Goal: Task Accomplishment & Management: Complete application form

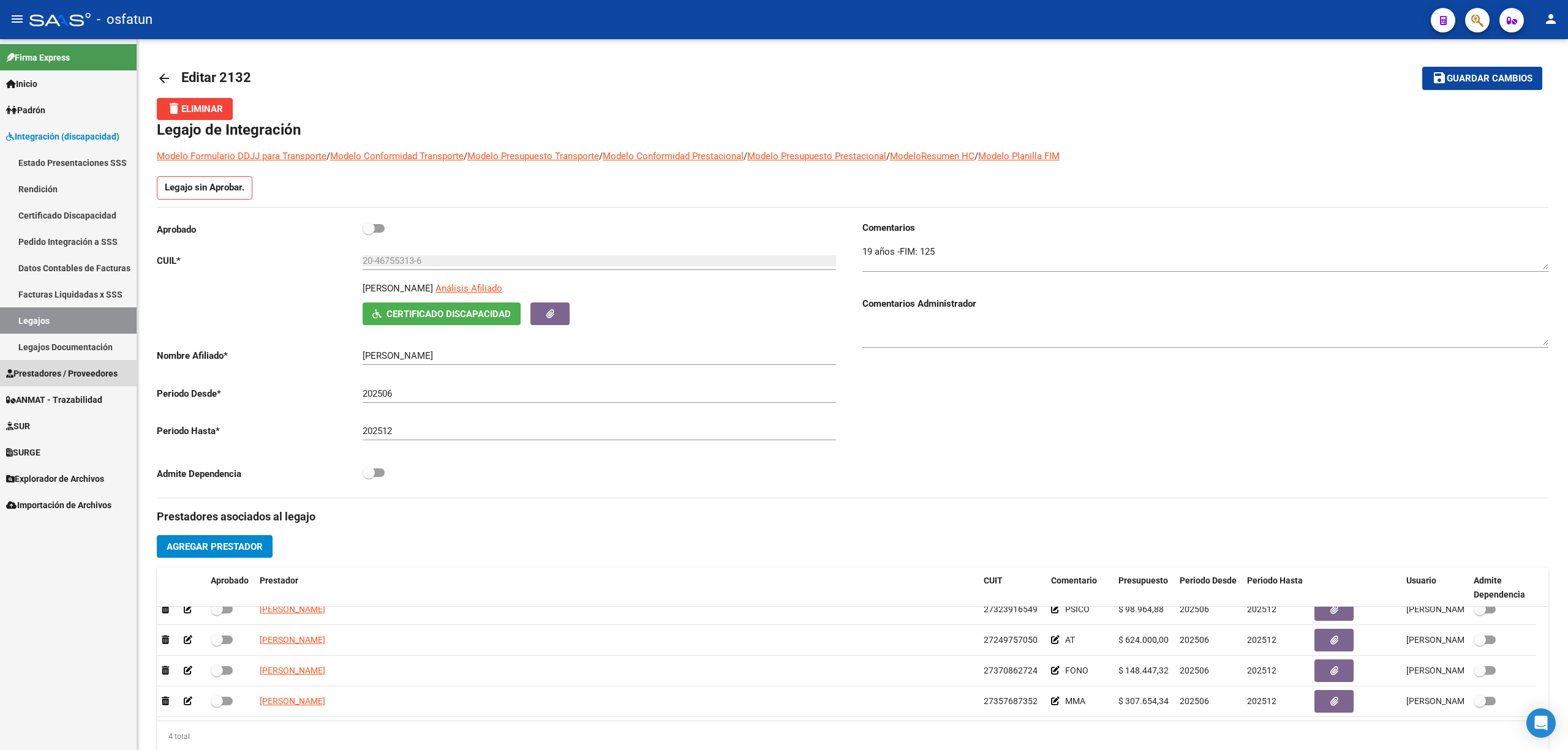
click at [63, 380] on link "Prestadores / Proveedores" at bounding box center [68, 373] width 136 height 26
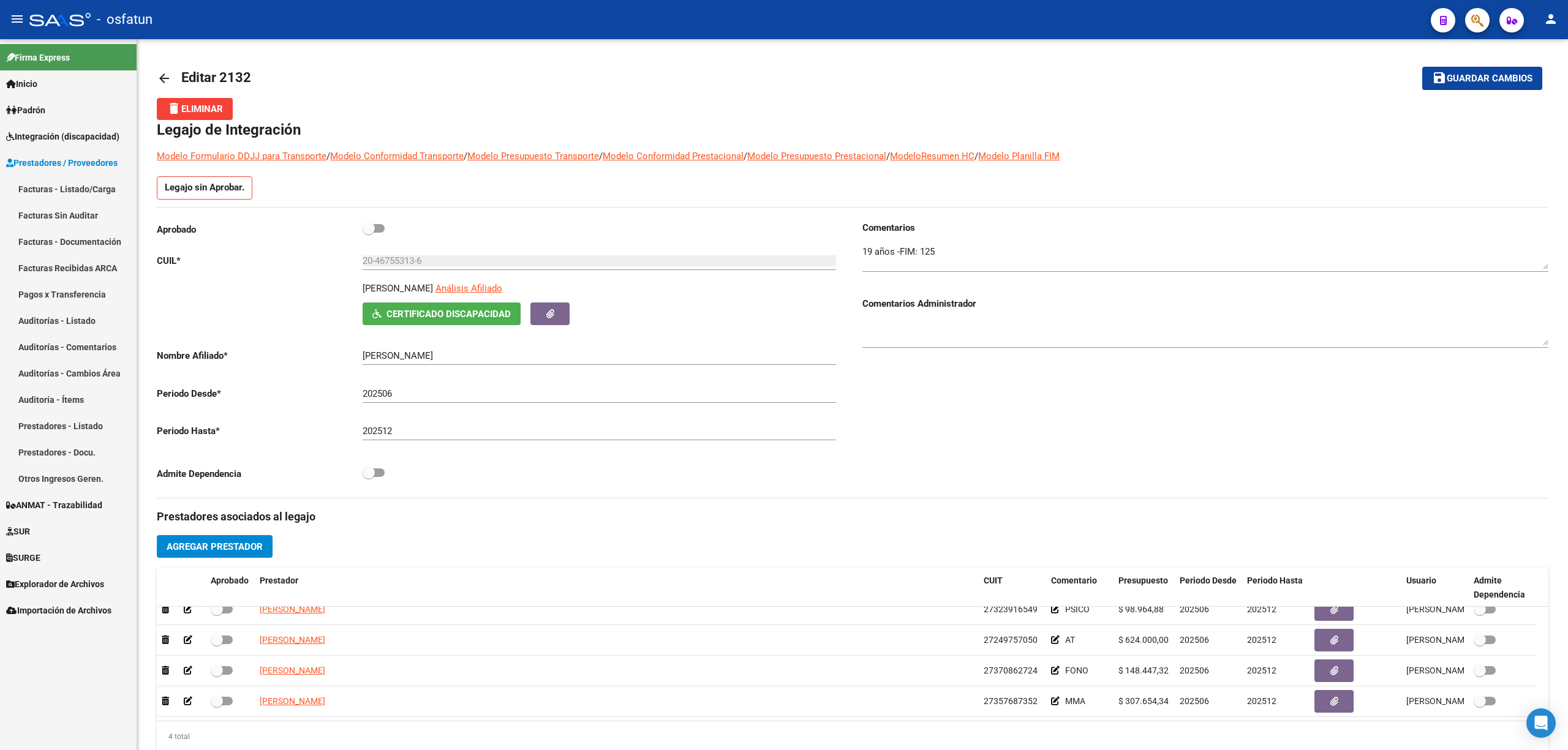
click at [101, 183] on link "Facturas - Listado/Carga" at bounding box center [68, 188] width 136 height 26
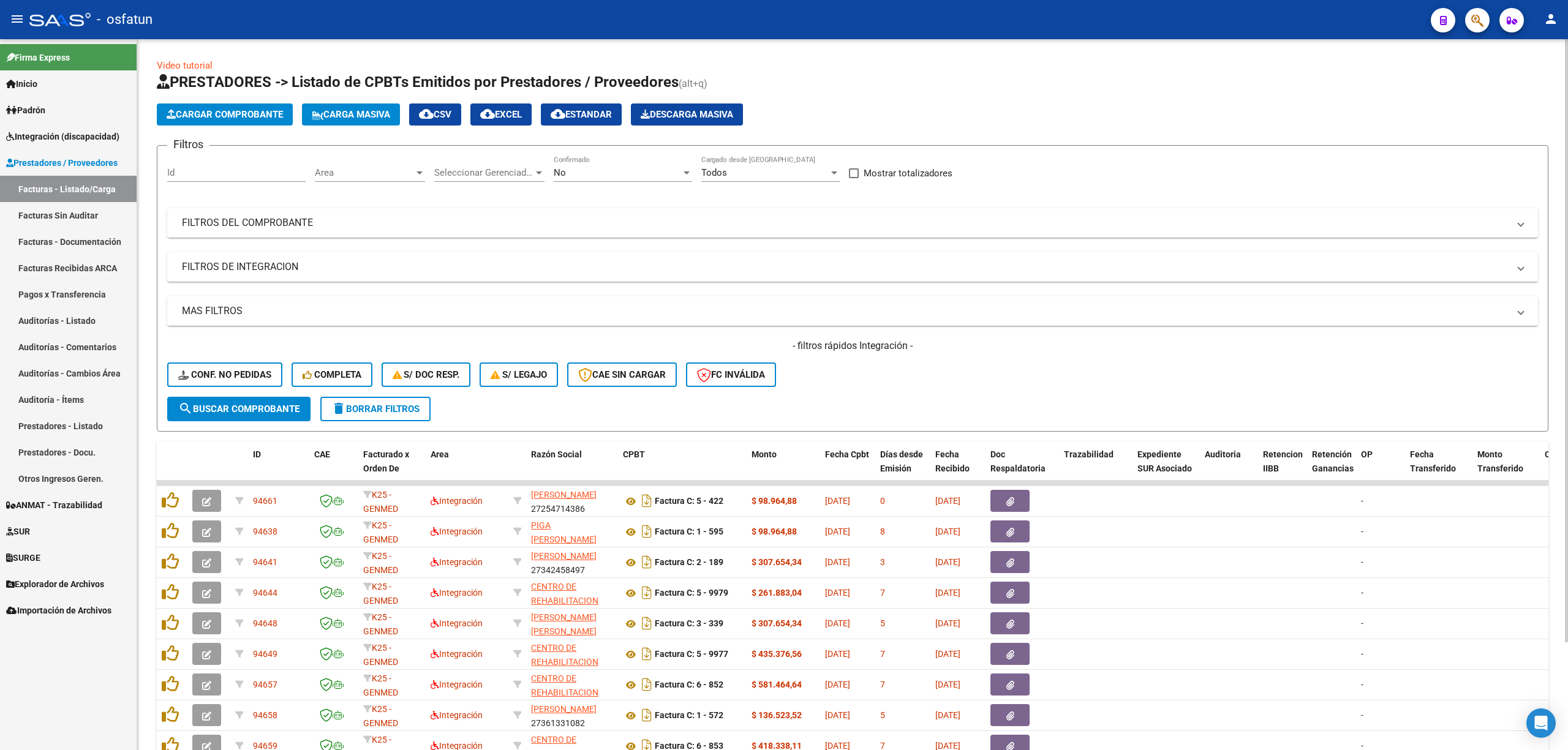
click at [609, 179] on div "No Confirmado" at bounding box center [623, 168] width 139 height 26
click at [598, 126] on span "Todos" at bounding box center [623, 118] width 139 height 28
click at [347, 228] on mat-panel-title "FILTROS DEL COMPROBANTE" at bounding box center [845, 223] width 1327 height 14
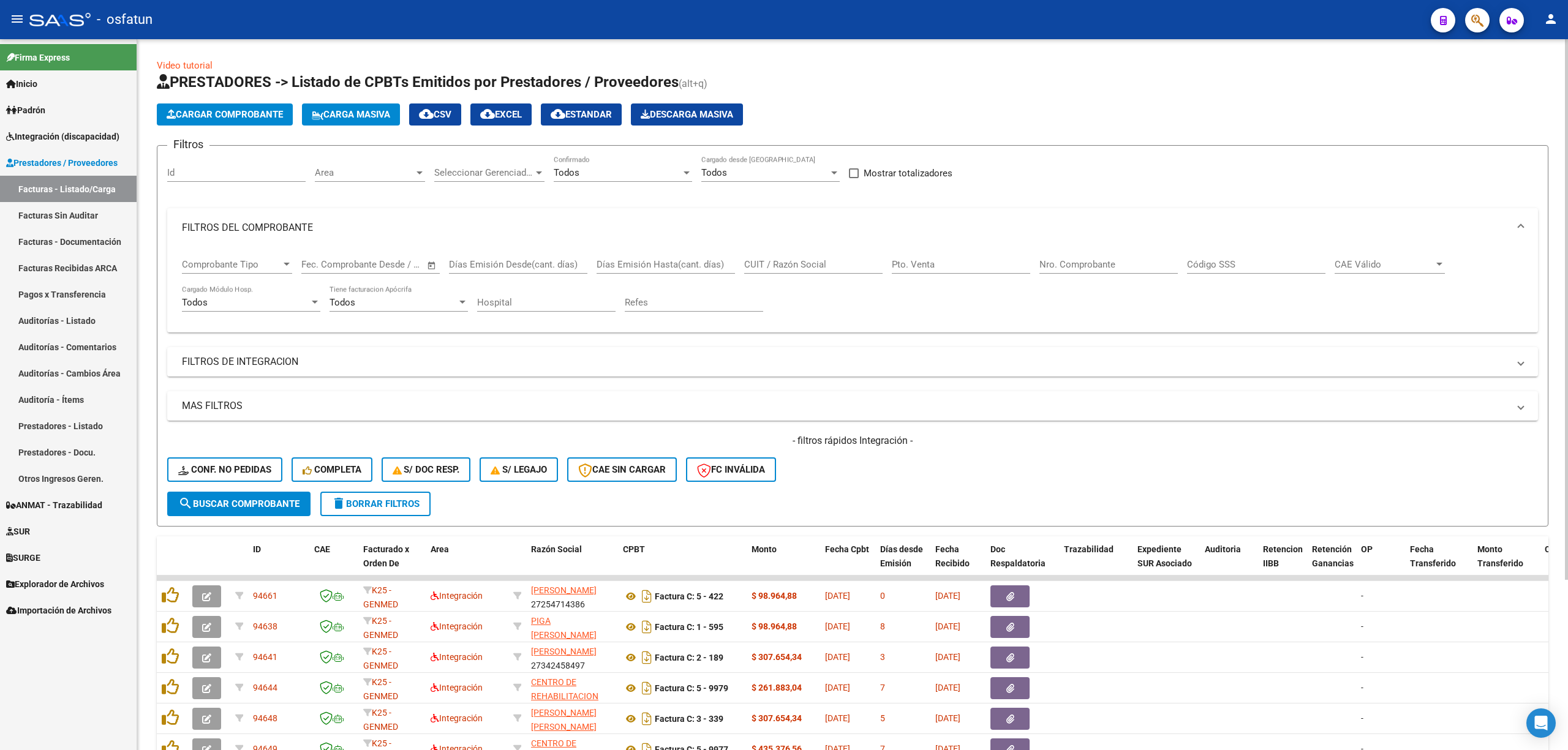
click at [800, 265] on input "CUIT / Razón Social" at bounding box center [813, 264] width 139 height 11
paste input "33715141979"
type input "33715141979"
click at [228, 377] on div "Filtros Id Area Area Seleccionar Gerenciador Seleccionar Gerenciador Todos Conf…" at bounding box center [853, 323] width 1371 height 336
click at [226, 370] on mat-expansion-panel-header "FILTROS DE INTEGRACION" at bounding box center [853, 361] width 1371 height 29
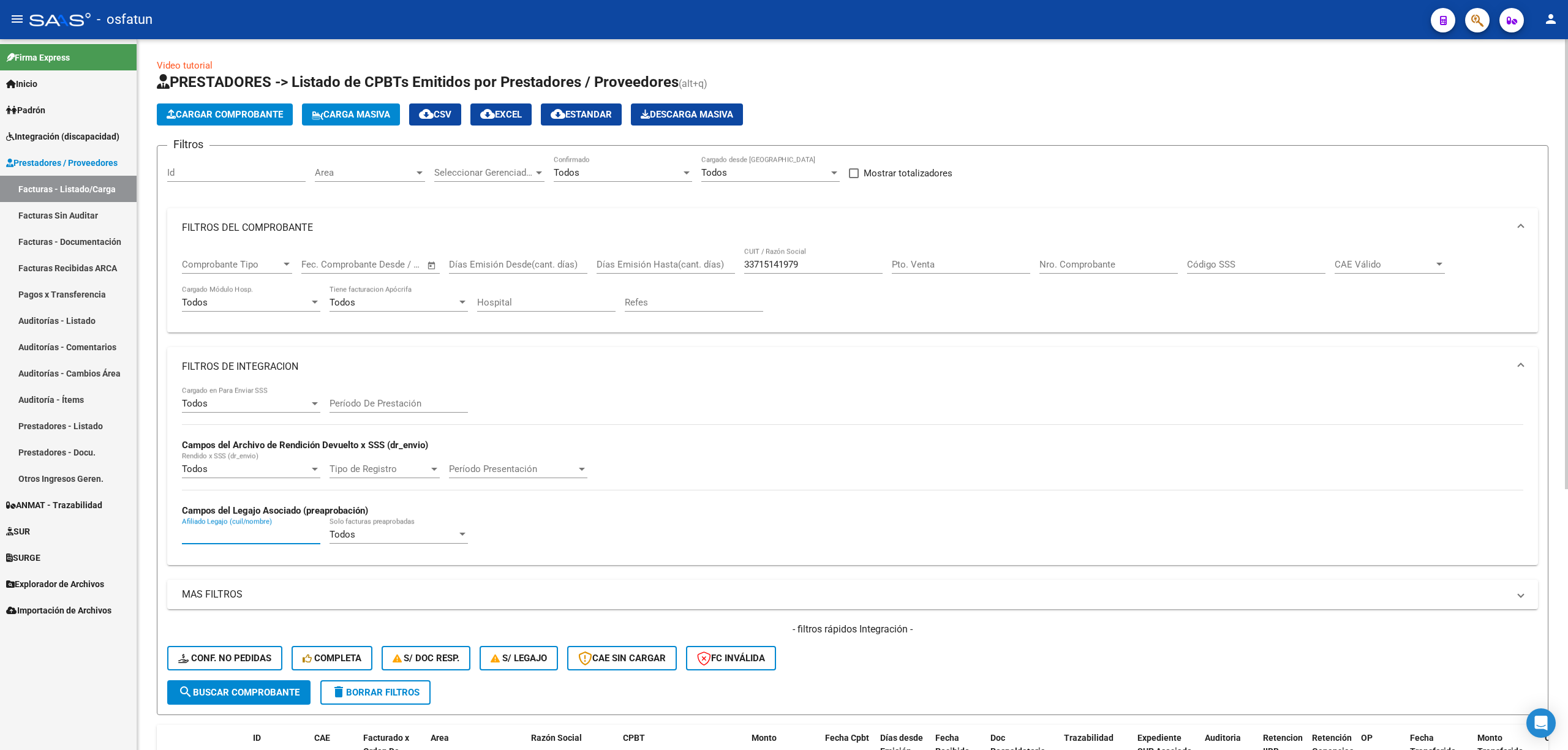
click at [216, 539] on input "Afiliado Legajo (cuil/nombre)" at bounding box center [251, 534] width 139 height 11
paste input "54785342"
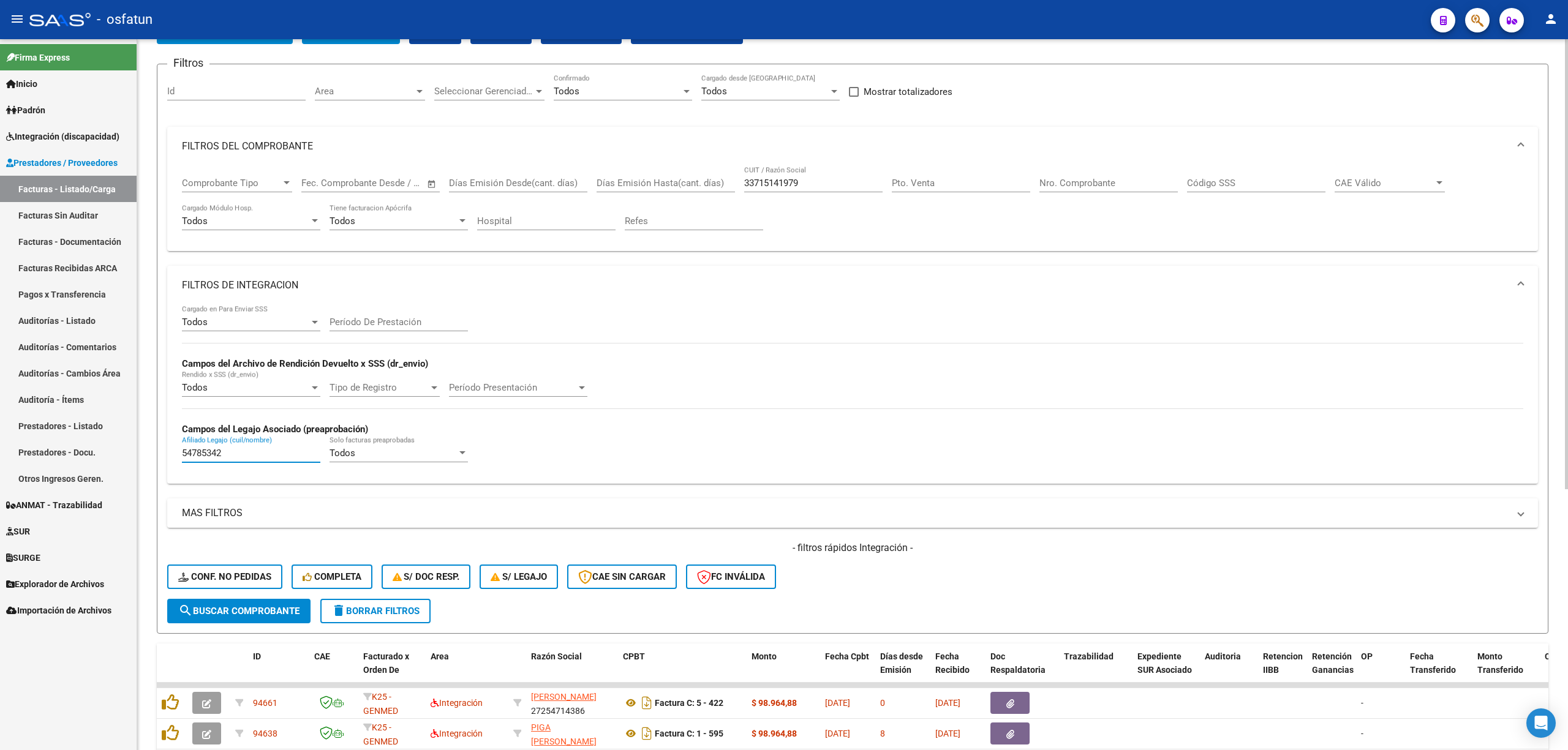
type input "54785342"
click at [263, 608] on span "search Buscar Comprobante" at bounding box center [239, 610] width 121 height 11
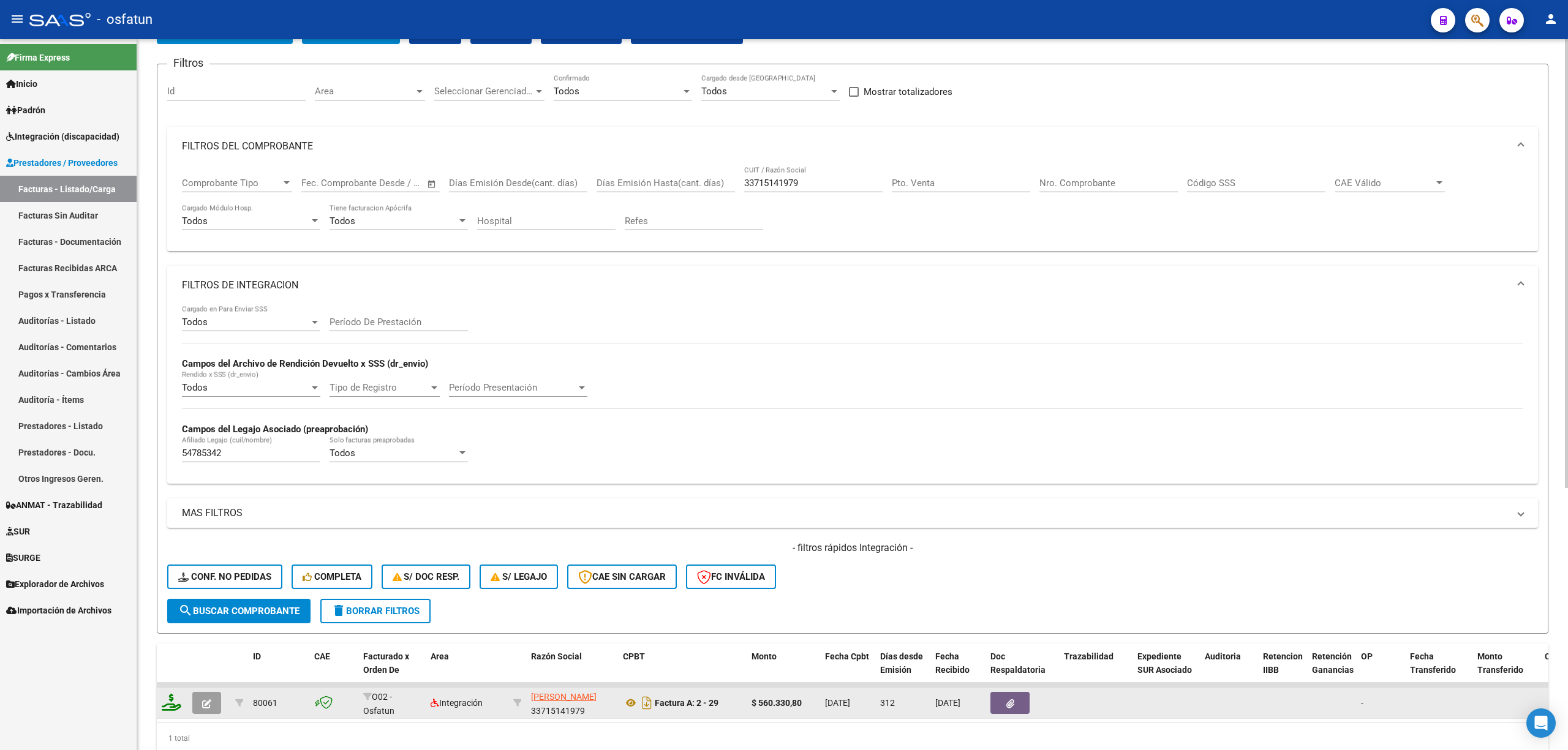
scroll to position [136, 0]
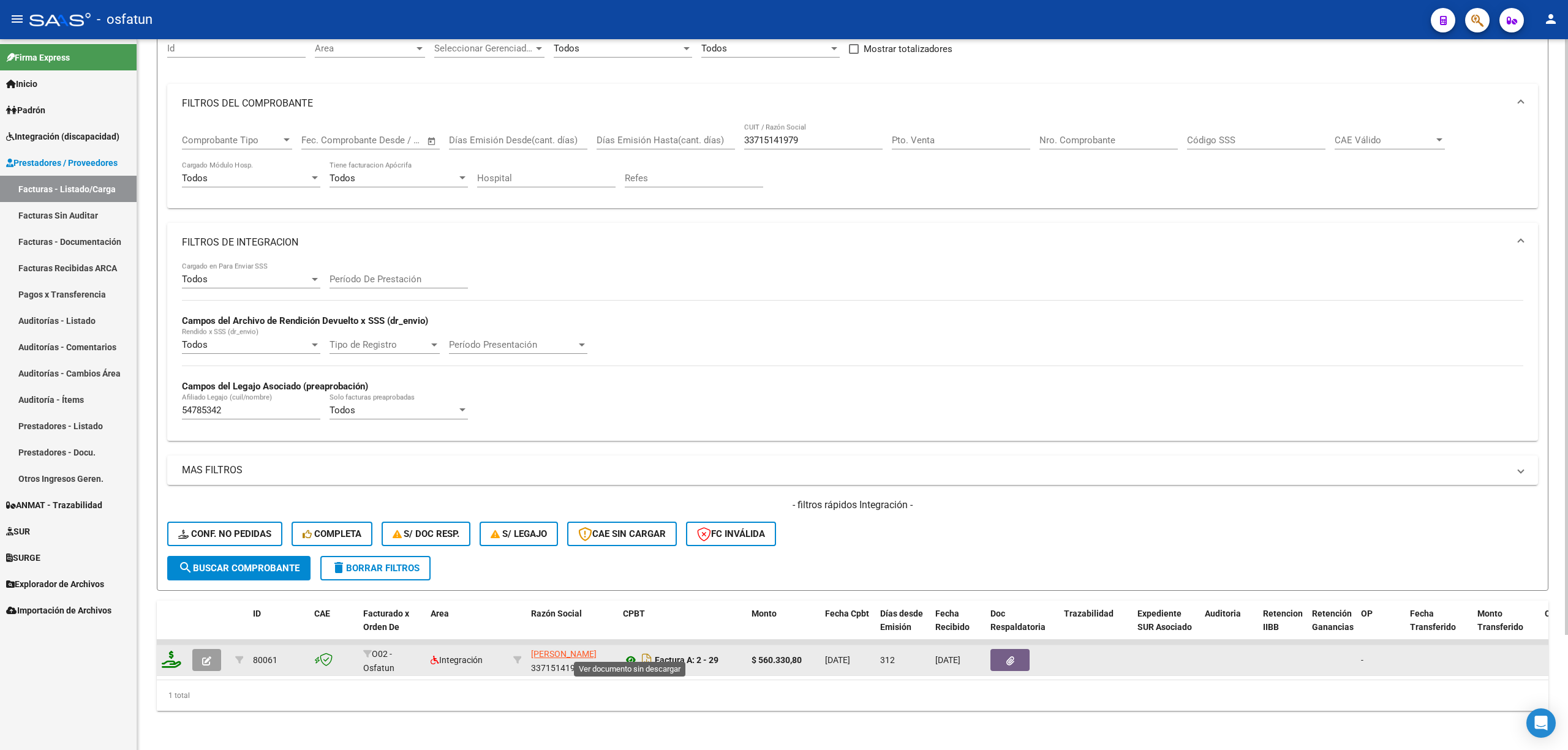
click at [632, 653] on icon at bounding box center [631, 660] width 16 height 15
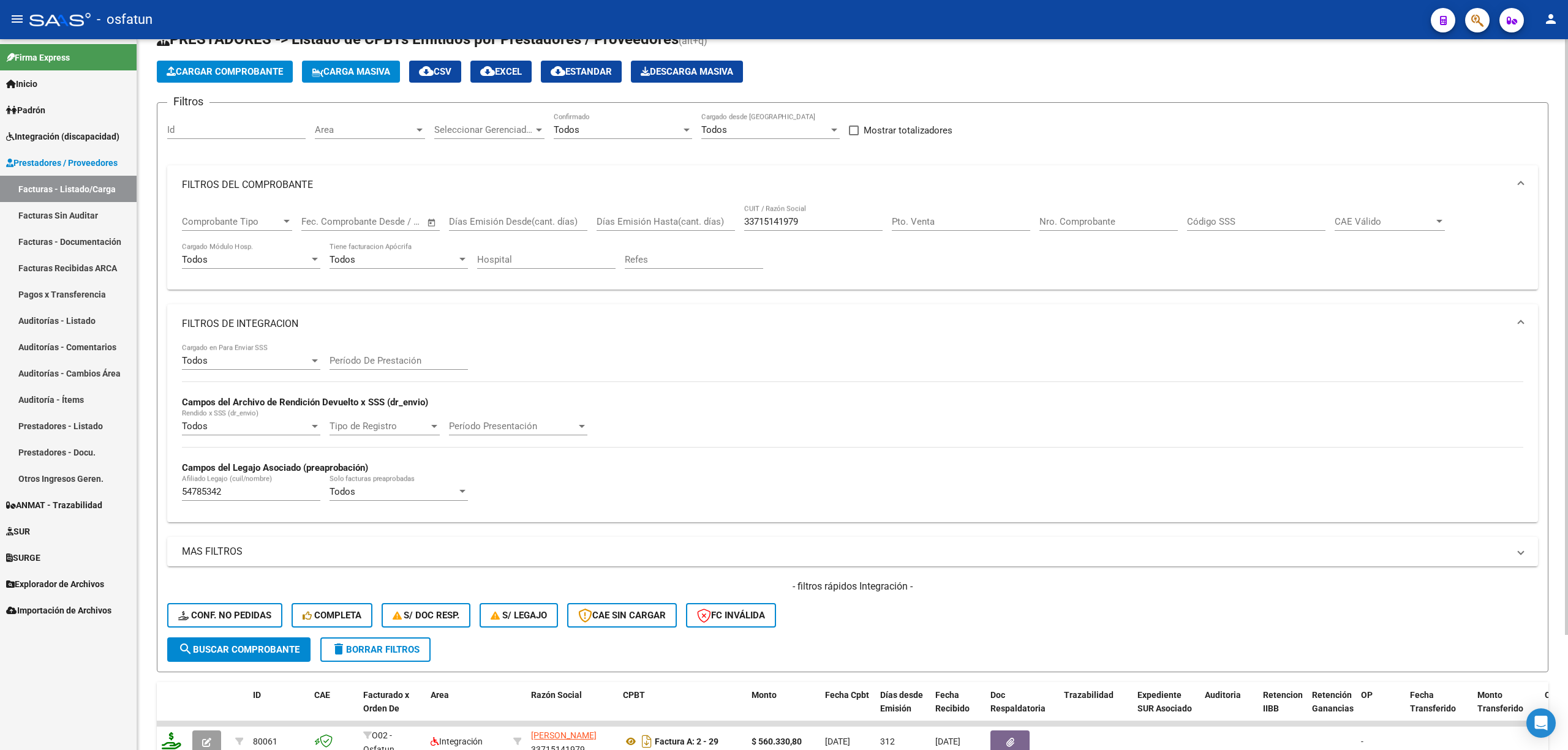
scroll to position [81, 0]
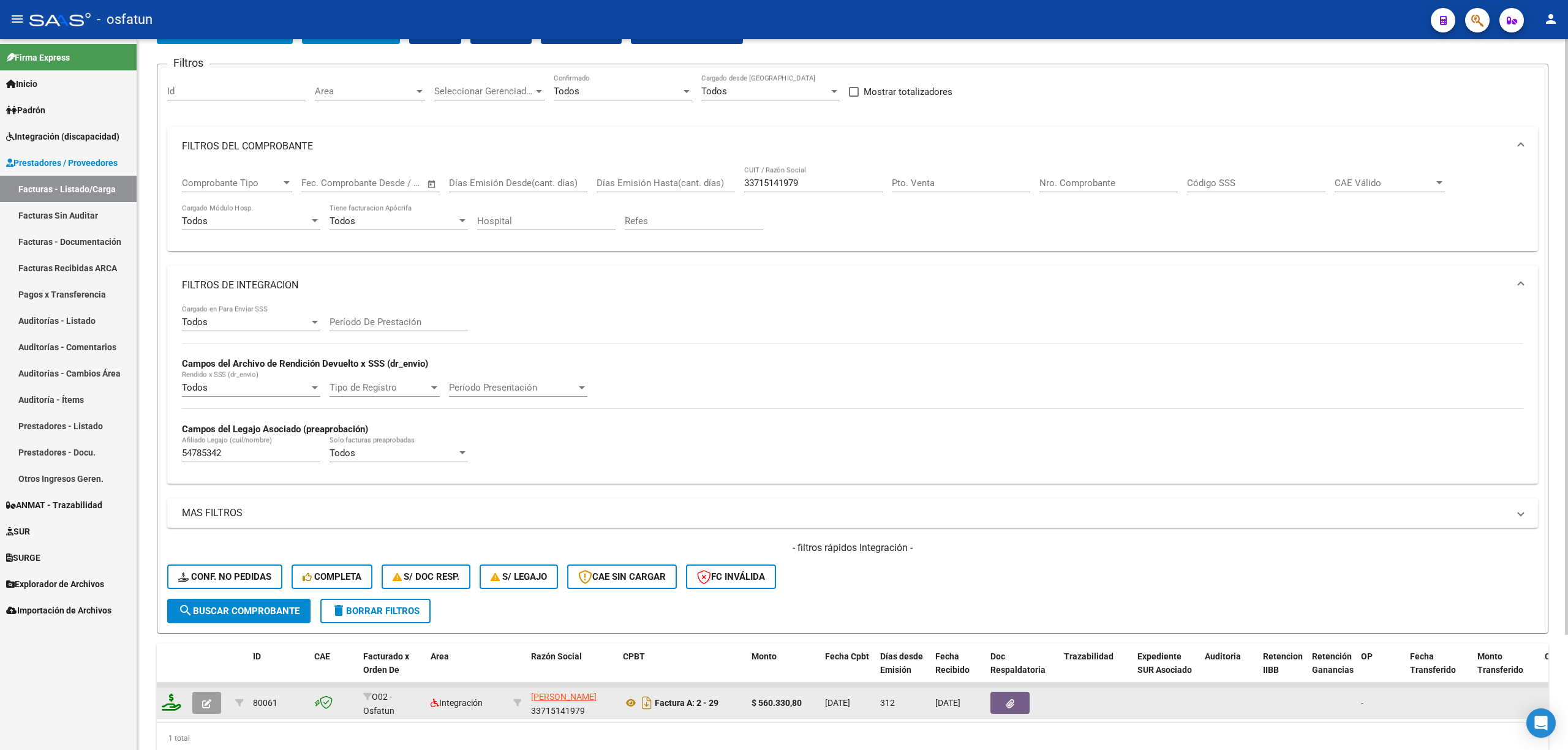
click at [561, 711] on div "[PERSON_NAME] 33715141979" at bounding box center [572, 703] width 82 height 26
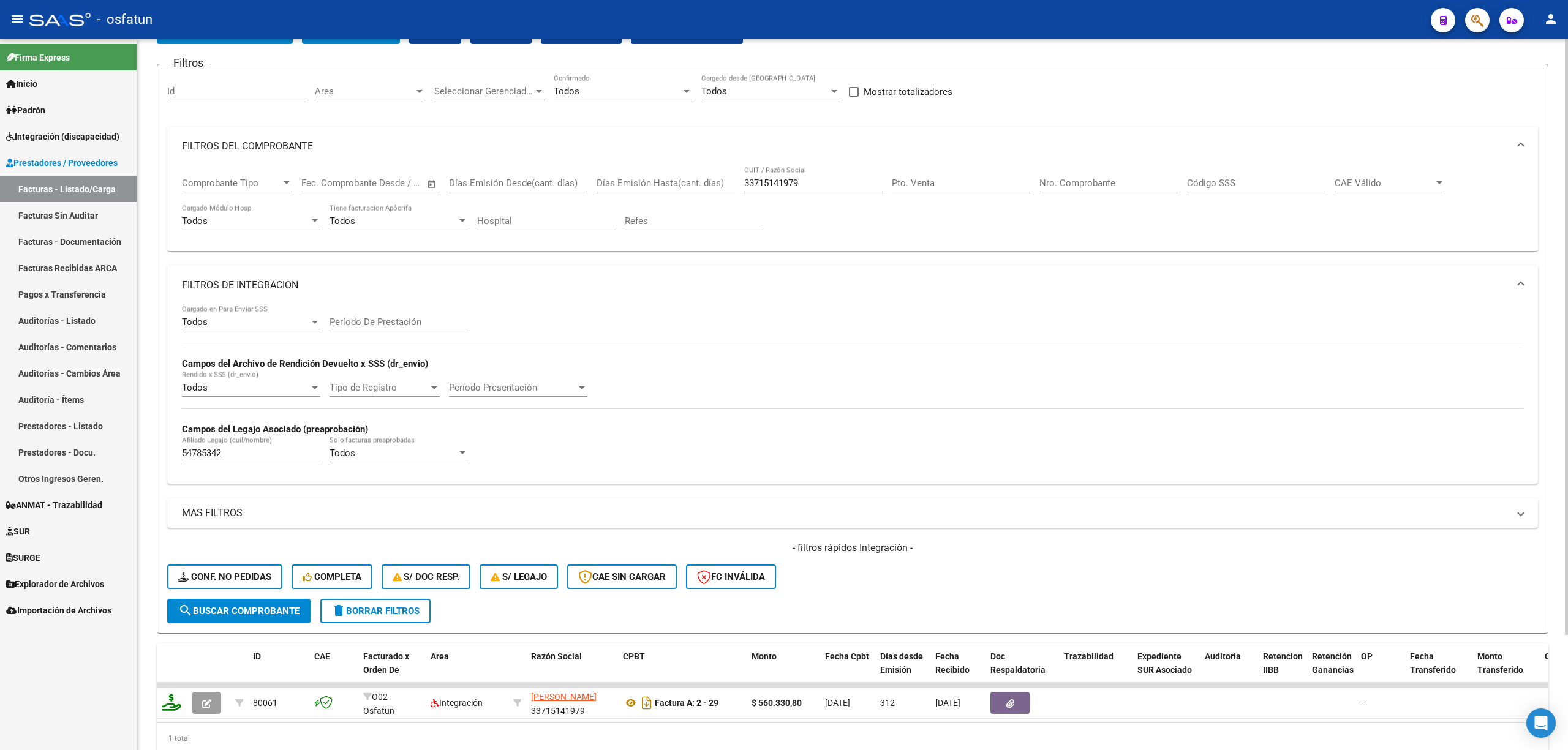
copy div "33715141979"
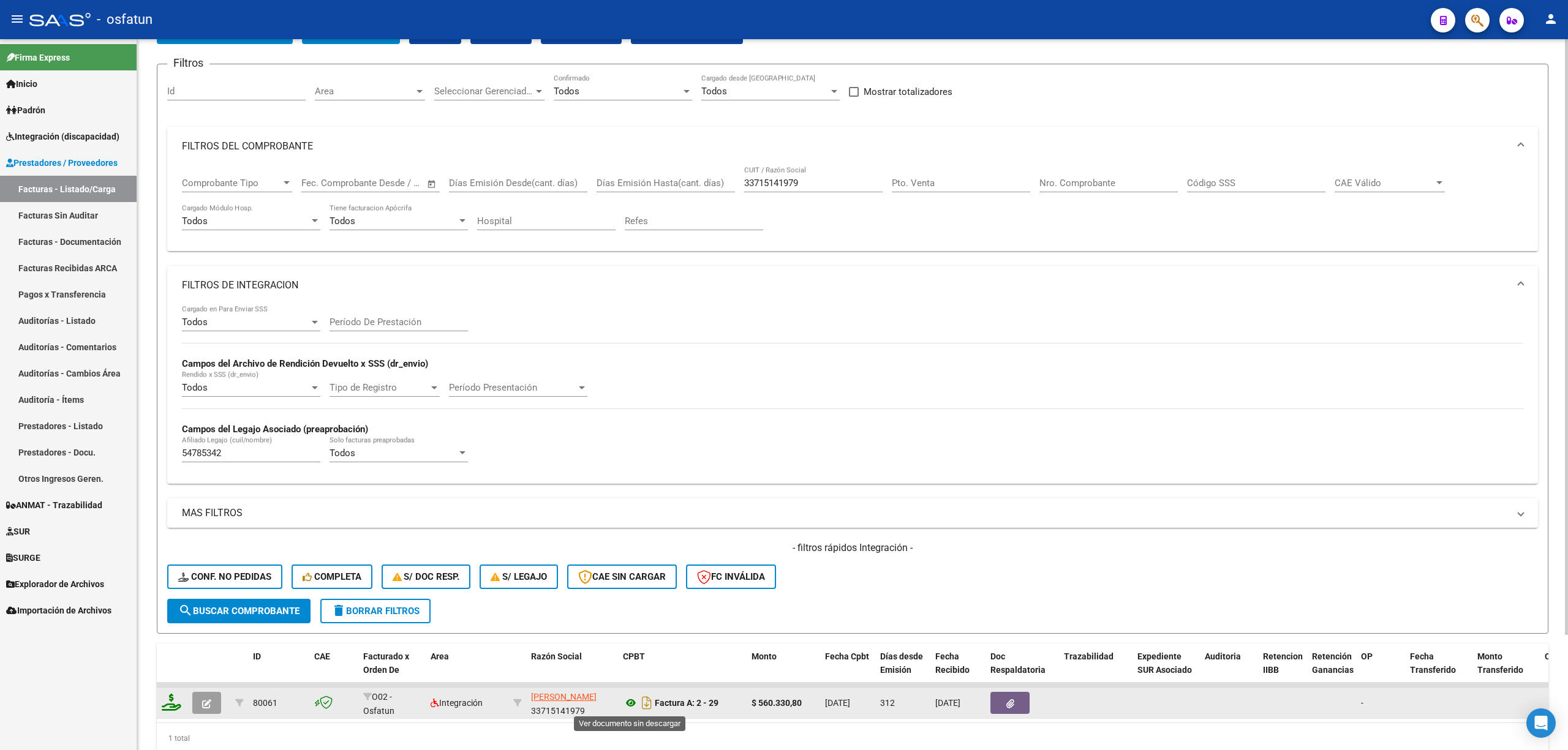
click at [625, 701] on icon at bounding box center [631, 703] width 16 height 15
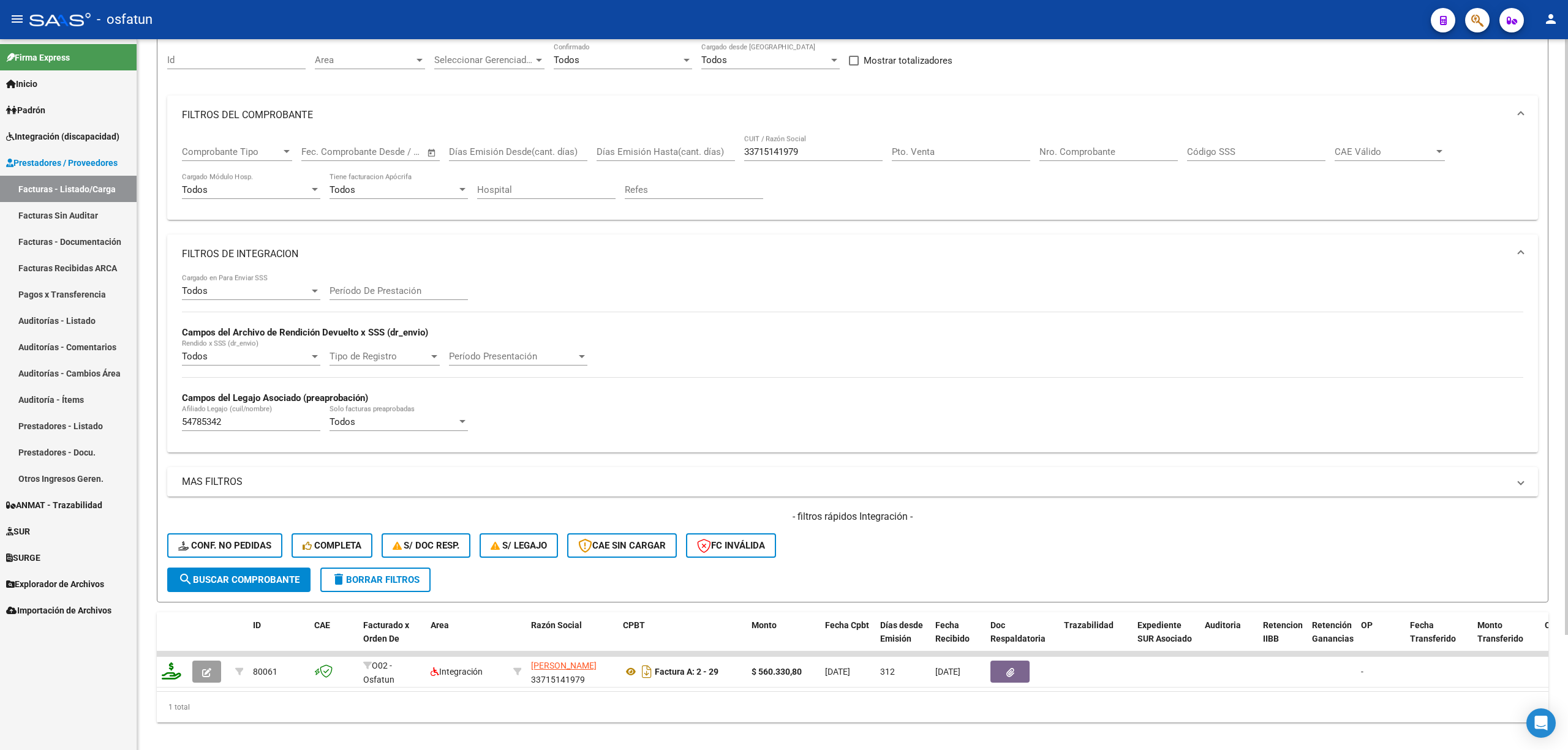
scroll to position [136, 0]
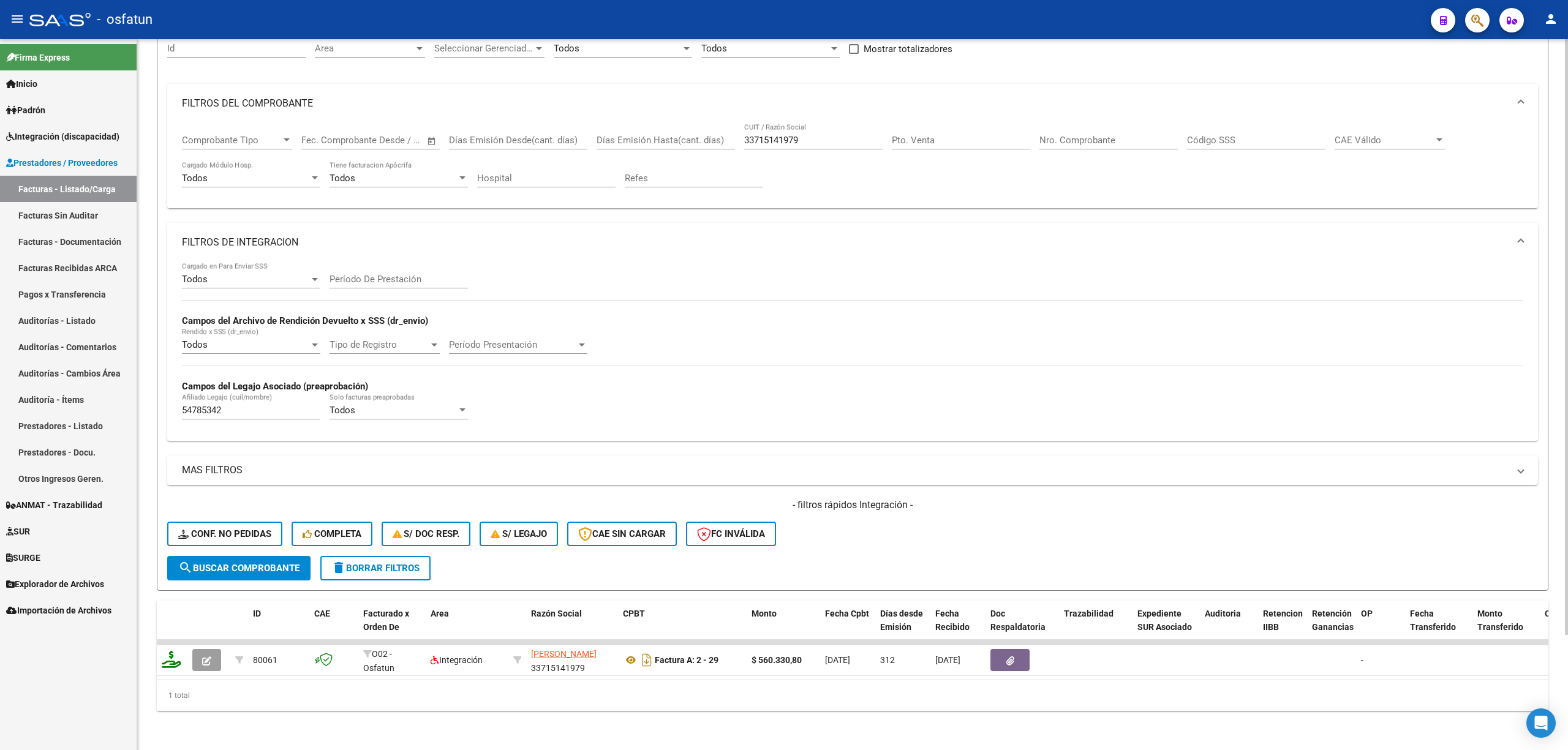
click at [248, 407] on div "54785342 [PERSON_NAME] (cuil/nombre)" at bounding box center [251, 406] width 139 height 26
click at [790, 135] on input "33715141979" at bounding box center [813, 140] width 139 height 11
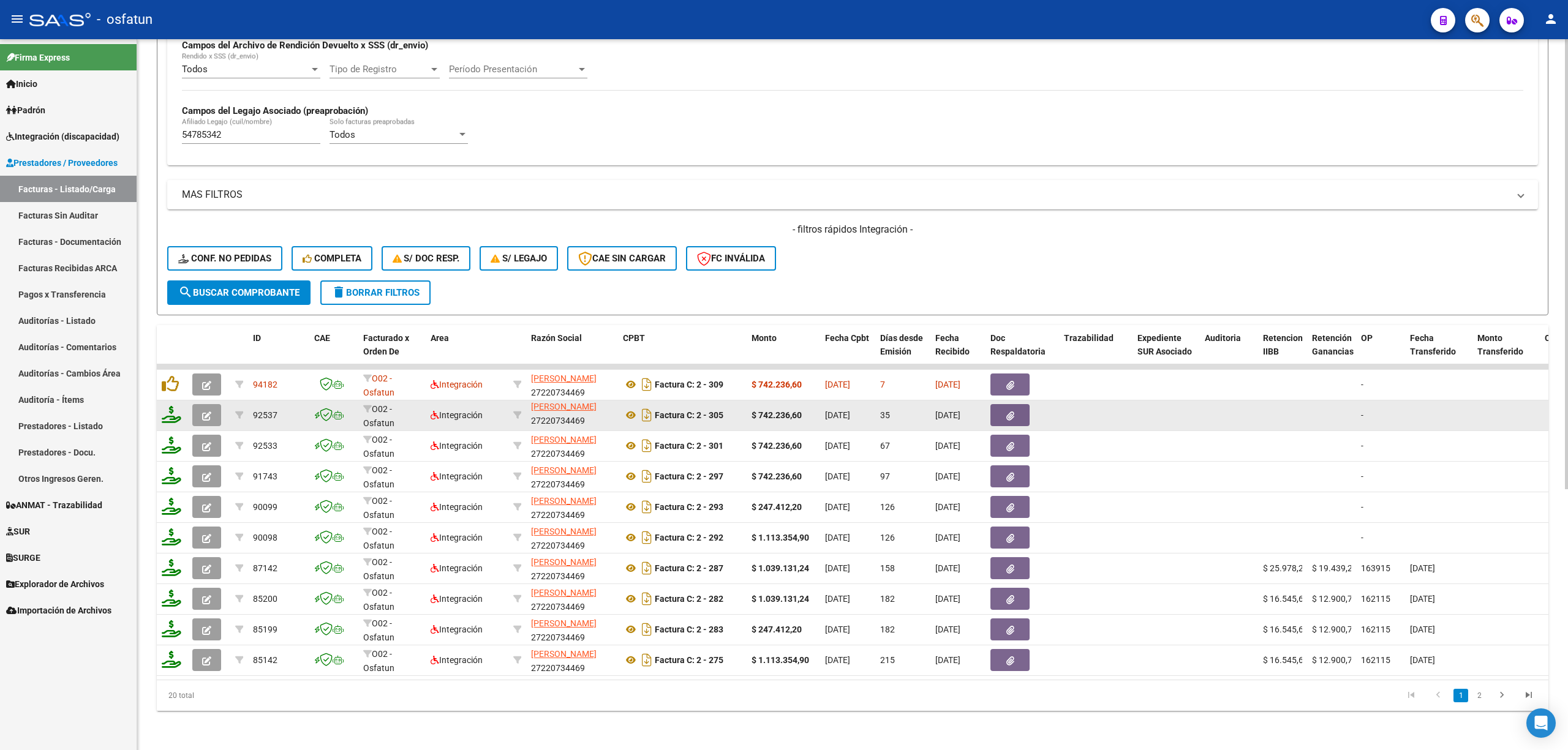
scroll to position [0, 0]
drag, startPoint x: 576, startPoint y: 412, endPoint x: 528, endPoint y: 393, distance: 51.6
click at [528, 400] on datatable-body-cell "[PERSON_NAME] 27220734469" at bounding box center [572, 415] width 92 height 30
copy span "[PERSON_NAME]"
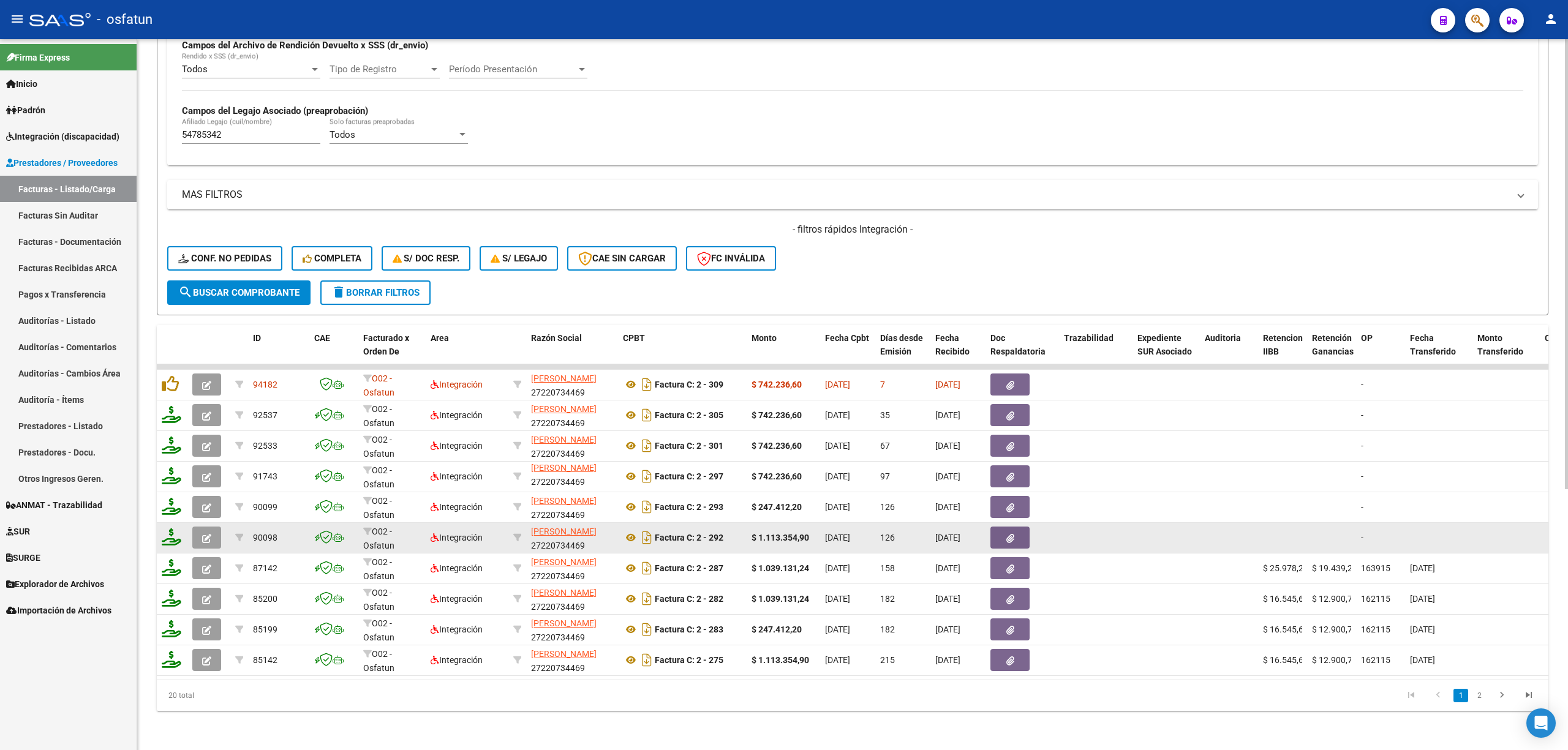
scroll to position [15, 0]
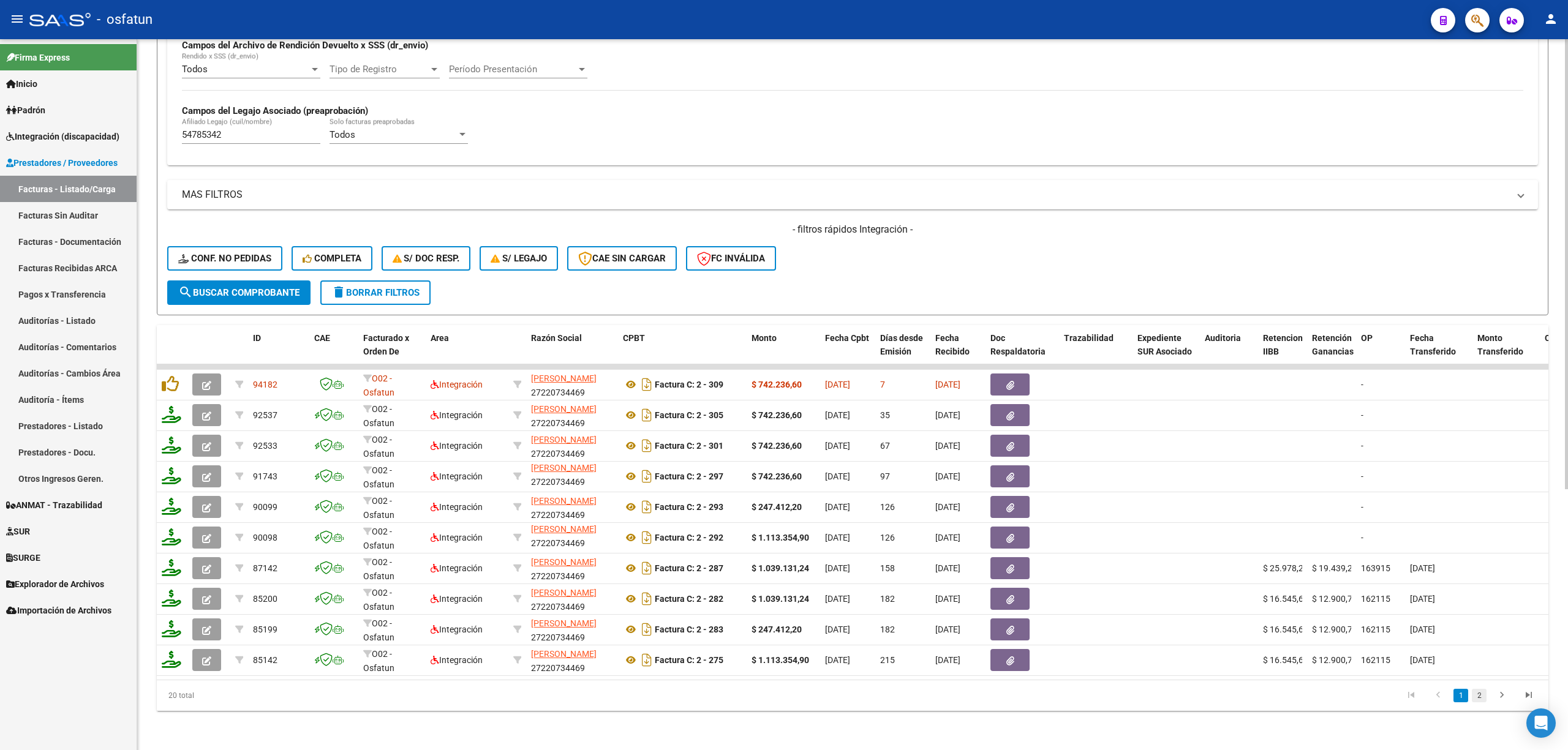
click at [1483, 694] on link "2" at bounding box center [1479, 695] width 15 height 14
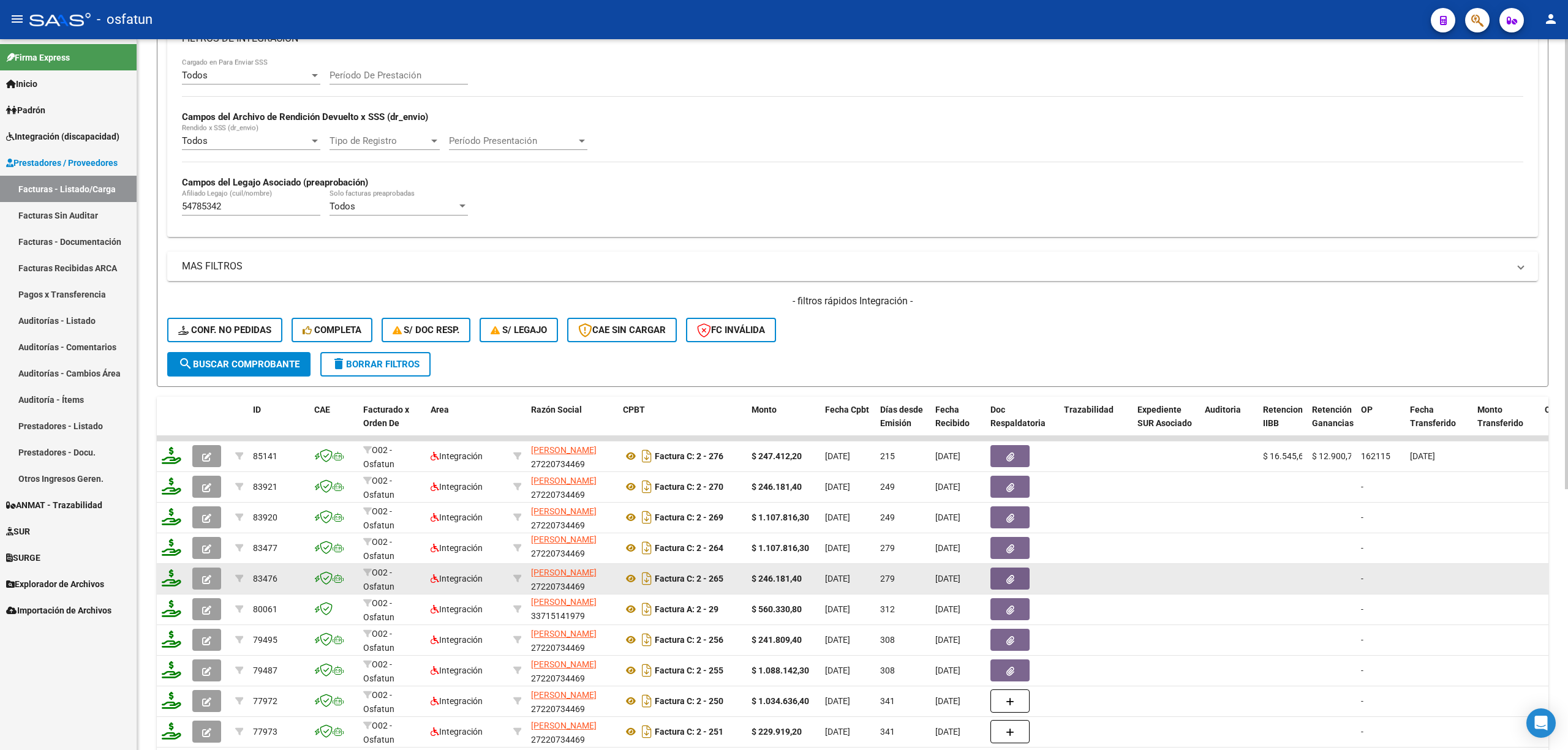
scroll to position [412, 0]
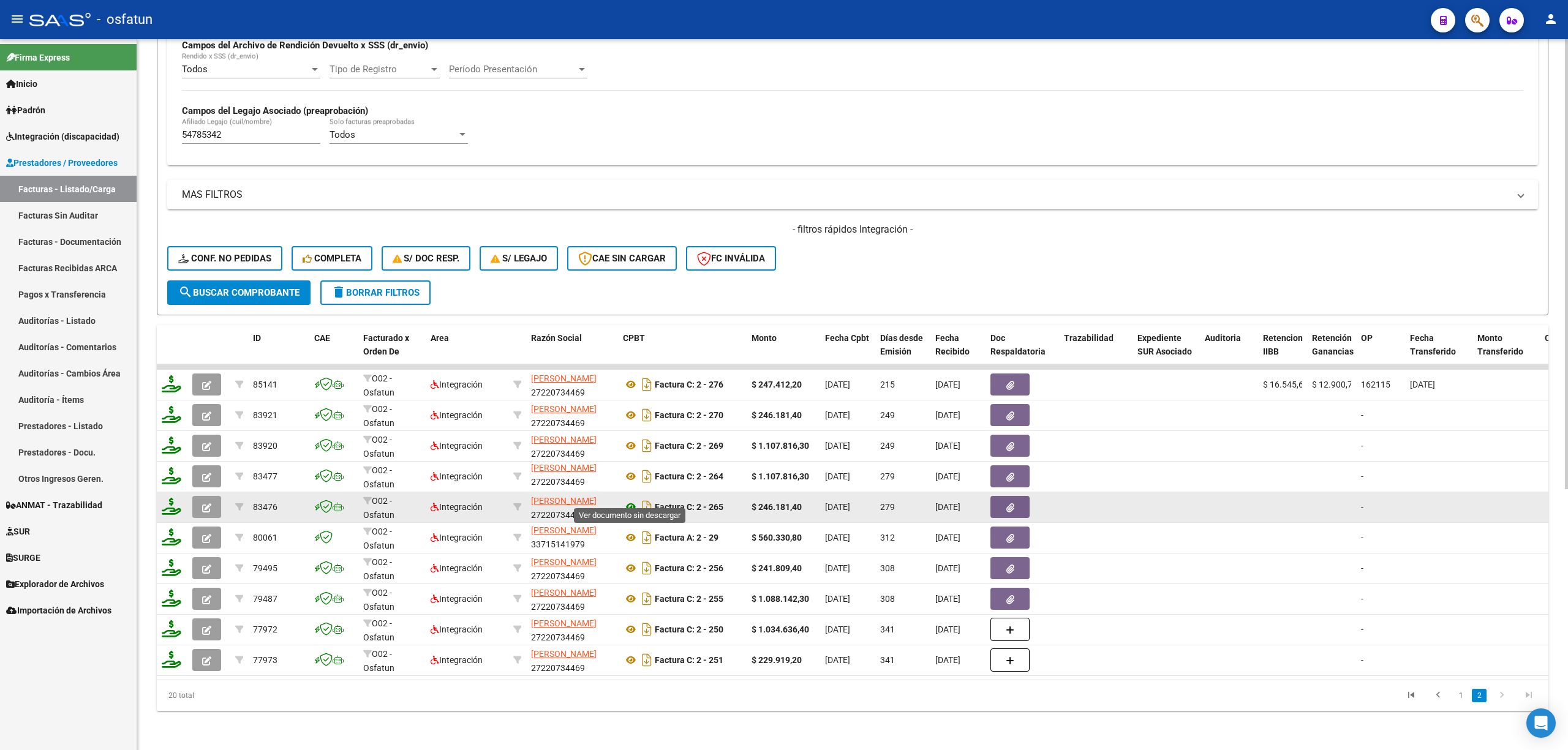
click at [630, 500] on icon at bounding box center [631, 507] width 16 height 15
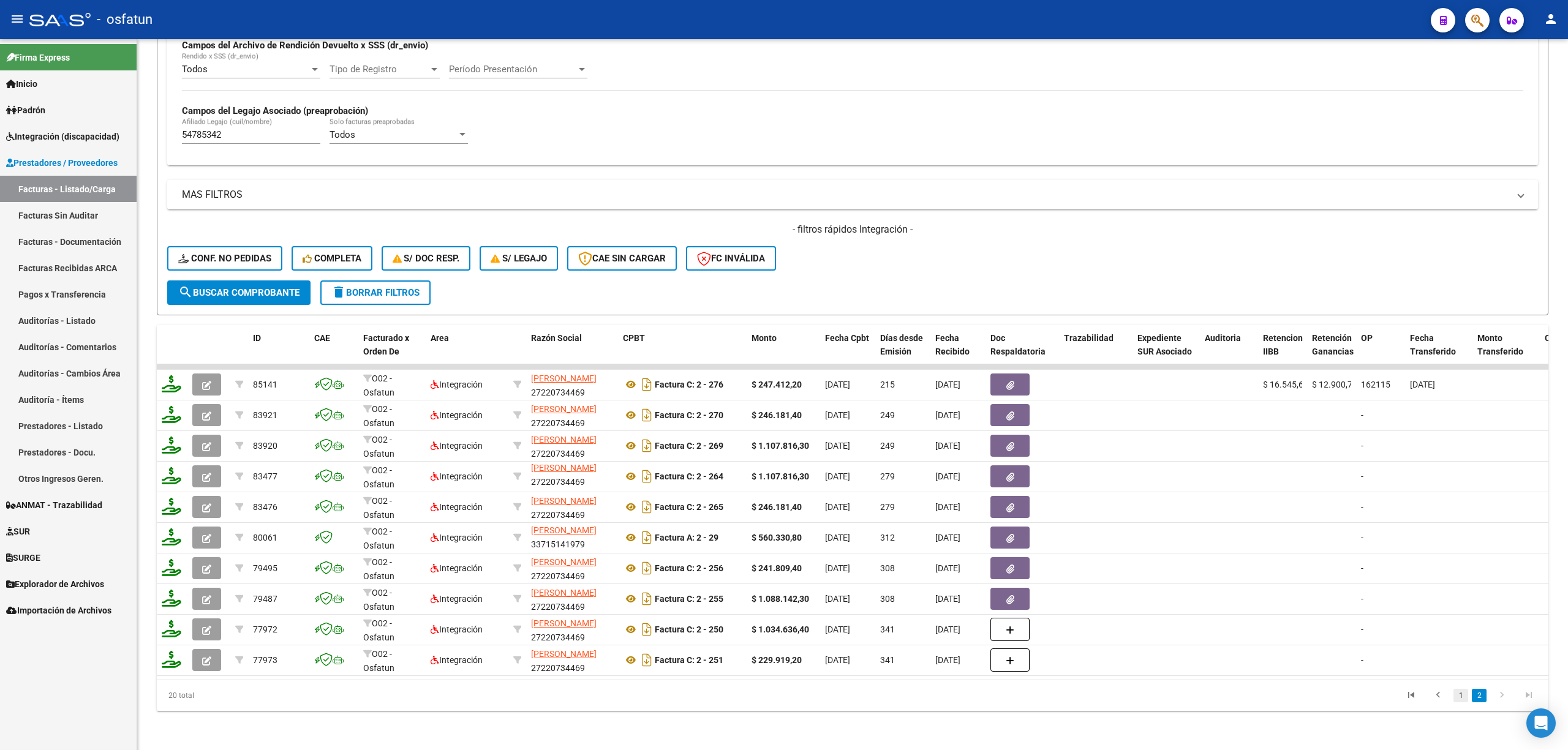
click at [1463, 696] on link "1" at bounding box center [1461, 695] width 15 height 14
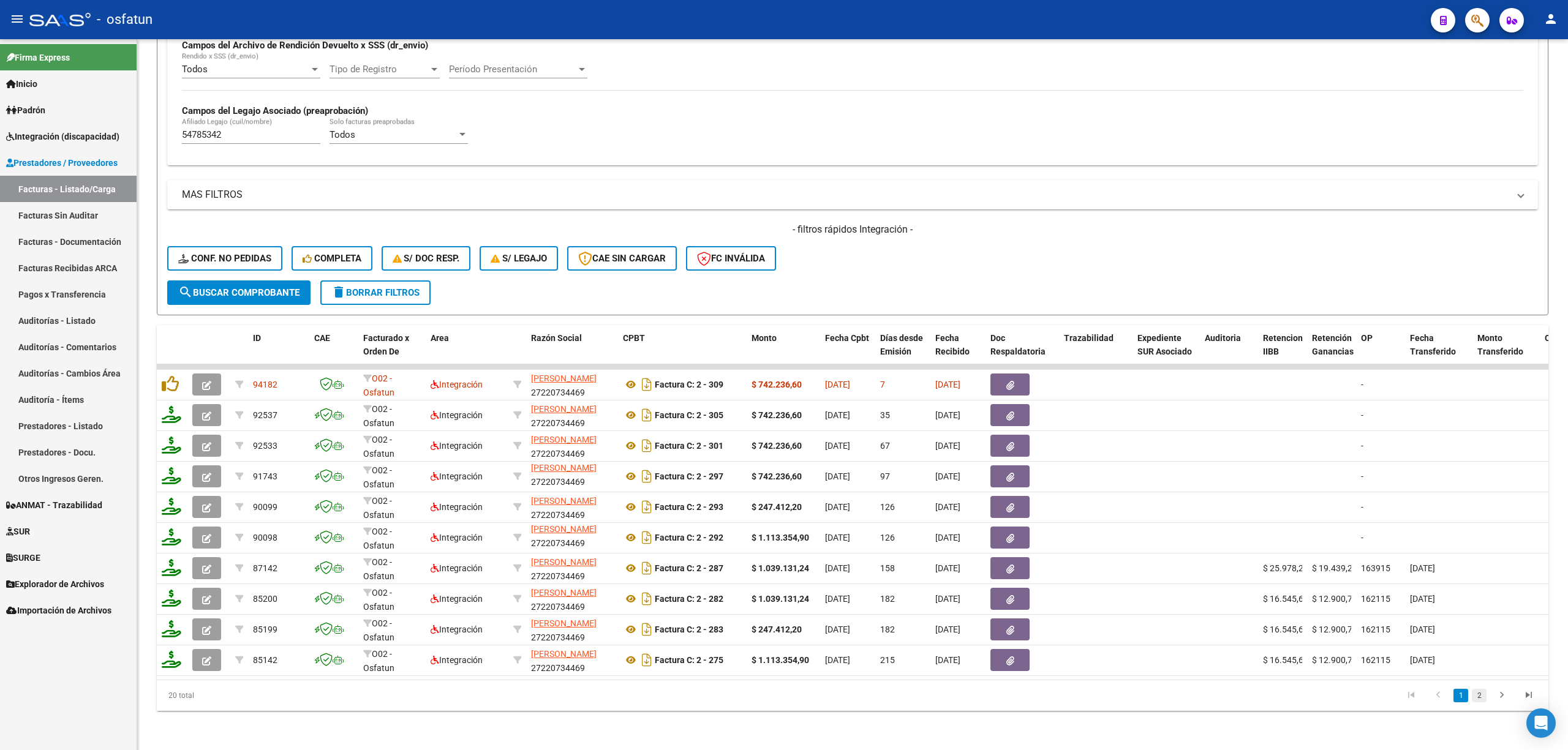
click at [1485, 698] on link "2" at bounding box center [1479, 695] width 15 height 14
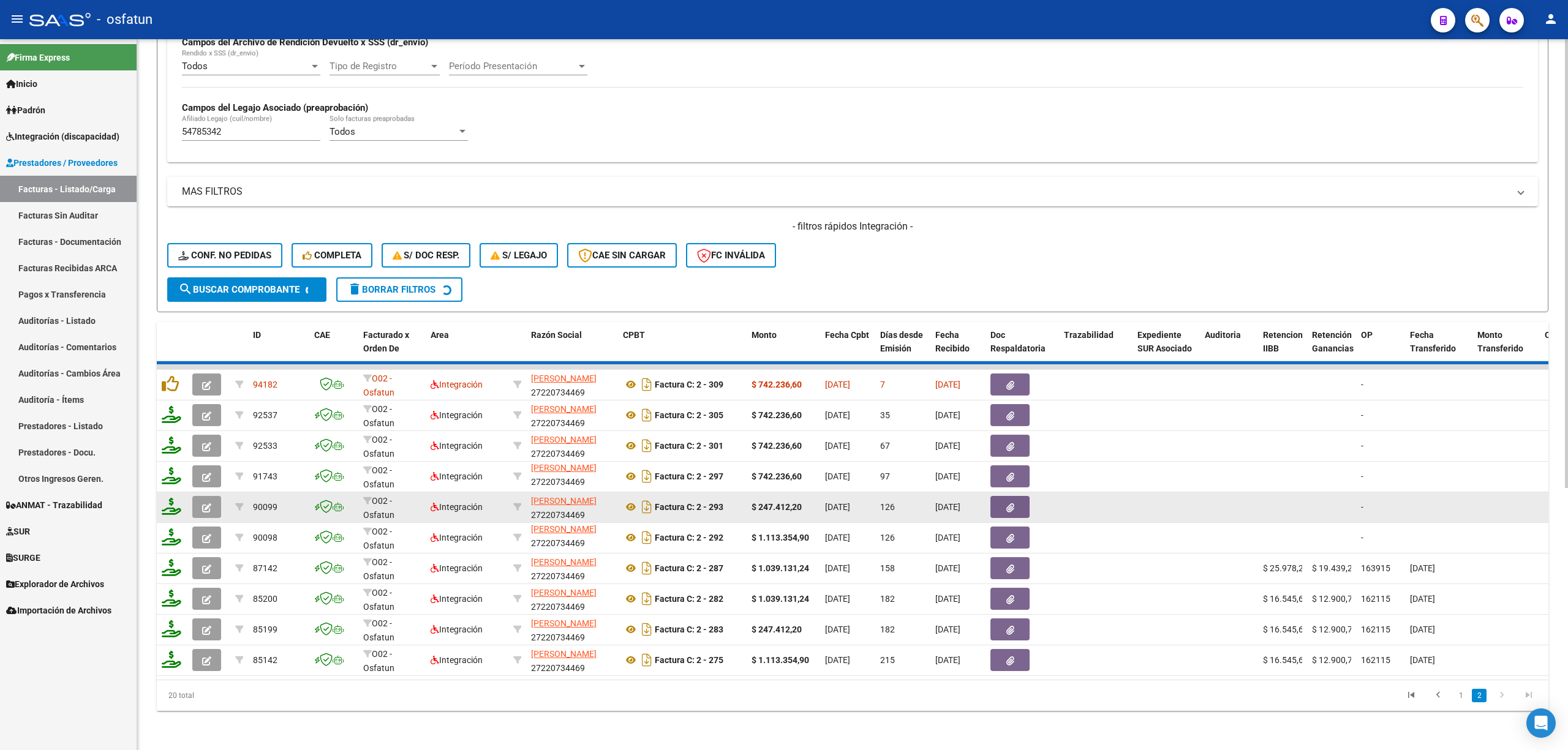
scroll to position [1, 0]
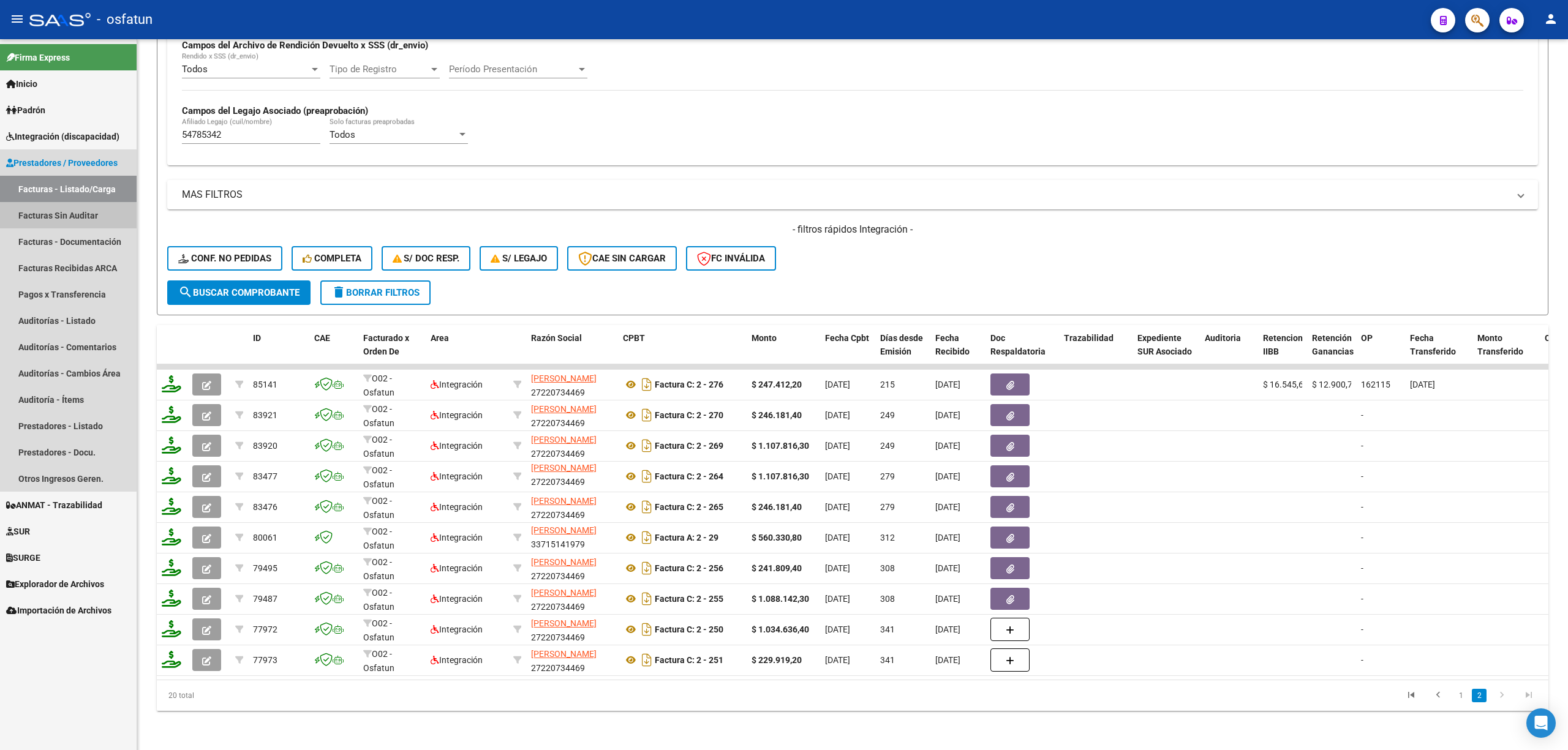
click at [69, 218] on link "Facturas Sin Auditar" at bounding box center [68, 215] width 136 height 26
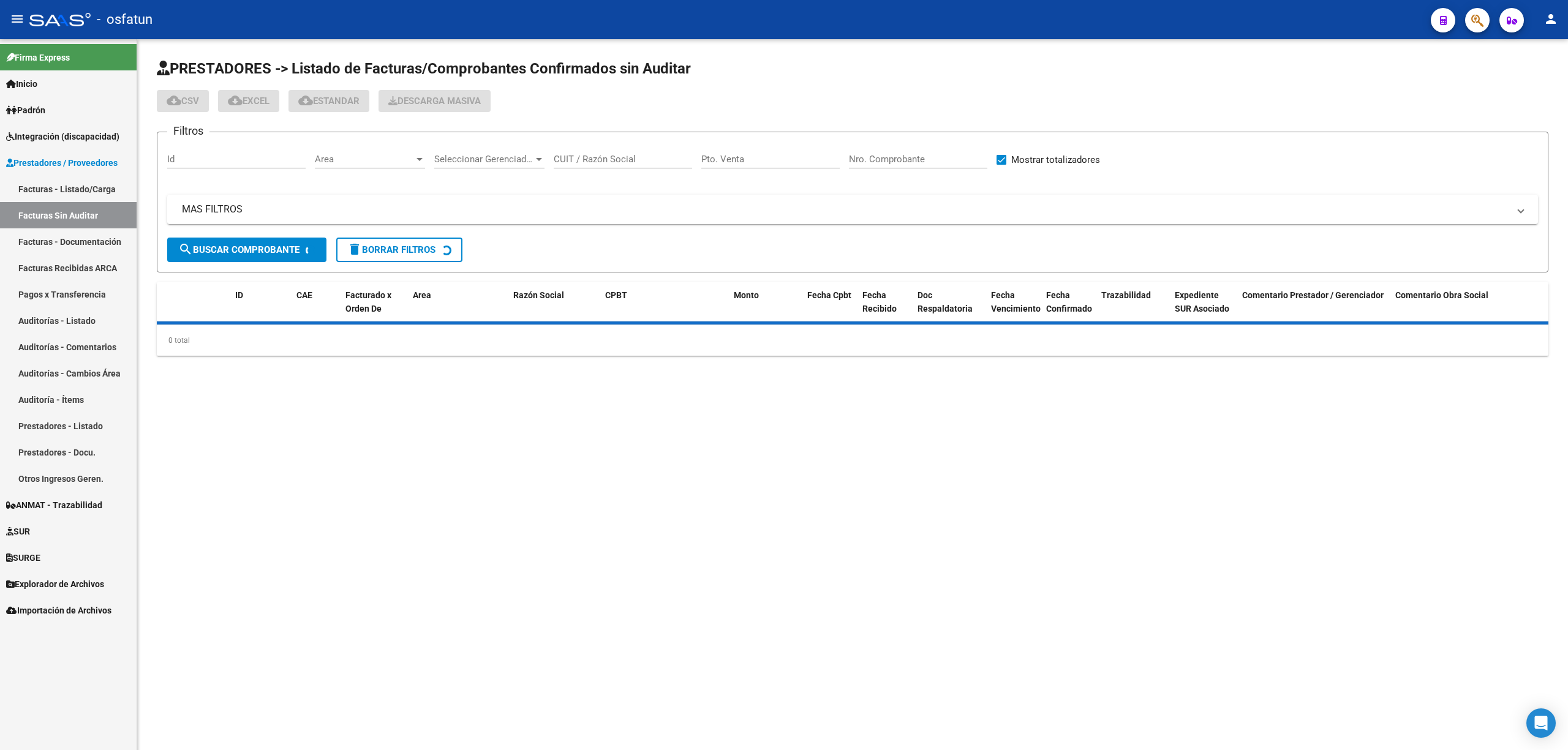
click at [76, 185] on link "Facturas - Listado/Carga" at bounding box center [68, 188] width 136 height 26
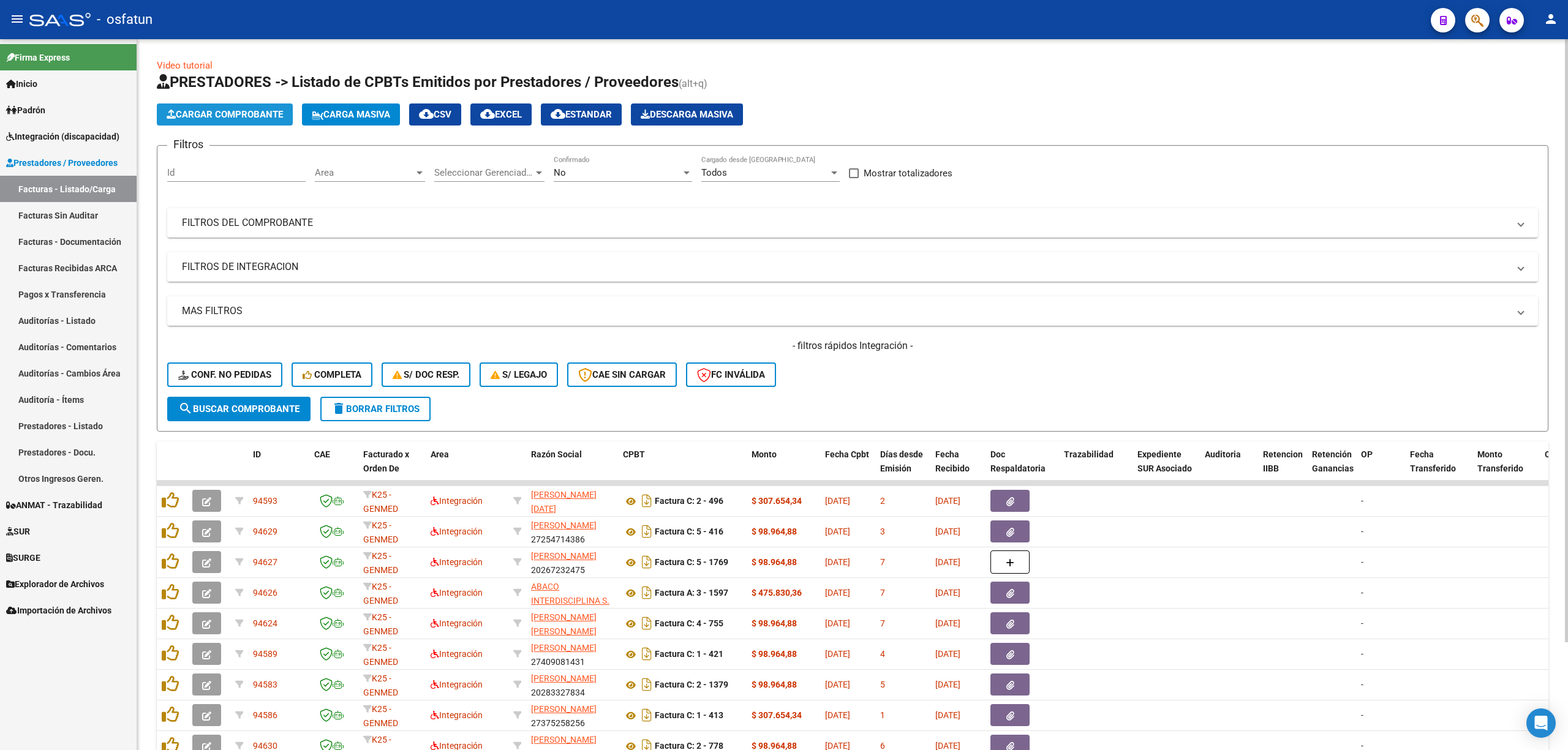
click at [257, 116] on span "Cargar Comprobante" at bounding box center [224, 114] width 116 height 11
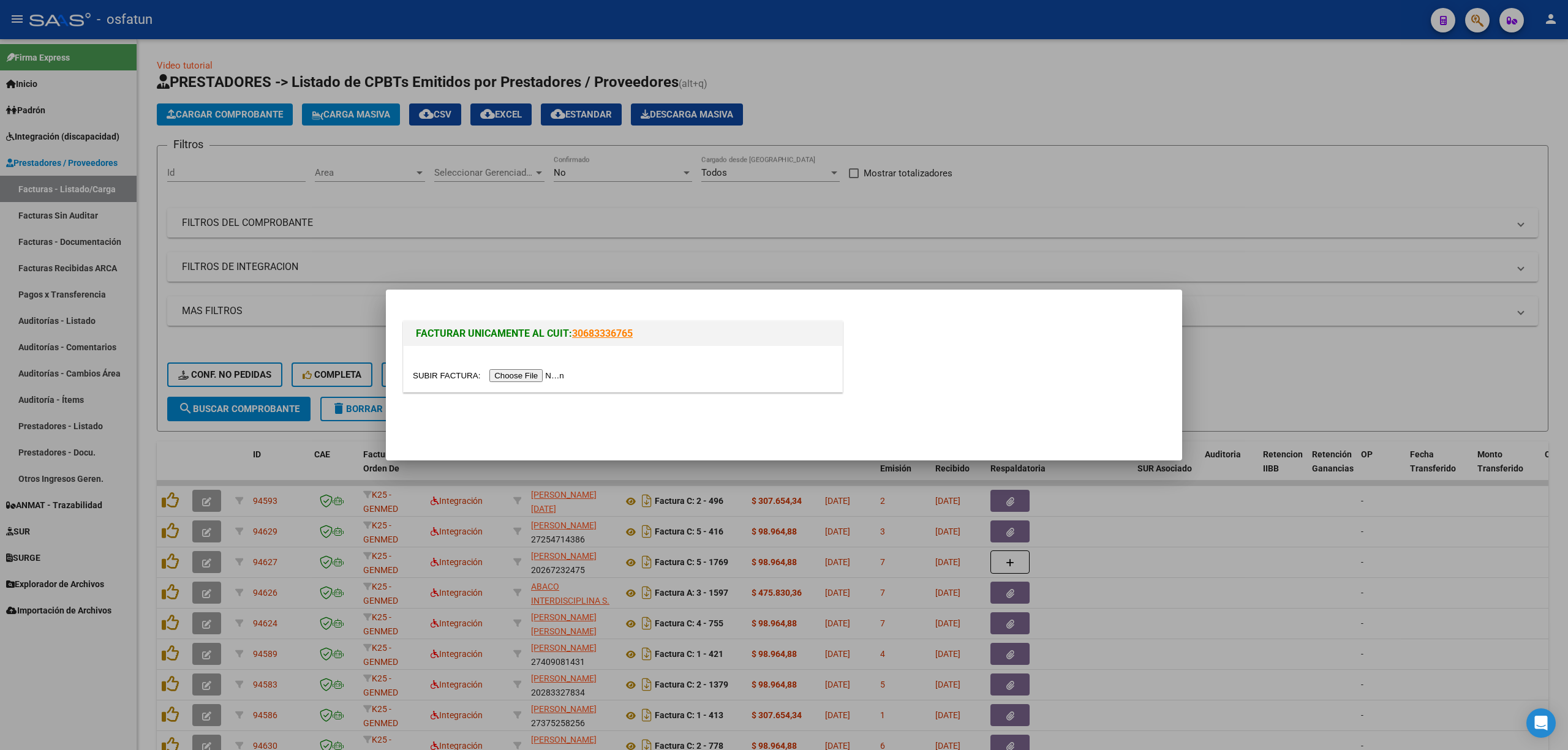
click at [546, 243] on div at bounding box center [784, 375] width 1568 height 750
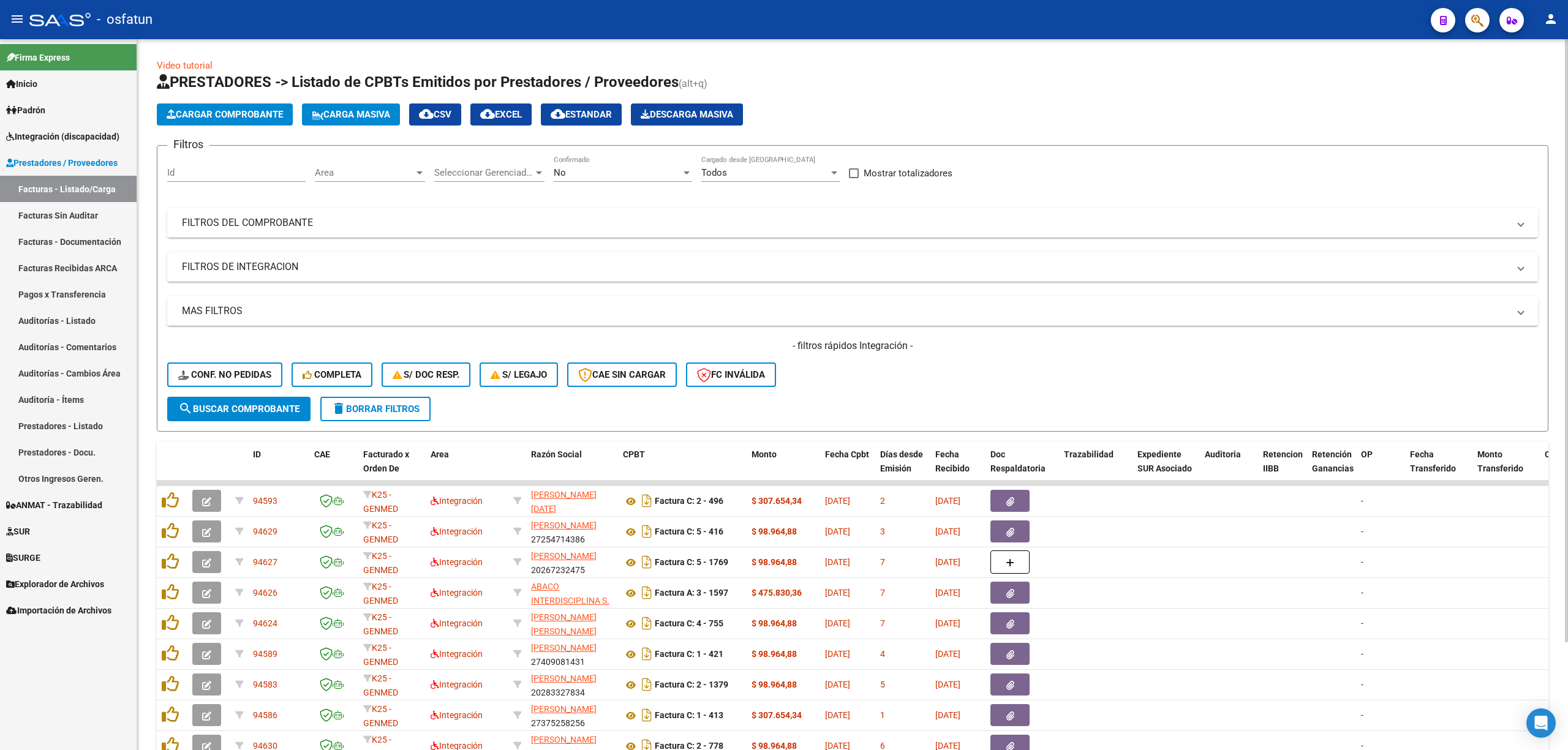
click at [382, 111] on span "Carga Masiva" at bounding box center [351, 114] width 79 height 11
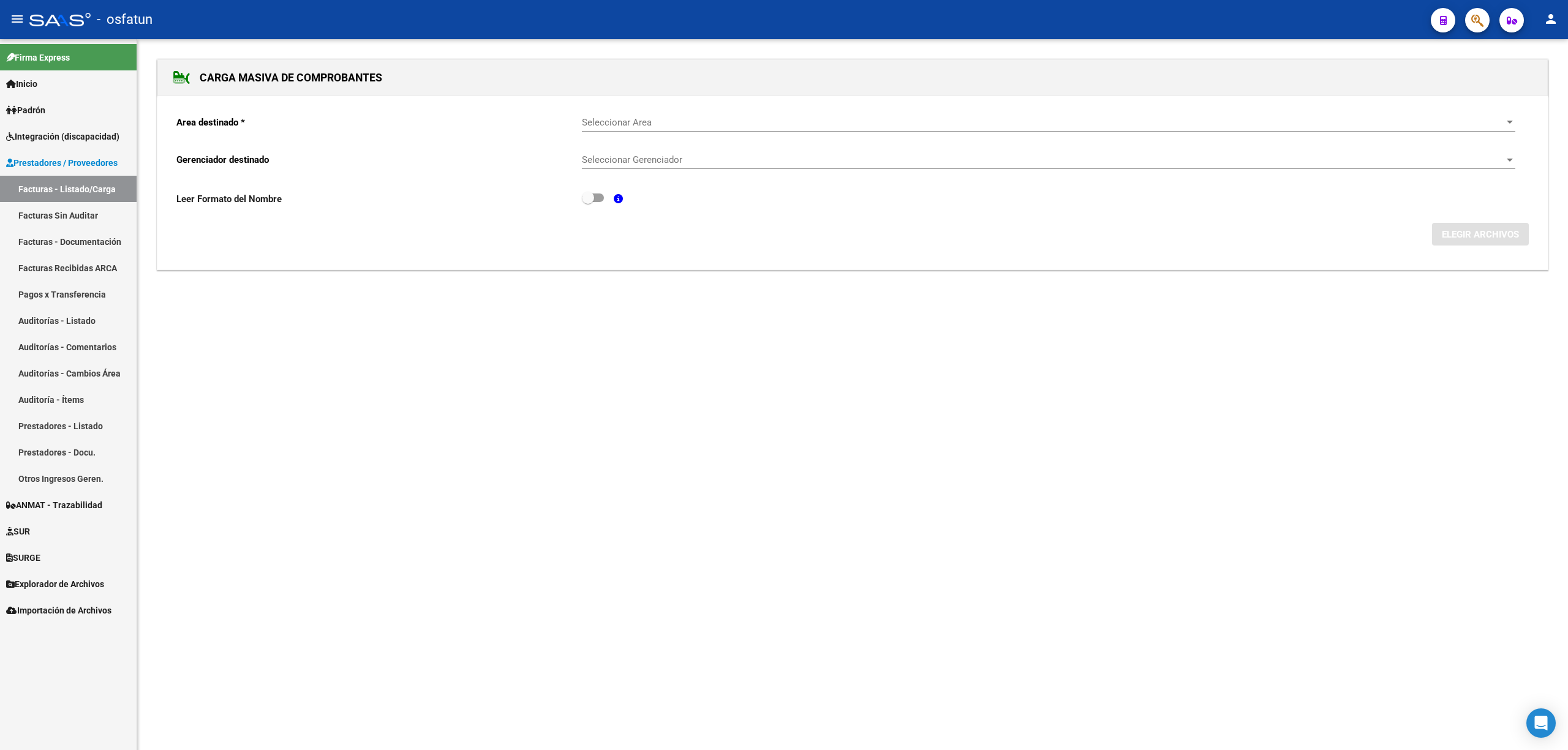
click at [662, 114] on div "Seleccionar Area Seleccionar Area" at bounding box center [1048, 118] width 933 height 26
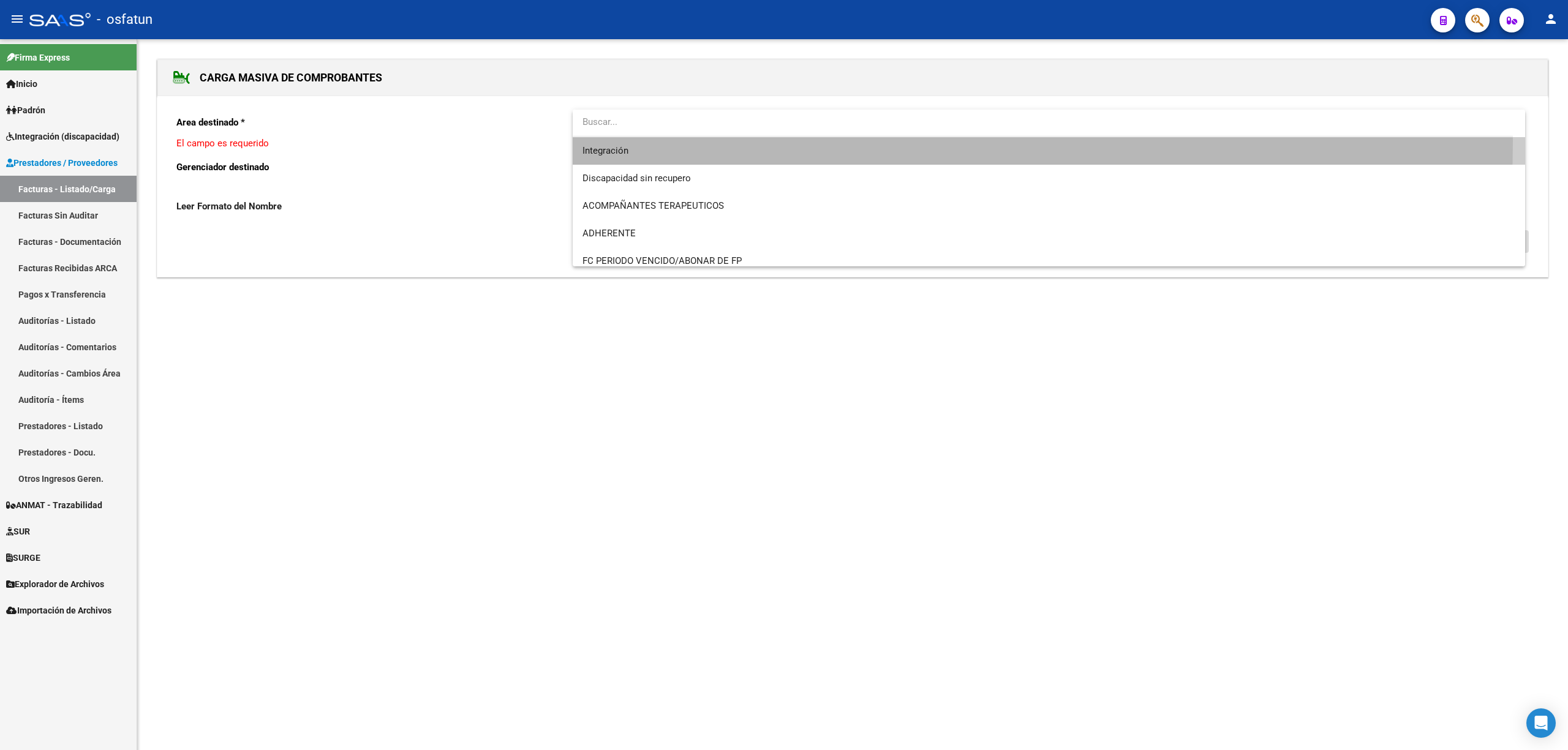
click at [628, 141] on span "Integración" at bounding box center [1049, 151] width 933 height 28
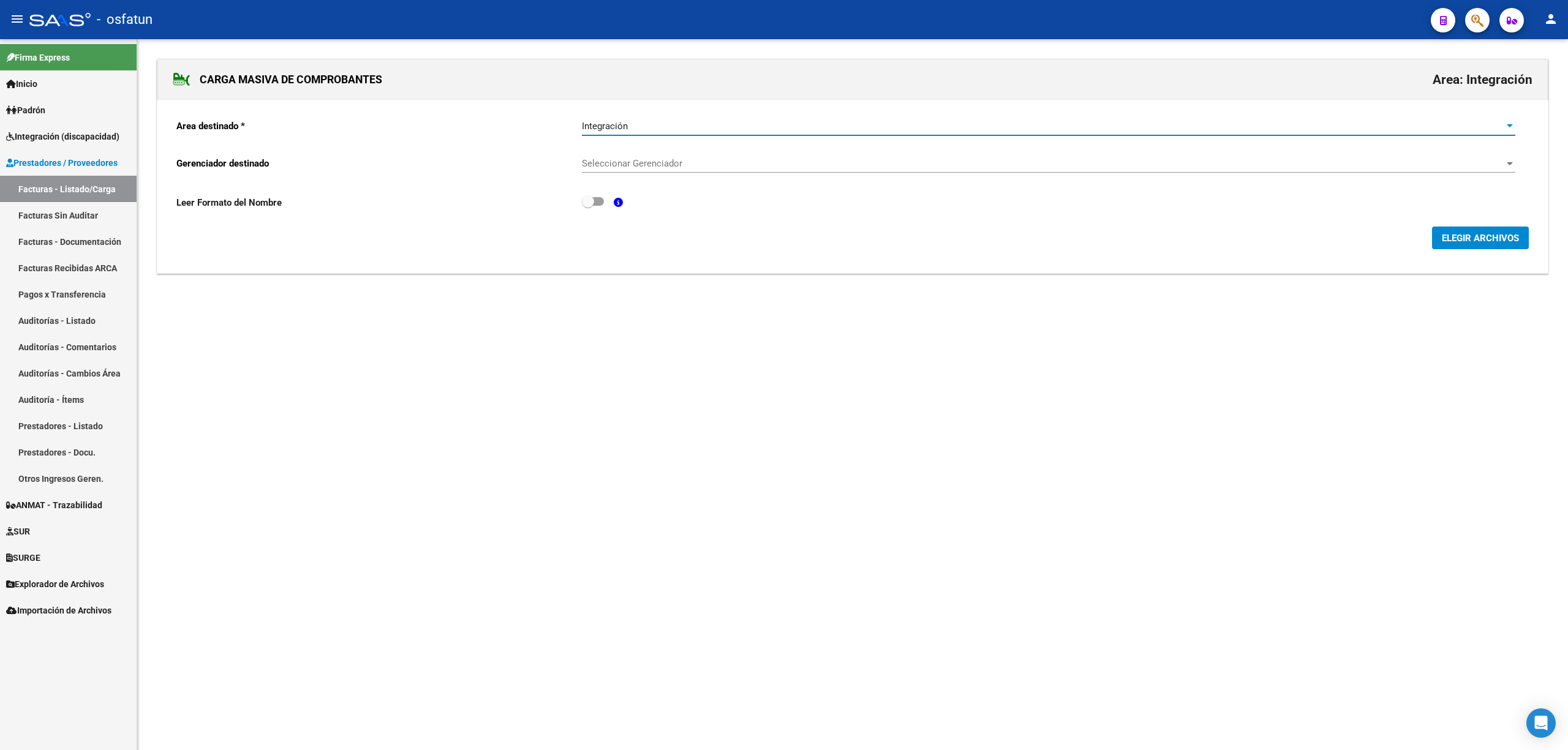
click at [1488, 240] on span "ELEGIR ARCHIVOS" at bounding box center [1481, 238] width 77 height 11
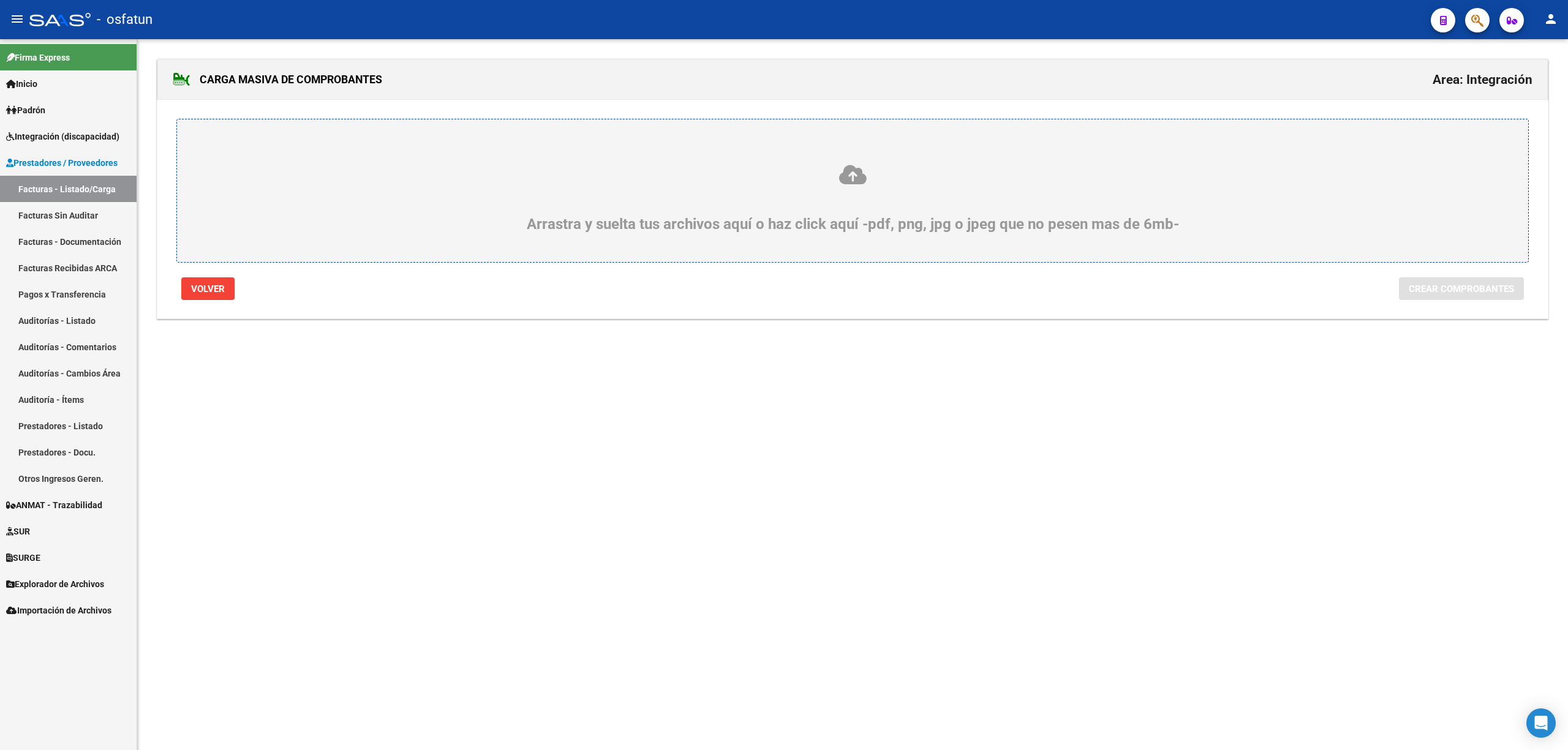
click at [968, 192] on div "Arrastra y suelta tus archivos aquí o haz click aquí -pdf, png, jpg o jpeg que …" at bounding box center [853, 198] width 1292 height 69
click at [0, 0] on input "Arrastra y suelta tus archivos aquí o haz click aquí -pdf, png, jpg o jpeg que …" at bounding box center [0, 0] width 0 height 0
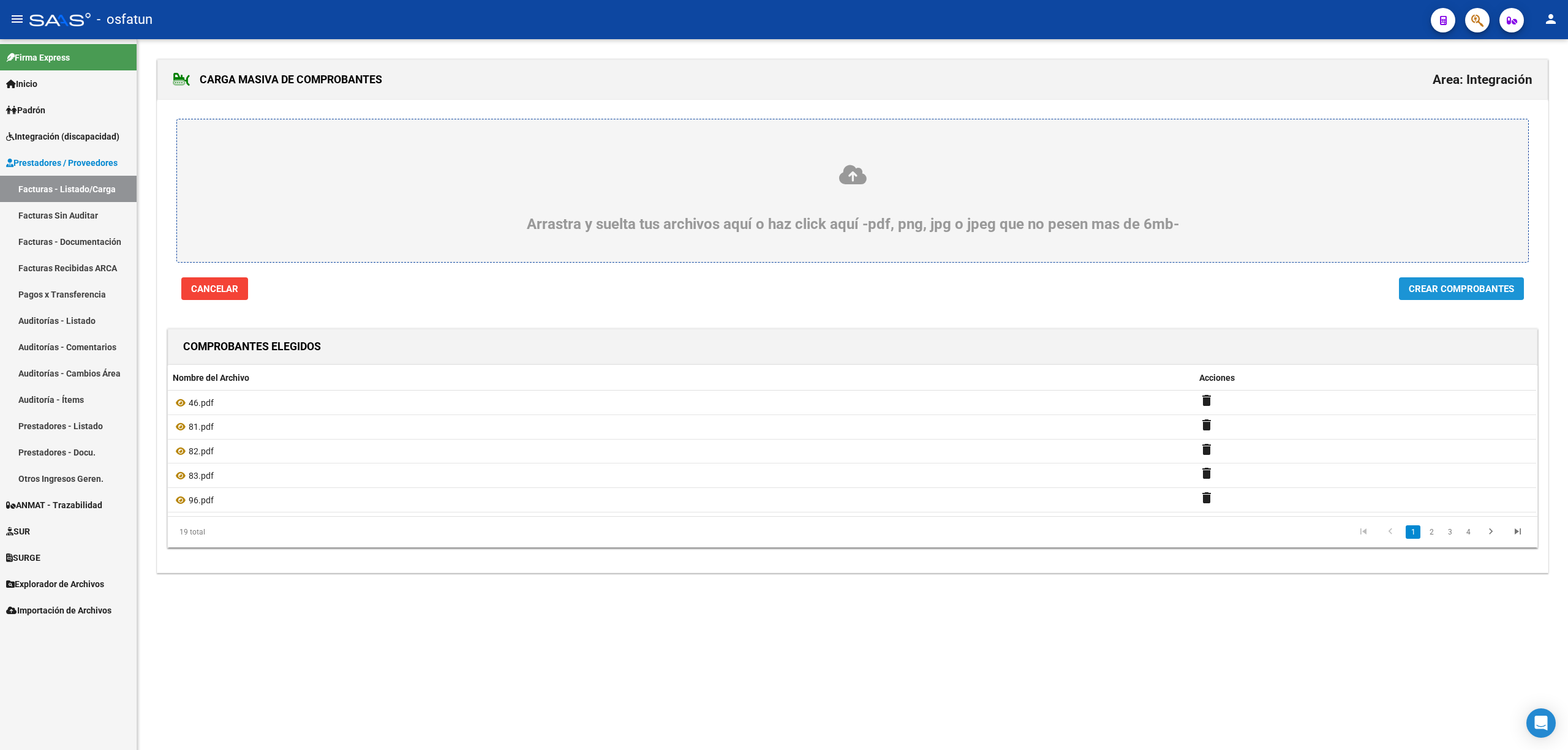
click at [1429, 287] on span "Crear Comprobantes" at bounding box center [1462, 288] width 106 height 11
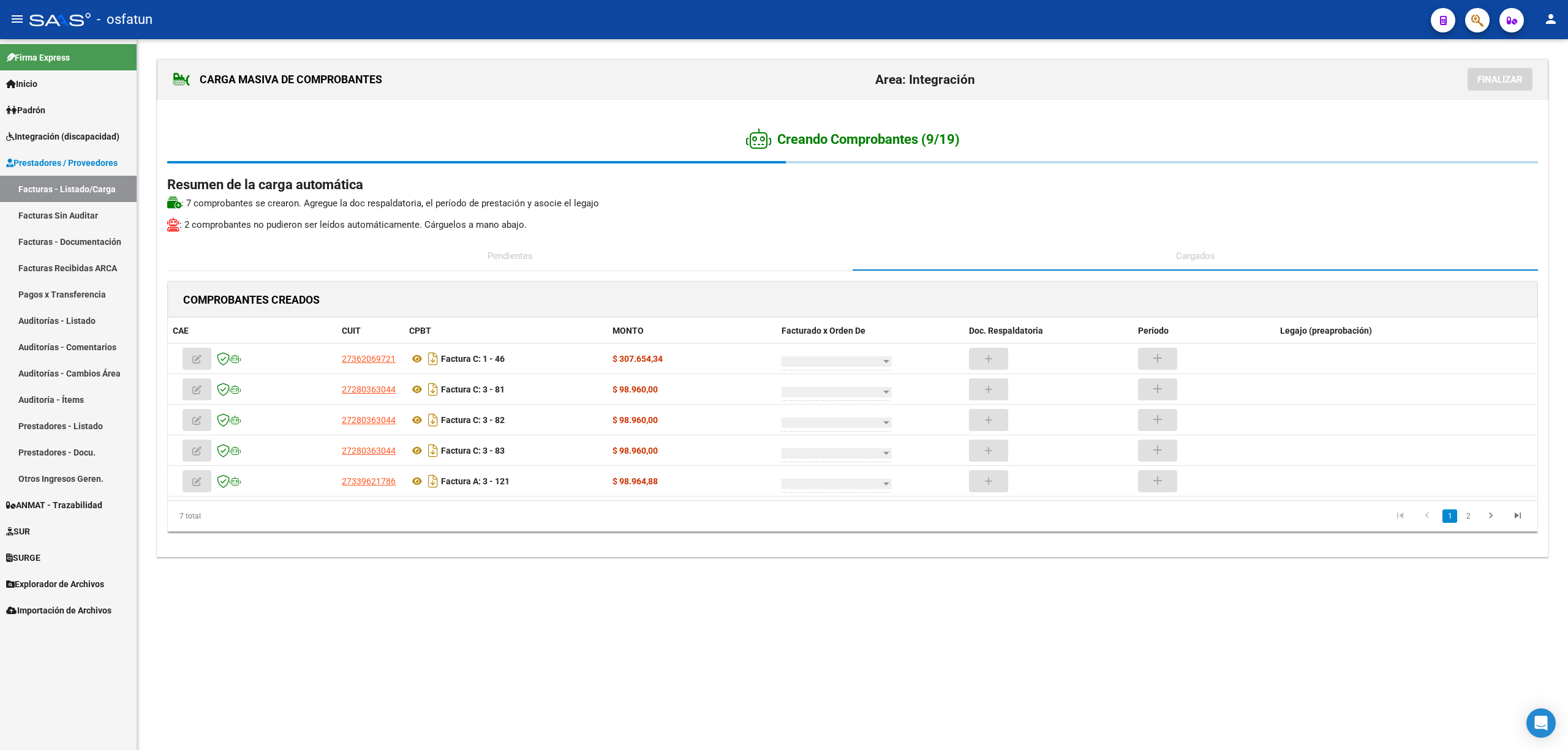
click at [551, 604] on mat-sidenav-content "CARGA MASIVA DE COMPROBANTES Area: Integración Finalizar Creando Comprobantes (…" at bounding box center [853, 395] width 1431 height 711
click at [498, 633] on mat-sidenav-content "CARGA MASIVA DE COMPROBANTES Area: Integración Finalizar Creando Comprobantes (…" at bounding box center [853, 395] width 1431 height 711
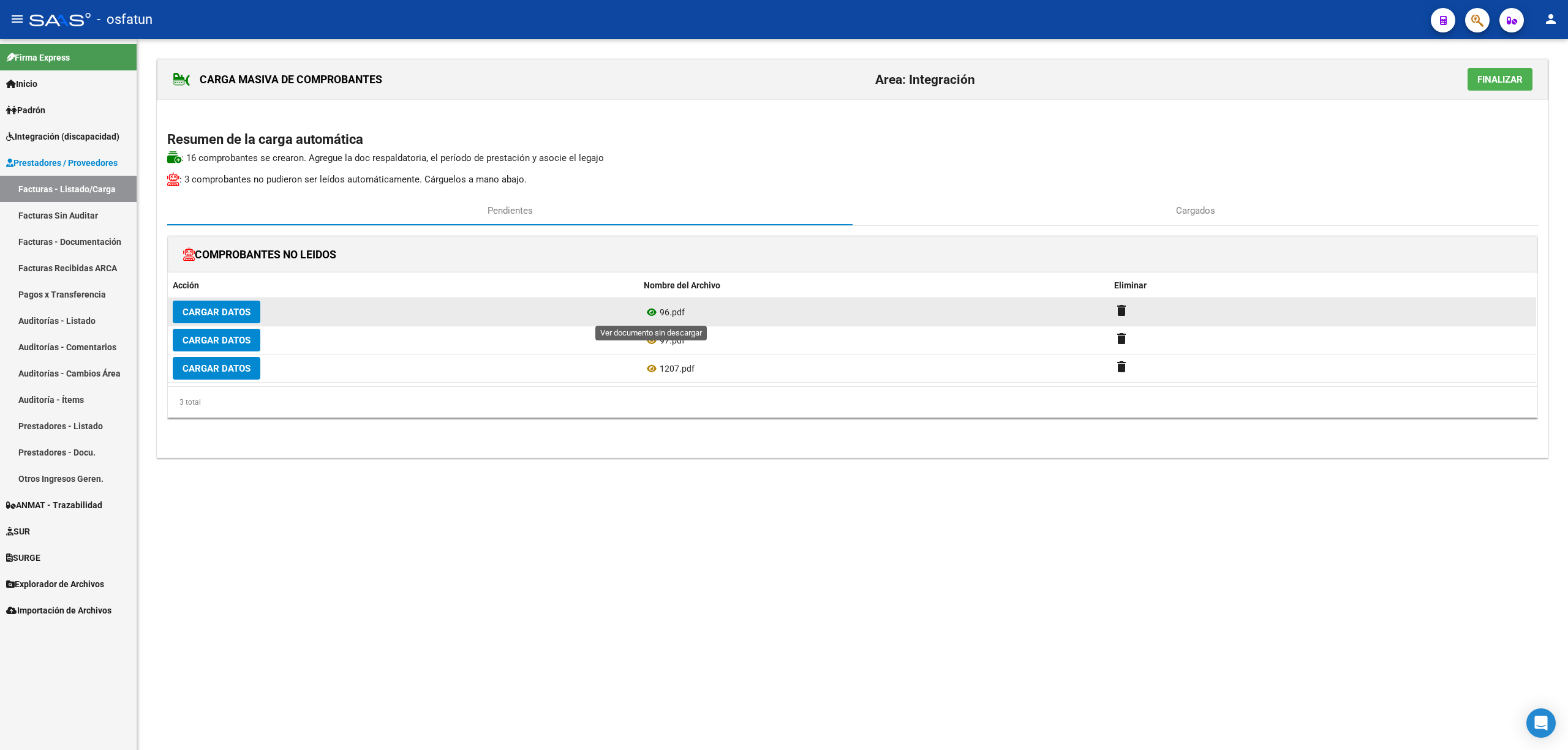
click at [650, 313] on icon at bounding box center [652, 312] width 16 height 15
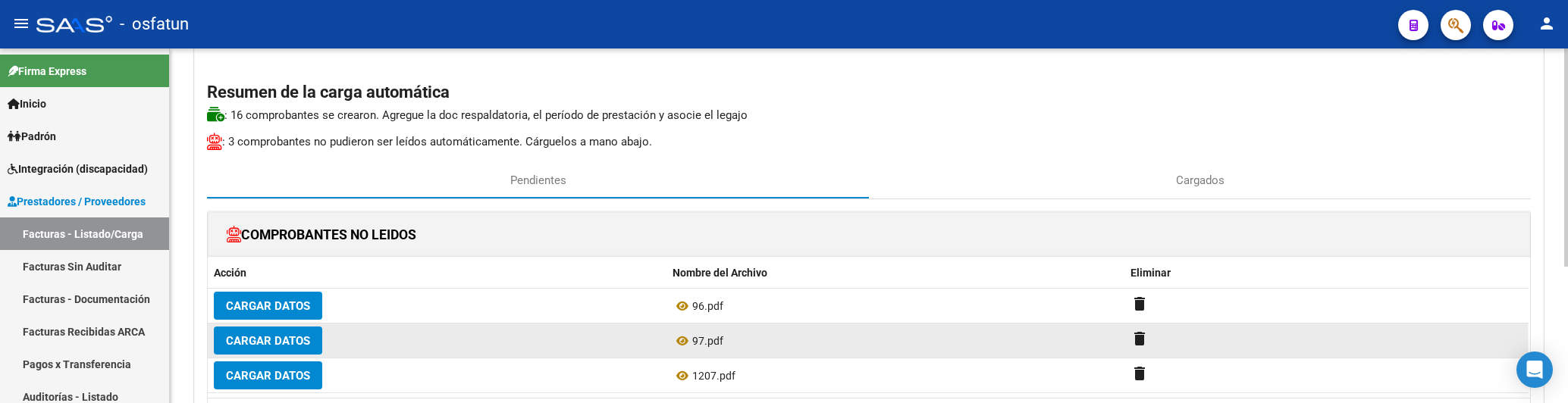
scroll to position [101, 0]
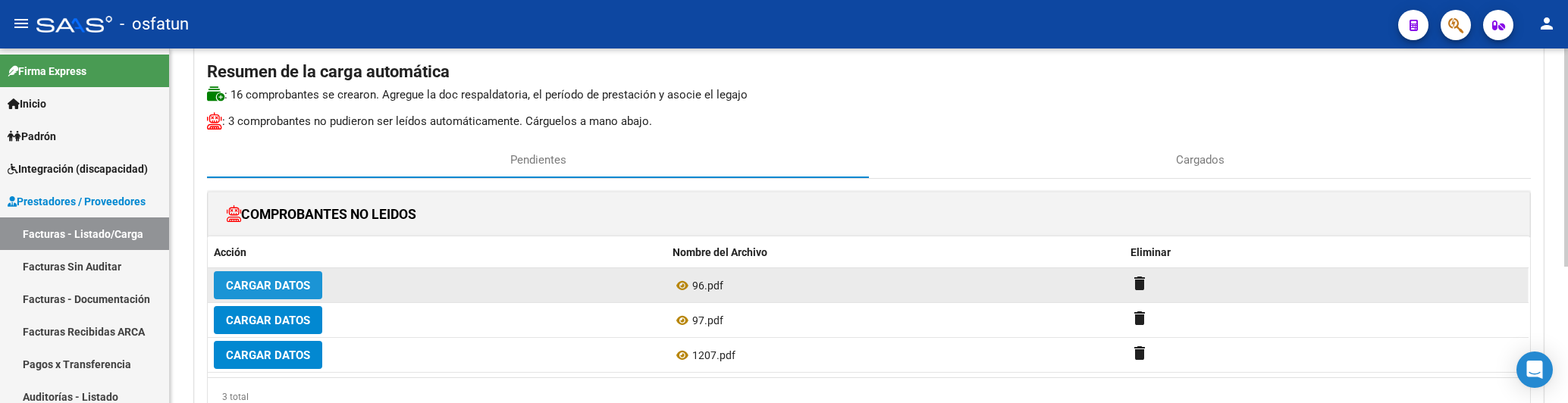
click at [293, 288] on span "Cargar Datos" at bounding box center [268, 285] width 84 height 13
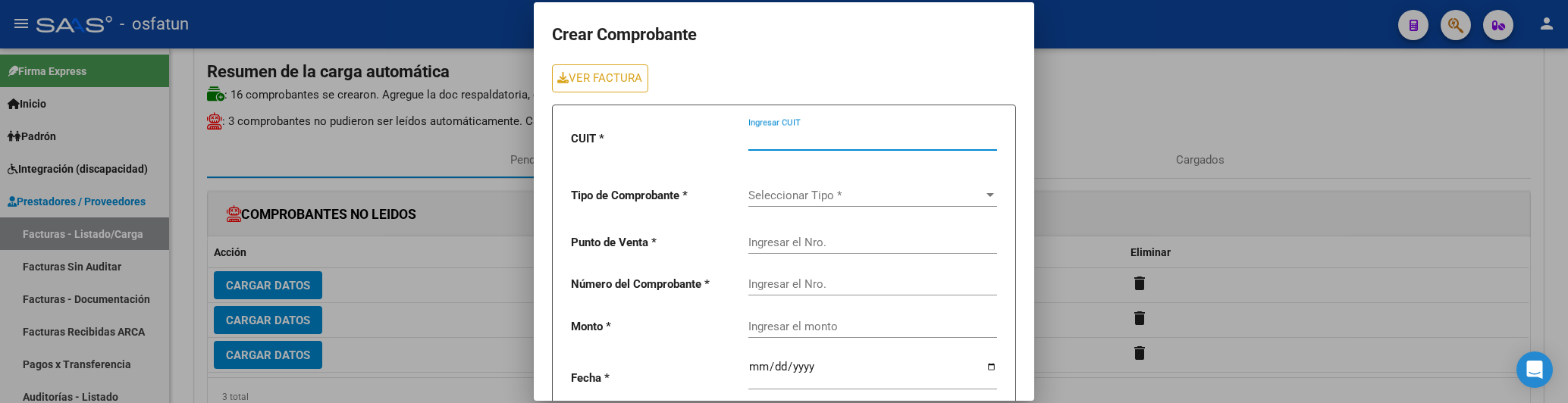
click at [811, 132] on input "Ingresar CUIT" at bounding box center [872, 138] width 248 height 13
type input "27-30150679-7"
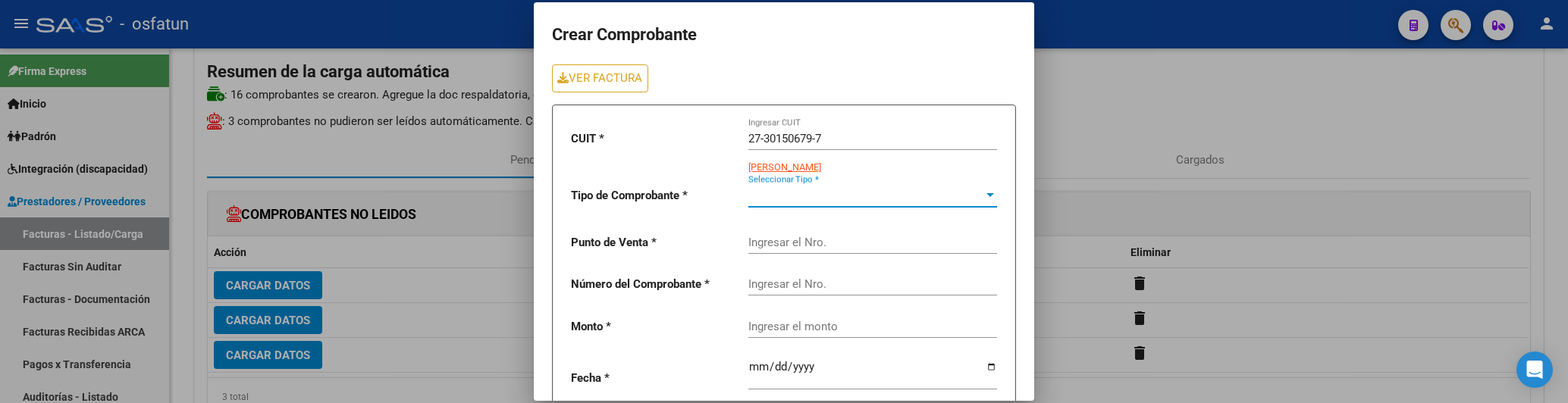
click at [765, 200] on span "Seleccionar Tipo *" at bounding box center [866, 195] width 235 height 13
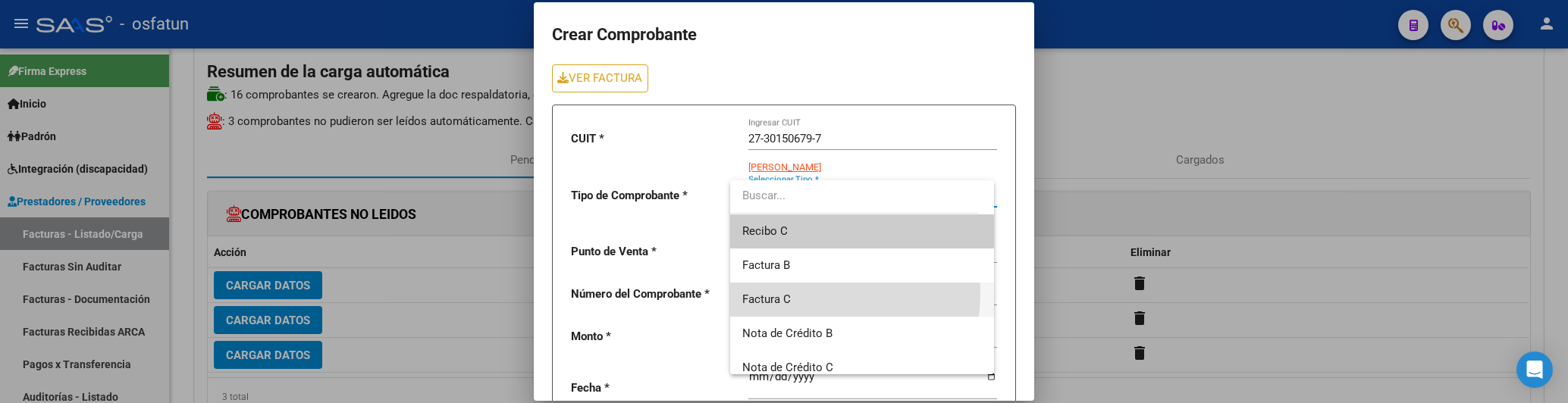
click at [796, 293] on span "Factura C" at bounding box center [862, 300] width 239 height 34
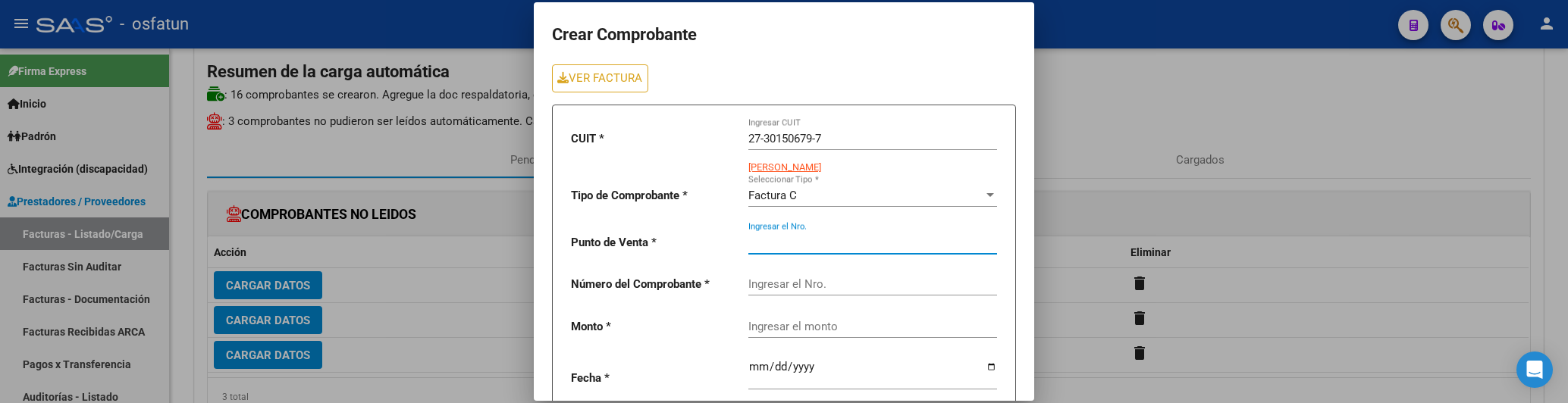
click at [805, 240] on input "Ingresar el Nro." at bounding box center [872, 242] width 248 height 13
type input "2"
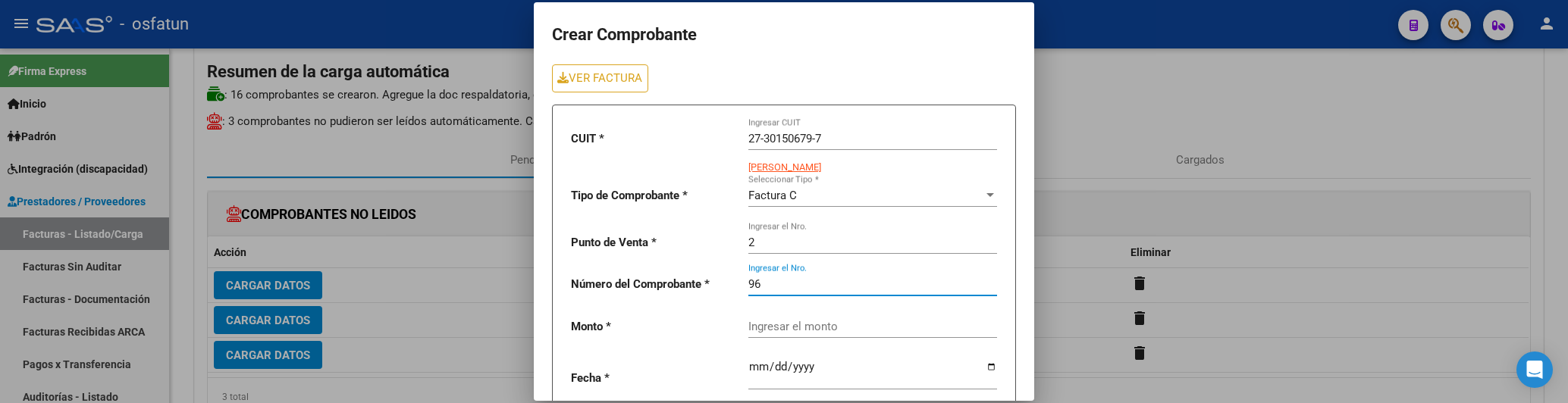
type input "96"
type input "307654.36"
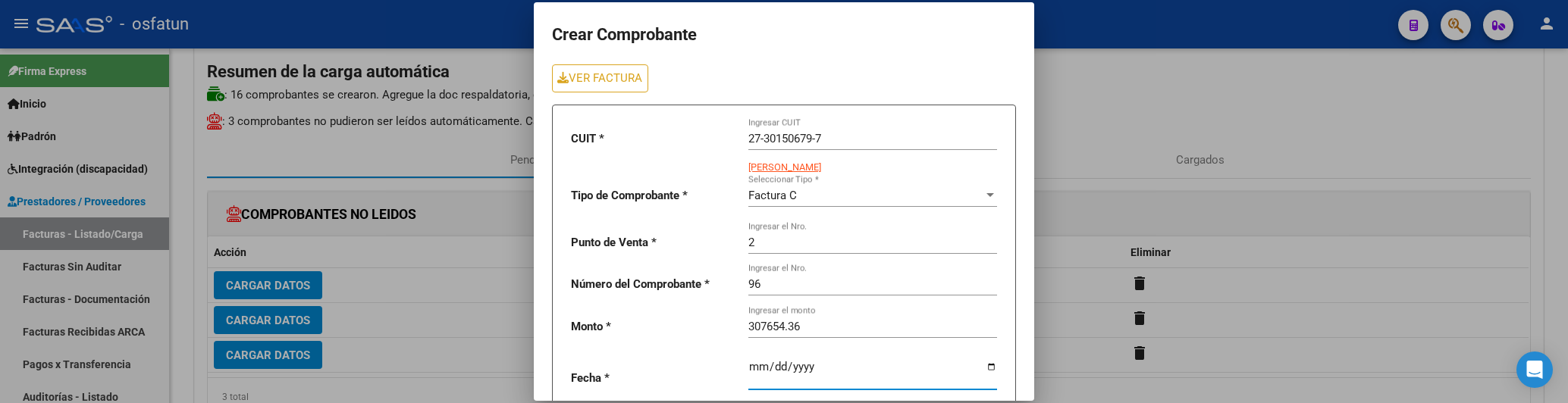
click at [773, 365] on input "date" at bounding box center [872, 372] width 248 height 24
click at [790, 318] on div "307654.36 Ingresar el monto" at bounding box center [872, 322] width 248 height 33
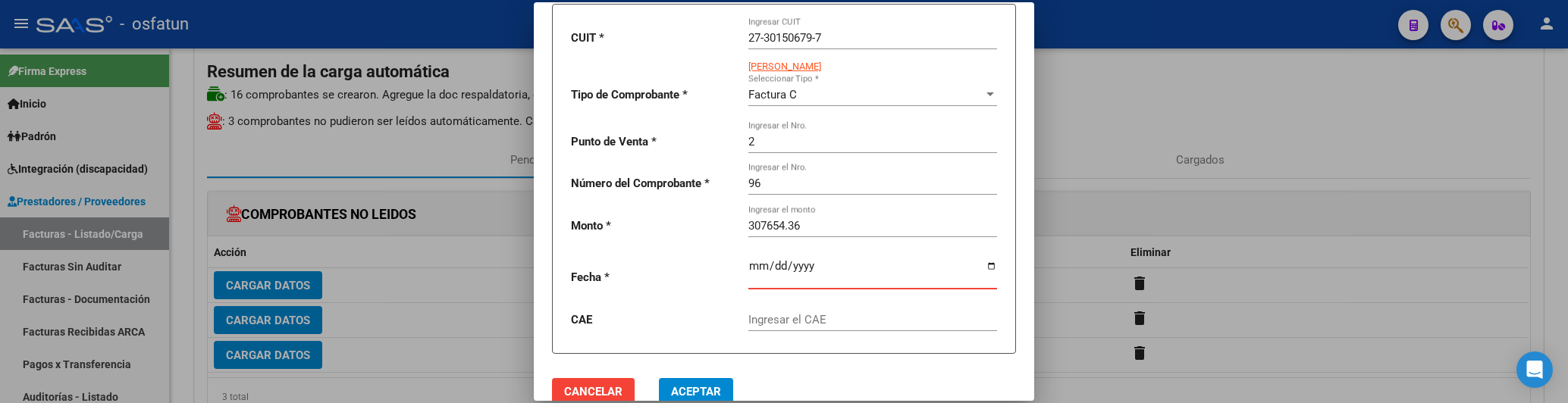
click at [749, 278] on input "date" at bounding box center [872, 271] width 248 height 24
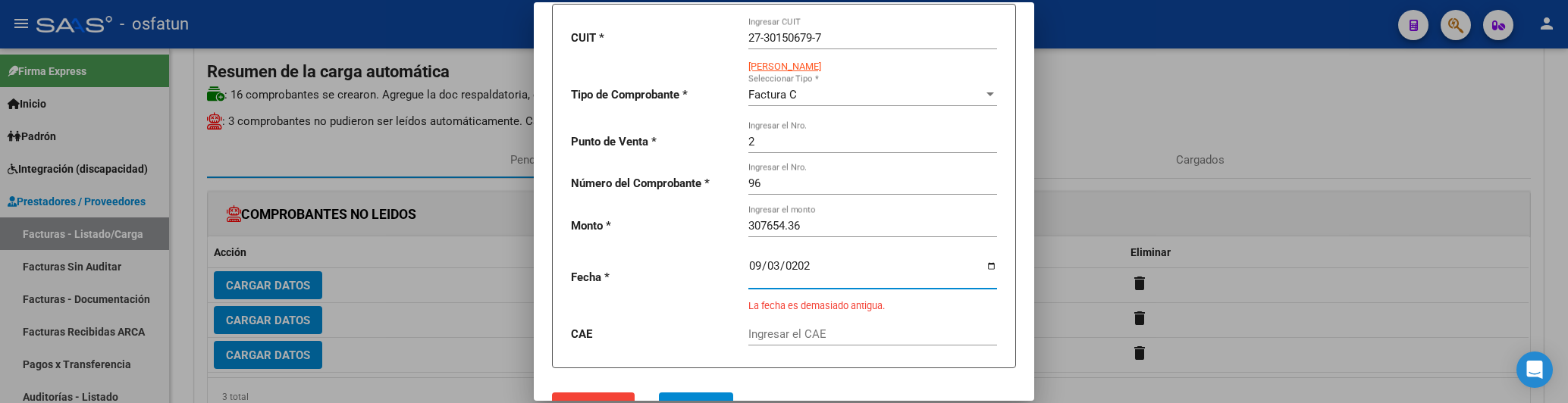
type input "[DATE]"
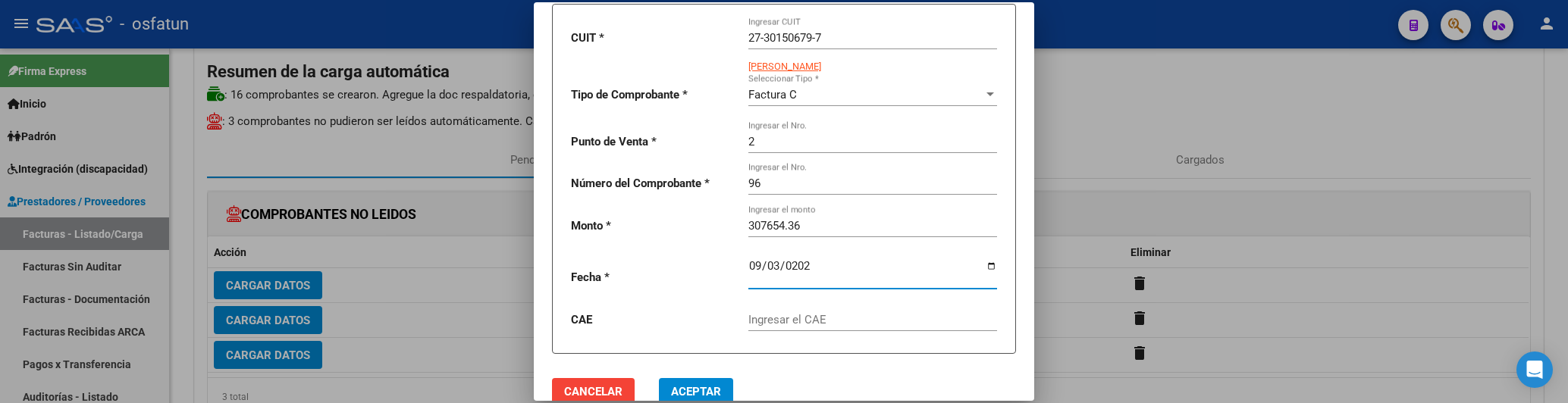
click at [777, 323] on input "Ingresar el CAE" at bounding box center [872, 319] width 248 height 13
type input "75367787329129"
click at [777, 150] on div "2 Ingresar el Nro." at bounding box center [872, 136] width 248 height 33
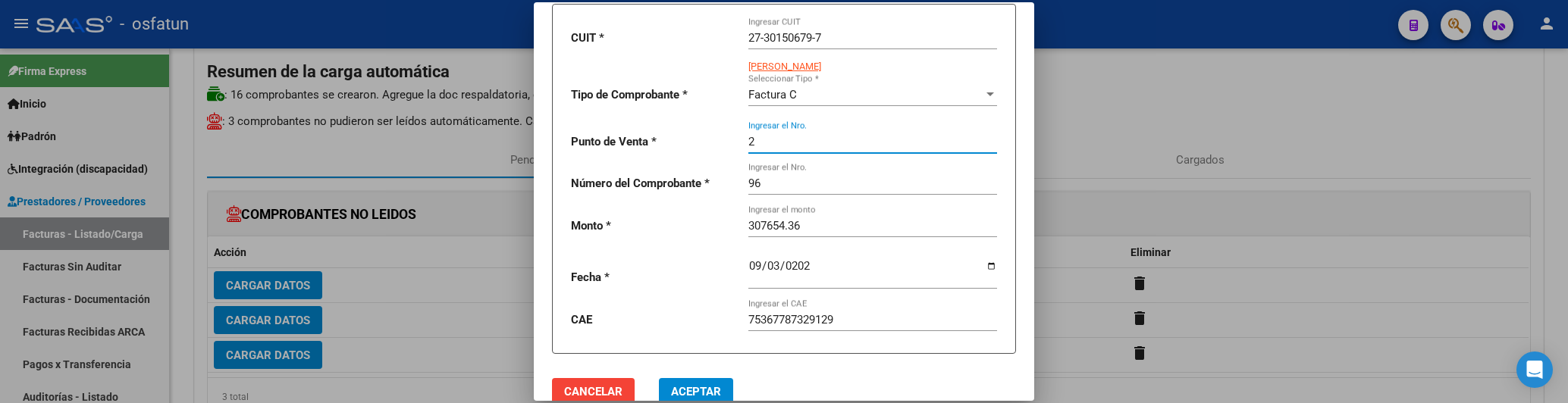
click at [777, 183] on input "96" at bounding box center [872, 183] width 248 height 13
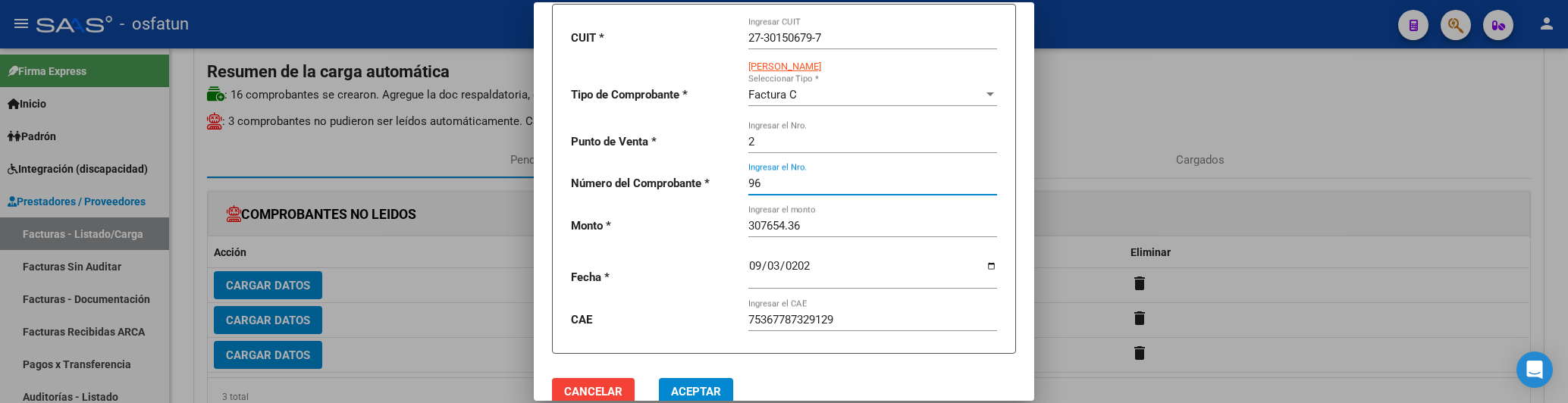
click at [784, 219] on div "307654.36 Ingresar el monto" at bounding box center [872, 221] width 248 height 33
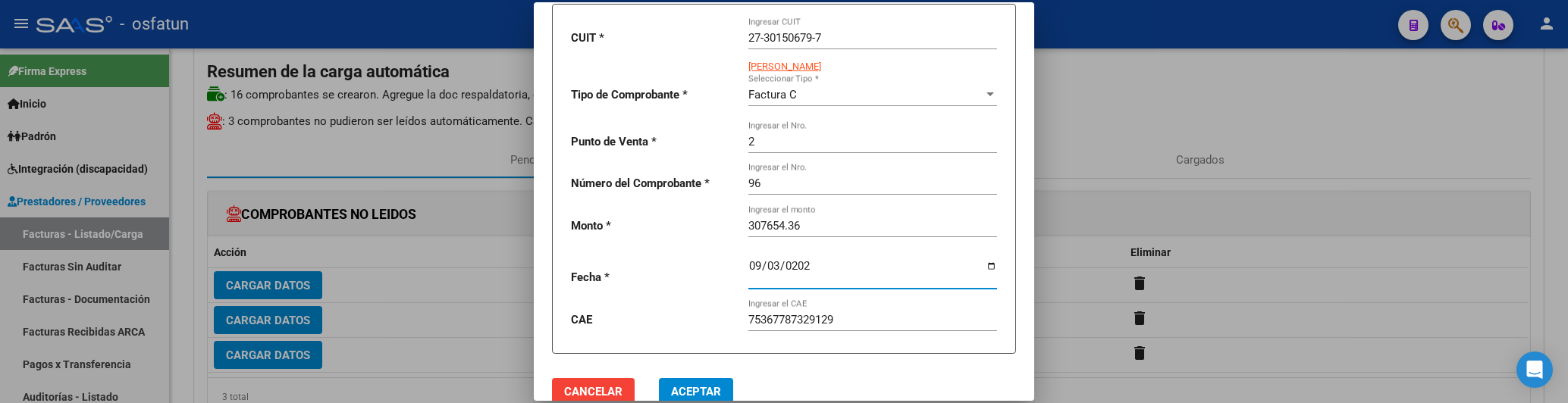
click at [805, 280] on input "[DATE]" at bounding box center [872, 271] width 248 height 24
click at [805, 327] on input "75367787329129" at bounding box center [872, 319] width 248 height 13
click at [727, 389] on button "Aceptar" at bounding box center [696, 392] width 74 height 27
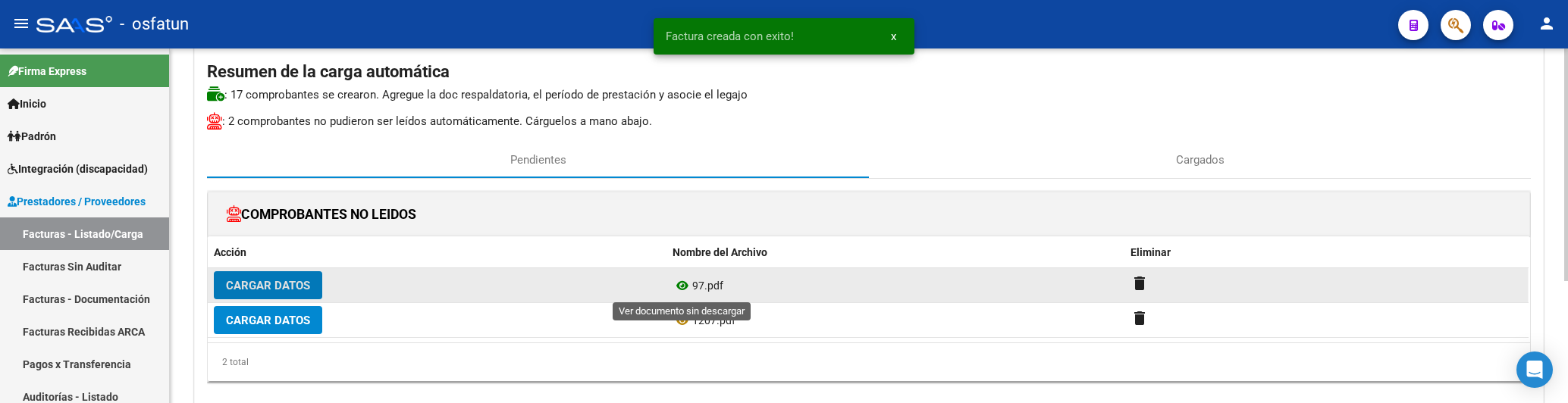
click at [682, 288] on icon at bounding box center [682, 285] width 19 height 19
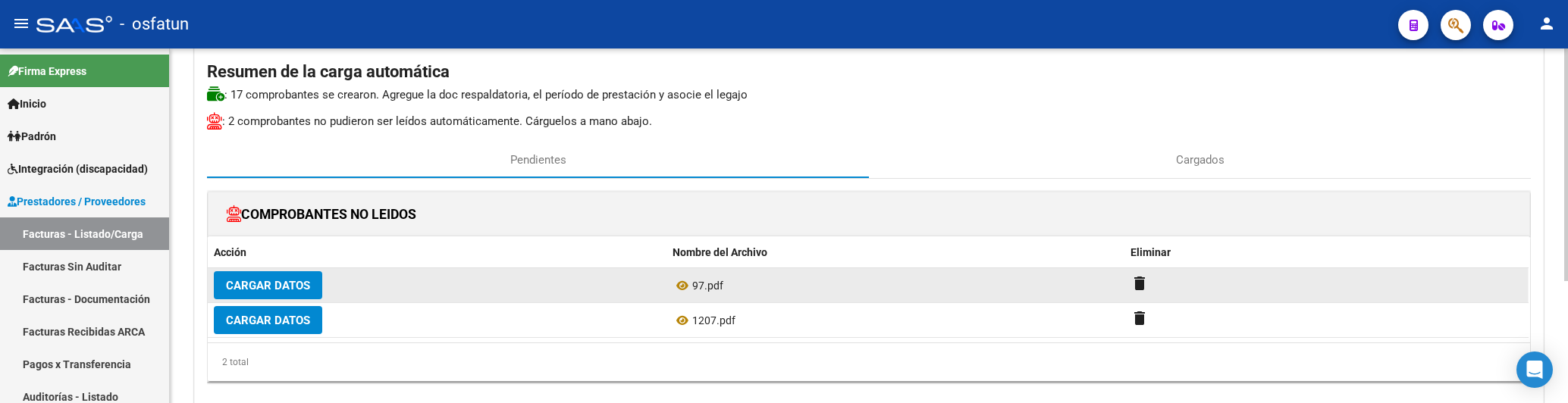
click at [270, 288] on span "Cargar Datos" at bounding box center [268, 285] width 84 height 13
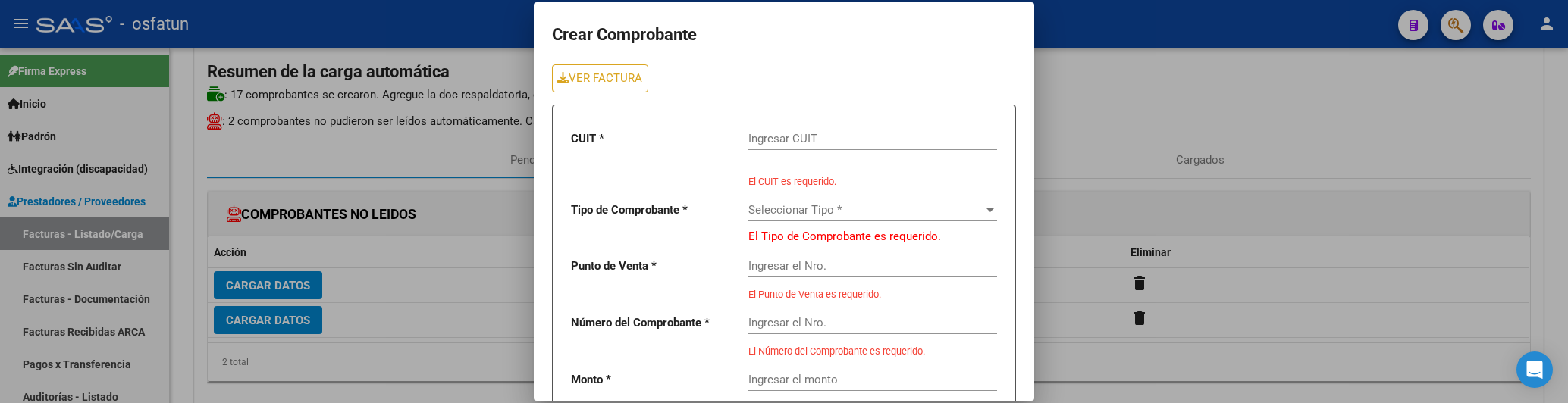
click at [778, 138] on input "Ingresar CUIT" at bounding box center [872, 138] width 248 height 13
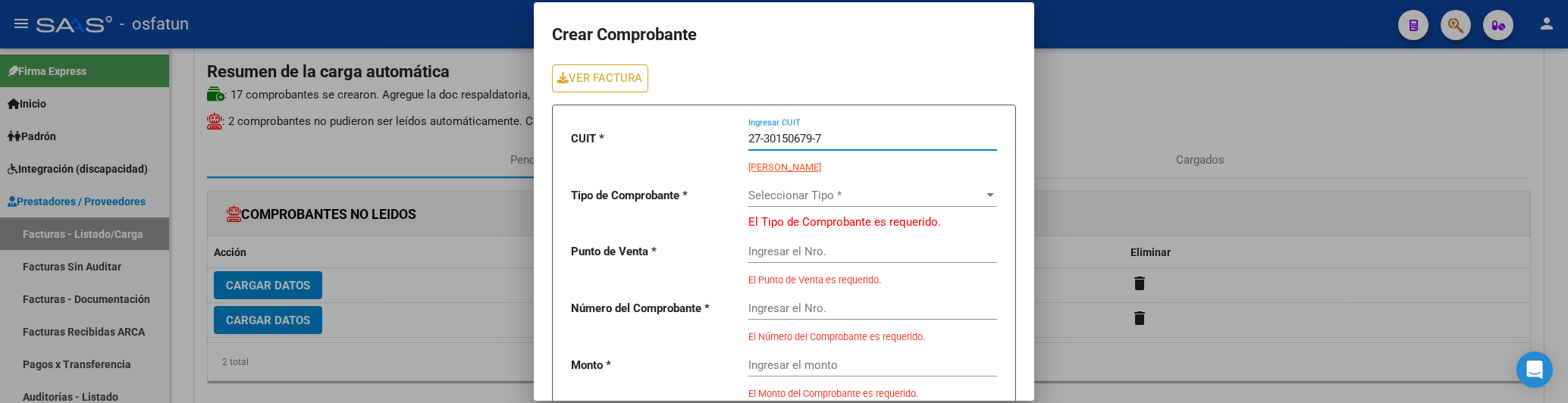
type input "27-30150679-7"
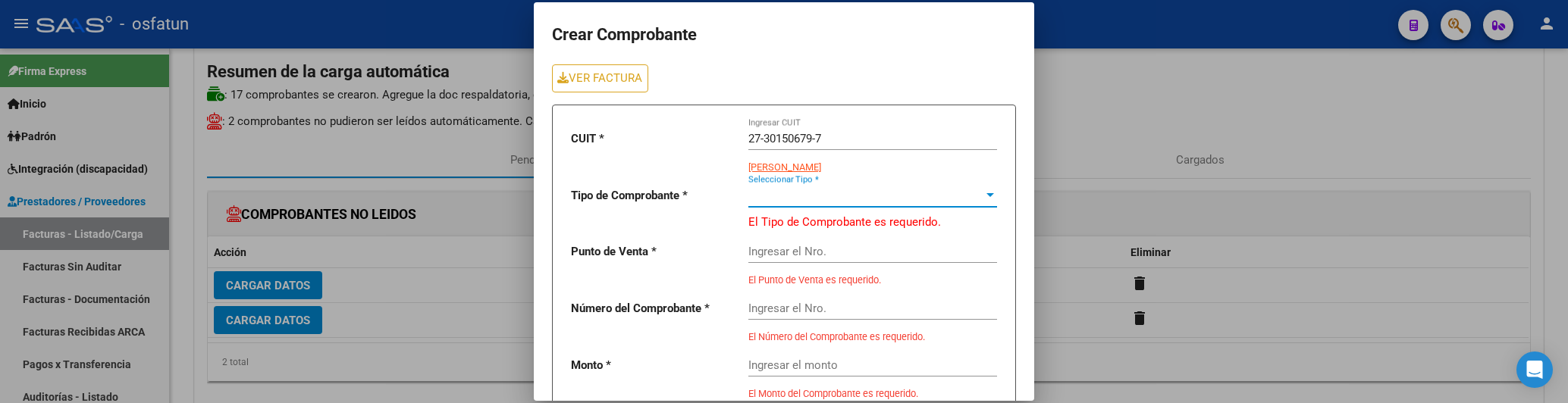
click at [780, 199] on span "Seleccionar Tipo *" at bounding box center [866, 195] width 235 height 13
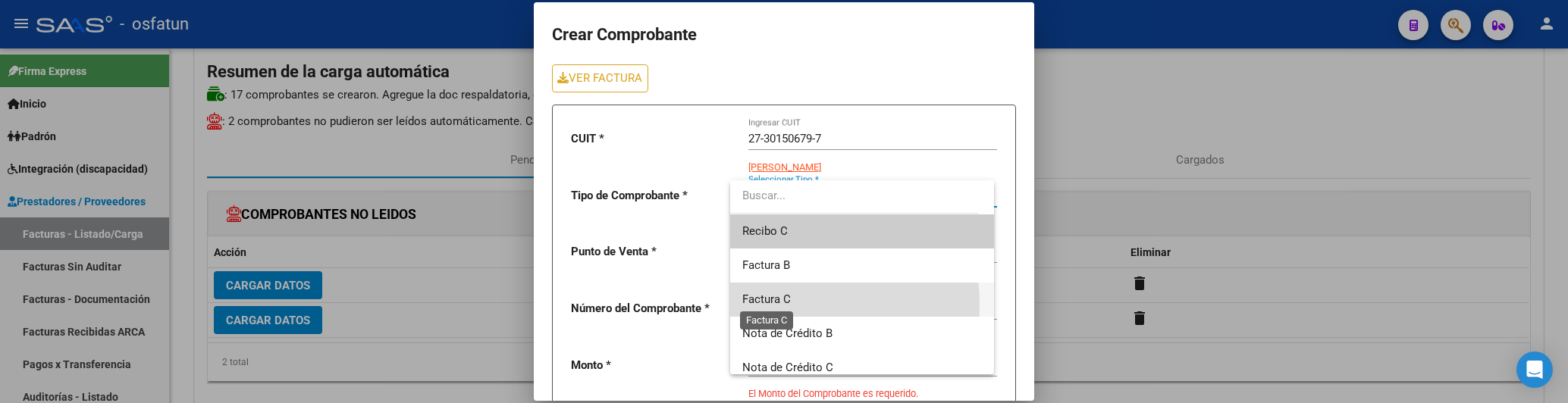
click at [780, 305] on span "Factura C" at bounding box center [766, 299] width 49 height 13
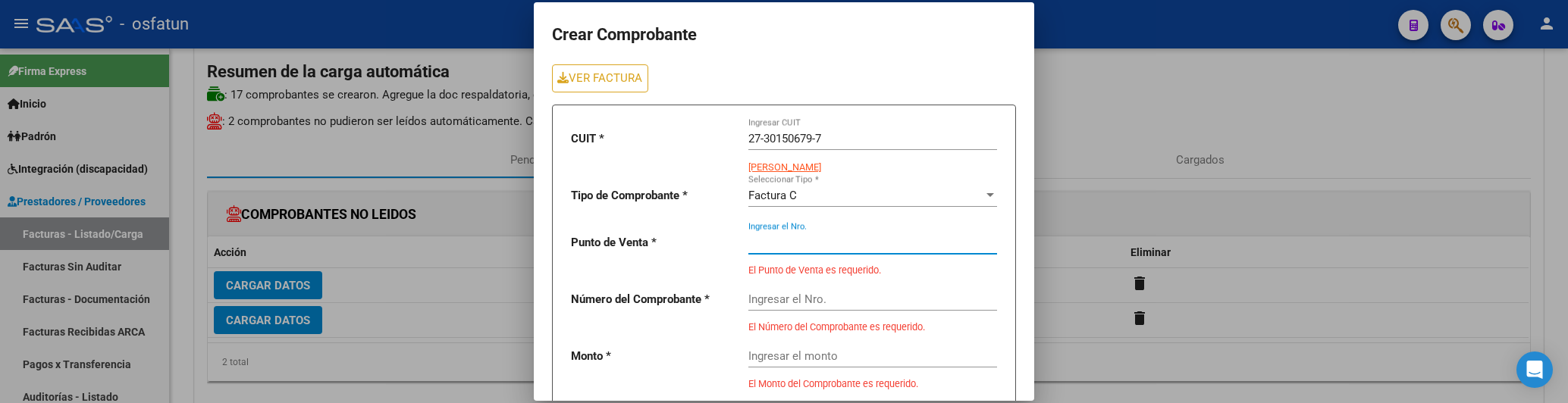
click at [781, 238] on input "Ingresar el Nro." at bounding box center [872, 242] width 248 height 13
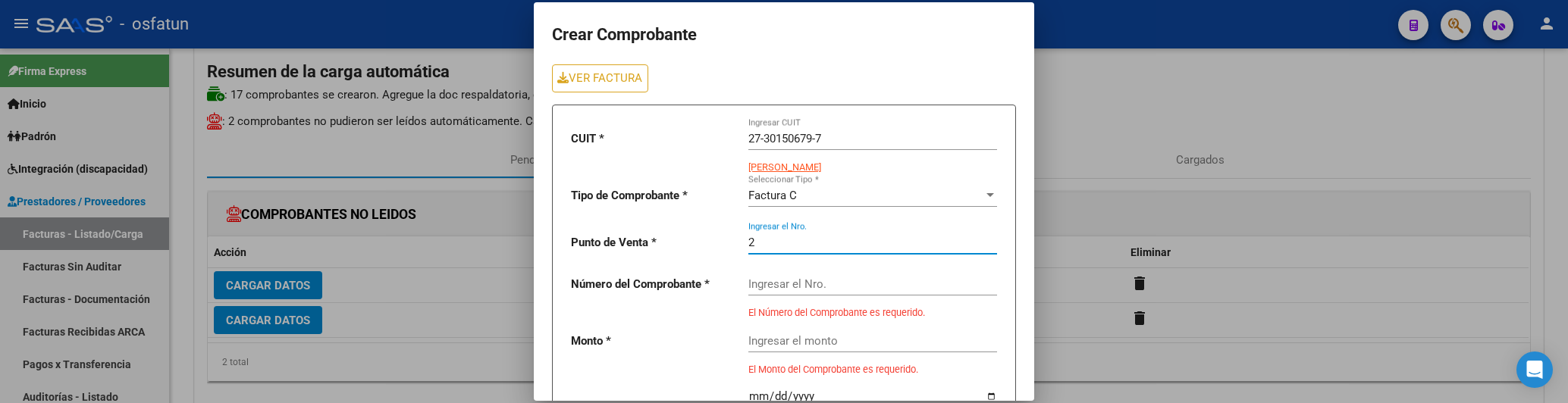
type input "2"
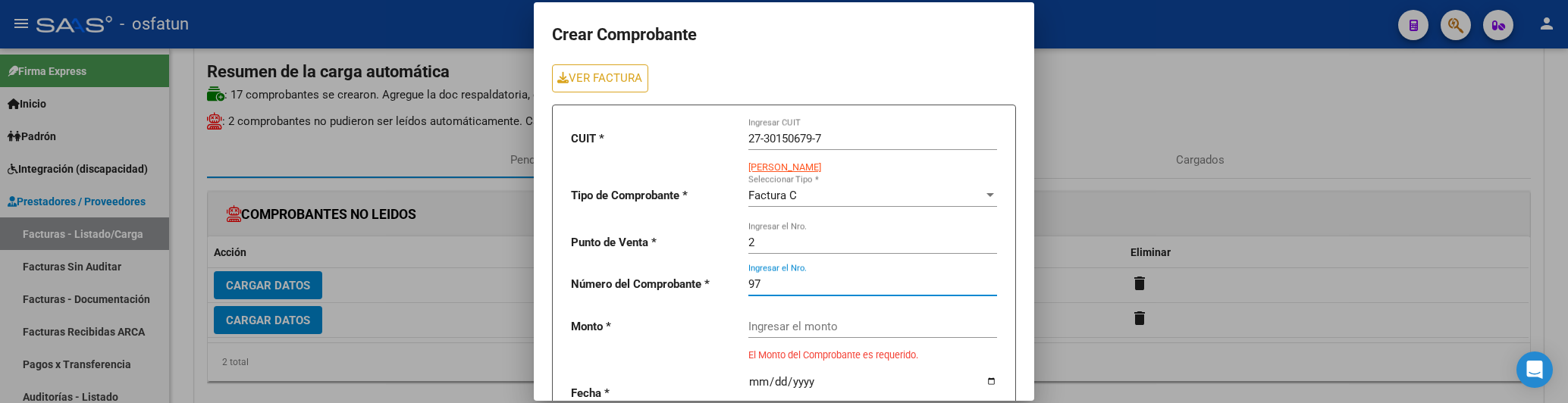
type input "97"
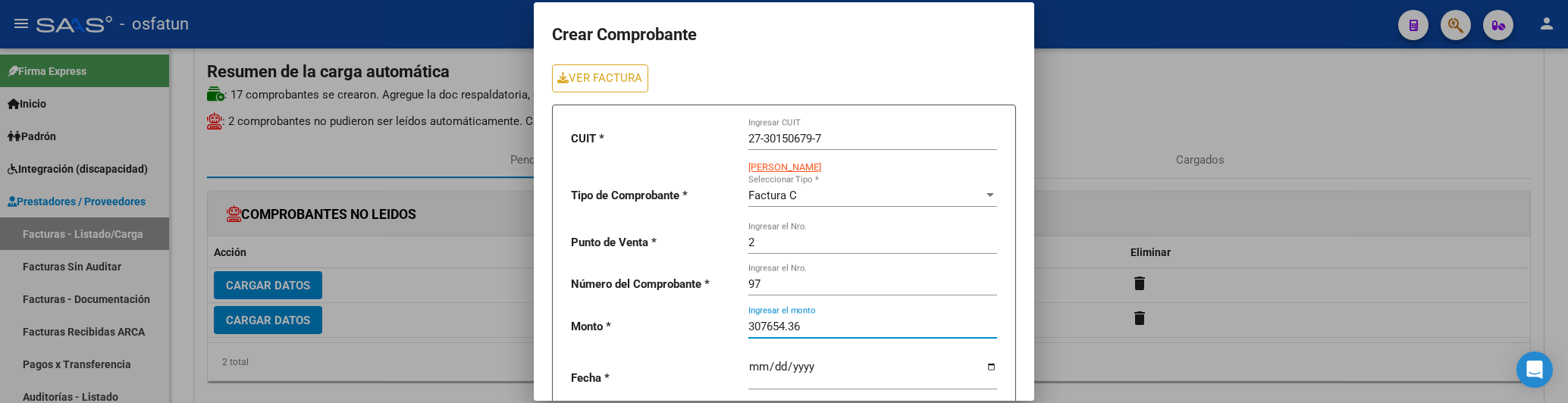
type input "307654.36"
type input "[DATE]"
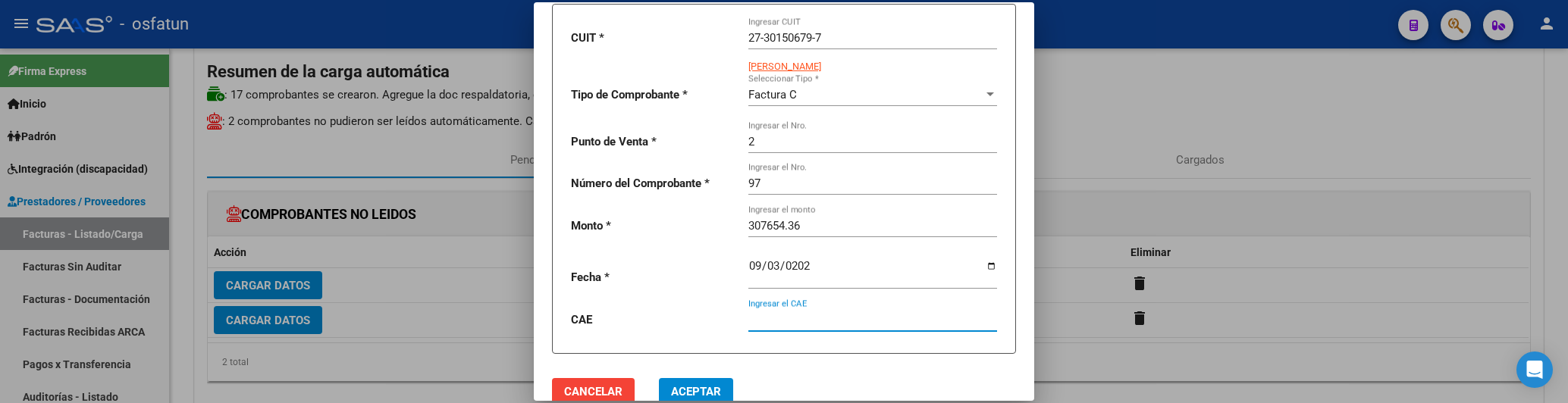
click at [819, 324] on input "Ingresar el CAE" at bounding box center [872, 319] width 248 height 13
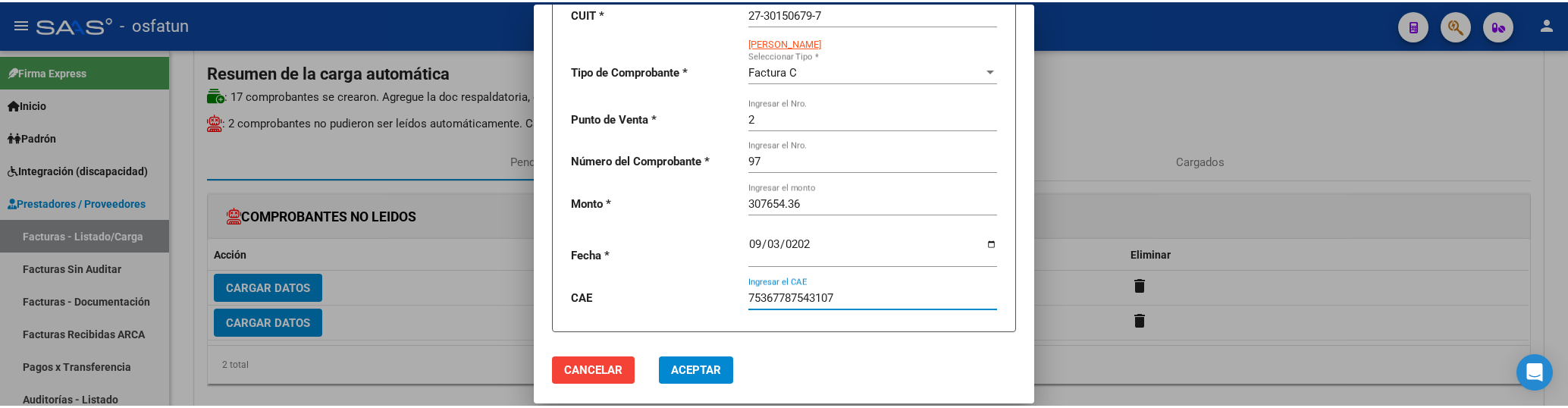
scroll to position [138, 0]
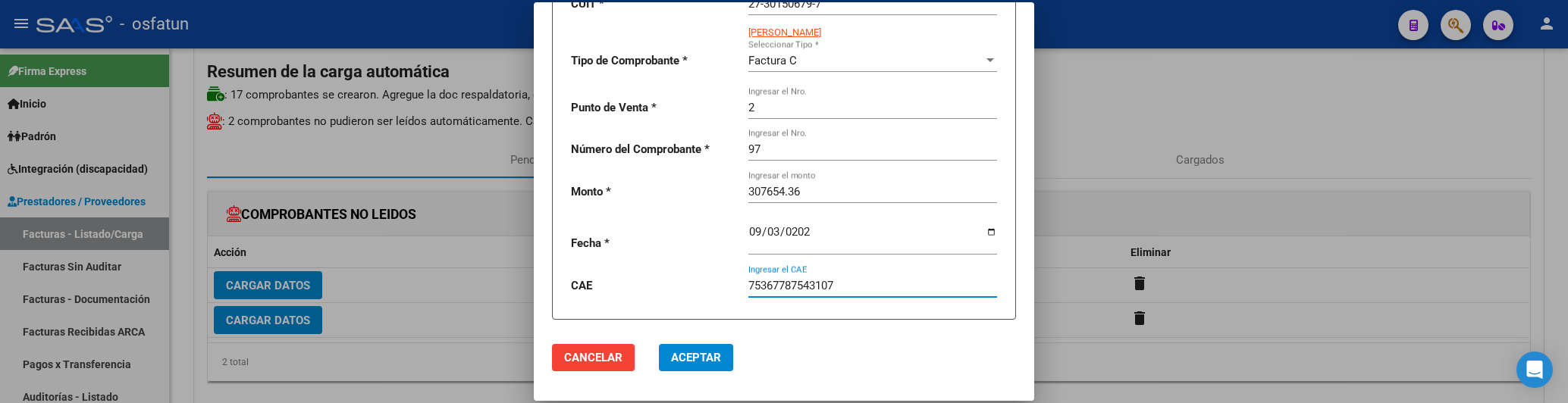
type input "75367787543107"
click at [682, 356] on span "Aceptar" at bounding box center [696, 357] width 50 height 13
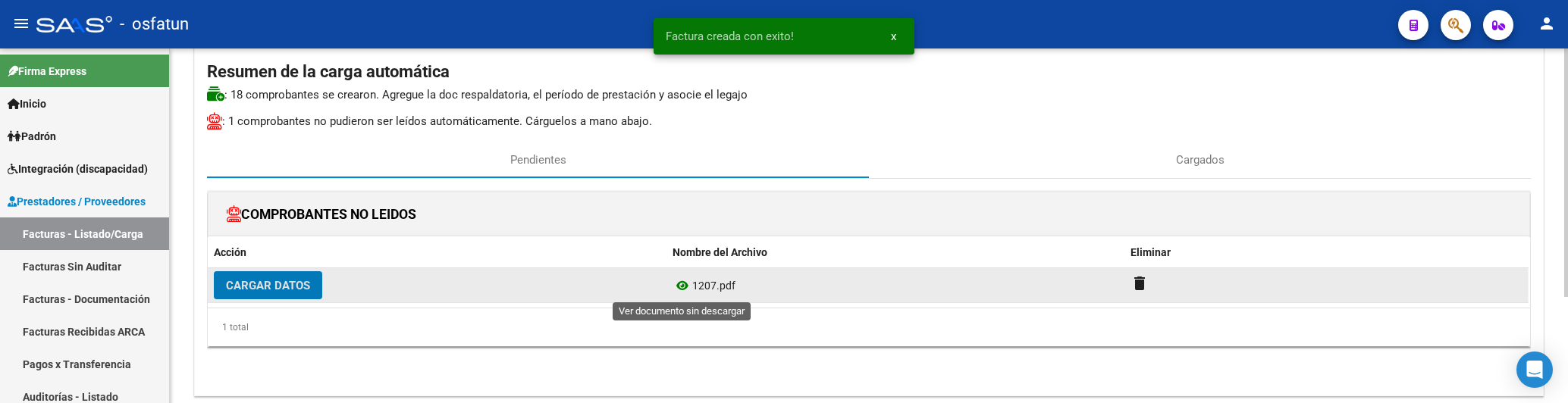
click at [681, 286] on icon at bounding box center [682, 285] width 19 height 19
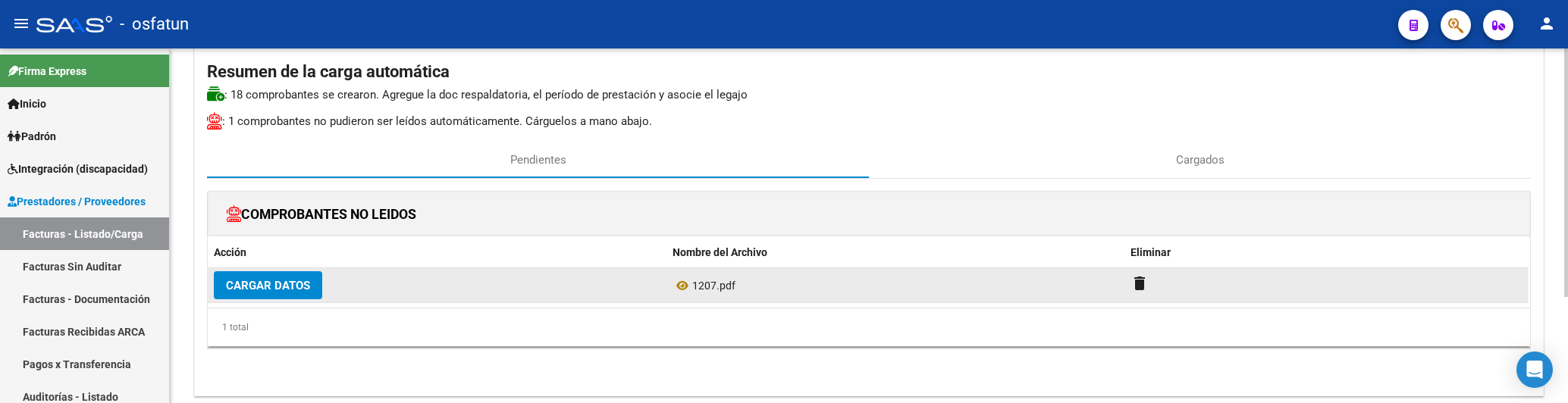
click at [294, 285] on span "Cargar Datos" at bounding box center [268, 285] width 84 height 13
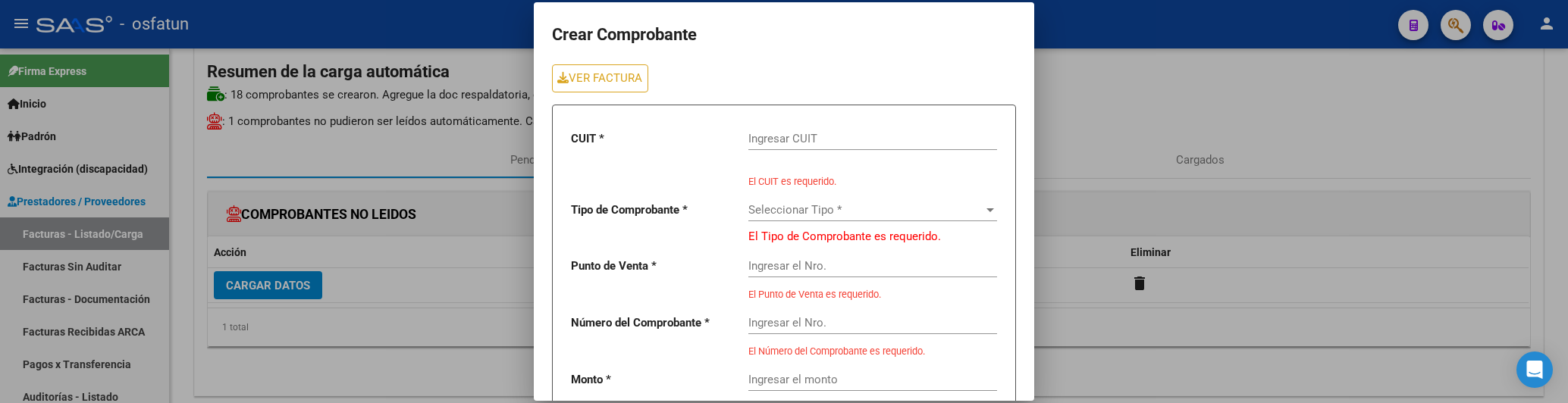
click at [807, 141] on input "Ingresar CUIT" at bounding box center [872, 138] width 248 height 13
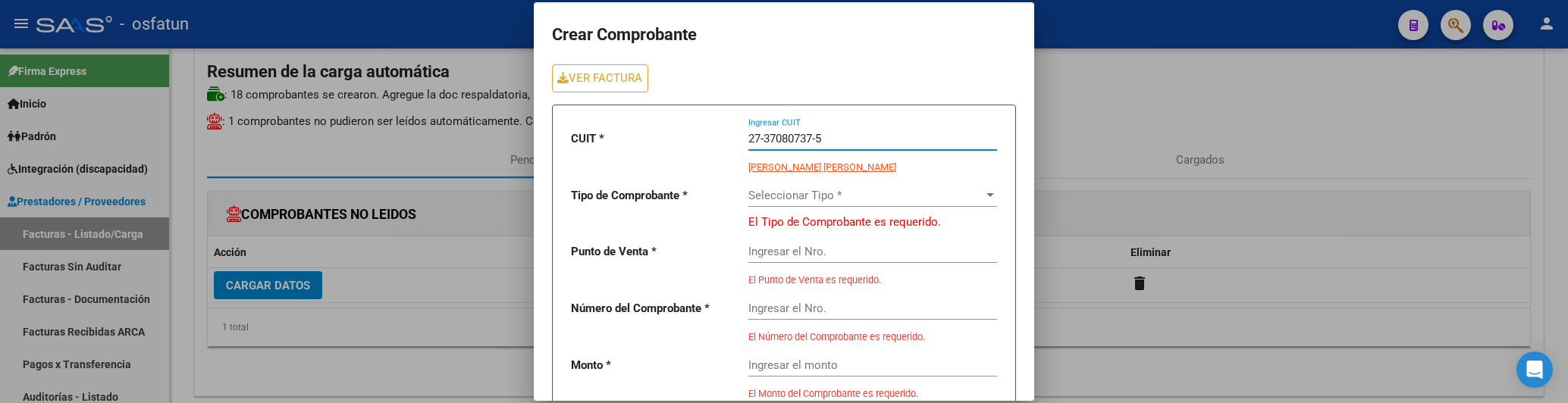
type input "27-37080737-5"
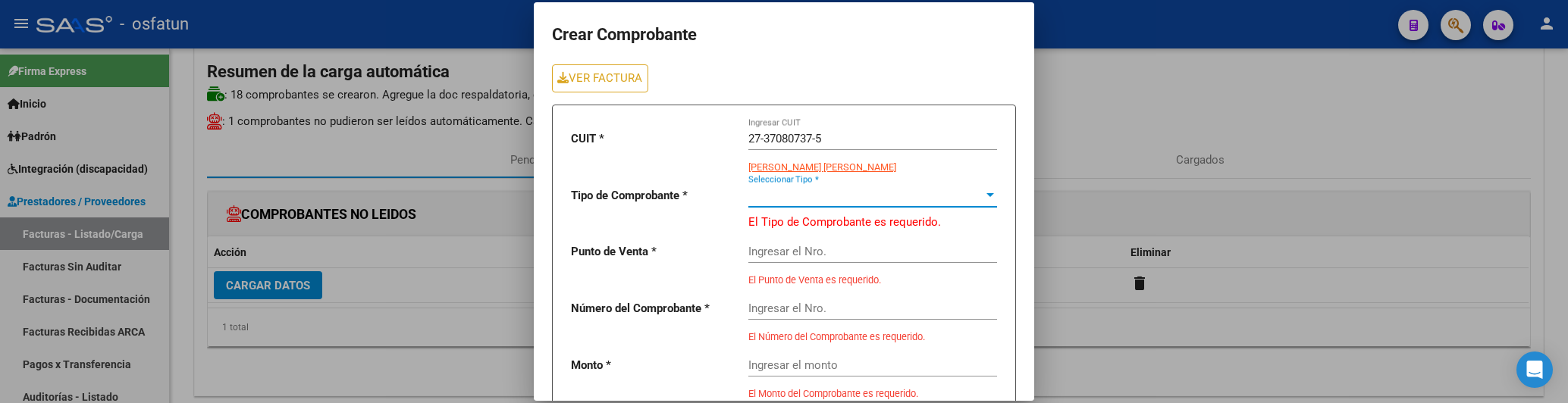
click at [825, 198] on span "Seleccionar Tipo *" at bounding box center [866, 195] width 235 height 13
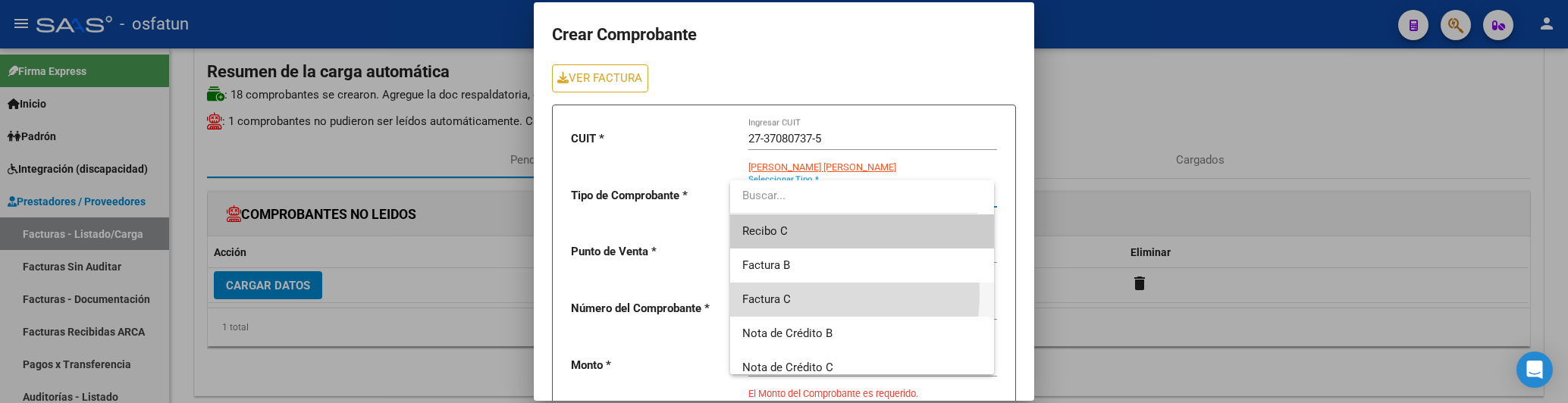
click at [798, 294] on span "Factura C" at bounding box center [862, 300] width 239 height 34
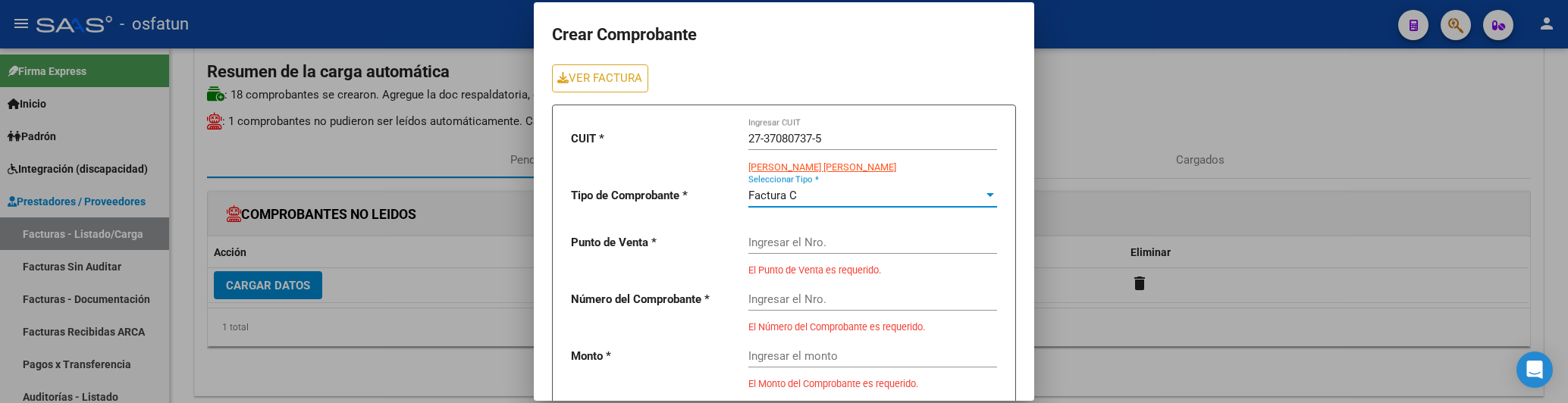
click at [802, 238] on input "Ingresar el Nro." at bounding box center [872, 242] width 248 height 13
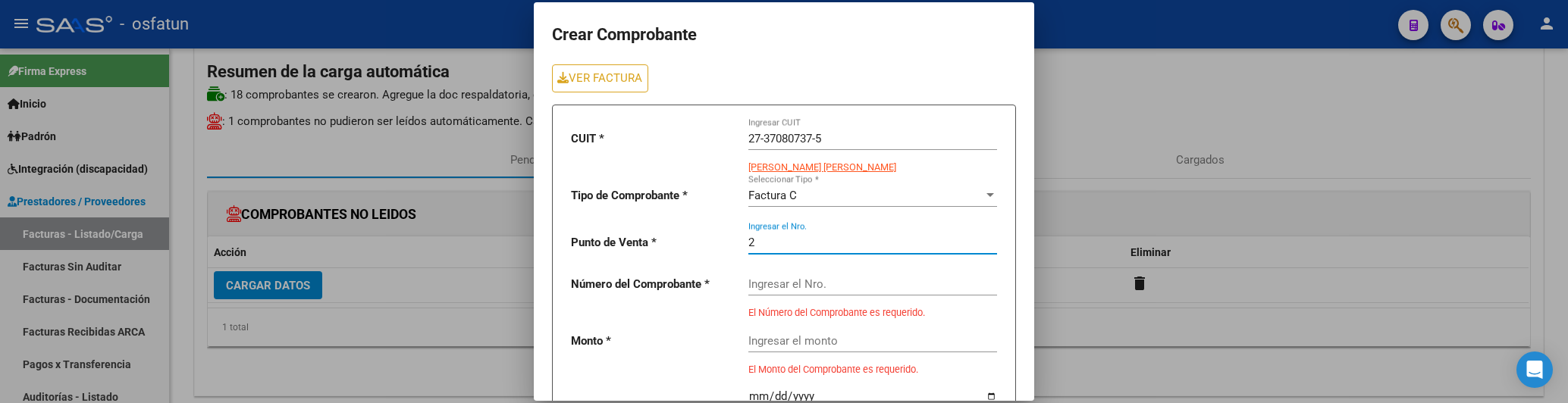
type input "2"
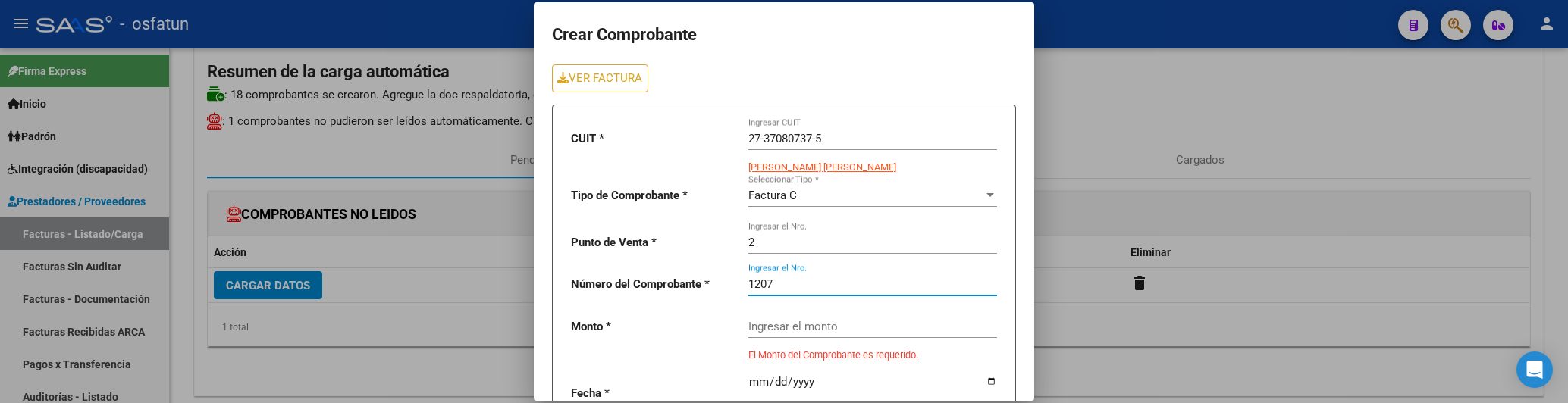
type input "1207"
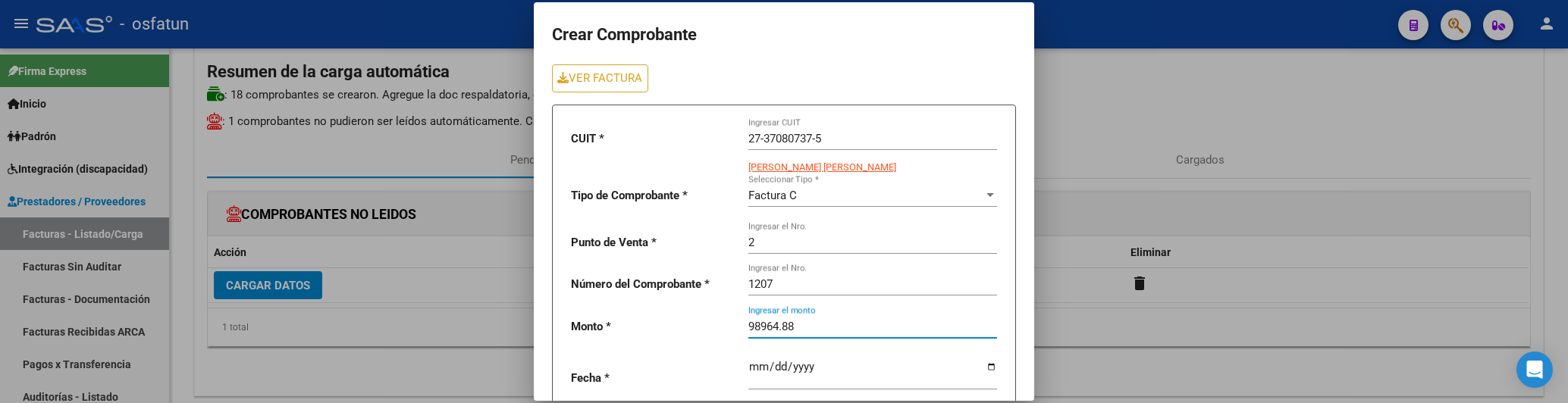
type input "98964.88"
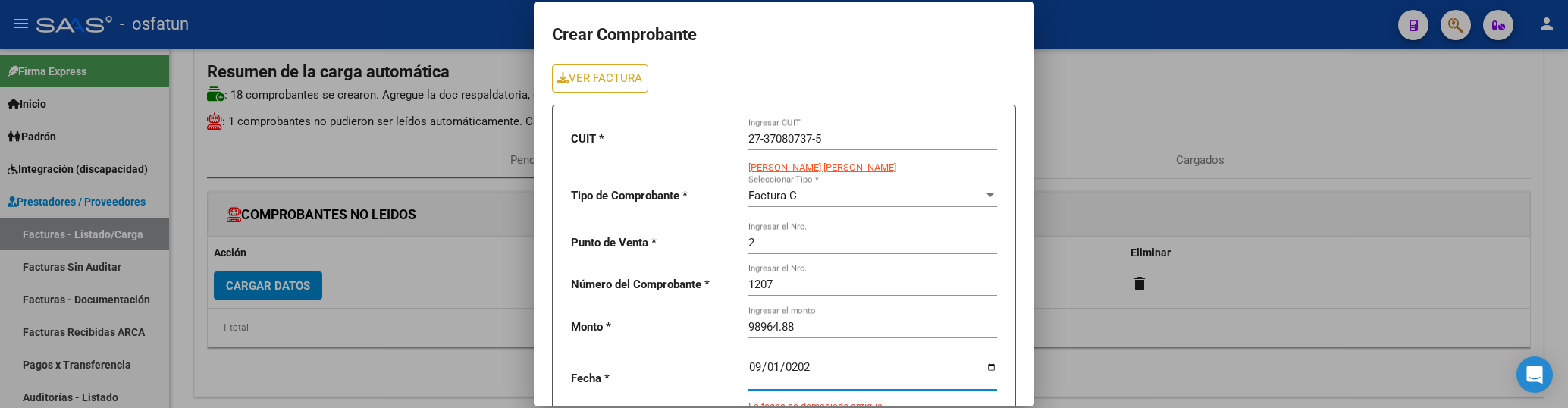
type input "[DATE]"
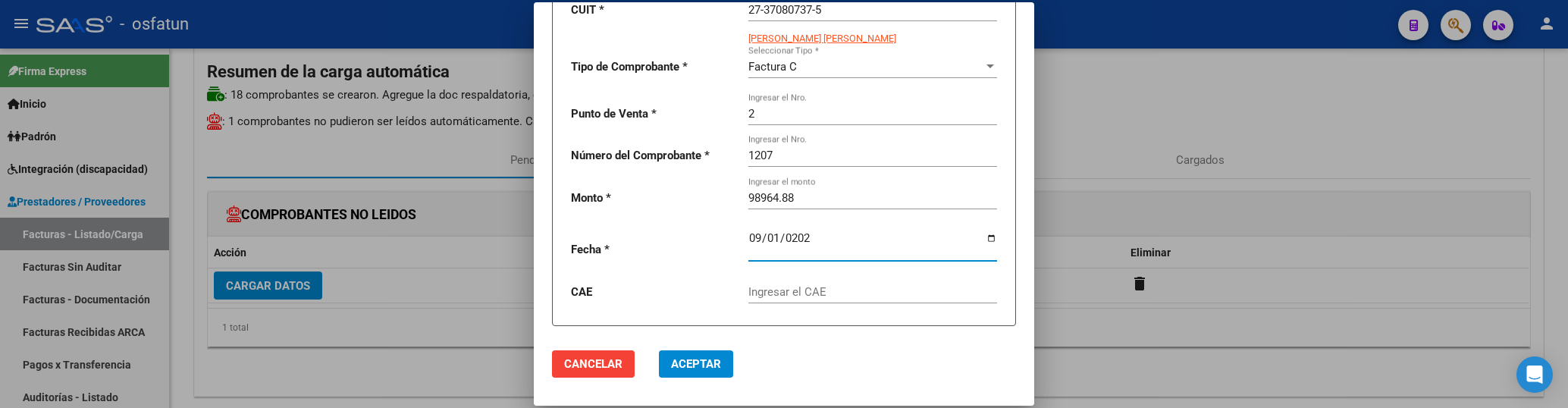
scroll to position [133, 0]
click at [811, 282] on div "Ingresar el CAE" at bounding box center [872, 285] width 248 height 33
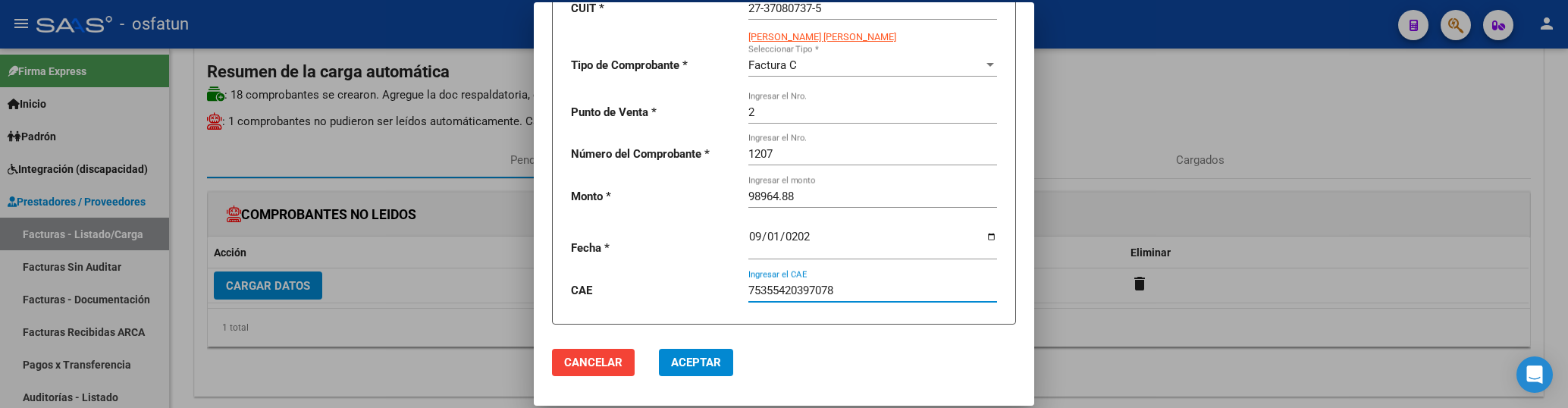
type input "75355420397078"
click at [714, 371] on button "Aceptar" at bounding box center [696, 362] width 74 height 27
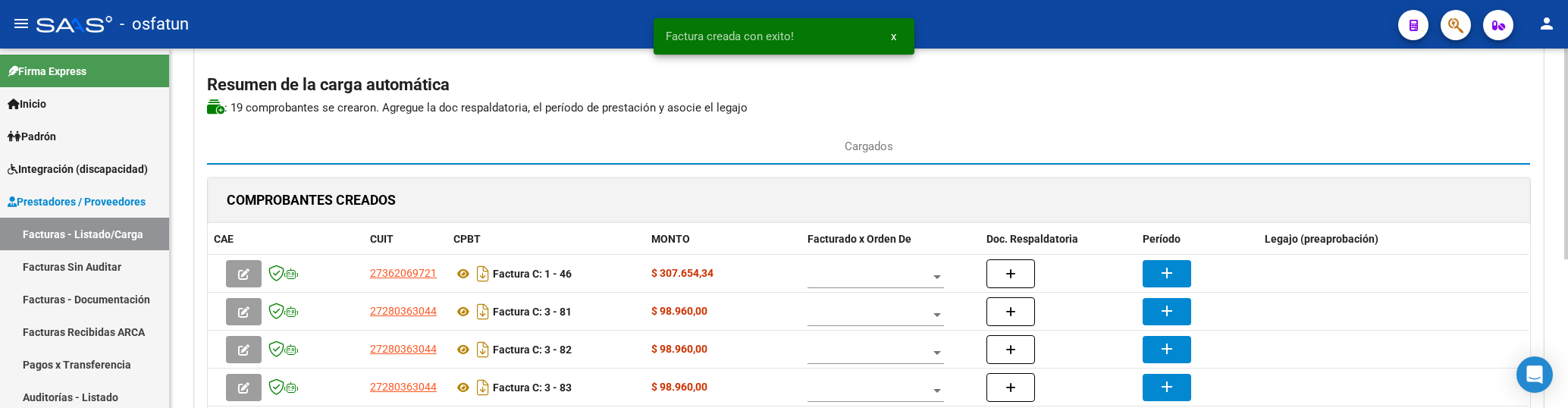
scroll to position [255, 0]
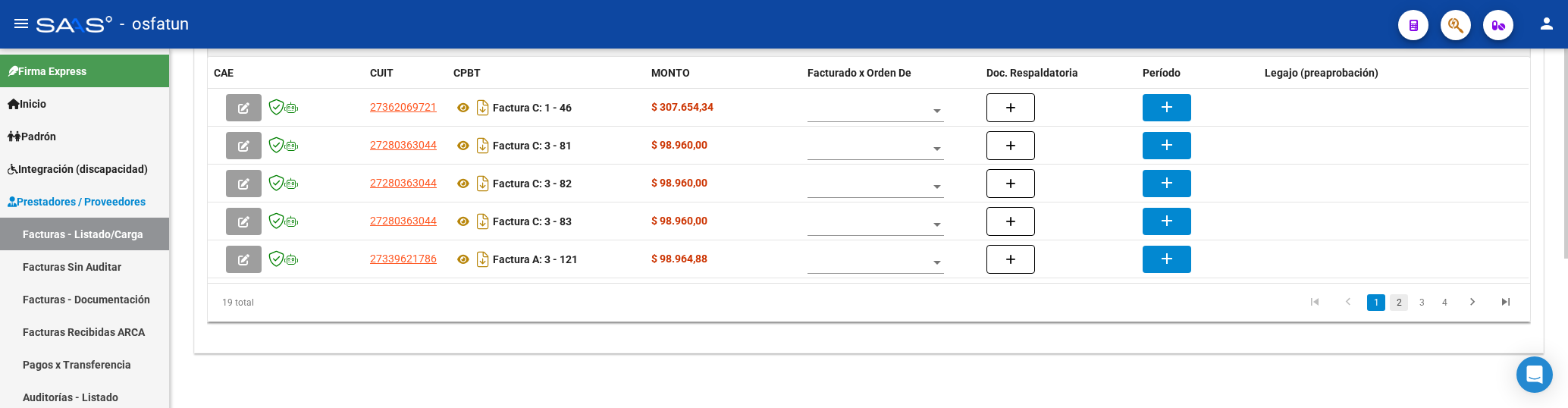
click at [1402, 304] on link "2" at bounding box center [1399, 302] width 19 height 17
click at [1450, 300] on link "4" at bounding box center [1444, 302] width 19 height 17
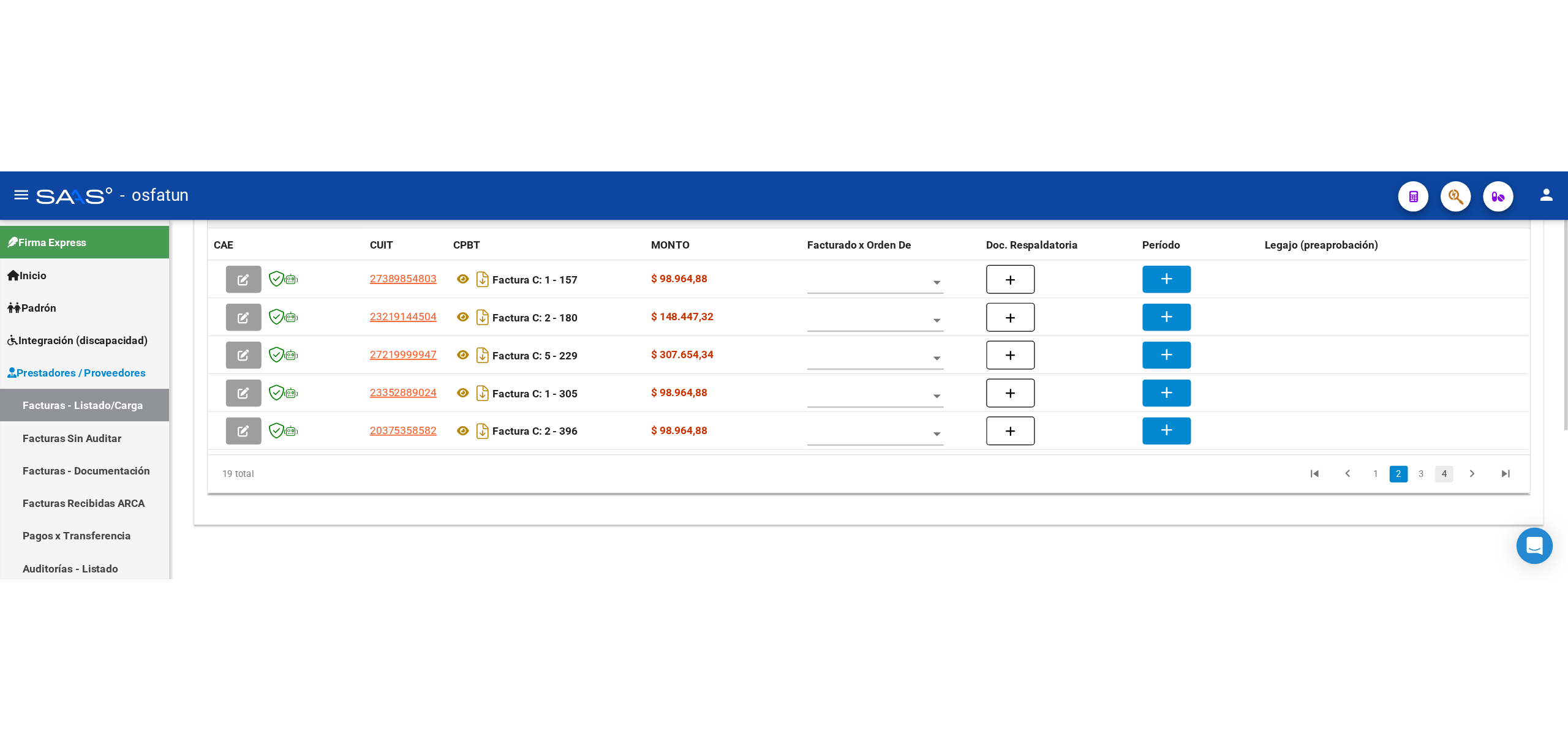
scroll to position [176, 0]
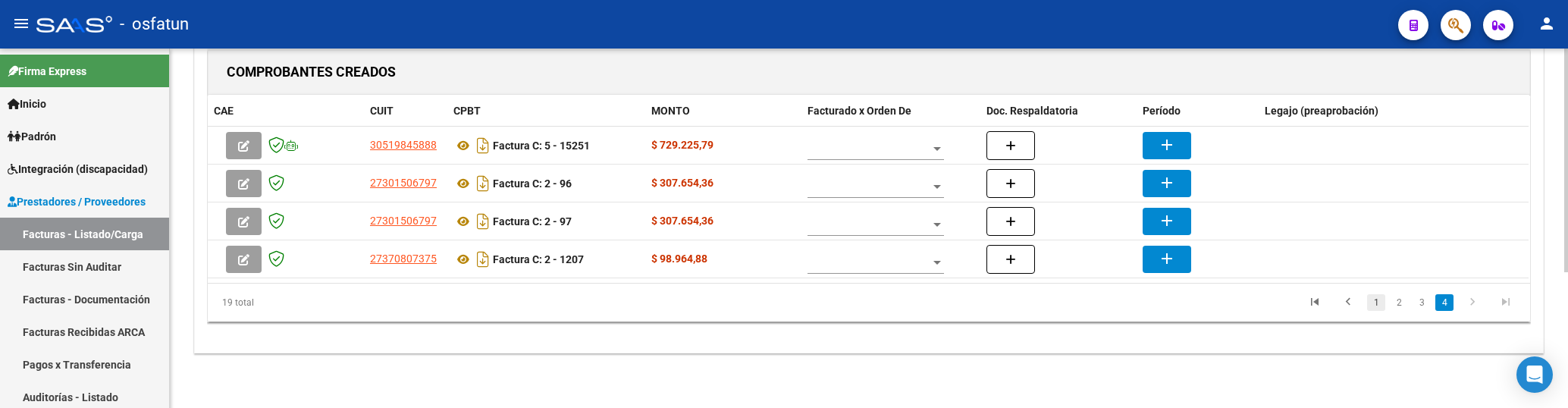
click at [1374, 306] on link "1" at bounding box center [1376, 302] width 19 height 17
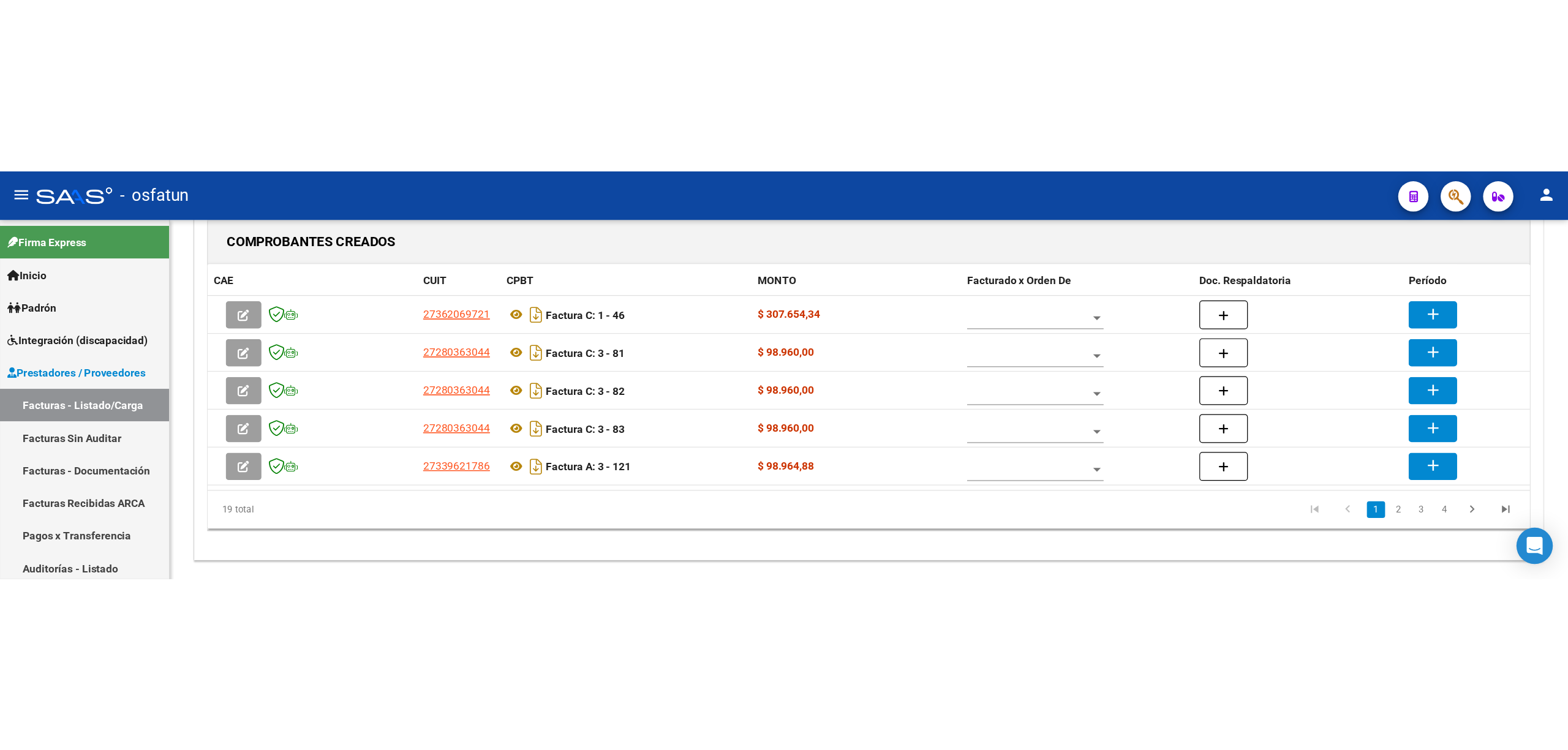
scroll to position [0, 0]
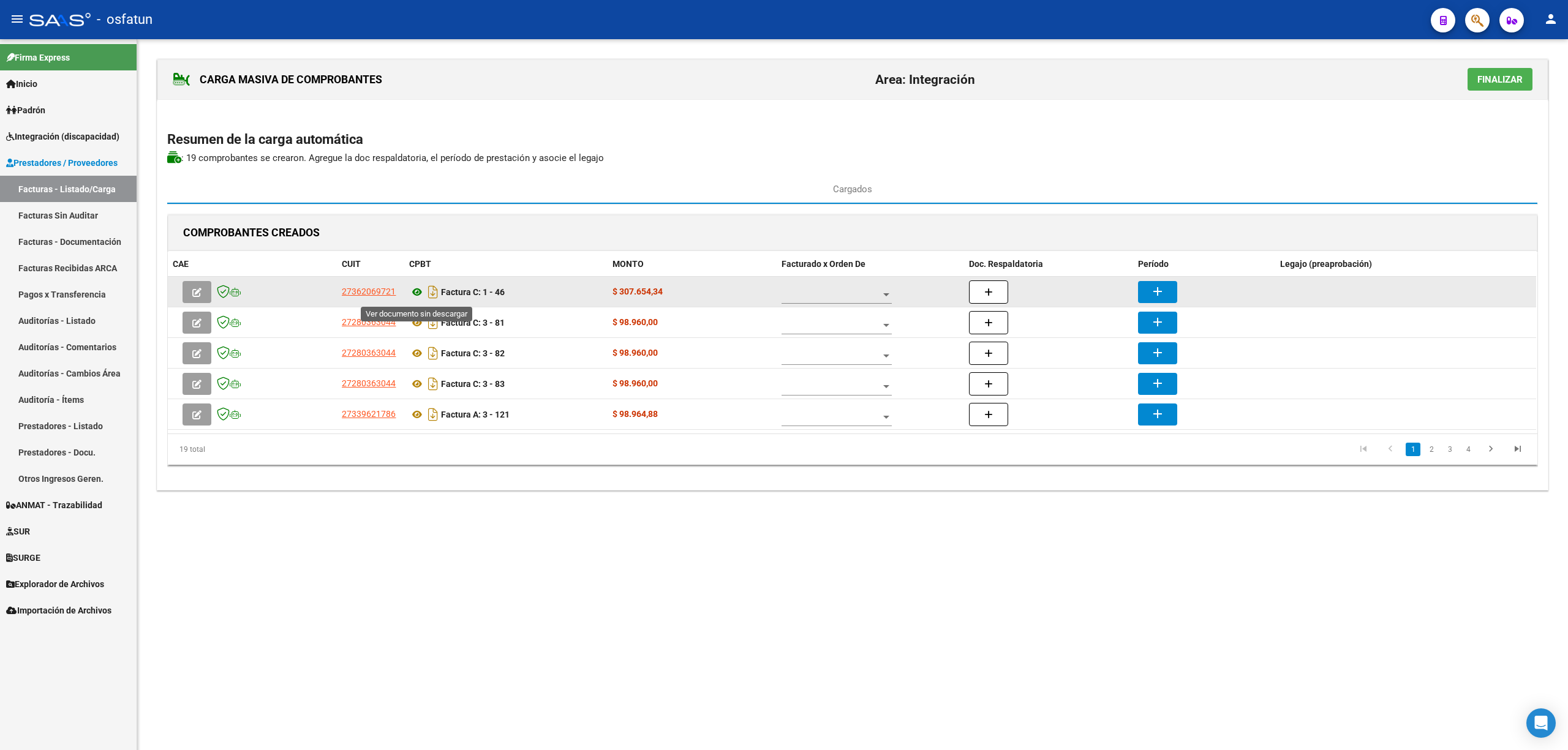
click at [417, 290] on icon at bounding box center [417, 292] width 16 height 15
click at [993, 294] on icon "button" at bounding box center [989, 292] width 9 height 9
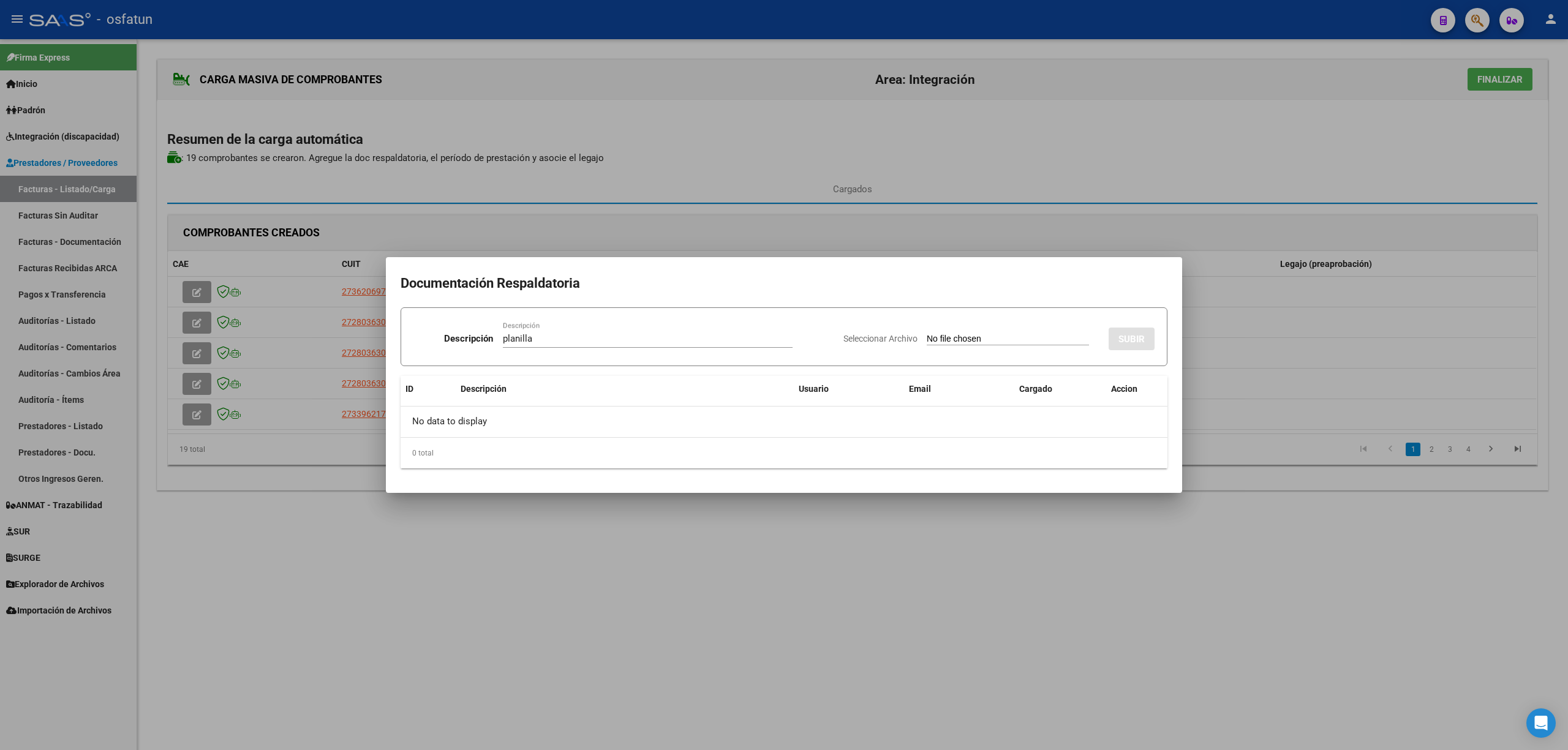
click at [507, 345] on div "planilla Descripción" at bounding box center [648, 339] width 290 height 19
click at [508, 337] on input "planilla" at bounding box center [648, 338] width 290 height 11
click at [508, 337] on input "Planilla" at bounding box center [648, 338] width 290 height 11
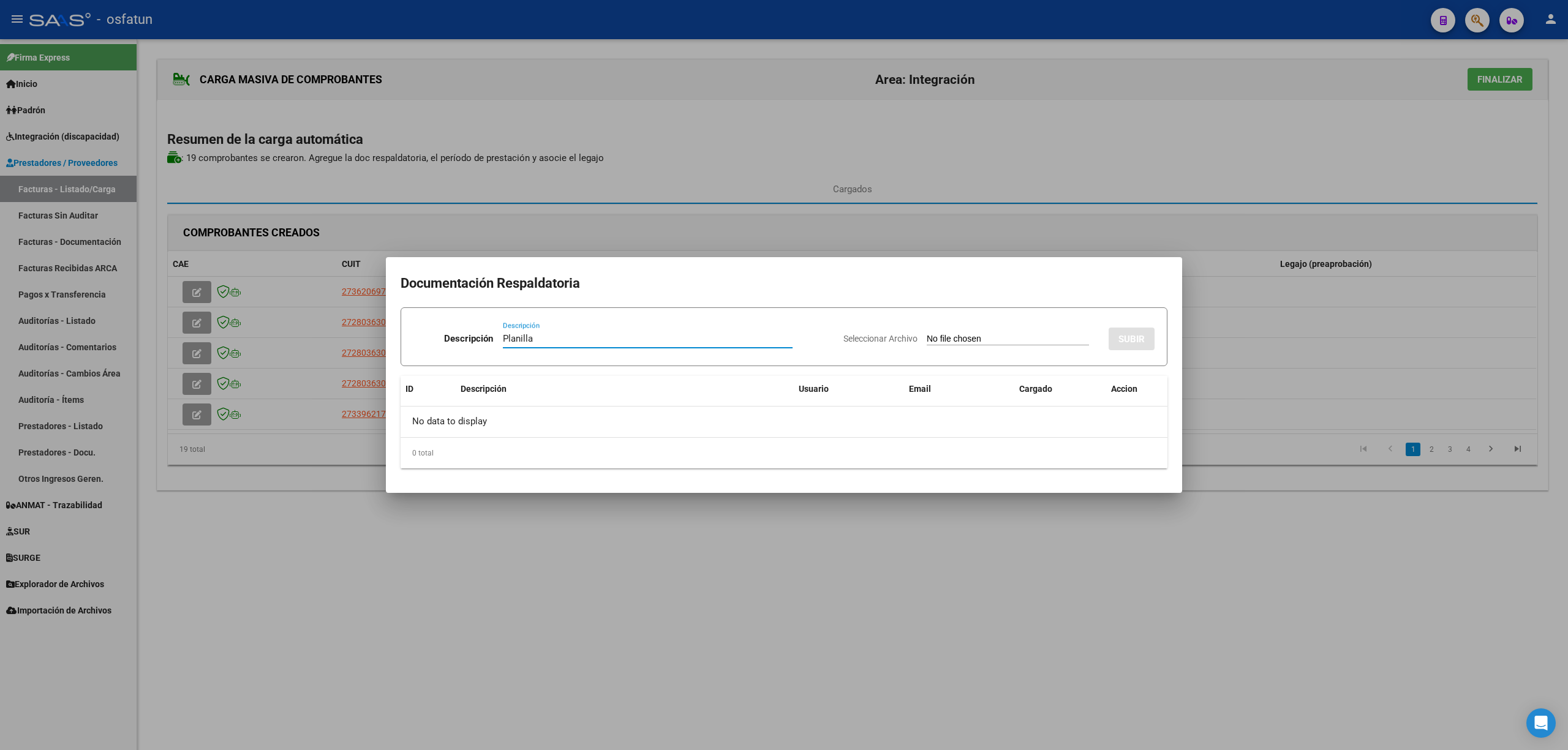
type input "Planilla"
click at [841, 585] on div at bounding box center [784, 375] width 1568 height 750
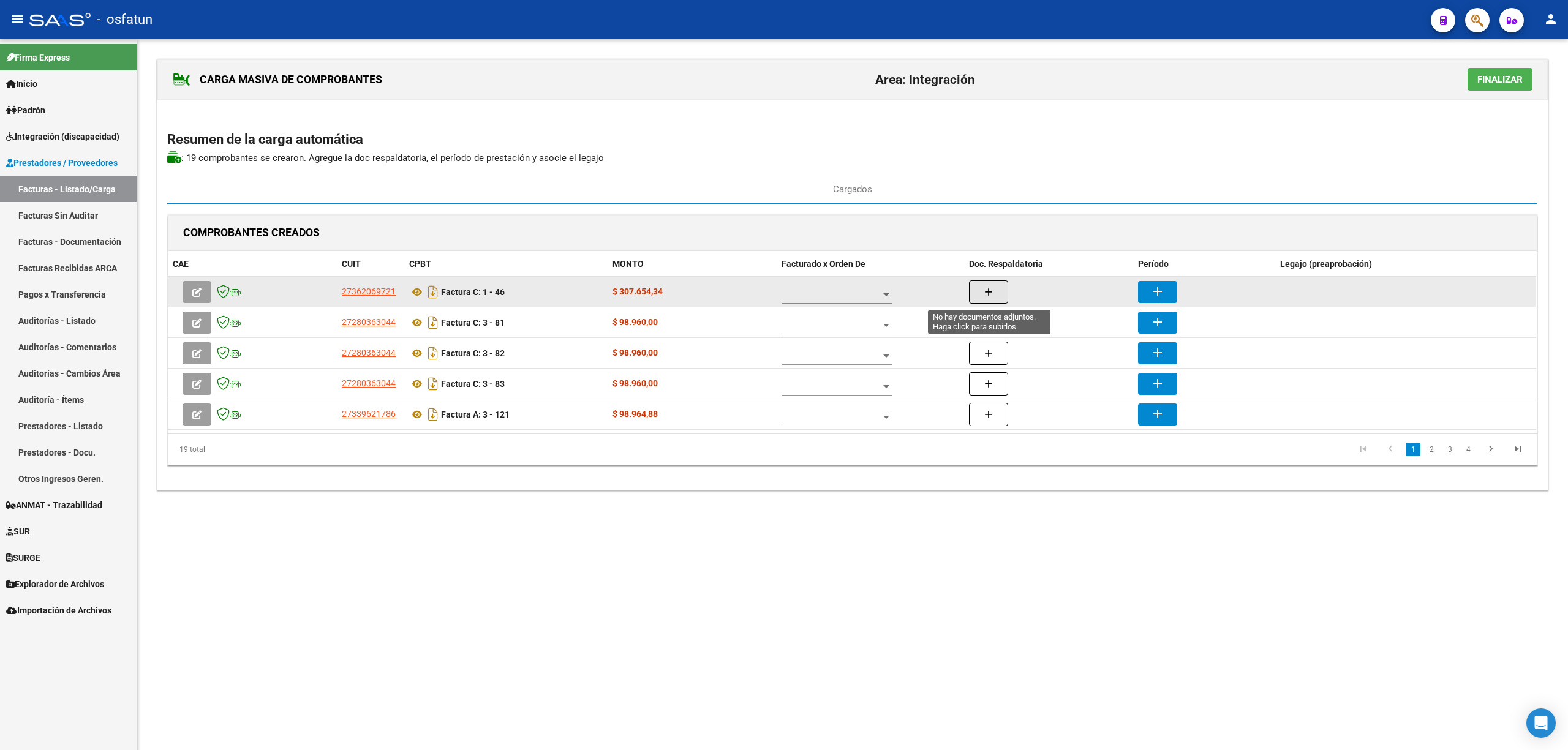
click at [992, 290] on icon "button" at bounding box center [989, 292] width 9 height 9
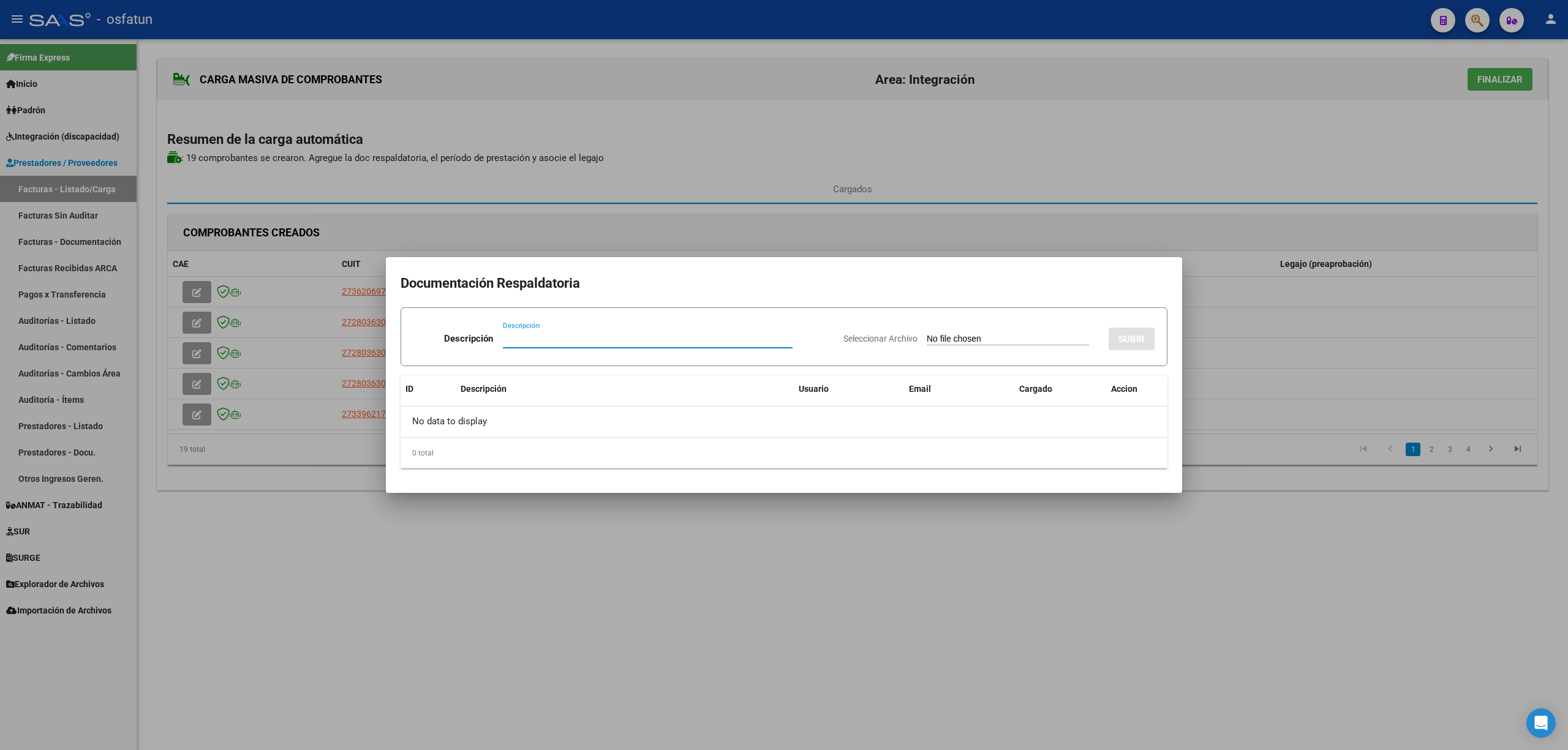
paste input "Planilla"
type input "Planilla"
click at [960, 345] on div "Seleccionar Archivo SUBIR" at bounding box center [999, 336] width 311 height 37
click at [963, 338] on input "Seleccionar Archivo" at bounding box center [1007, 340] width 162 height 11
type input "C:\fakepath\46 plani.pdf"
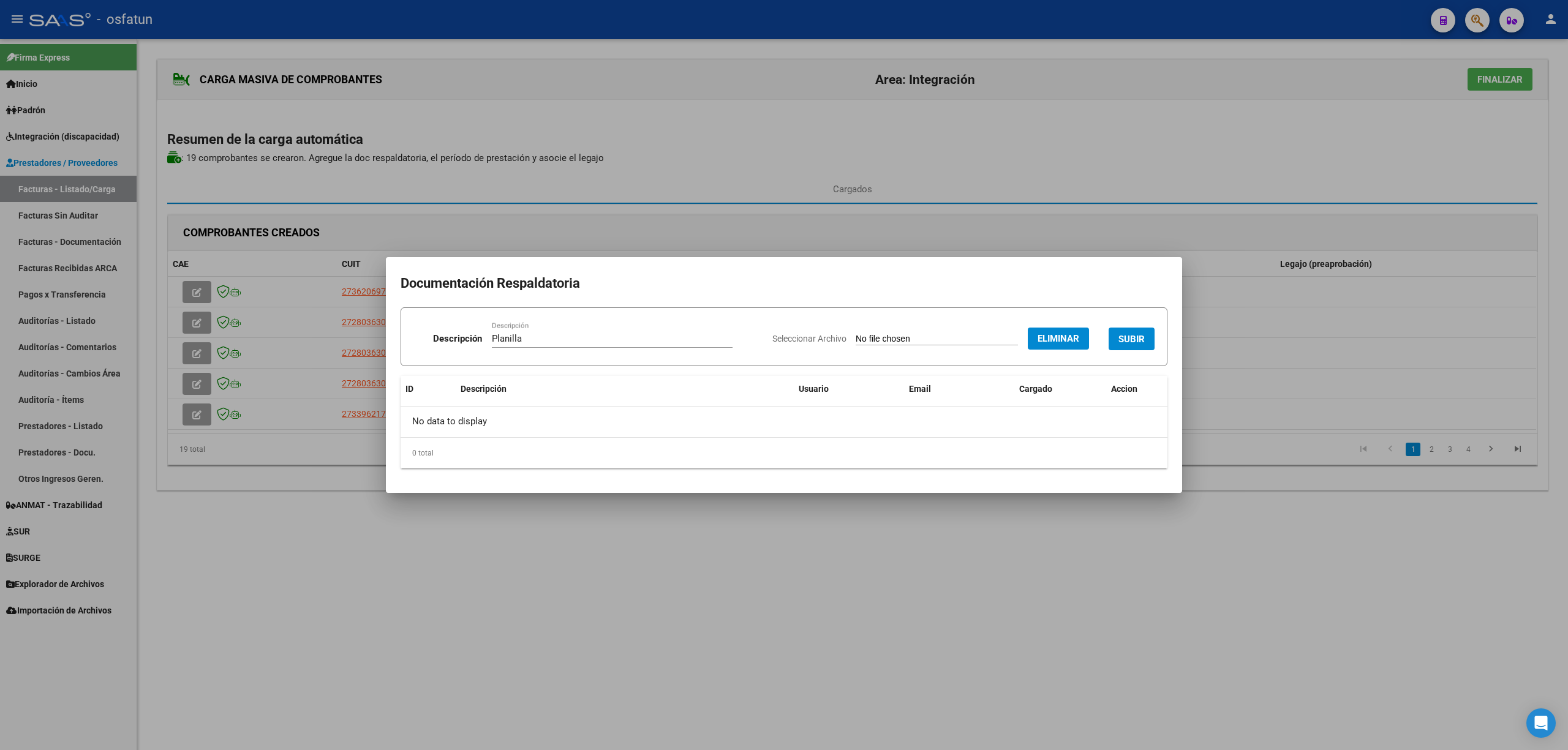
click at [1140, 337] on span "SUBIR" at bounding box center [1132, 339] width 26 height 11
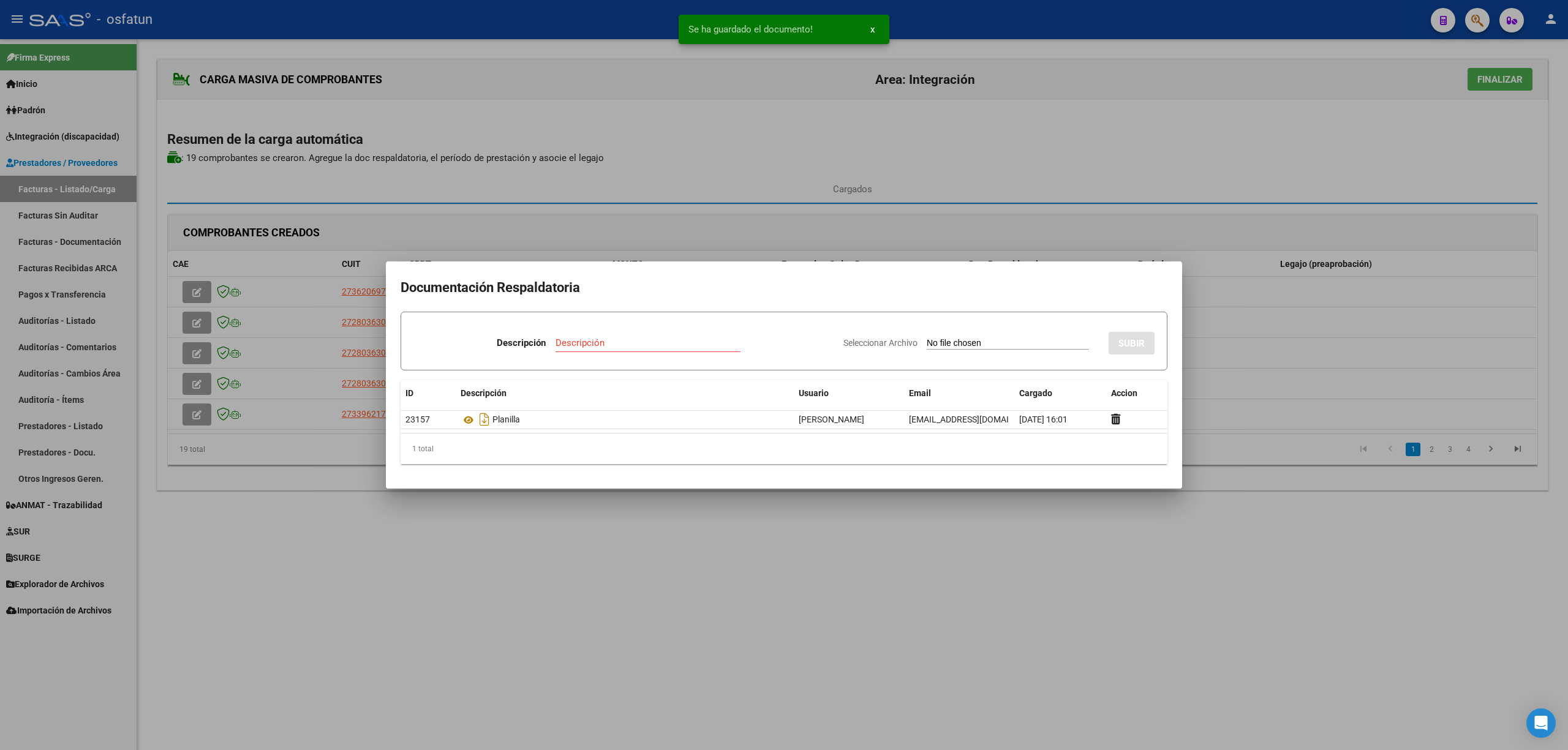
click at [846, 588] on div at bounding box center [784, 375] width 1568 height 750
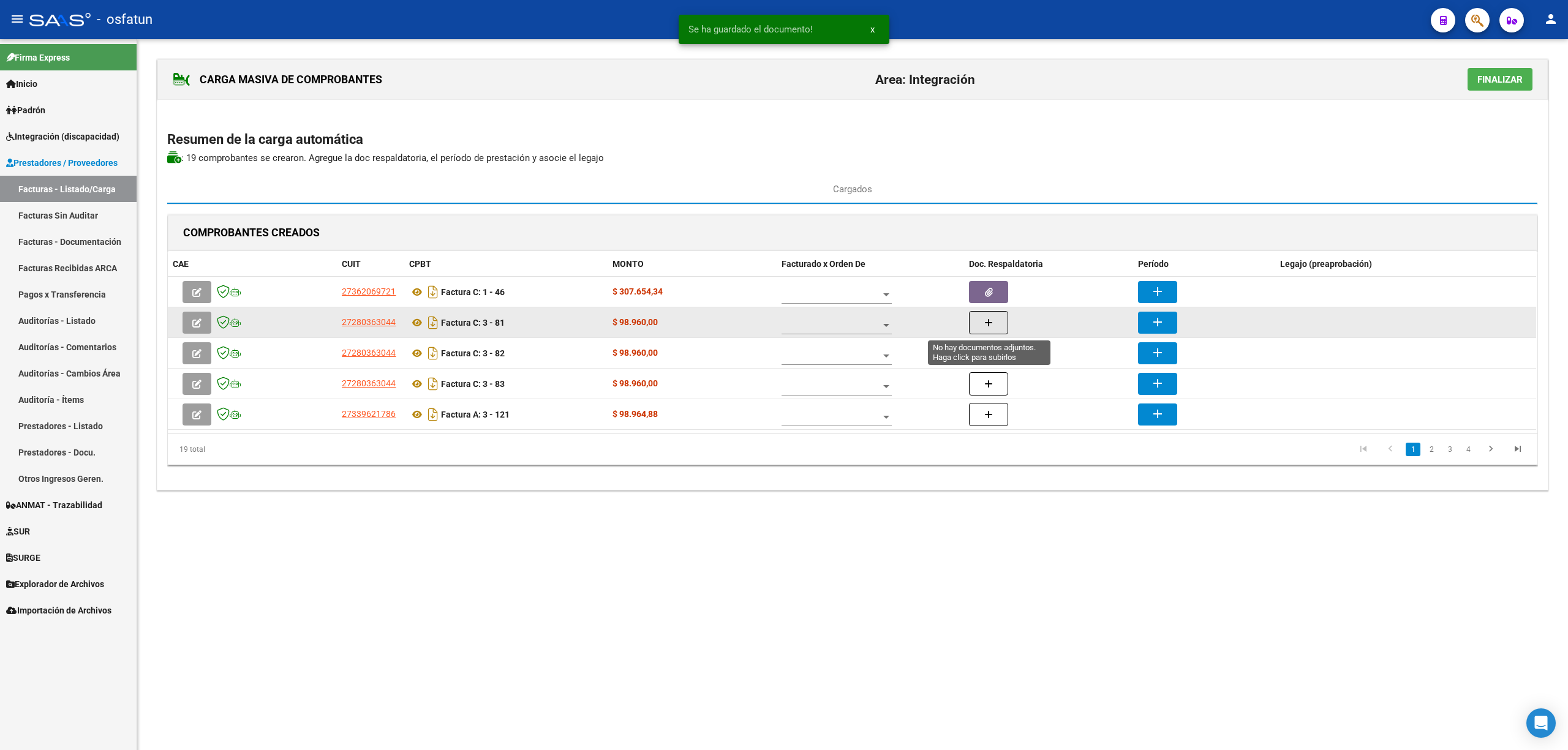
click at [997, 320] on button "button" at bounding box center [988, 323] width 39 height 24
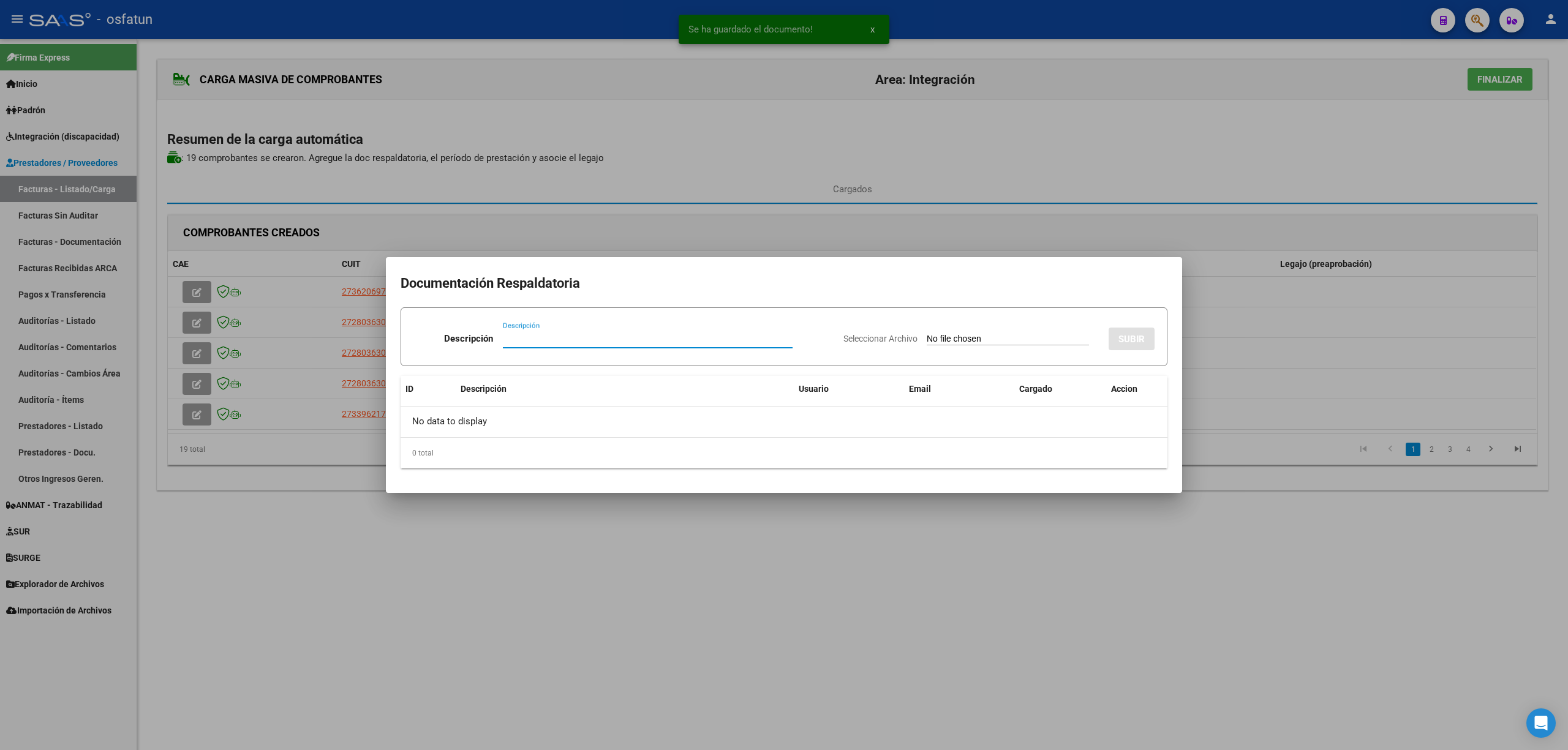
paste input "Planilla"
type input "Planilla"
click at [973, 335] on input "Seleccionar Archivo" at bounding box center [1007, 340] width 162 height 11
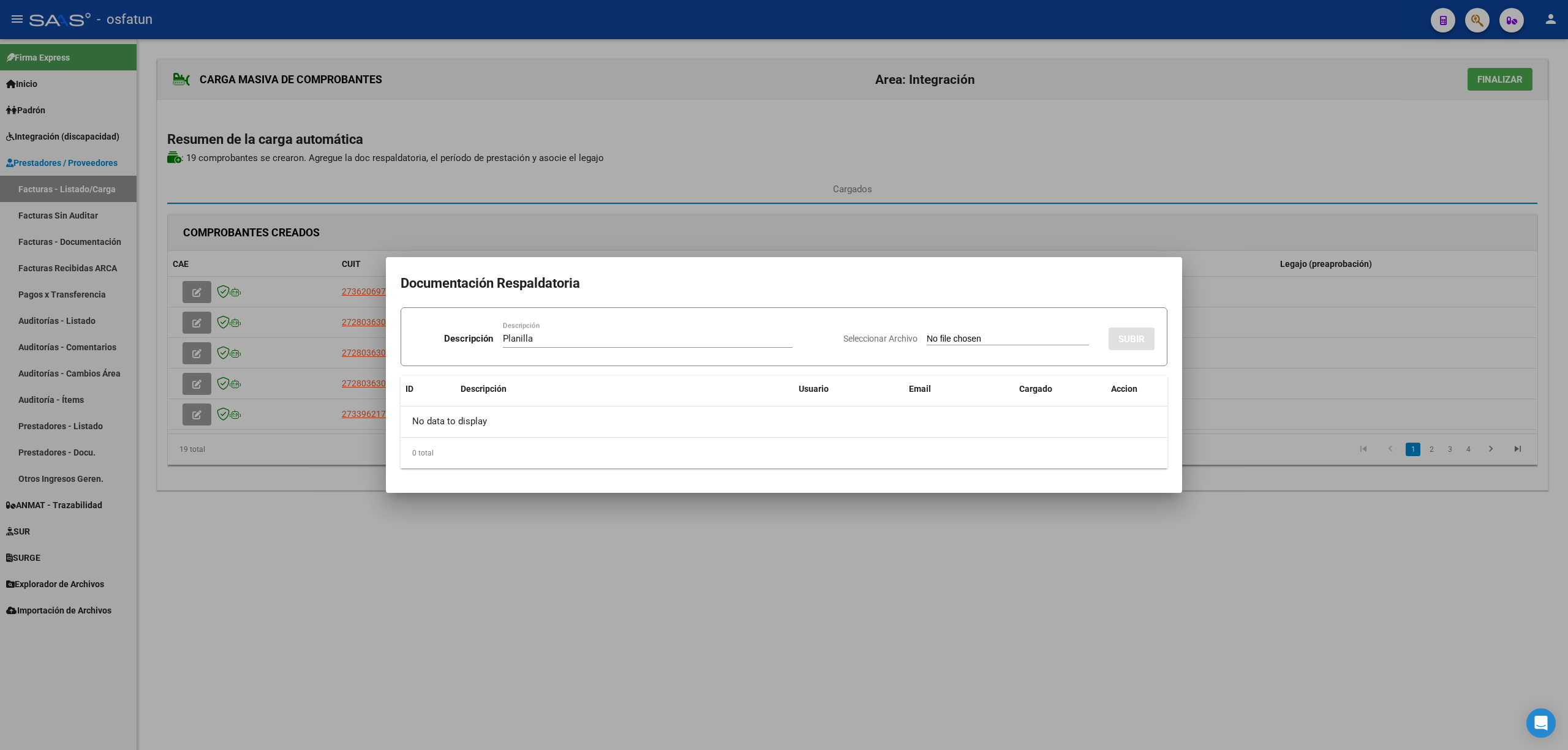
type input "C:\fakepath\81 plani.jpg"
click at [1128, 334] on span "SUBIR" at bounding box center [1132, 339] width 26 height 11
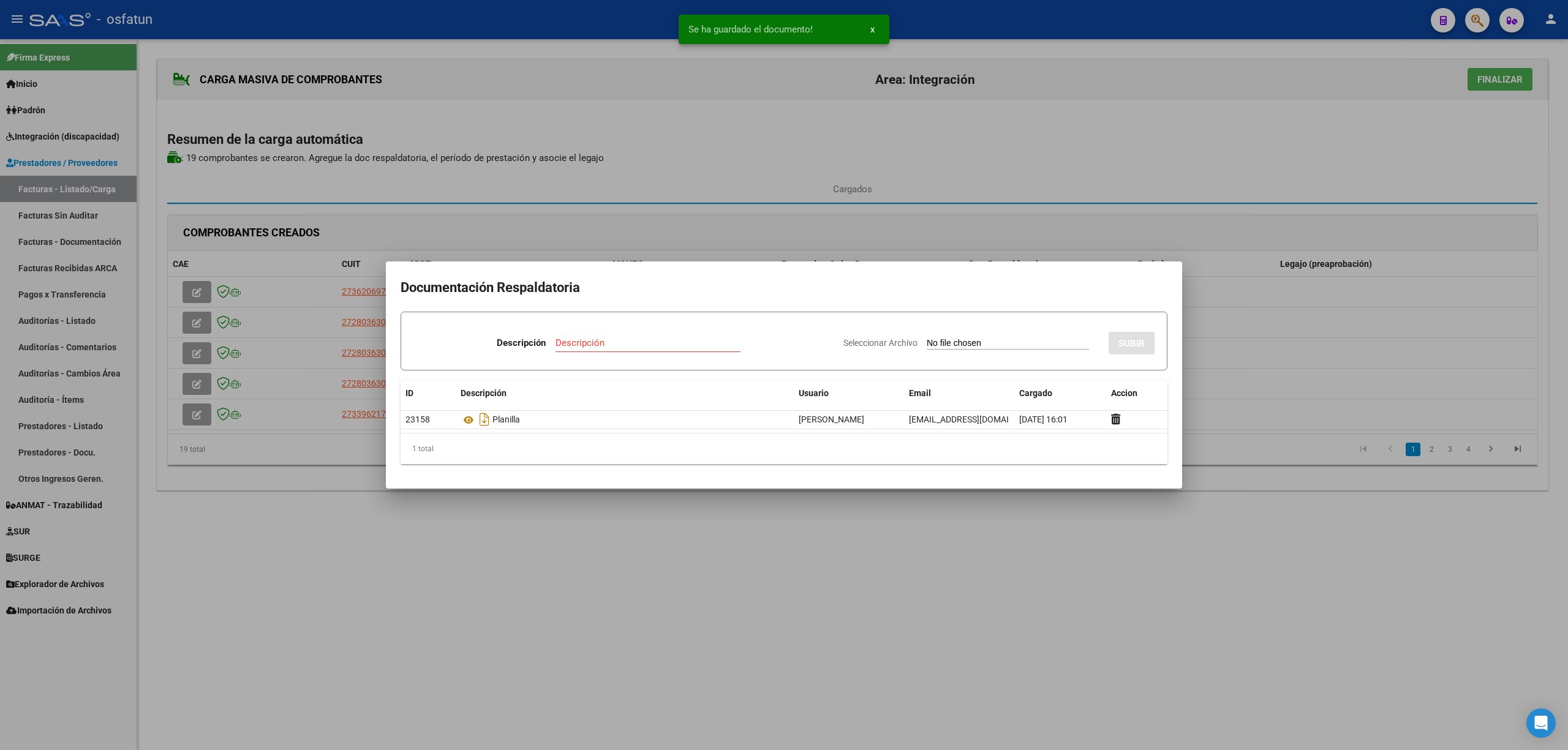
click at [815, 642] on div at bounding box center [784, 375] width 1568 height 750
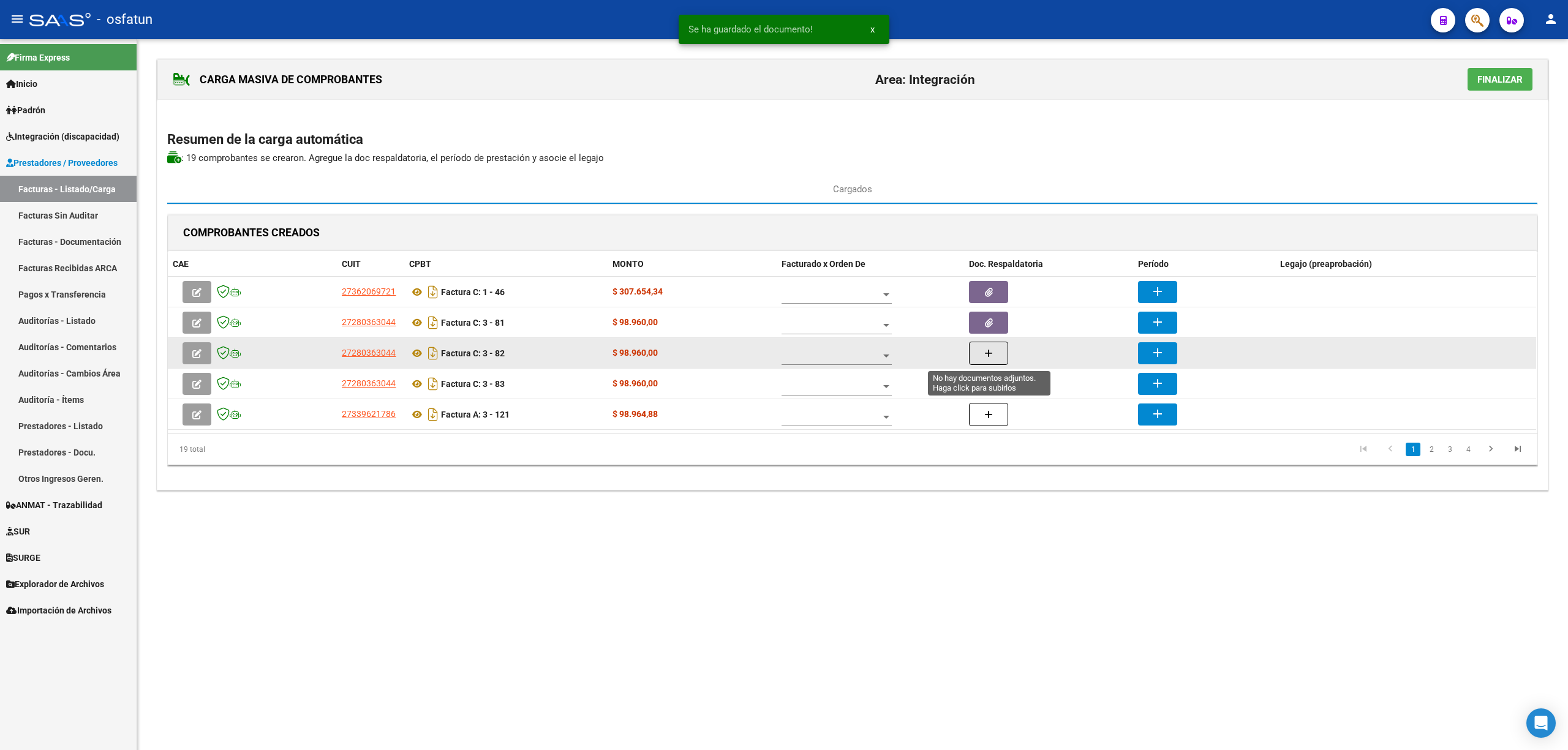
click at [995, 355] on button "button" at bounding box center [988, 353] width 39 height 24
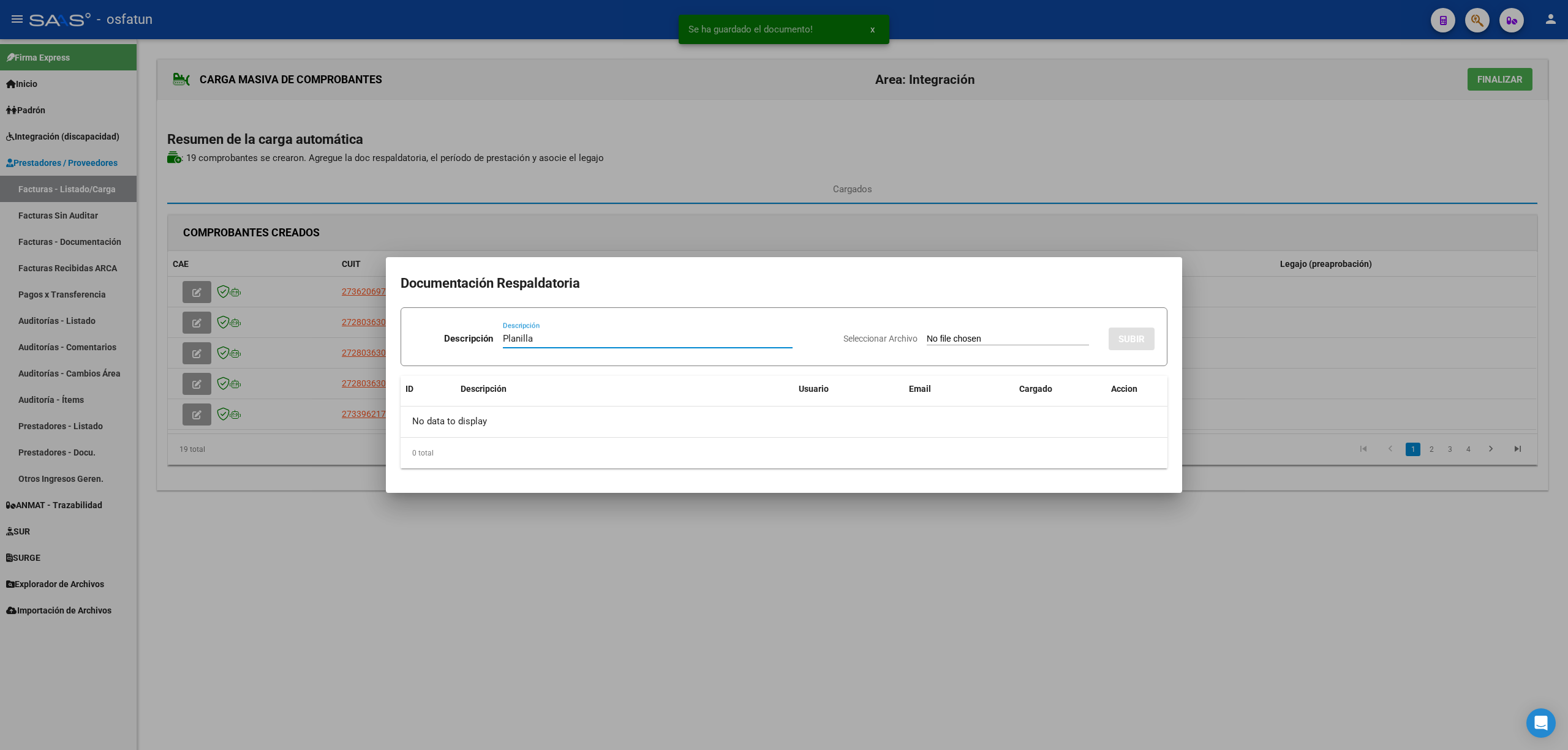
type input "Planilla"
click at [973, 336] on input "Seleccionar Archivo" at bounding box center [1007, 340] width 162 height 11
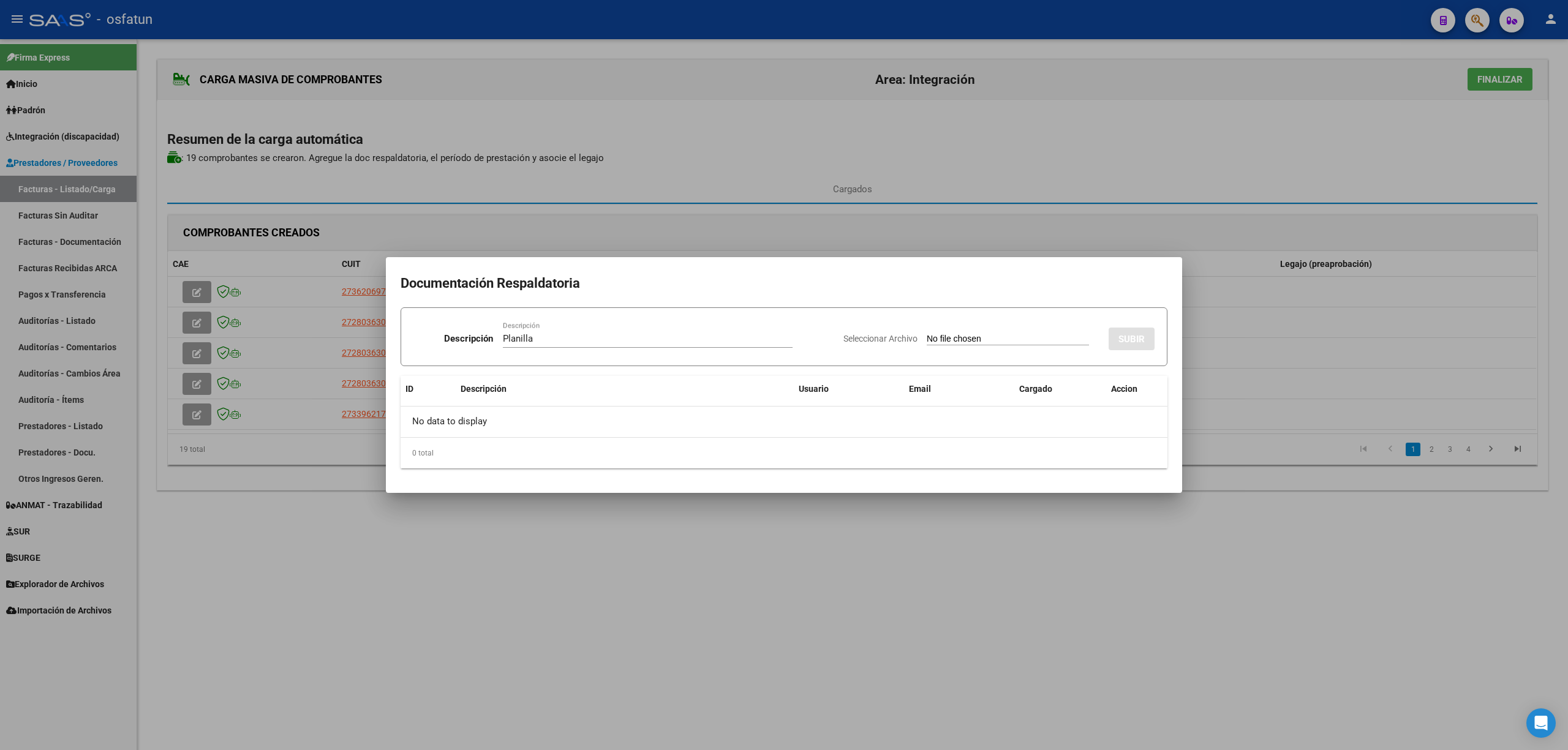
type input "C:\fakepath\82 plani.jpg"
click at [1140, 344] on span "SUBIR" at bounding box center [1132, 339] width 26 height 11
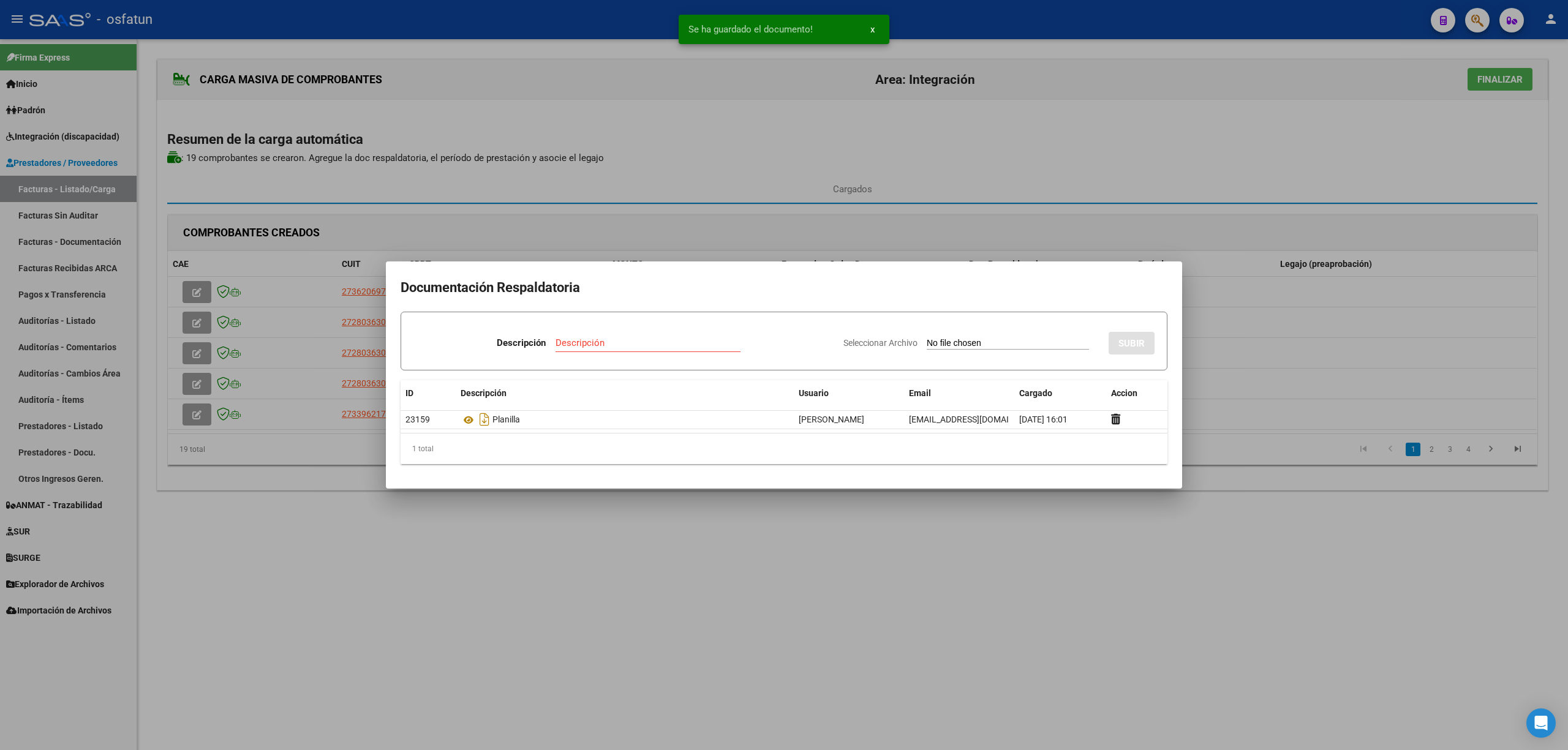
click at [863, 613] on div at bounding box center [784, 375] width 1568 height 750
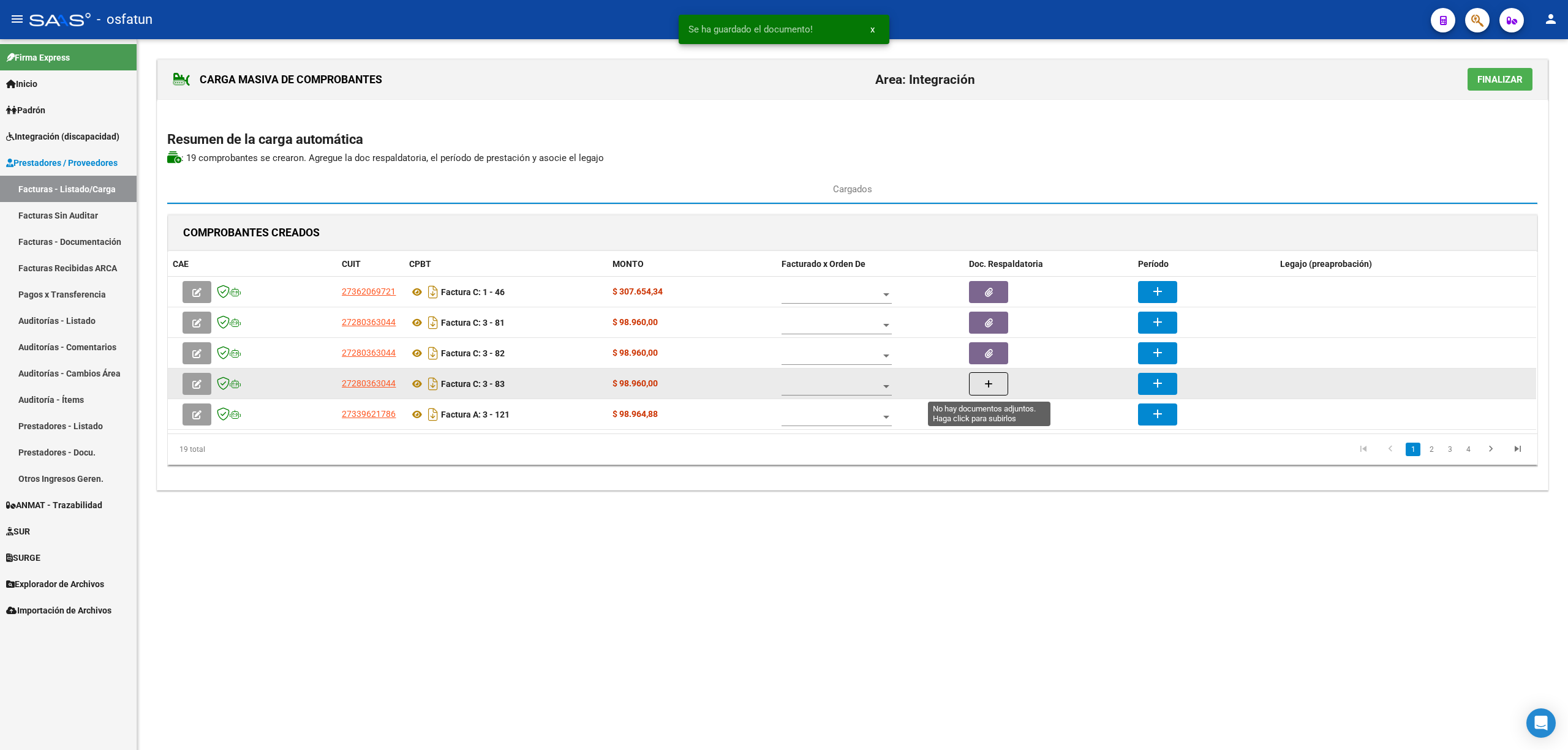
click at [991, 387] on icon "button" at bounding box center [989, 384] width 9 height 9
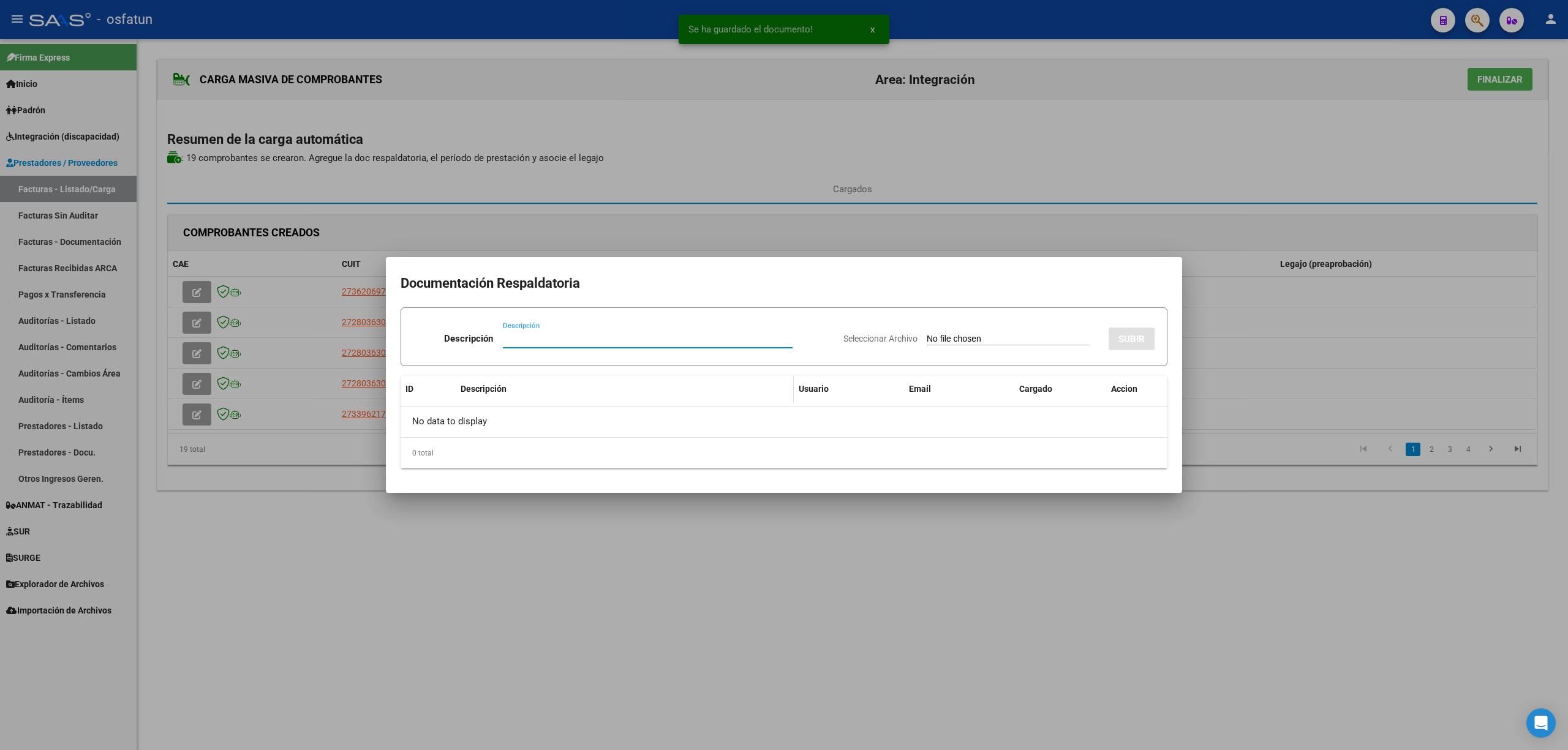
paste input "Planilla"
type input "Planilla"
click at [947, 341] on input "Seleccionar Archivo" at bounding box center [1007, 340] width 162 height 11
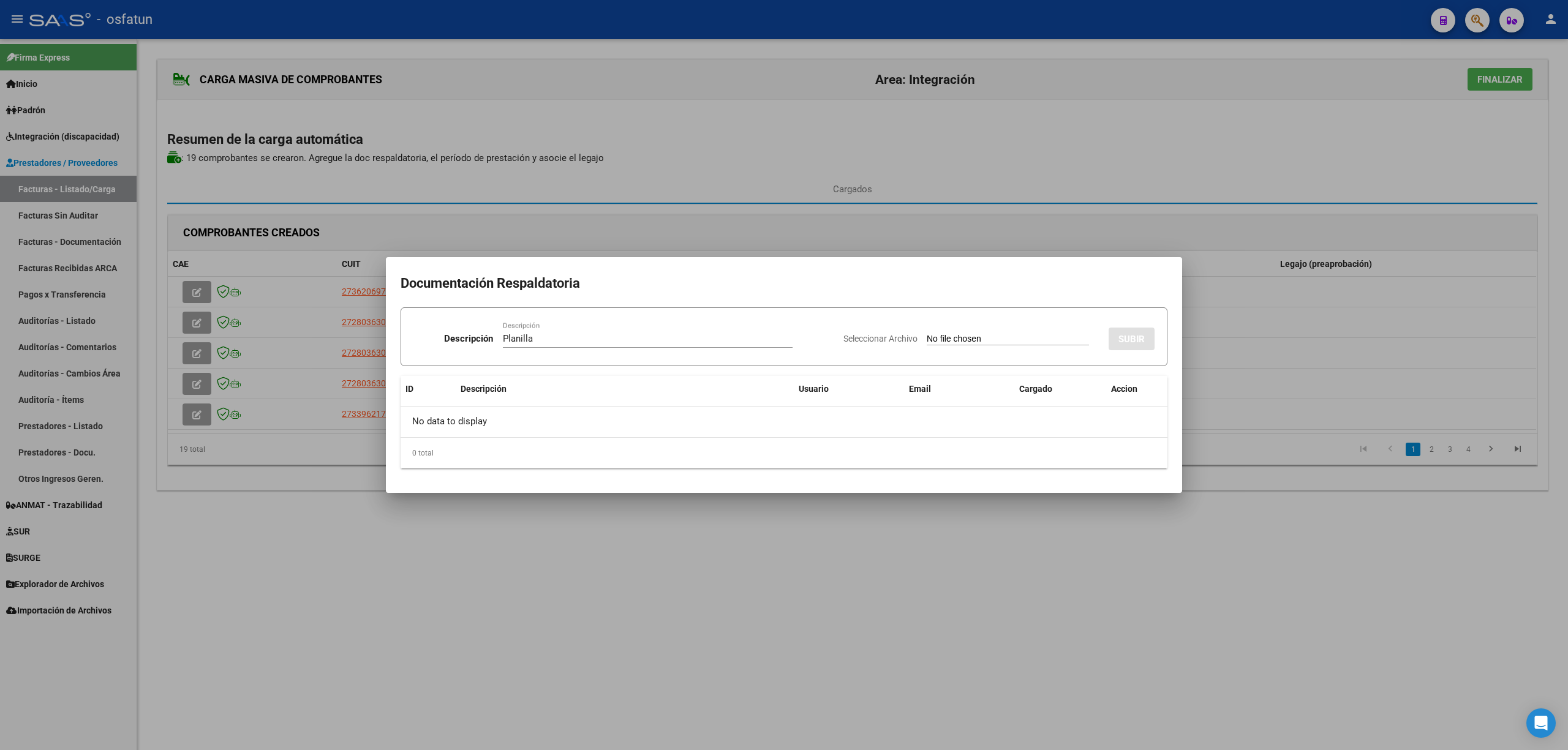
type input "C:\fakepath\83 plani.jpg"
click at [1136, 331] on button "SUBIR" at bounding box center [1132, 339] width 46 height 23
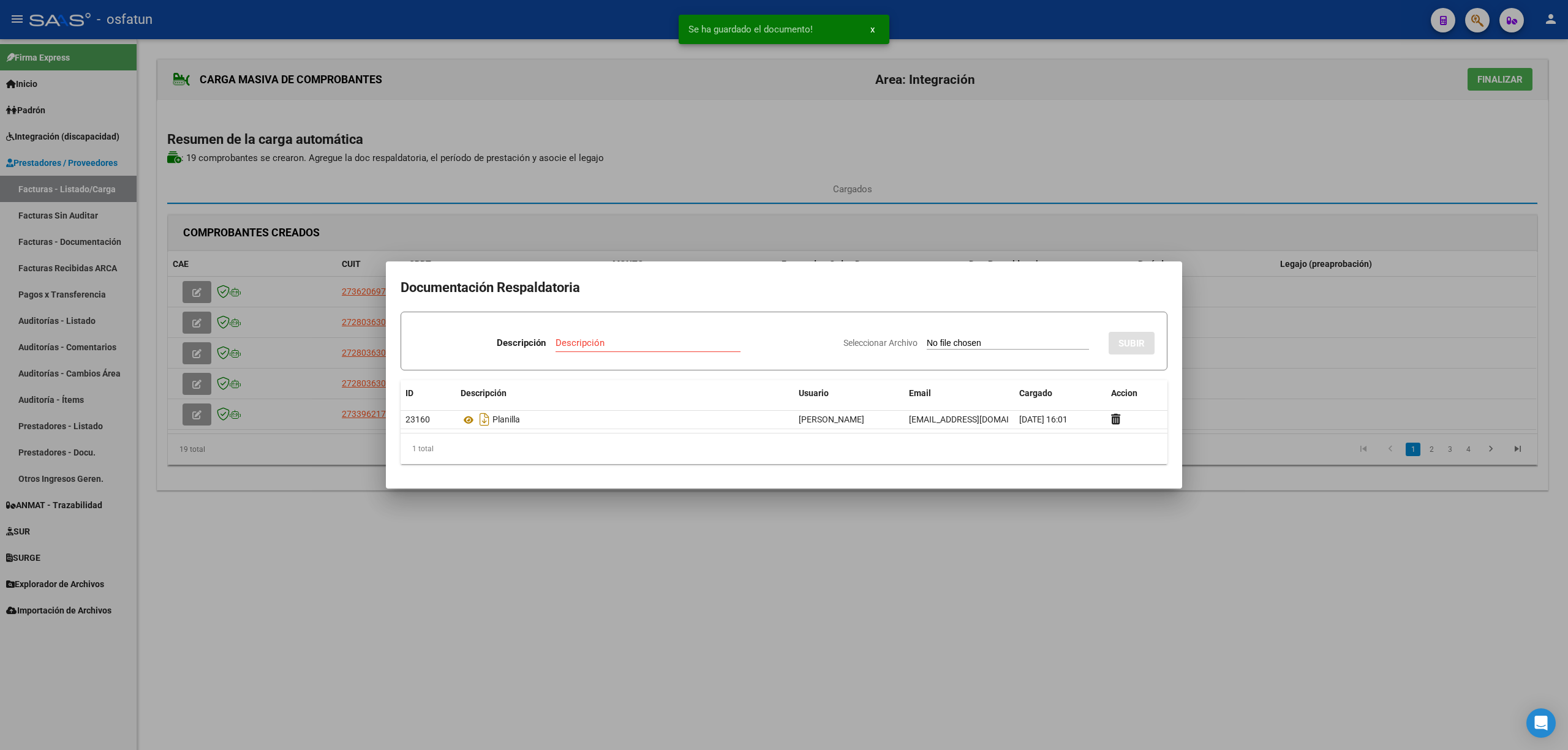
click at [933, 640] on div at bounding box center [784, 375] width 1568 height 750
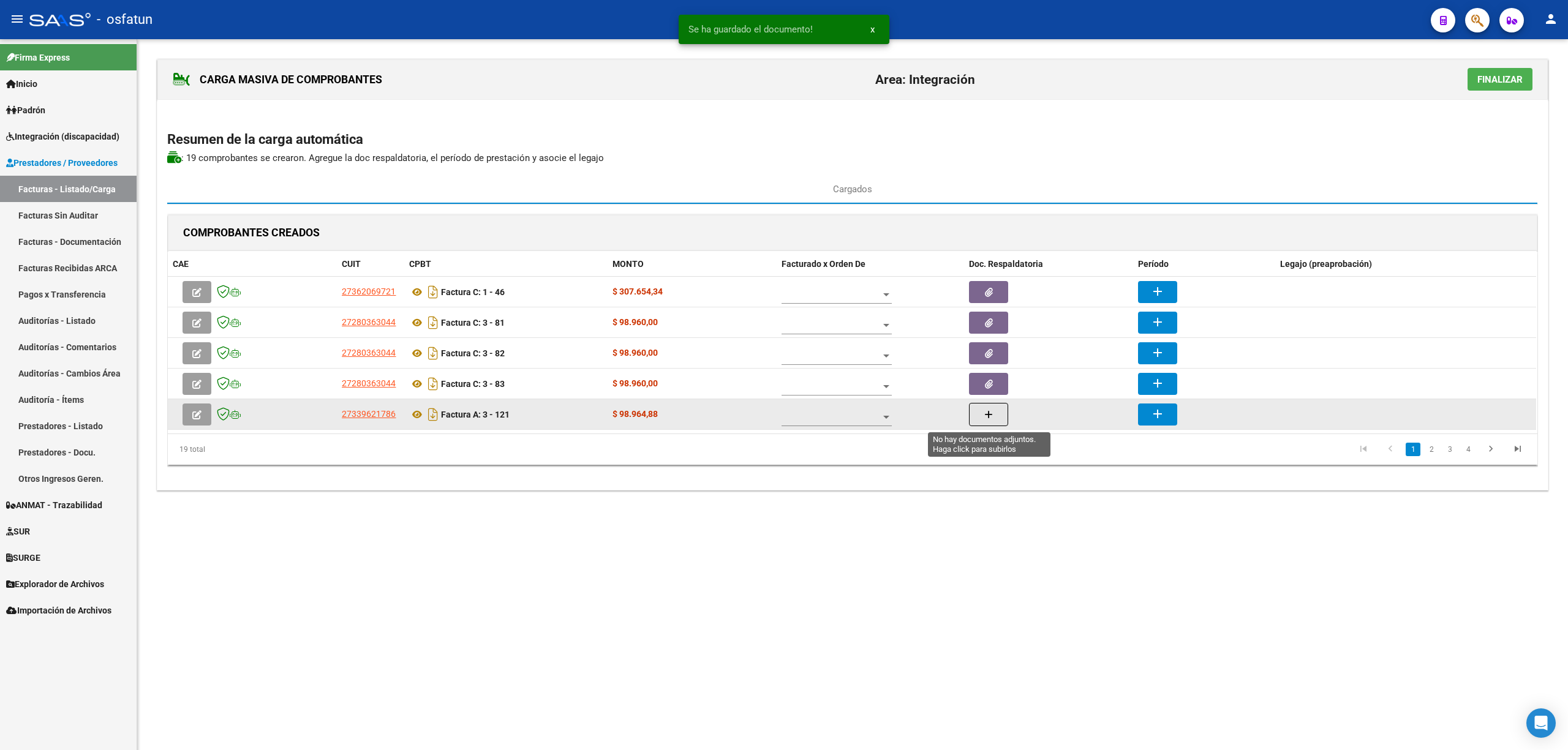
click at [995, 420] on button "button" at bounding box center [988, 415] width 39 height 24
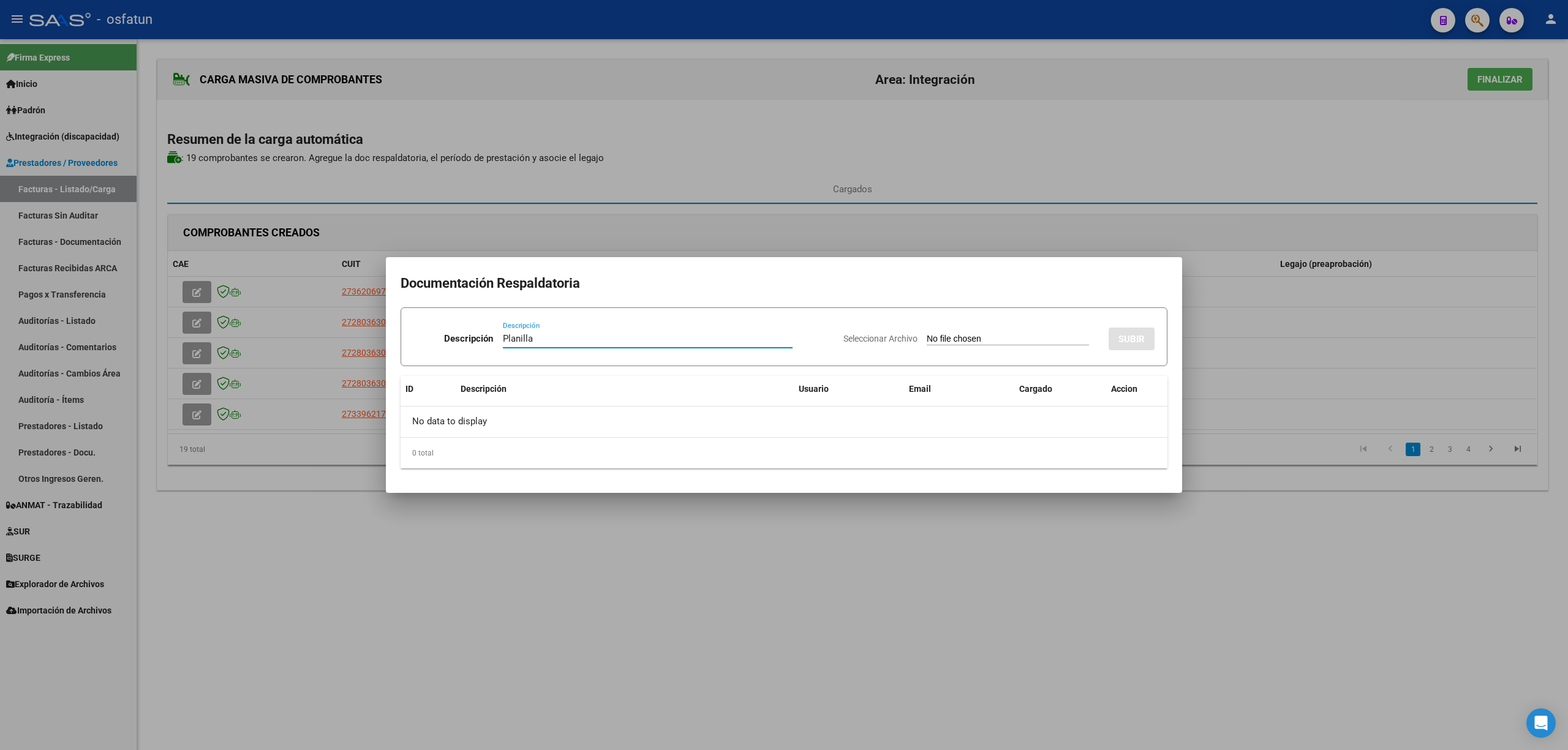
type input "Planilla"
click at [978, 338] on input "Seleccionar Archivo" at bounding box center [1007, 340] width 162 height 11
click at [947, 557] on div at bounding box center [784, 375] width 1568 height 750
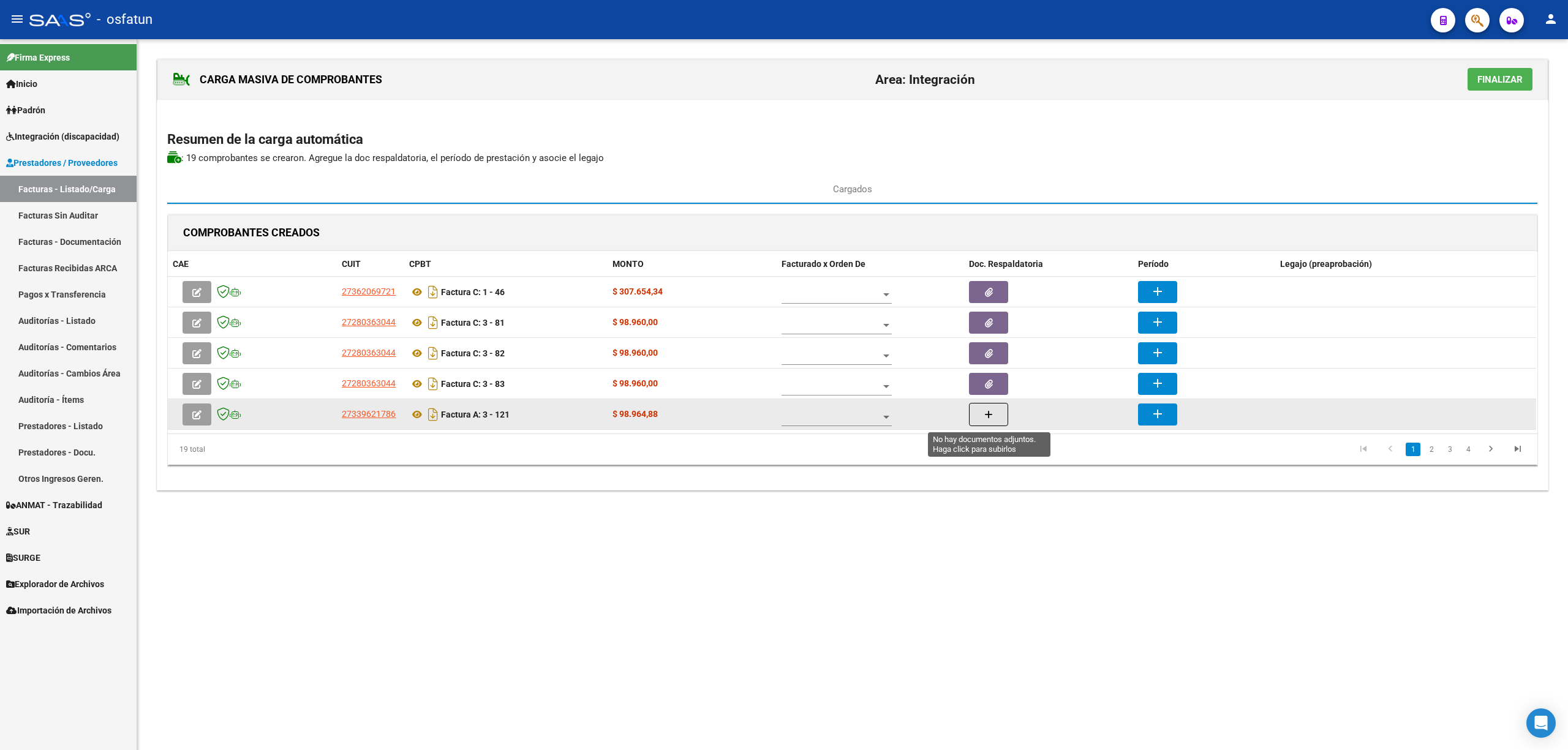
click at [988, 415] on icon "button" at bounding box center [989, 415] width 9 height 9
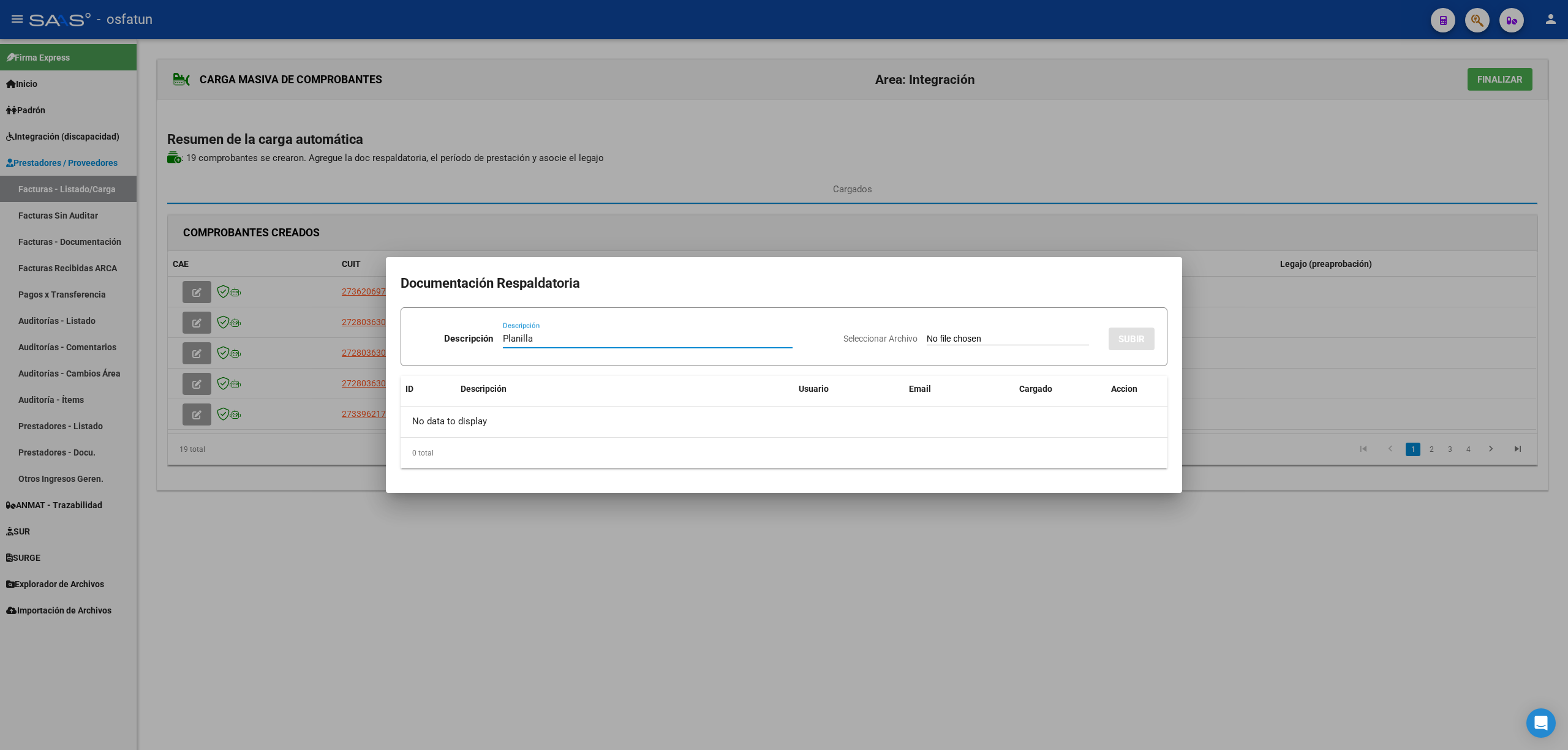
type input "Planilla"
click at [994, 336] on input "Seleccionar Archivo" at bounding box center [1007, 340] width 162 height 11
type input "C:\fakepath\121 plani.pdf"
click at [1131, 338] on span "SUBIR" at bounding box center [1132, 339] width 26 height 11
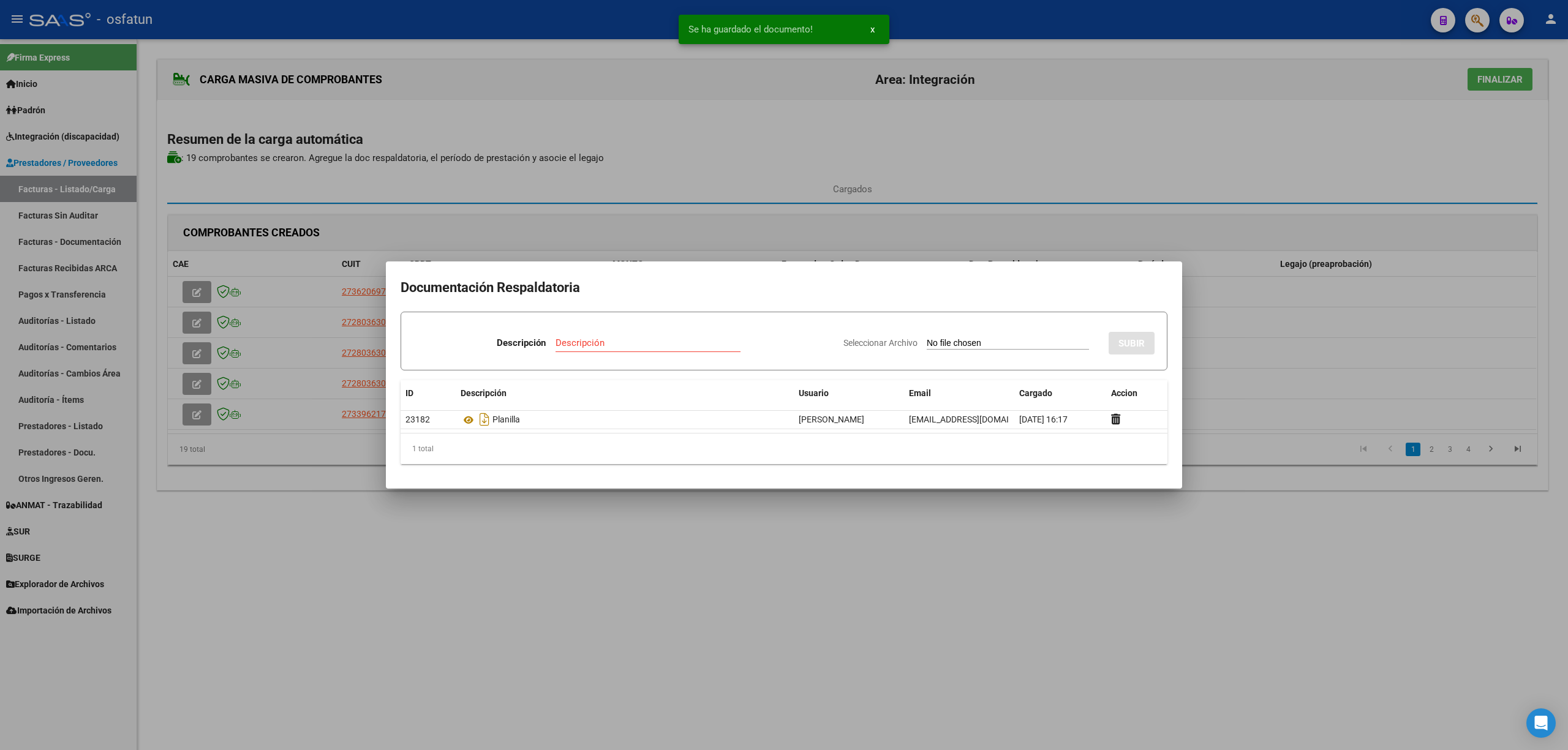
click at [820, 613] on div at bounding box center [784, 375] width 1568 height 750
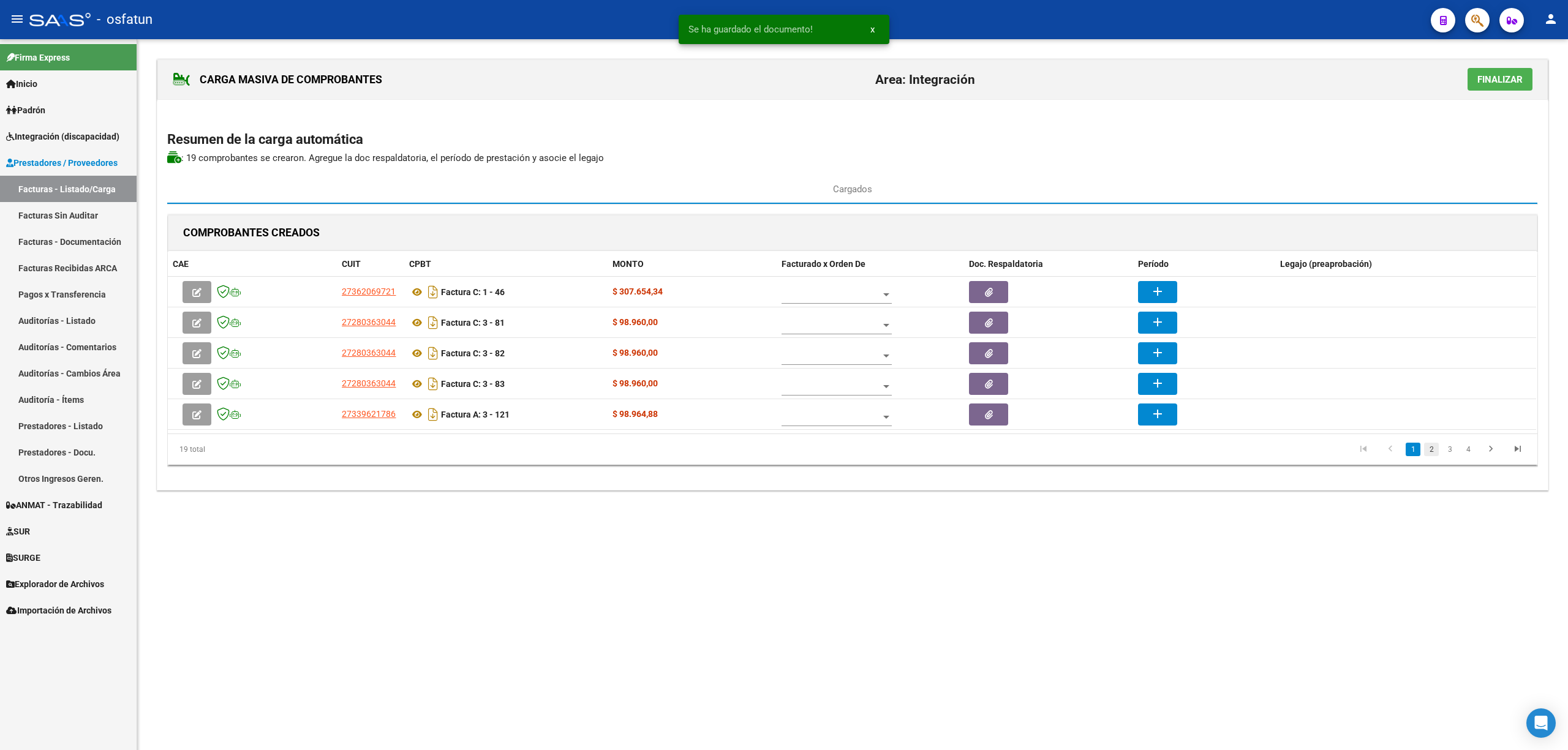
click at [1432, 450] on link "2" at bounding box center [1432, 449] width 15 height 14
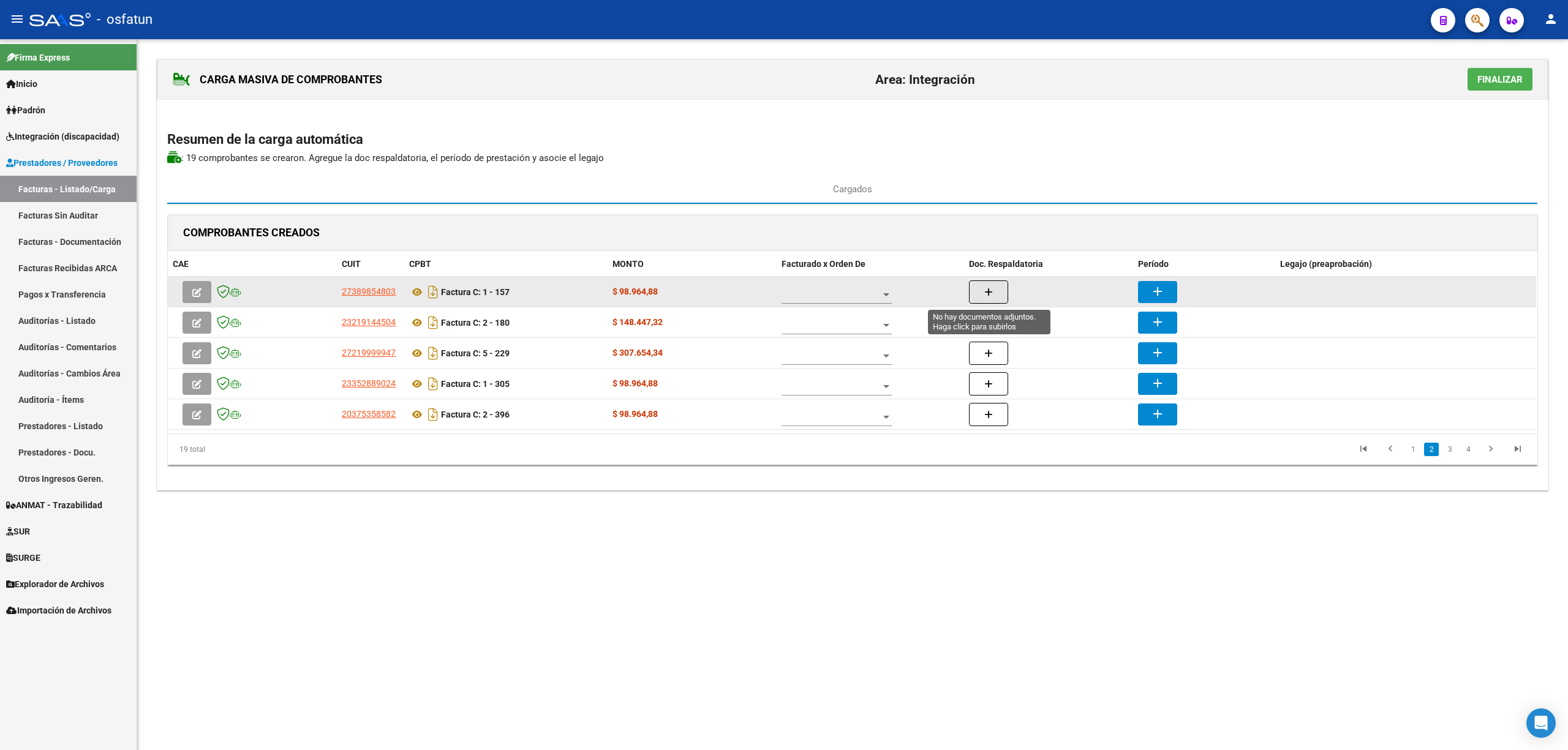
click at [984, 285] on button "button" at bounding box center [988, 292] width 39 height 24
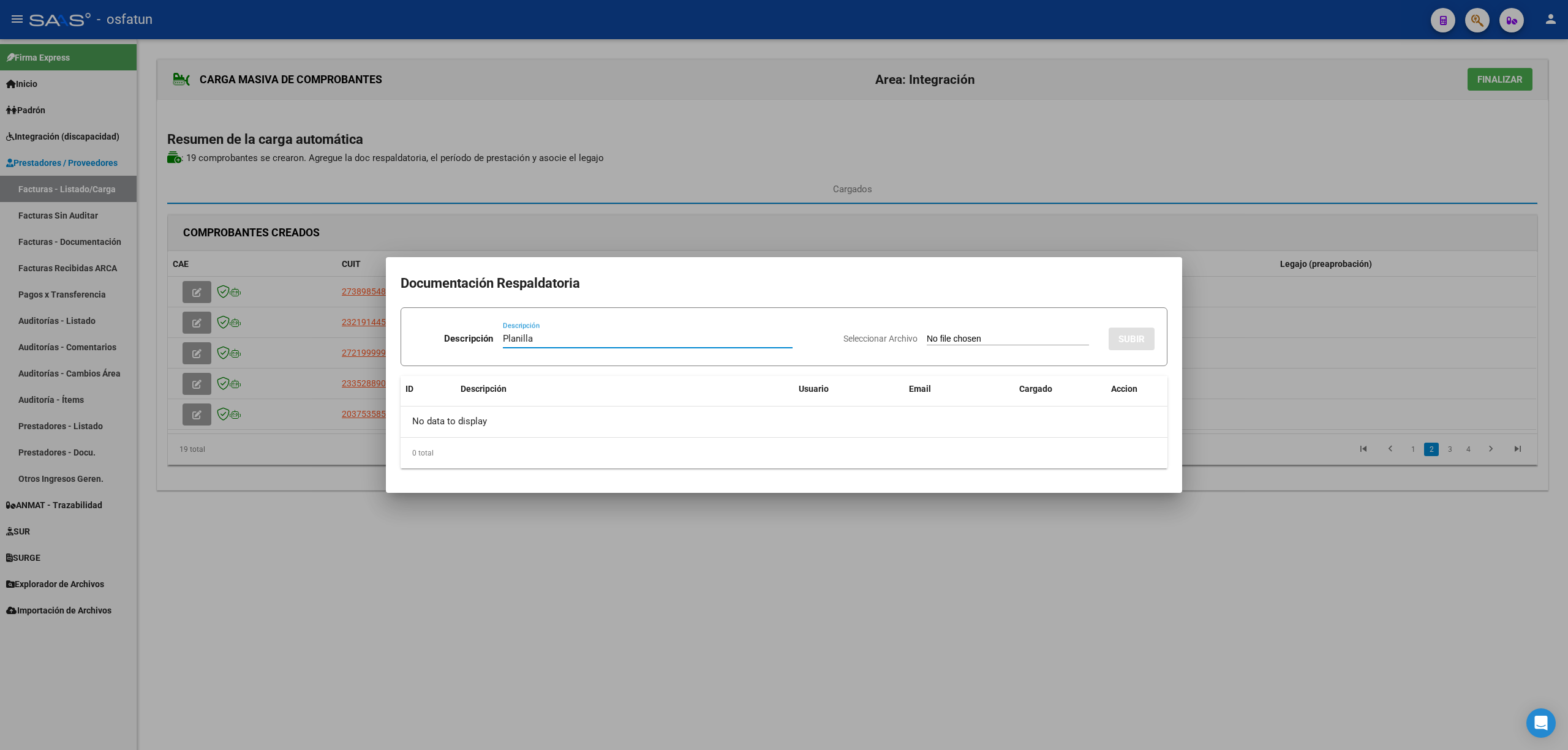
type input "Planilla"
click at [946, 327] on div "Seleccionar Archivo SUBIR" at bounding box center [999, 336] width 311 height 37
click at [679, 633] on div at bounding box center [784, 375] width 1568 height 750
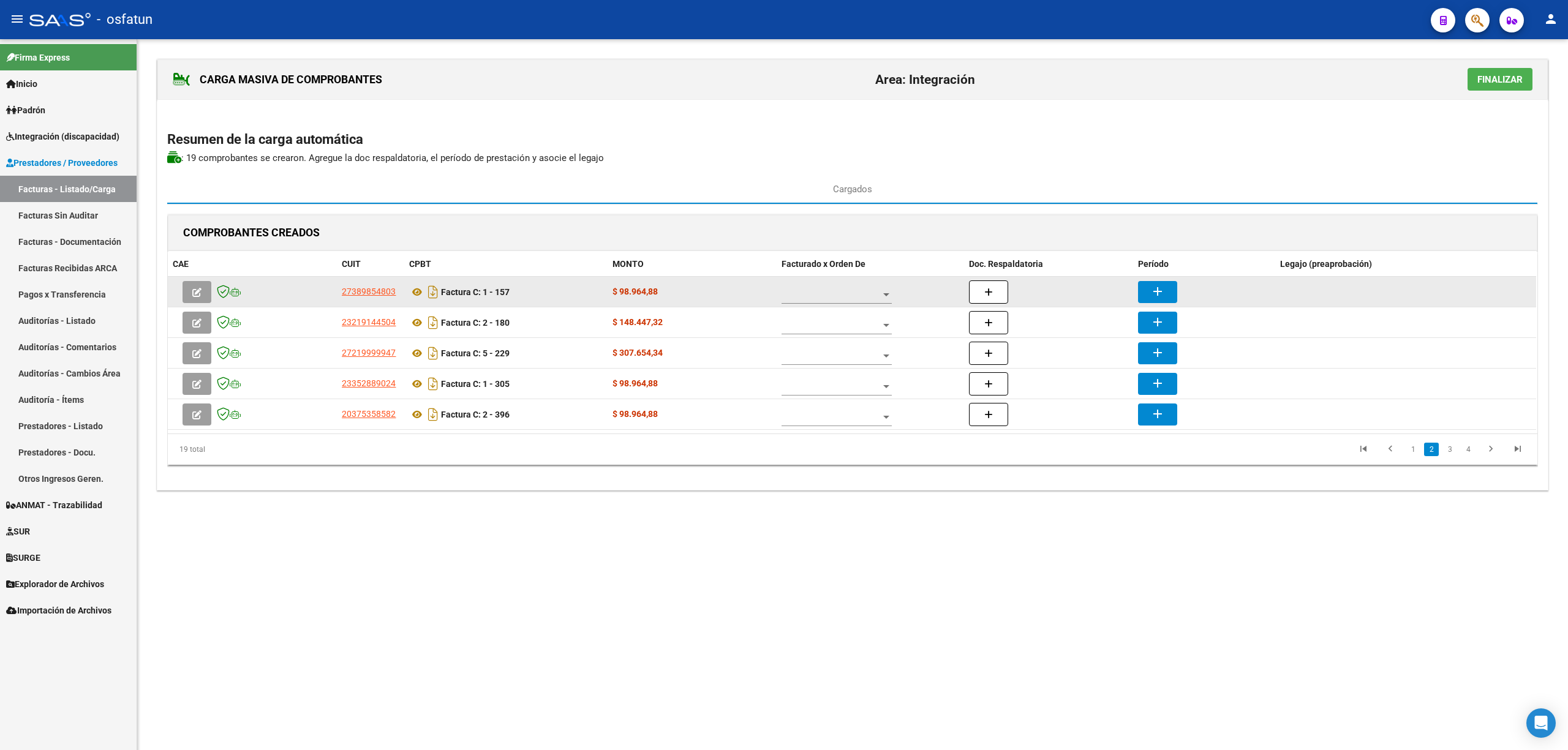
click at [1162, 287] on mat-icon "add" at bounding box center [1157, 291] width 15 height 15
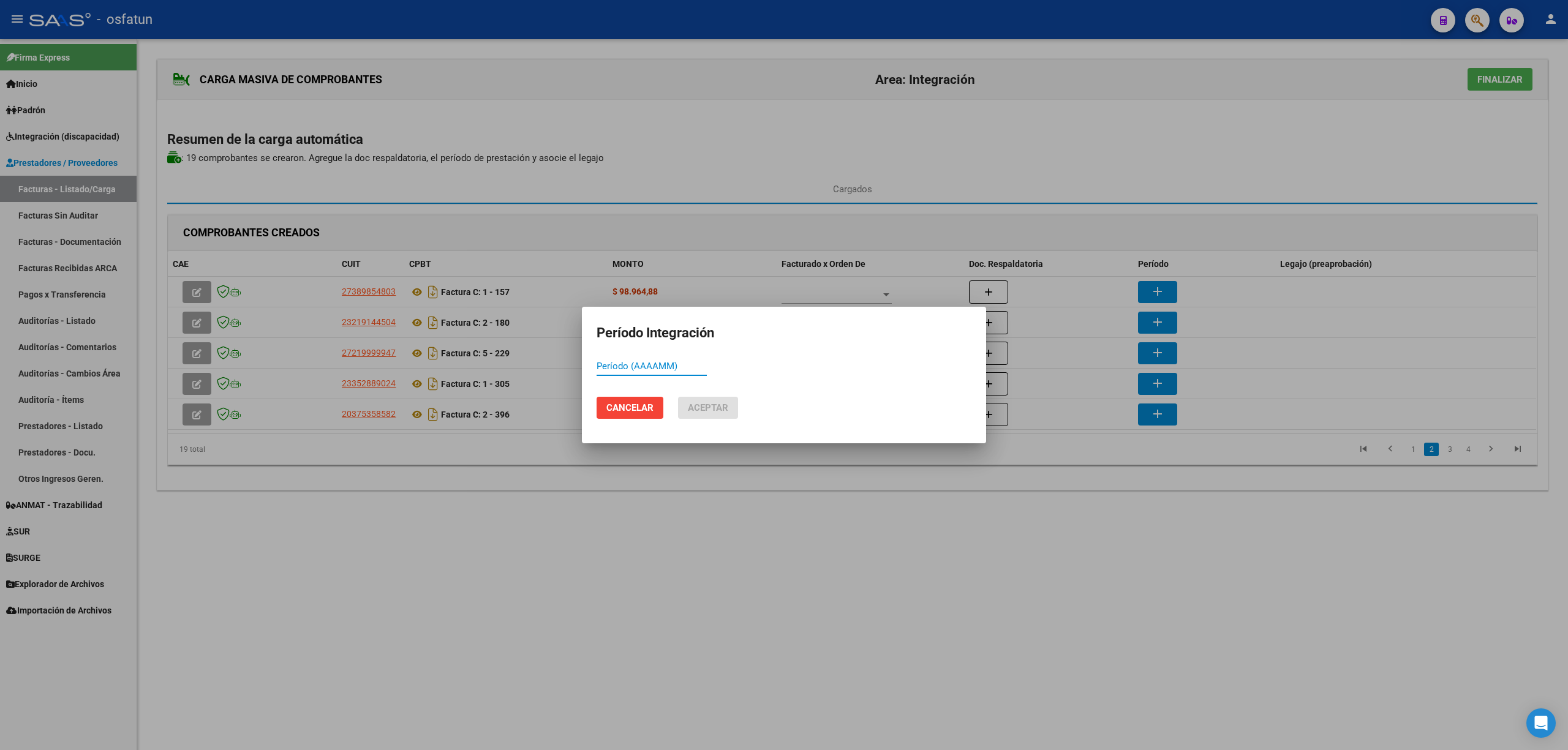
click at [743, 660] on div at bounding box center [784, 375] width 1568 height 750
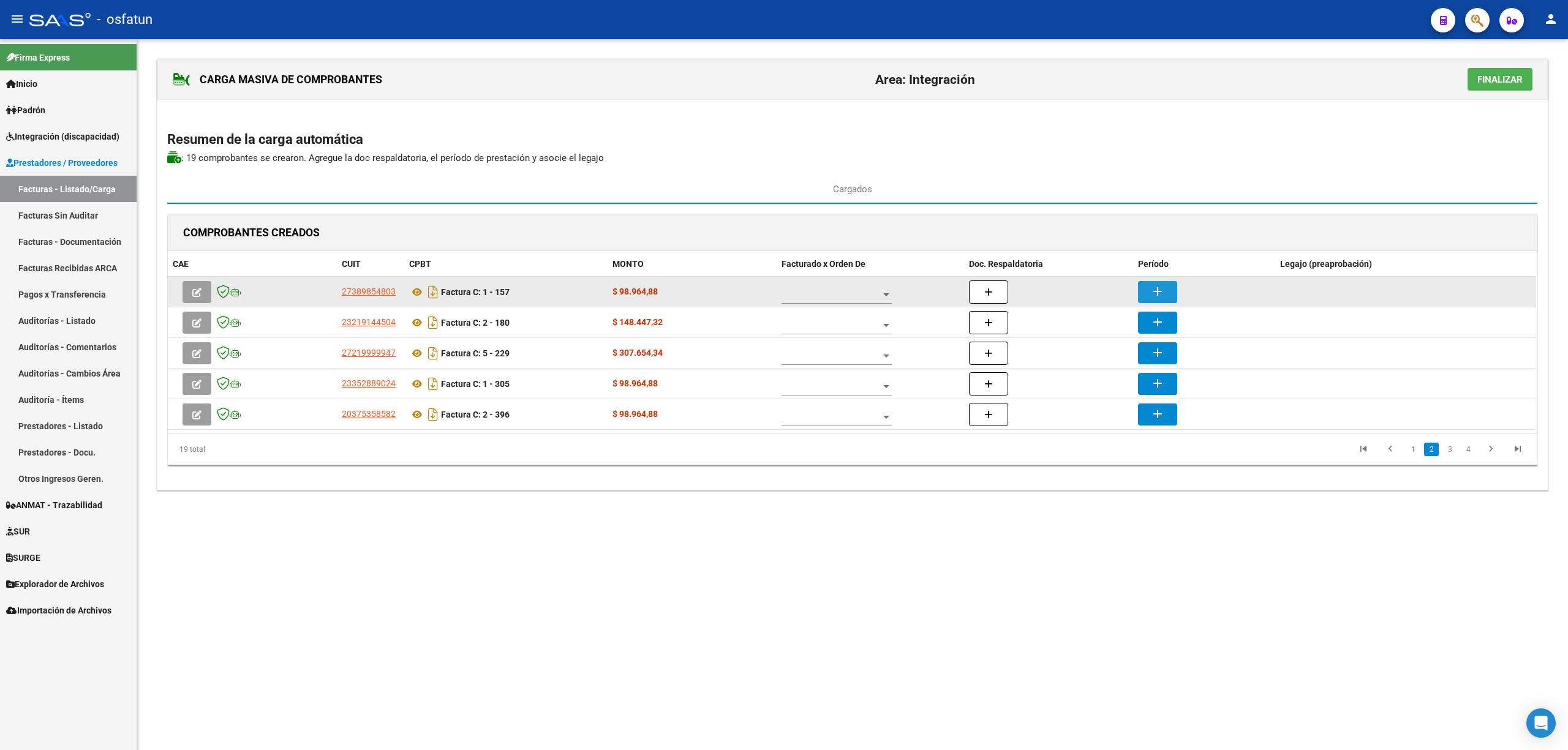
click at [1157, 299] on mat-icon "add" at bounding box center [1157, 291] width 15 height 15
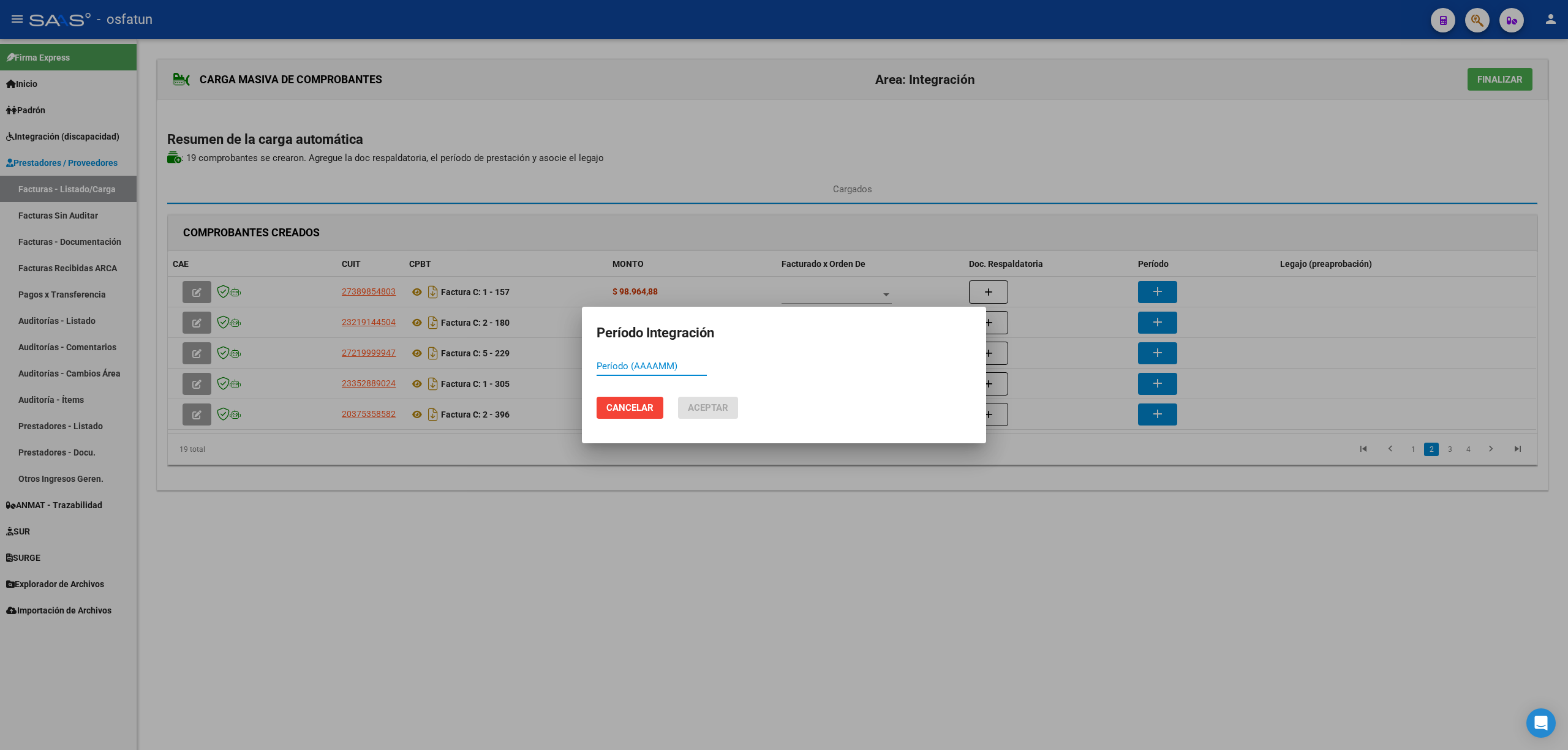
drag, startPoint x: 1054, startPoint y: 522, endPoint x: 1047, endPoint y: 439, distance: 83.3
click at [1054, 520] on div at bounding box center [784, 375] width 1568 height 750
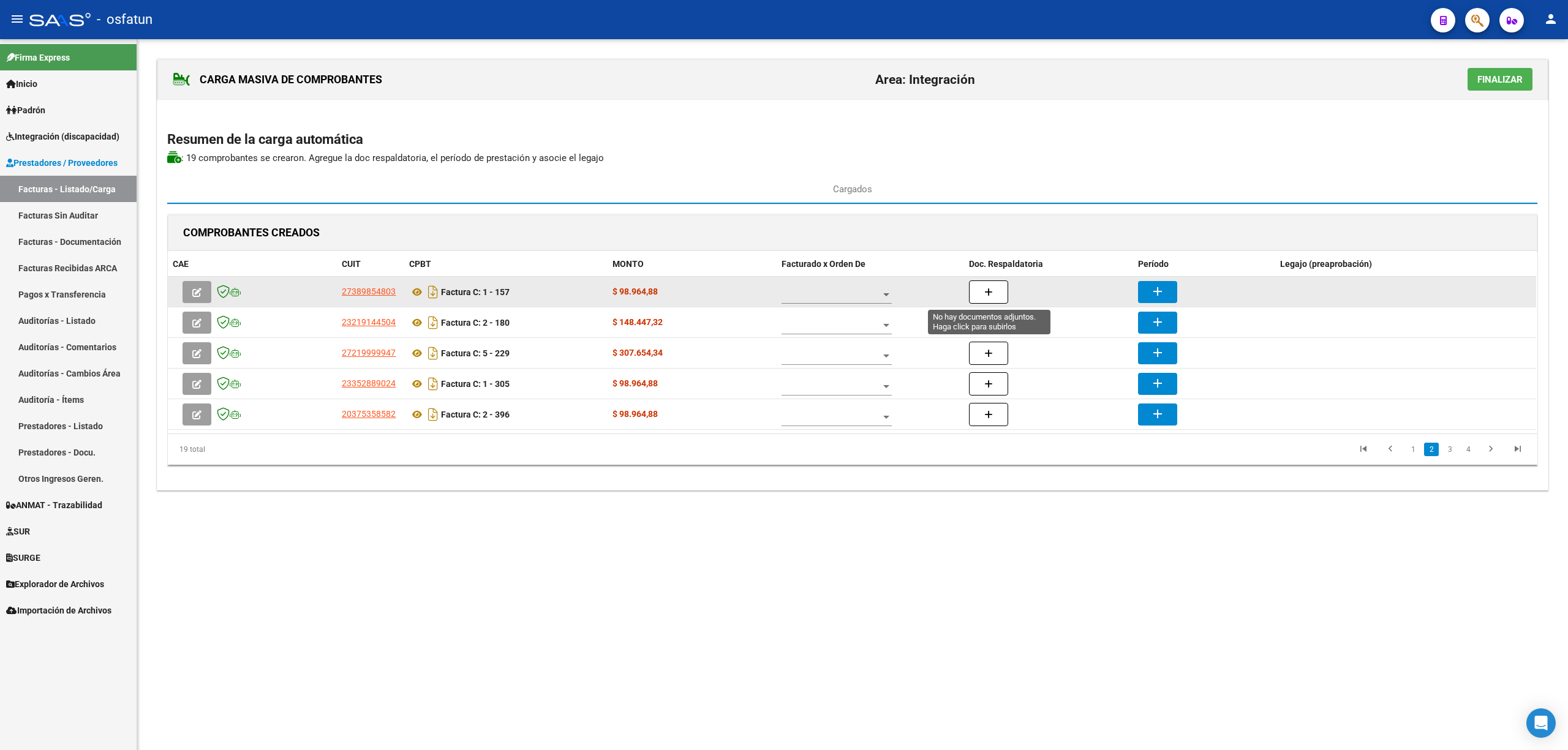
click at [994, 285] on button "button" at bounding box center [988, 292] width 39 height 24
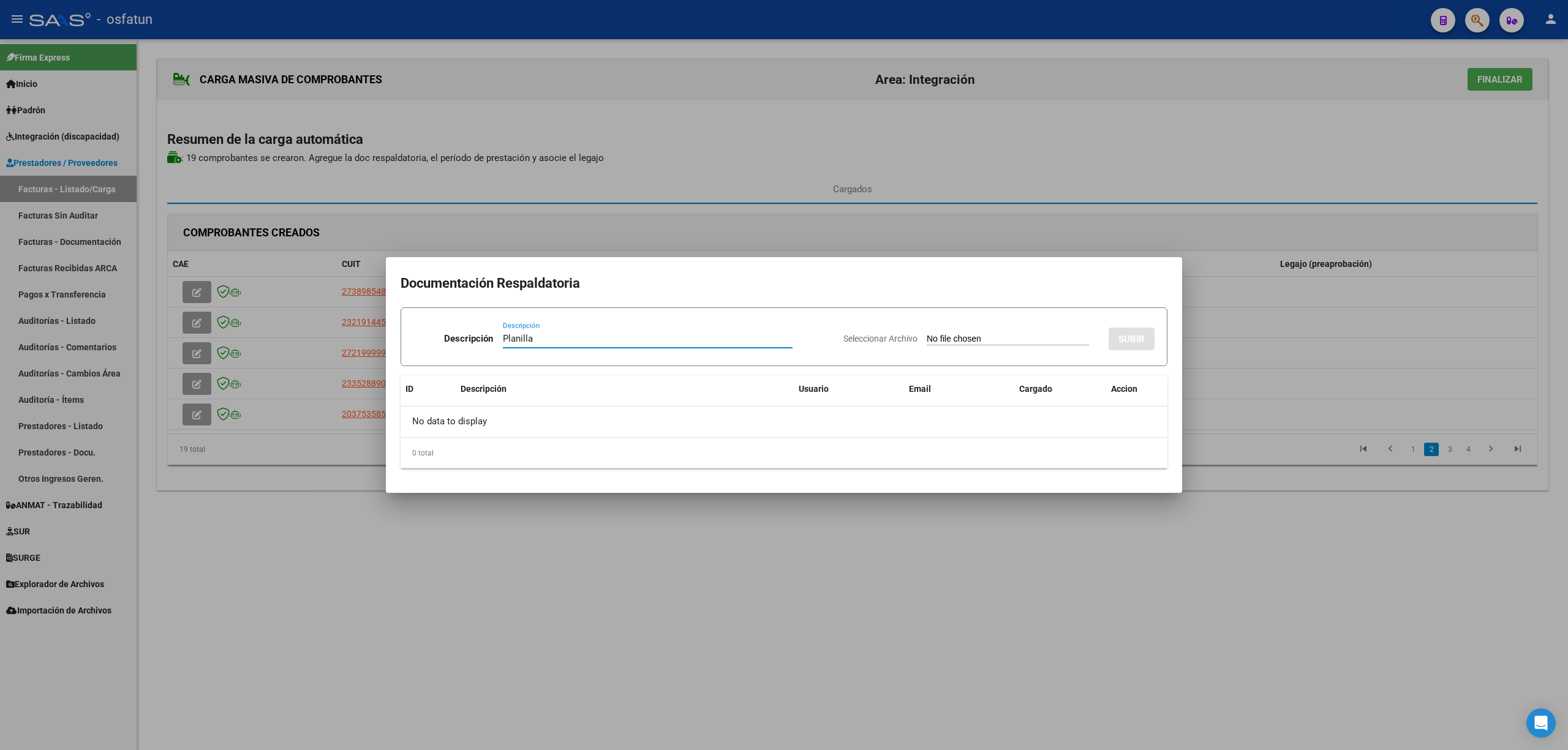
type input "Planilla"
click at [976, 336] on input "Seleccionar Archivo" at bounding box center [1007, 340] width 162 height 11
type input "C:\fakepath\157 plani.pdf"
click at [1126, 336] on span "SUBIR" at bounding box center [1132, 339] width 26 height 11
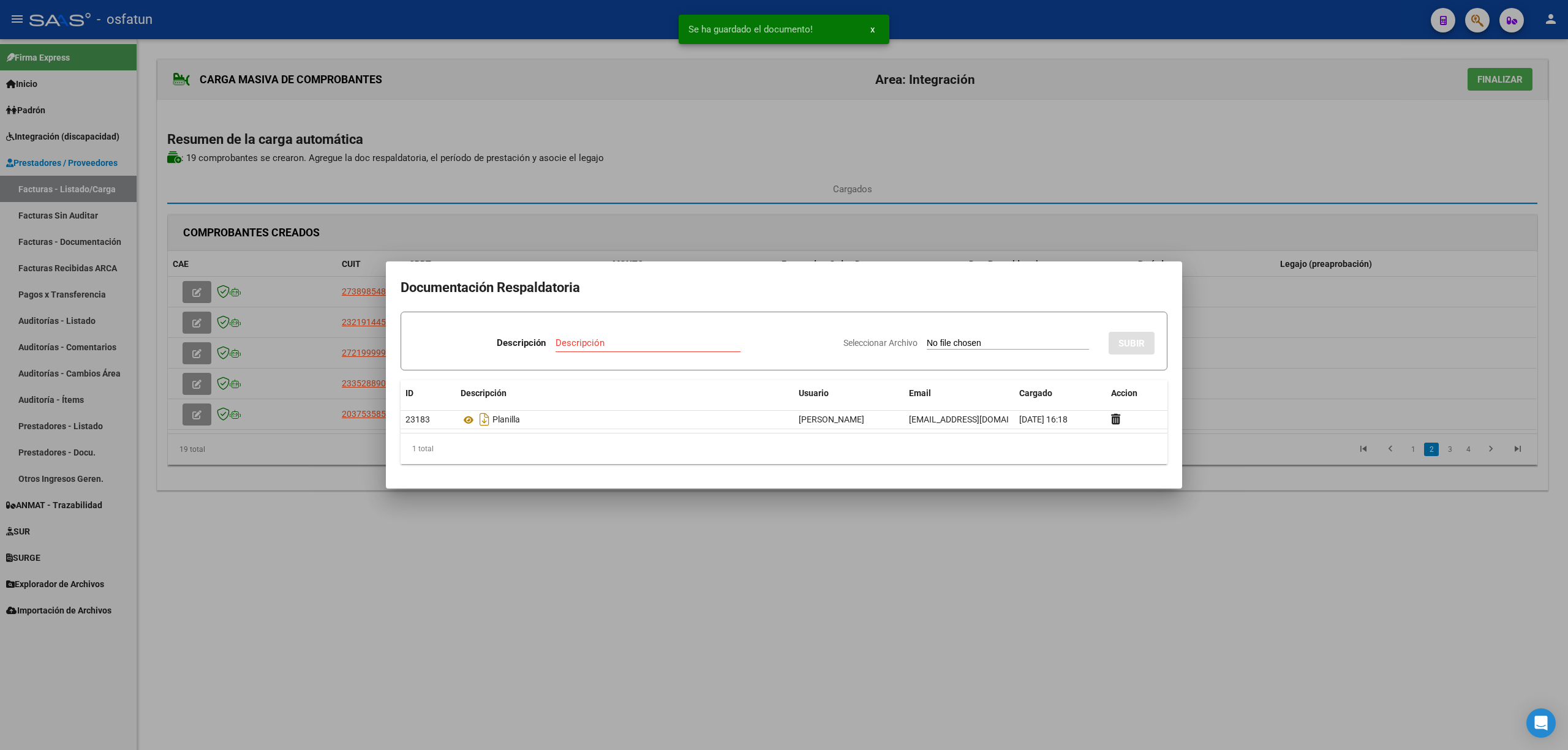
click at [1082, 684] on div at bounding box center [784, 375] width 1568 height 750
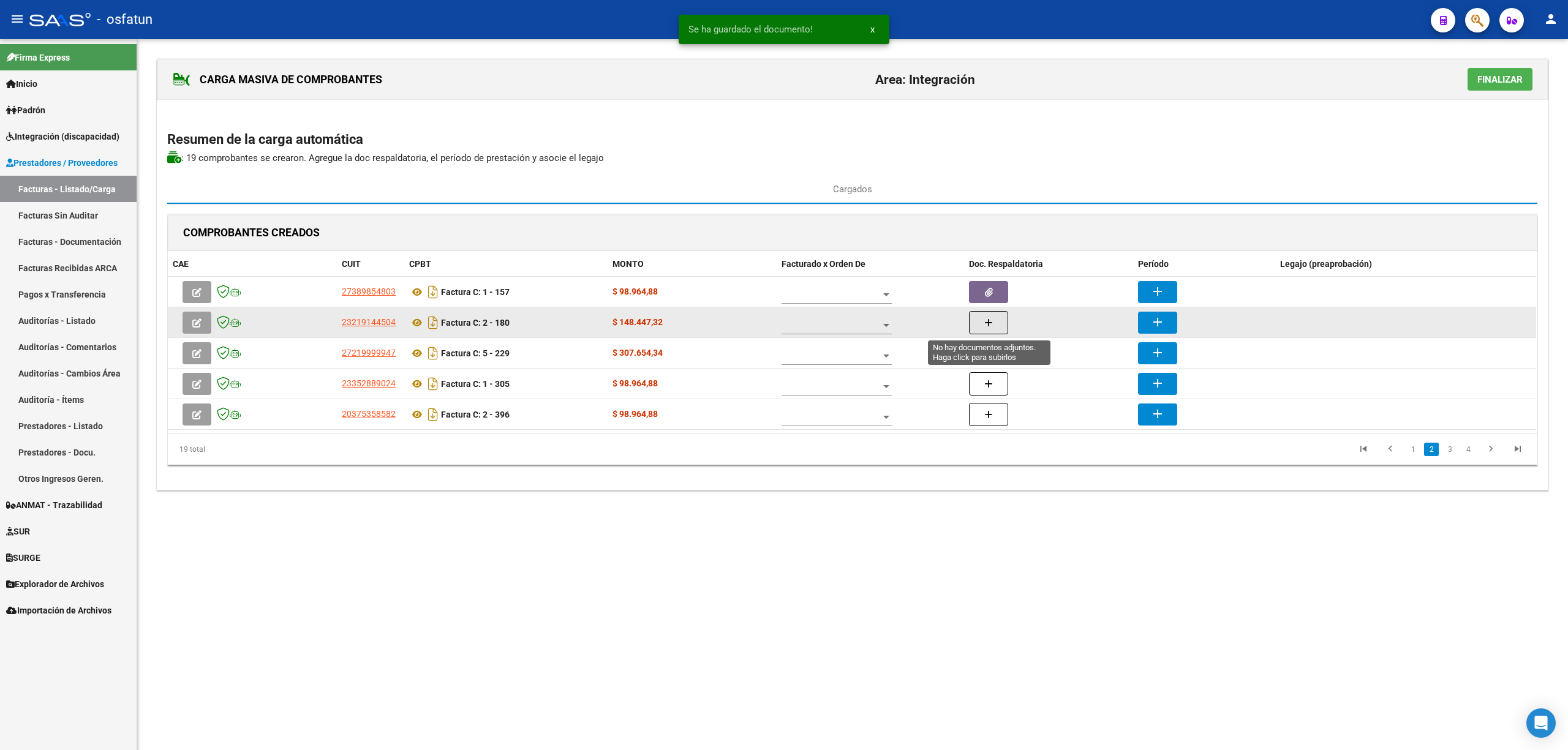
click at [995, 323] on button "button" at bounding box center [988, 323] width 39 height 24
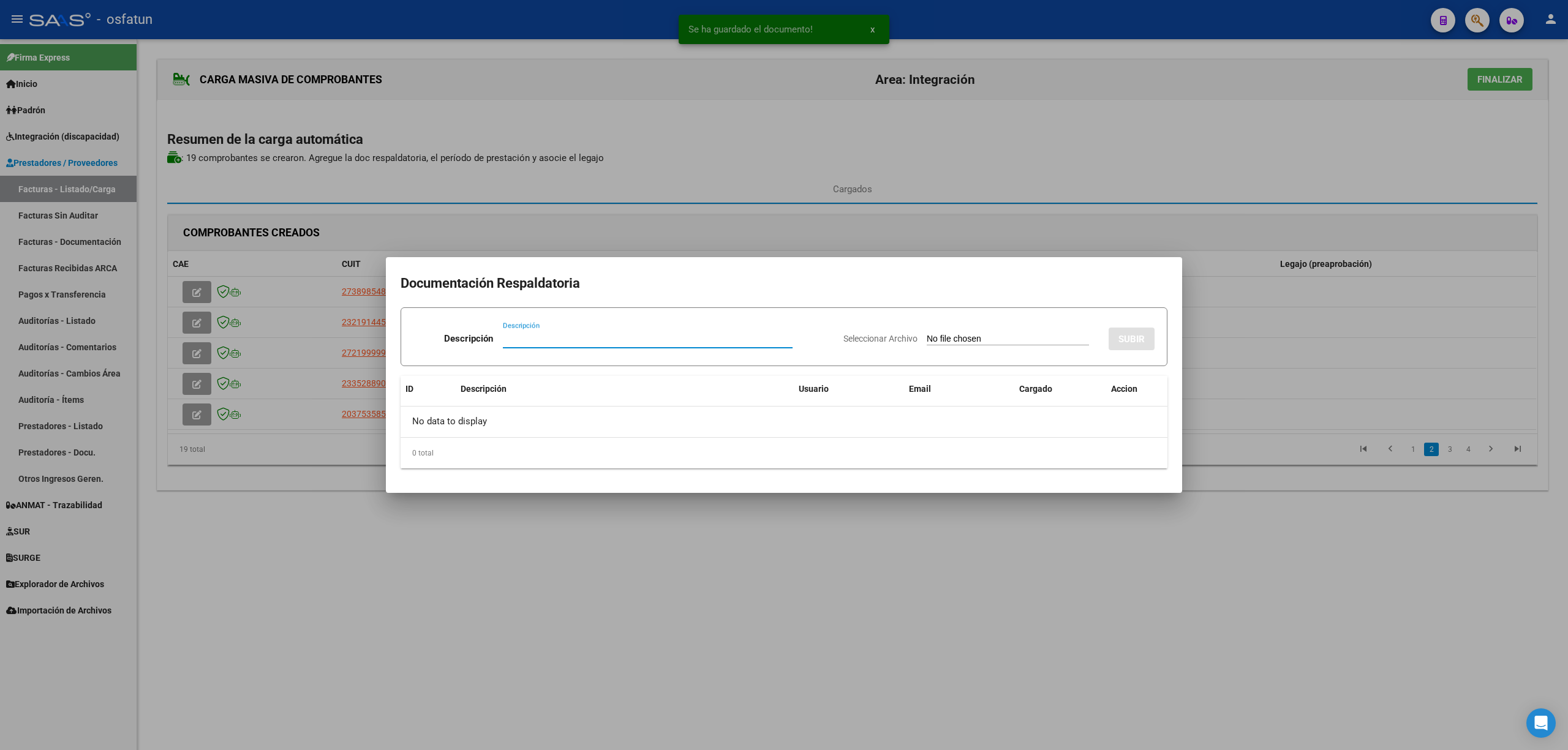
paste input "[EMAIL_ADDRESS][PERSON_NAME][DOMAIN_NAME]"
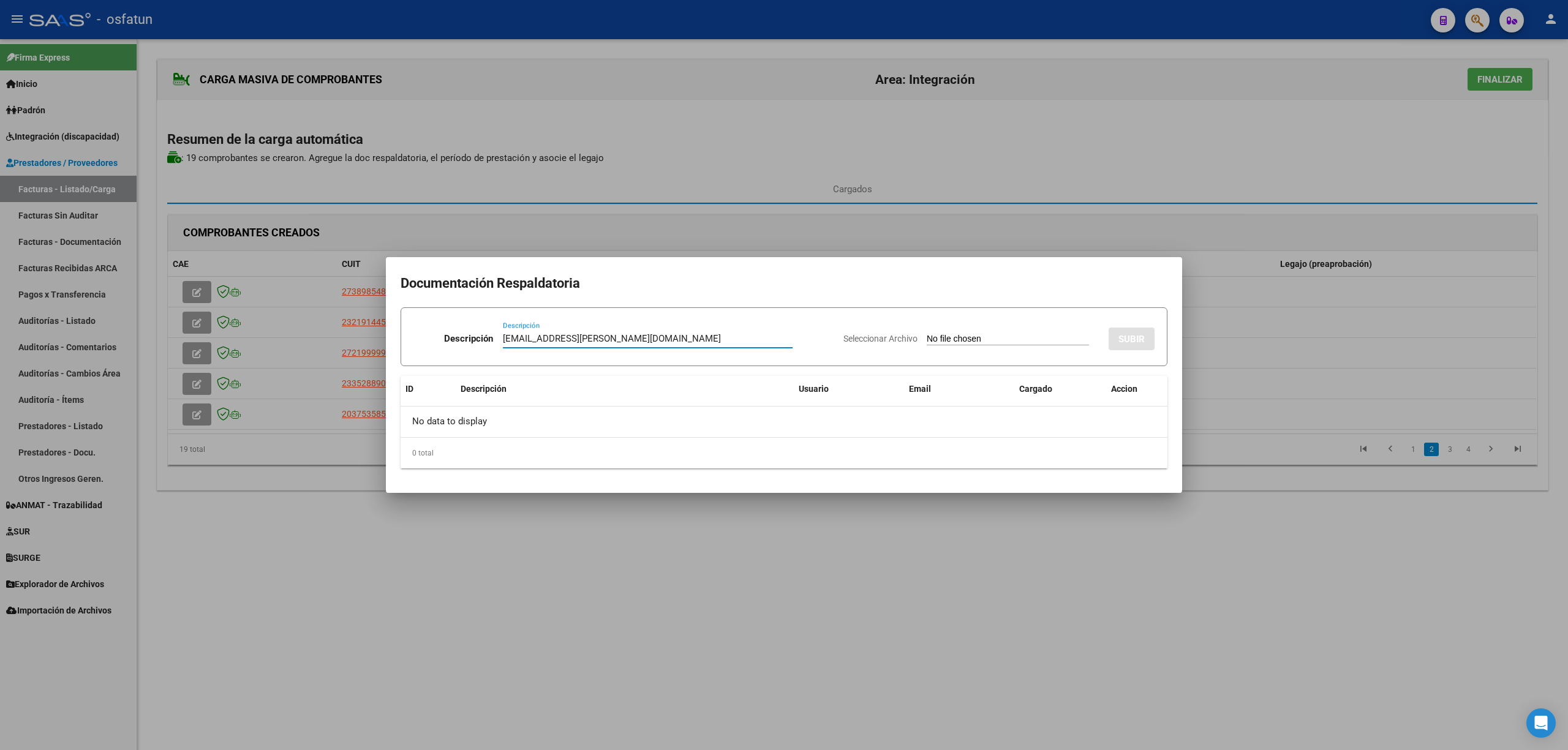
click at [565, 334] on input "[EMAIL_ADDRESS][PERSON_NAME][DOMAIN_NAME]" at bounding box center [648, 338] width 290 height 11
type input "Planilla"
click at [1025, 343] on input "Seleccionar Archivo" at bounding box center [1007, 340] width 162 height 11
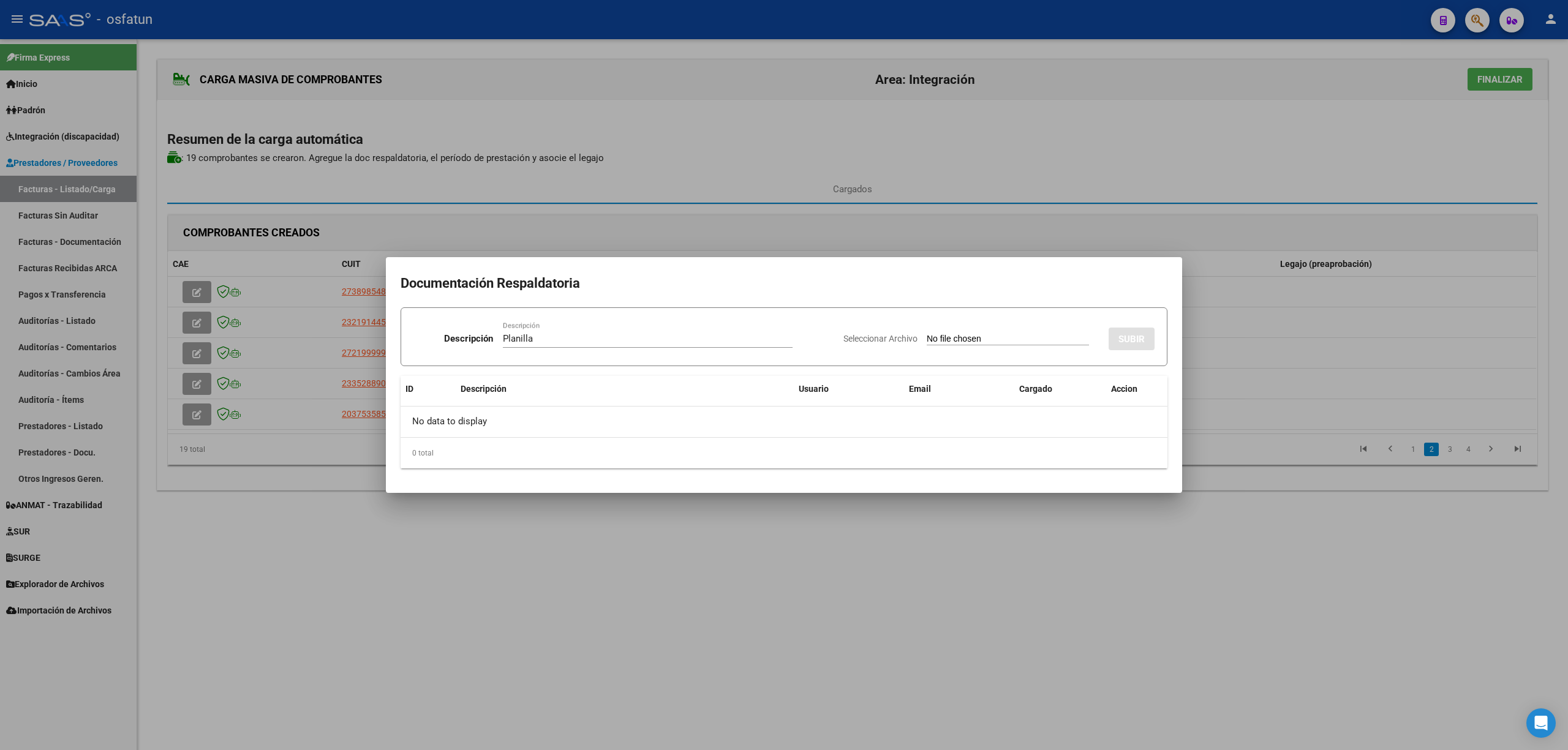
type input "C:\fakepath\180 plani.pdf"
click at [1142, 329] on button "SUBIR" at bounding box center [1132, 339] width 46 height 23
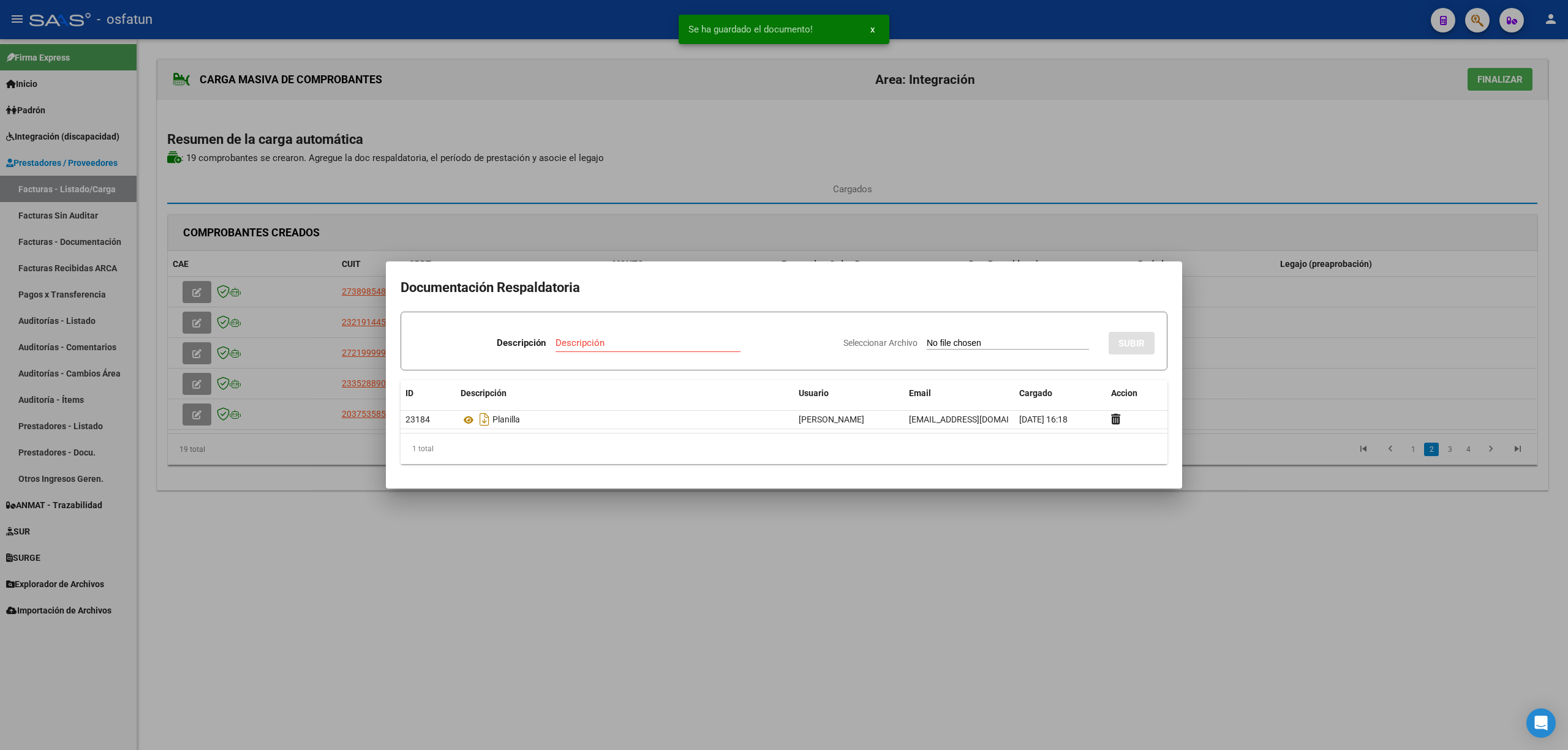
click at [803, 551] on div at bounding box center [784, 375] width 1568 height 750
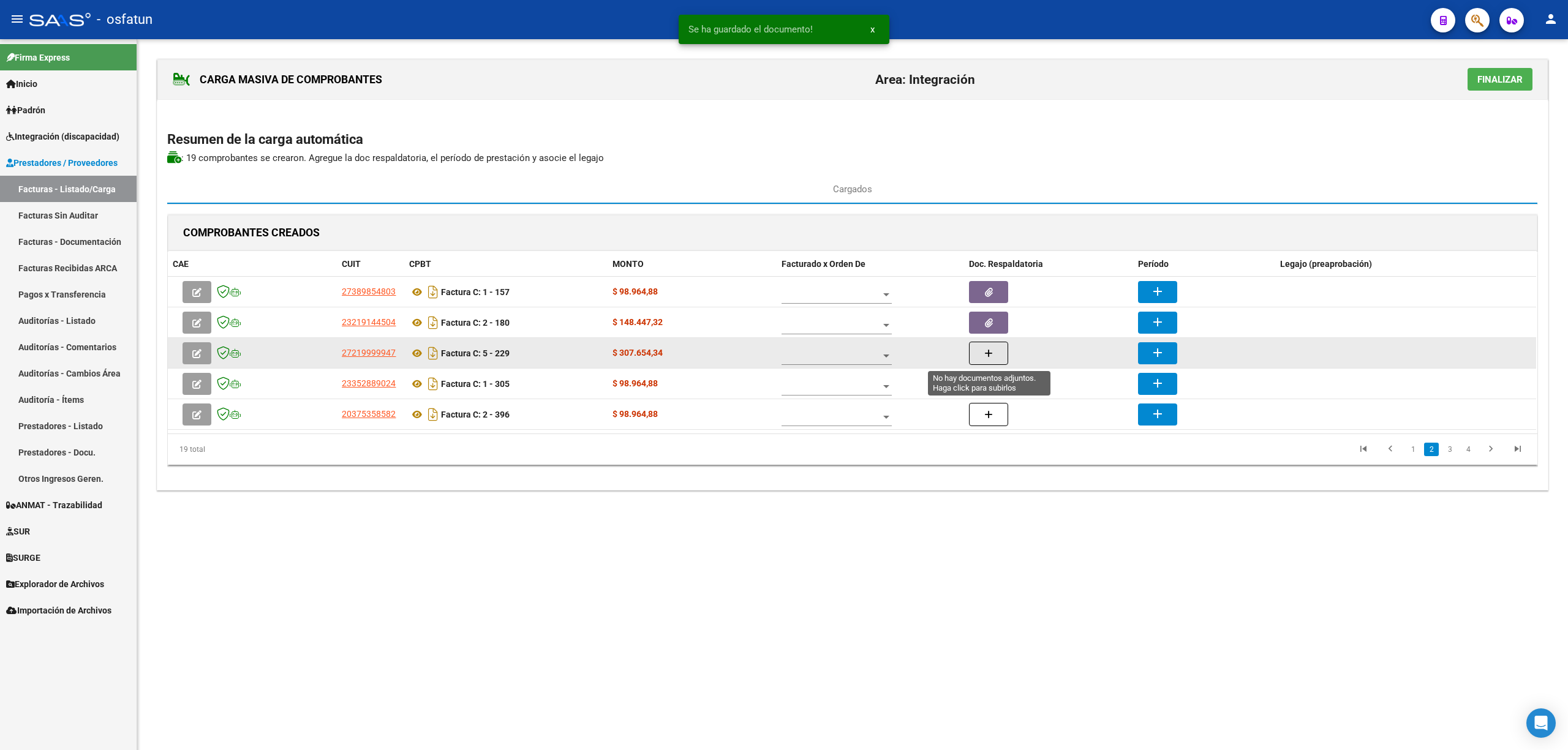
click at [992, 358] on icon "button" at bounding box center [989, 353] width 9 height 9
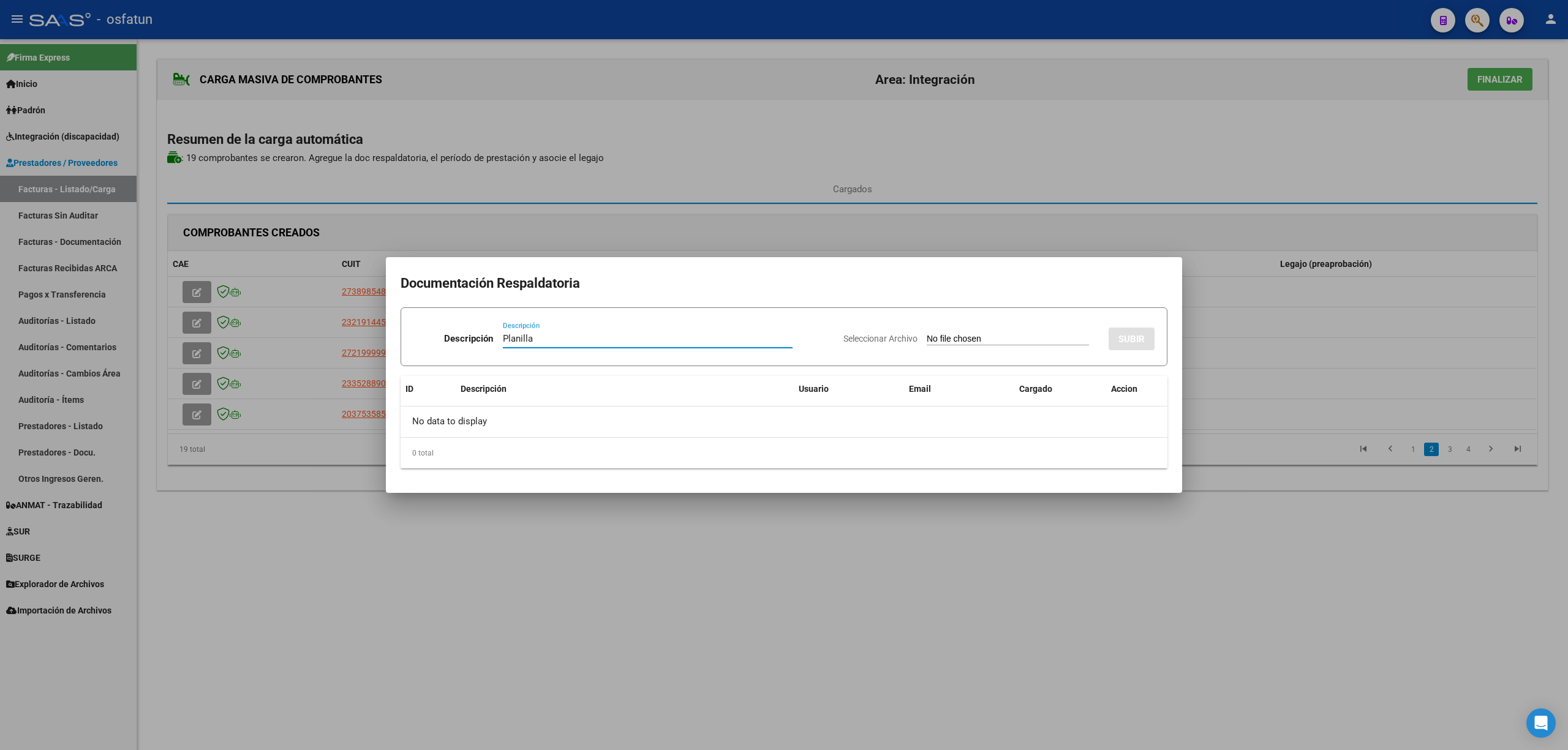
type input "Planilla"
click at [993, 334] on input "Seleccionar Archivo" at bounding box center [1007, 340] width 162 height 11
type input "C:\fakepath\229 plani.pdf"
drag, startPoint x: 1130, startPoint y: 332, endPoint x: 1050, endPoint y: 601, distance: 280.6
click at [1130, 334] on span "SUBIR" at bounding box center [1132, 339] width 26 height 11
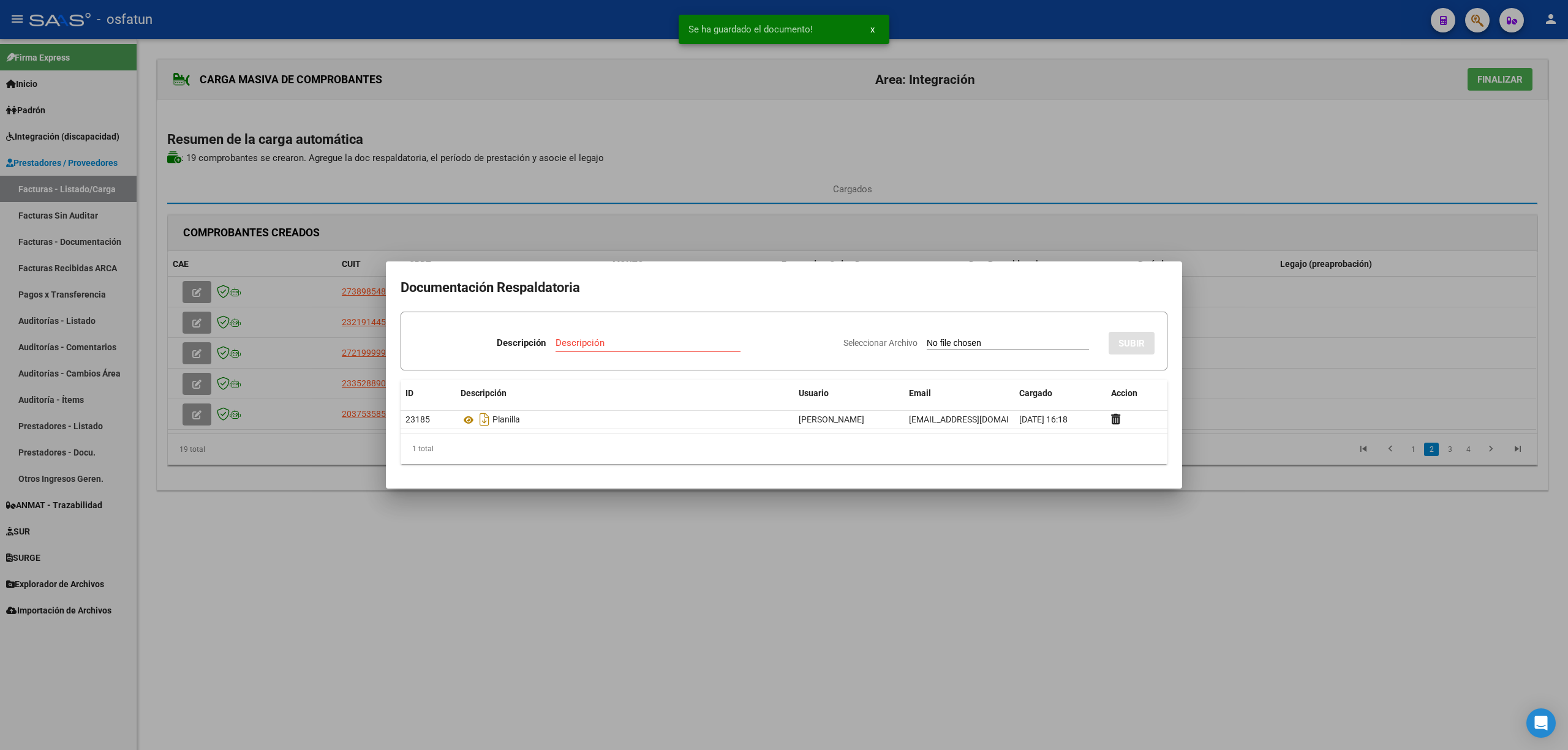
click at [1047, 621] on div at bounding box center [784, 375] width 1568 height 750
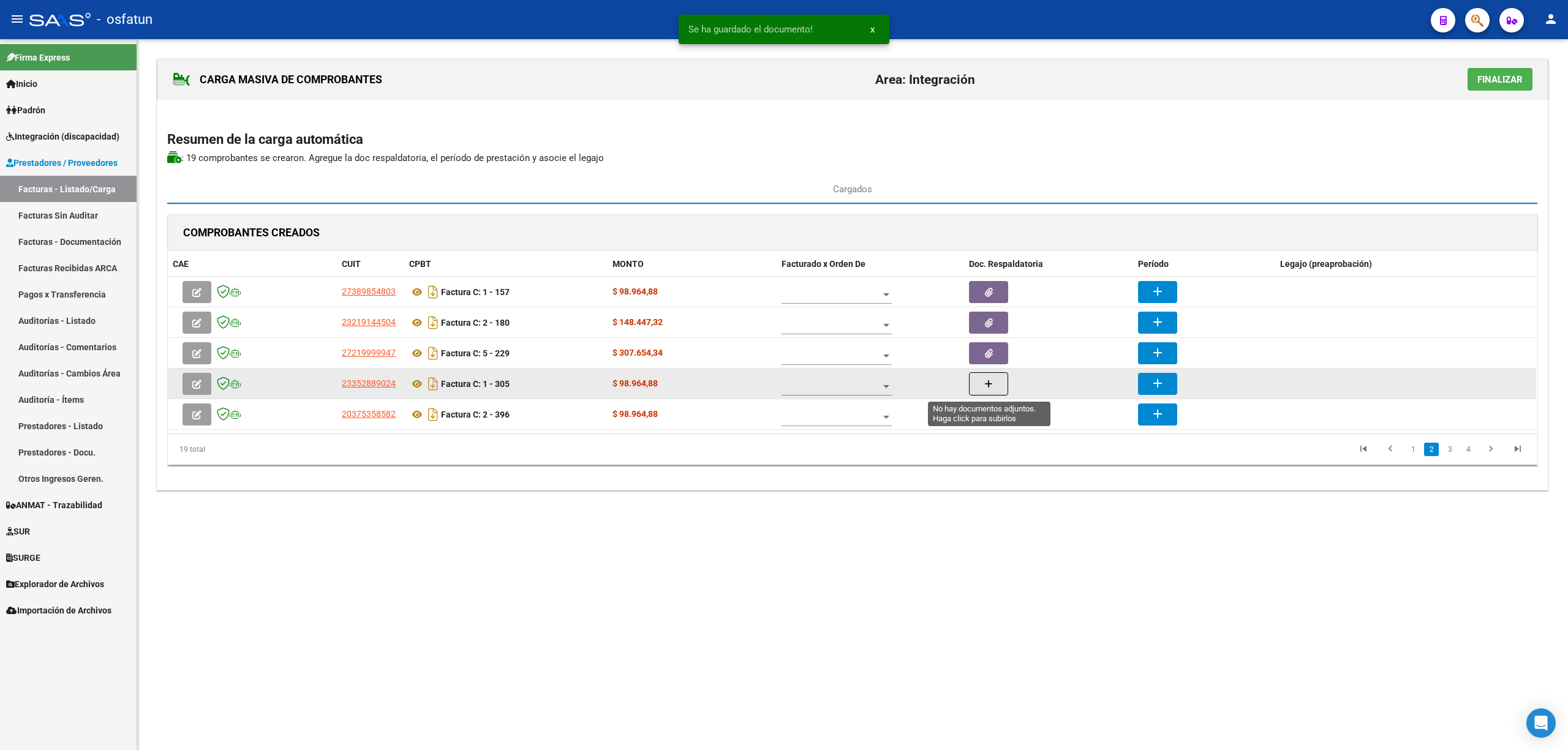
click at [992, 378] on span "button" at bounding box center [989, 383] width 9 height 11
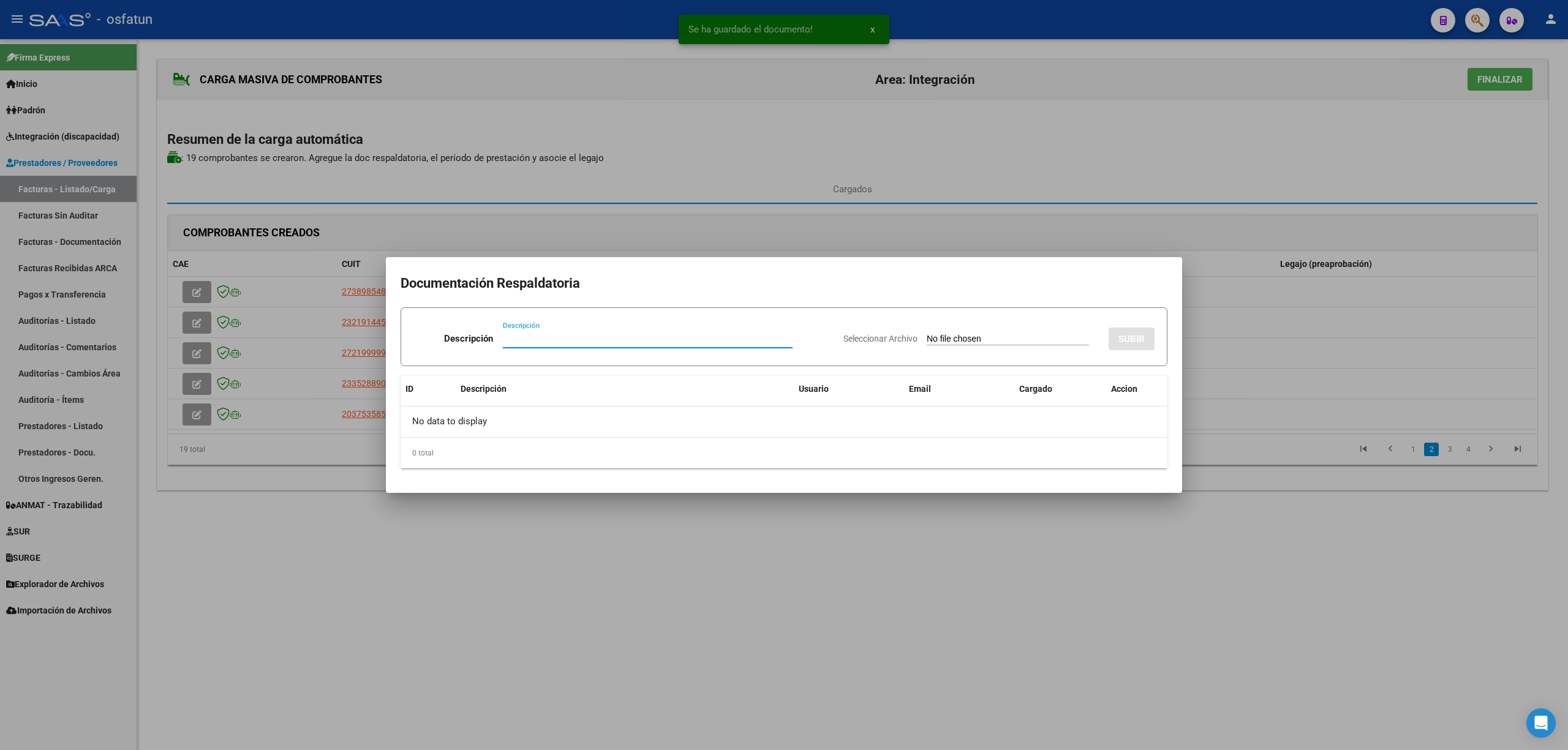
paste input "[EMAIL_ADDRESS][PERSON_NAME][DOMAIN_NAME]"
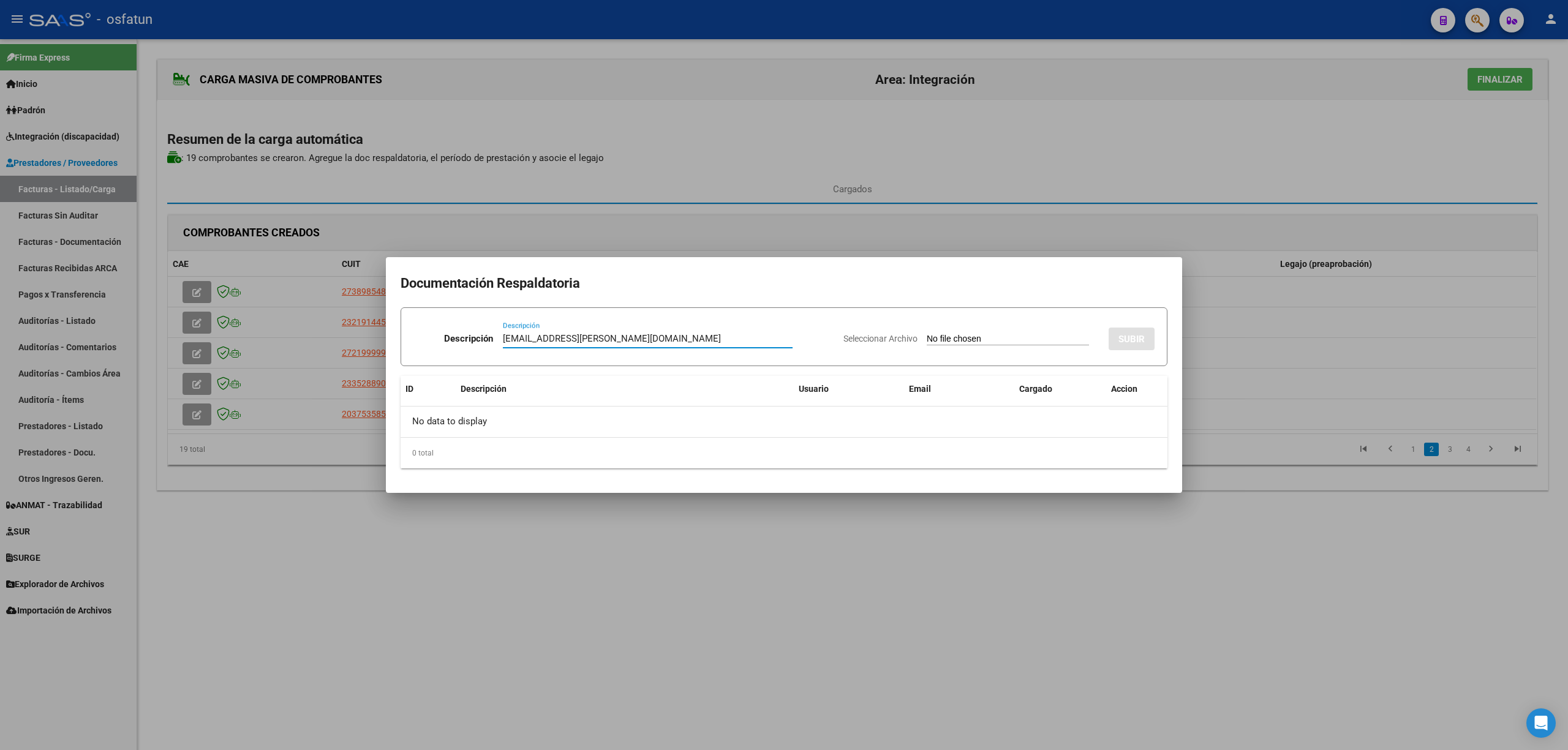
click at [599, 334] on input "[EMAIL_ADDRESS][PERSON_NAME][DOMAIN_NAME]" at bounding box center [648, 338] width 290 height 11
type input "Planilla"
click at [935, 335] on input "Seleccionar Archivo" at bounding box center [1007, 340] width 162 height 11
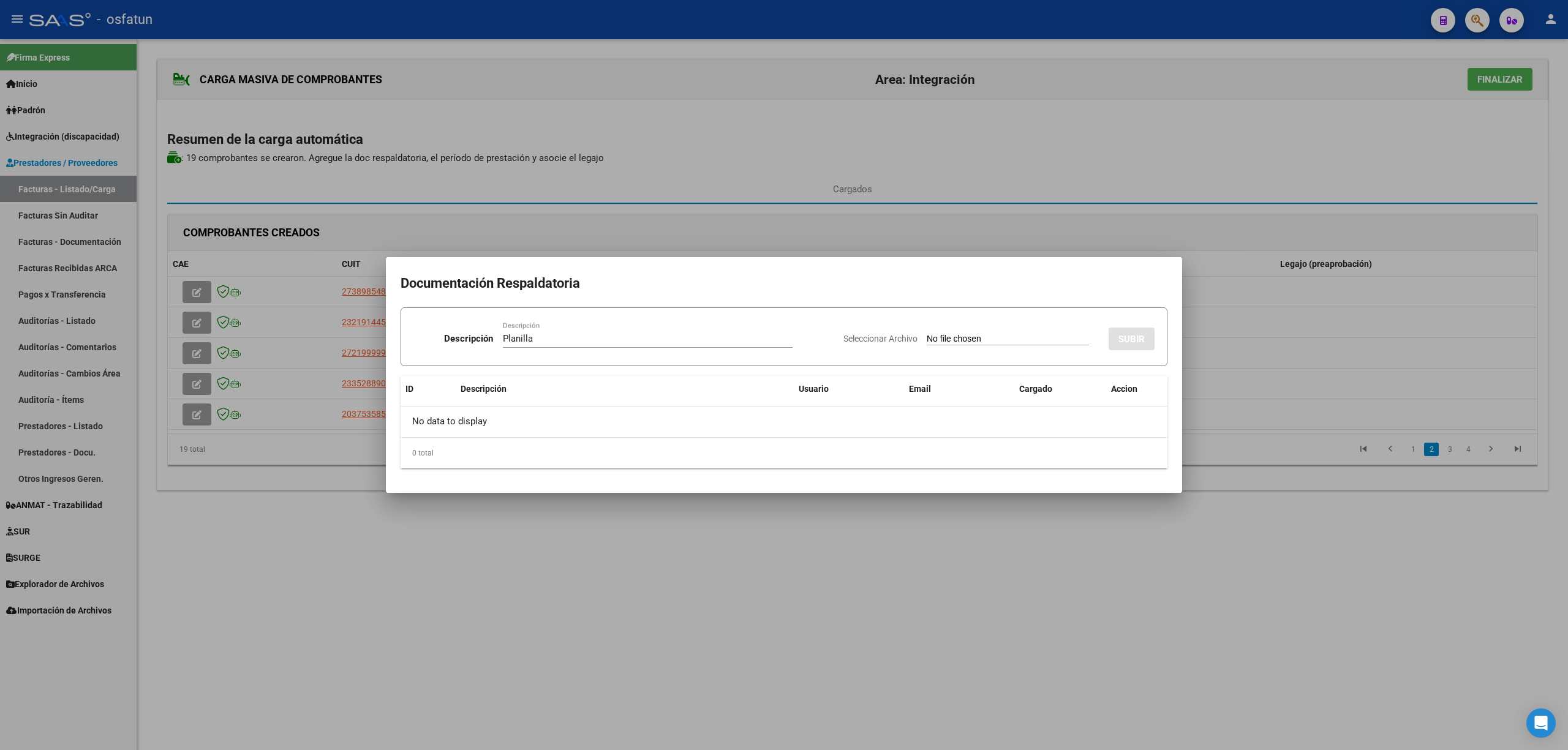
type input "C:\fakepath\305 plani.pdf"
click at [1135, 342] on span "SUBIR" at bounding box center [1132, 339] width 26 height 11
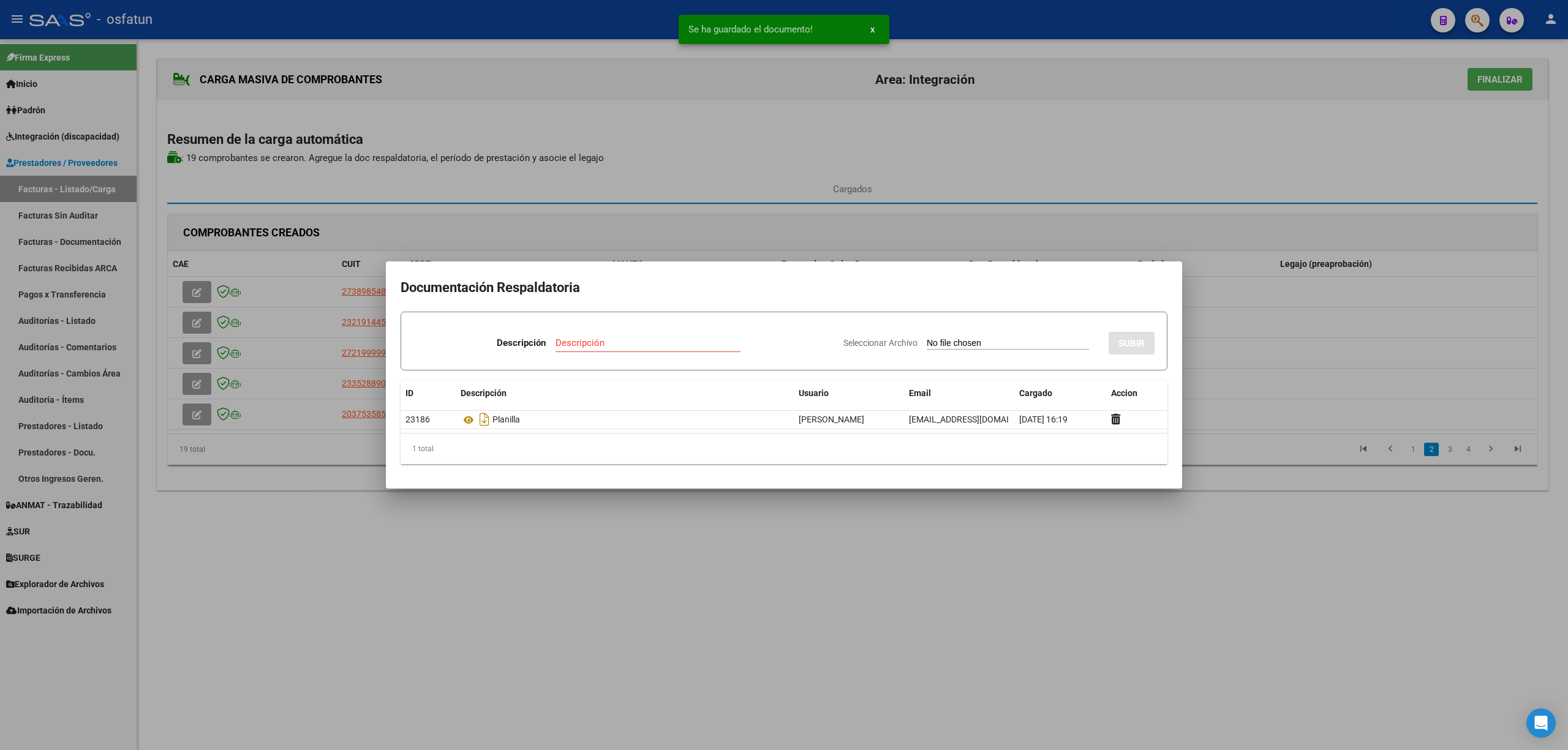
click at [937, 625] on div at bounding box center [784, 375] width 1568 height 750
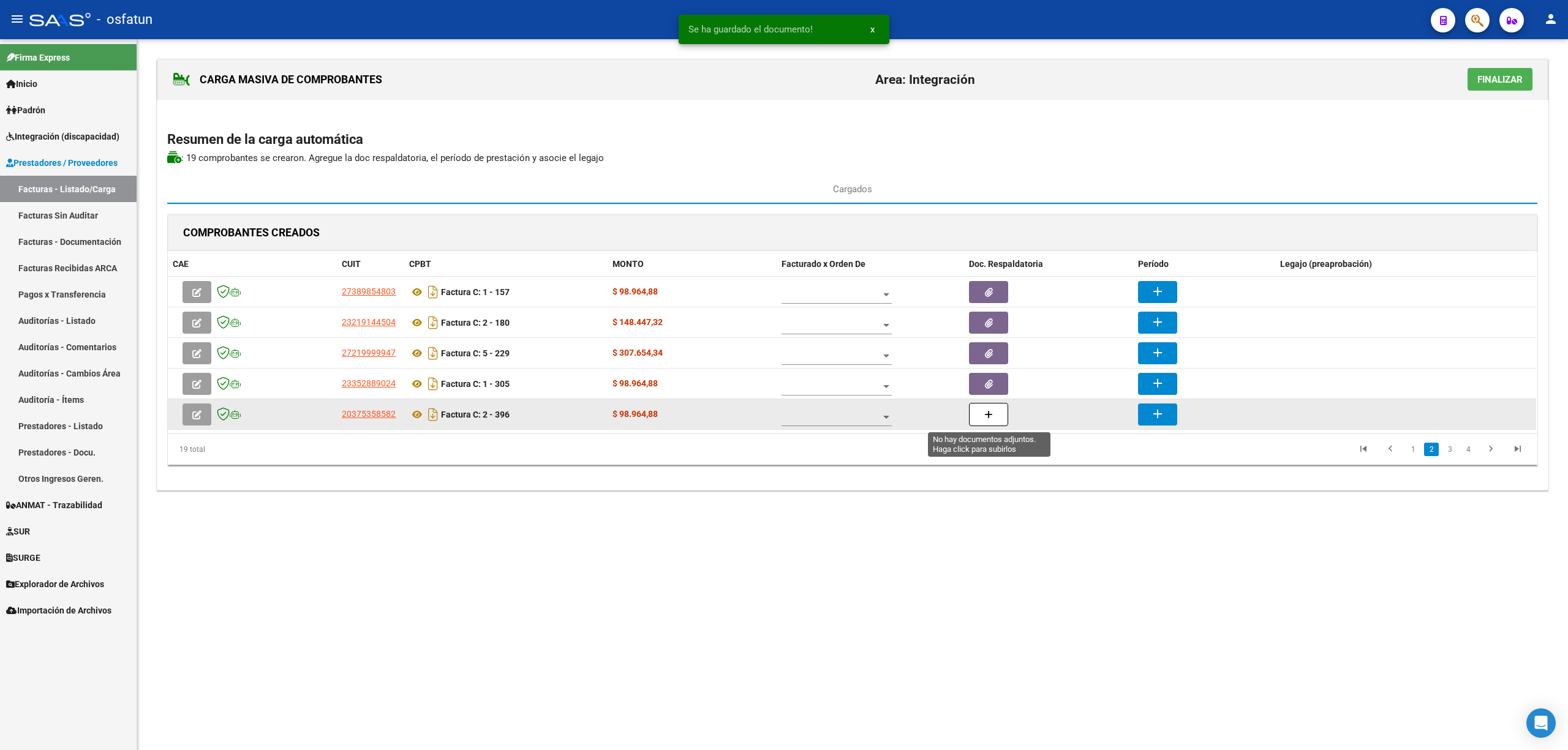
click at [988, 417] on icon "button" at bounding box center [989, 415] width 9 height 9
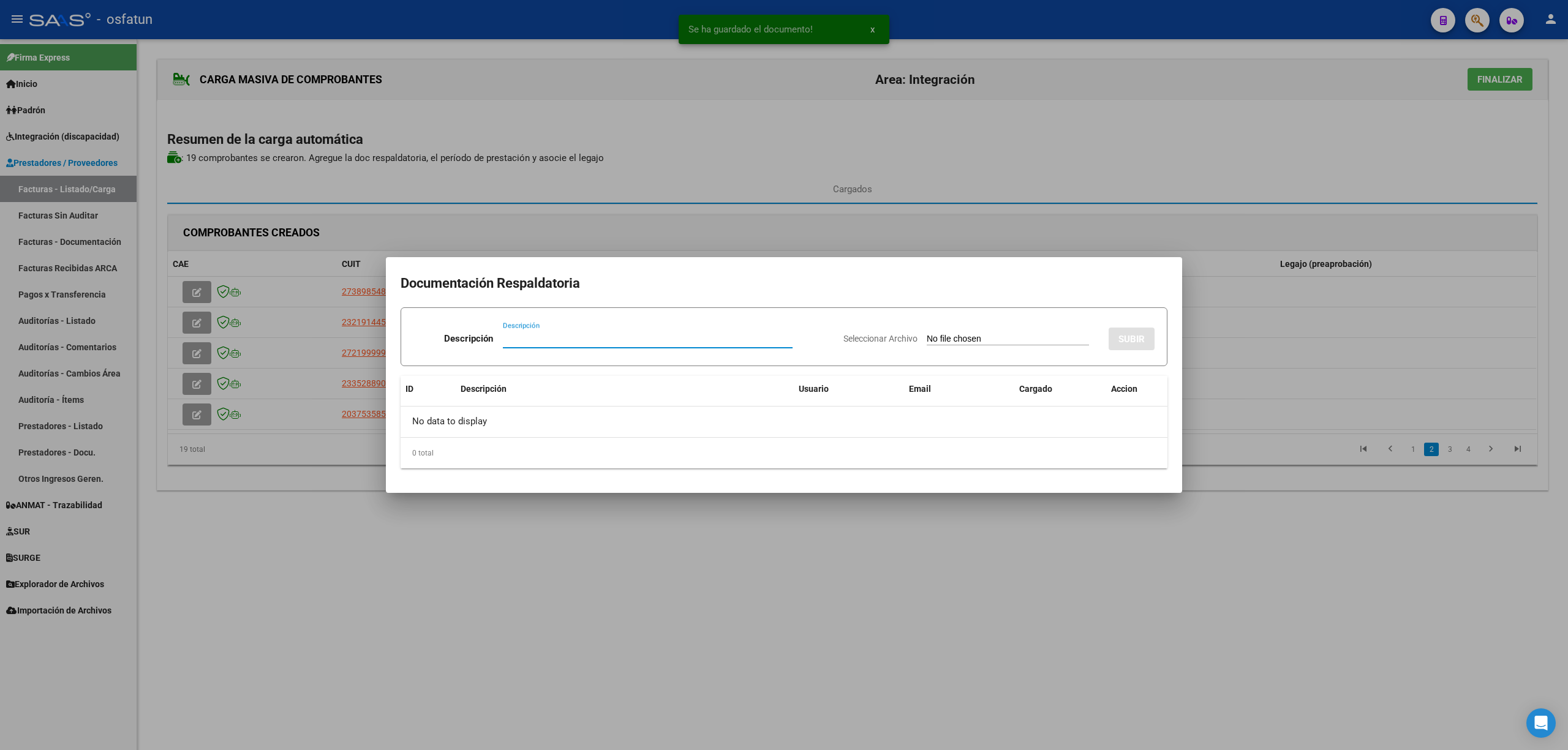
paste input "[EMAIL_ADDRESS][PERSON_NAME][DOMAIN_NAME]"
click at [590, 334] on input "[EMAIL_ADDRESS][PERSON_NAME][DOMAIN_NAME]" at bounding box center [648, 338] width 290 height 11
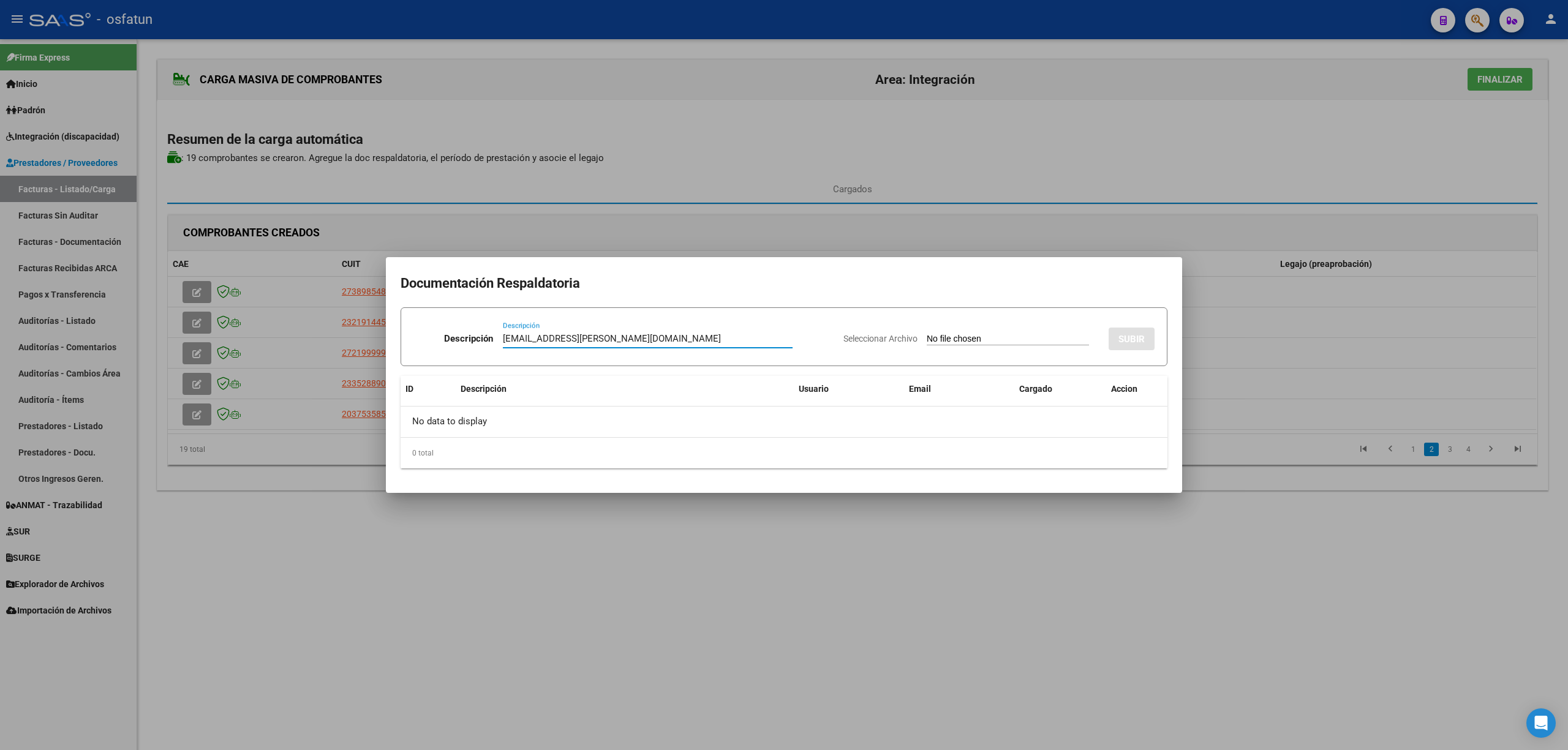
click at [590, 334] on input "[EMAIL_ADDRESS][PERSON_NAME][DOMAIN_NAME]" at bounding box center [648, 338] width 290 height 11
type input "Planilla"
drag, startPoint x: 985, startPoint y: 348, endPoint x: 978, endPoint y: 342, distance: 9.2
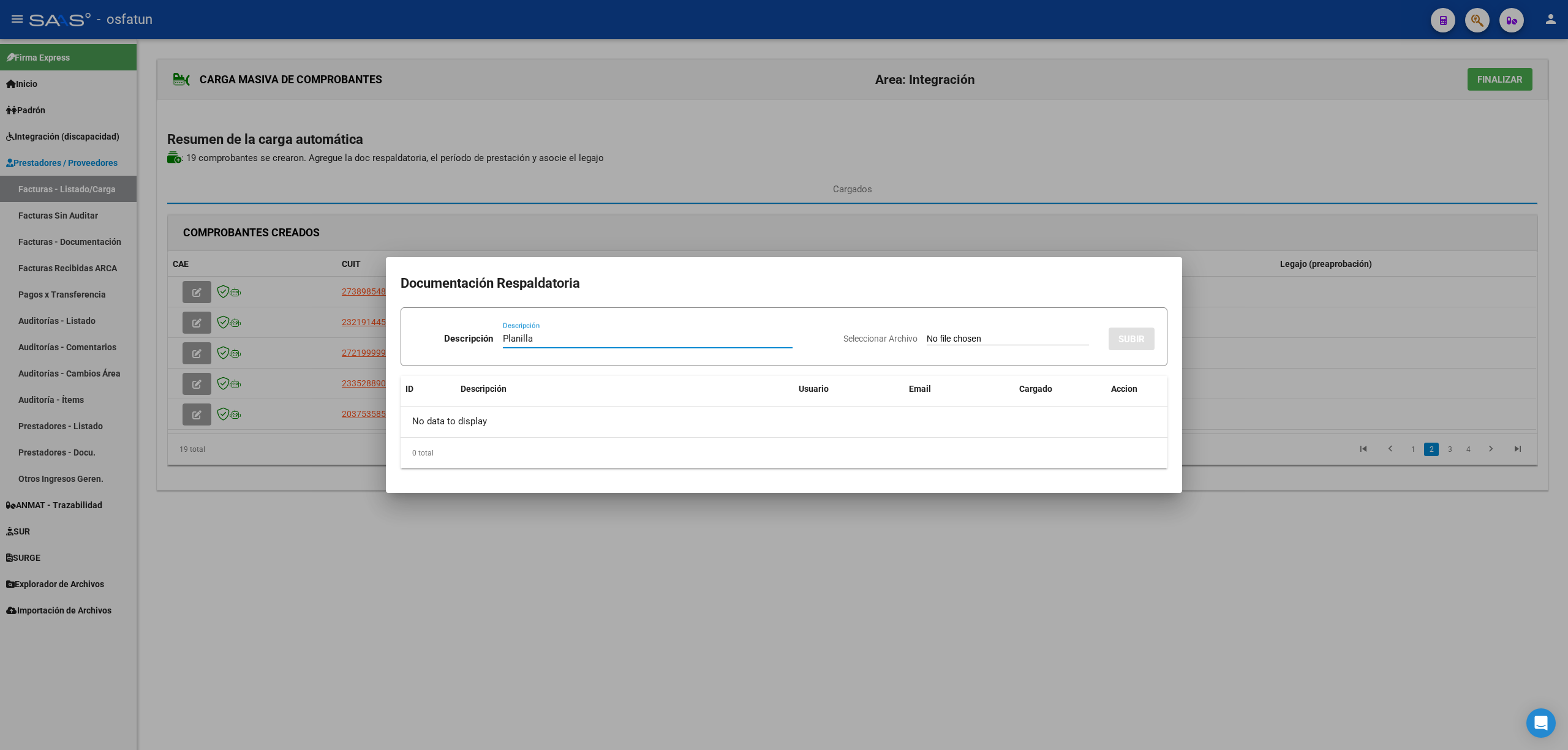
click at [984, 347] on div "Seleccionar Archivo SUBIR" at bounding box center [999, 336] width 311 height 37
click at [979, 339] on input "Seleccionar Archivo" at bounding box center [1007, 340] width 162 height 11
type input "C:\fakepath\396 plani.pdf"
click at [1147, 339] on button "SUBIR" at bounding box center [1132, 339] width 46 height 23
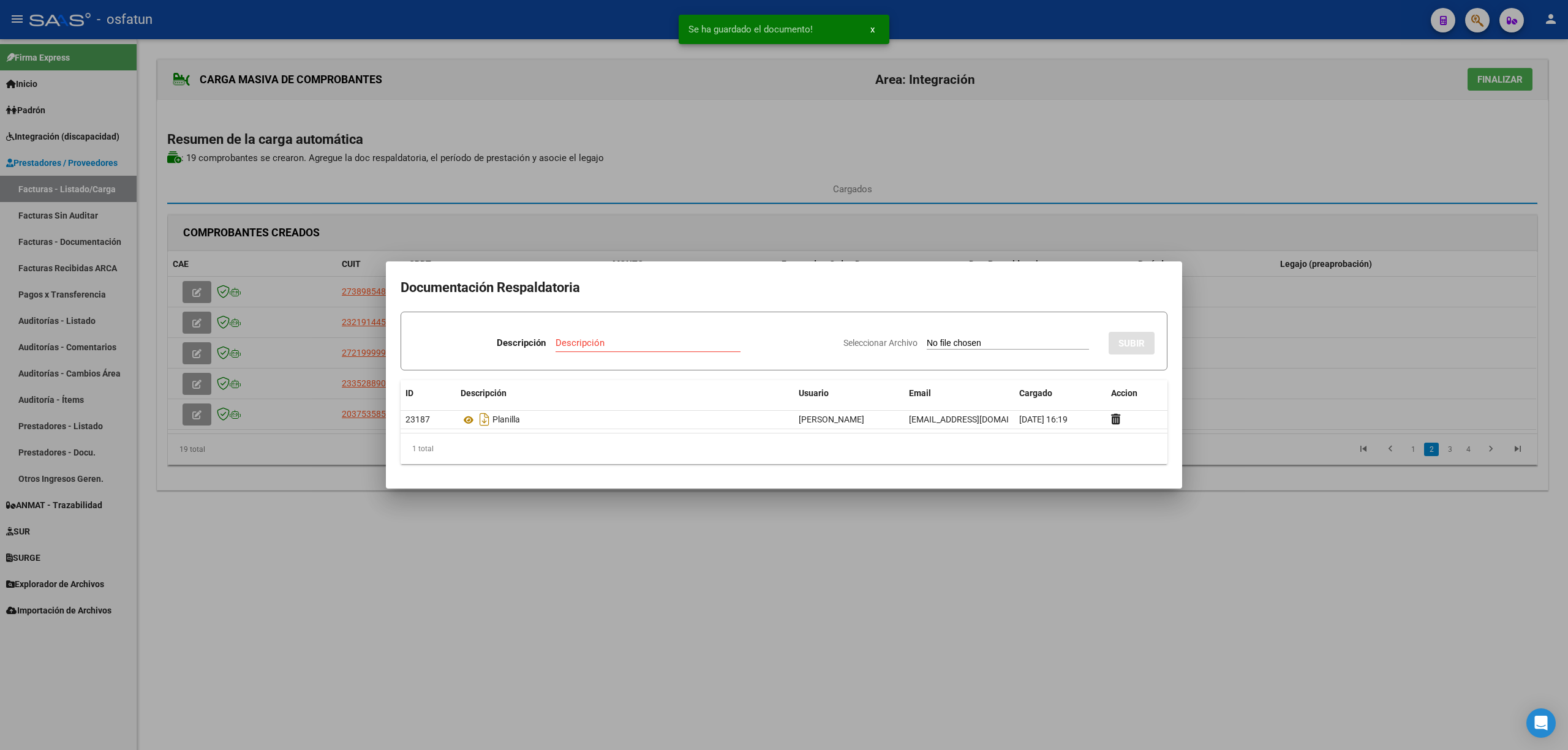
click at [952, 611] on div at bounding box center [784, 375] width 1568 height 750
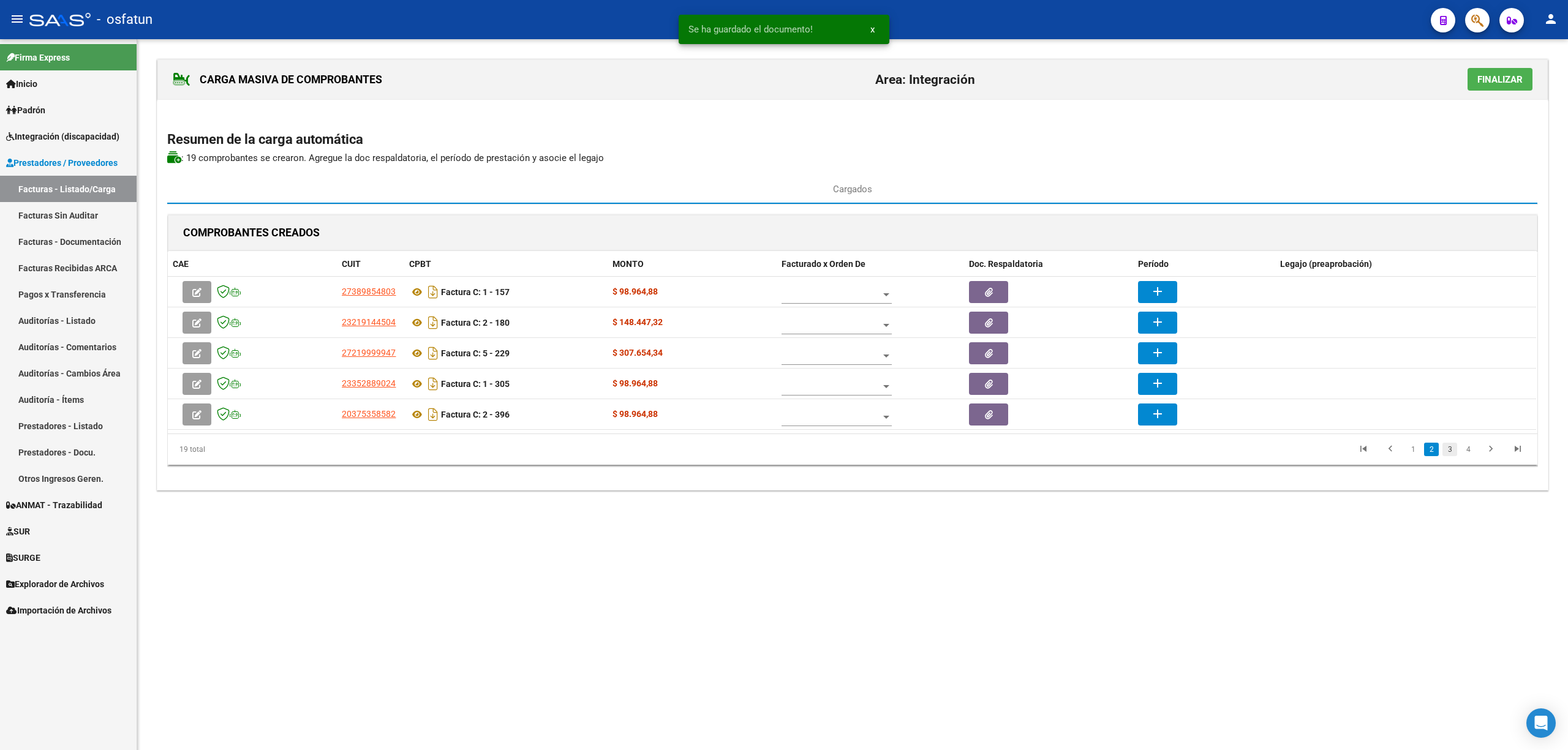
click at [1447, 450] on link "3" at bounding box center [1449, 449] width 15 height 14
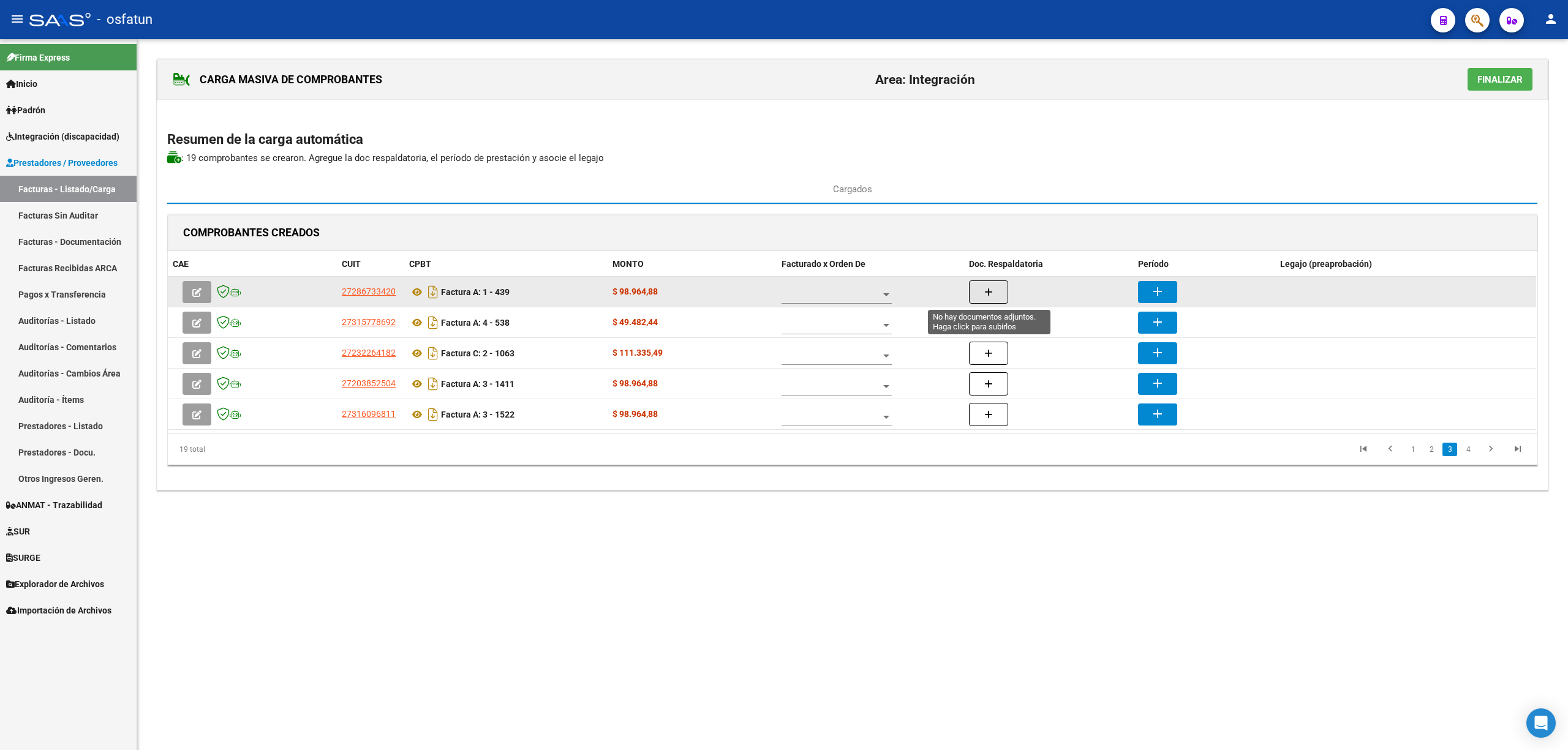
click at [1000, 292] on button "button" at bounding box center [988, 292] width 39 height 24
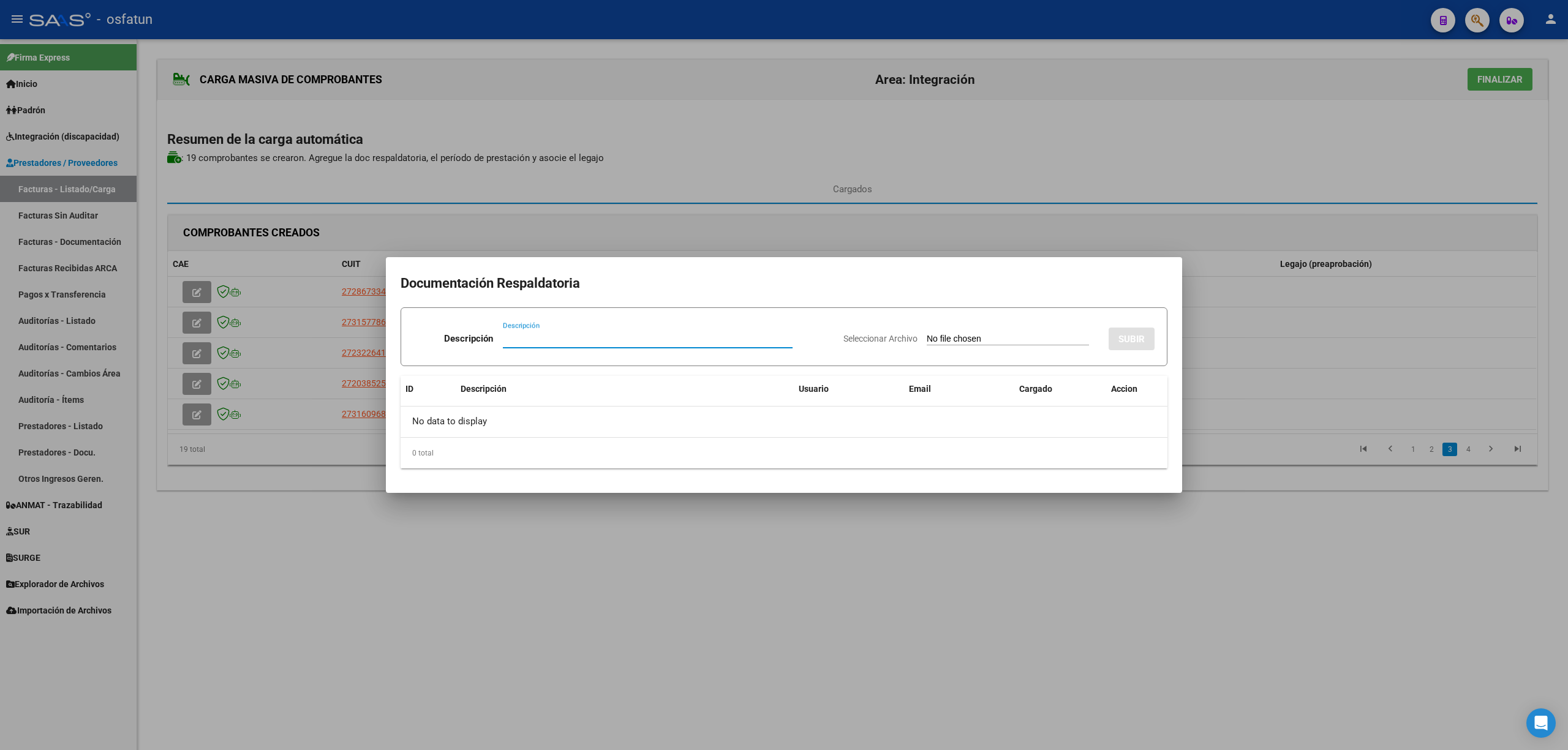
paste input "[EMAIL_ADDRESS][PERSON_NAME][DOMAIN_NAME]"
type input "[EMAIL_ADDRESS][PERSON_NAME][DOMAIN_NAME]"
click at [990, 334] on input "Seleccionar Archivo" at bounding box center [1007, 340] width 162 height 11
type input "C:\fakepath\439 plani.pdf"
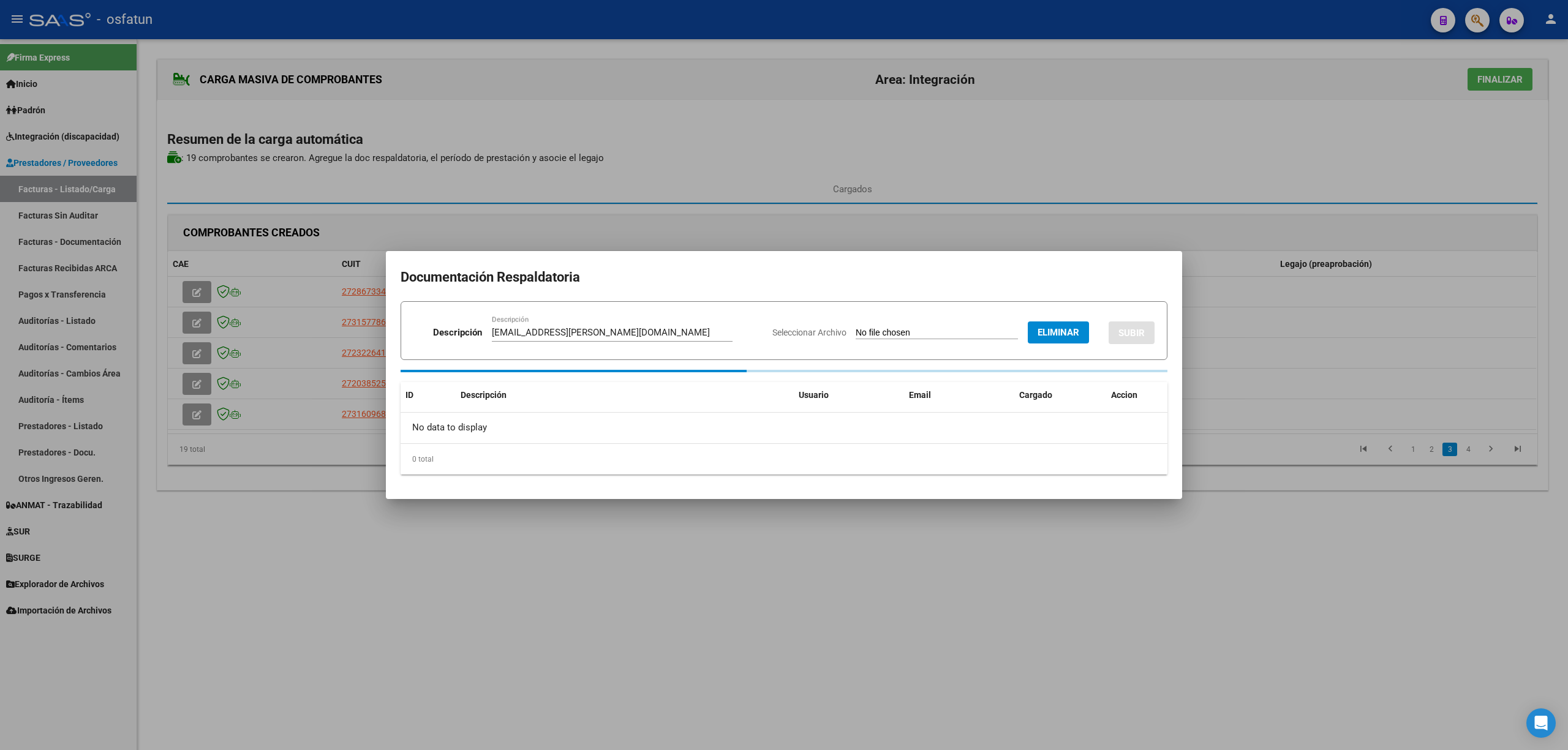
click at [559, 334] on input "[EMAIL_ADDRESS][PERSON_NAME][DOMAIN_NAME]" at bounding box center [612, 332] width 241 height 11
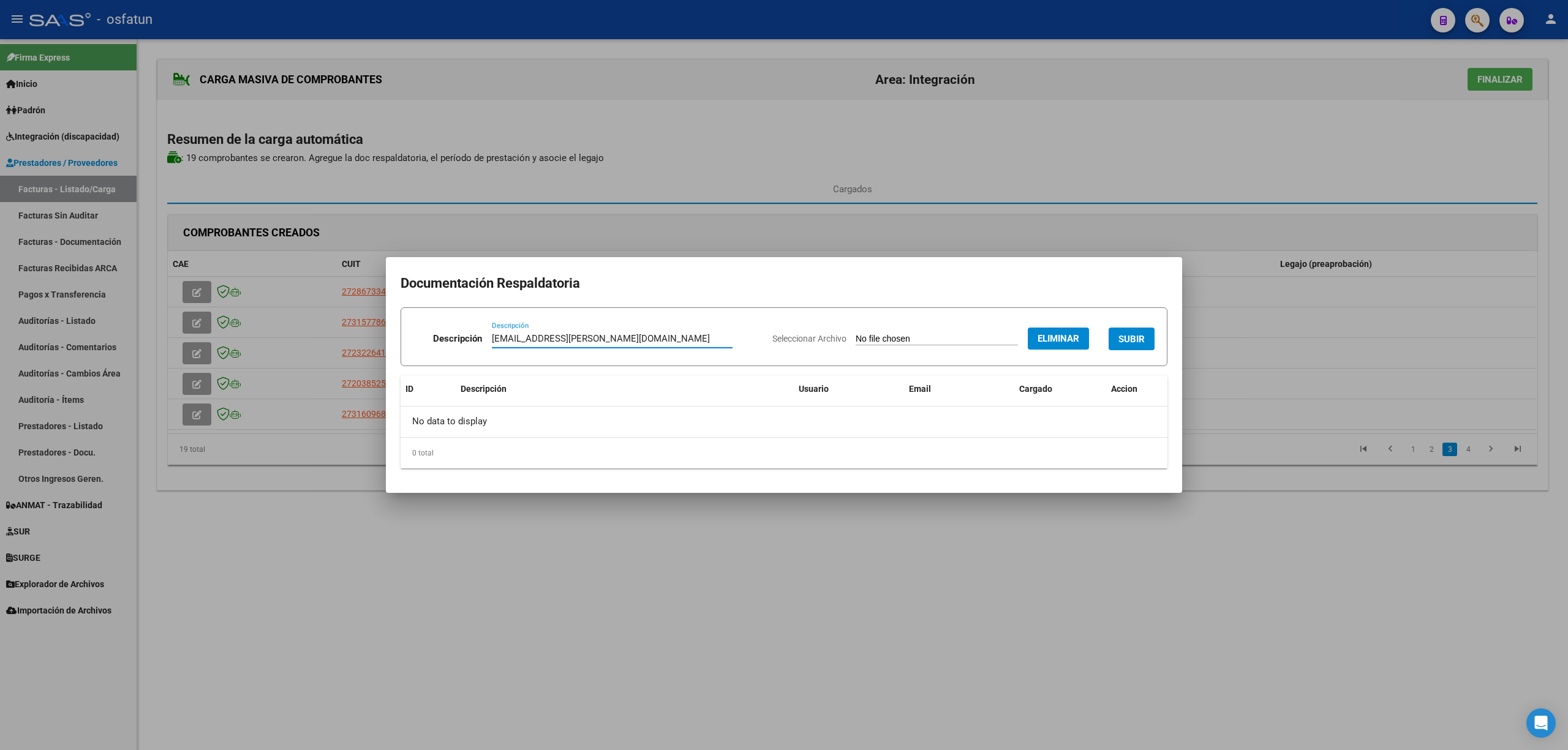
click at [559, 334] on input "[EMAIL_ADDRESS][PERSON_NAME][DOMAIN_NAME]" at bounding box center [612, 338] width 241 height 11
click at [559, 334] on input "Planilla" at bounding box center [612, 338] width 241 height 11
click at [558, 334] on input "Planilla" at bounding box center [612, 338] width 241 height 11
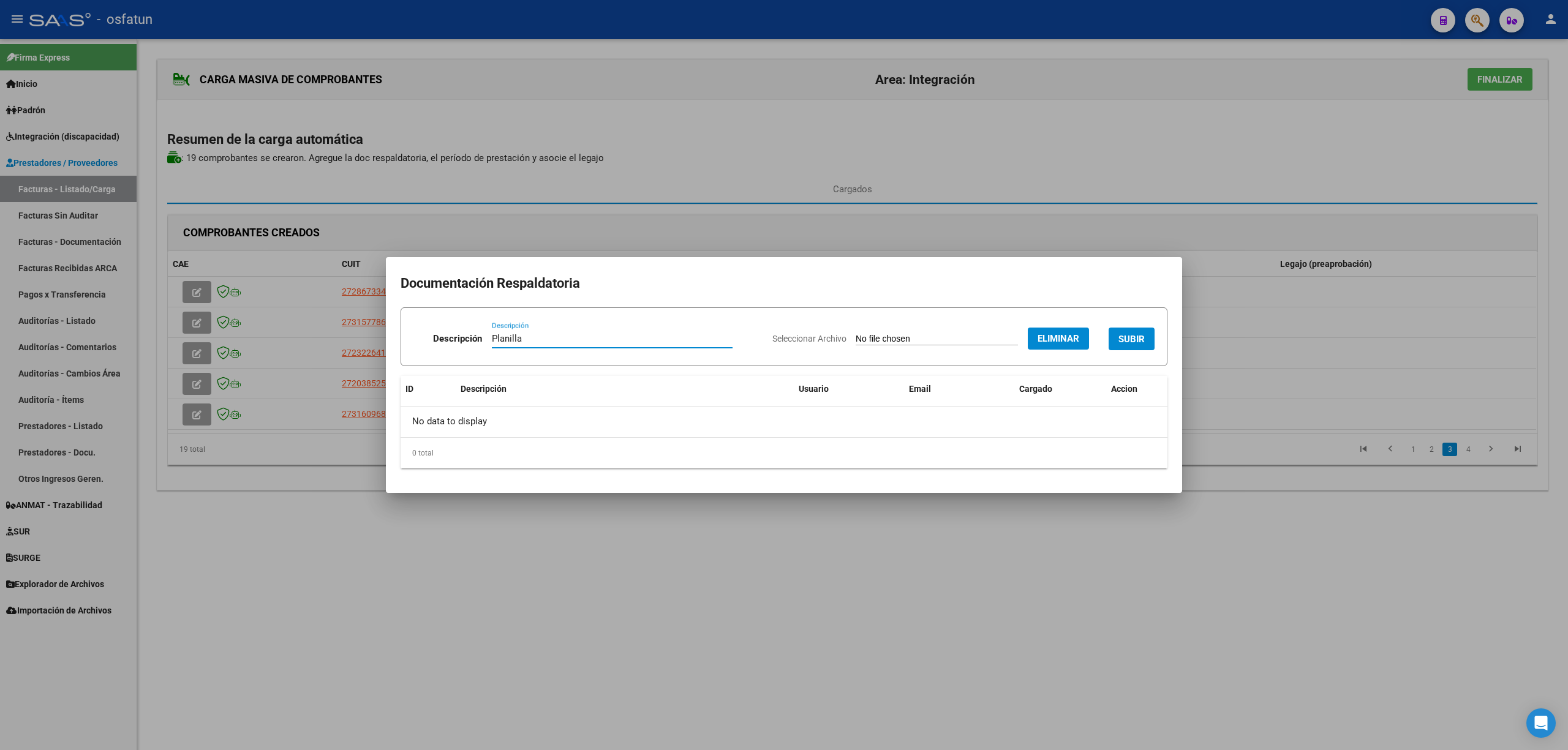
type input "Planilla"
drag, startPoint x: 1142, startPoint y: 331, endPoint x: 1072, endPoint y: 508, distance: 190.3
click at [1140, 331] on button "SUBIR" at bounding box center [1132, 339] width 46 height 23
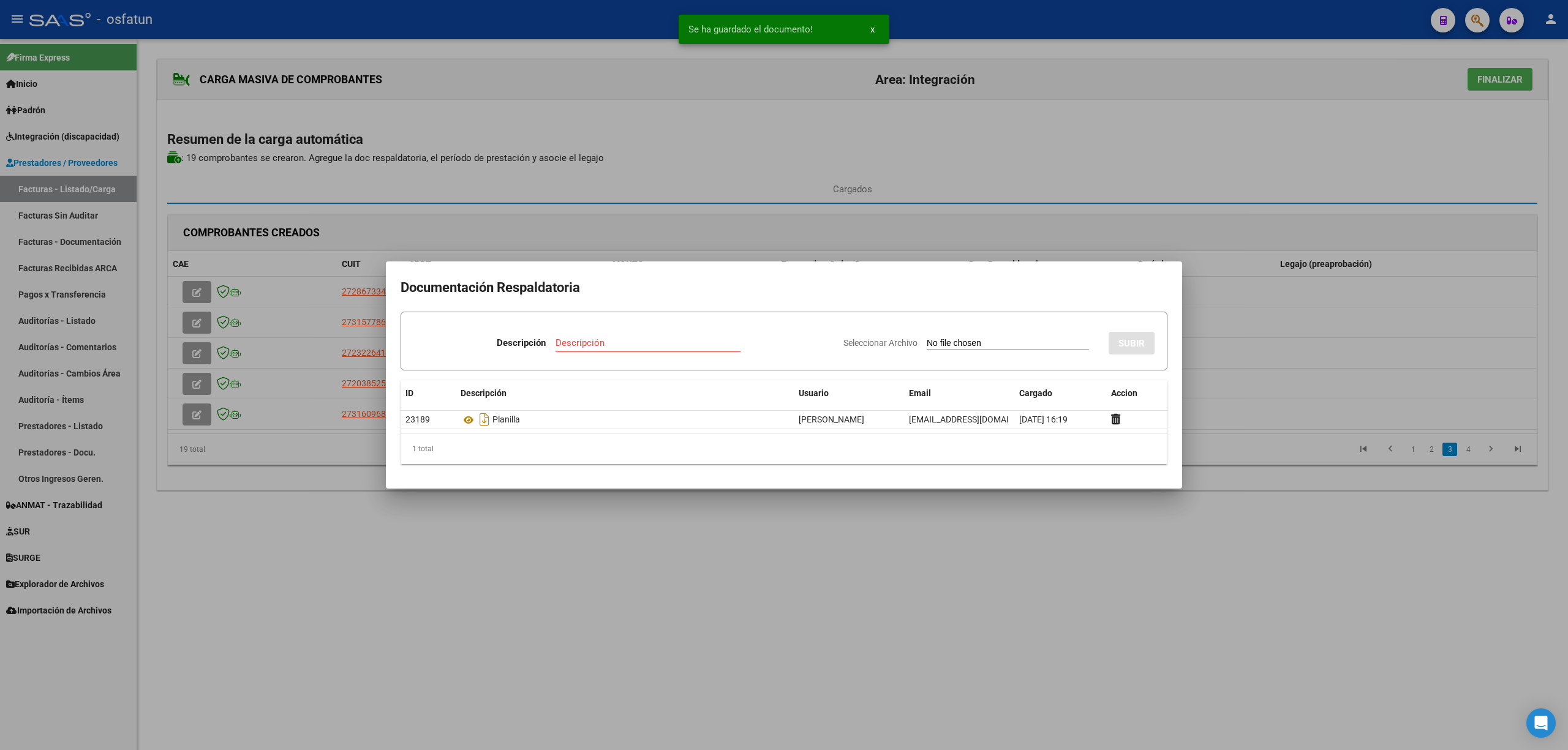
click at [966, 634] on div at bounding box center [784, 375] width 1568 height 750
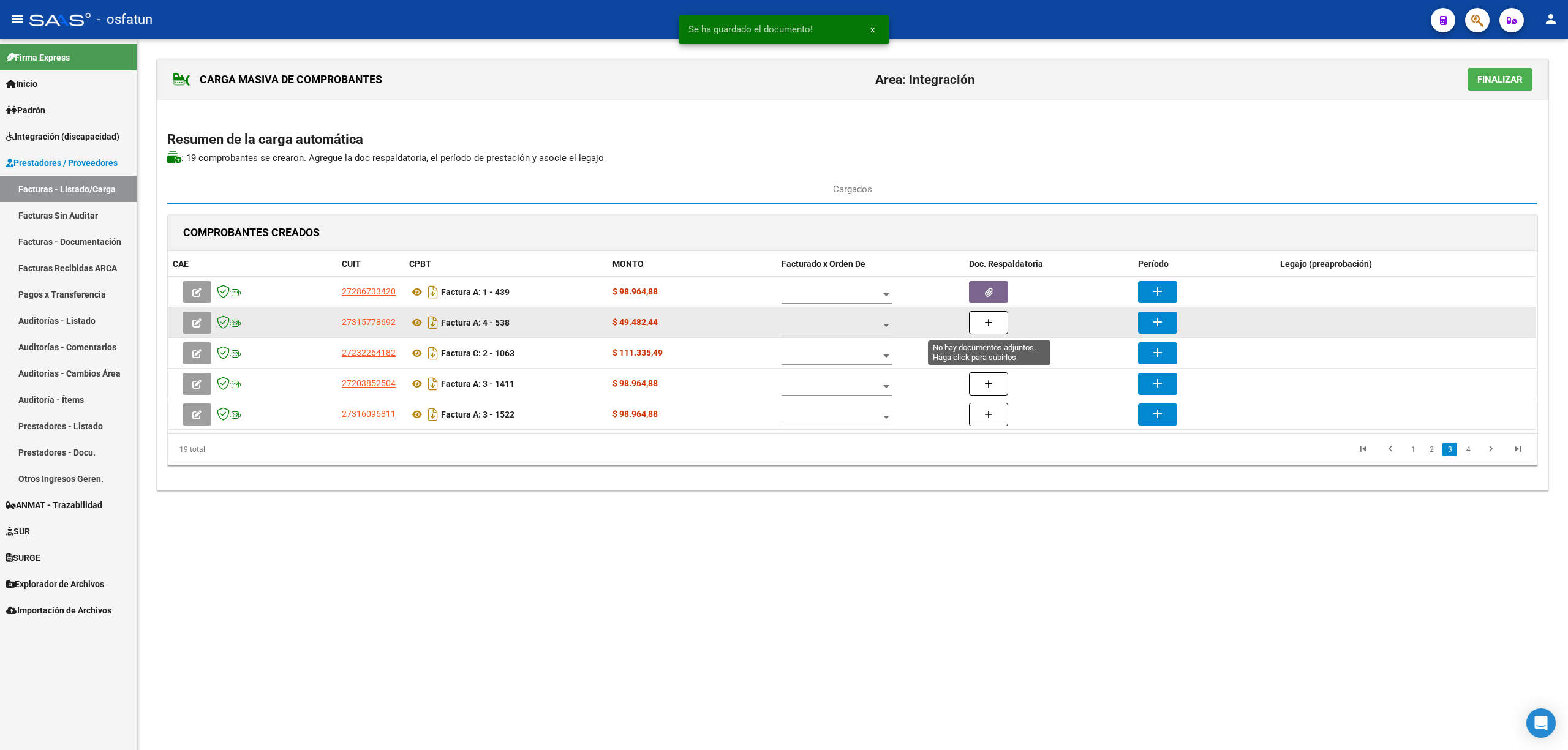
click at [996, 327] on button "button" at bounding box center [988, 323] width 39 height 24
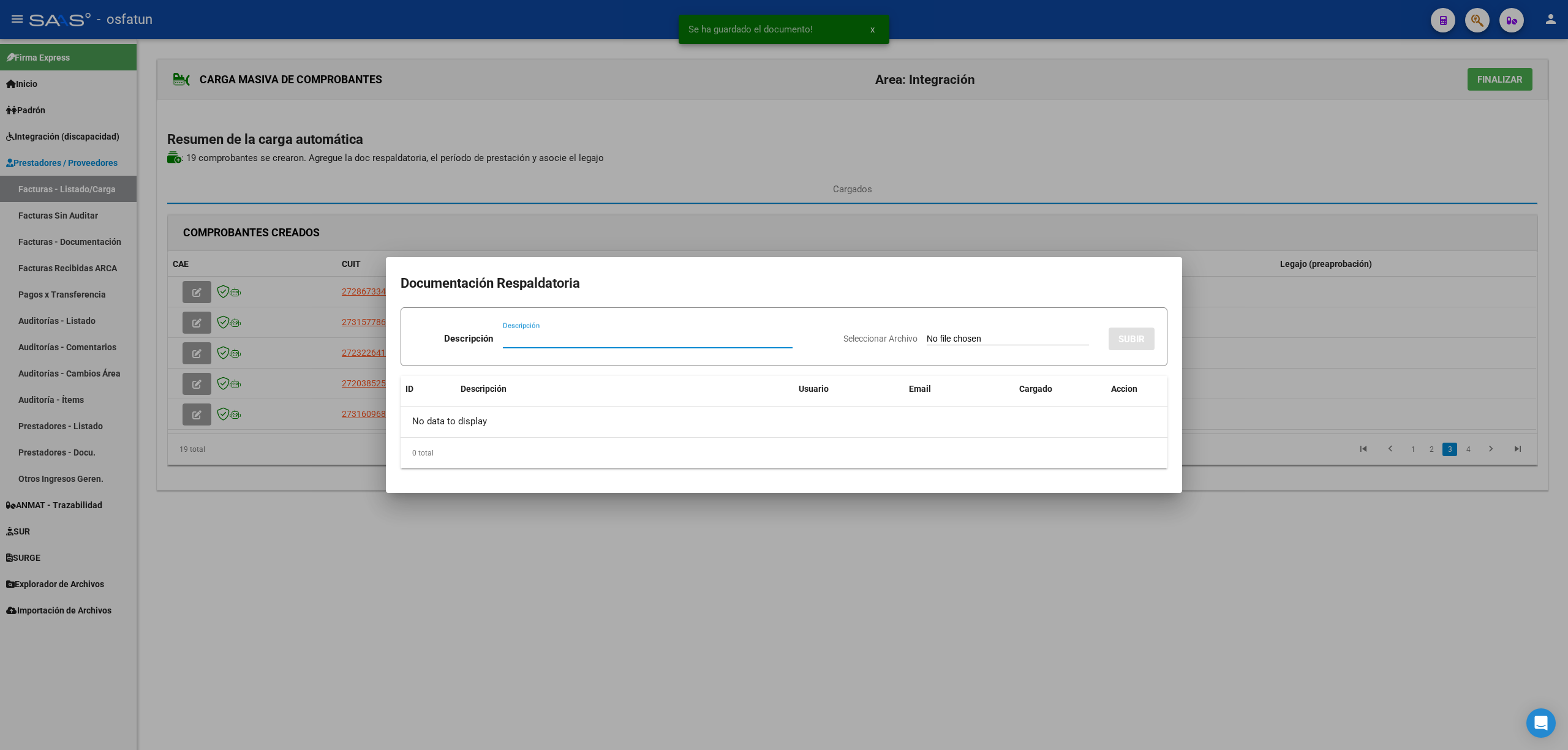
paste input "Planilla"
type input "Planilla"
click at [948, 343] on input "Seleccionar Archivo" at bounding box center [1007, 340] width 162 height 11
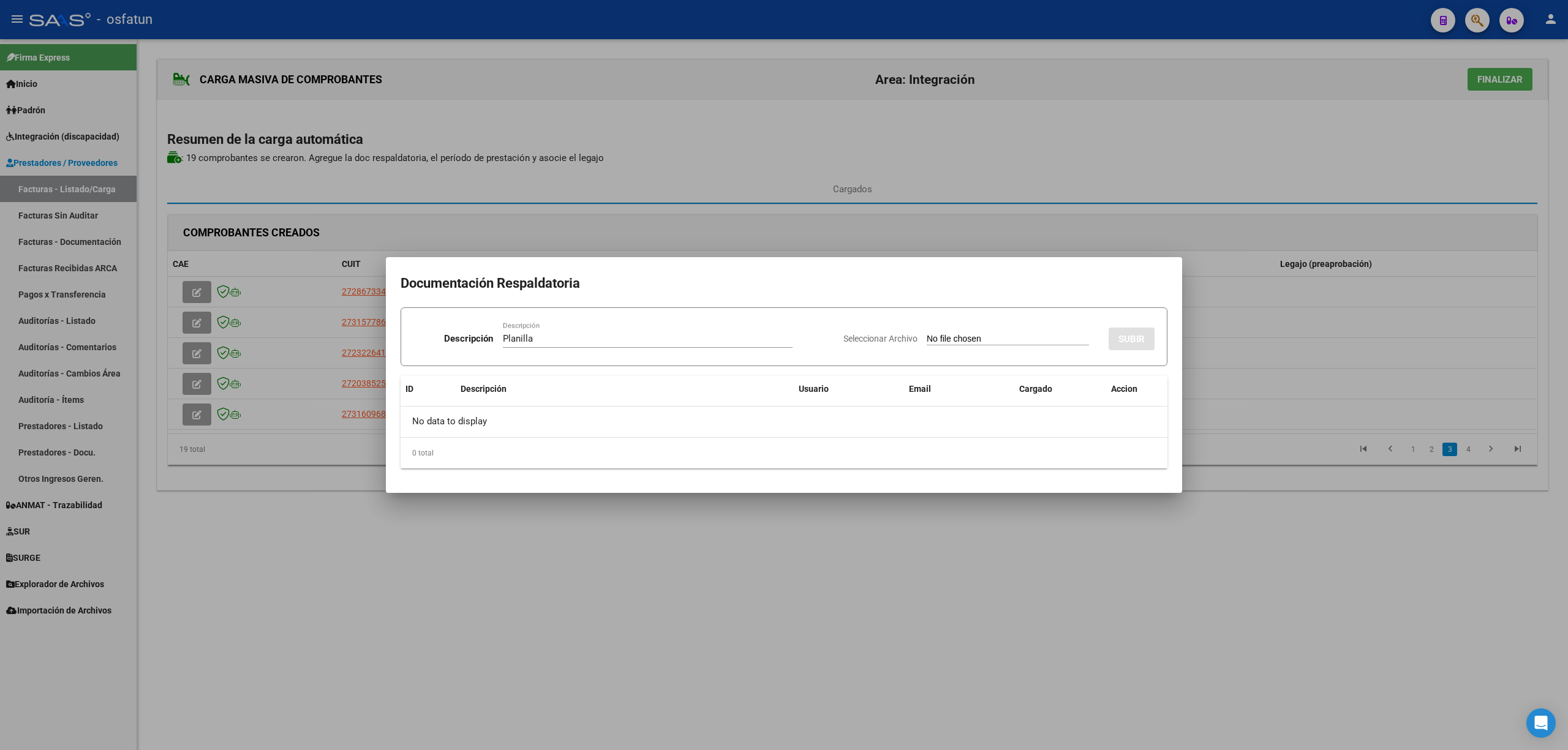
type input "C:\fakepath\538 plani.pdf"
click at [1120, 337] on span "SUBIR" at bounding box center [1132, 339] width 26 height 11
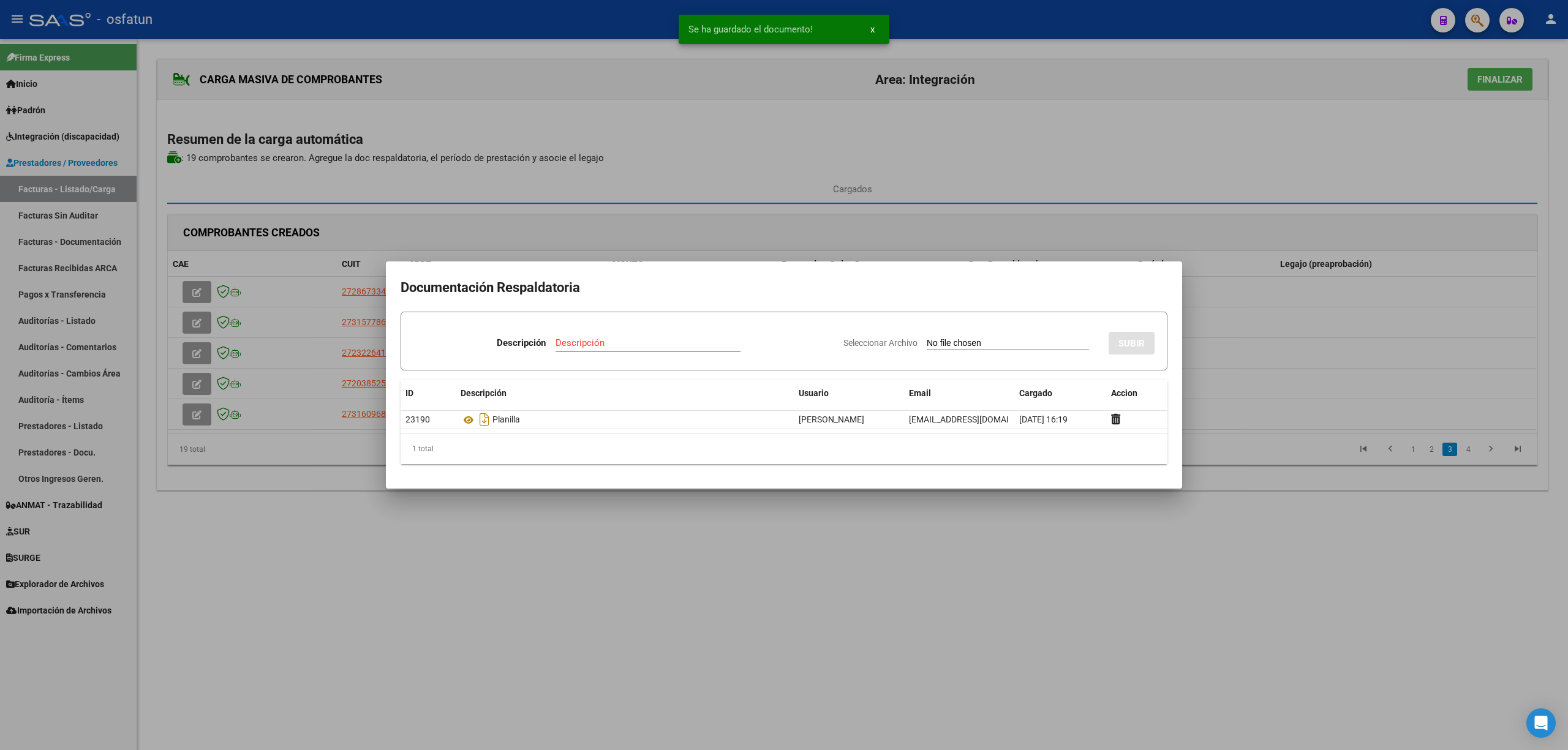
click at [674, 573] on div at bounding box center [784, 375] width 1568 height 750
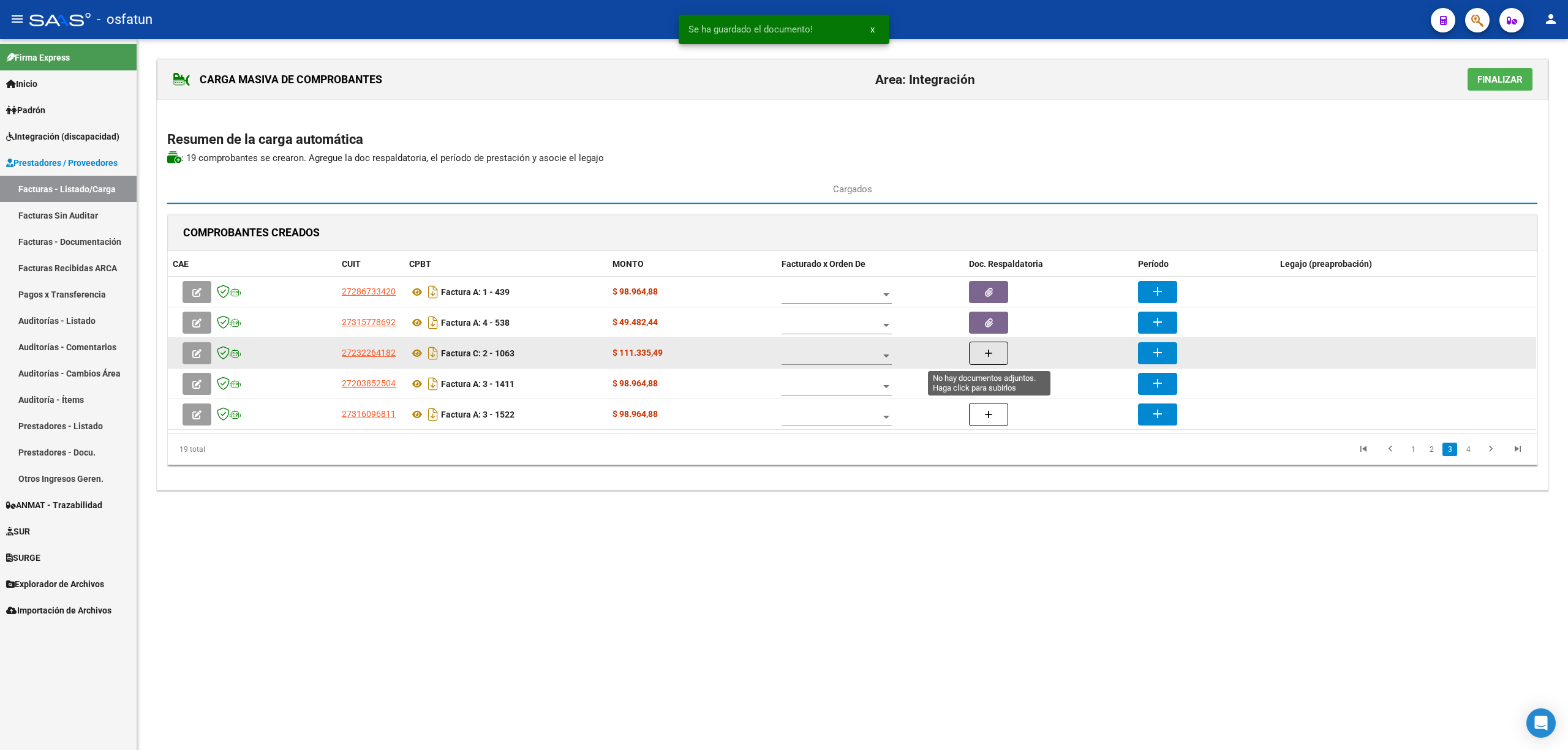
click at [990, 353] on icon "button" at bounding box center [989, 353] width 9 height 9
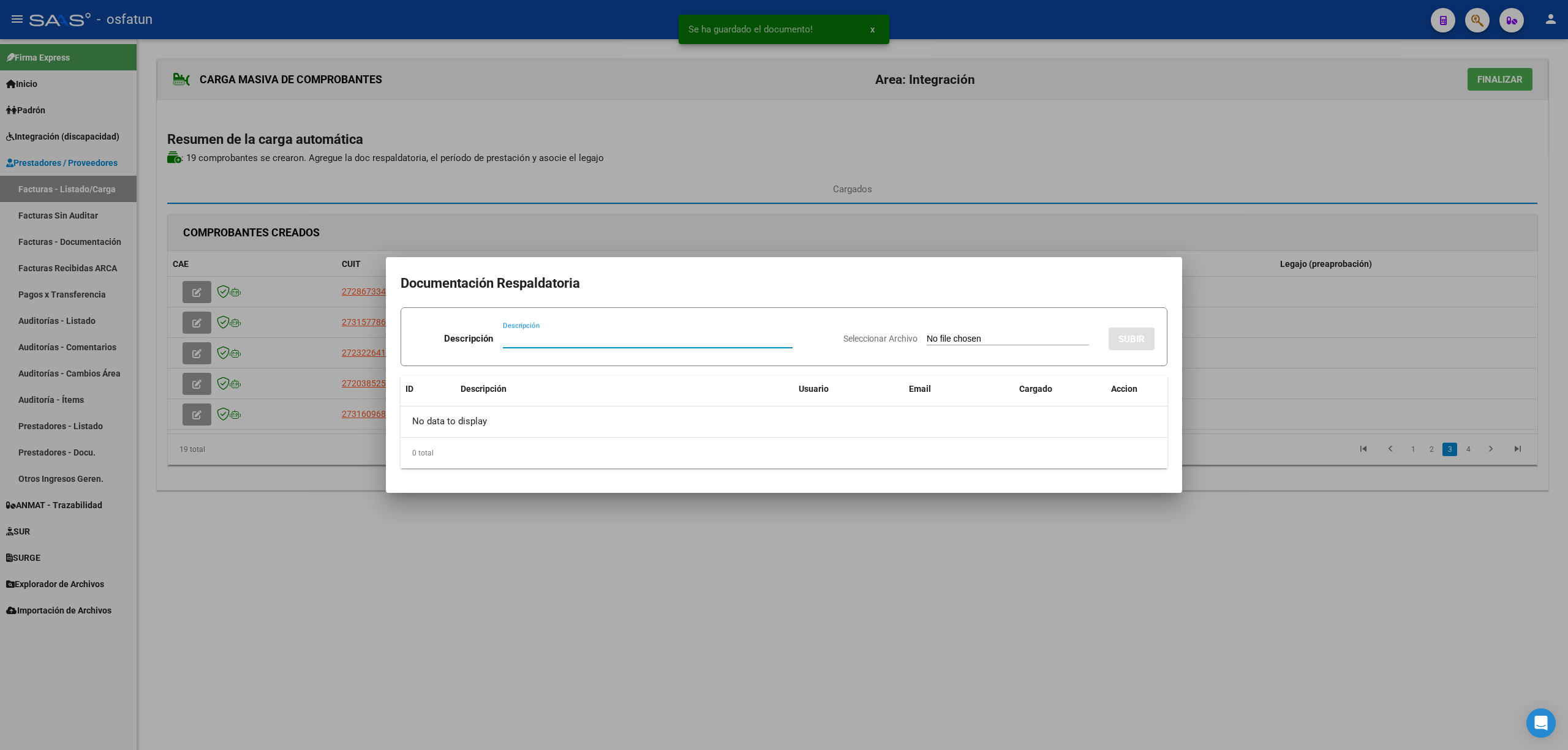
paste input "Planilla"
type input "Planilla"
click at [971, 330] on div "Seleccionar Archivo SUBIR" at bounding box center [999, 336] width 311 height 37
click at [977, 338] on input "Seleccionar Archivo" at bounding box center [1007, 340] width 162 height 11
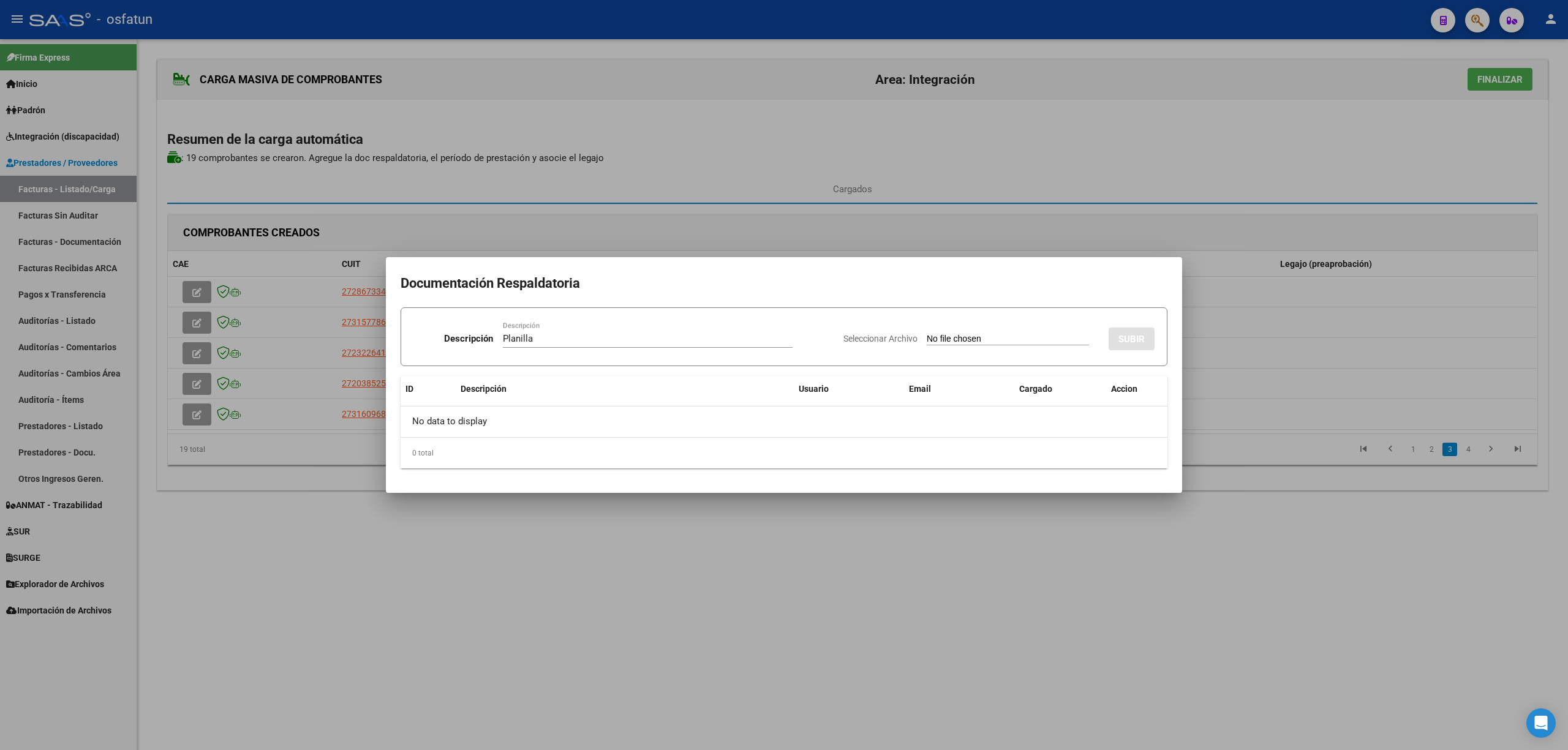
type input "C:\fakepath\1063 plani.pdf"
click at [1137, 338] on span "SUBIR" at bounding box center [1132, 339] width 26 height 11
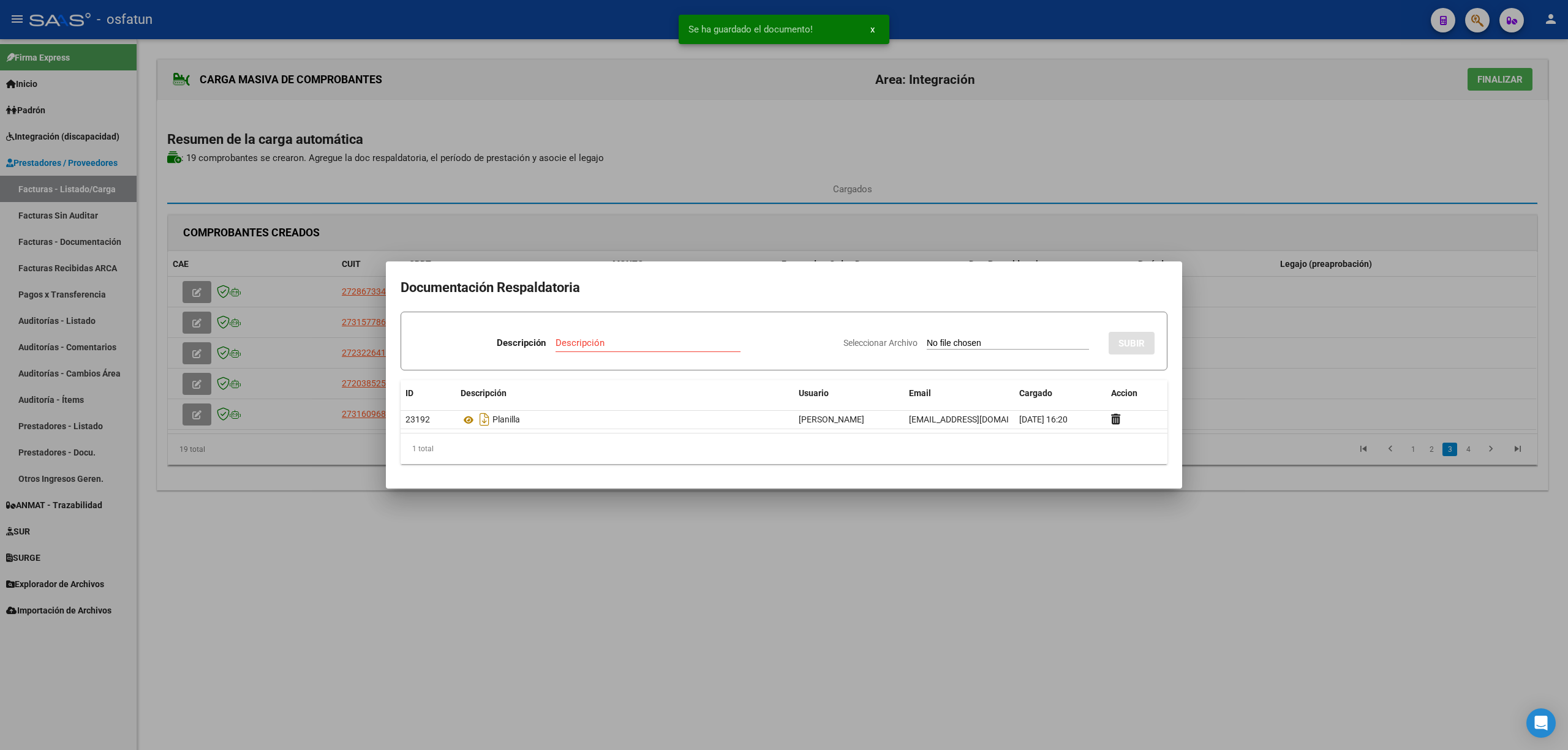
click at [1006, 649] on div at bounding box center [784, 375] width 1568 height 750
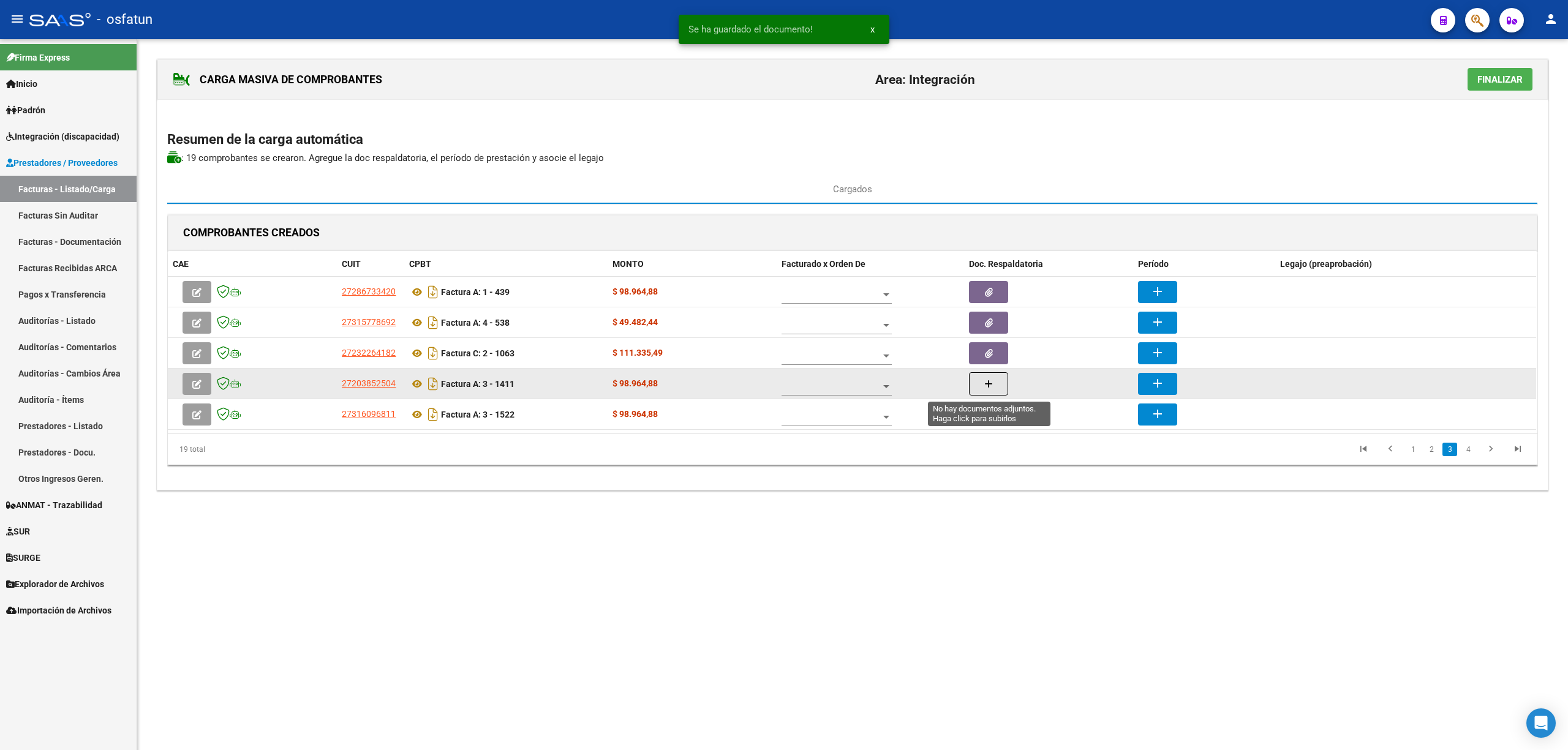
click at [993, 390] on button "button" at bounding box center [988, 384] width 39 height 24
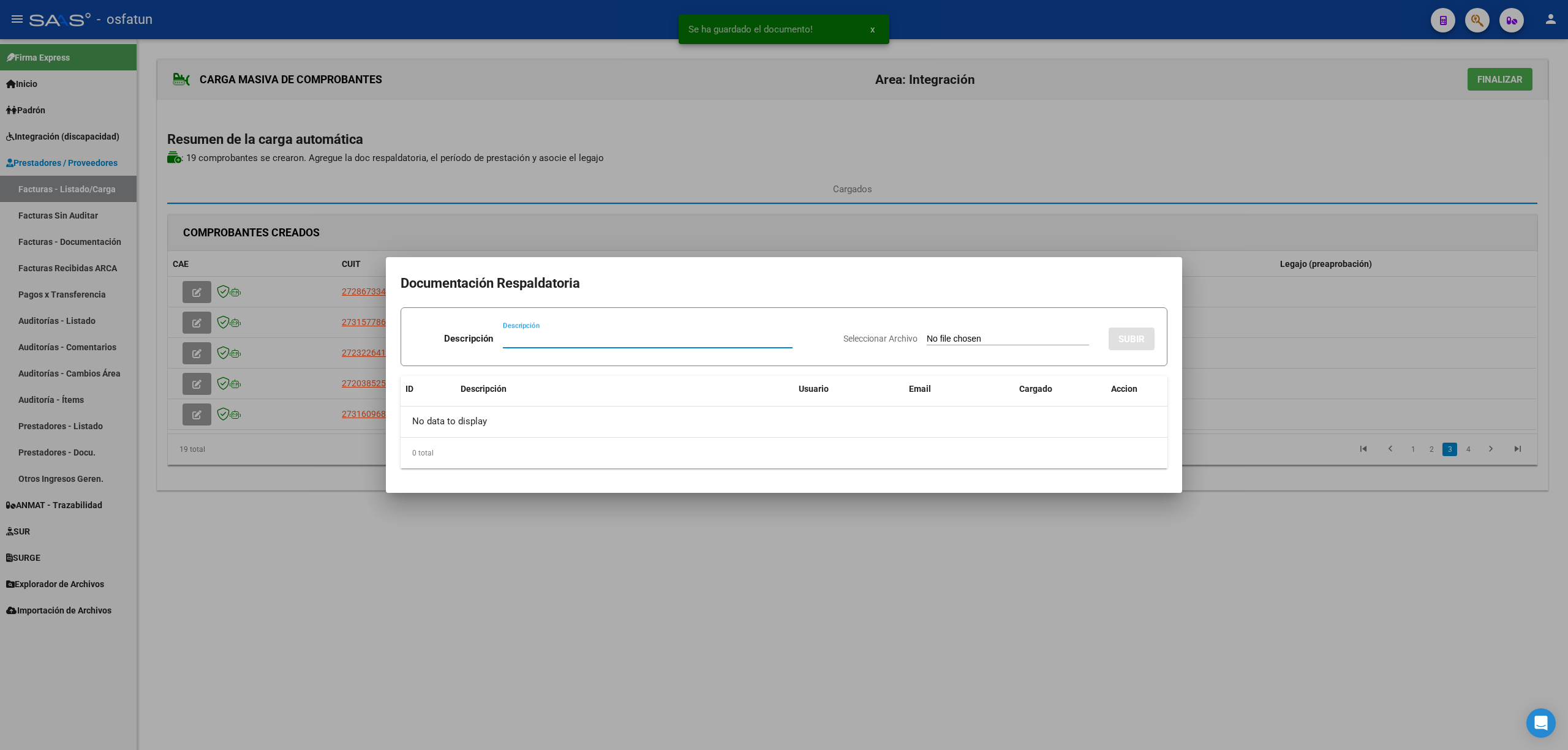
paste input "Planilla"
type input "Planilla"
click at [985, 333] on app-file-uploader "Seleccionar Archivo" at bounding box center [971, 338] width 256 height 11
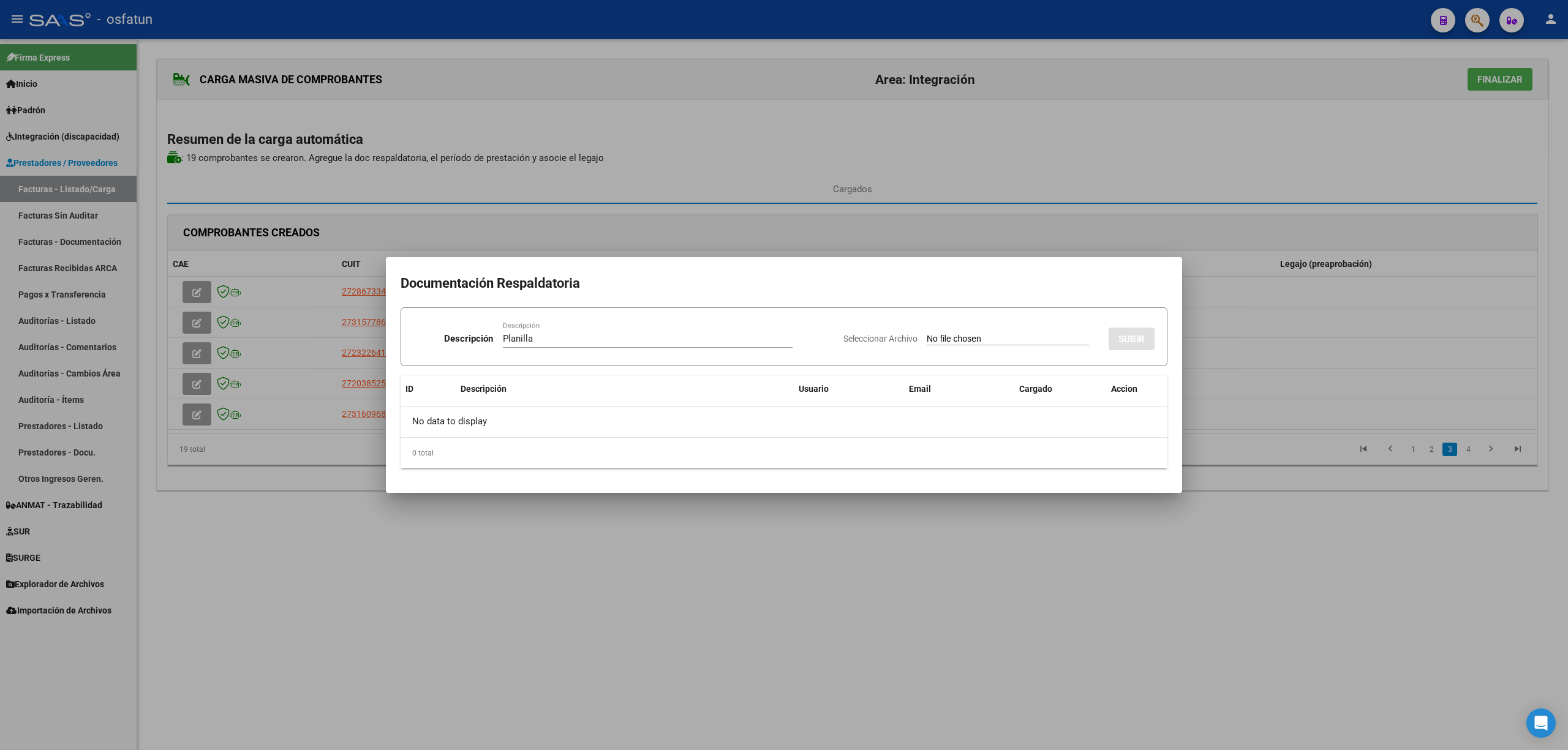
click at [994, 338] on input "Seleccionar Archivo" at bounding box center [1007, 340] width 162 height 11
type input "C:\fakepath\1411 plani.pdf"
click at [1140, 338] on span "SUBIR" at bounding box center [1132, 339] width 26 height 11
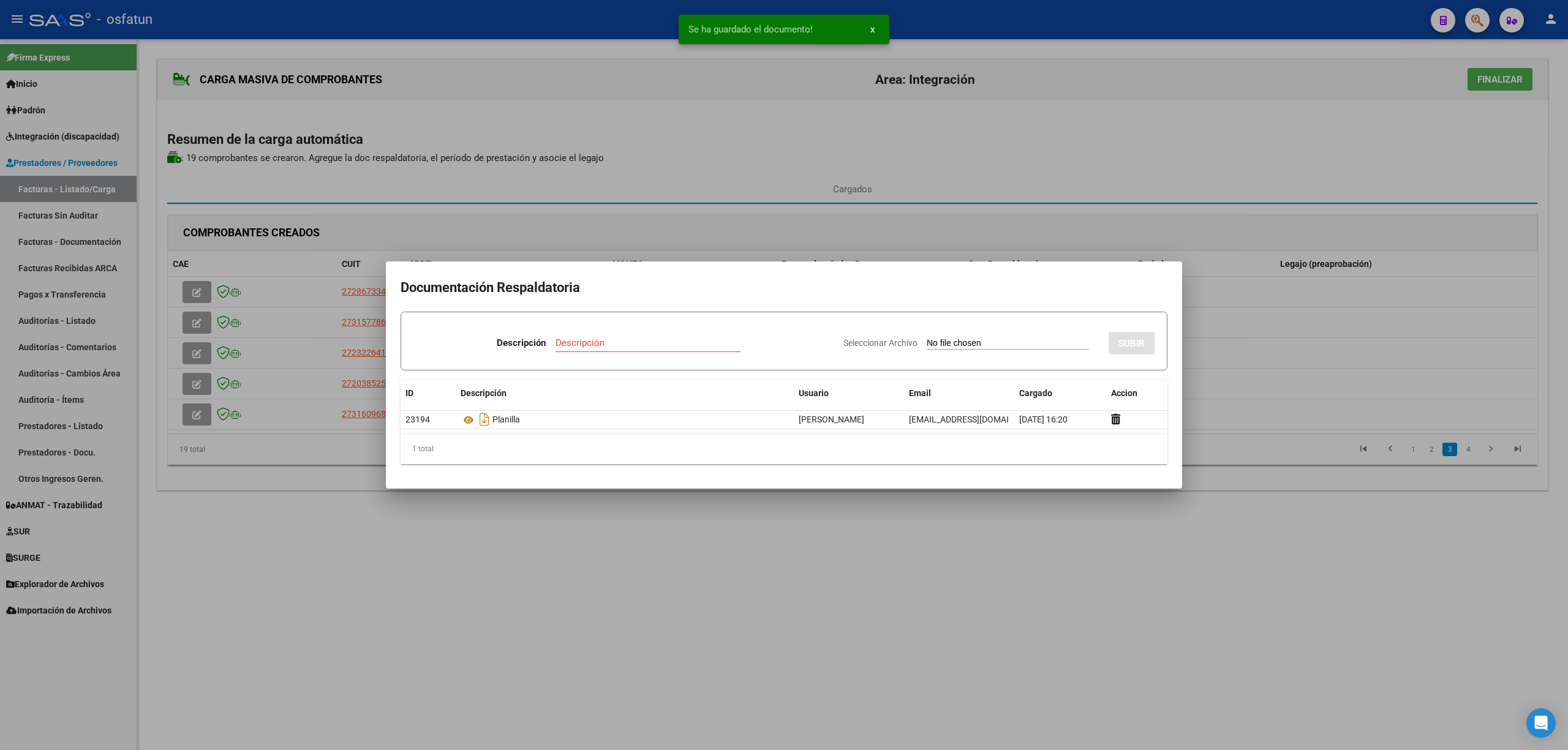
click at [924, 631] on div at bounding box center [784, 375] width 1568 height 750
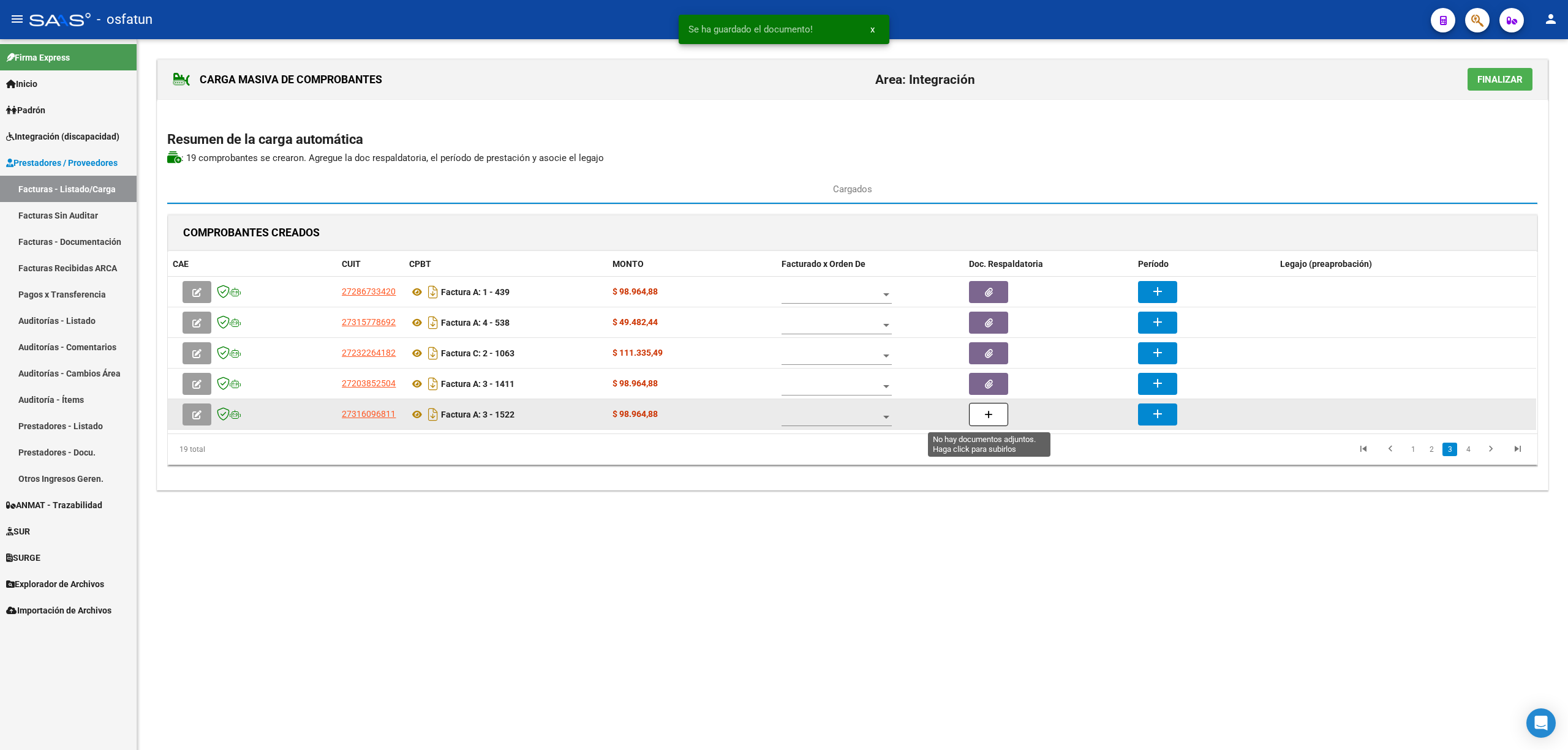
click at [987, 417] on icon "button" at bounding box center [989, 415] width 9 height 9
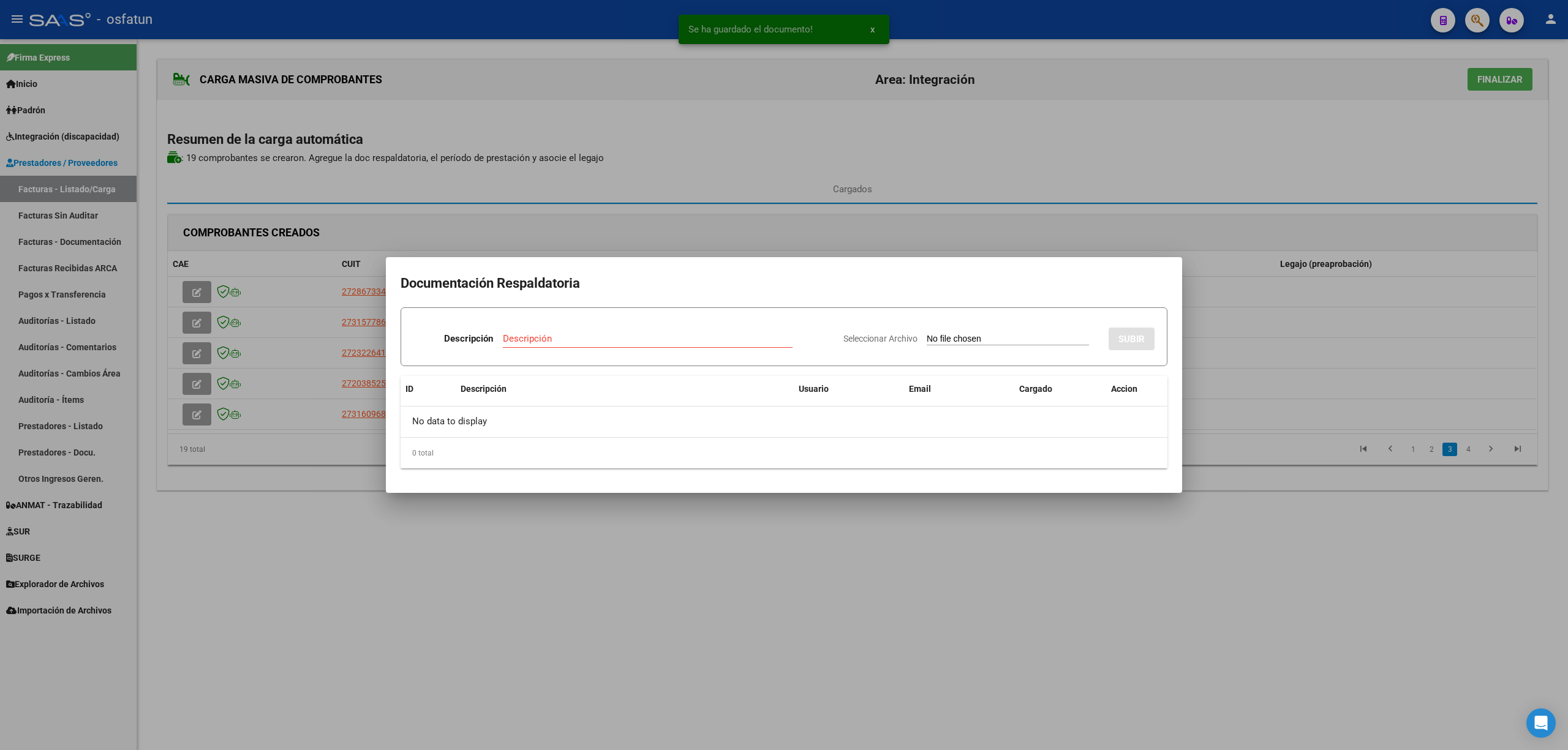
drag, startPoint x: 713, startPoint y: 480, endPoint x: 701, endPoint y: 545, distance: 66.1
click at [713, 481] on mat-dialog-container "Documentación Respaldatoria Descripción Descripción Seleccionar Archivo SUBIR I…" at bounding box center [783, 375] width 796 height 235
click at [704, 627] on div at bounding box center [784, 375] width 1568 height 750
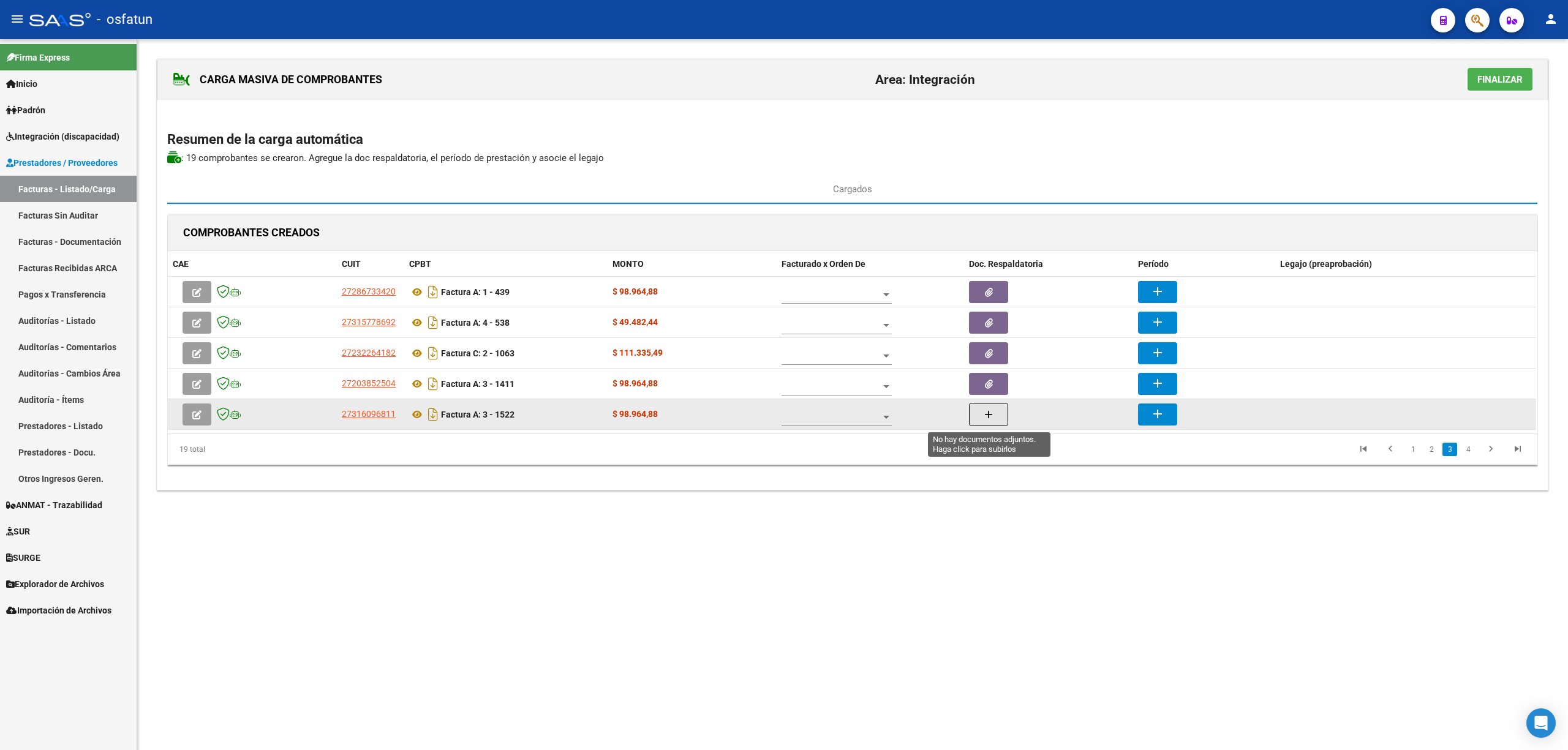
click at [997, 410] on button "button" at bounding box center [988, 415] width 39 height 24
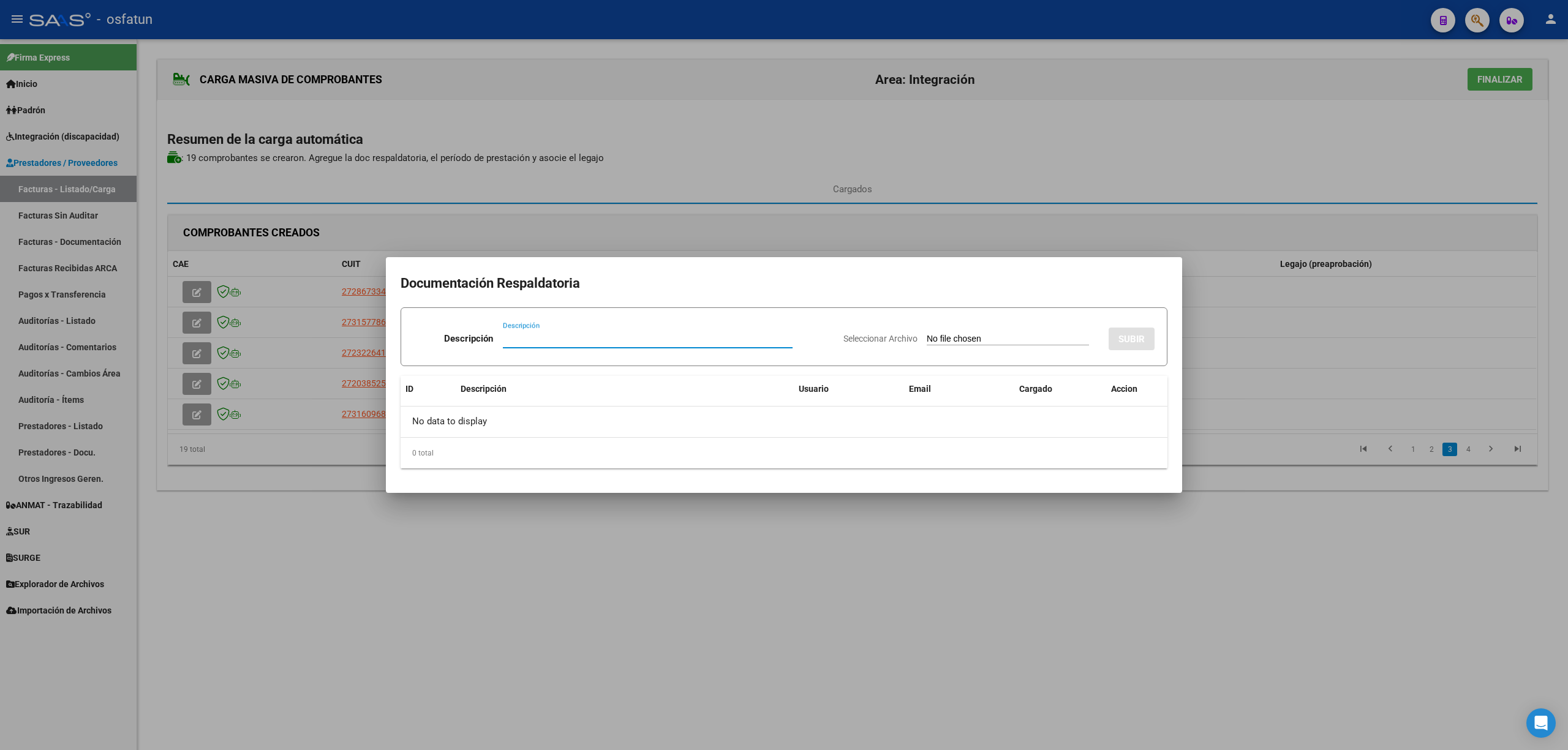
paste input "Planilla"
type input "Planilla"
click at [976, 335] on input "Seleccionar Archivo" at bounding box center [1007, 340] width 162 height 11
type input "C:\fakepath\1522 plani.pdf"
click at [1132, 348] on button "SUBIR" at bounding box center [1132, 339] width 46 height 23
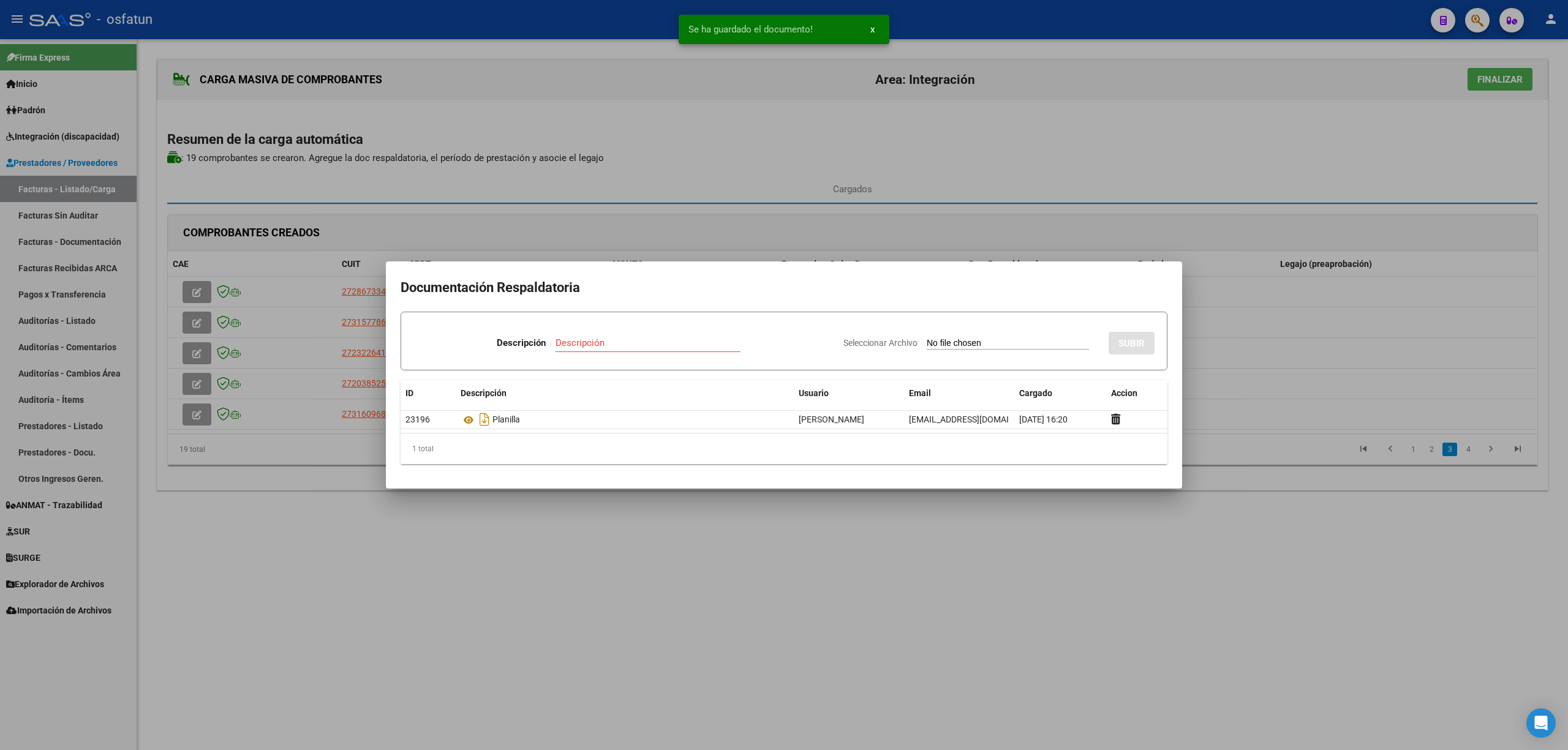
click at [1466, 452] on div at bounding box center [784, 375] width 1568 height 750
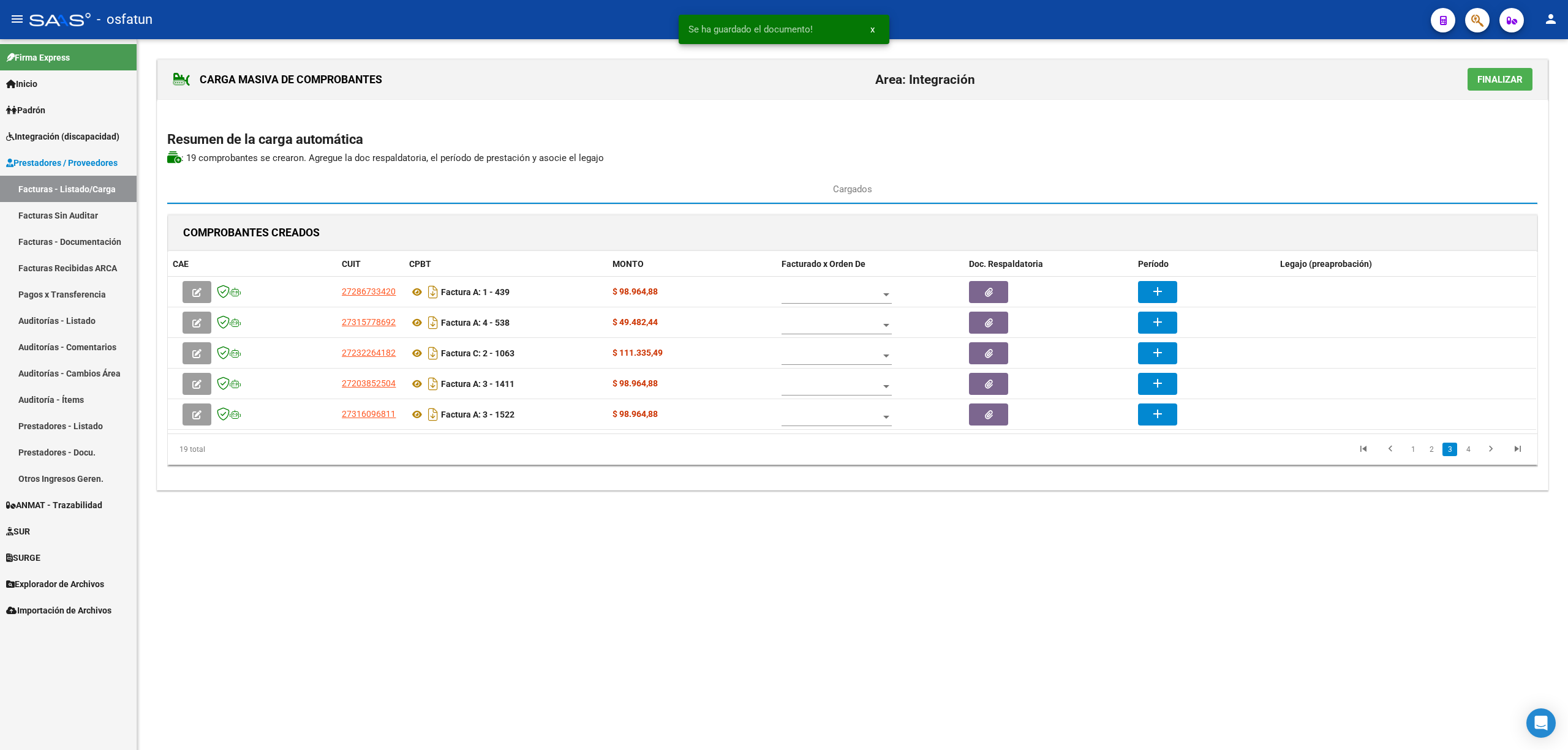
click at [1466, 452] on link "4" at bounding box center [1468, 449] width 15 height 14
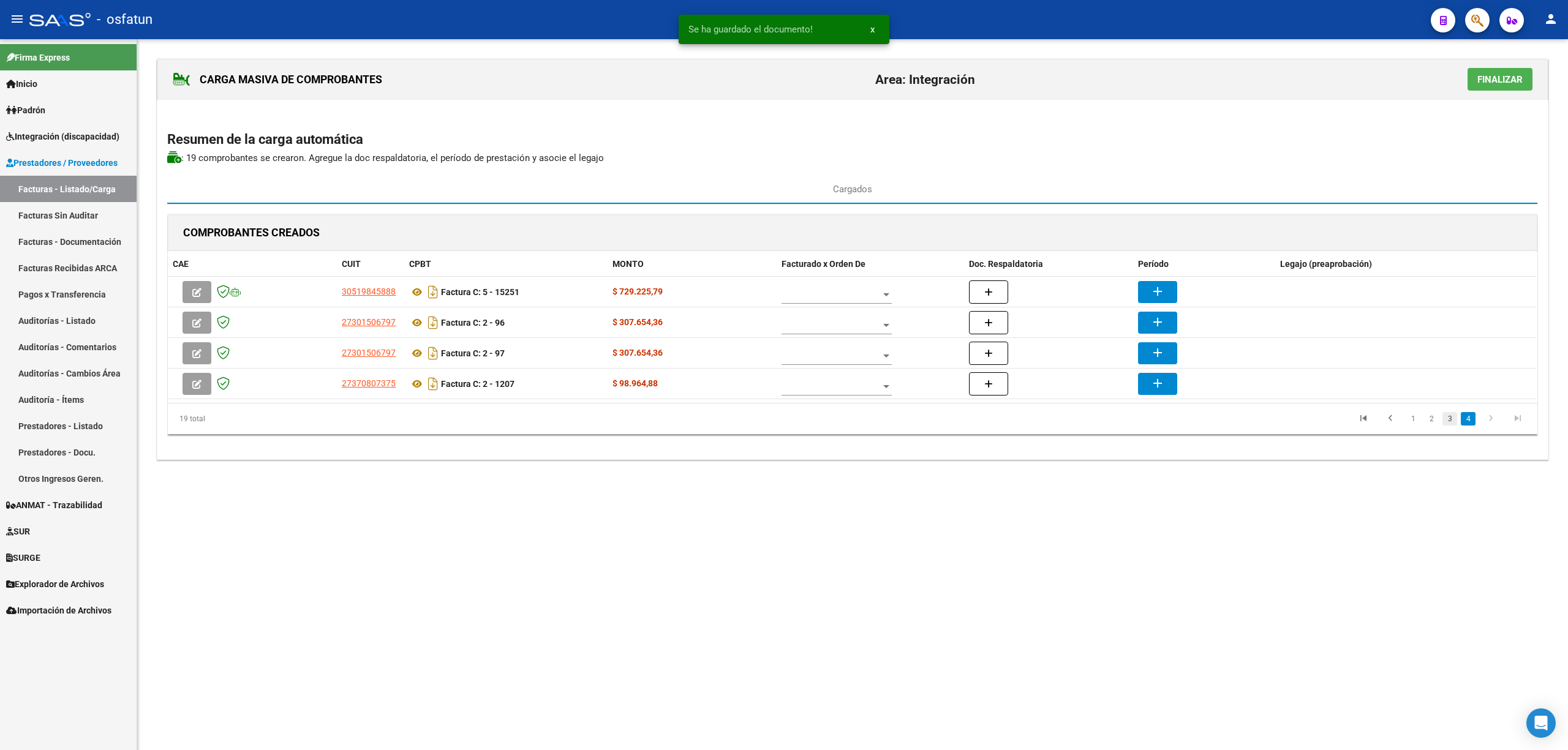
click at [1444, 425] on link "3" at bounding box center [1449, 418] width 15 height 14
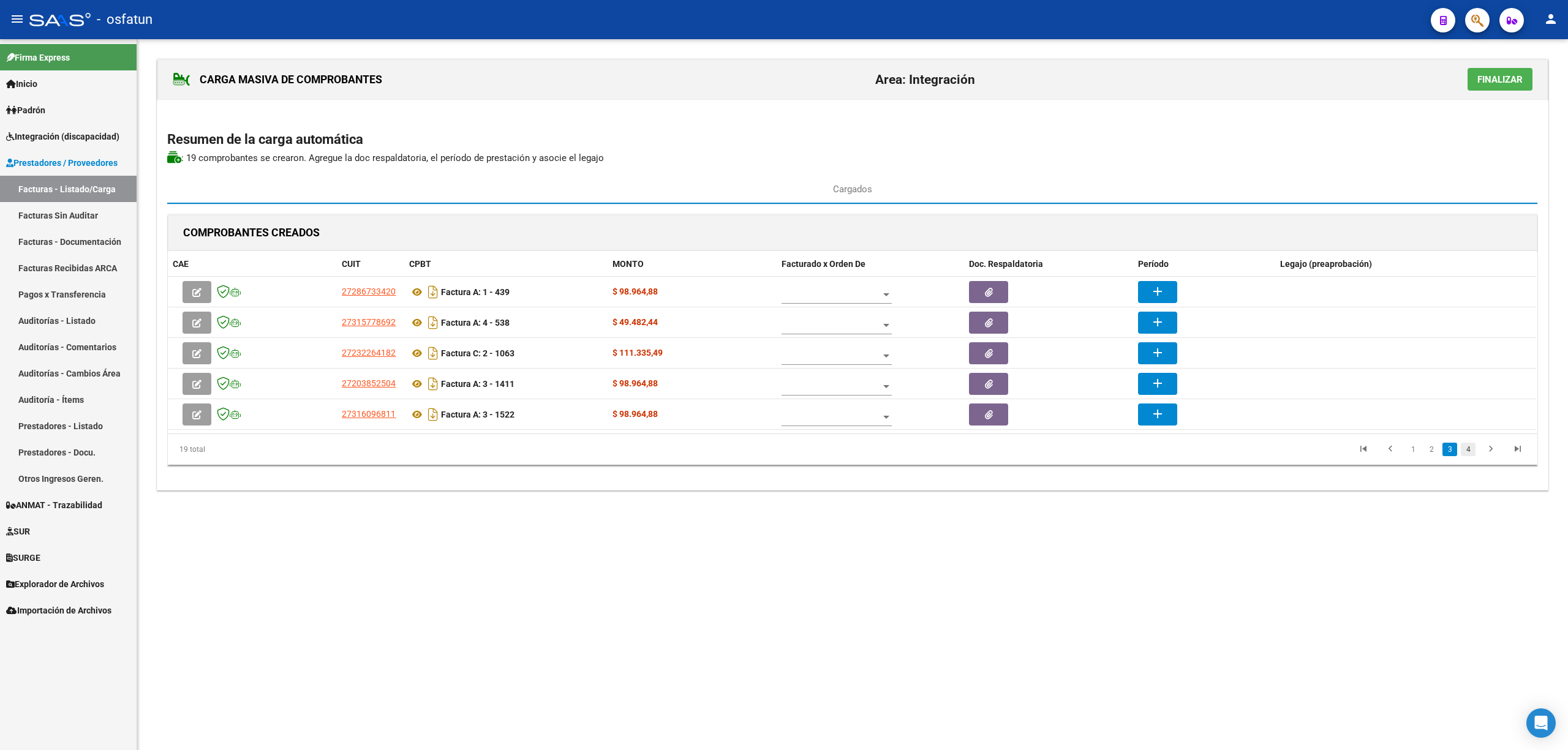
click at [1467, 447] on link "4" at bounding box center [1468, 449] width 15 height 14
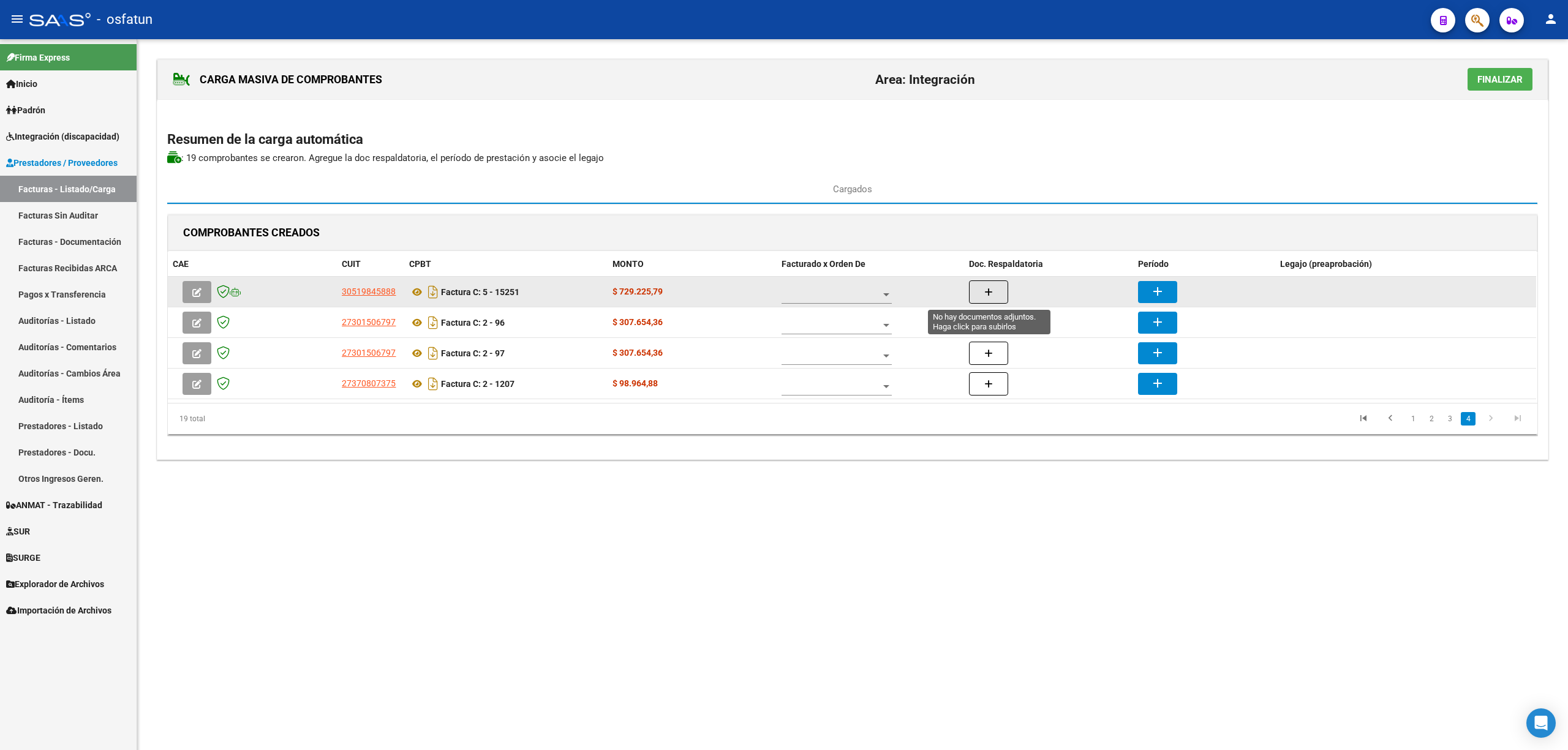
click at [991, 289] on icon "button" at bounding box center [989, 292] width 9 height 9
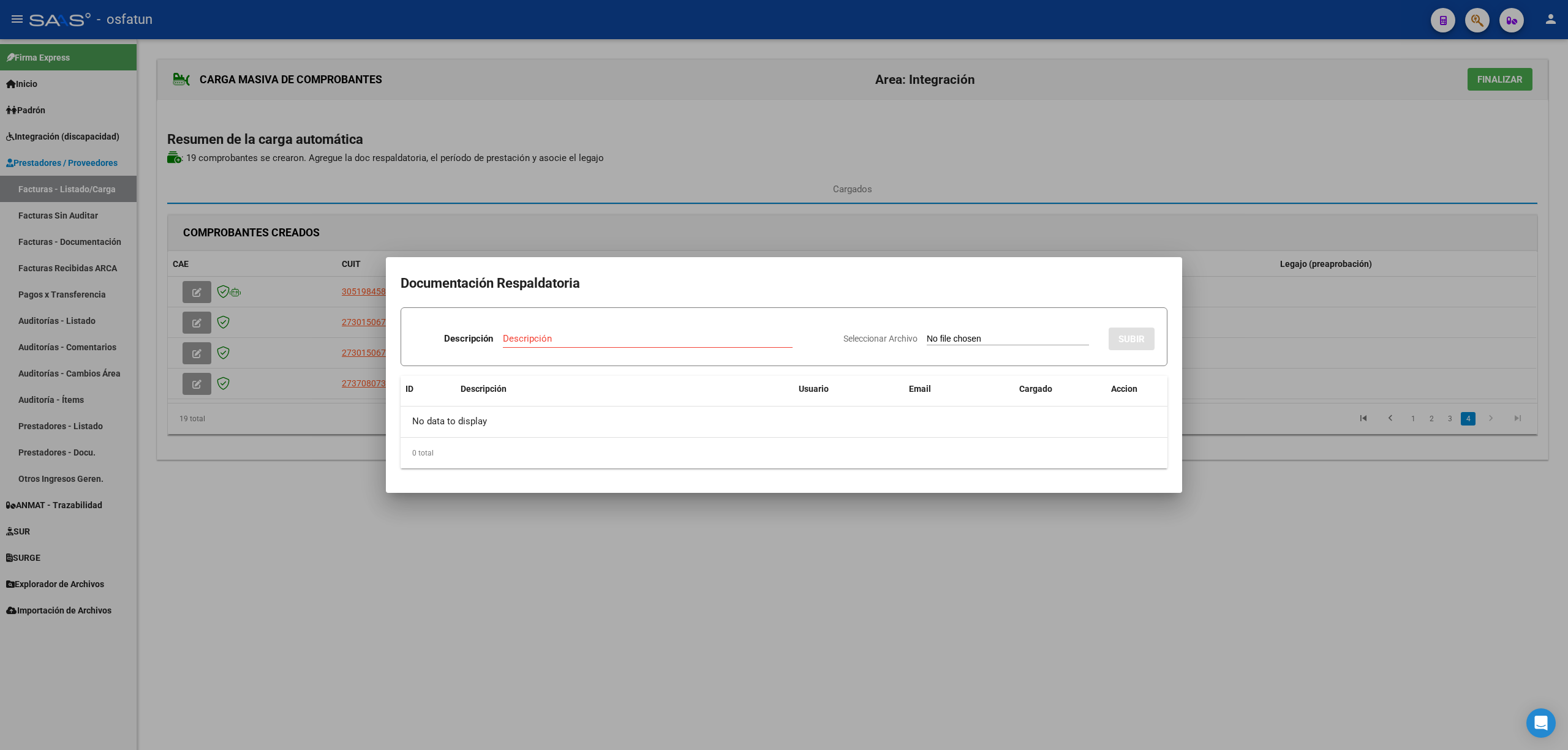
click at [796, 584] on div at bounding box center [784, 375] width 1568 height 750
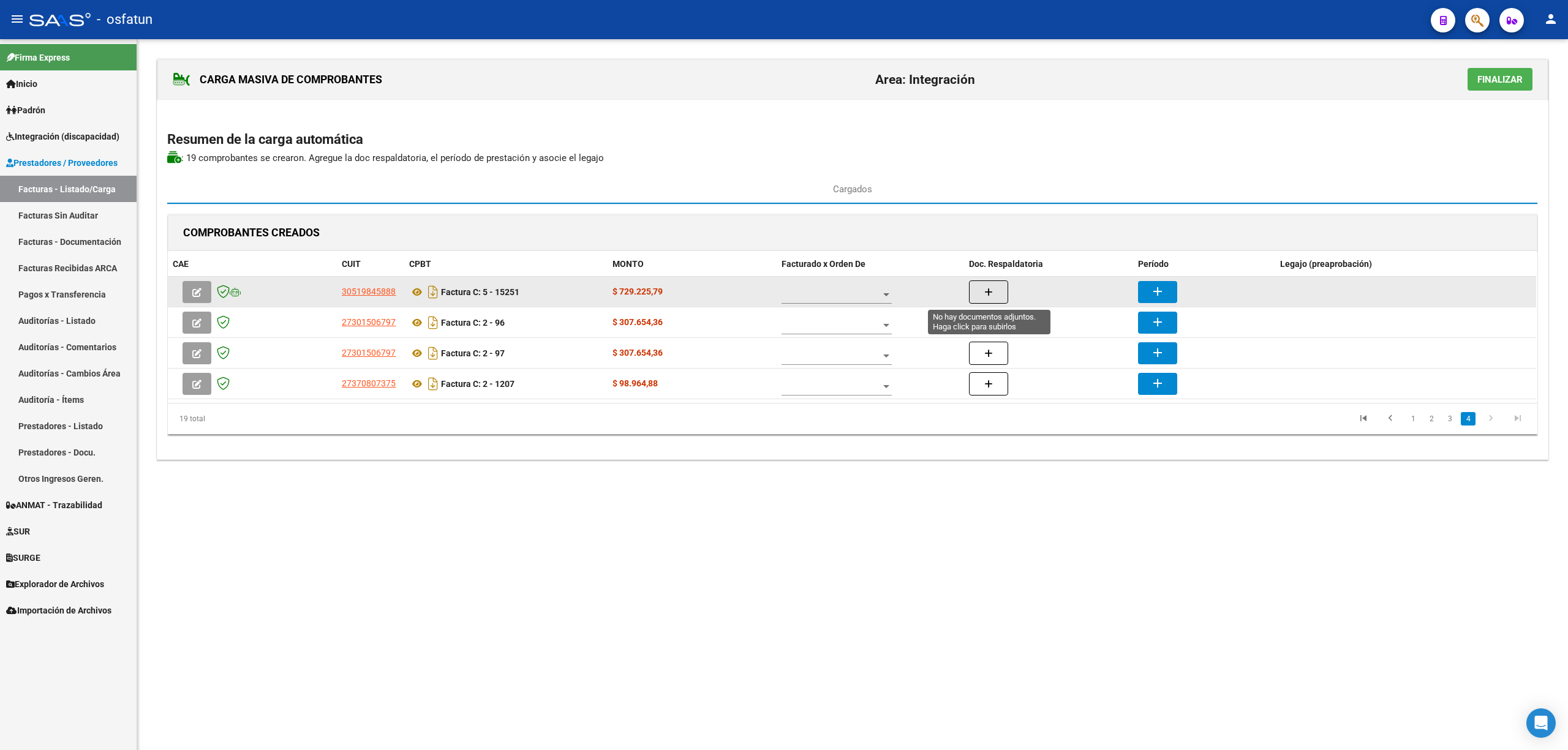
click at [996, 295] on button "button" at bounding box center [988, 292] width 39 height 24
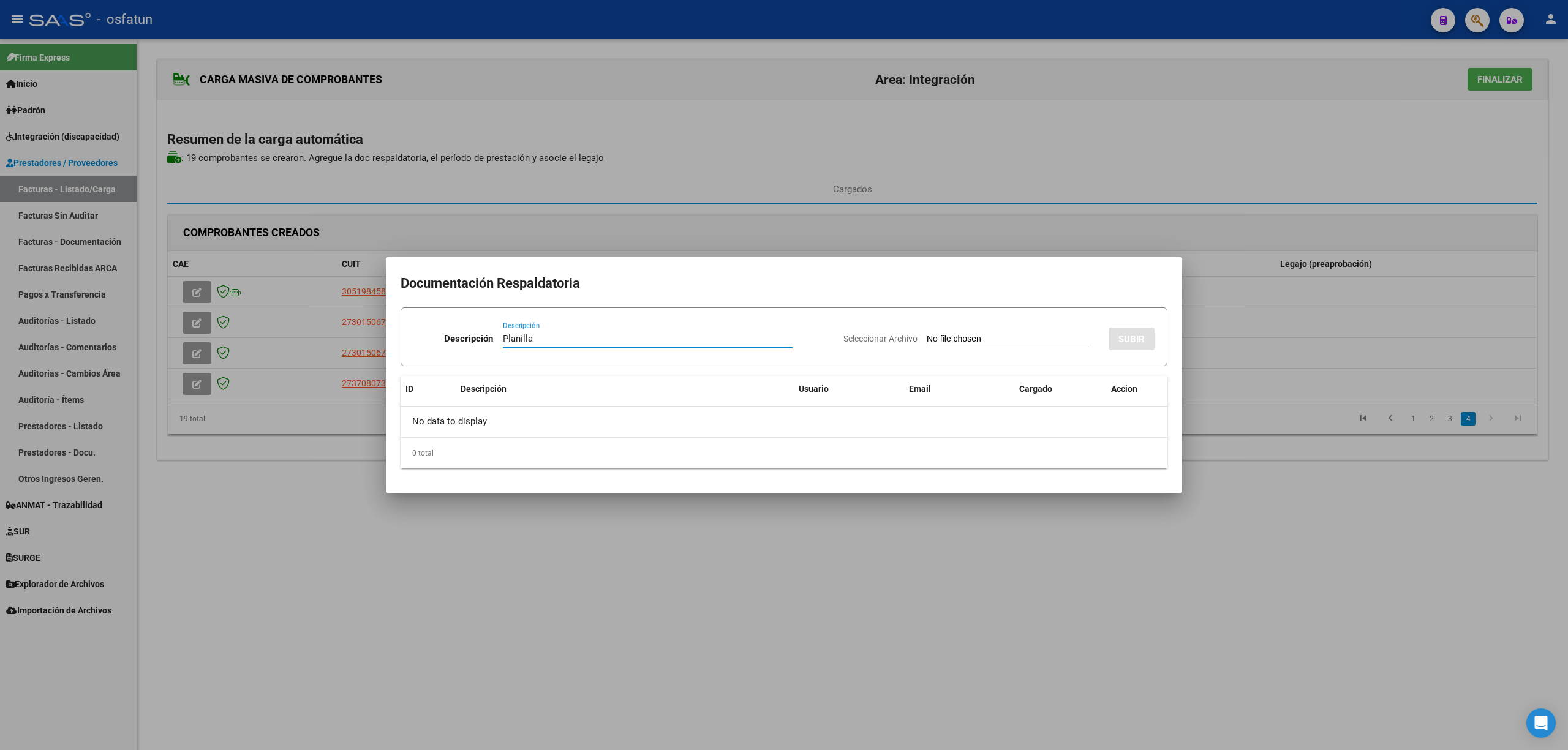
type input "Planilla"
click at [948, 328] on div "Seleccionar Archivo SUBIR" at bounding box center [999, 336] width 311 height 37
click at [950, 337] on input "Seleccionar Archivo" at bounding box center [1007, 340] width 162 height 11
type input "C:\fakepath\15251 plani.pdf"
click at [1154, 340] on button "SUBIR" at bounding box center [1132, 339] width 46 height 23
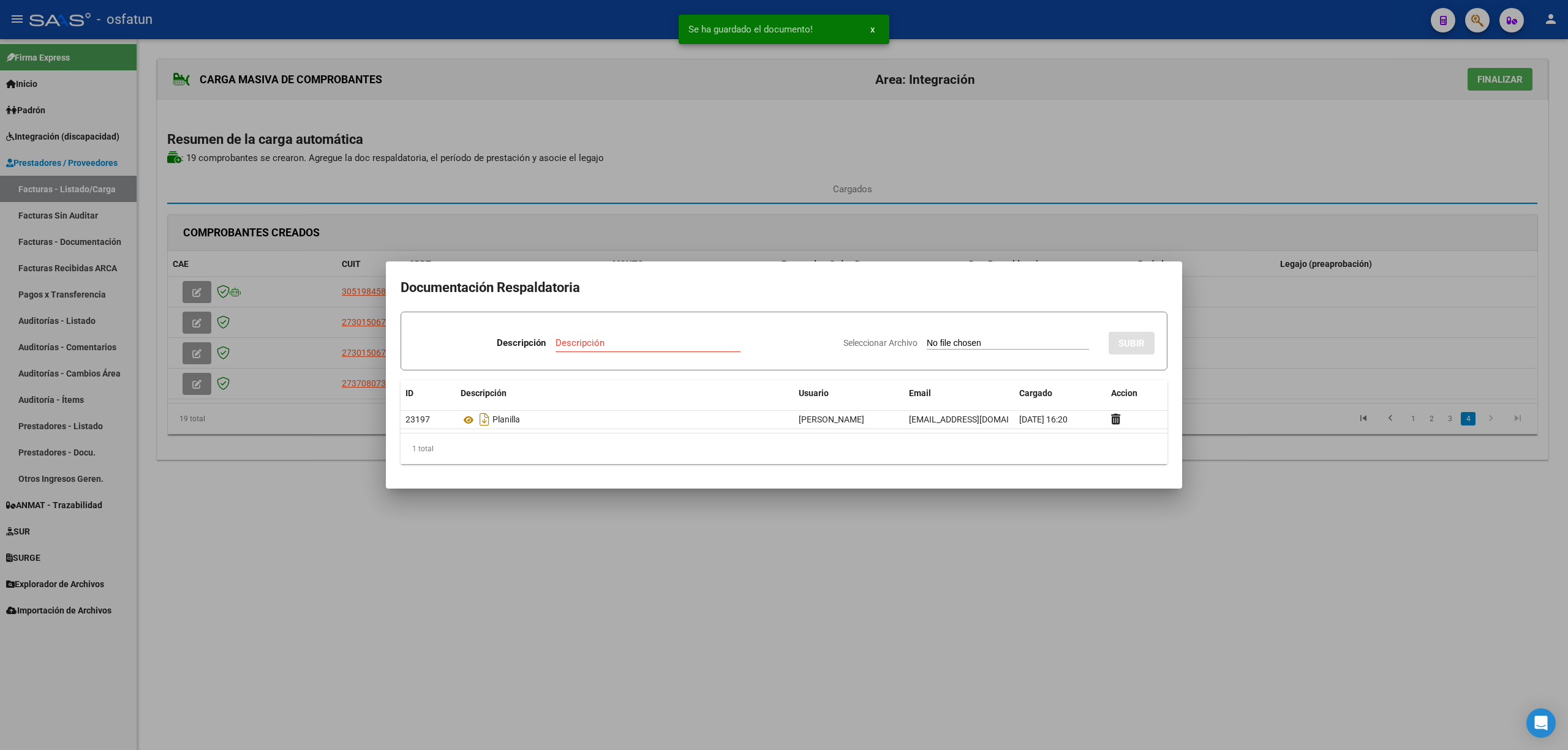
drag, startPoint x: 920, startPoint y: 627, endPoint x: 907, endPoint y: 623, distance: 13.6
click at [920, 627] on div at bounding box center [784, 375] width 1568 height 750
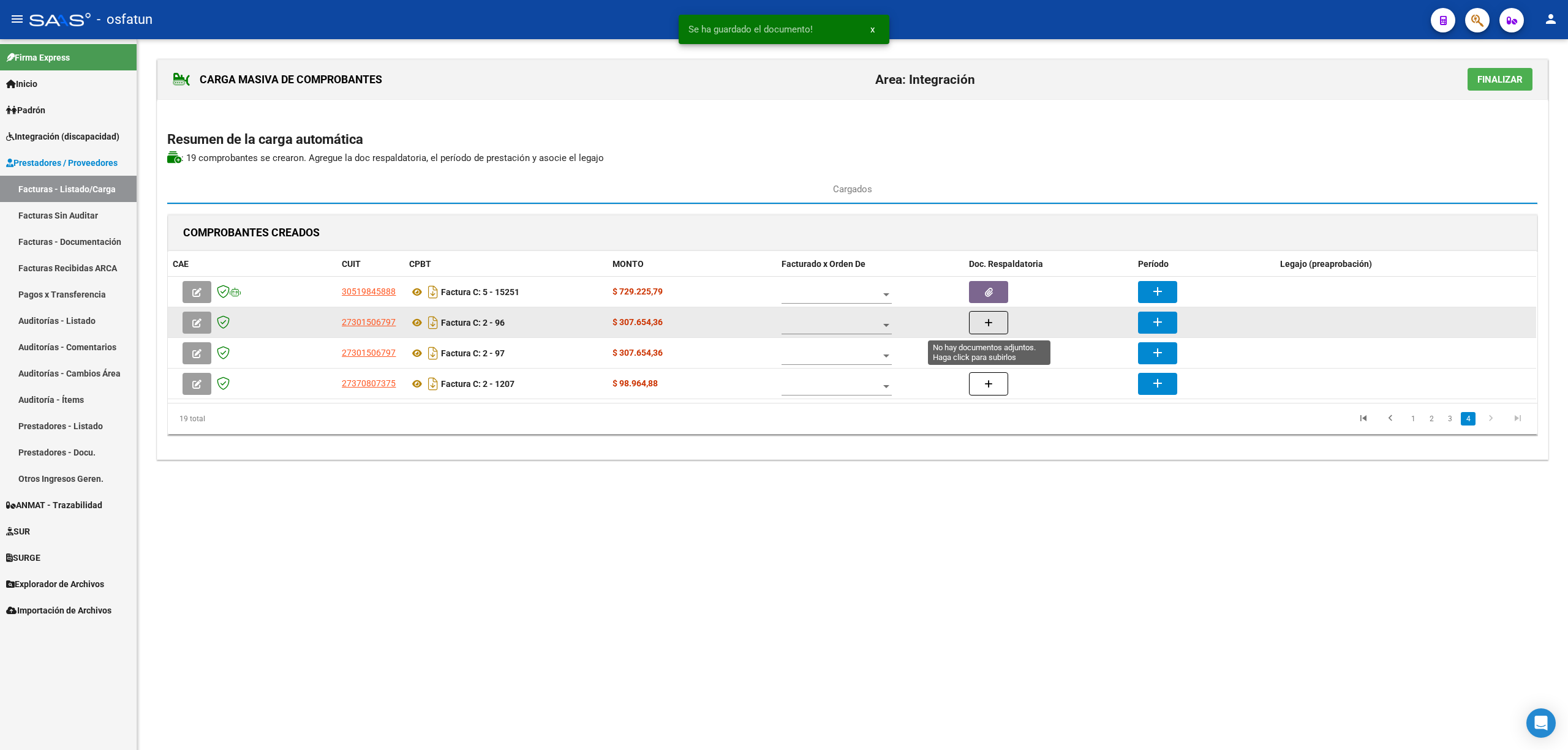
click at [998, 316] on button "button" at bounding box center [988, 323] width 39 height 24
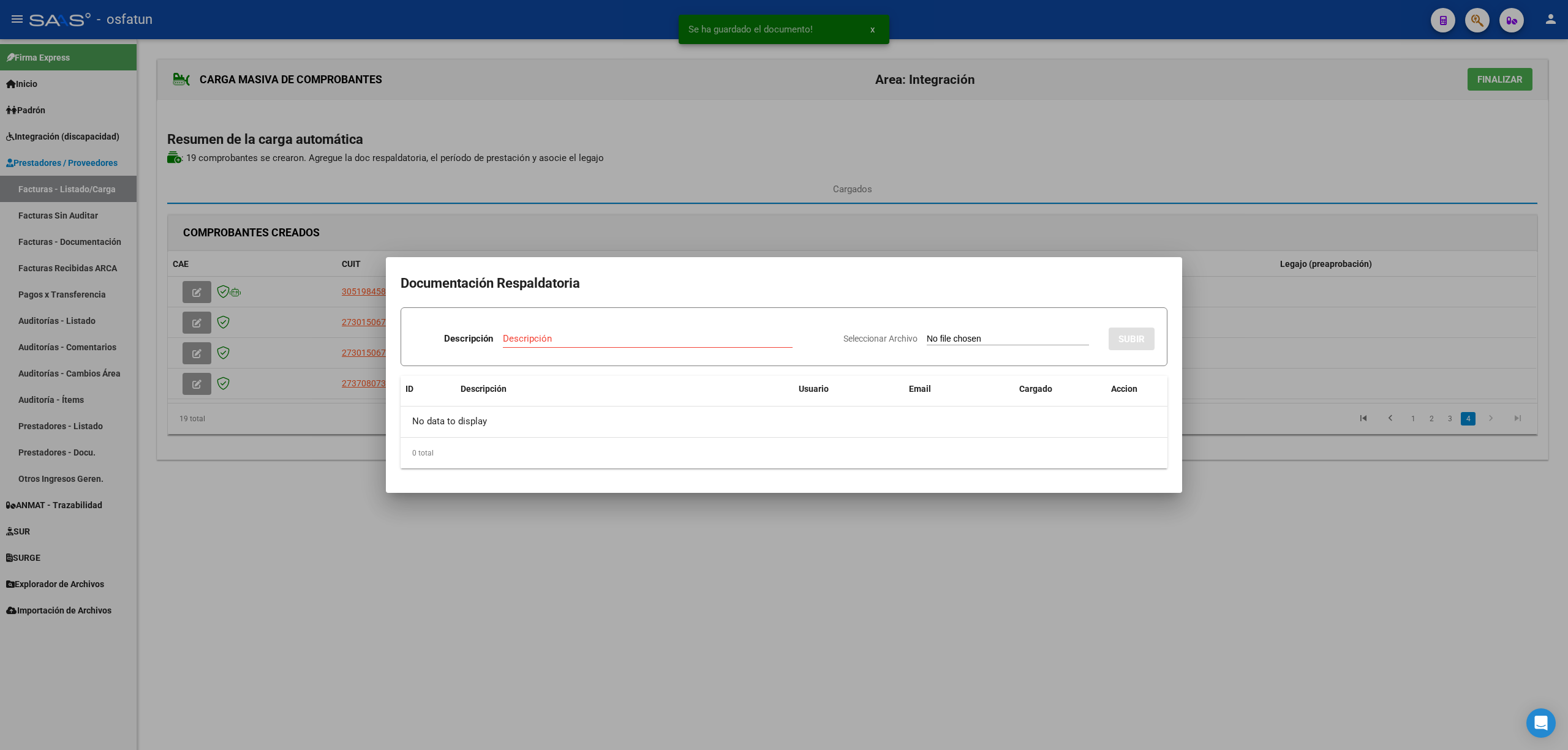
click at [628, 518] on div at bounding box center [784, 375] width 1568 height 750
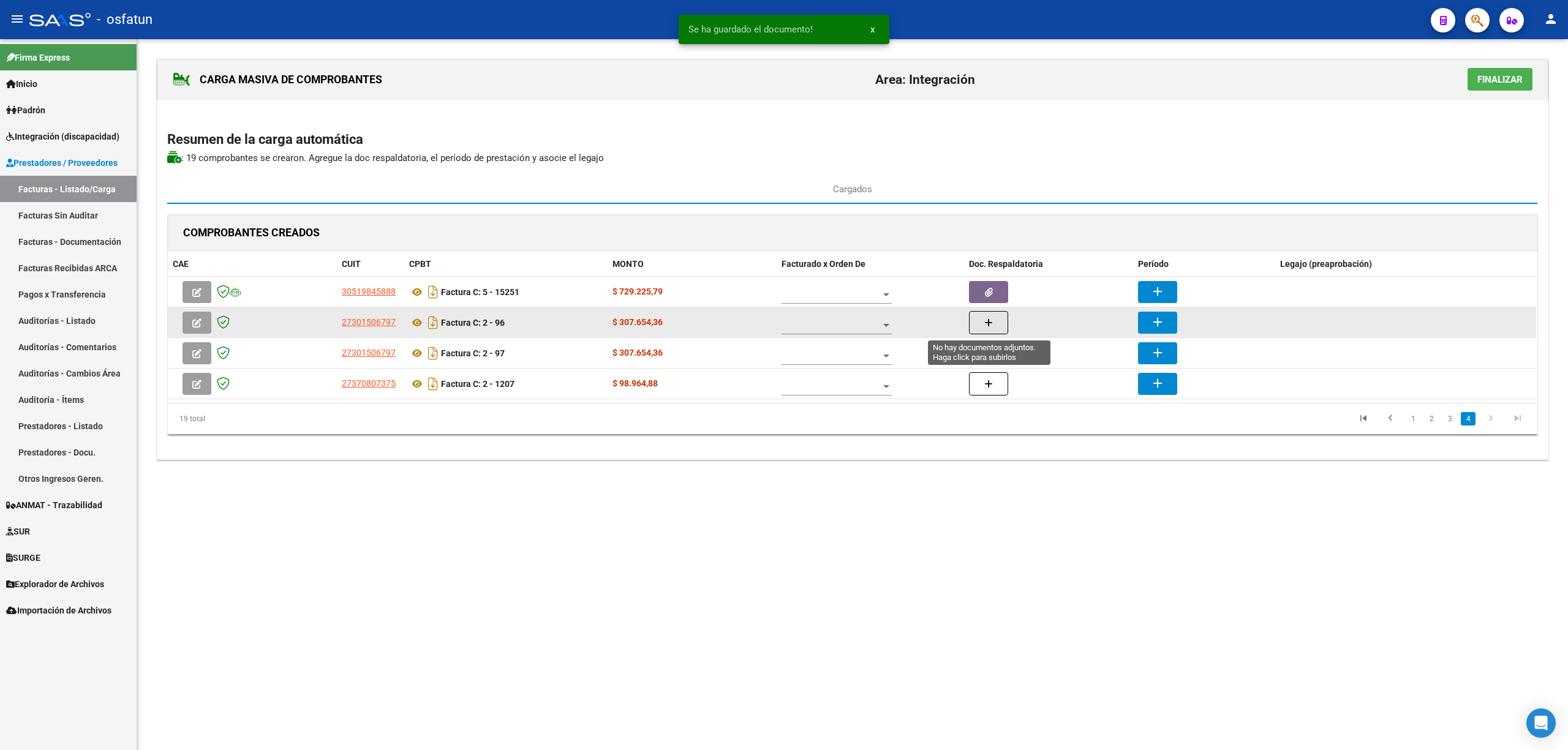
click at [1003, 324] on button "button" at bounding box center [988, 323] width 39 height 24
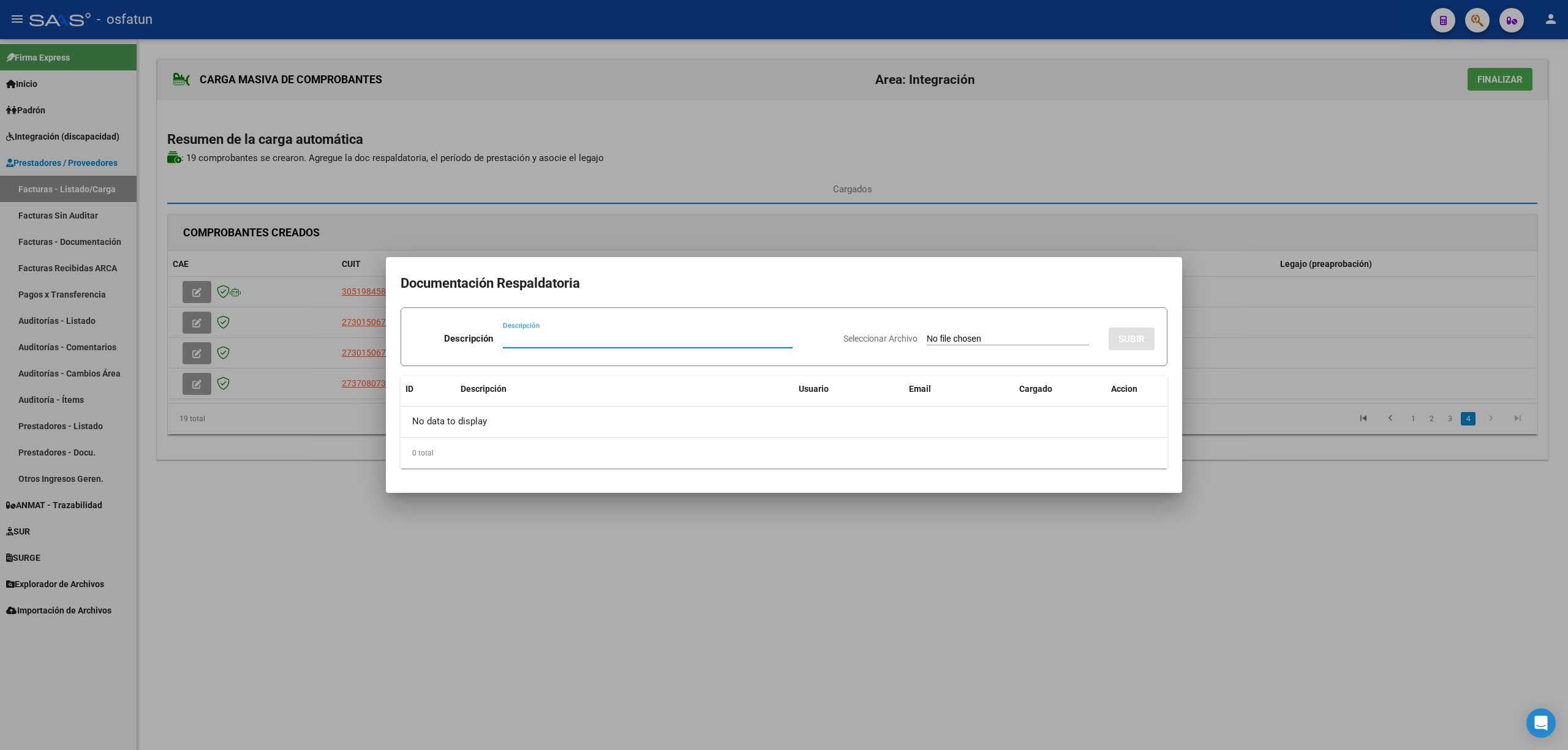
paste input "Planilla"
type input "Planilla"
click at [942, 338] on input "Seleccionar Archivo" at bounding box center [1007, 340] width 162 height 11
type input "C:\fakepath\96 plani.pdf"
click at [1130, 338] on span "SUBIR" at bounding box center [1132, 339] width 26 height 11
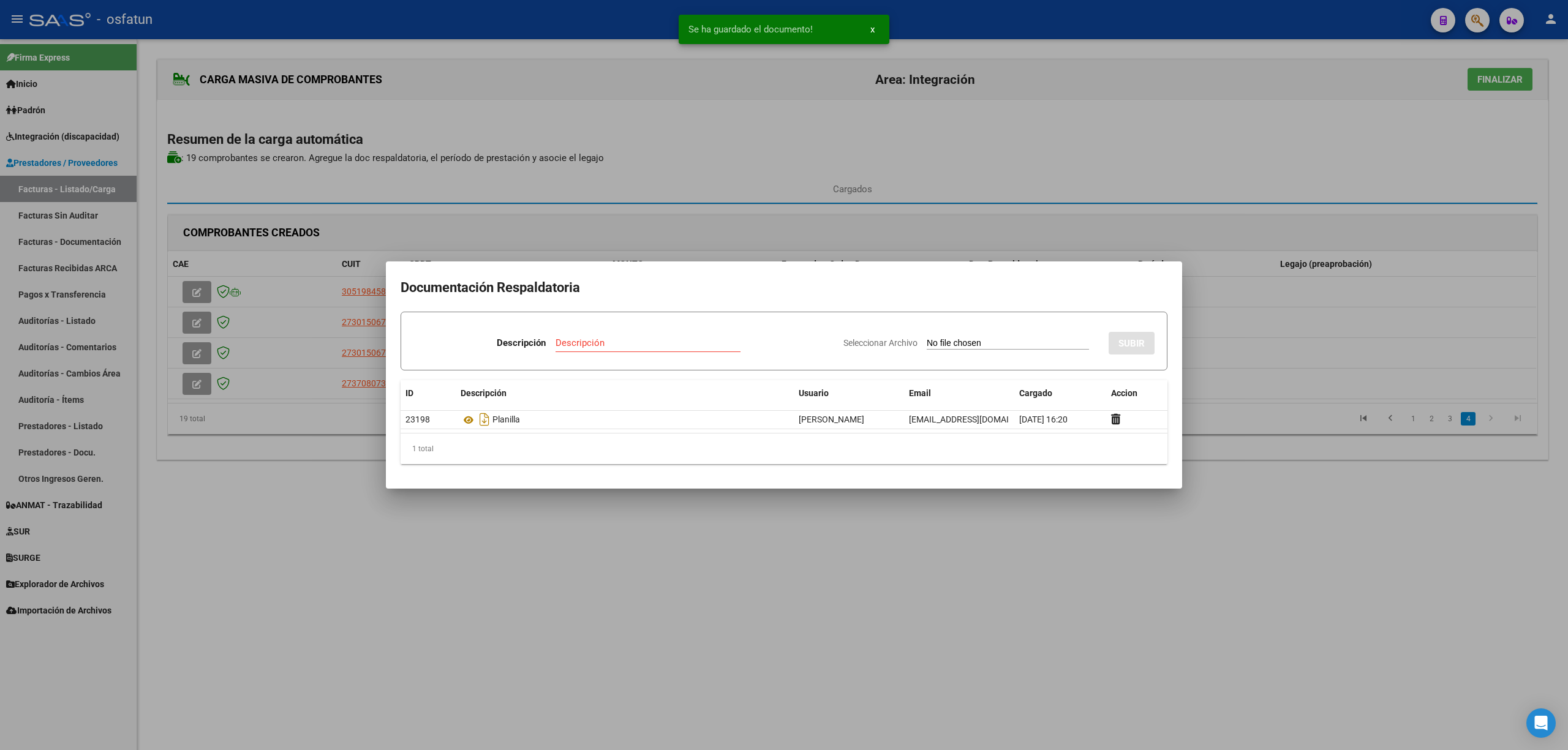
click at [990, 608] on div at bounding box center [784, 375] width 1568 height 750
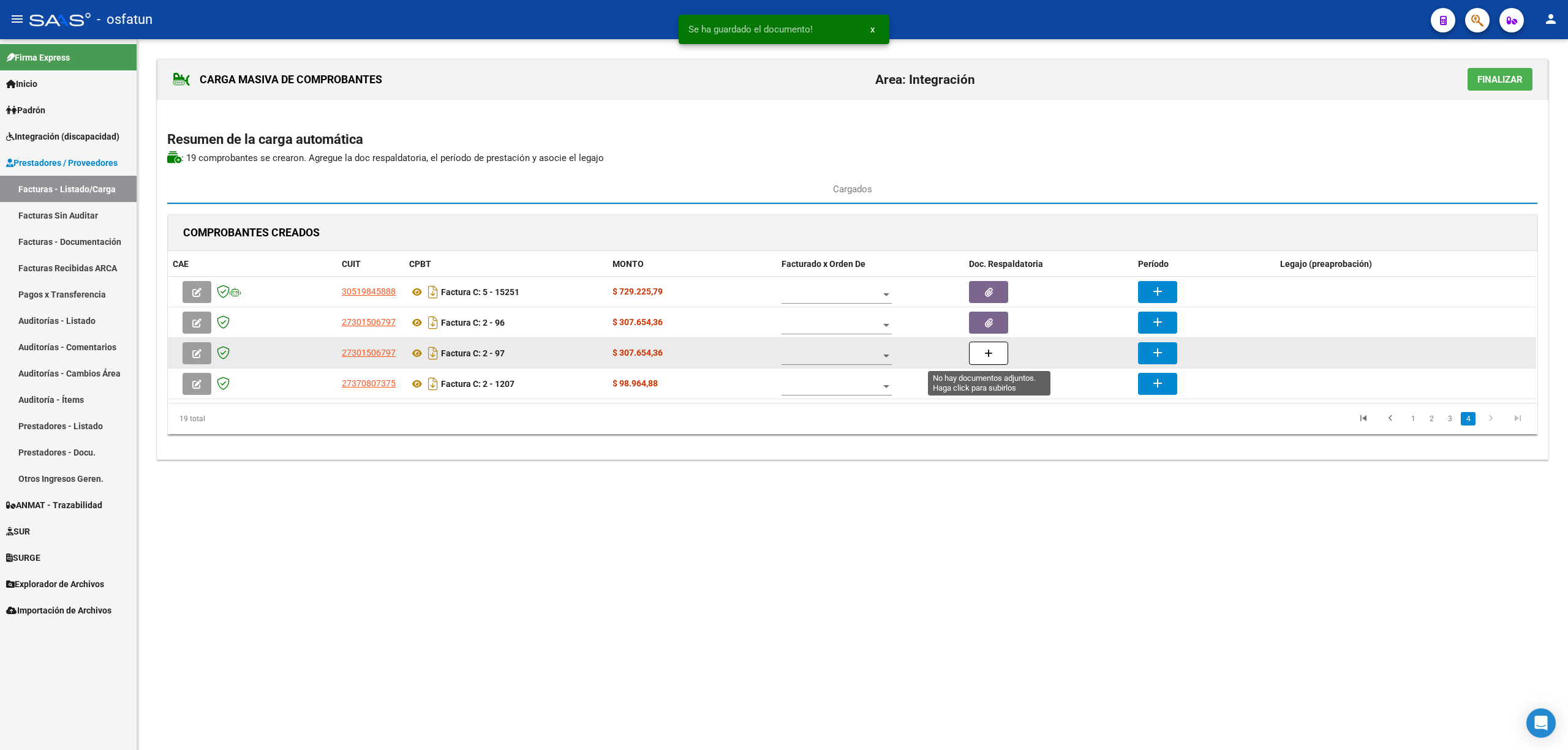
click at [985, 358] on icon "button" at bounding box center [989, 353] width 9 height 9
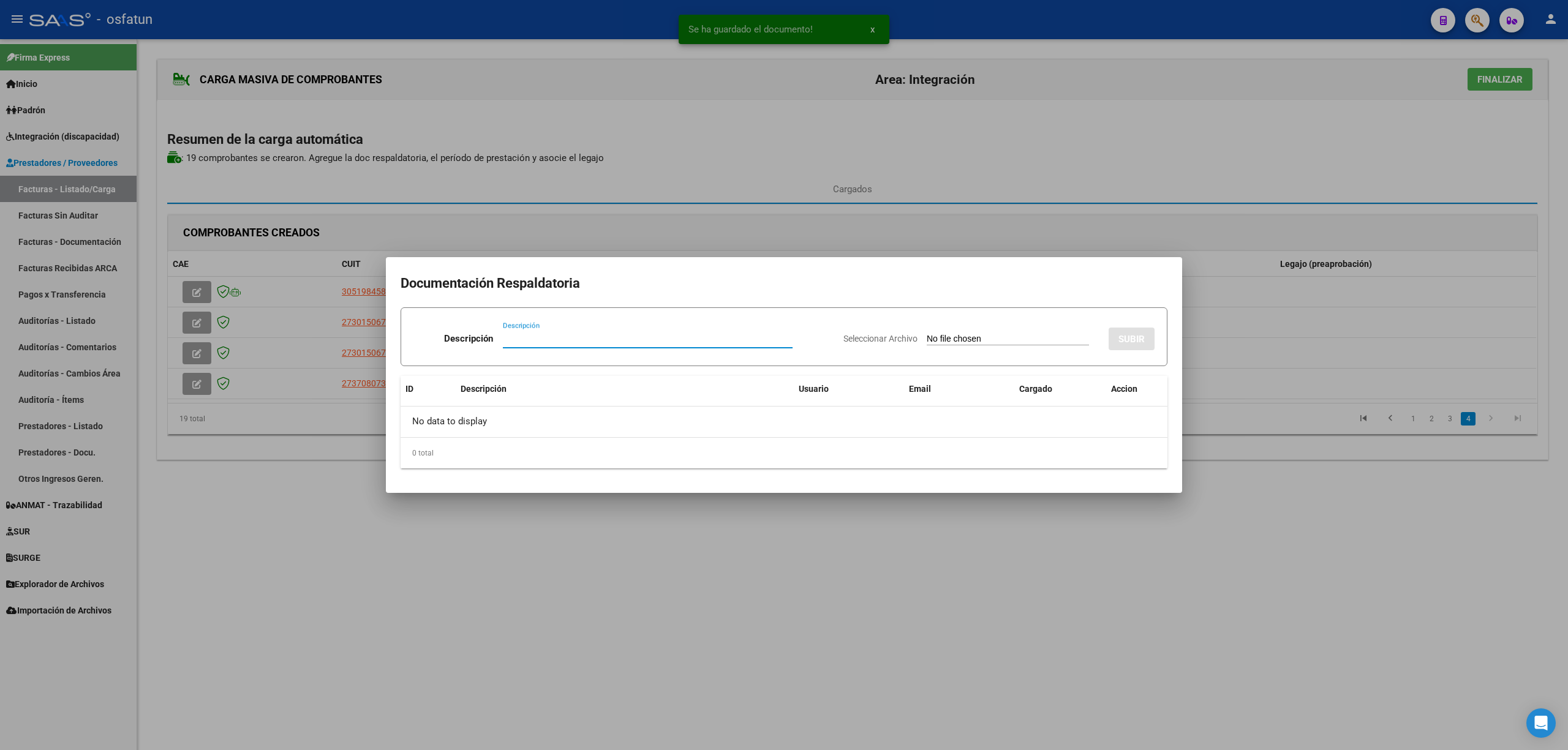
paste input "Planilla"
type input "Planilla"
click at [950, 338] on input "Seleccionar Archivo" at bounding box center [1007, 340] width 162 height 11
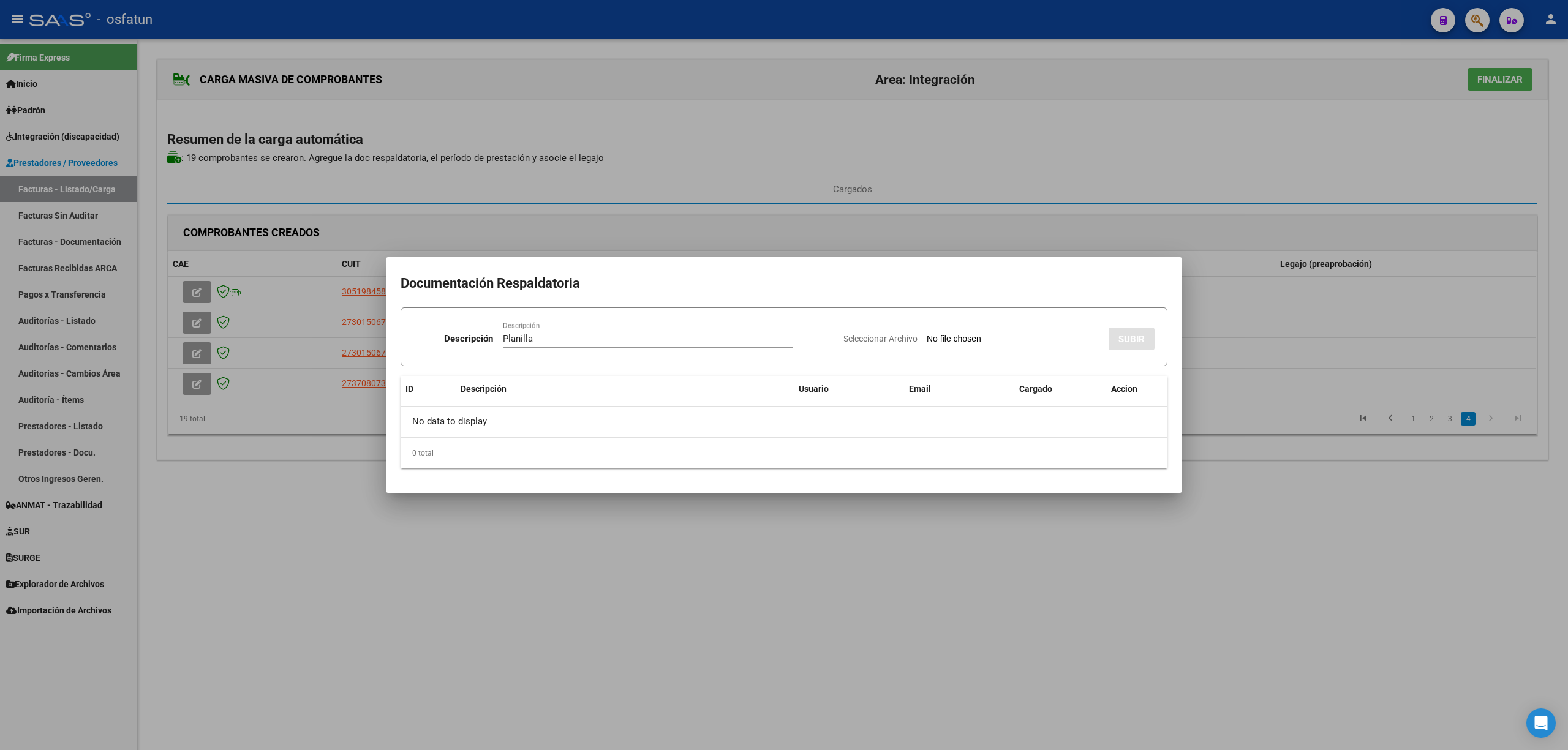
type input "C:\fakepath\97 plani.pdf"
click at [1138, 338] on span "SUBIR" at bounding box center [1132, 339] width 26 height 11
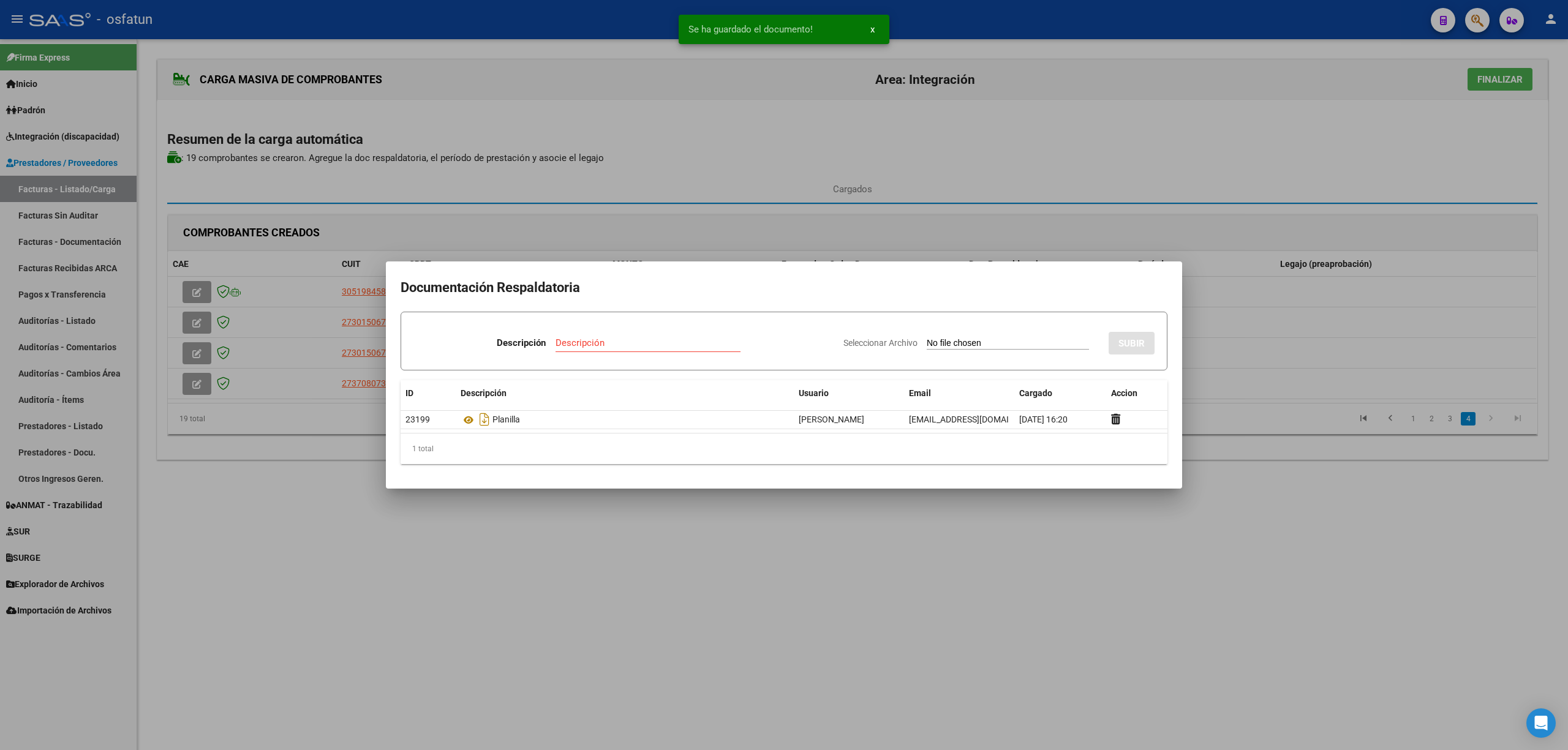
click at [1072, 616] on div at bounding box center [784, 375] width 1568 height 750
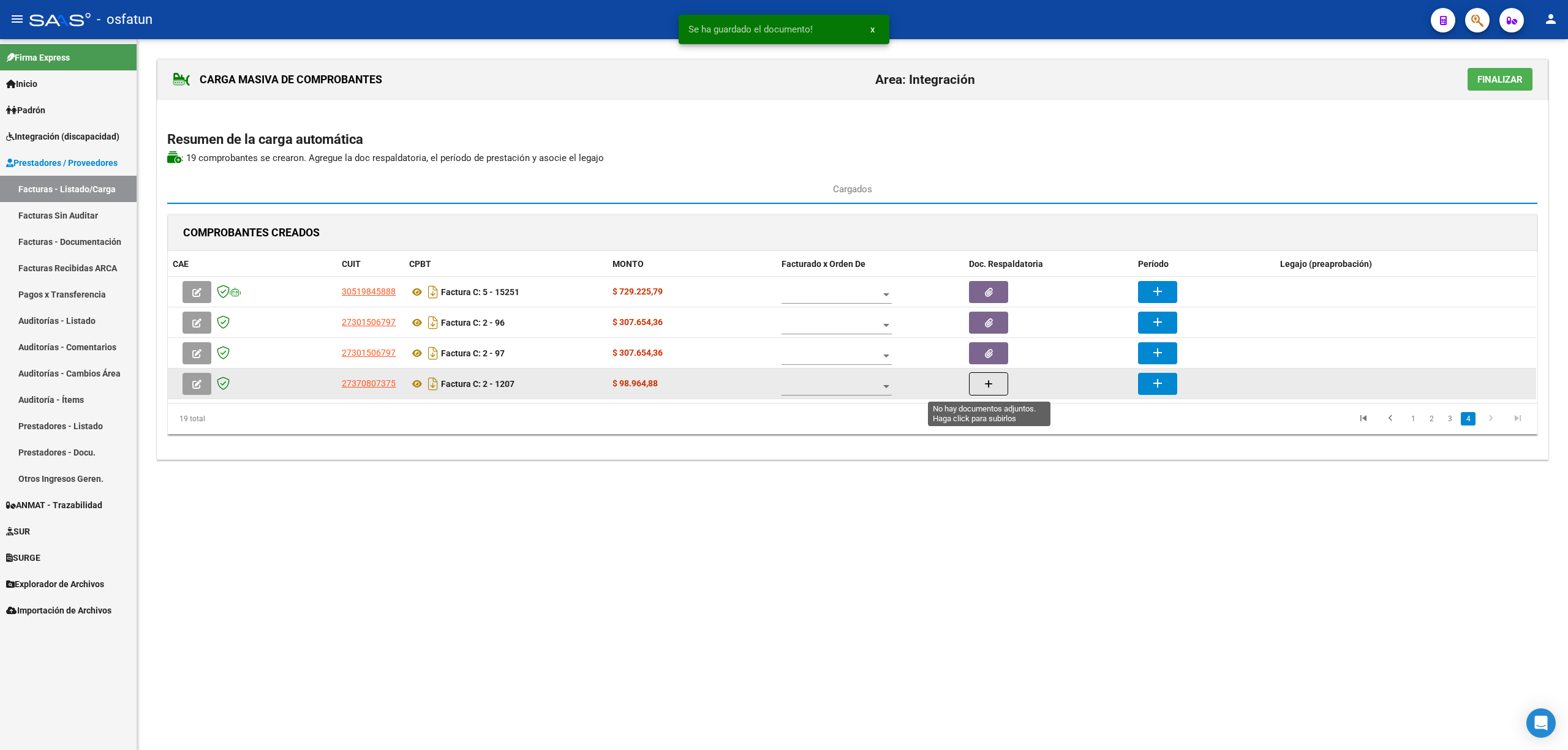
click at [1000, 390] on button "button" at bounding box center [988, 384] width 39 height 24
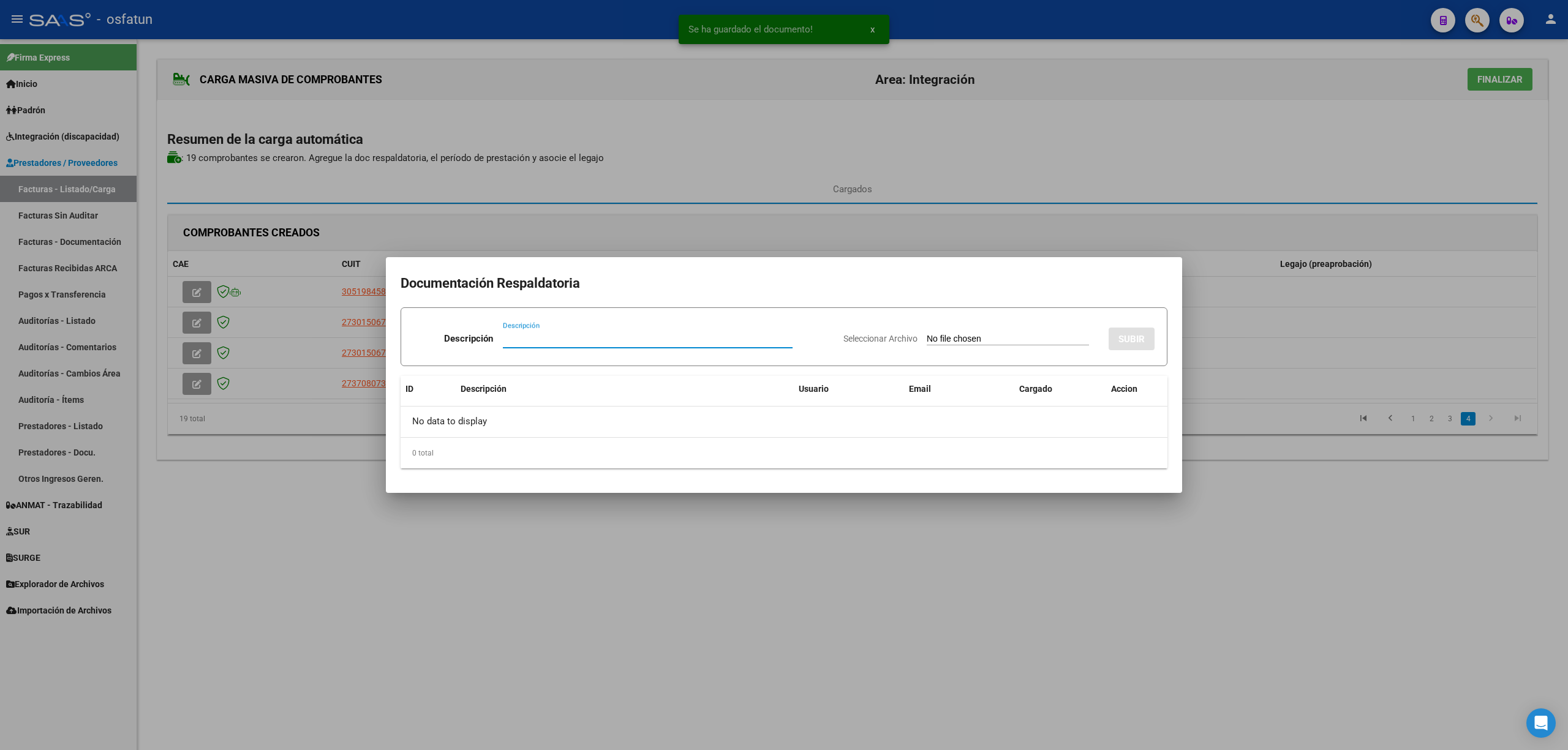
paste input "Planilla"
type input "Planilla"
click at [969, 334] on input "Seleccionar Archivo" at bounding box center [1007, 340] width 162 height 11
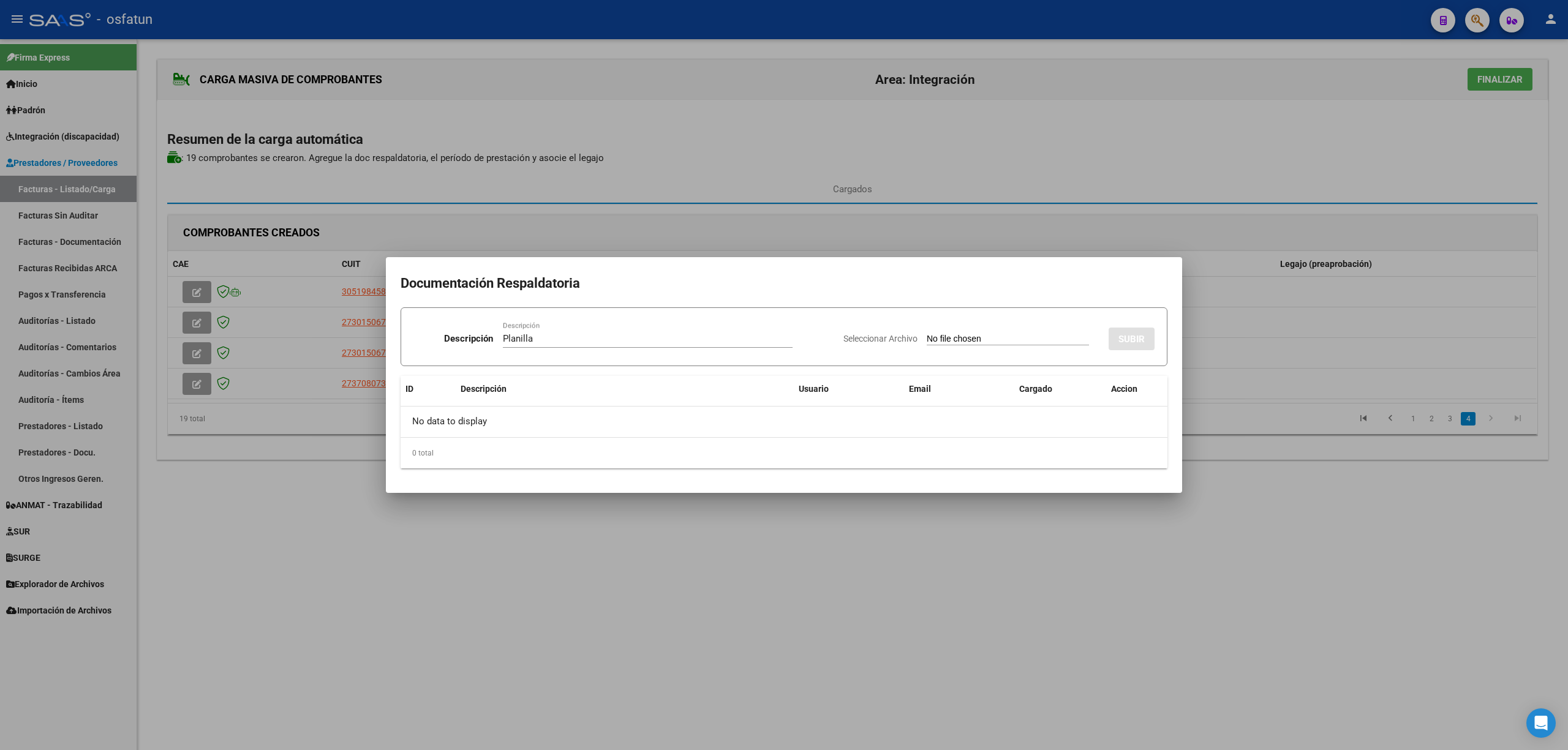
type input "C:\fakepath\1207 plani.pdf"
click at [1135, 342] on span "SUBIR" at bounding box center [1132, 339] width 26 height 11
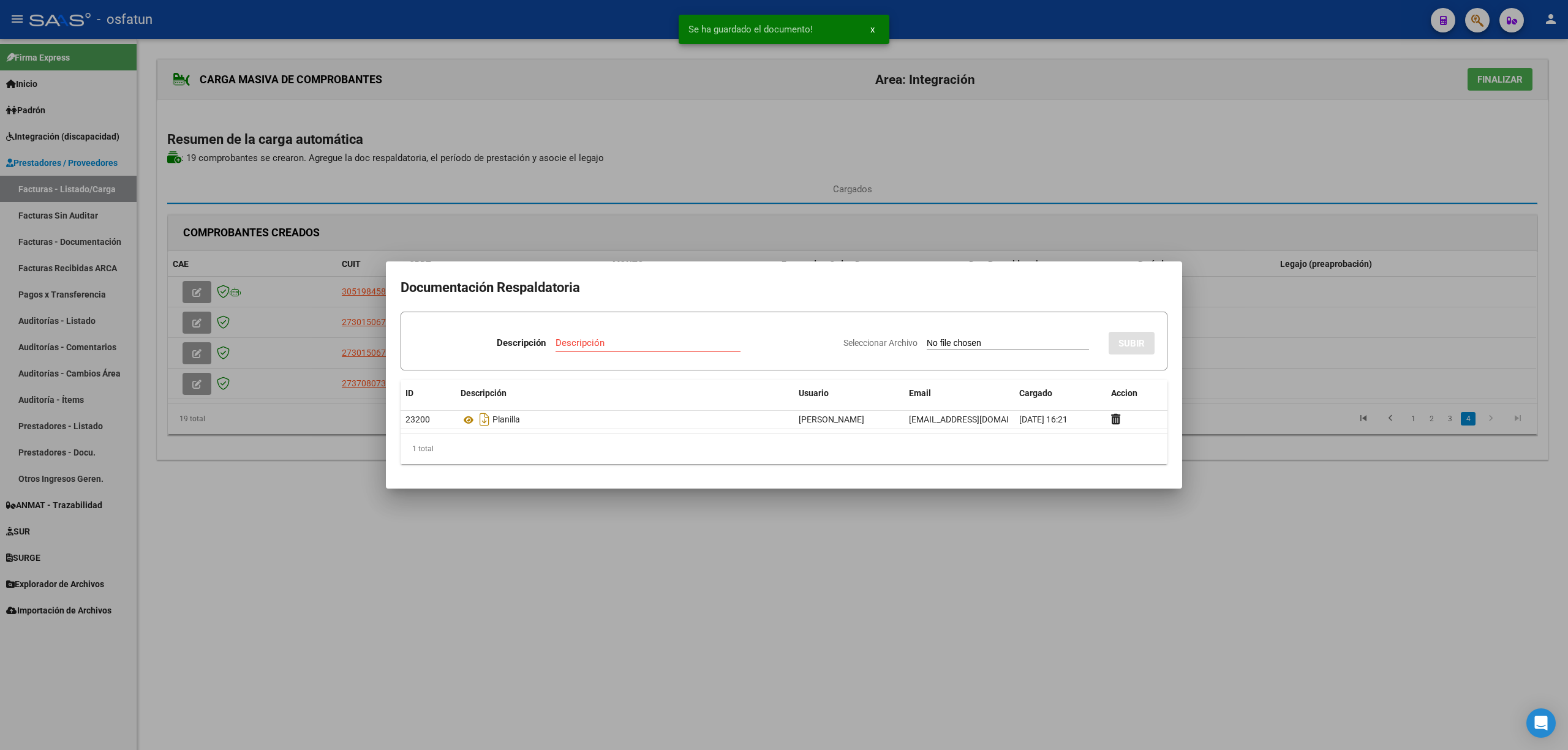
click at [878, 598] on div at bounding box center [784, 375] width 1568 height 750
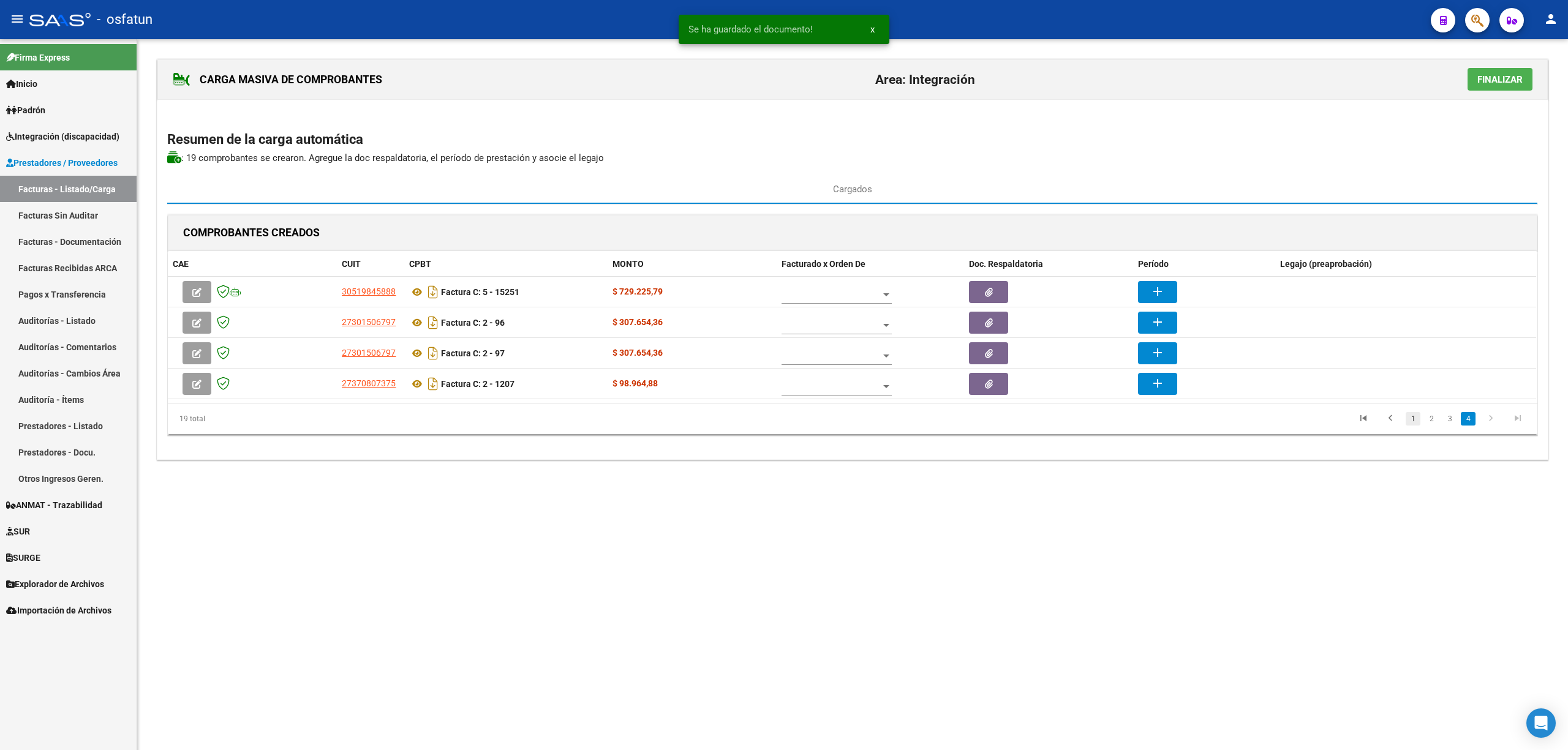
click at [1409, 421] on link "1" at bounding box center [1413, 418] width 15 height 14
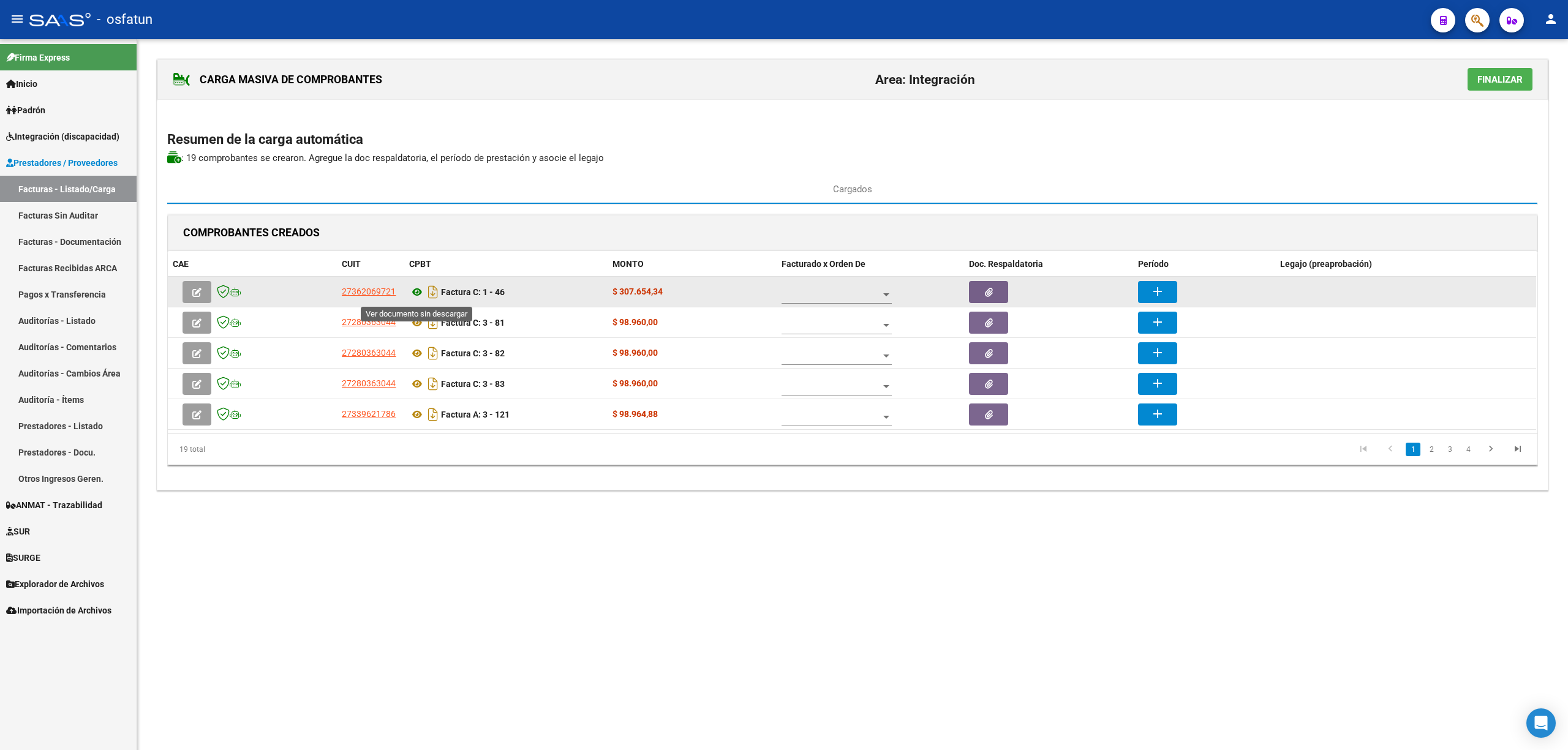
click at [421, 294] on icon at bounding box center [417, 292] width 16 height 15
click at [1160, 293] on mat-icon "add" at bounding box center [1157, 291] width 15 height 15
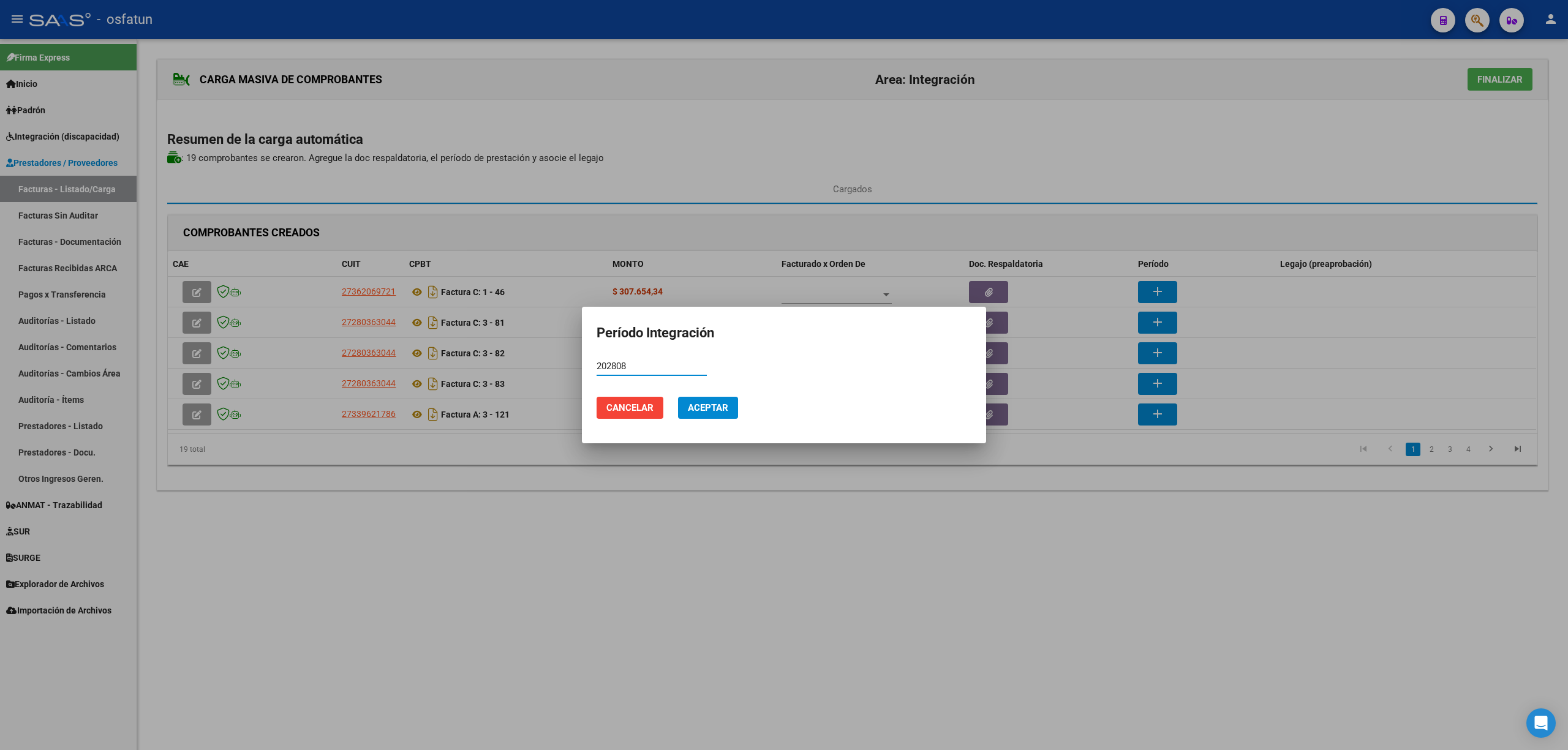
type input "202808"
click at [718, 419] on button "Aceptar" at bounding box center [708, 407] width 60 height 22
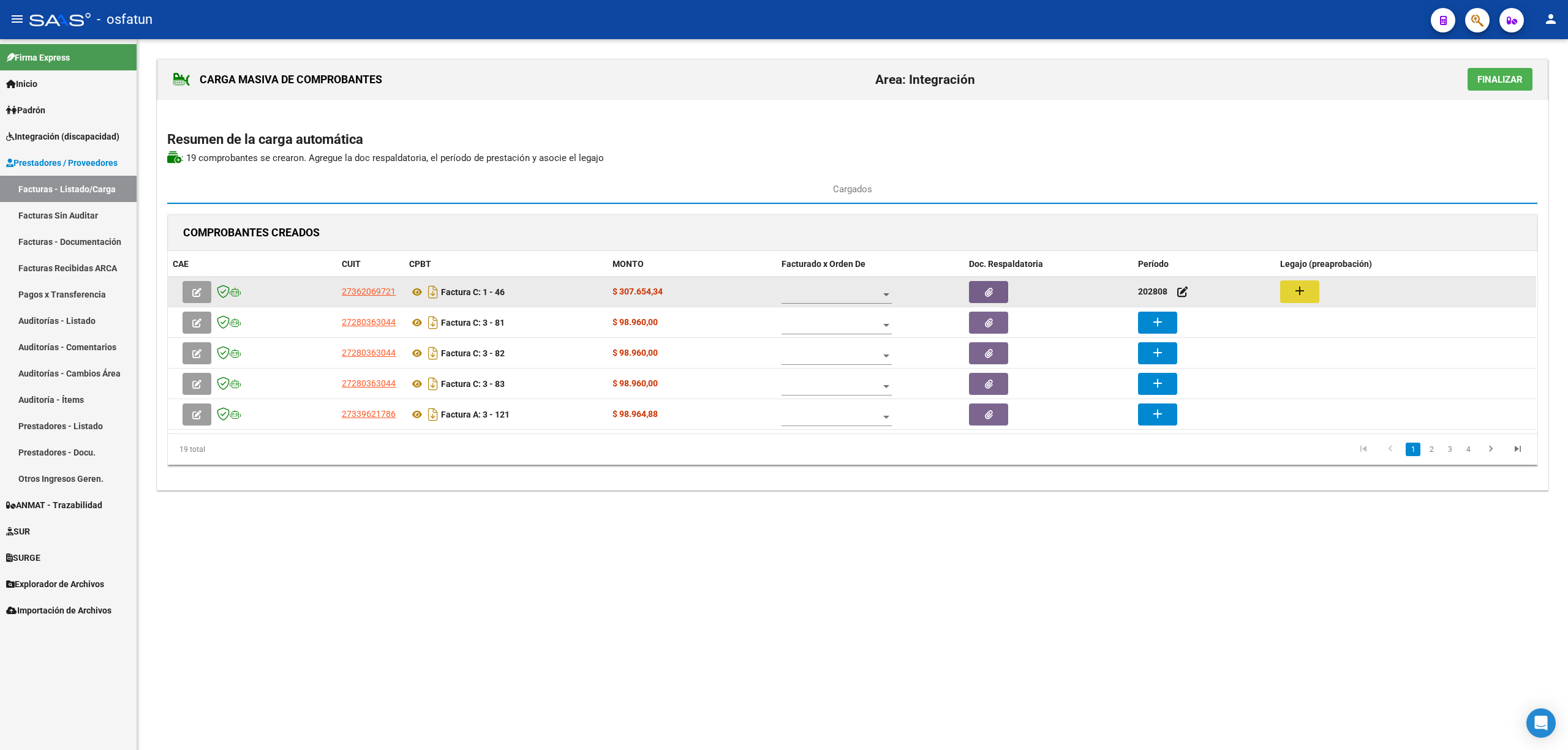
click at [1307, 292] on button "add" at bounding box center [1300, 292] width 39 height 23
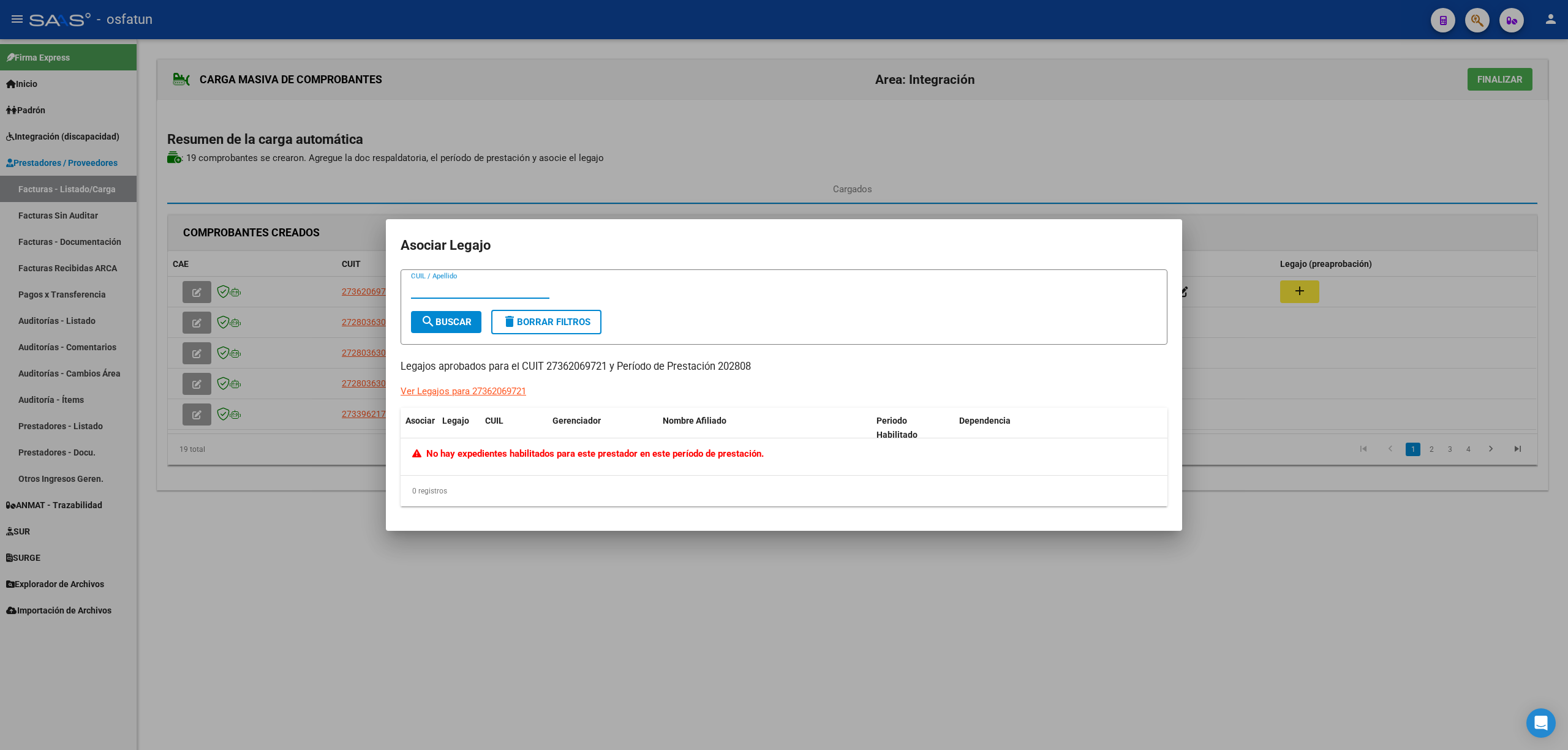
click at [530, 644] on div at bounding box center [784, 375] width 1568 height 750
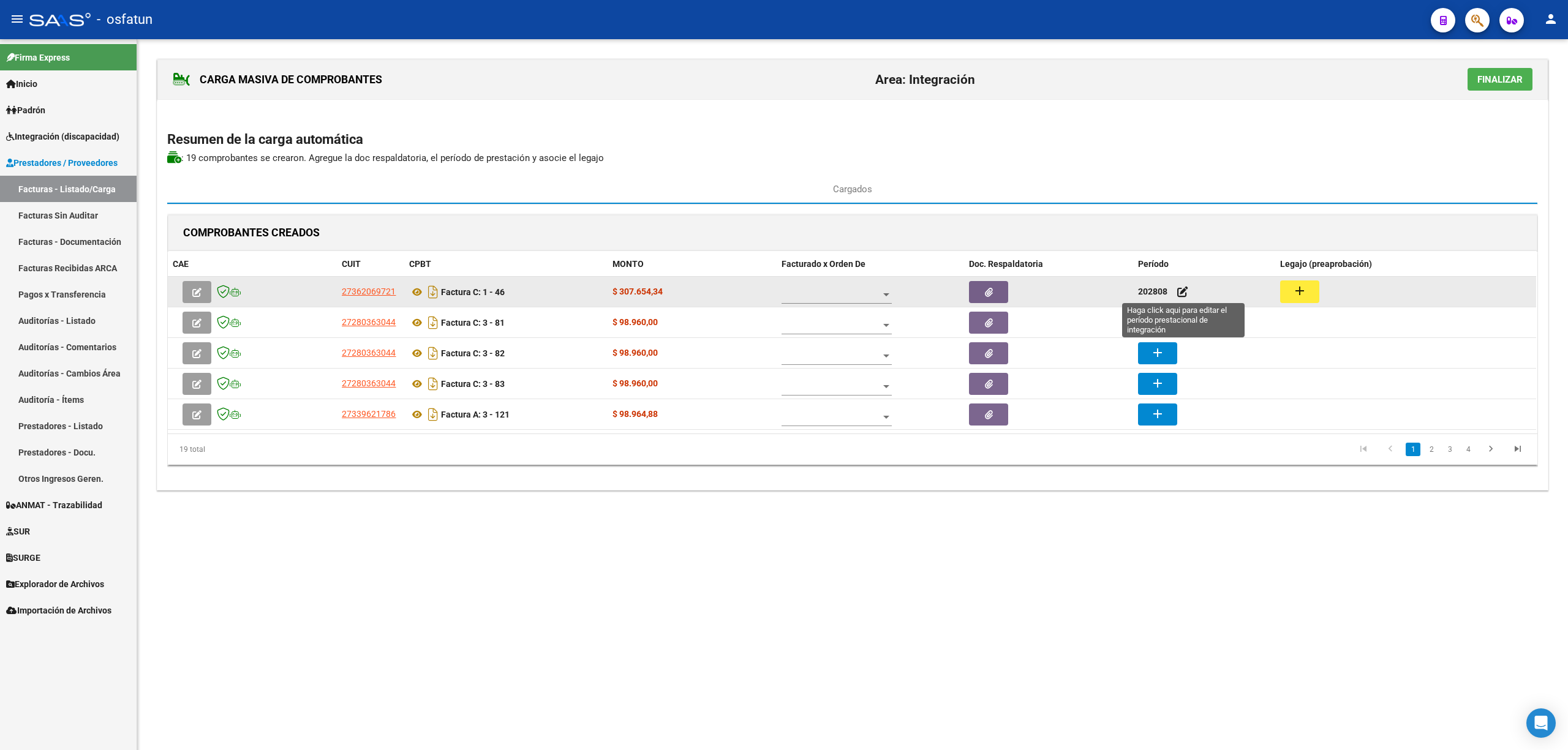
click at [1184, 290] on icon at bounding box center [1182, 292] width 11 height 11
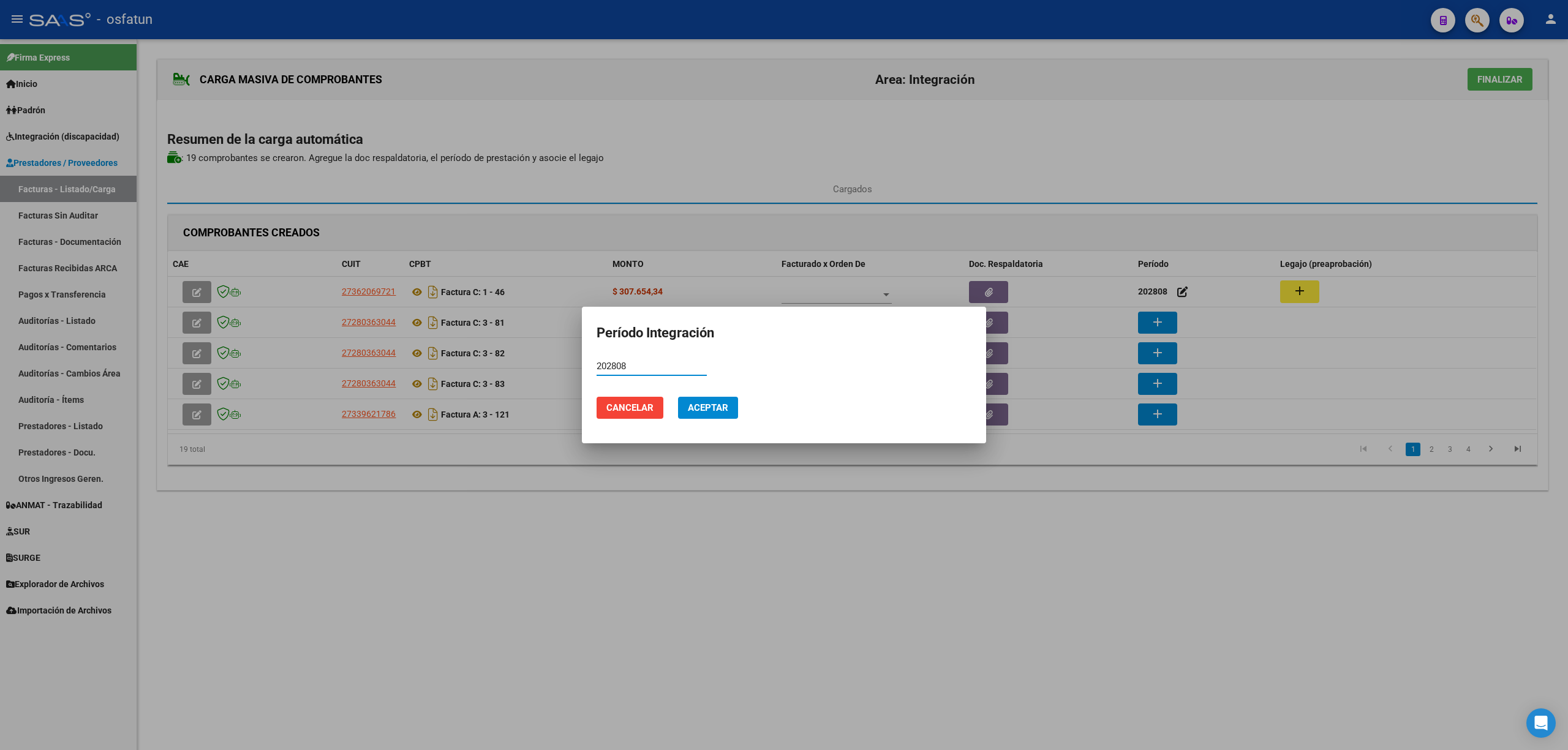
click at [615, 364] on input "202808" at bounding box center [652, 365] width 110 height 11
type input "202508"
click at [725, 400] on button "Aceptar" at bounding box center [708, 407] width 60 height 22
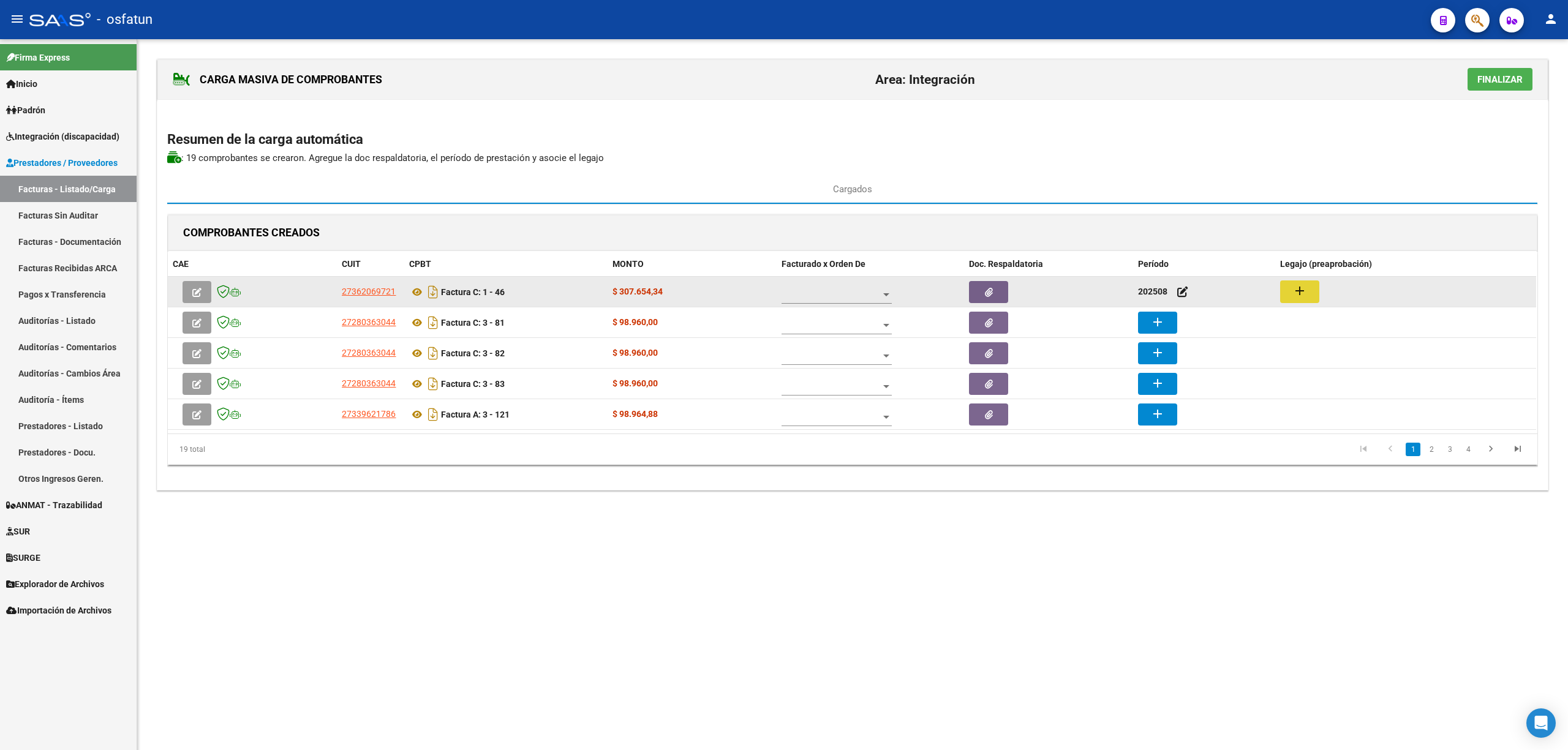
click at [1309, 296] on button "add" at bounding box center [1300, 292] width 39 height 23
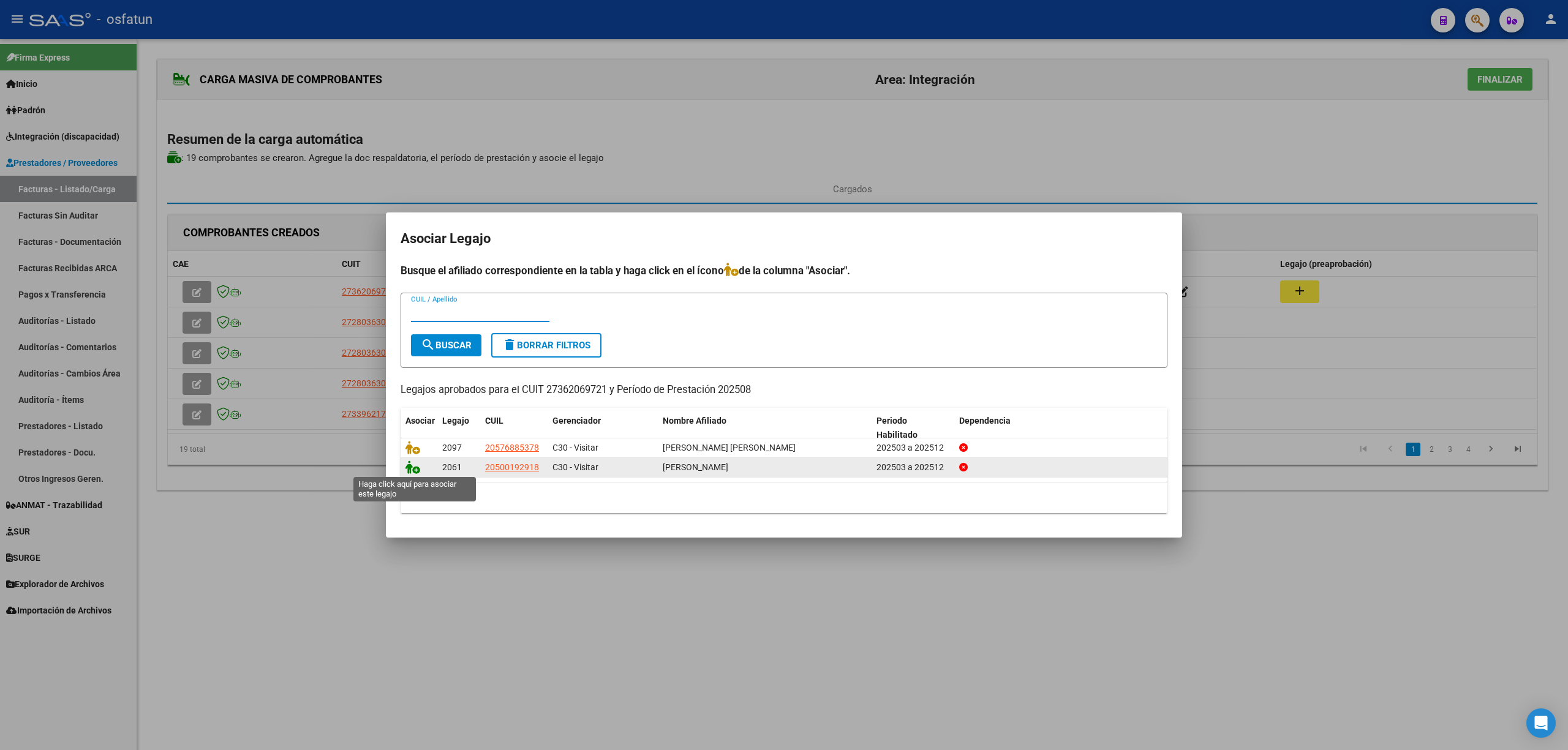
click at [411, 472] on icon at bounding box center [413, 467] width 15 height 14
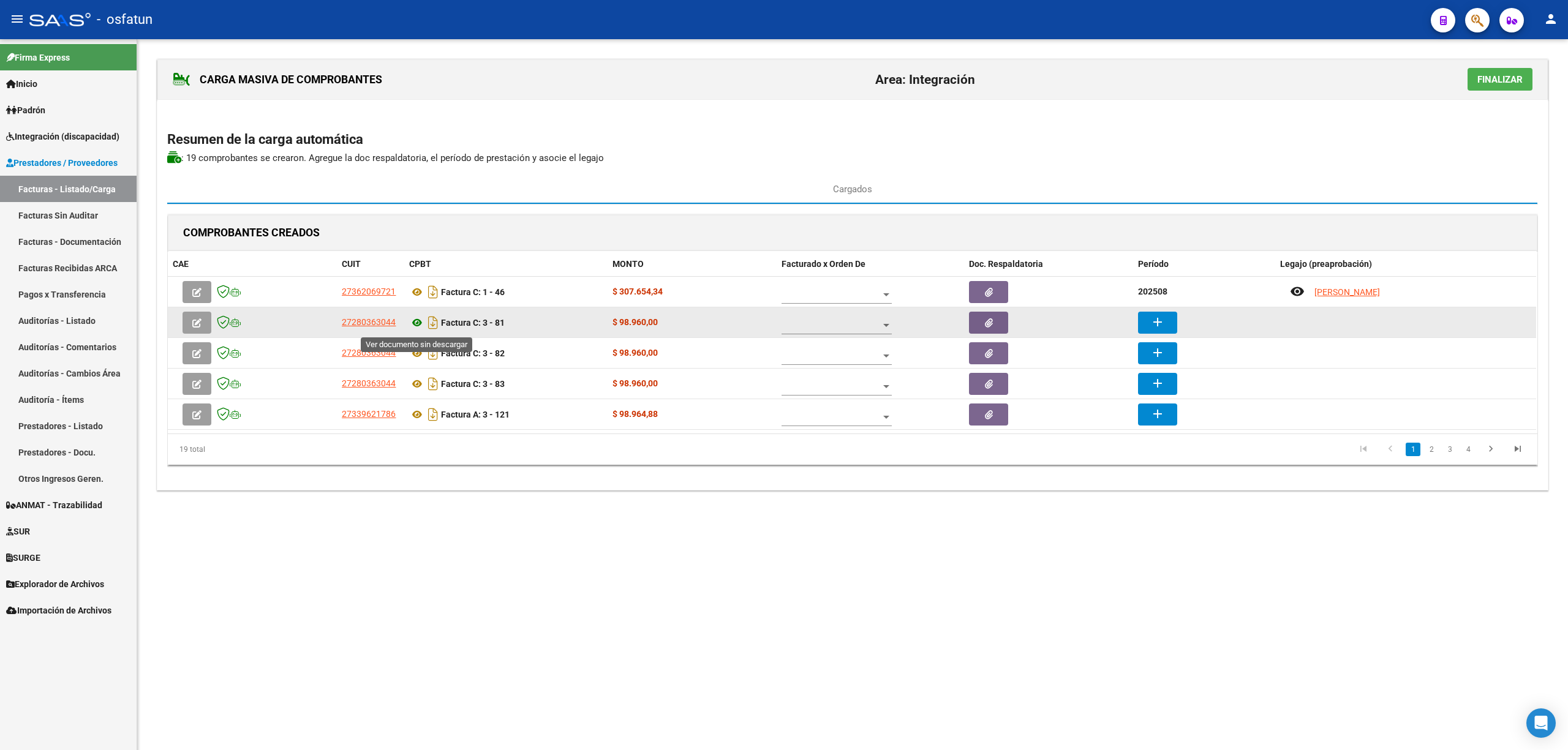
click at [414, 322] on icon at bounding box center [417, 323] width 16 height 15
click at [1150, 323] on button "add" at bounding box center [1157, 323] width 39 height 22
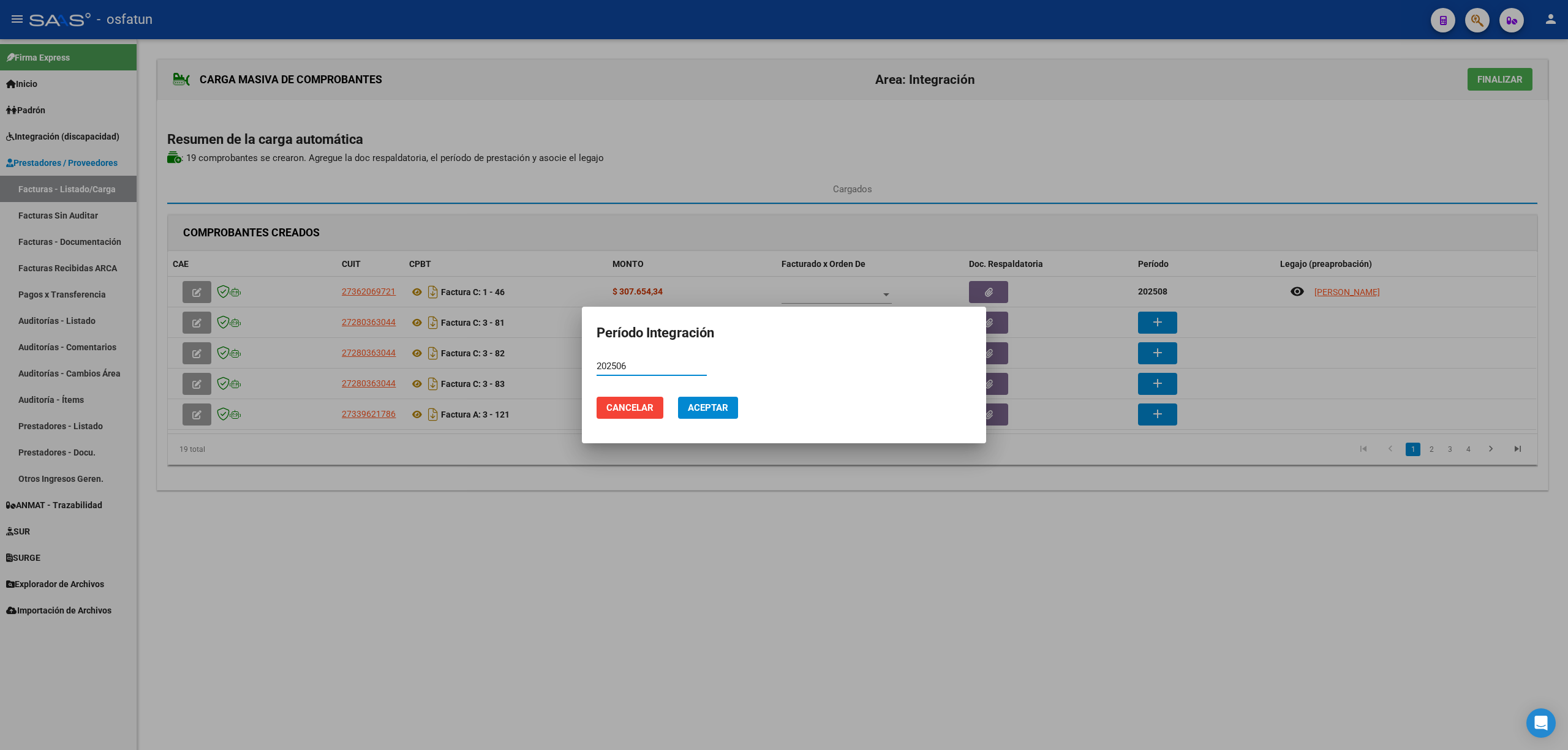
type input "202506"
click at [719, 410] on span "Aceptar" at bounding box center [708, 407] width 41 height 11
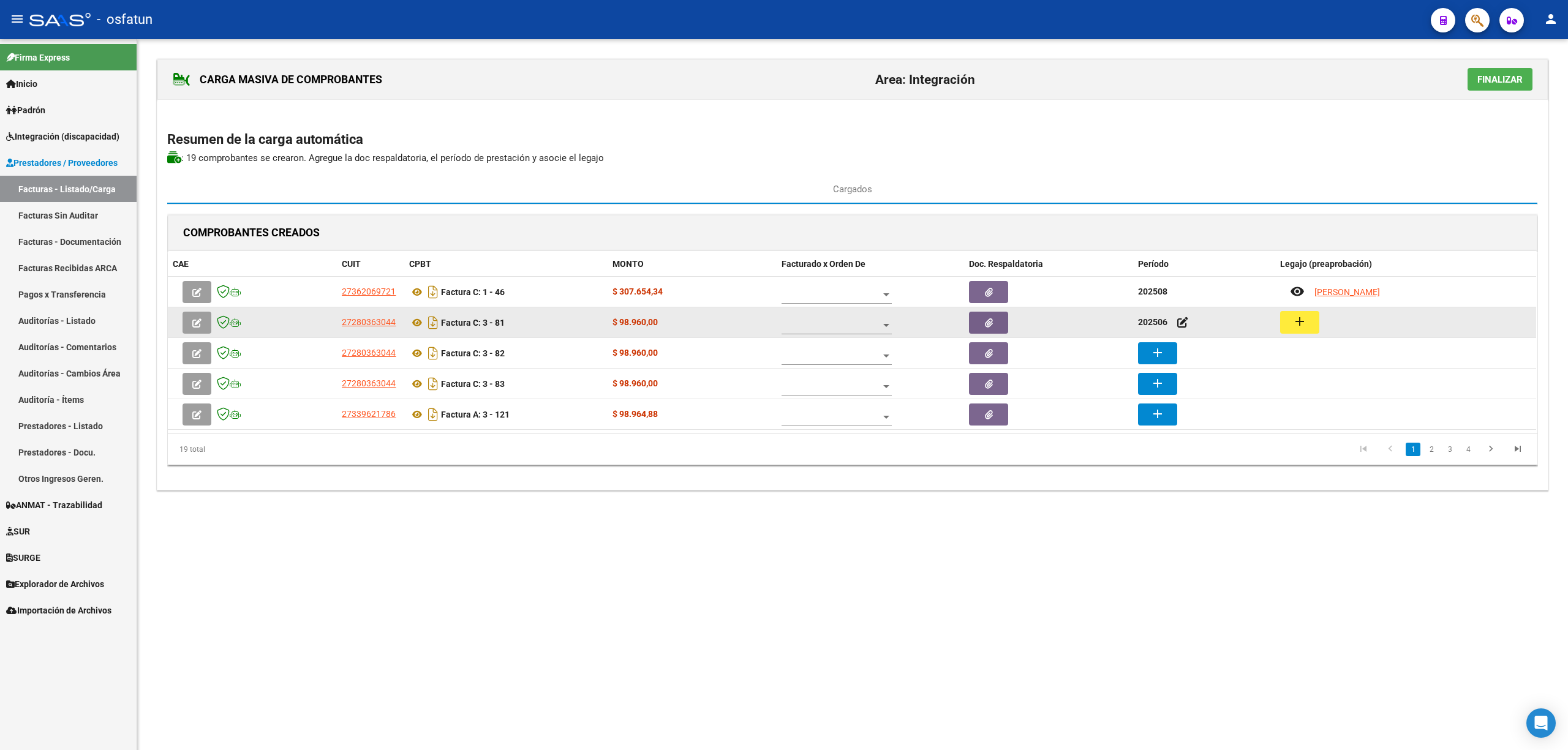
click at [1304, 325] on mat-icon "add" at bounding box center [1300, 321] width 15 height 15
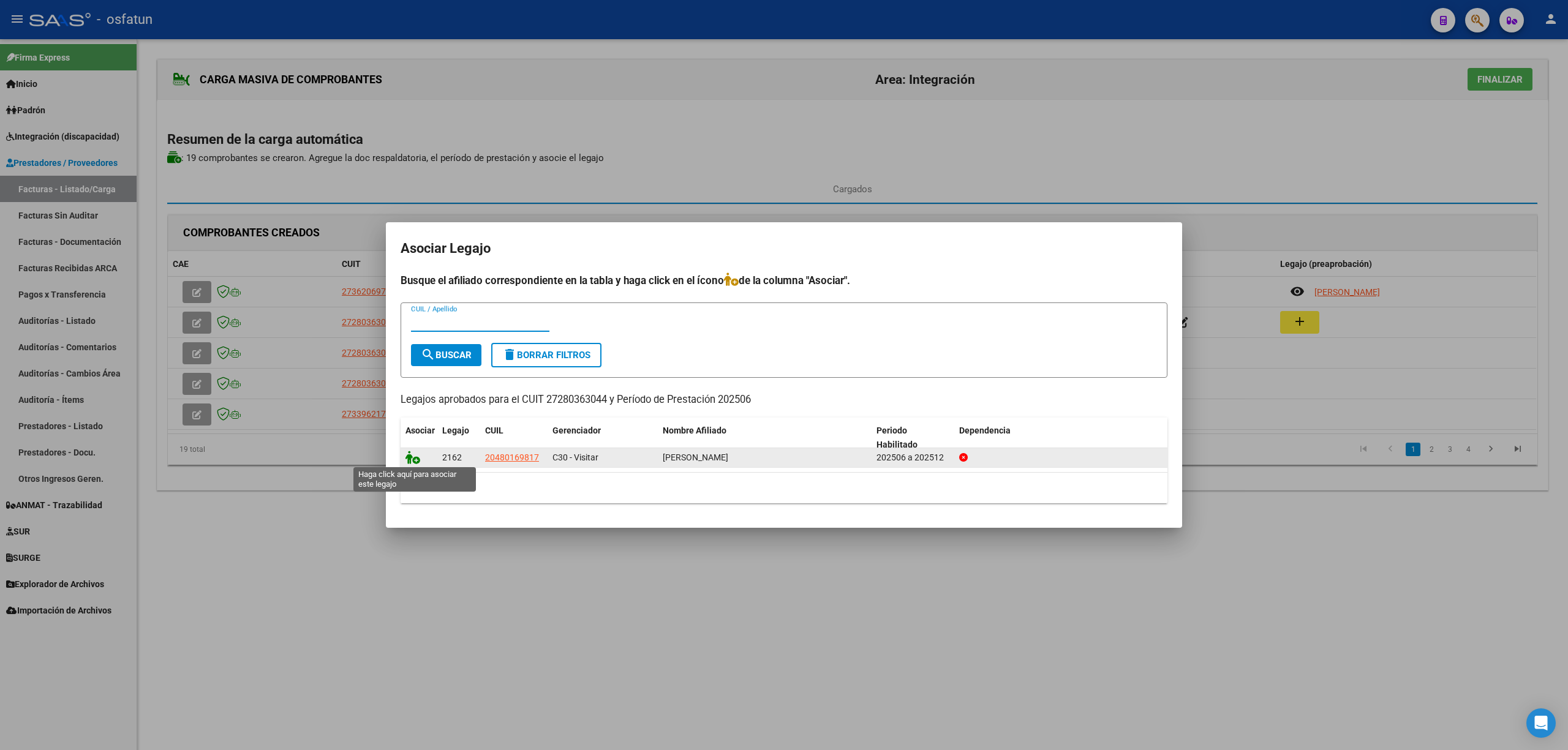
click at [413, 457] on icon at bounding box center [413, 457] width 15 height 14
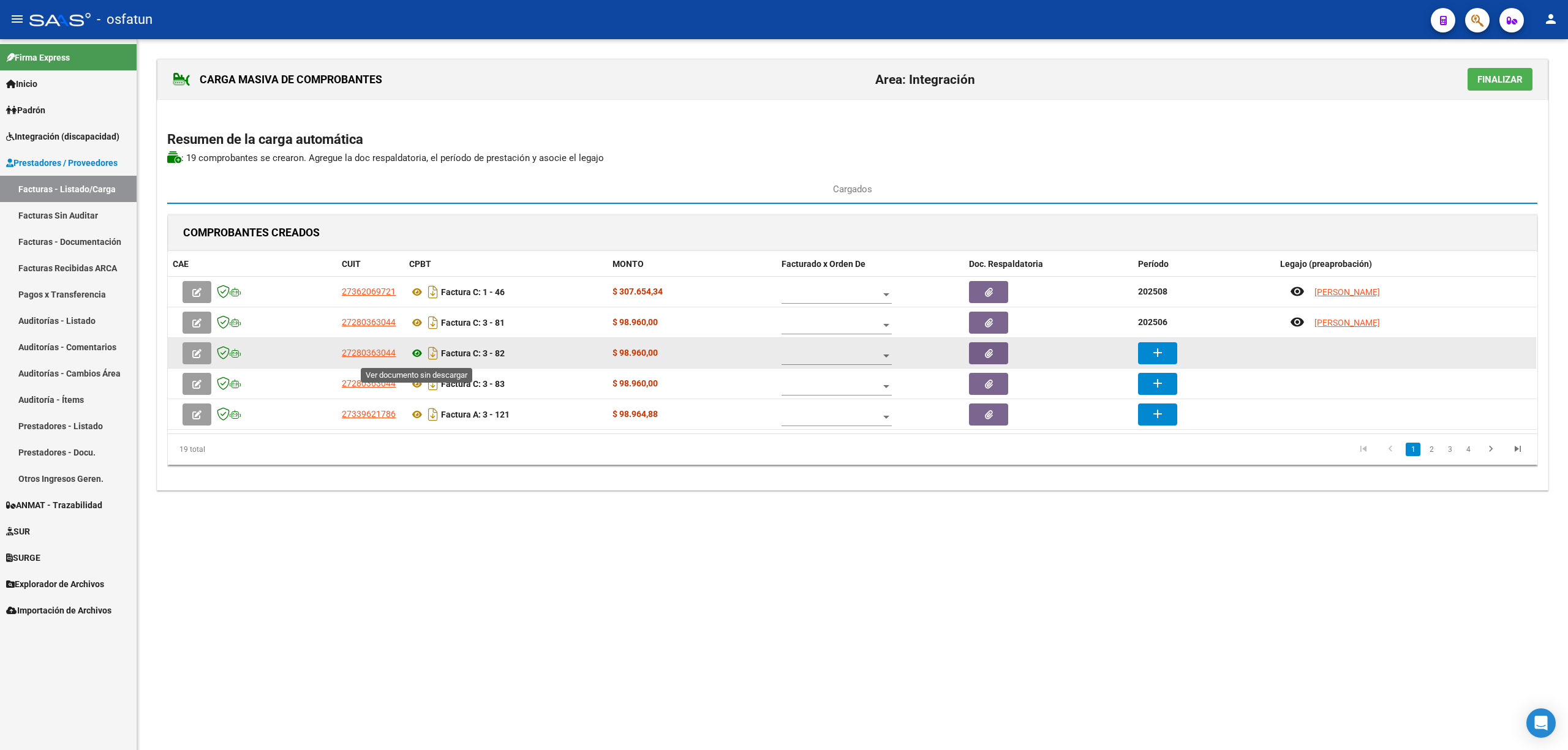
click at [418, 353] on icon at bounding box center [417, 353] width 16 height 15
click at [1157, 355] on mat-icon "add" at bounding box center [1157, 353] width 15 height 15
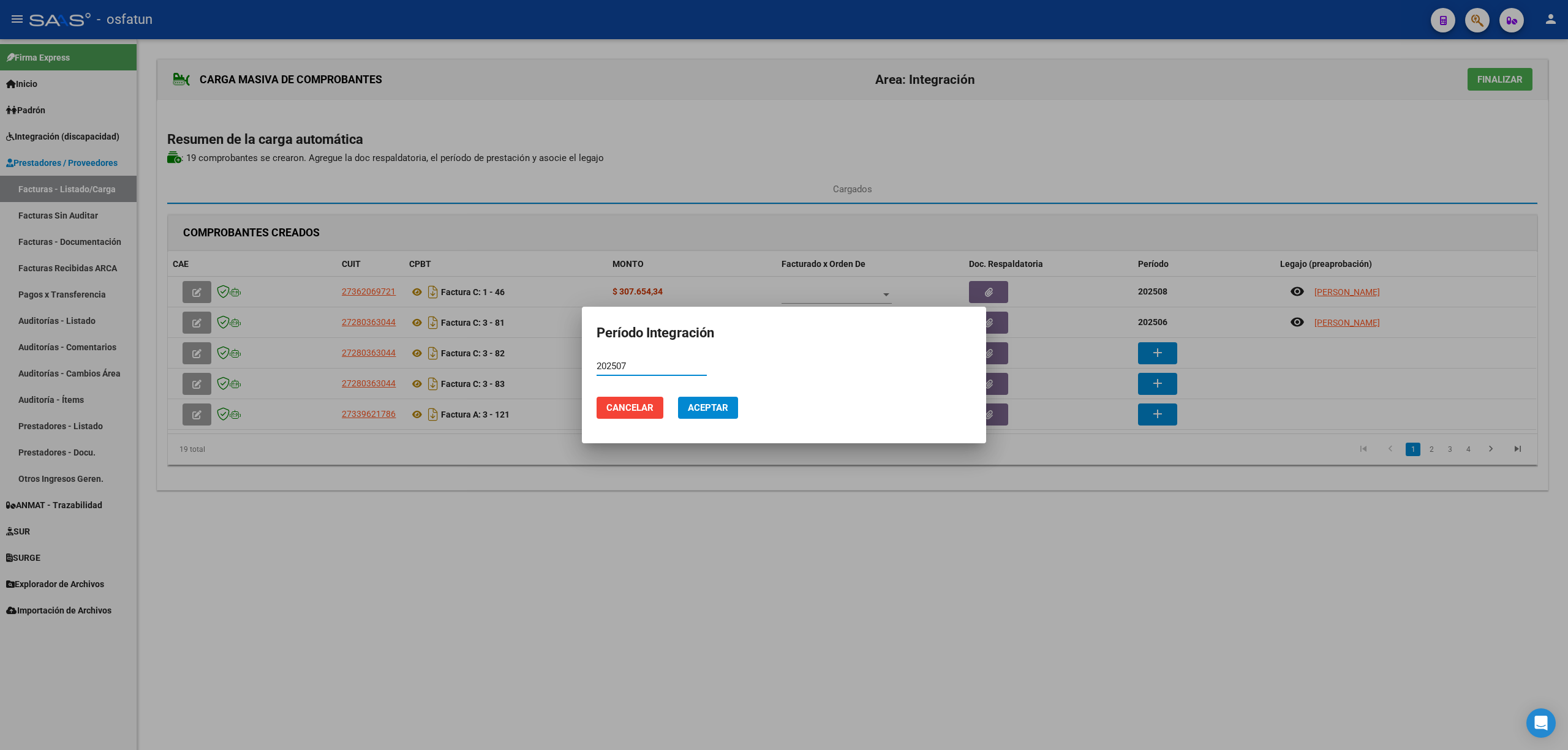
type input "202507"
click at [712, 412] on span "Aceptar" at bounding box center [708, 407] width 41 height 11
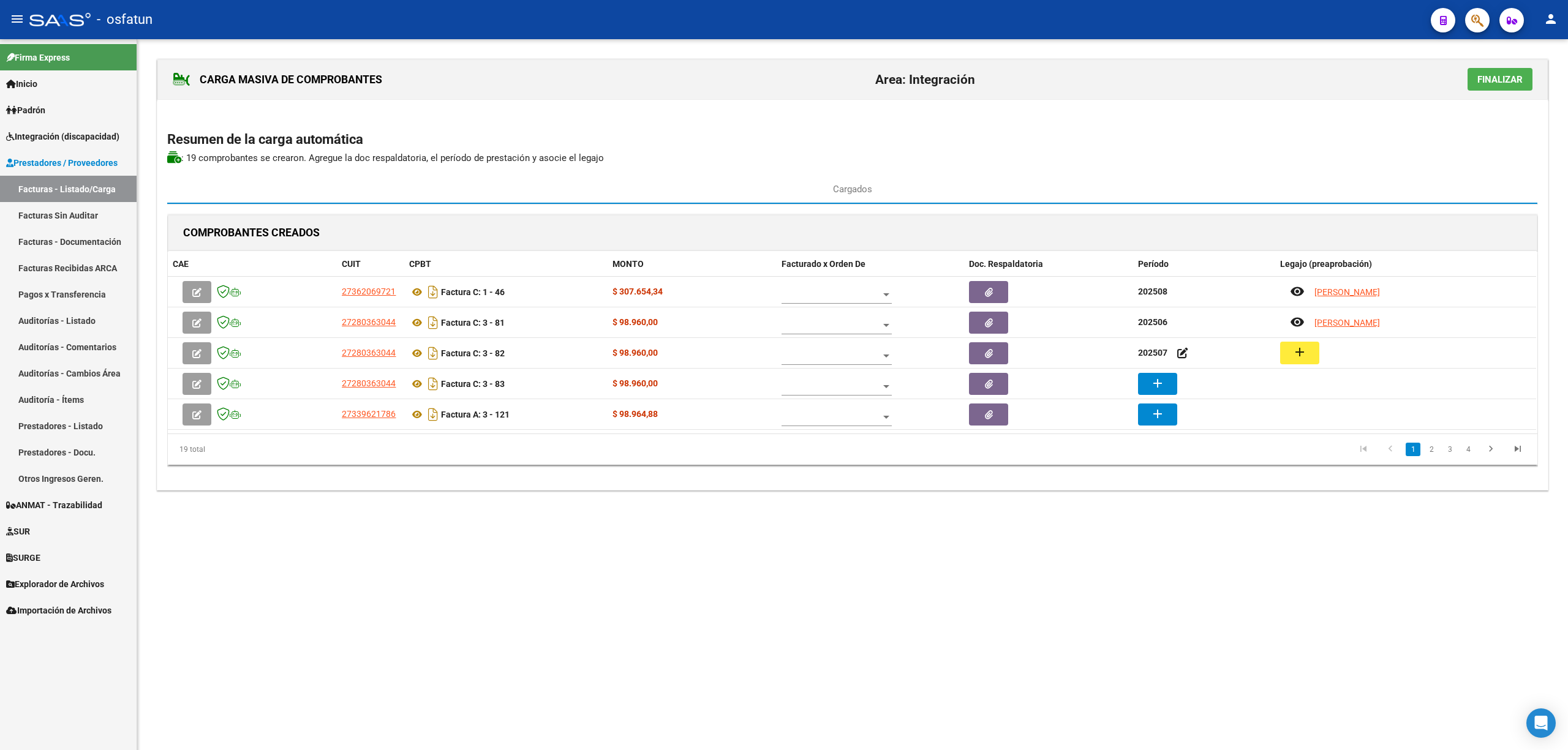
click at [1295, 358] on mat-icon "add" at bounding box center [1300, 352] width 15 height 15
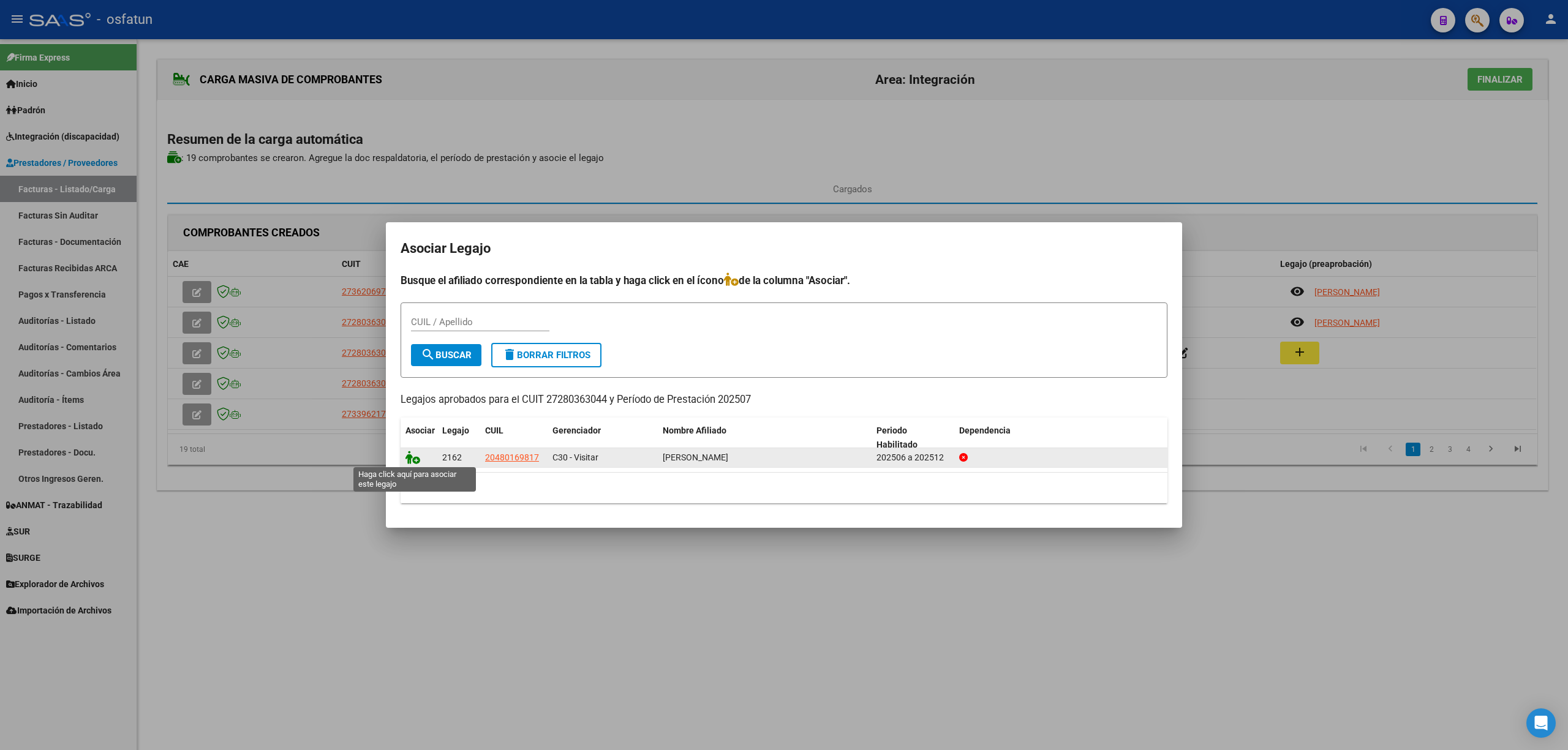
click at [408, 455] on icon at bounding box center [413, 457] width 15 height 14
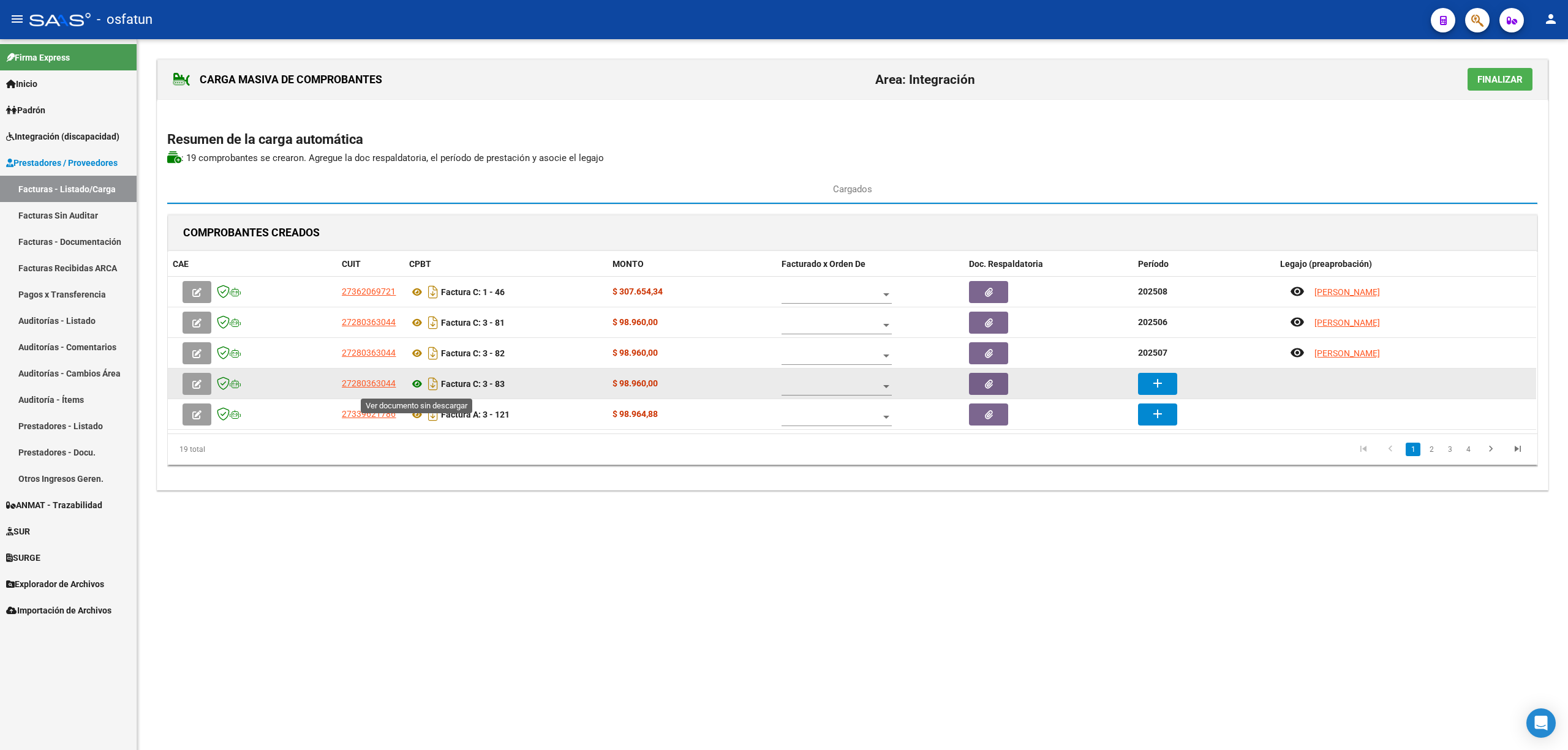
click at [415, 385] on icon at bounding box center [417, 384] width 16 height 15
click at [1172, 385] on button "add" at bounding box center [1157, 383] width 39 height 22
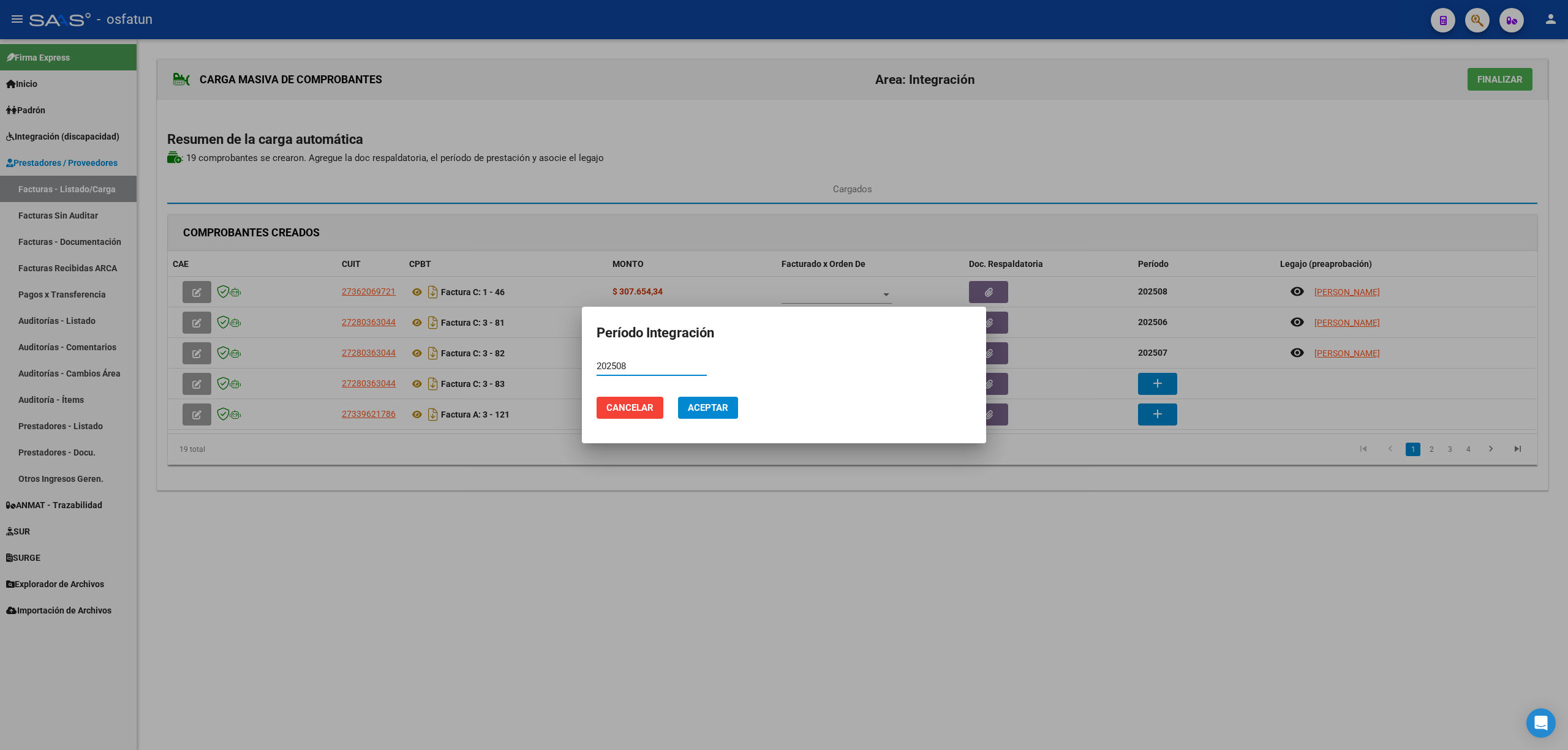
type input "202508"
click at [721, 397] on button "Aceptar" at bounding box center [708, 407] width 60 height 22
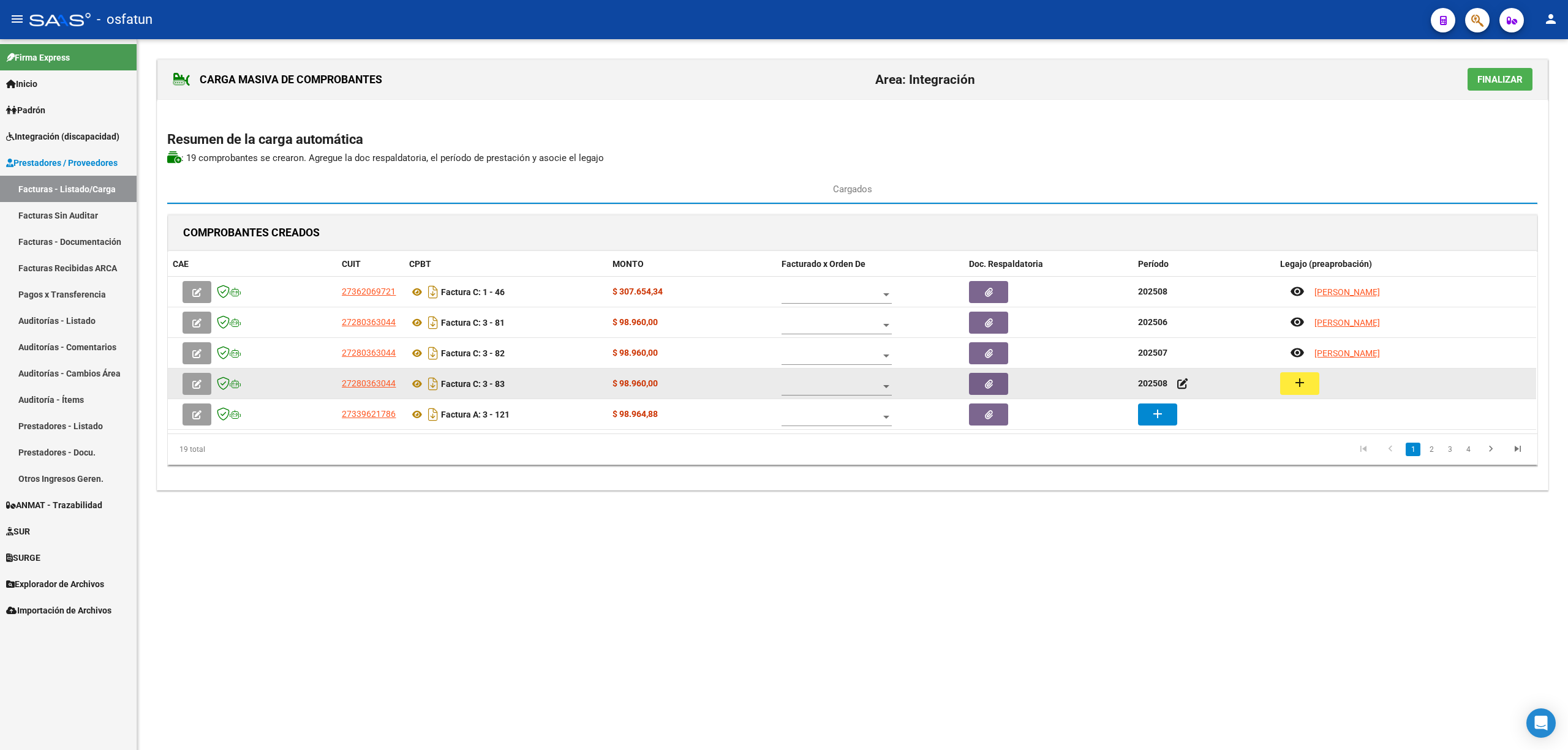
click at [1307, 383] on mat-icon "add" at bounding box center [1300, 382] width 15 height 15
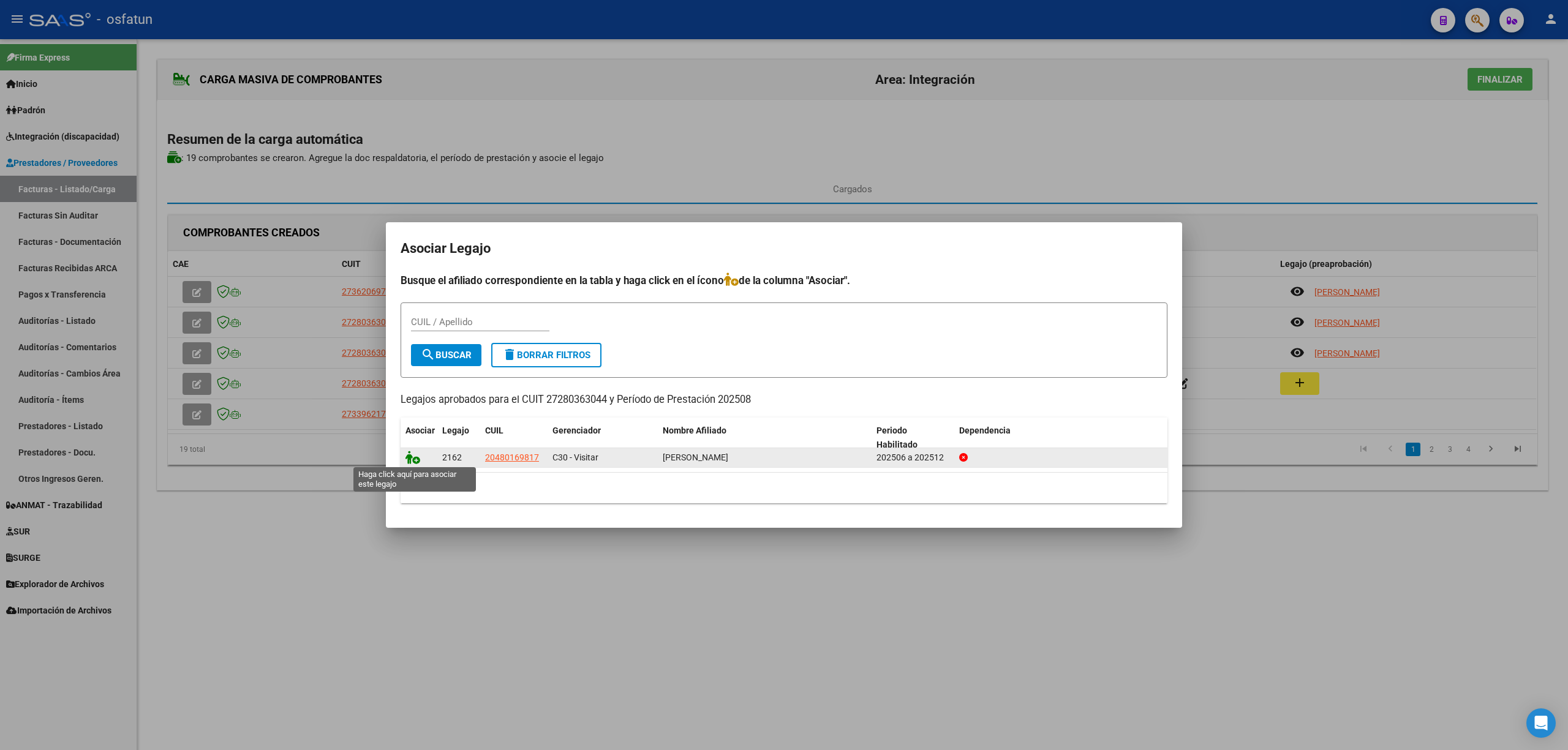
click at [416, 455] on icon at bounding box center [413, 457] width 15 height 14
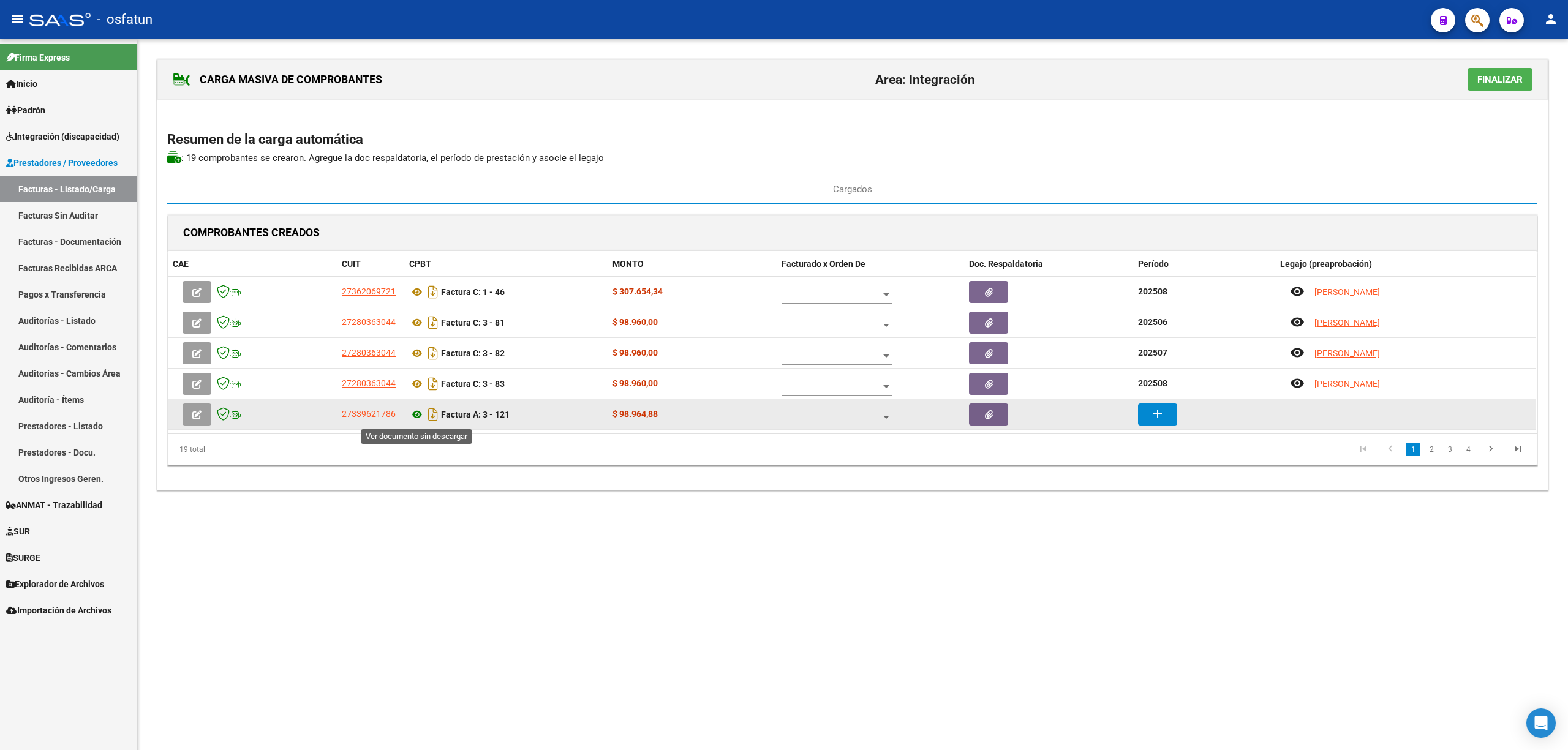
click at [417, 421] on icon at bounding box center [417, 415] width 16 height 15
click at [1138, 424] on button "add" at bounding box center [1157, 414] width 39 height 22
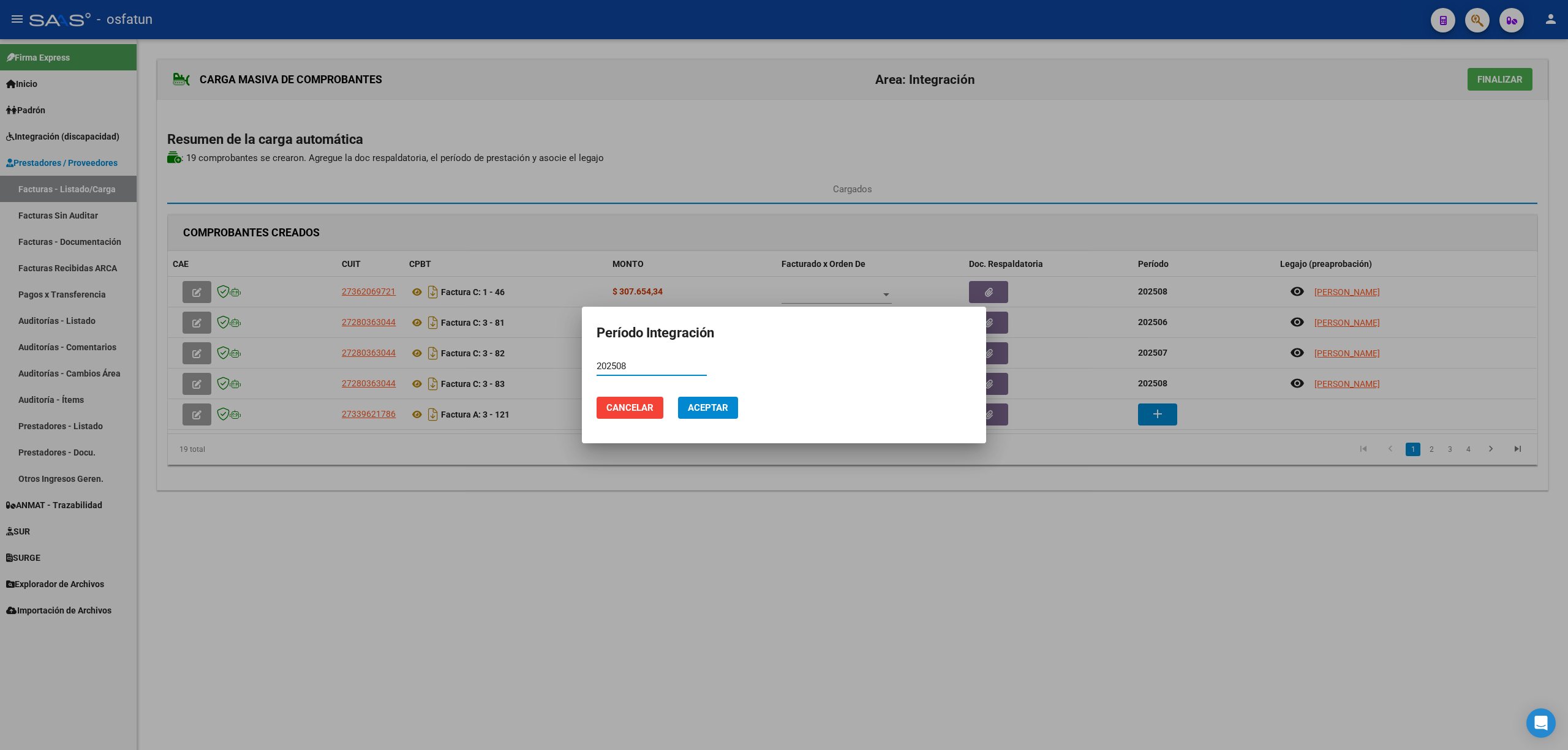
type input "202508"
click at [720, 412] on span "Aceptar" at bounding box center [708, 407] width 41 height 11
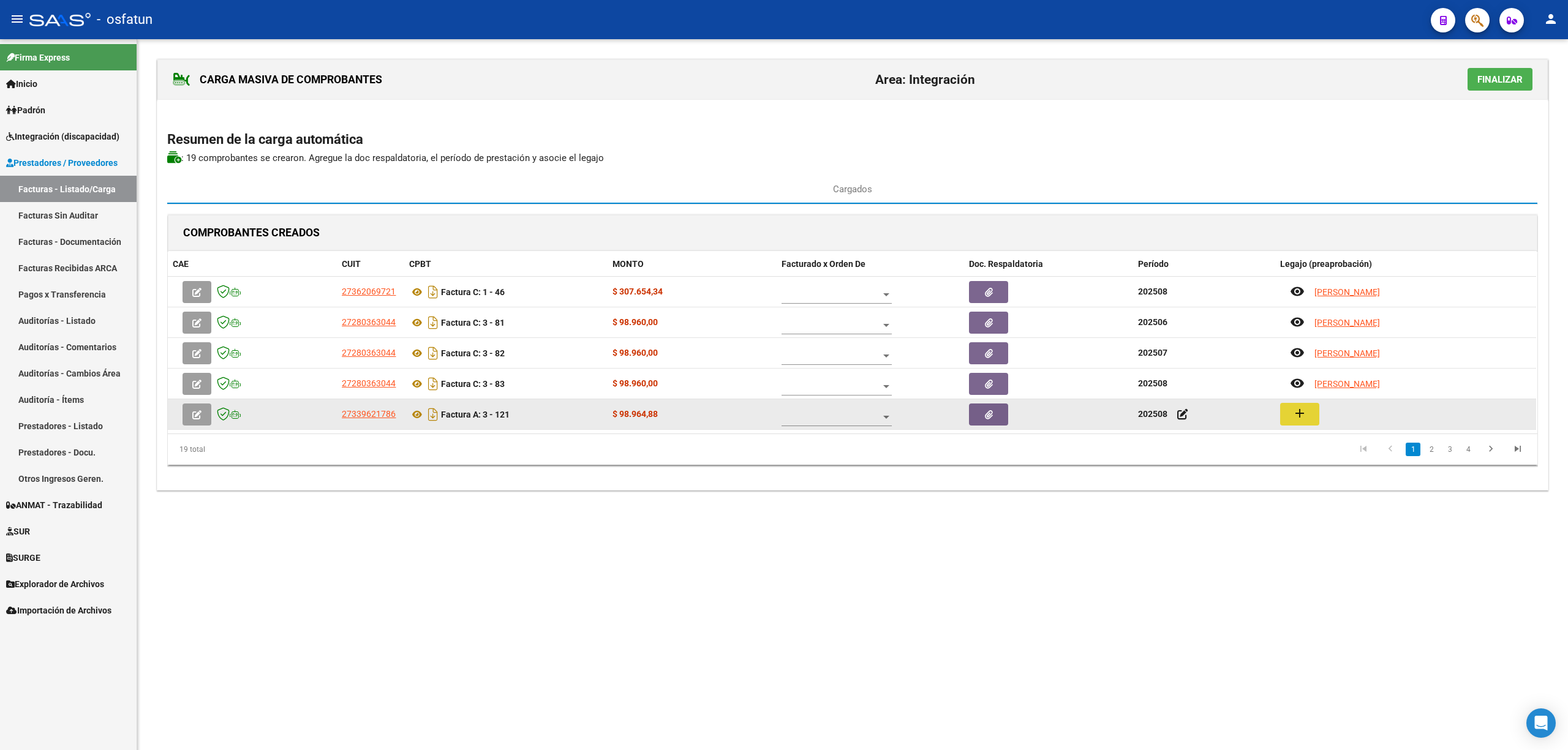
click at [1300, 412] on mat-icon "add" at bounding box center [1300, 413] width 15 height 15
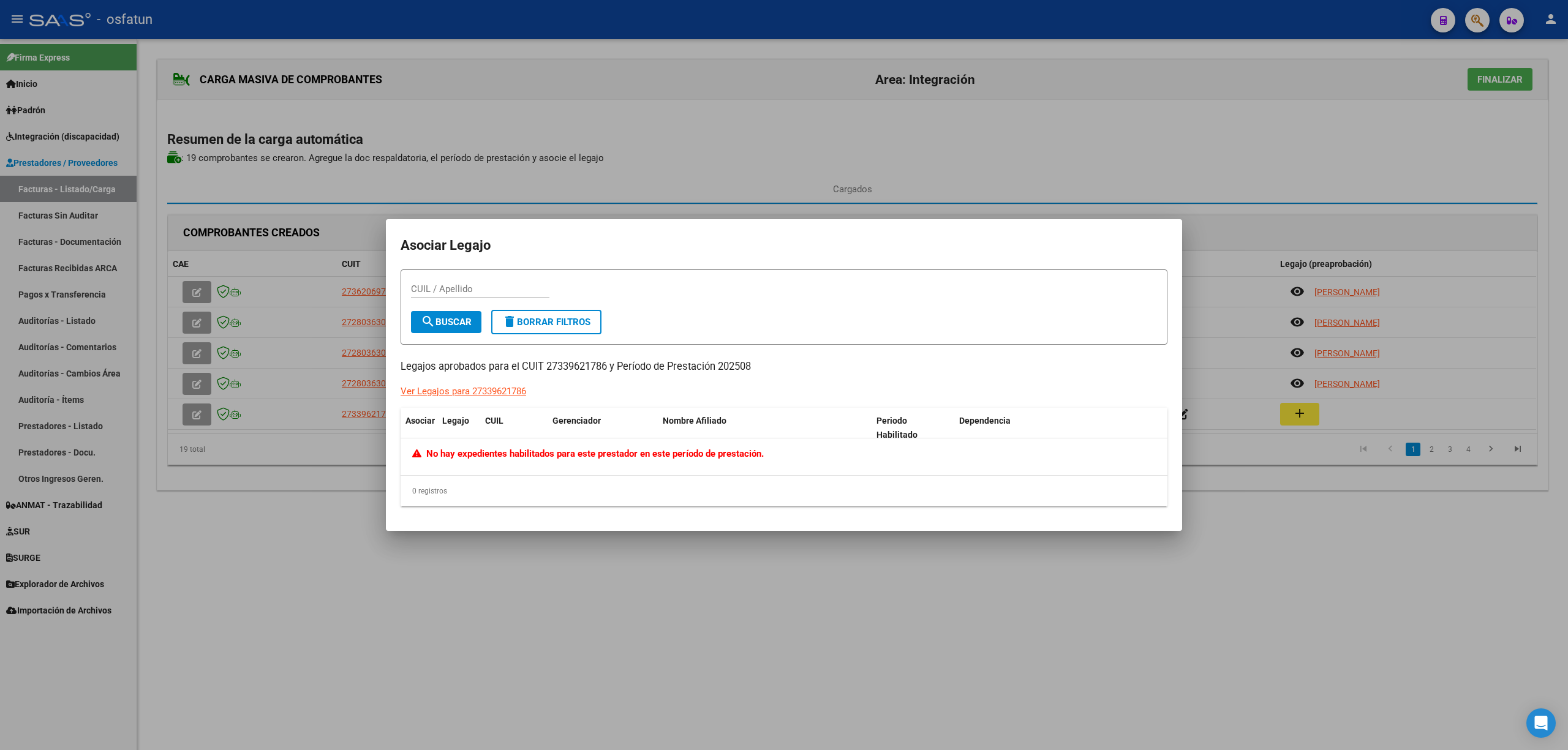
click at [631, 586] on div at bounding box center [784, 375] width 1568 height 750
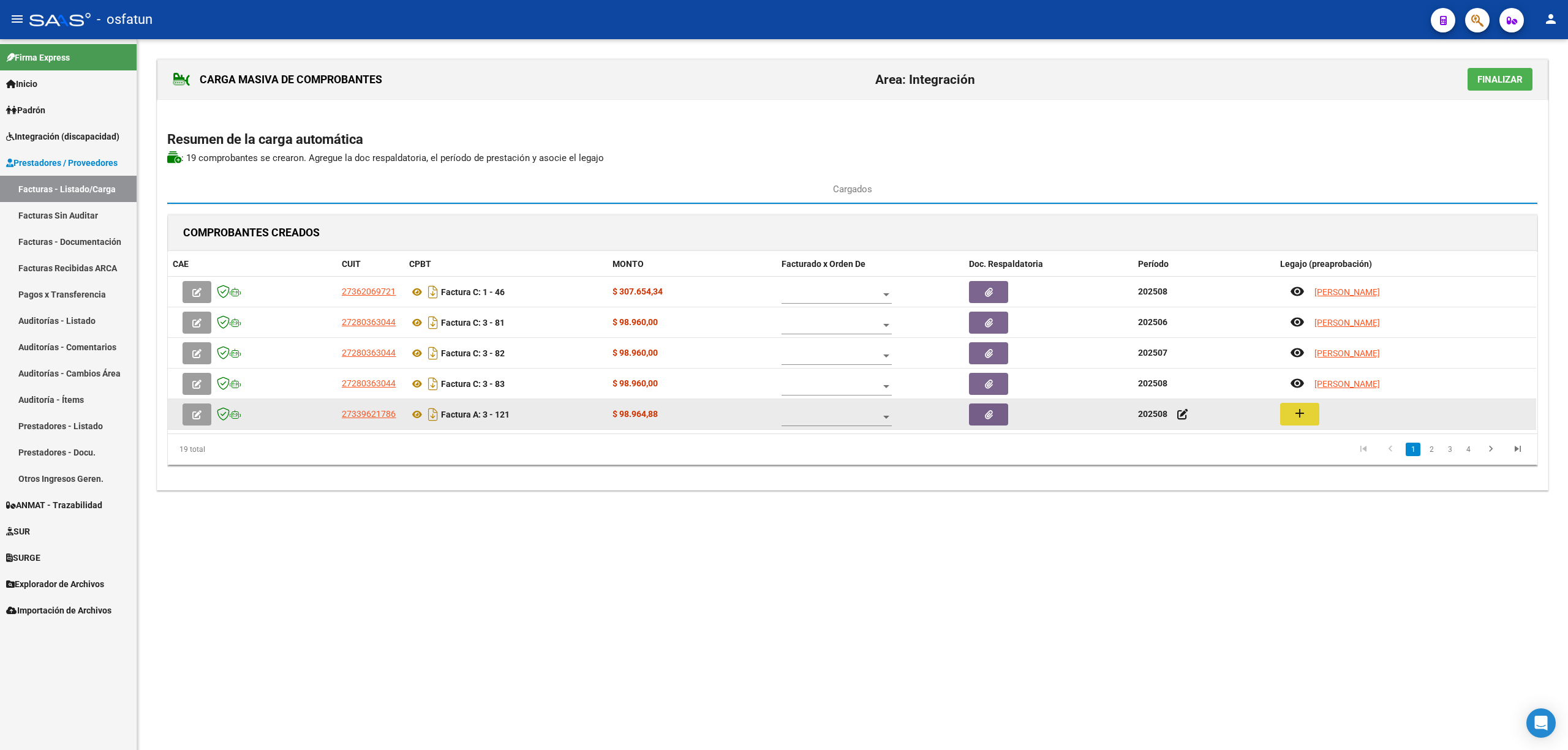
click at [1301, 417] on mat-icon "add" at bounding box center [1300, 413] width 15 height 15
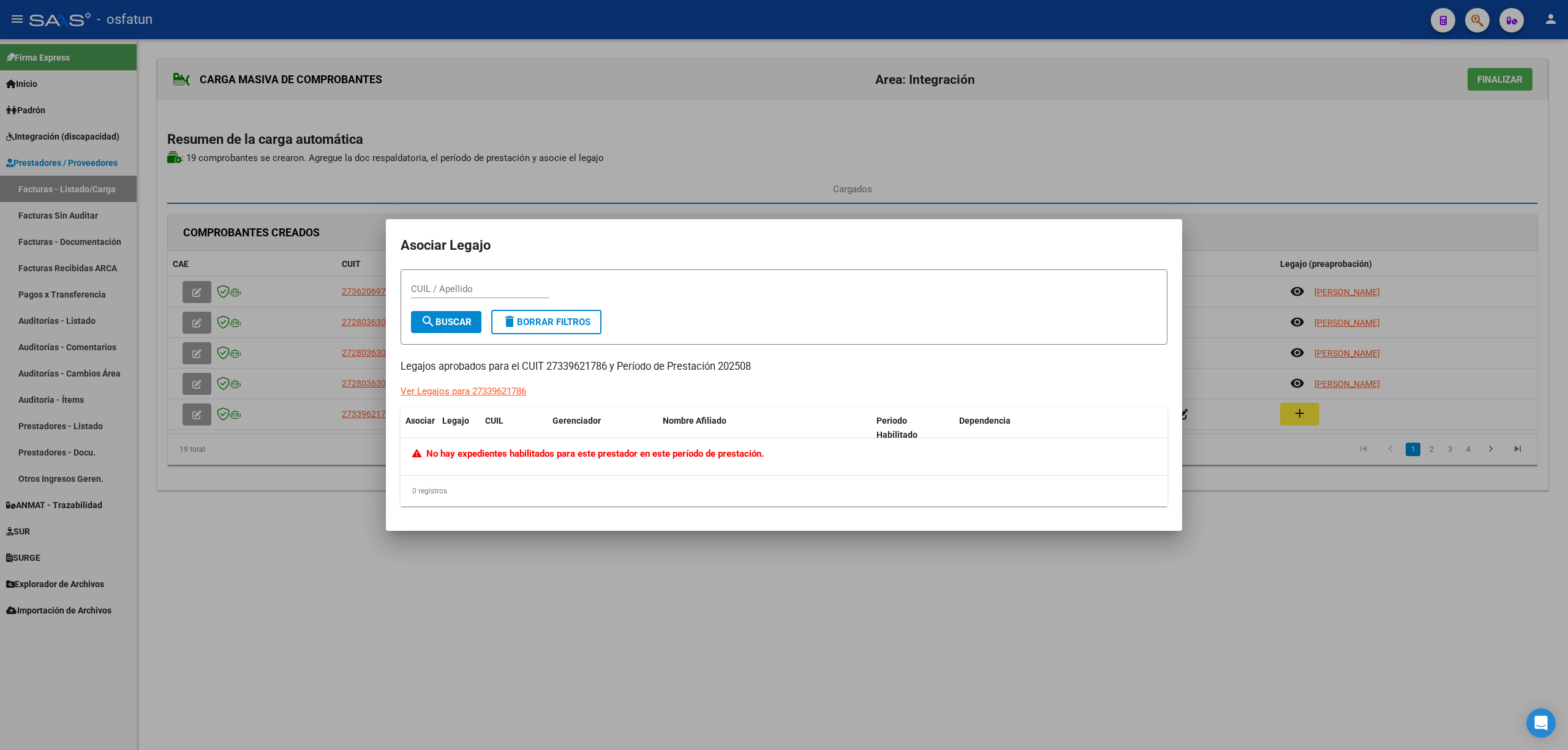
click at [795, 608] on div at bounding box center [784, 375] width 1568 height 750
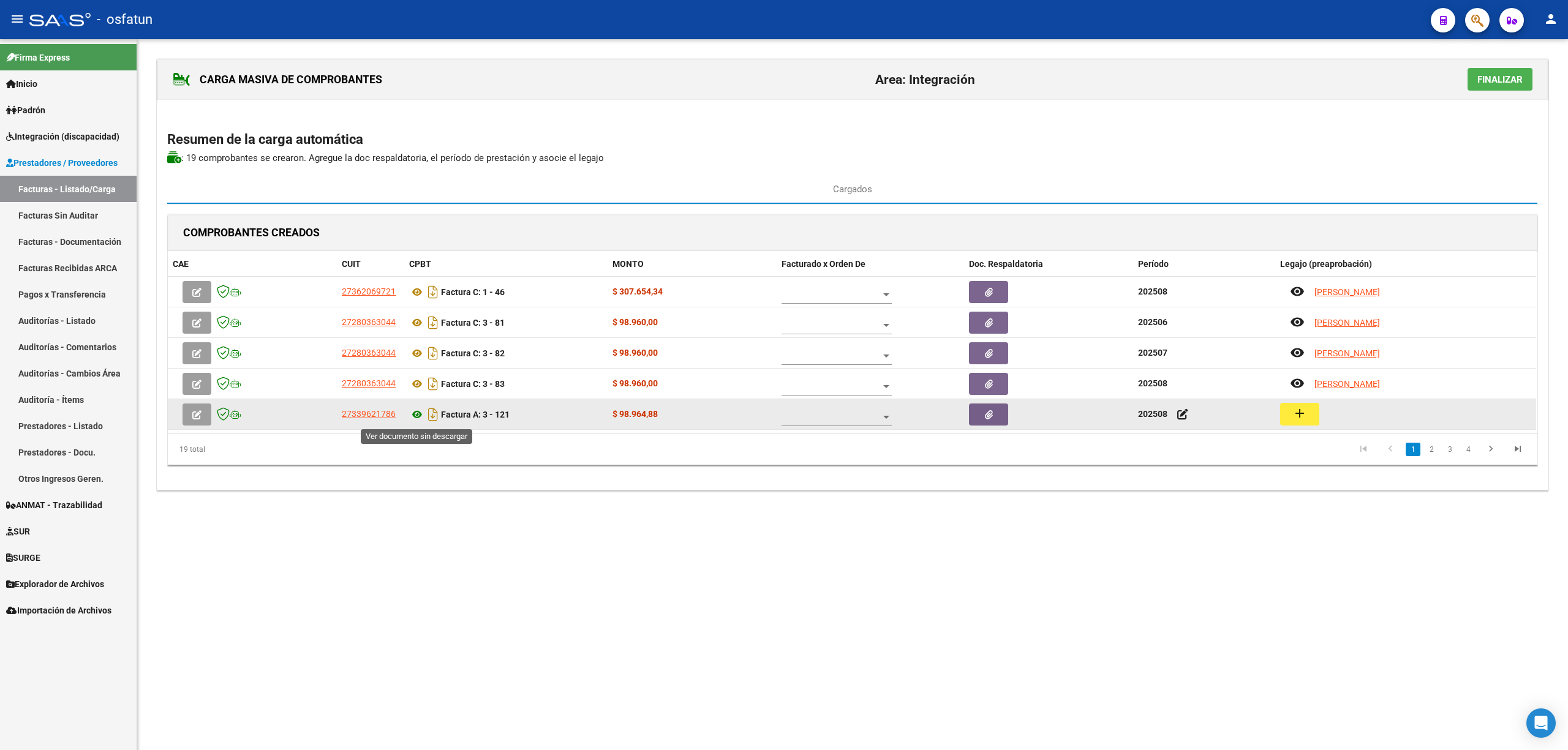
click at [416, 415] on icon at bounding box center [417, 415] width 16 height 15
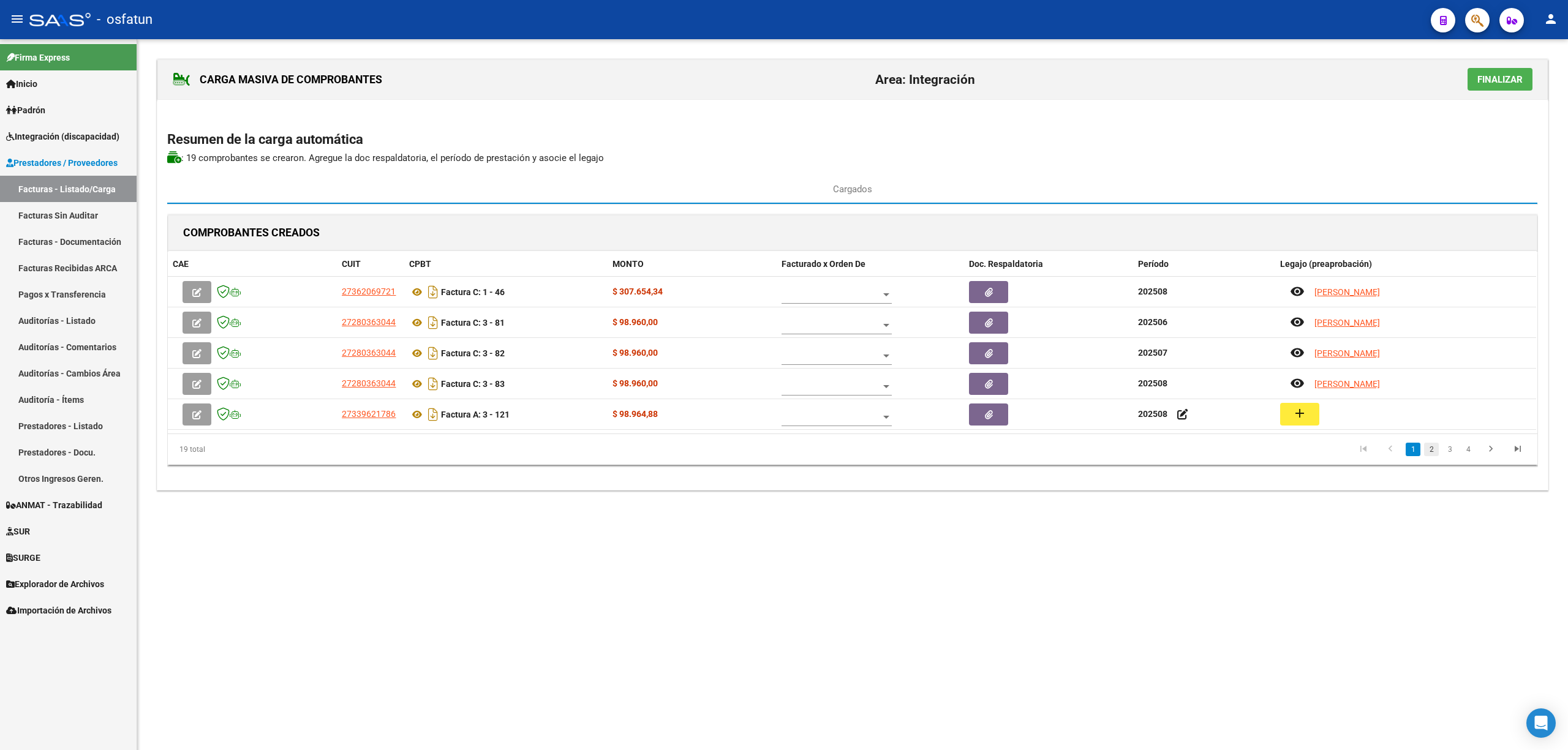
click at [1432, 454] on link "2" at bounding box center [1432, 449] width 15 height 14
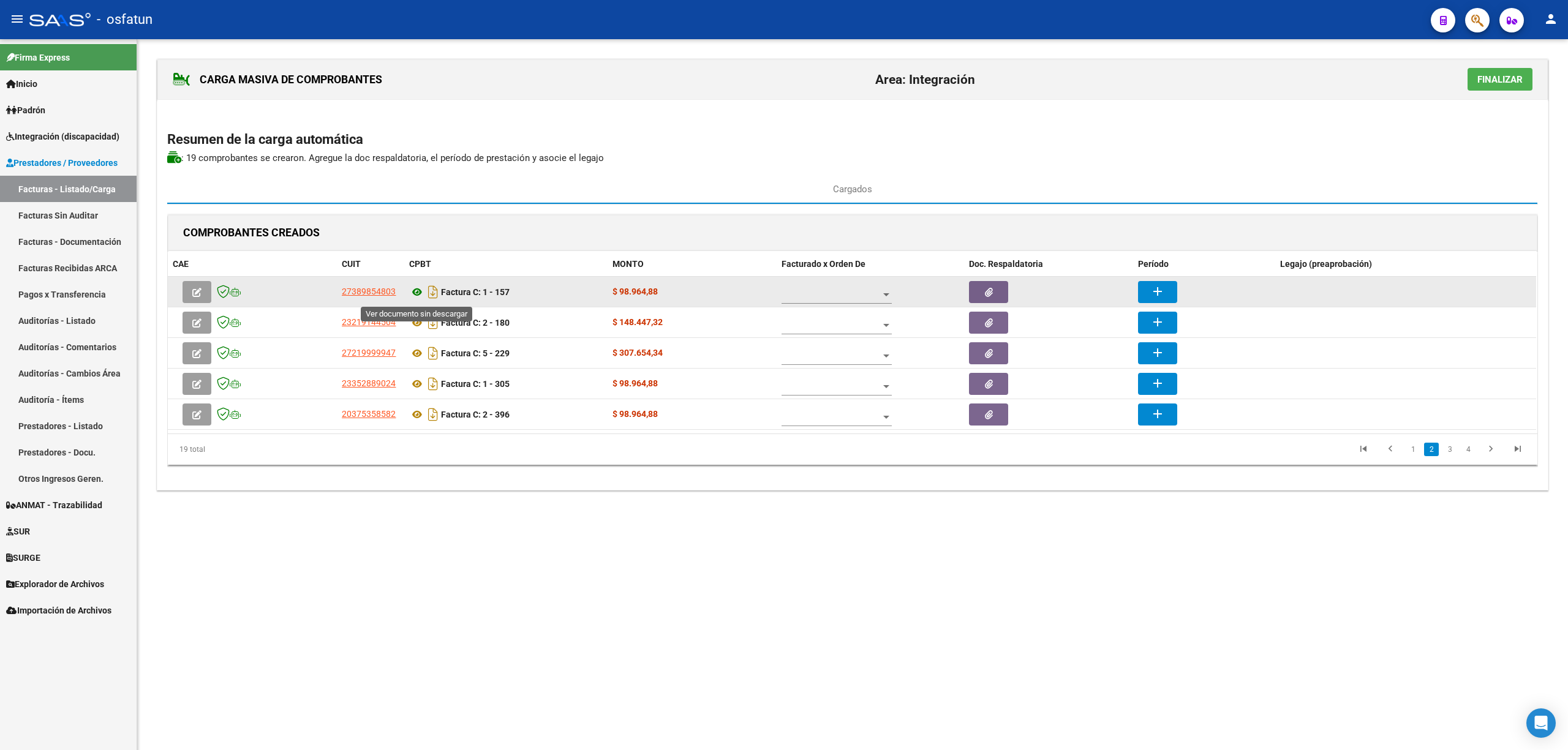
click at [418, 289] on icon at bounding box center [417, 292] width 16 height 15
click at [1162, 297] on mat-icon "add" at bounding box center [1157, 291] width 15 height 15
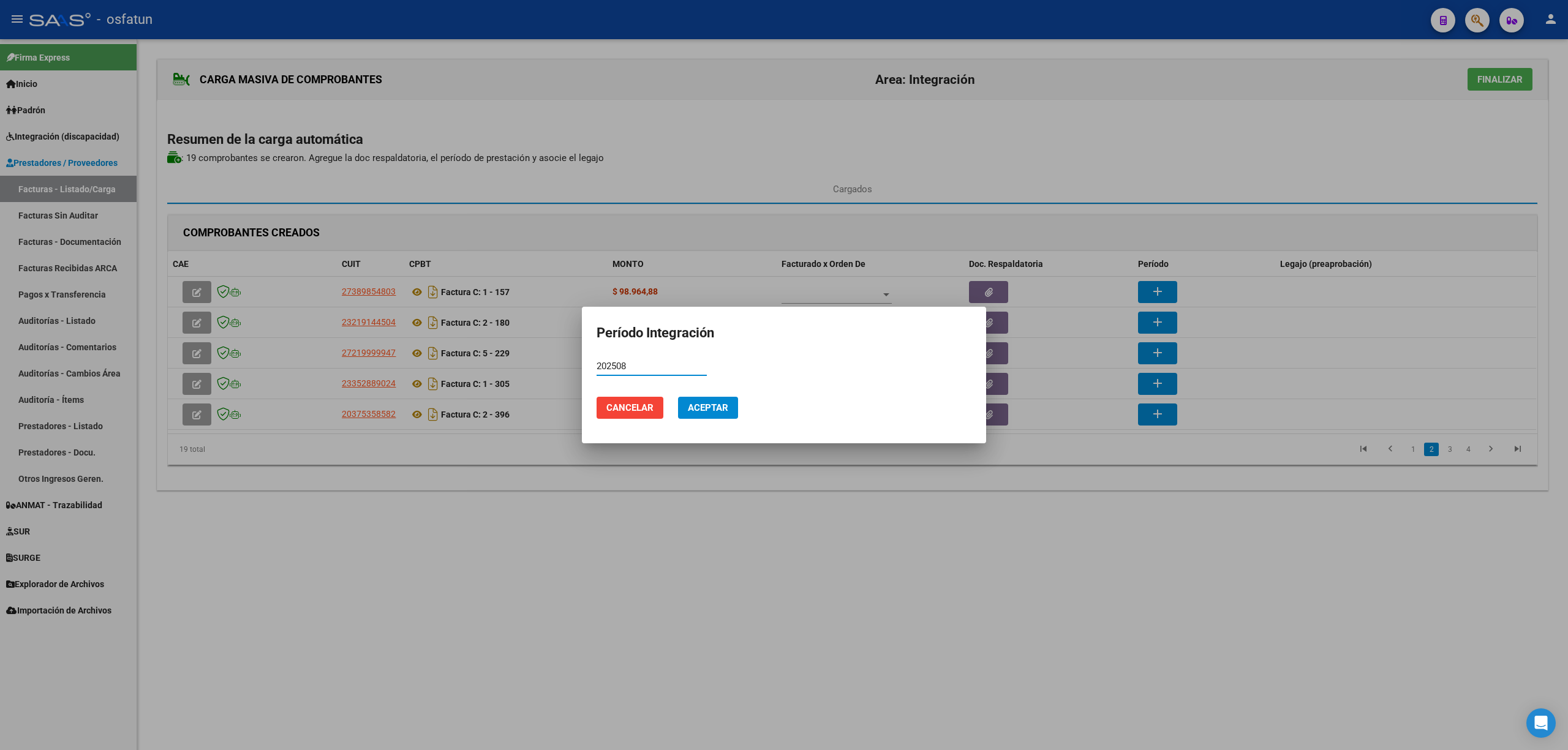
type input "202508"
click at [726, 402] on span "Aceptar" at bounding box center [708, 407] width 41 height 11
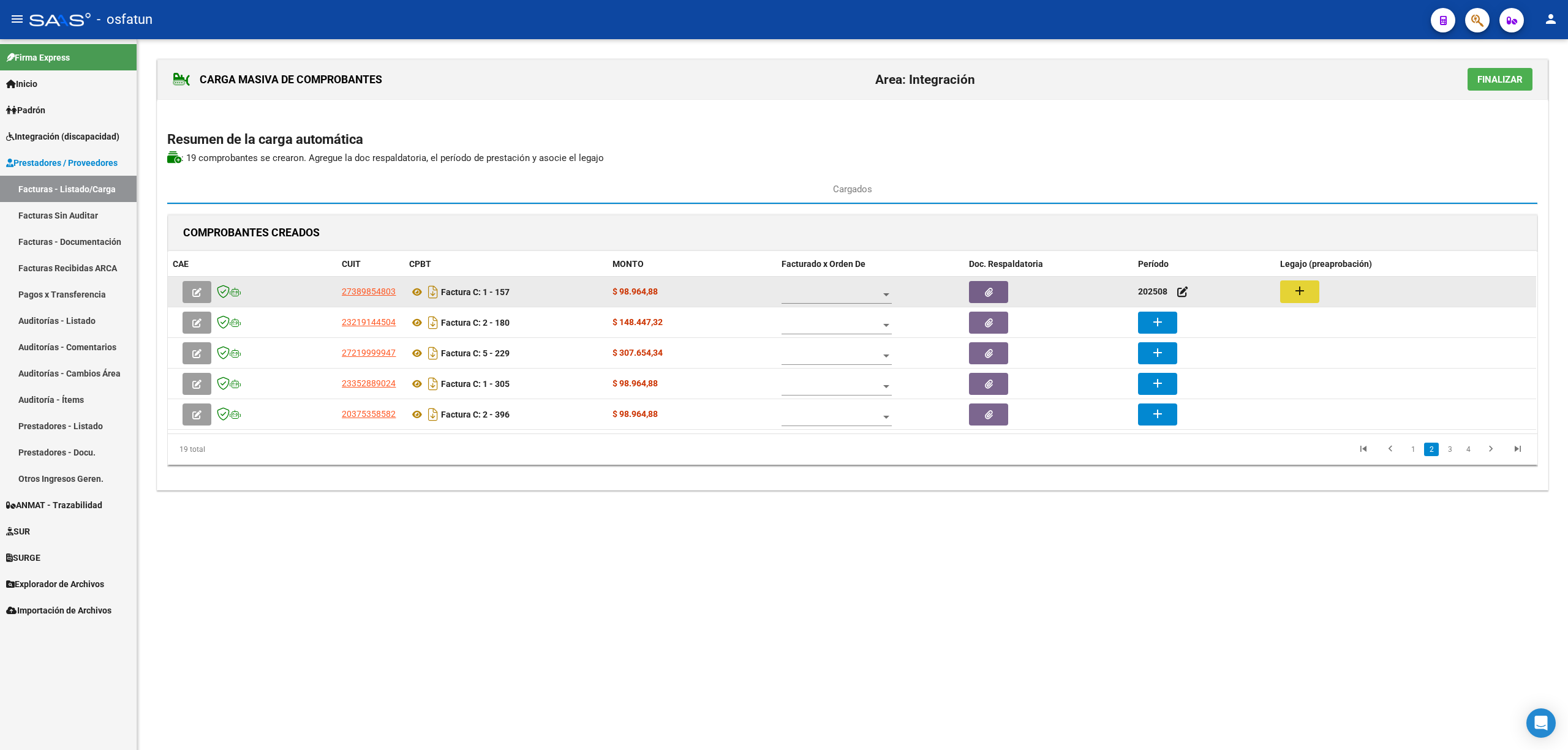
click at [1302, 296] on mat-icon "add" at bounding box center [1300, 290] width 15 height 15
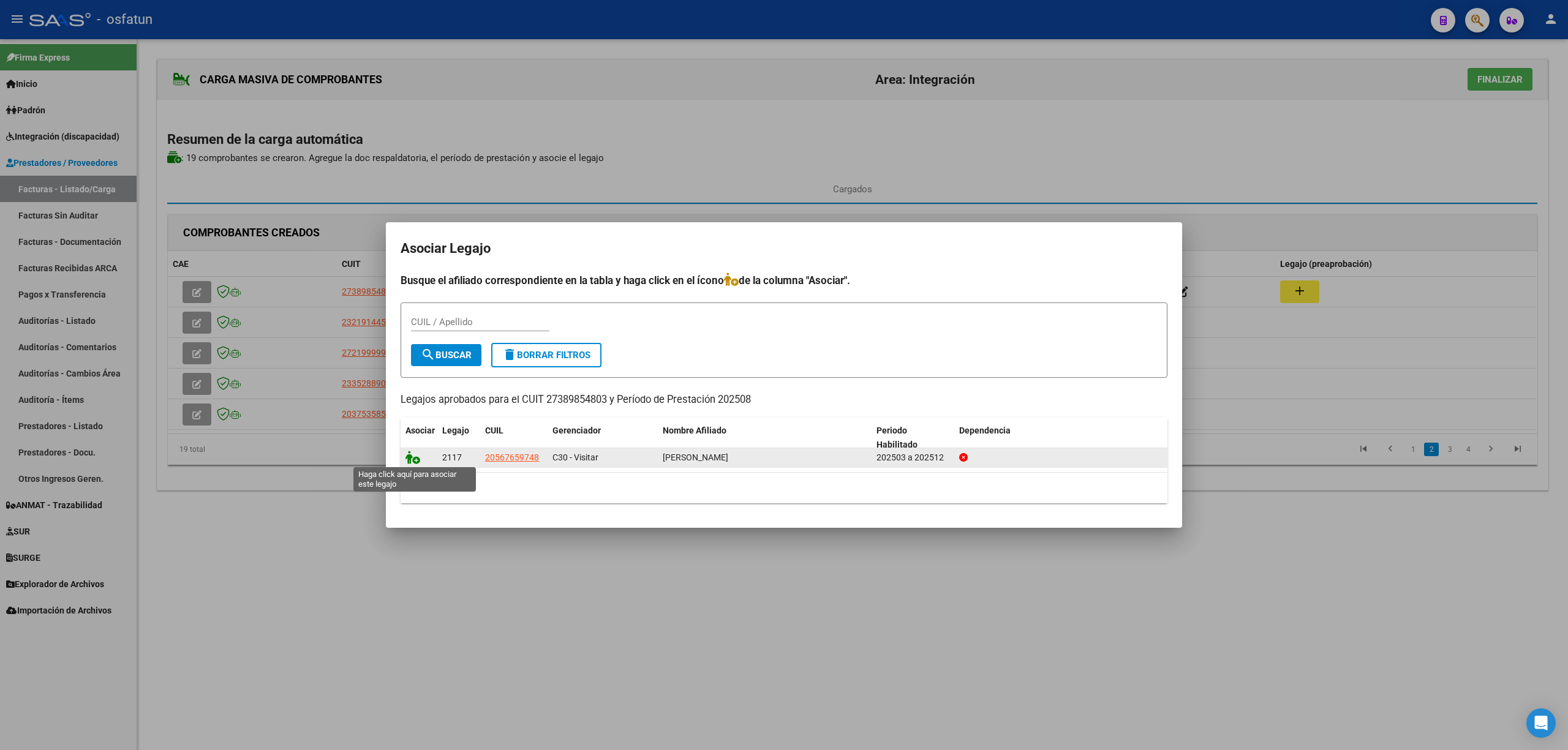
click at [406, 452] on icon at bounding box center [413, 457] width 15 height 14
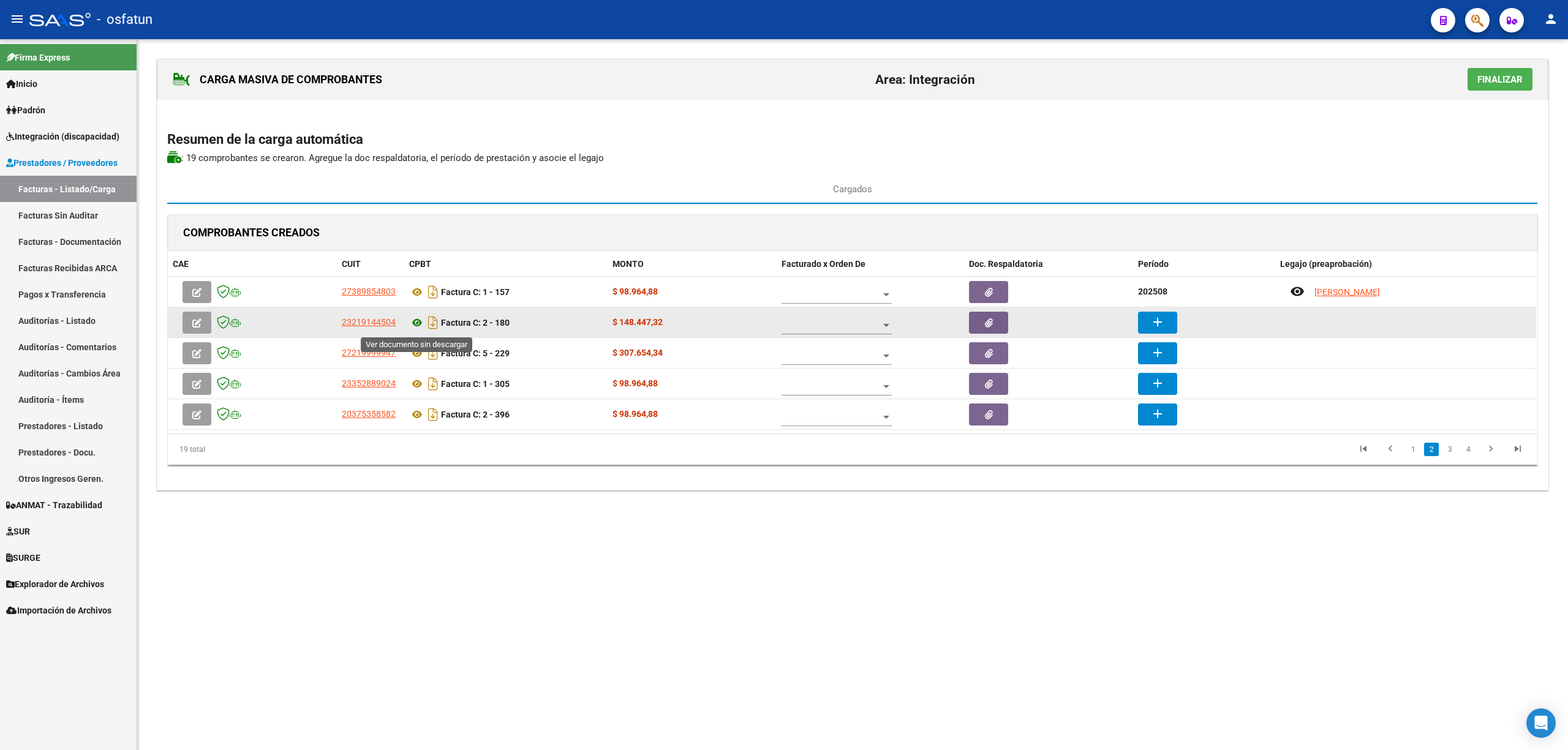
click at [417, 322] on icon at bounding box center [417, 323] width 16 height 15
click at [1164, 330] on mat-icon "add" at bounding box center [1157, 322] width 15 height 15
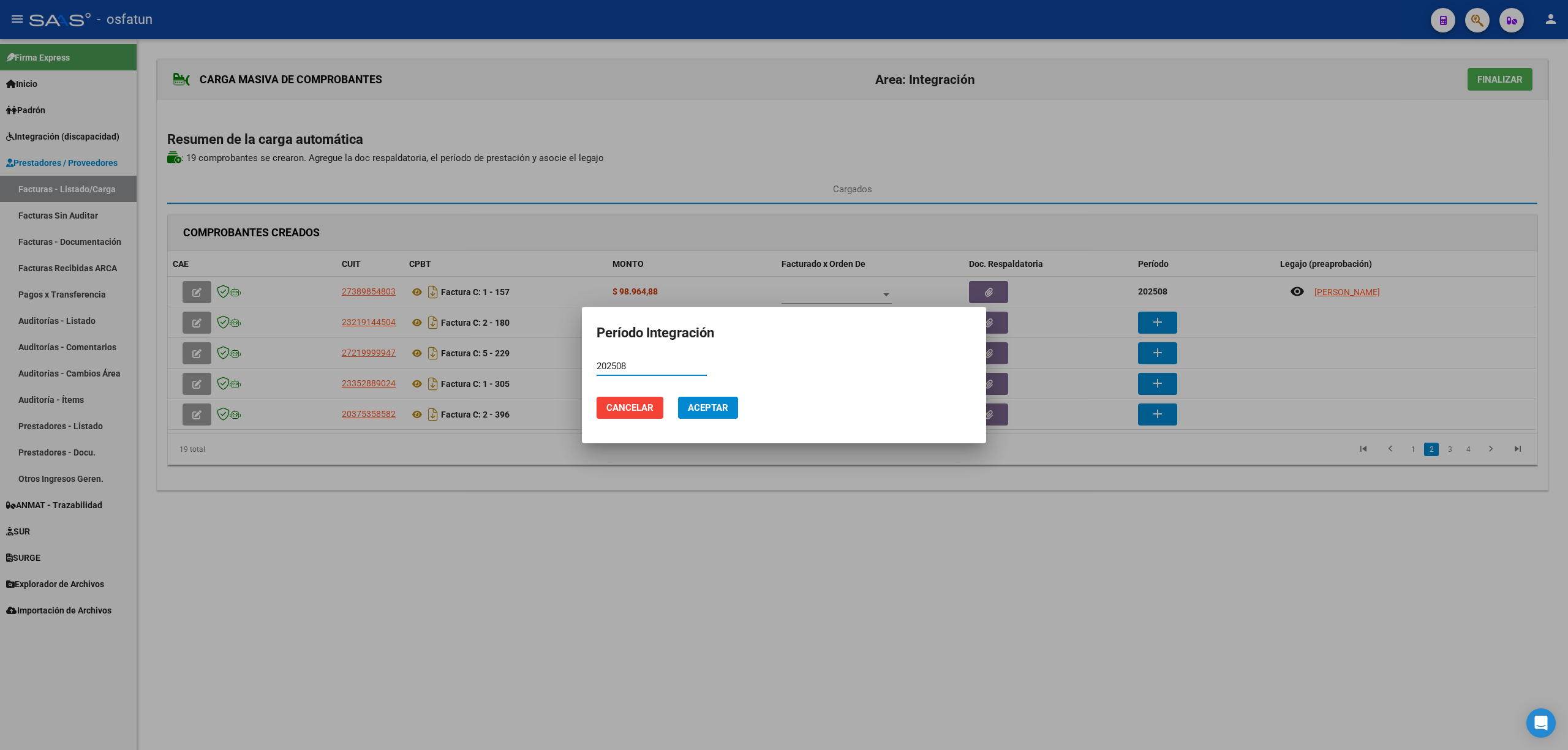
type input "202508"
click at [717, 407] on span "Aceptar" at bounding box center [708, 407] width 41 height 11
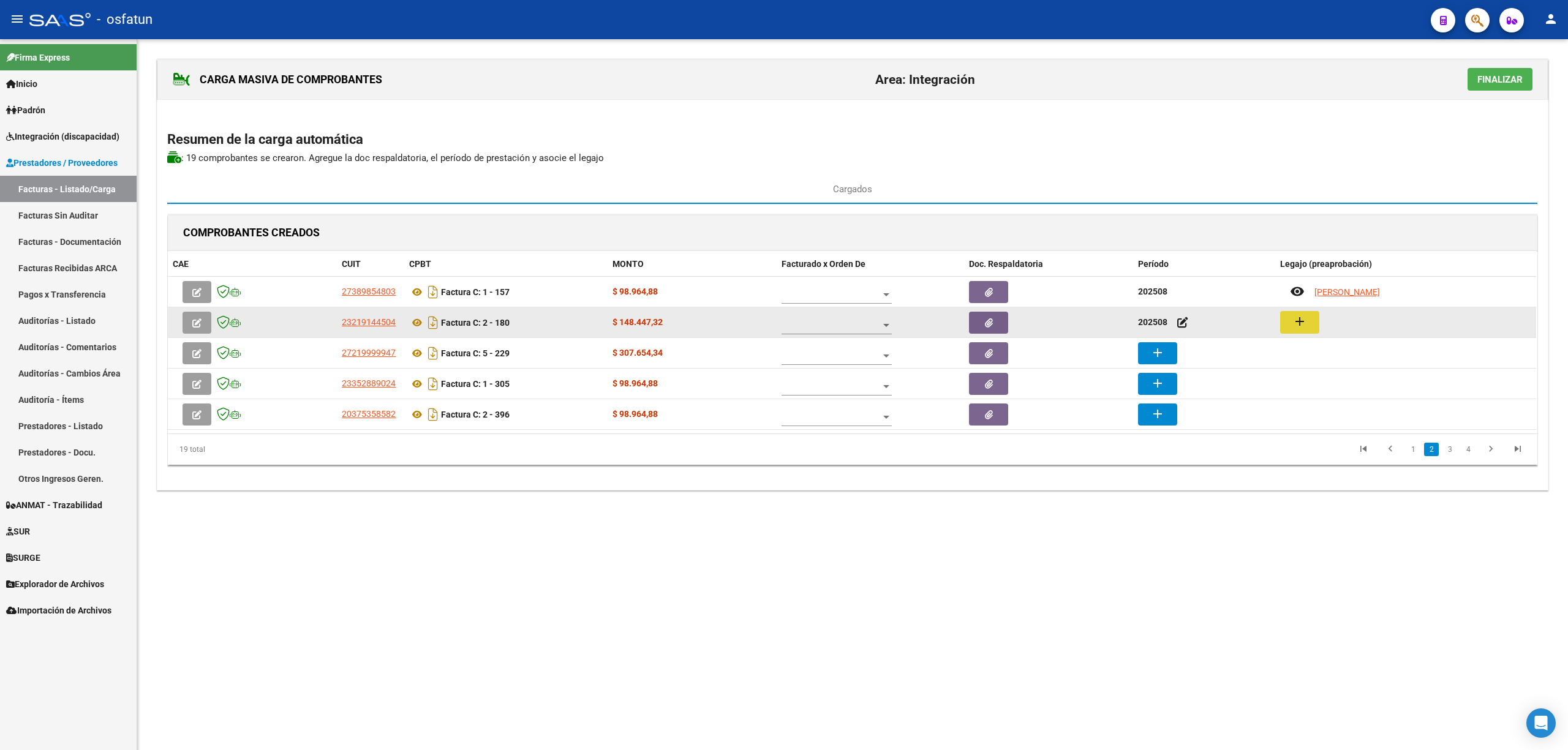
click at [1307, 333] on button "add" at bounding box center [1300, 323] width 39 height 23
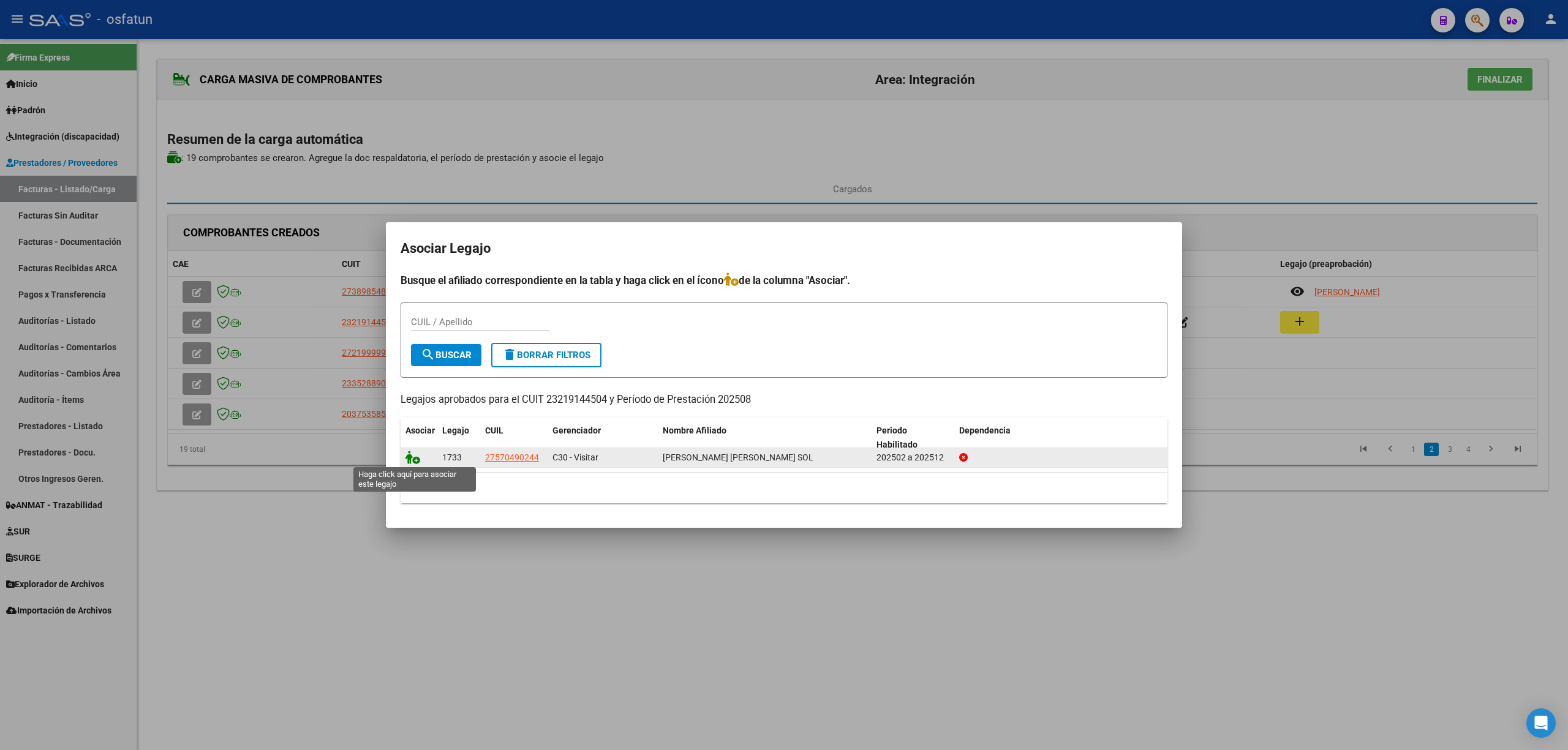
click at [413, 460] on icon at bounding box center [413, 457] width 15 height 14
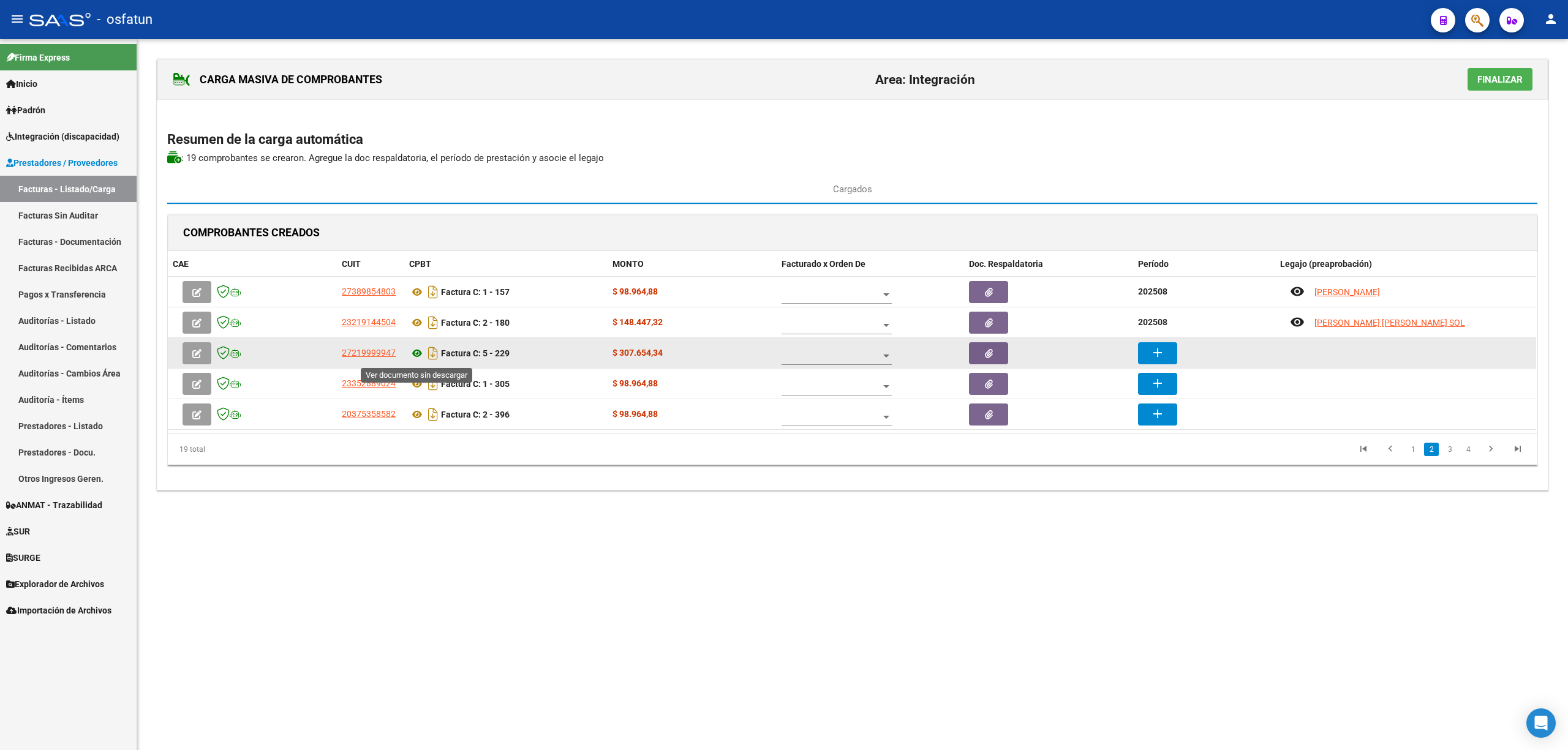
click at [422, 355] on icon at bounding box center [417, 353] width 16 height 15
click at [1157, 355] on mat-icon "add" at bounding box center [1157, 353] width 15 height 15
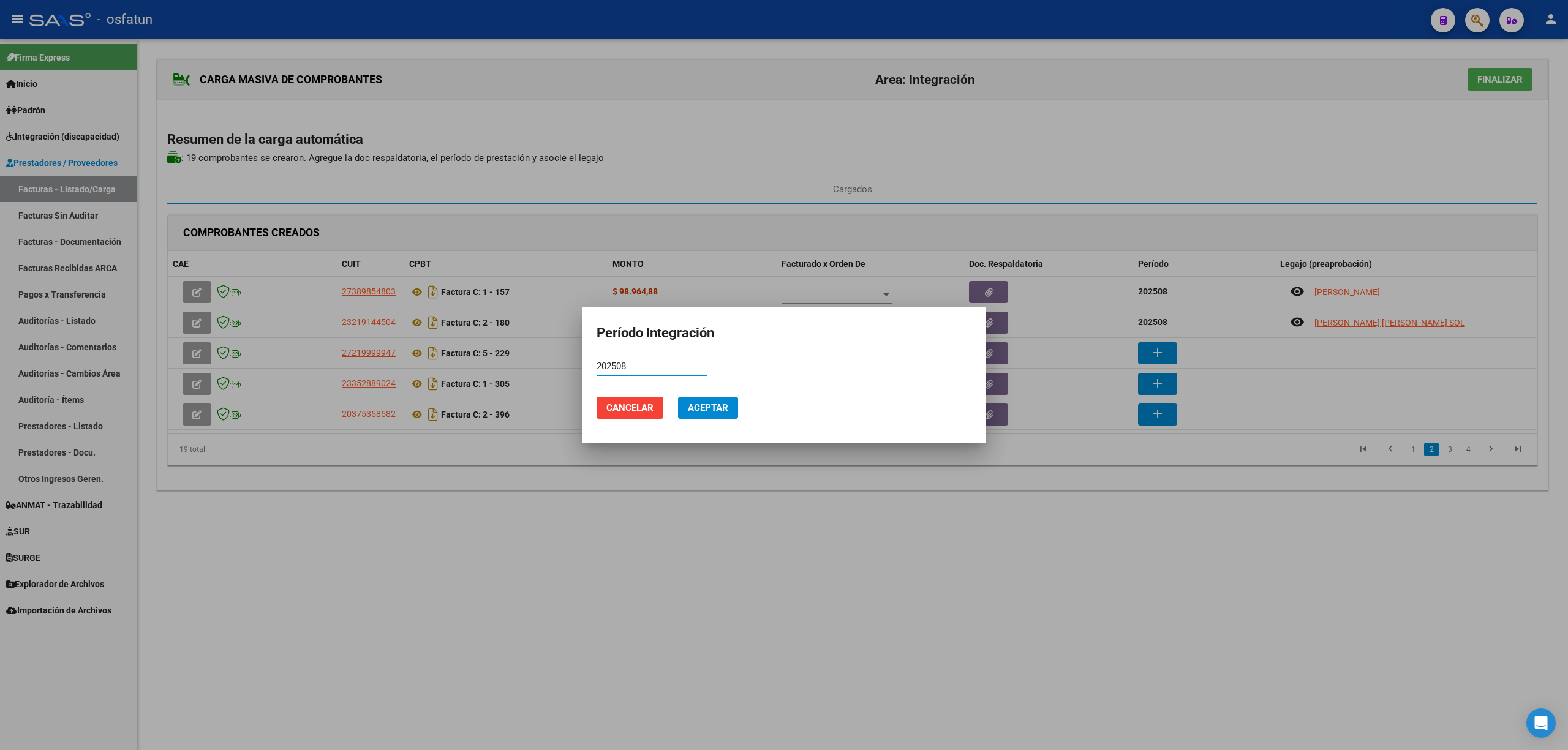
type input "202508"
click at [724, 412] on span "Aceptar" at bounding box center [708, 407] width 41 height 11
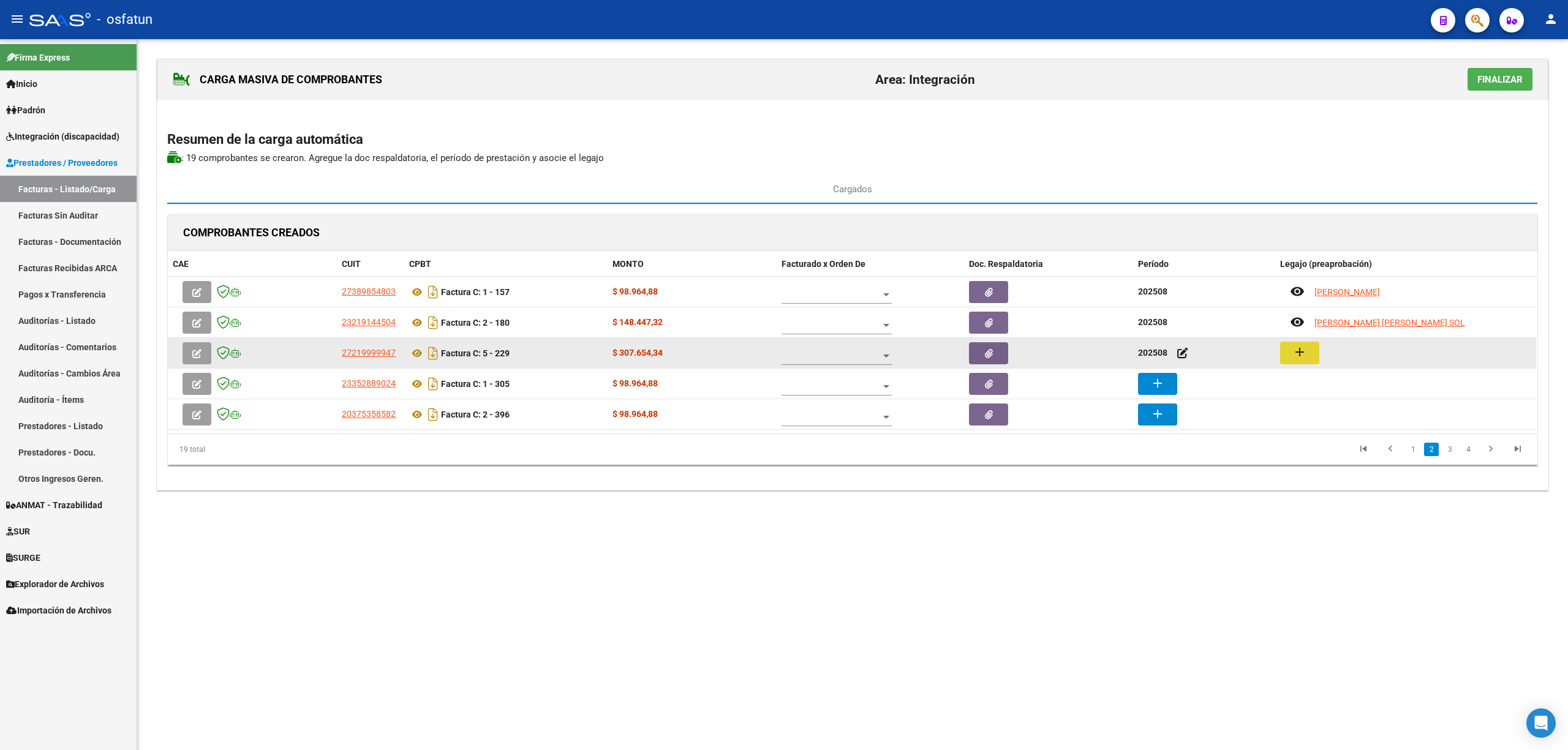
click at [1306, 355] on mat-icon "add" at bounding box center [1300, 352] width 15 height 15
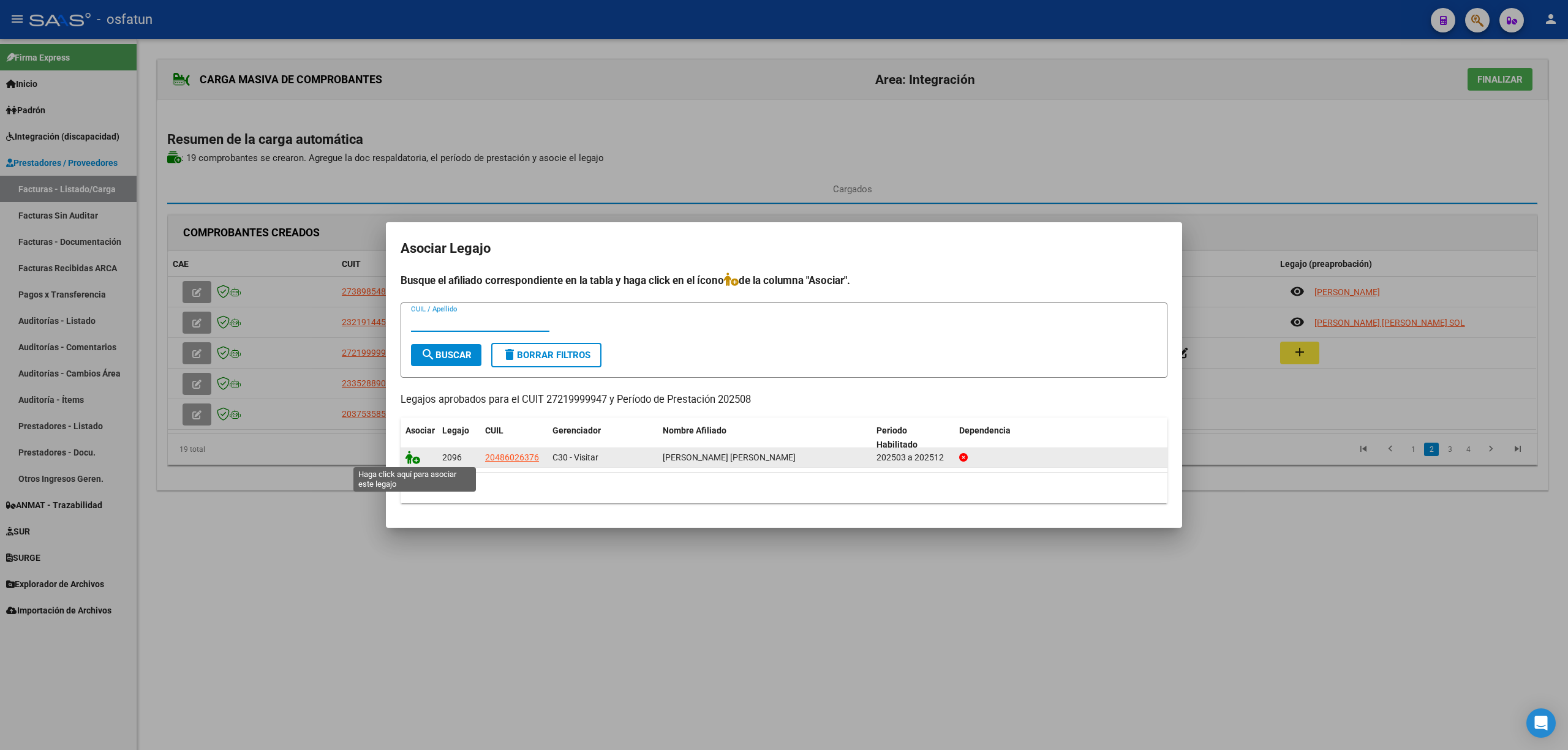
click at [412, 461] on icon at bounding box center [413, 457] width 15 height 14
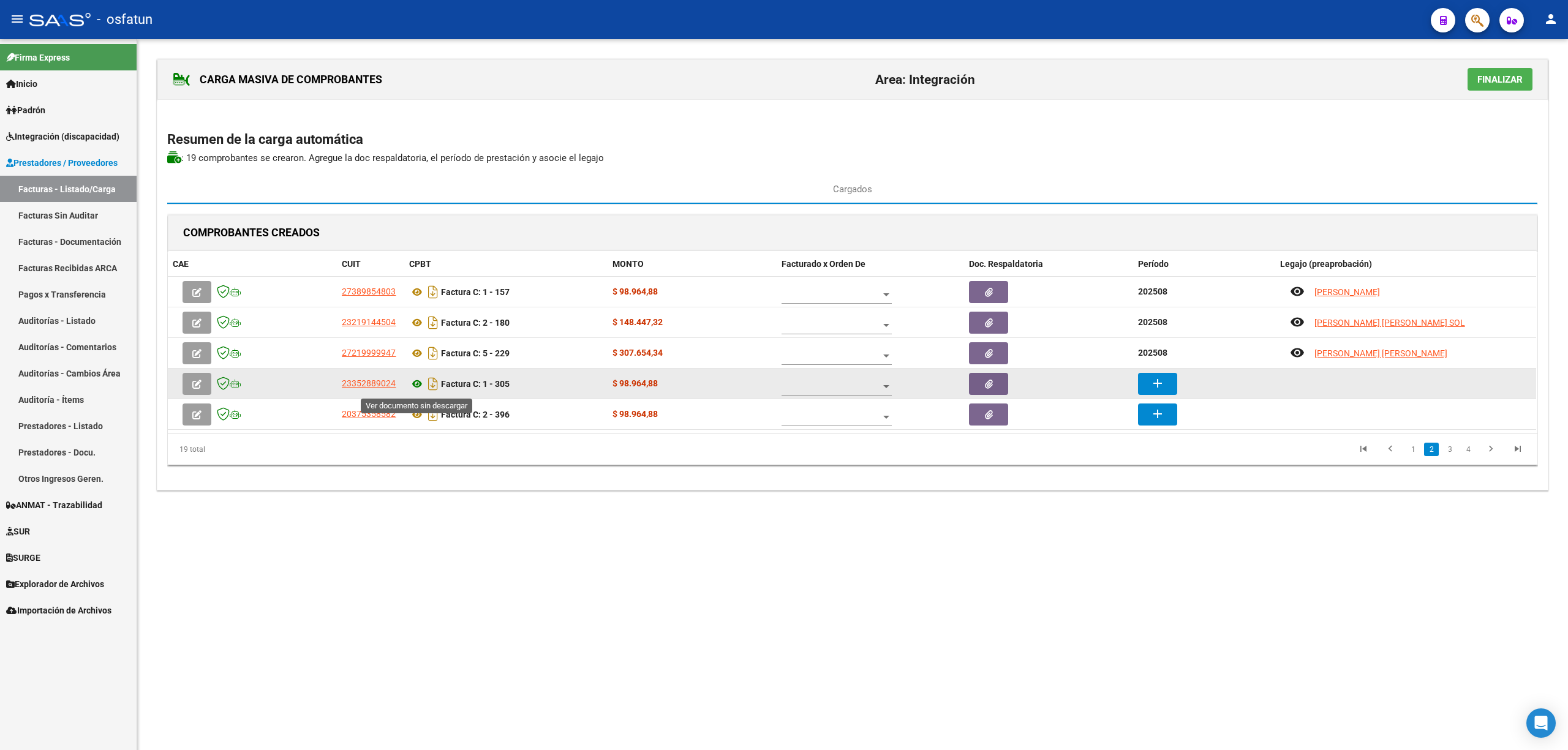
click at [416, 385] on icon at bounding box center [417, 384] width 16 height 15
click at [1160, 380] on mat-icon "add" at bounding box center [1157, 383] width 15 height 15
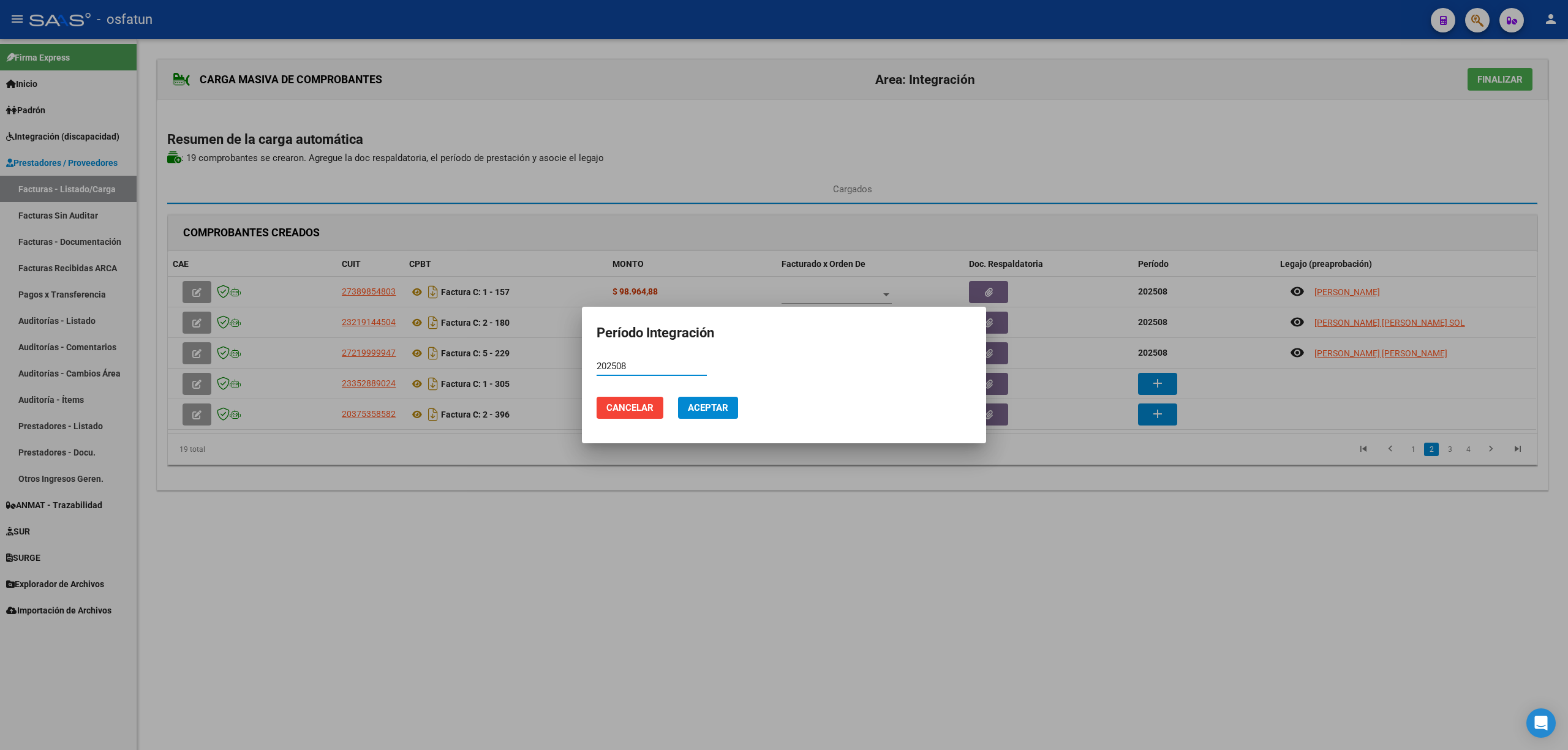
type input "202508"
click at [715, 412] on span "Aceptar" at bounding box center [708, 407] width 41 height 11
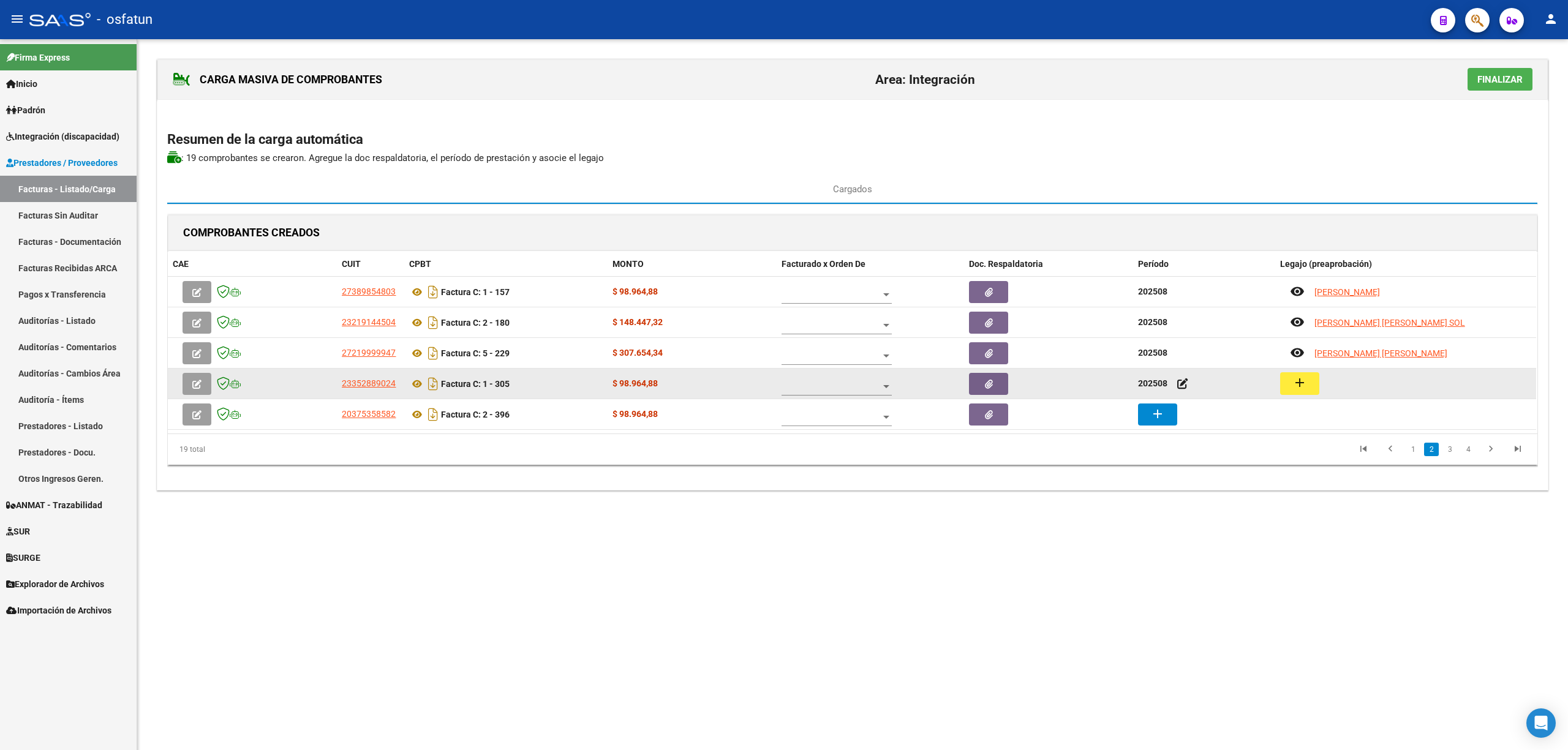
click at [1305, 387] on mat-icon "add" at bounding box center [1300, 382] width 15 height 15
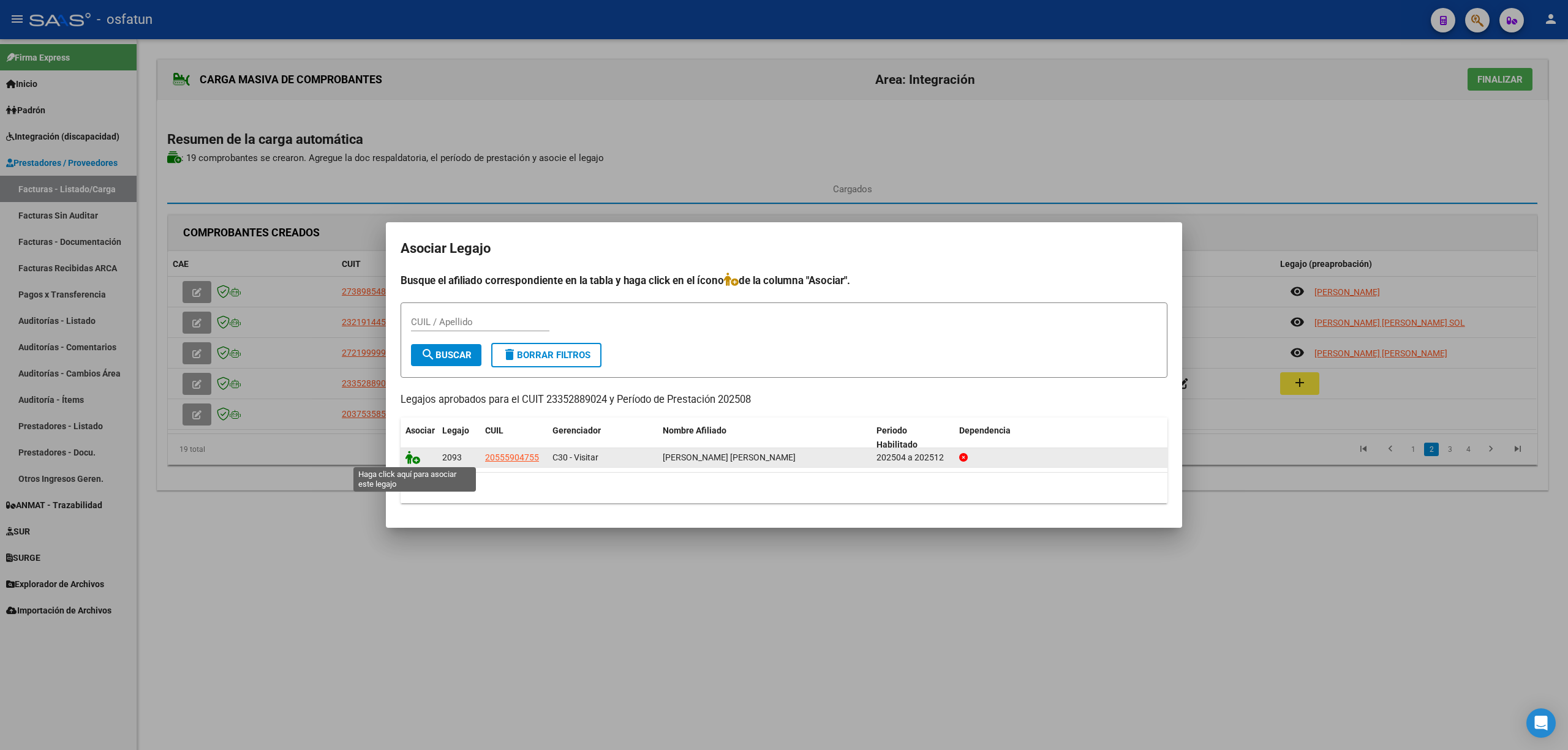
click at [413, 461] on icon at bounding box center [413, 457] width 15 height 14
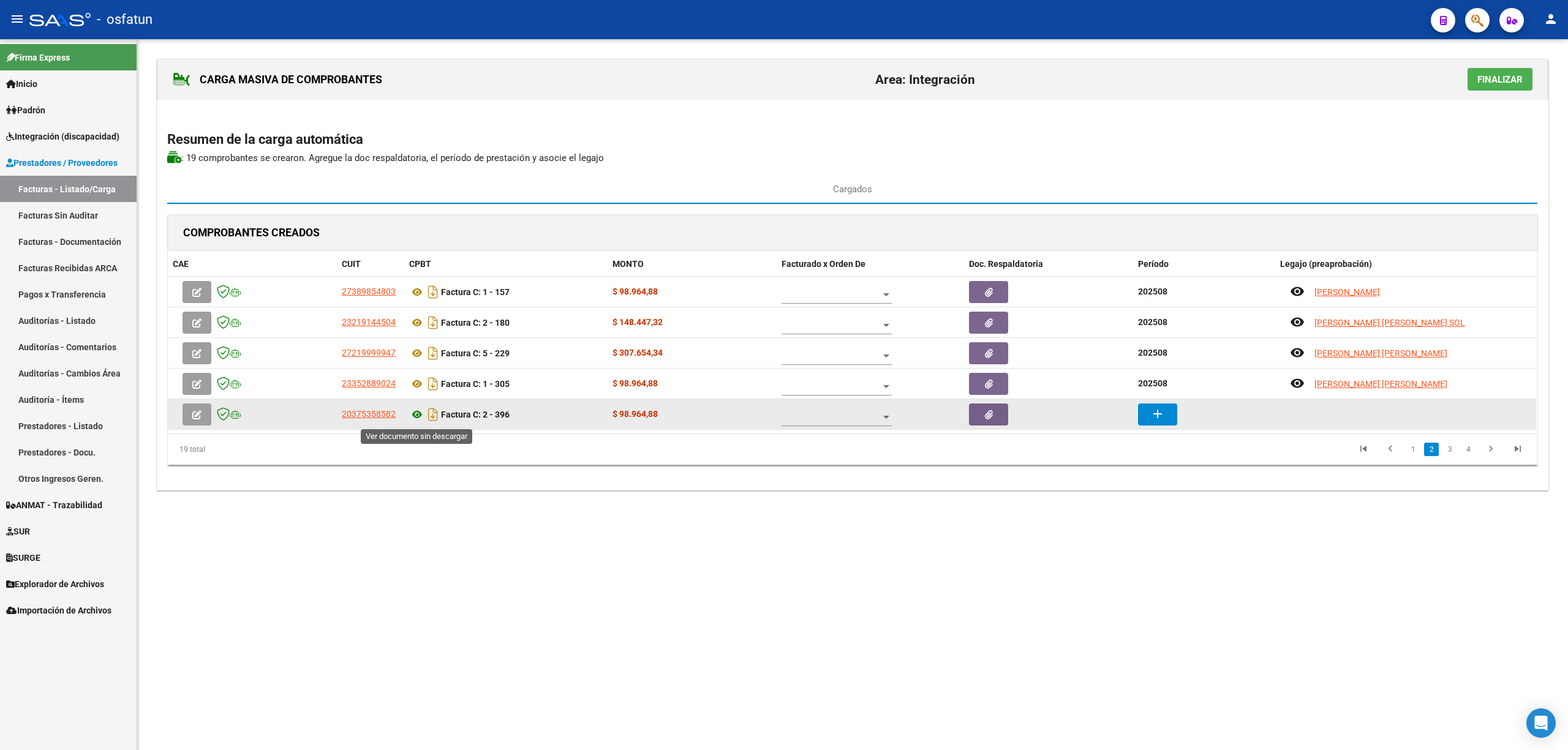
click at [413, 417] on icon at bounding box center [417, 415] width 16 height 15
click at [1155, 412] on mat-icon "add" at bounding box center [1157, 414] width 15 height 15
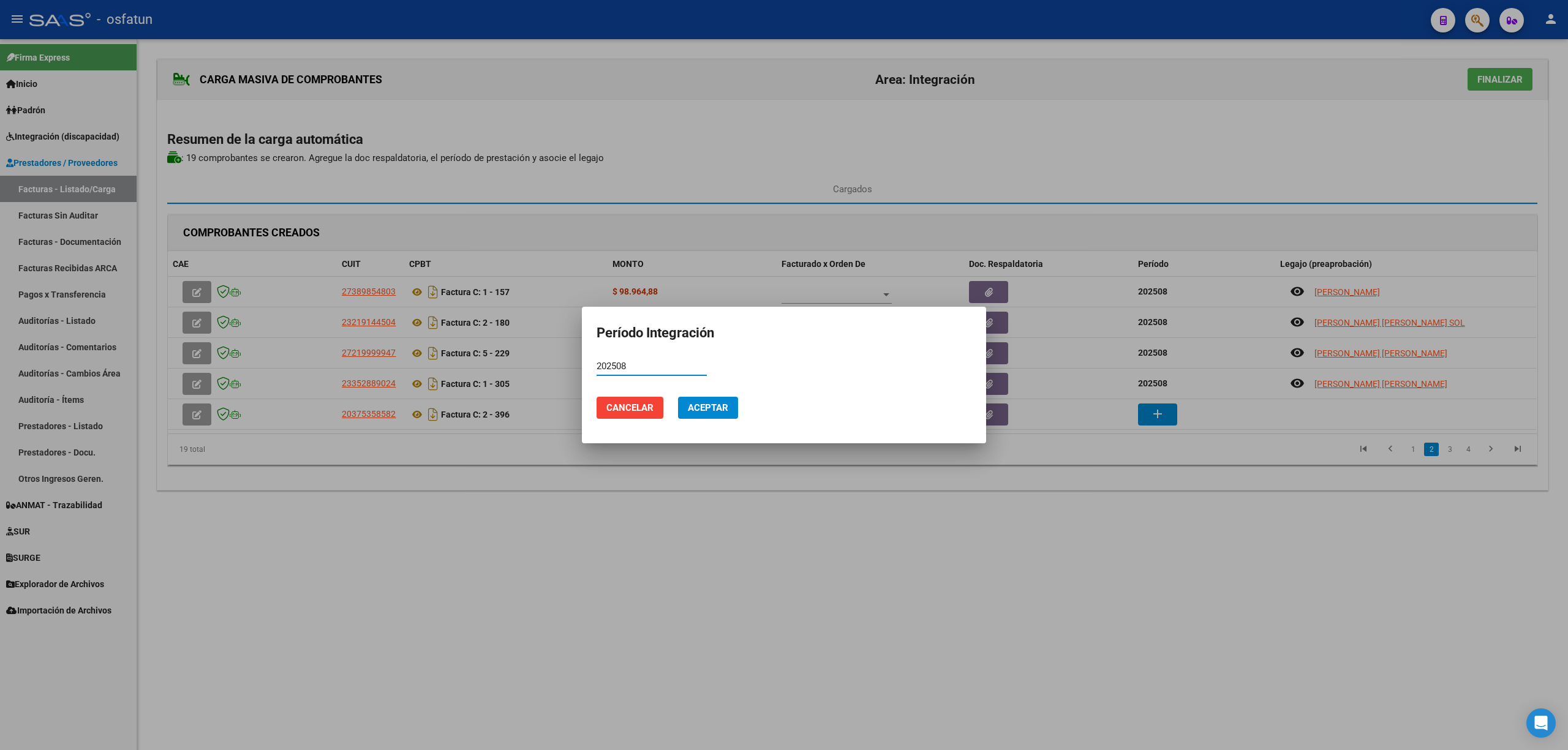
type input "202508"
click at [706, 409] on span "Aceptar" at bounding box center [708, 407] width 41 height 11
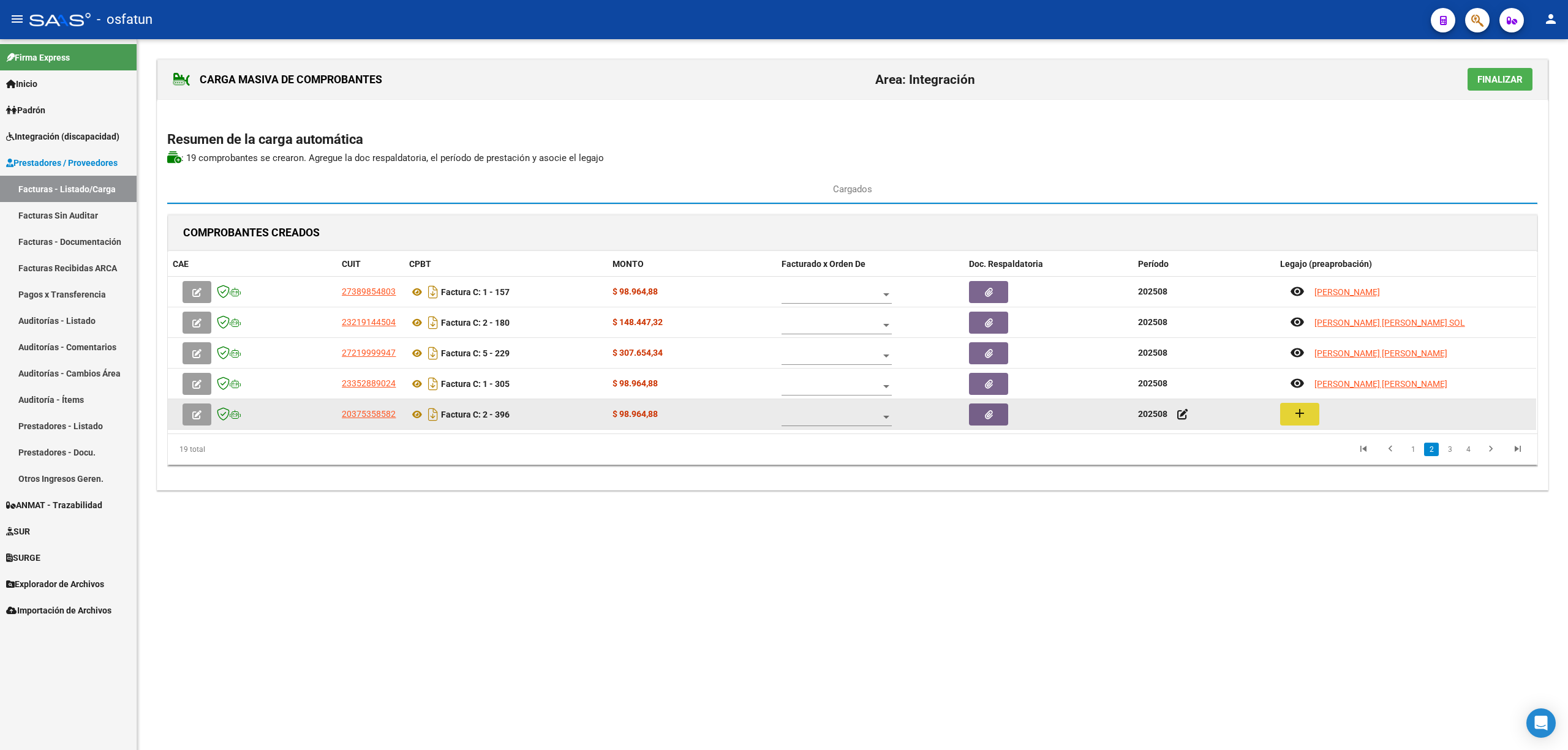
click at [1300, 415] on mat-icon "add" at bounding box center [1300, 413] width 15 height 15
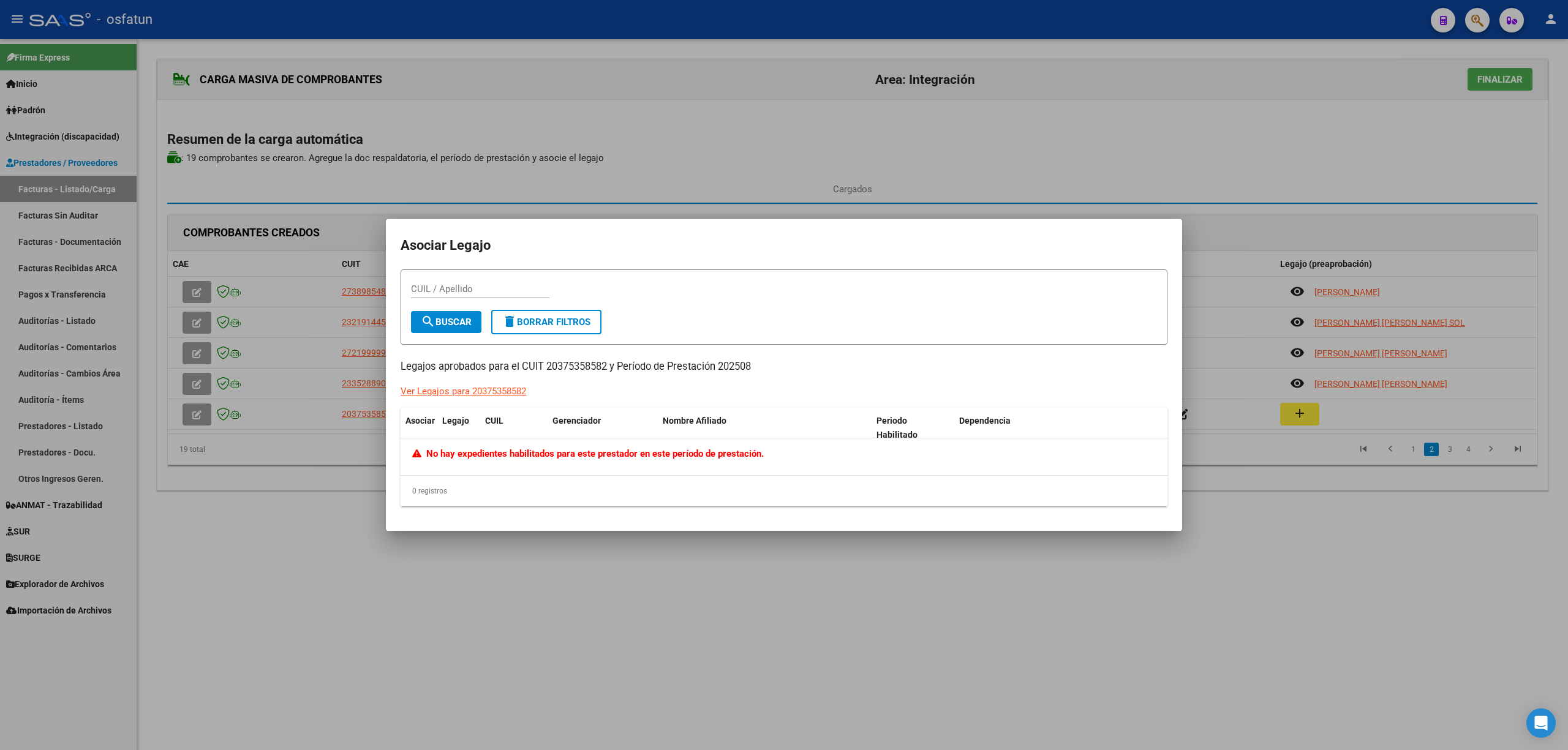
click at [546, 574] on div at bounding box center [784, 375] width 1568 height 750
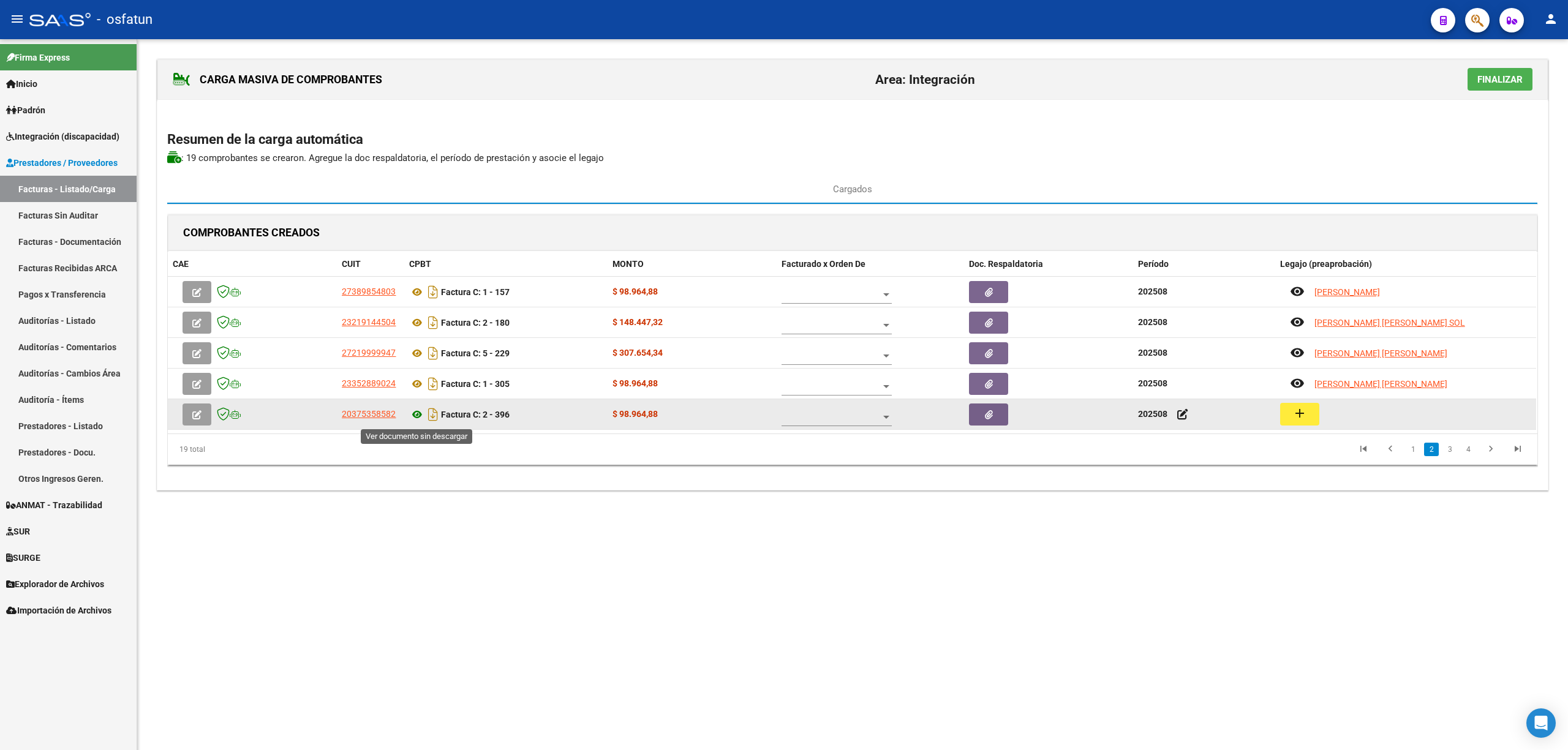
click at [416, 417] on icon at bounding box center [417, 415] width 16 height 15
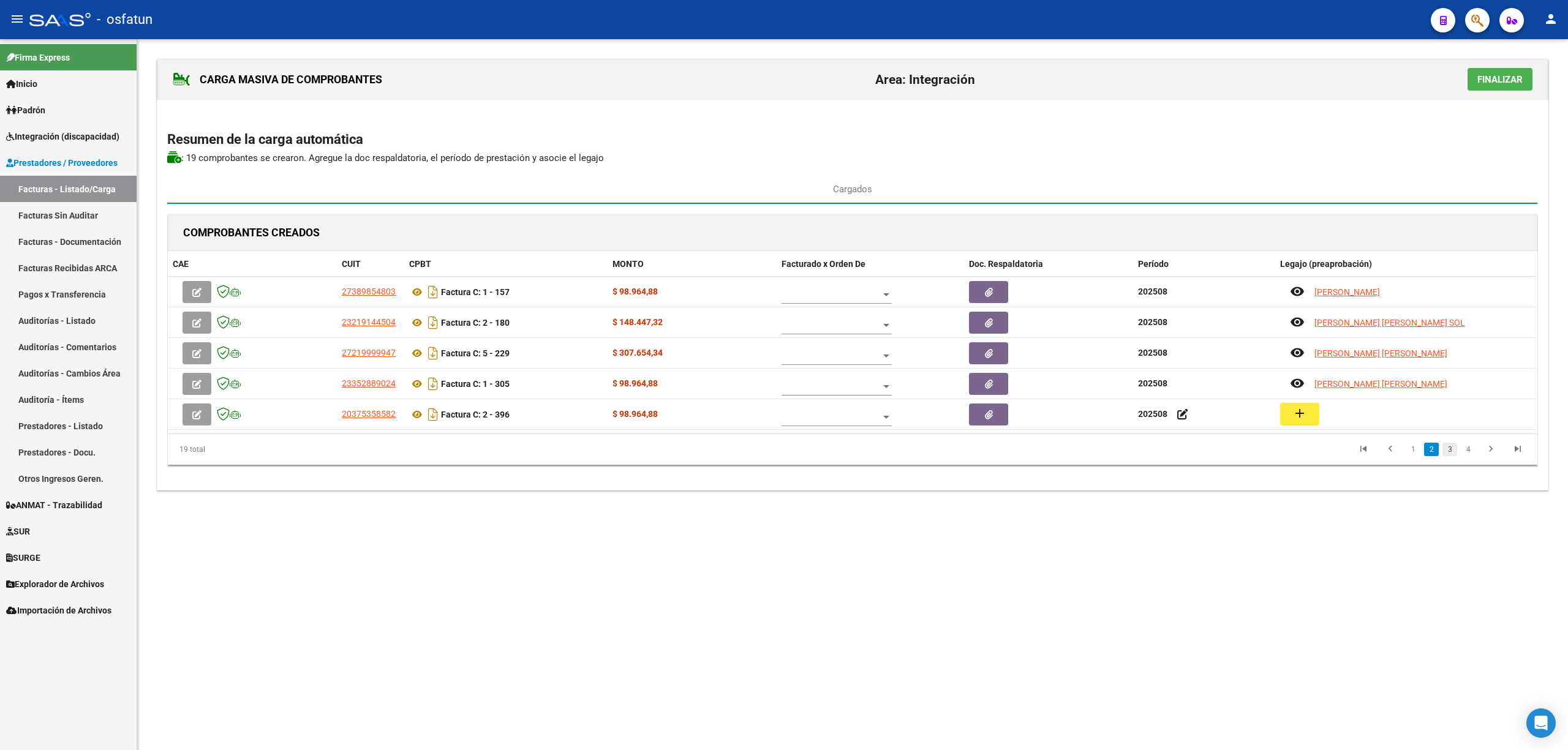
click at [1449, 451] on link "3" at bounding box center [1449, 449] width 15 height 14
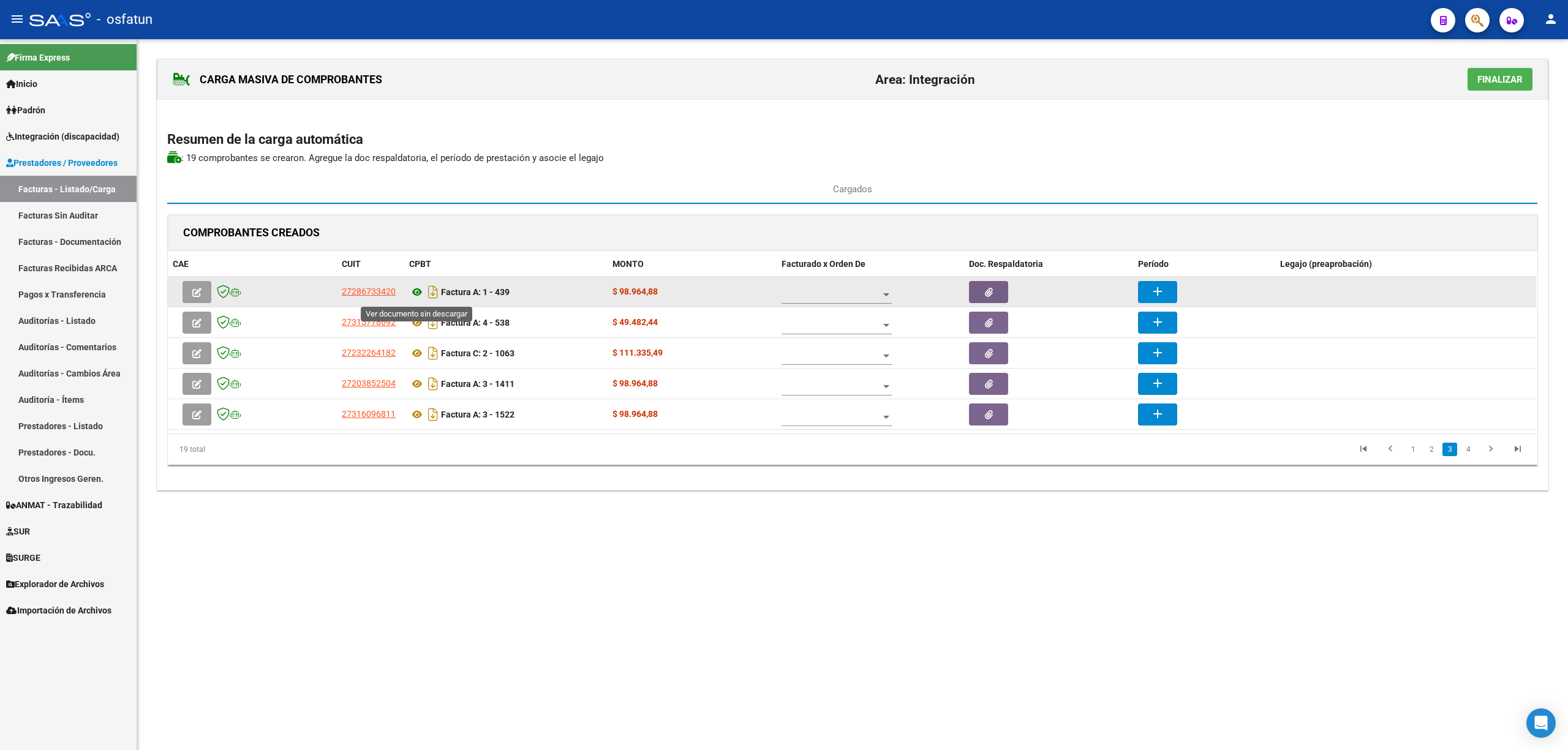
click at [412, 293] on icon at bounding box center [417, 292] width 16 height 15
click at [196, 290] on icon "button" at bounding box center [196, 292] width 9 height 9
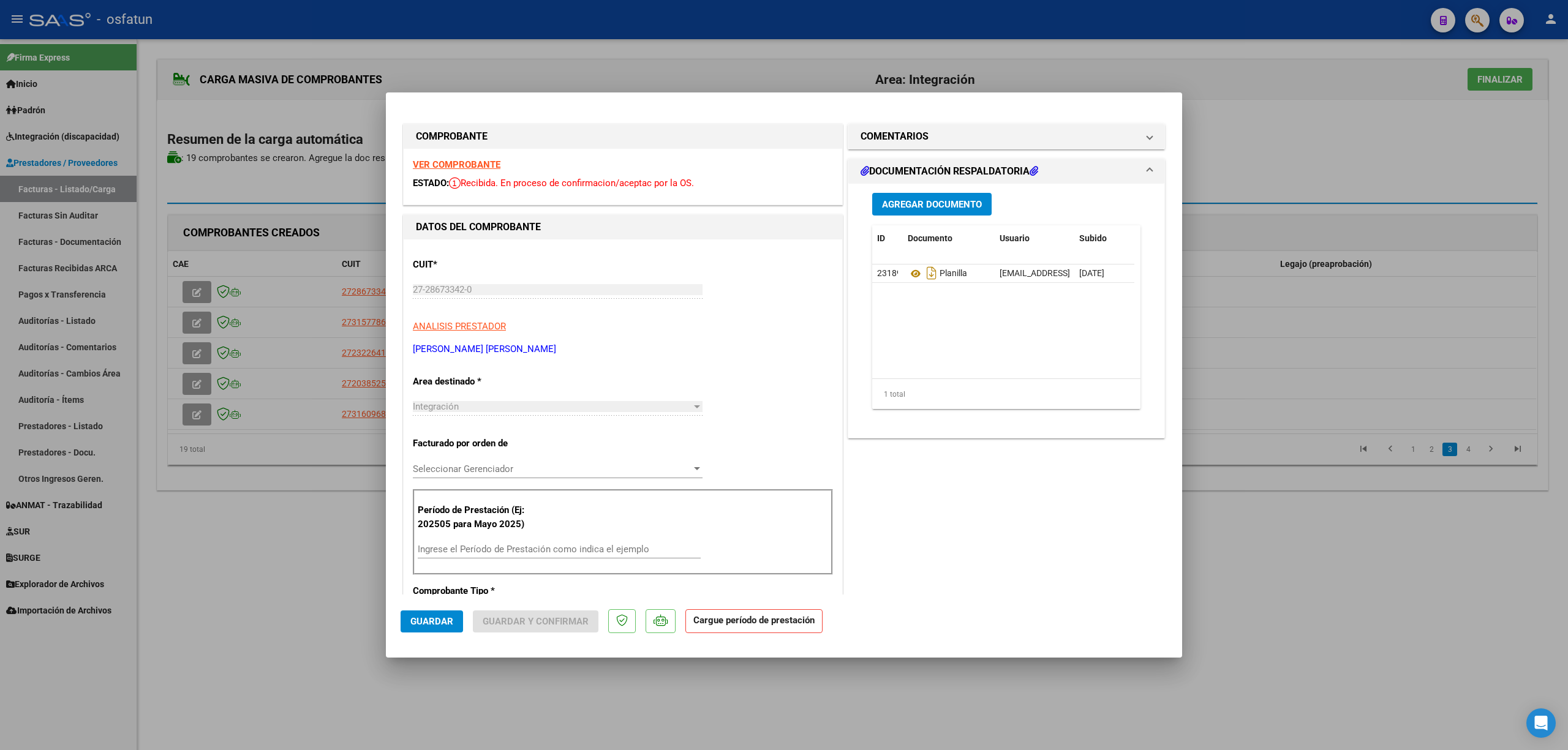
click at [1201, 683] on div at bounding box center [784, 375] width 1568 height 750
type input "$ 0,00"
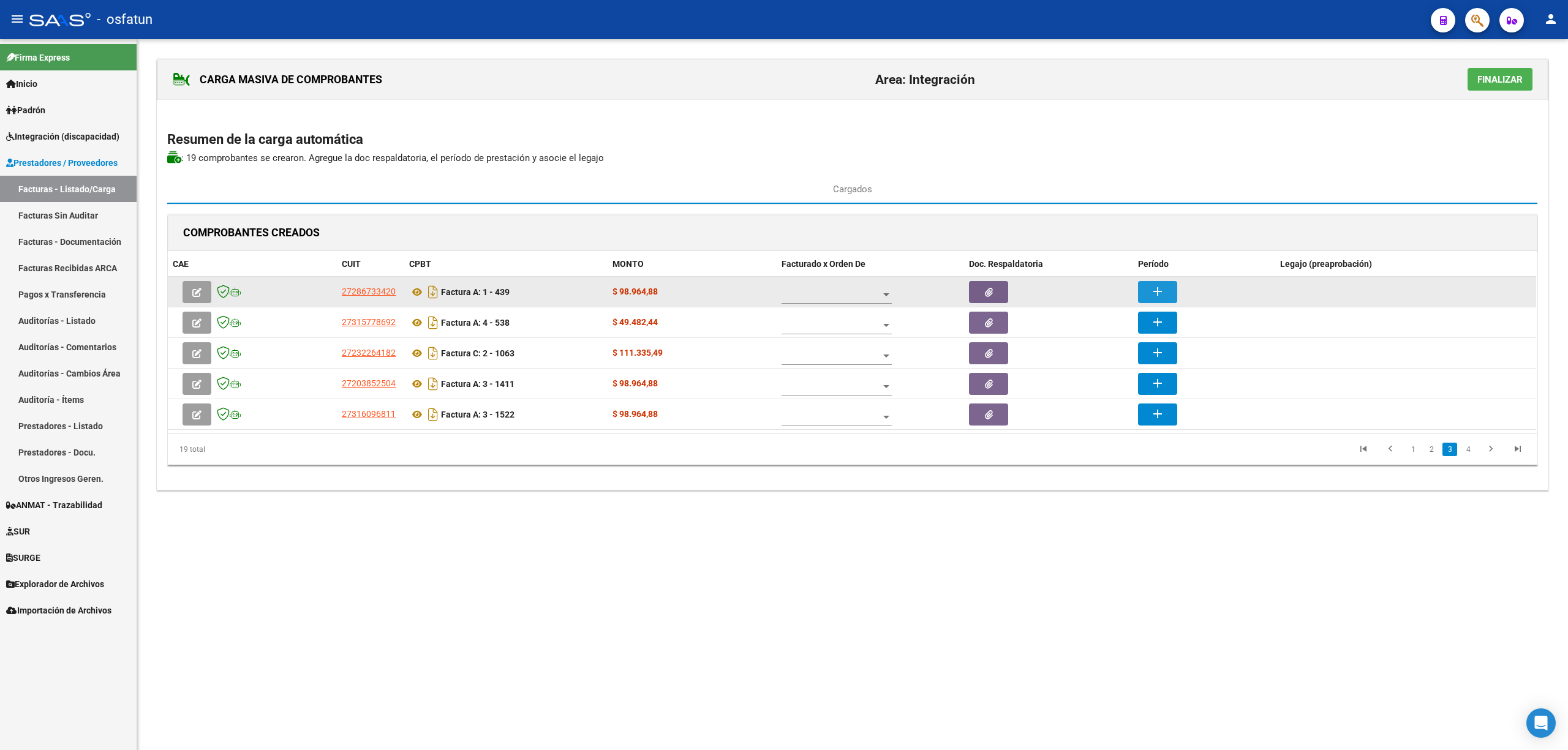
click at [1157, 289] on mat-icon "add" at bounding box center [1157, 291] width 15 height 15
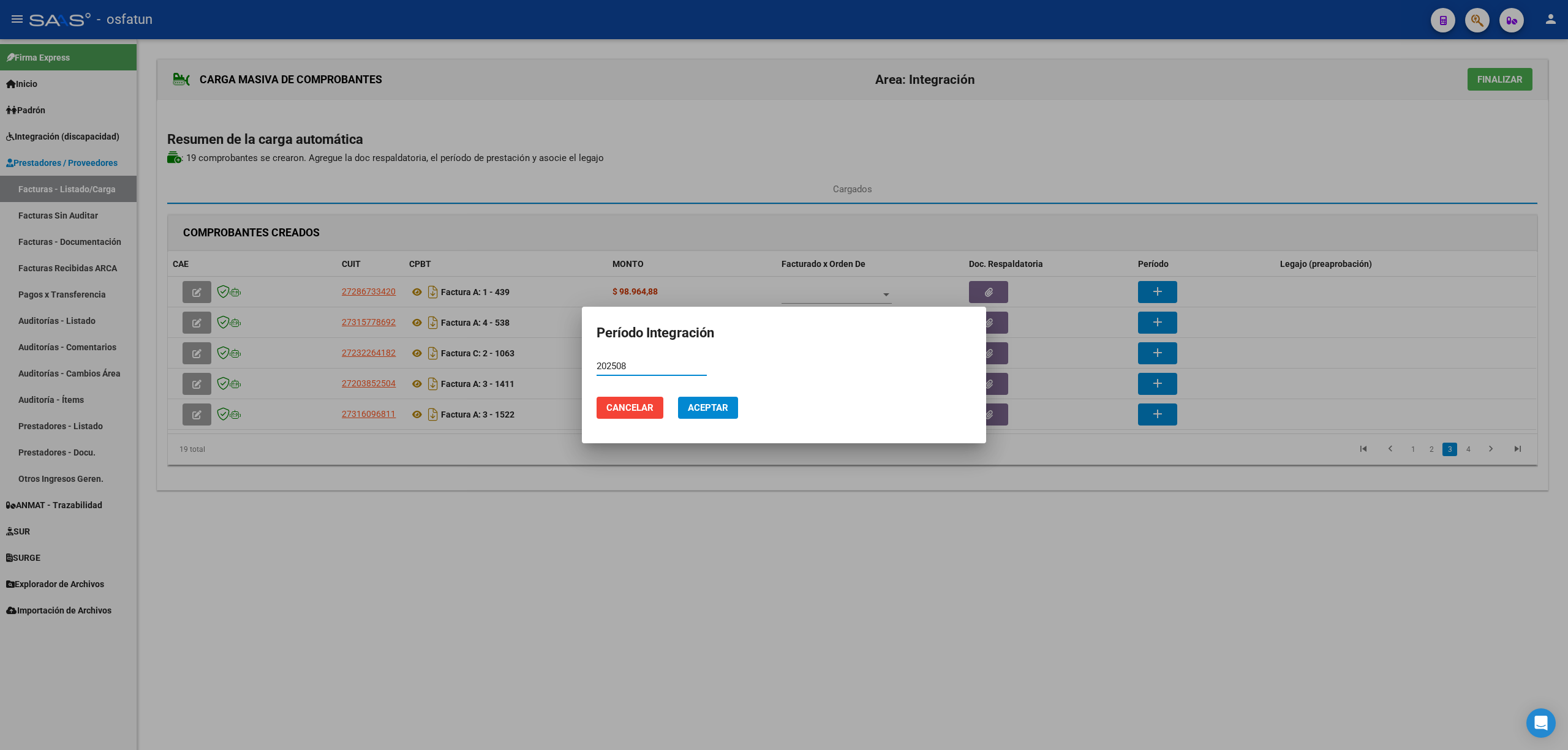
type input "202508"
click at [725, 400] on button "Aceptar" at bounding box center [708, 407] width 60 height 22
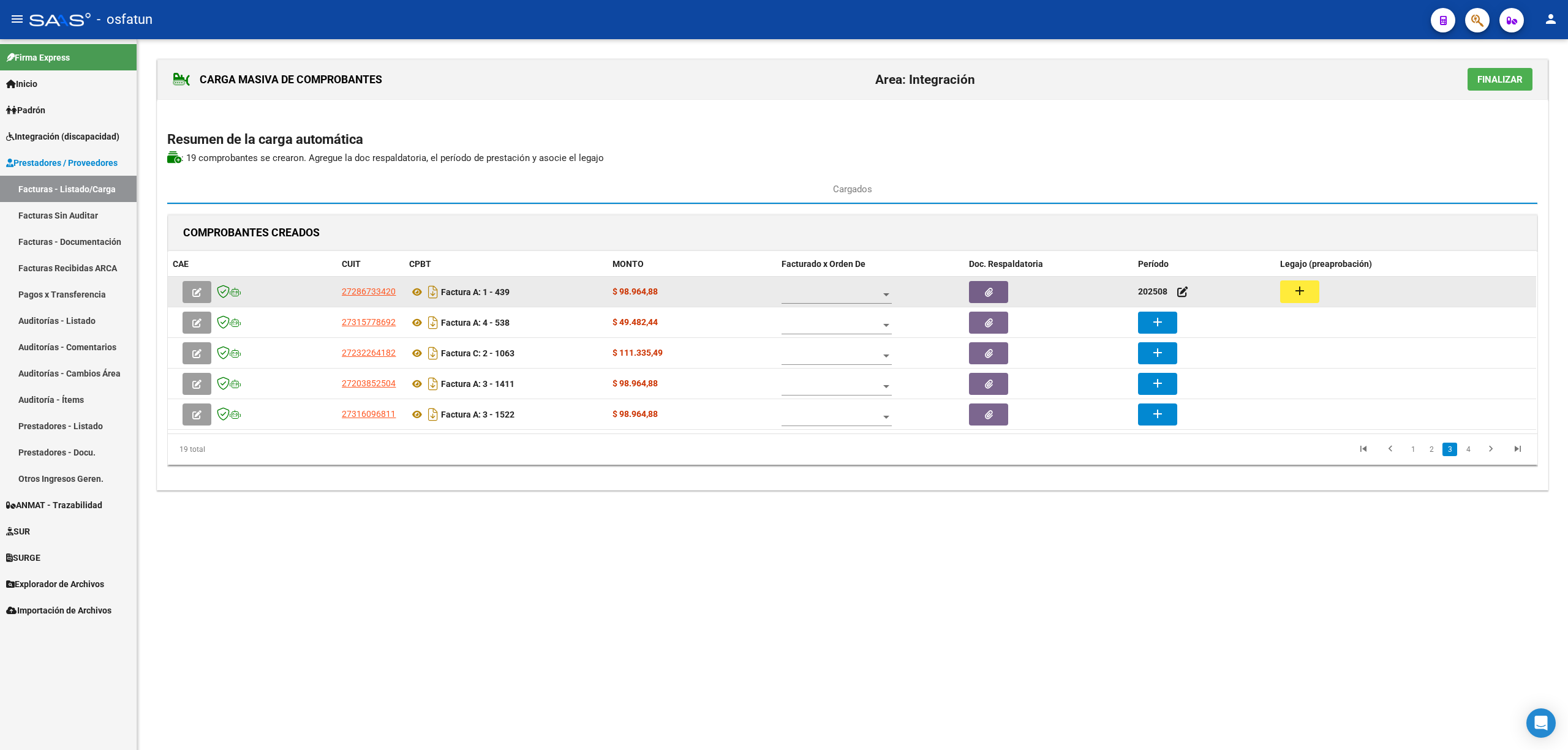
click at [1305, 278] on datatable-body-cell "add" at bounding box center [1405, 292] width 261 height 30
click at [1307, 288] on mat-icon "add" at bounding box center [1300, 290] width 15 height 15
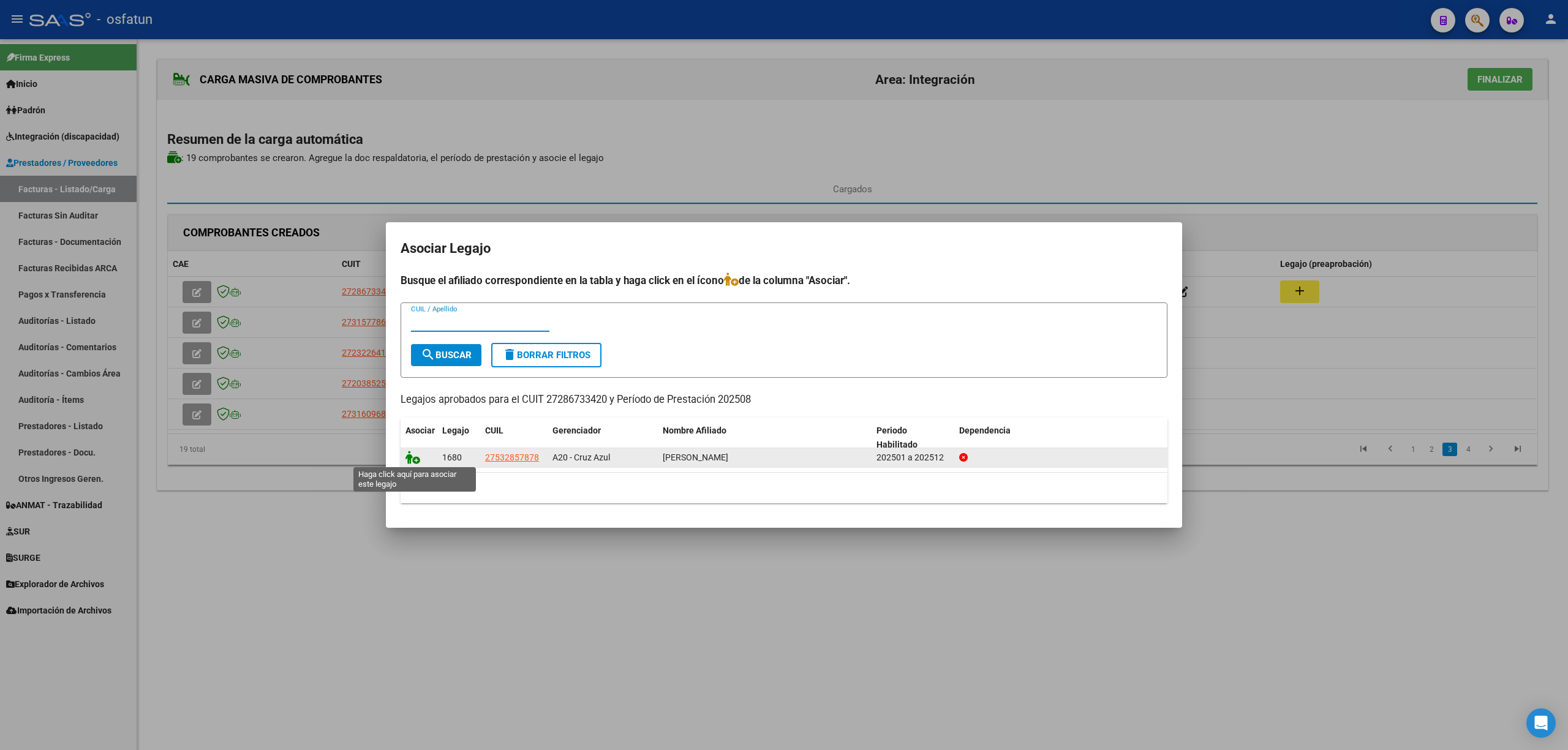
click at [414, 459] on icon at bounding box center [413, 457] width 15 height 14
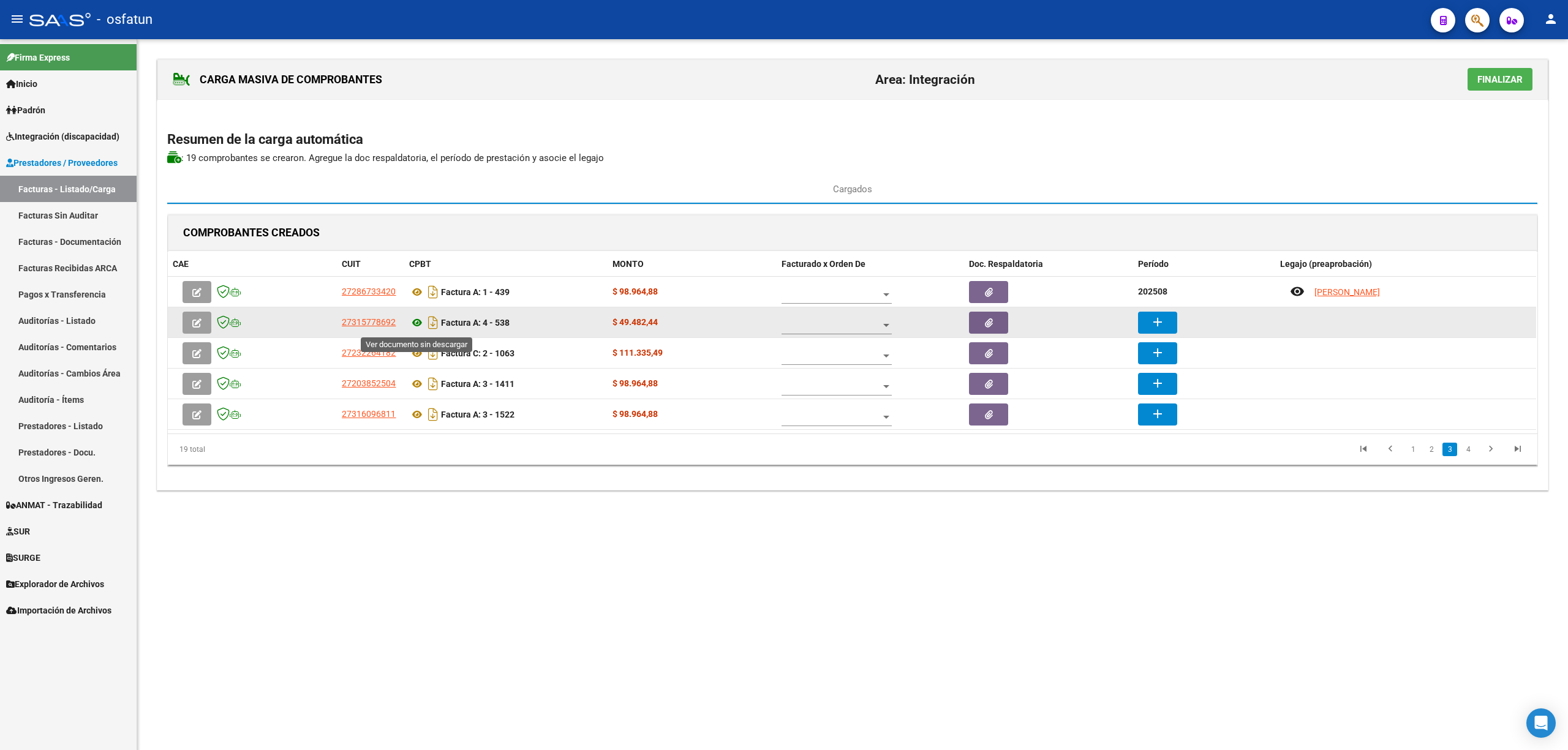
click at [422, 327] on icon at bounding box center [417, 323] width 16 height 15
click at [1172, 329] on button "add" at bounding box center [1157, 323] width 39 height 22
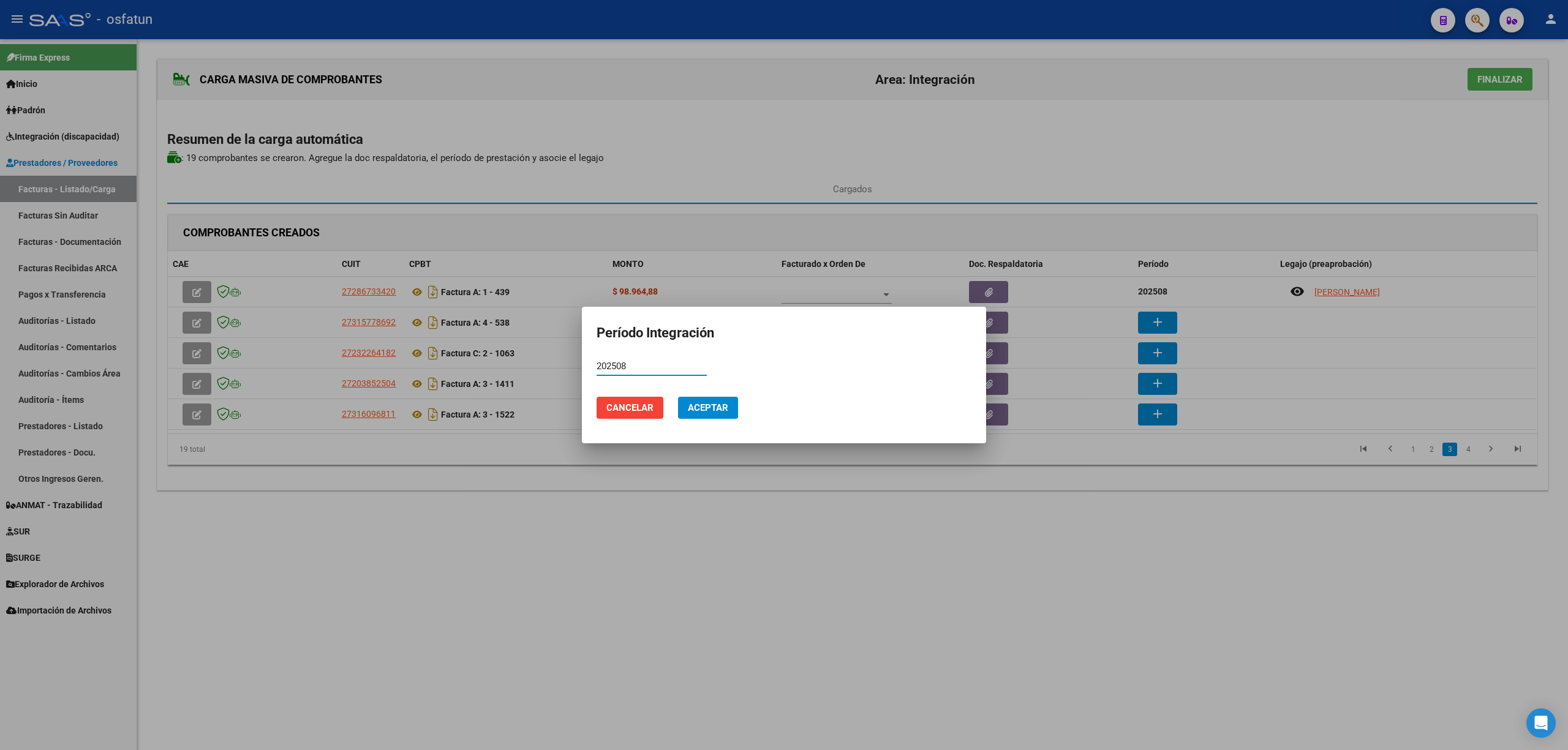
type input "202508"
click at [688, 402] on span "Aceptar" at bounding box center [708, 407] width 41 height 11
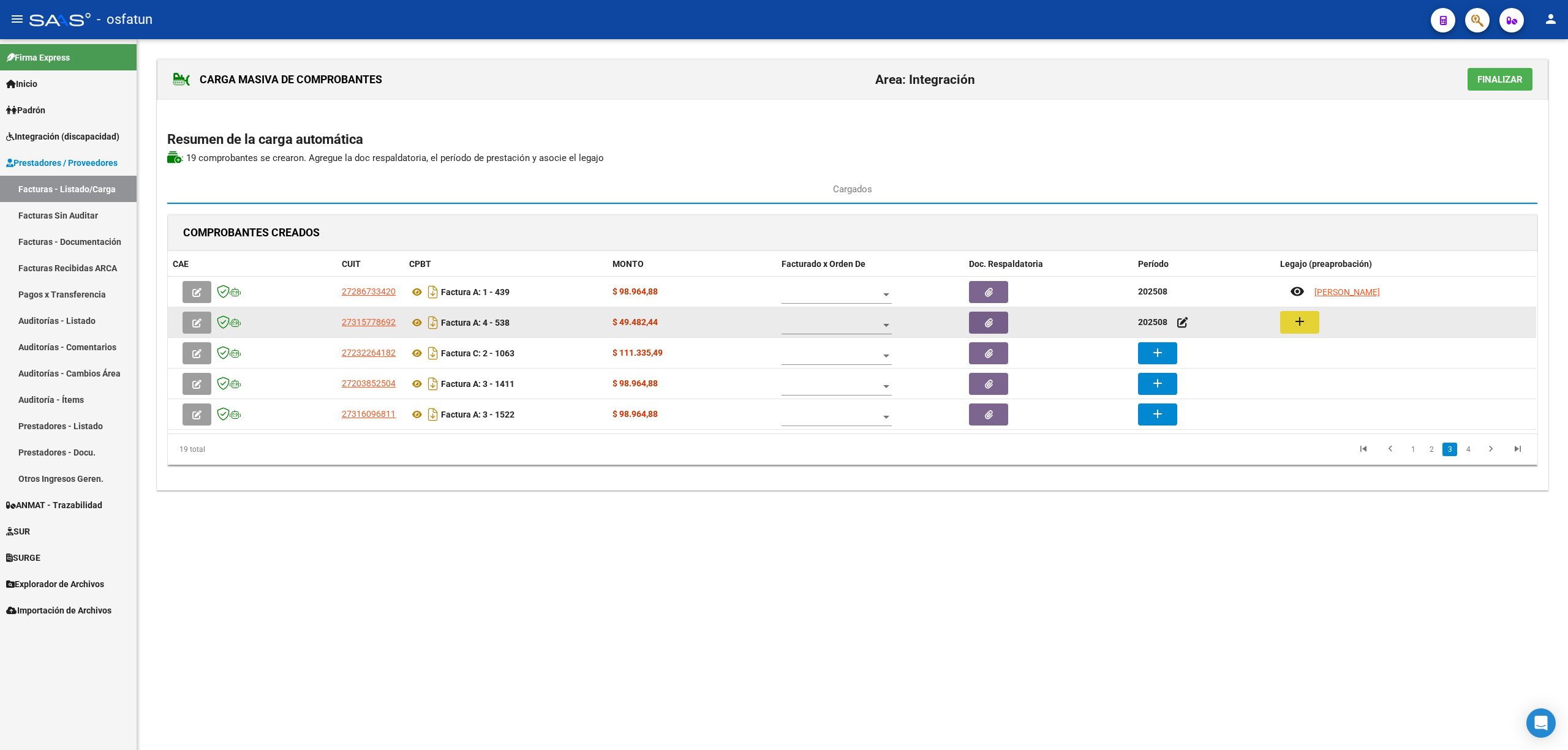
click at [1300, 325] on mat-icon "add" at bounding box center [1300, 321] width 15 height 15
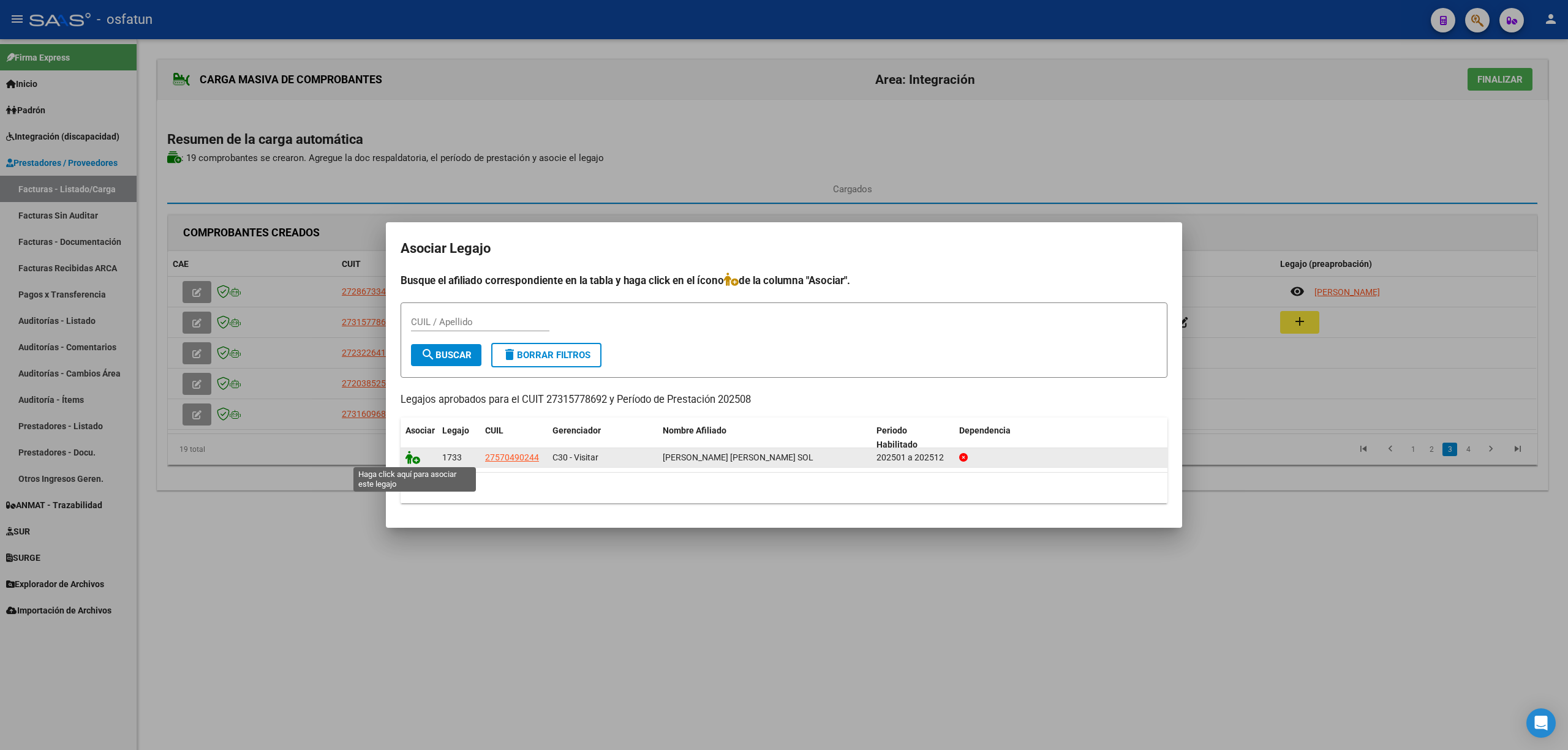
click at [414, 461] on icon at bounding box center [413, 457] width 15 height 14
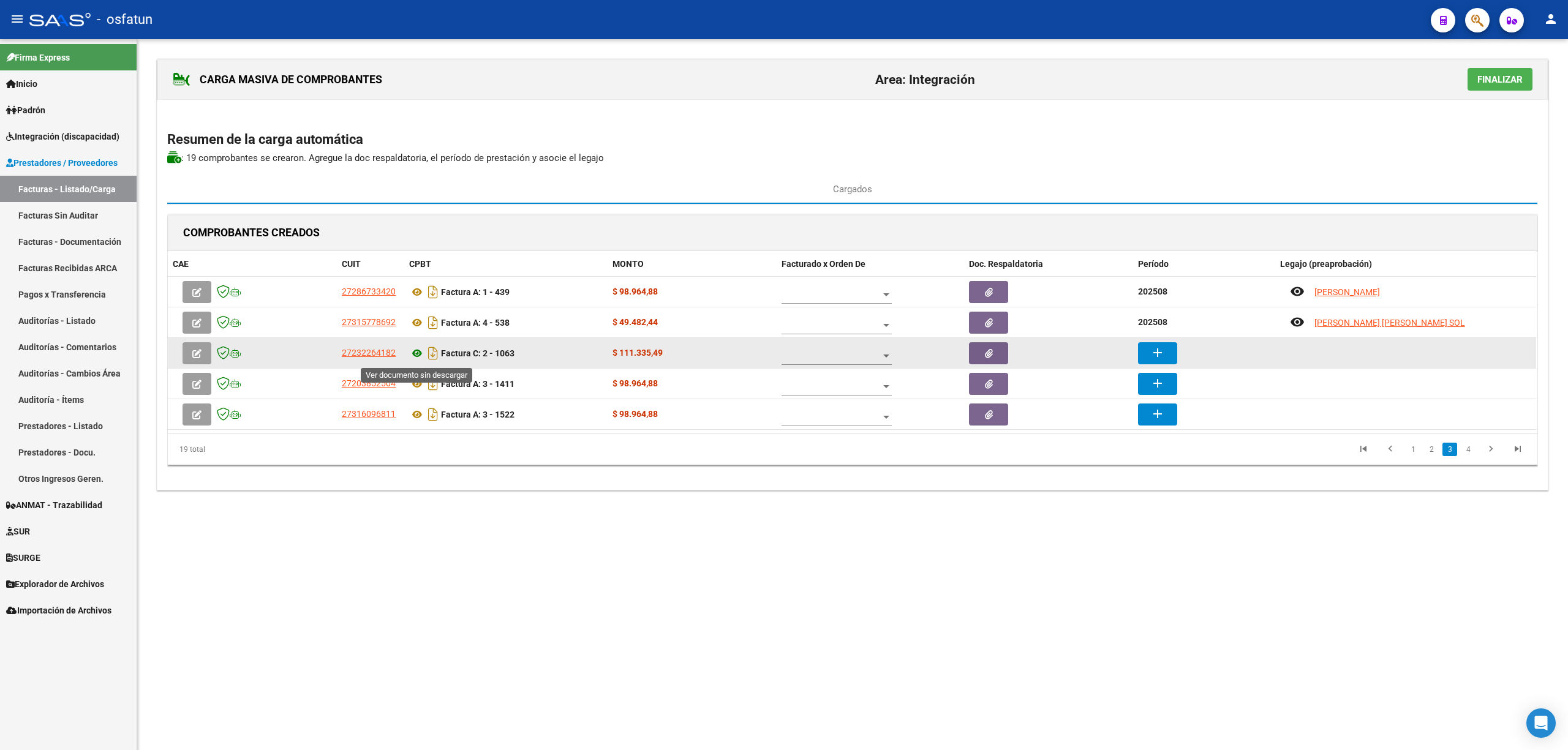
click at [416, 355] on icon at bounding box center [417, 353] width 16 height 15
click at [1155, 364] on button "add" at bounding box center [1157, 353] width 39 height 22
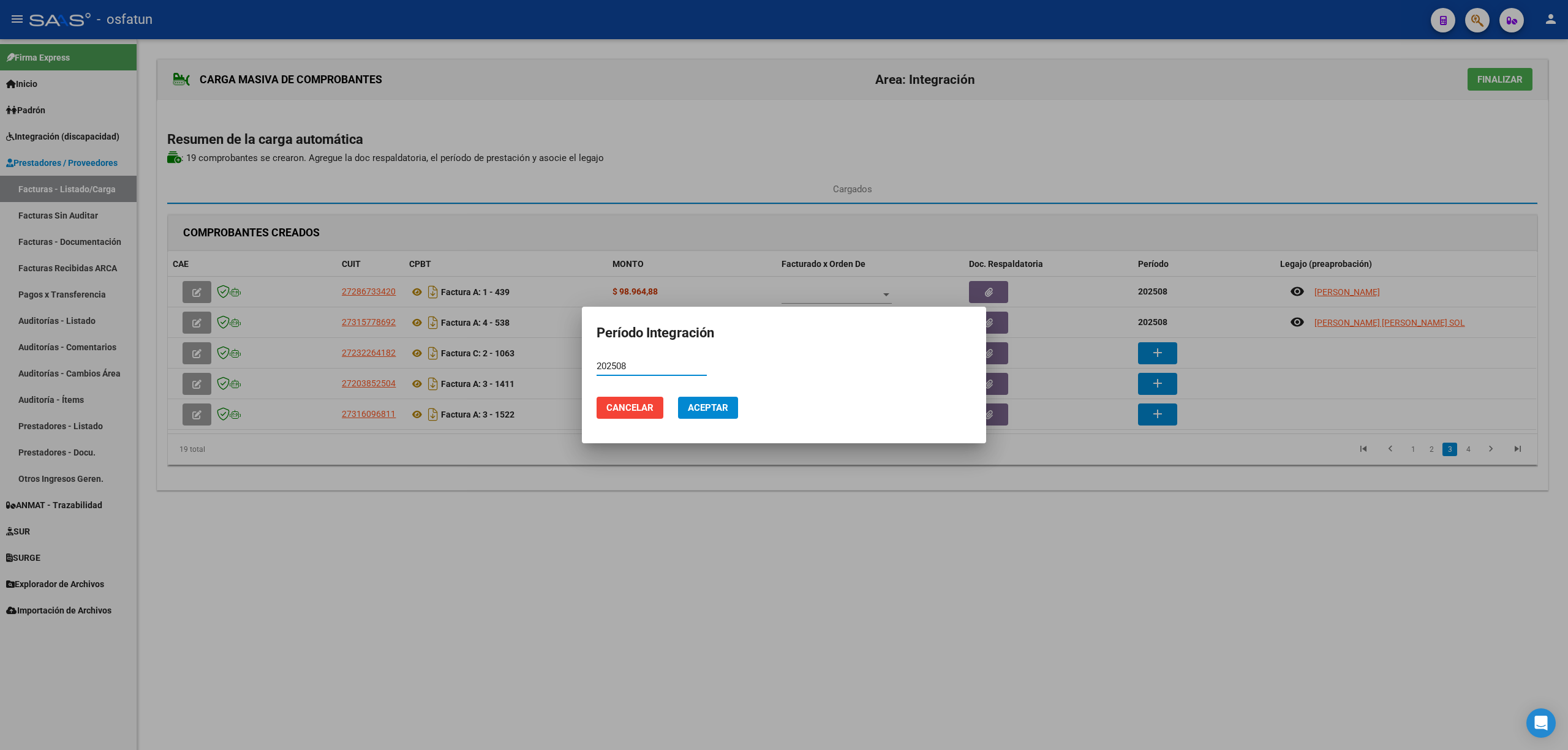
type input "202508"
drag, startPoint x: 705, startPoint y: 402, endPoint x: 799, endPoint y: 395, distance: 94.3
click at [710, 404] on span "Aceptar" at bounding box center [708, 407] width 41 height 11
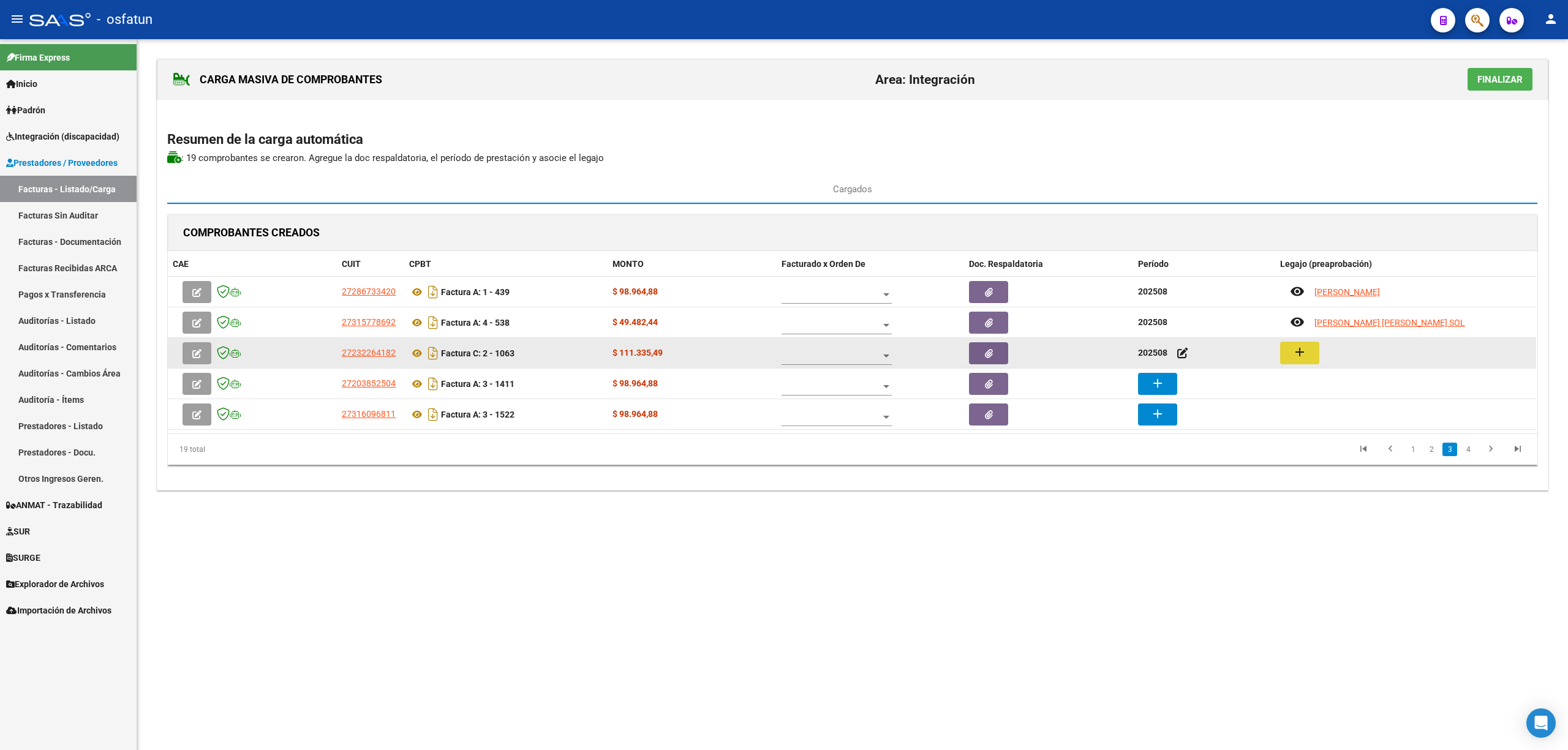
click at [1295, 355] on mat-icon "add" at bounding box center [1300, 352] width 15 height 15
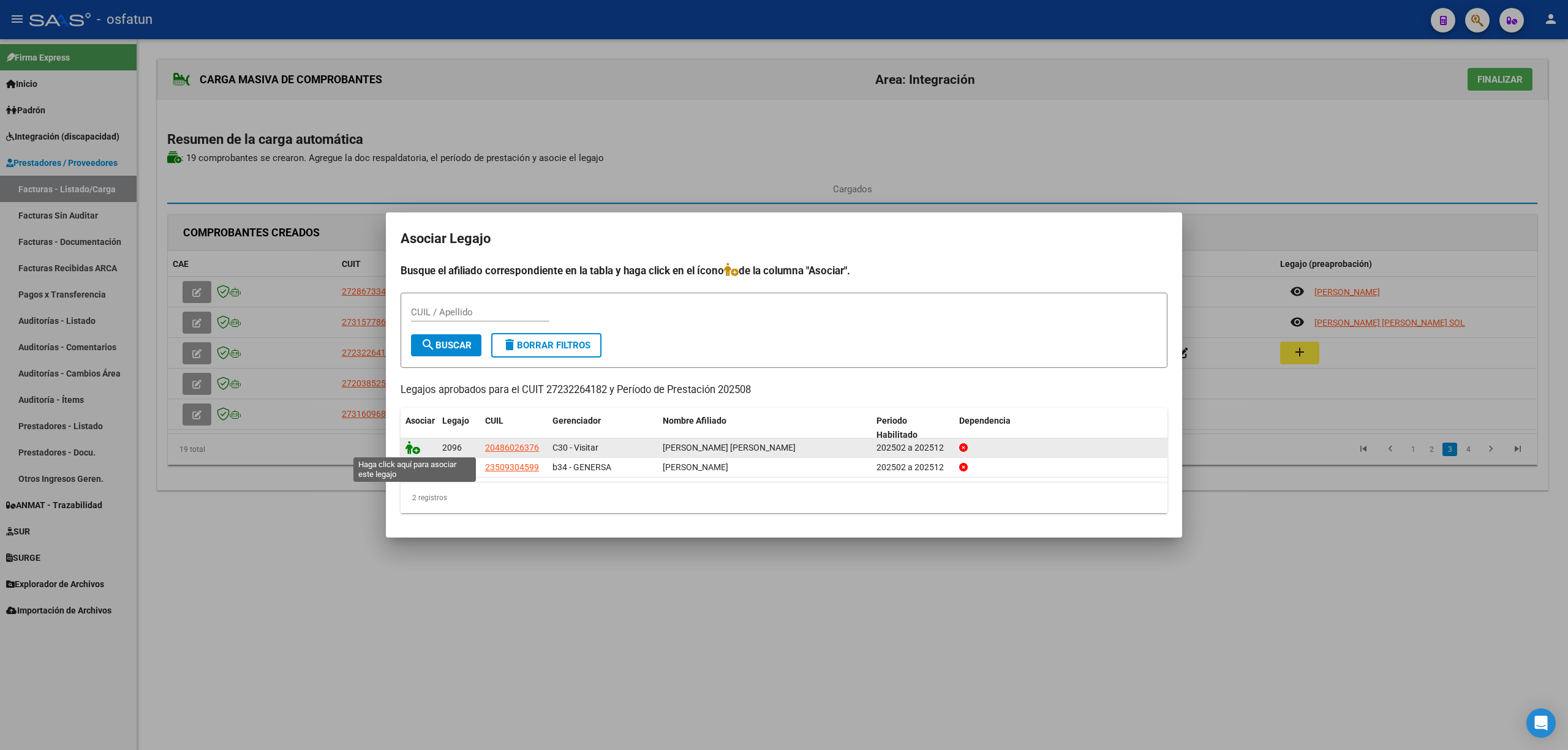
click at [409, 450] on icon at bounding box center [413, 447] width 15 height 14
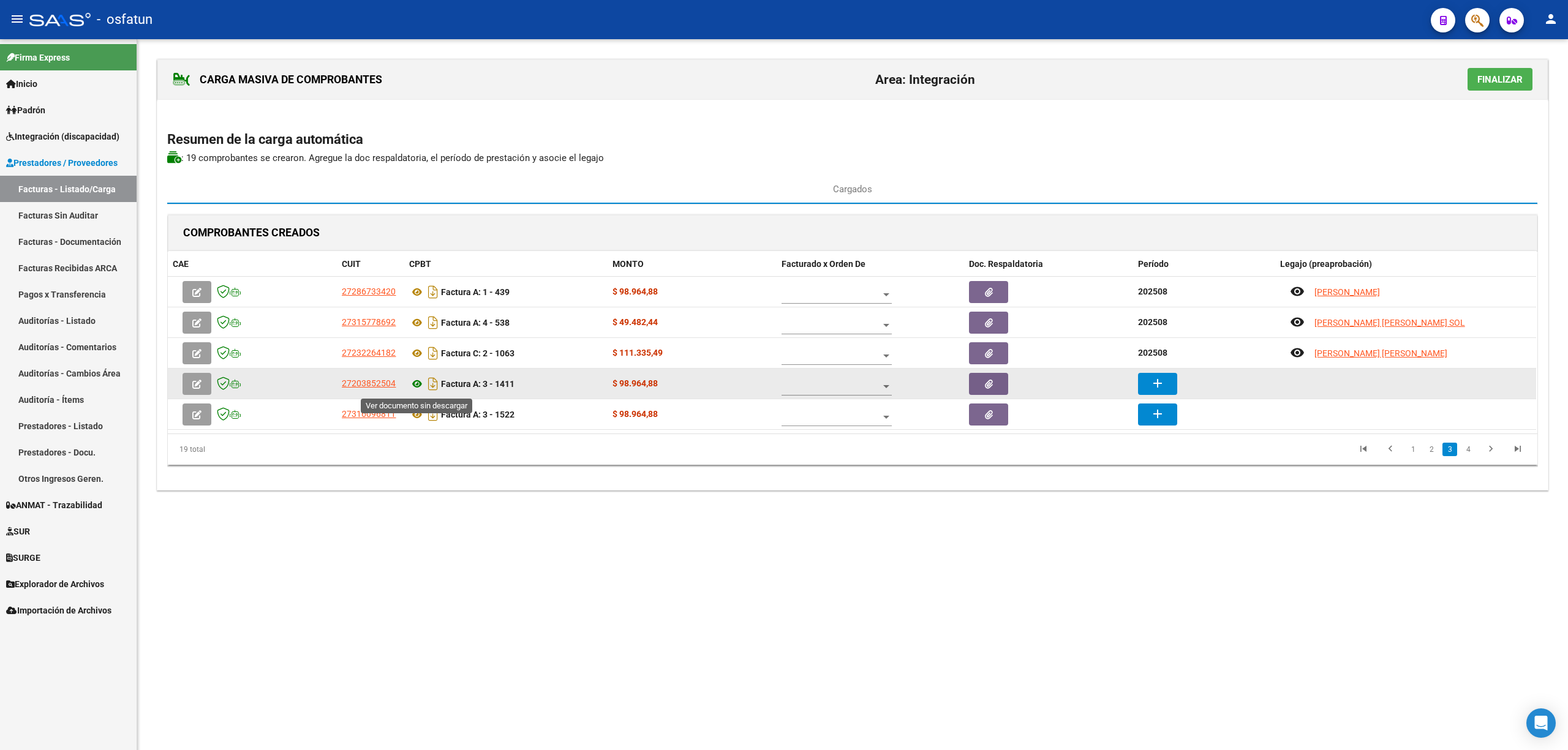
click at [416, 387] on icon at bounding box center [417, 384] width 16 height 15
click at [1154, 385] on mat-icon "add" at bounding box center [1157, 383] width 15 height 15
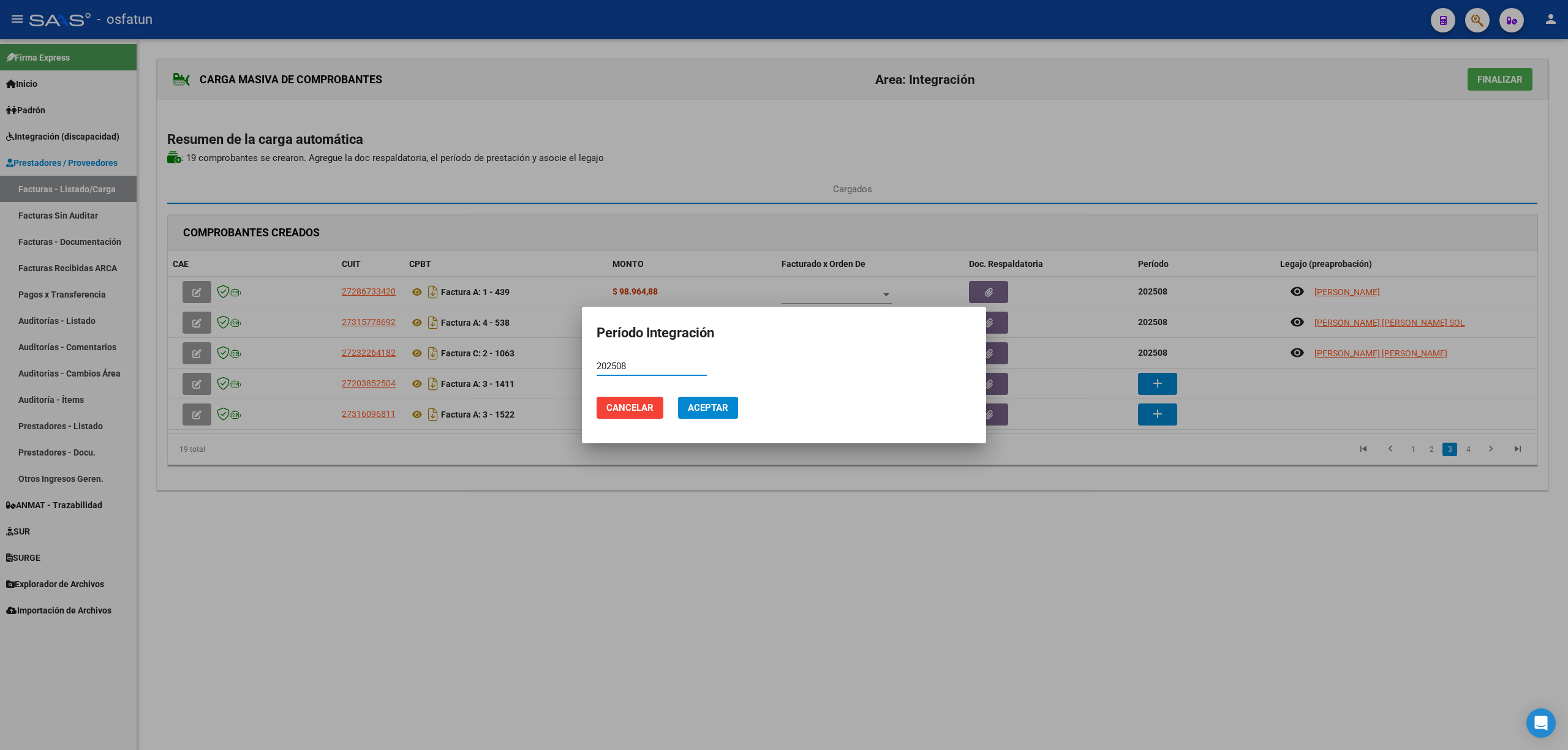
type input "202508"
click at [711, 404] on span "Aceptar" at bounding box center [708, 407] width 41 height 11
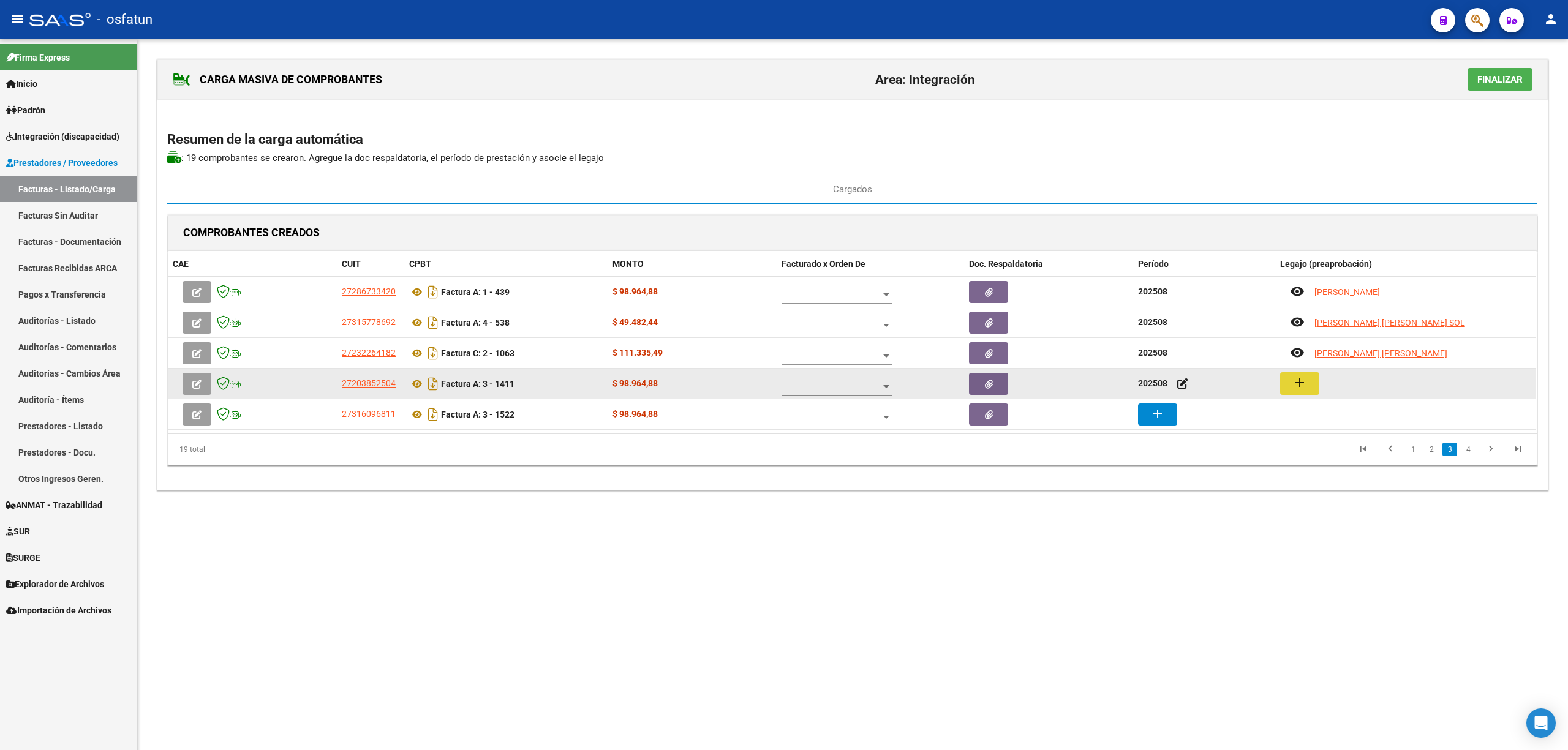
click at [1307, 385] on button "add" at bounding box center [1300, 384] width 39 height 23
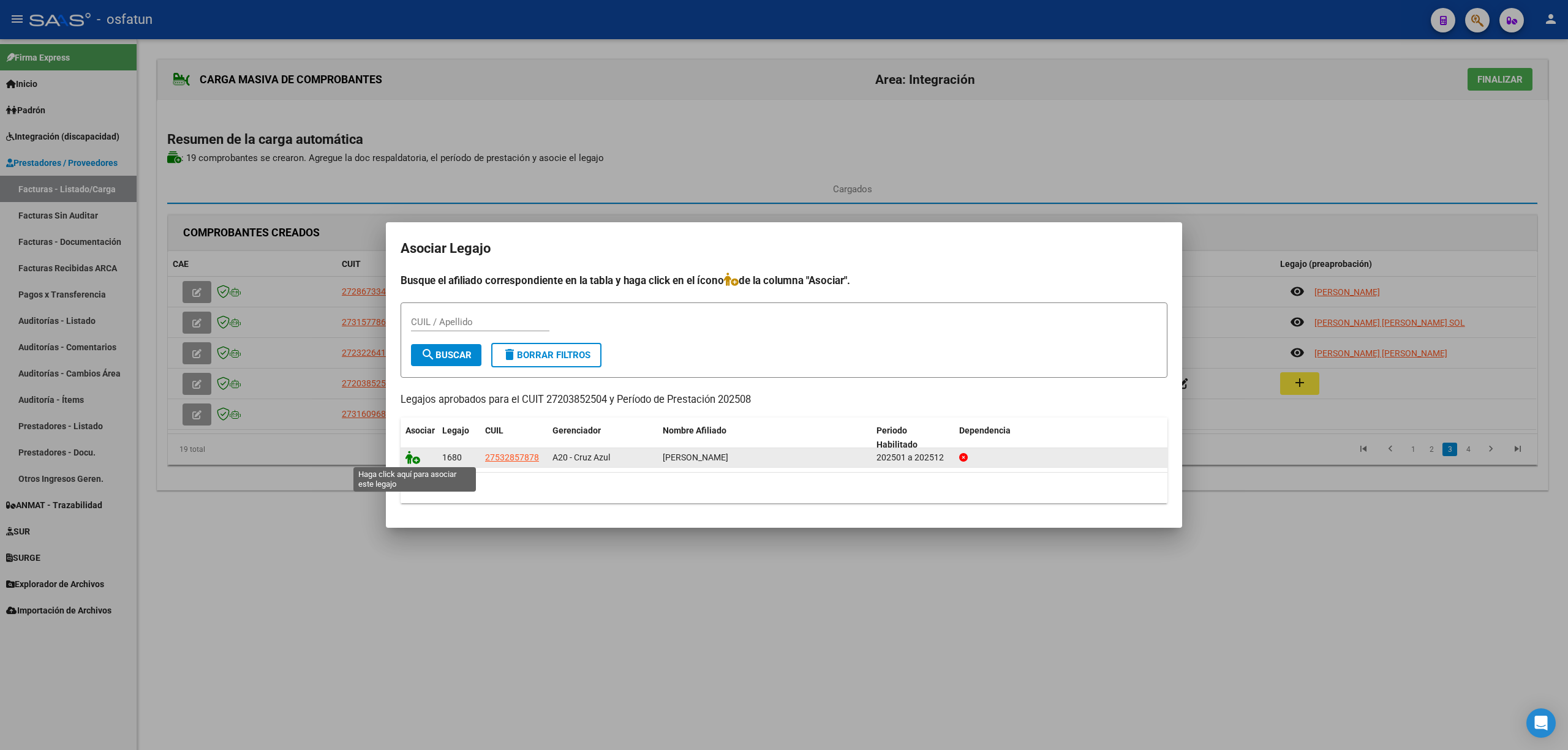
click at [412, 459] on icon at bounding box center [413, 457] width 15 height 14
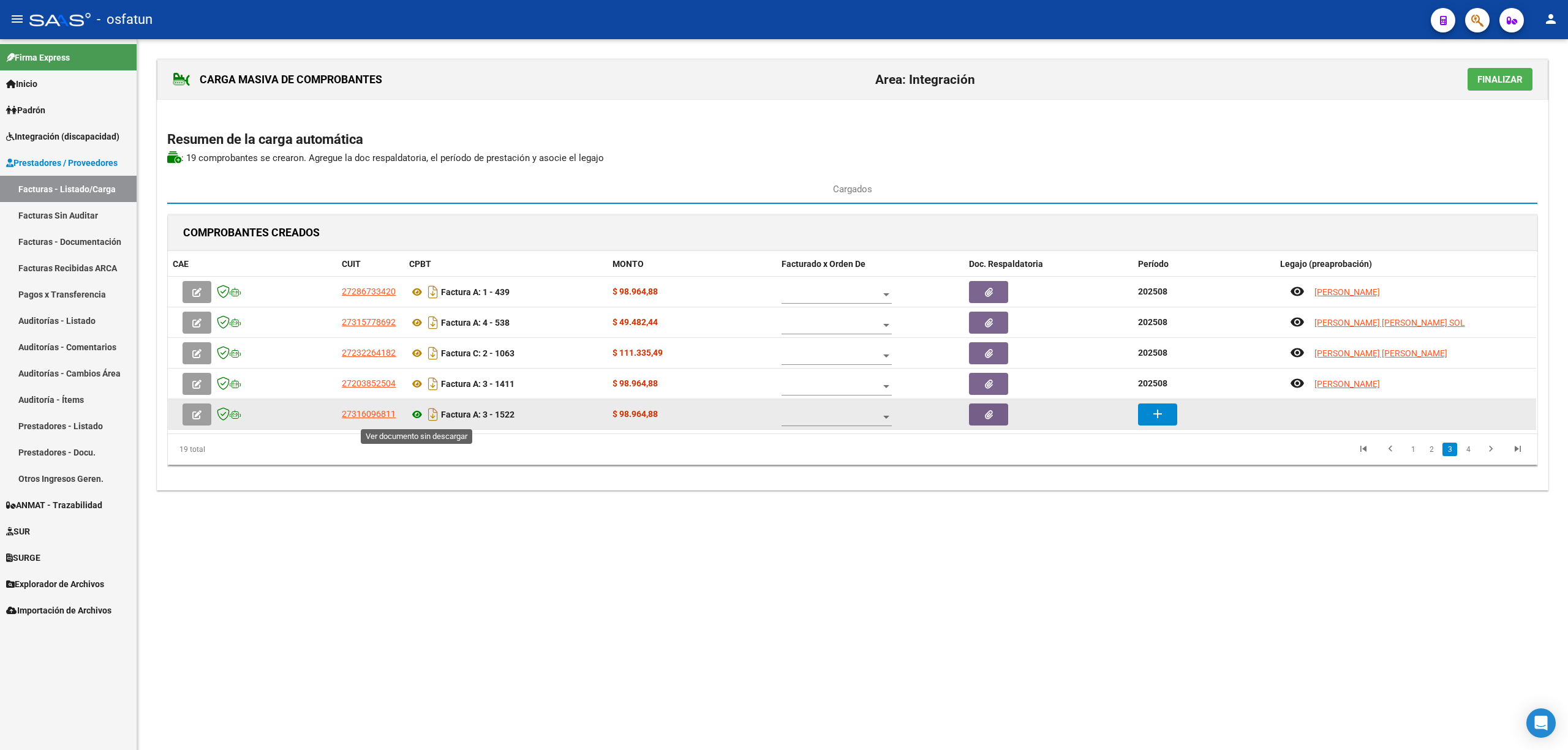
click at [417, 420] on icon at bounding box center [417, 415] width 16 height 15
click at [1165, 410] on mat-icon "add" at bounding box center [1157, 414] width 15 height 15
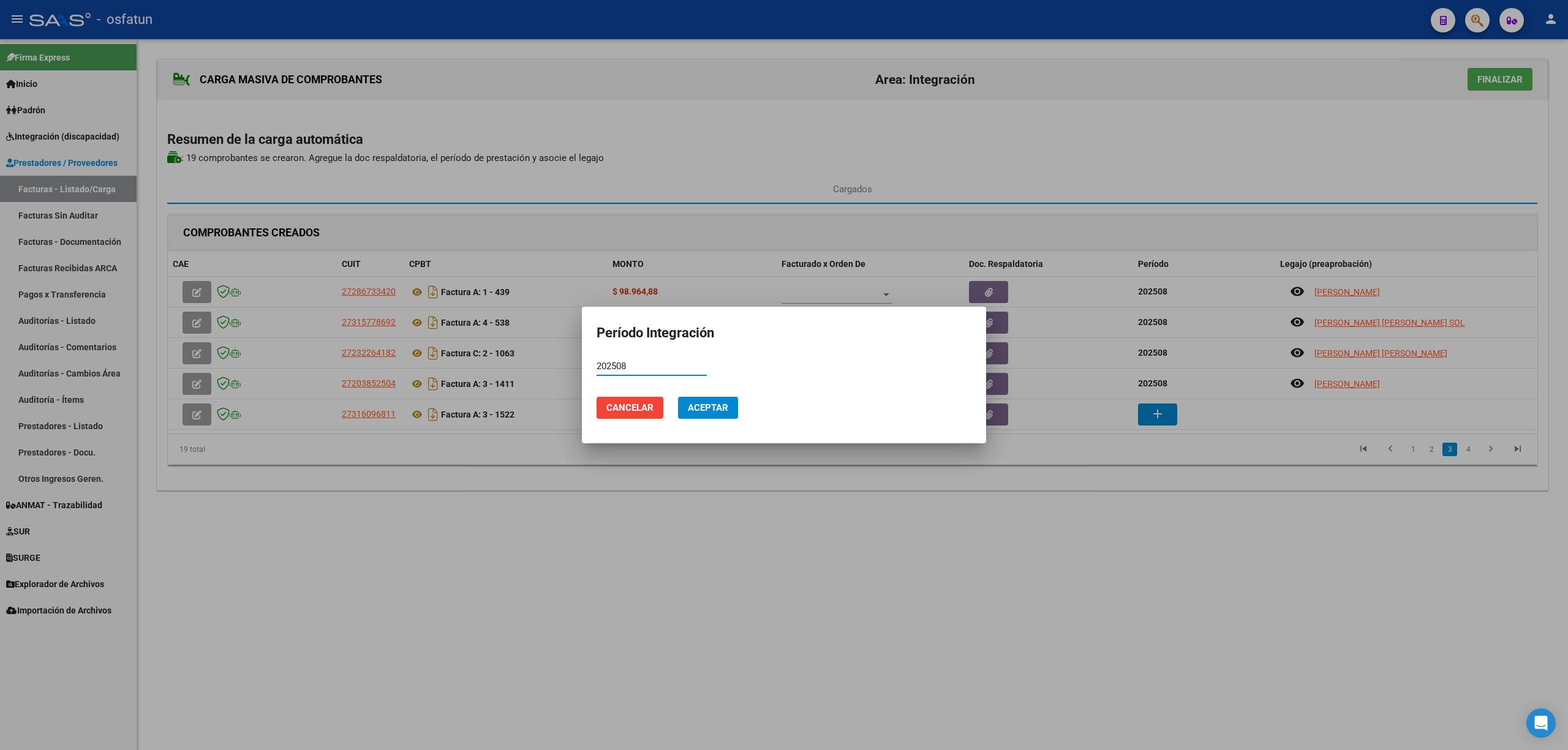
type input "202508"
click at [696, 404] on span "Aceptar" at bounding box center [708, 407] width 41 height 11
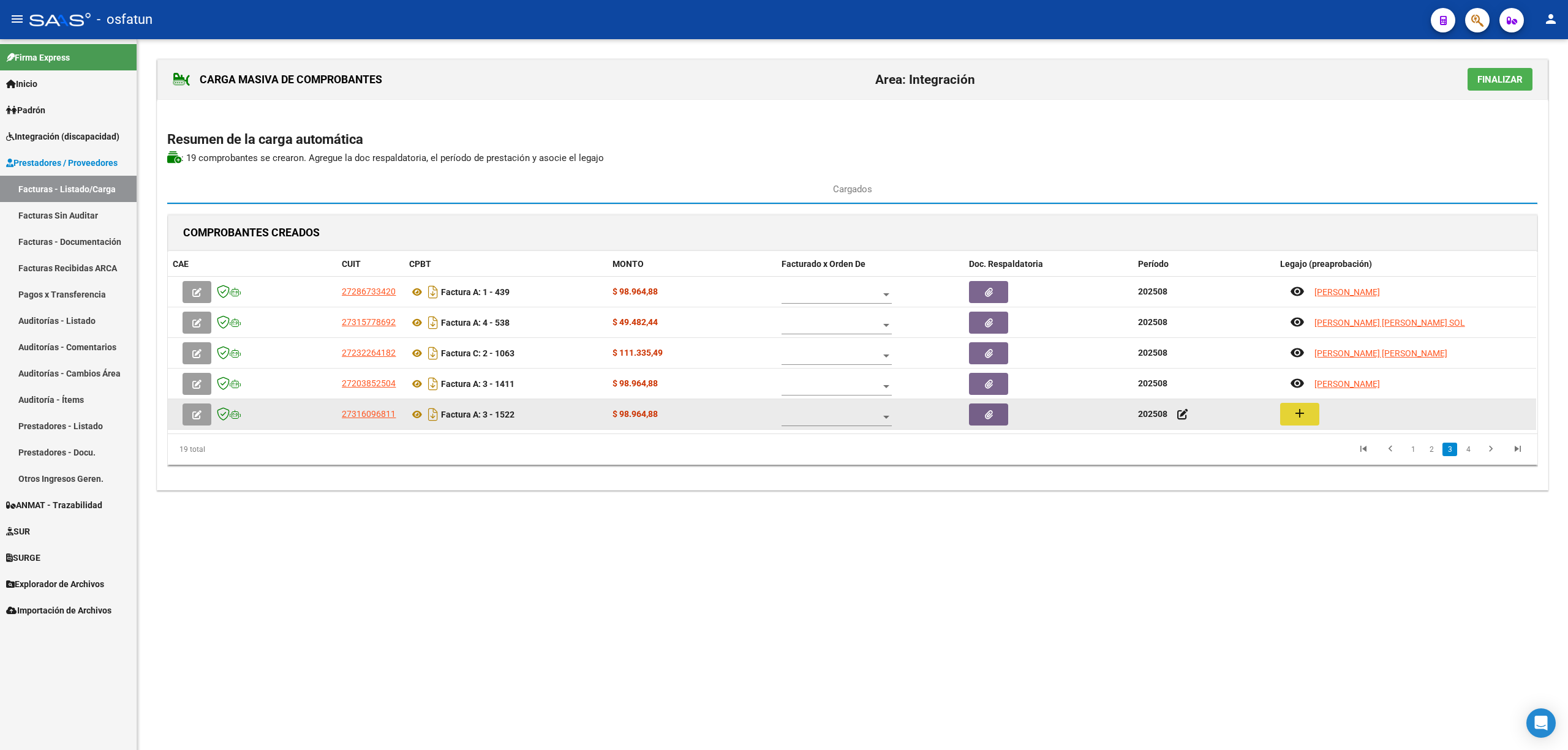
click at [1312, 421] on button "add" at bounding box center [1300, 415] width 39 height 23
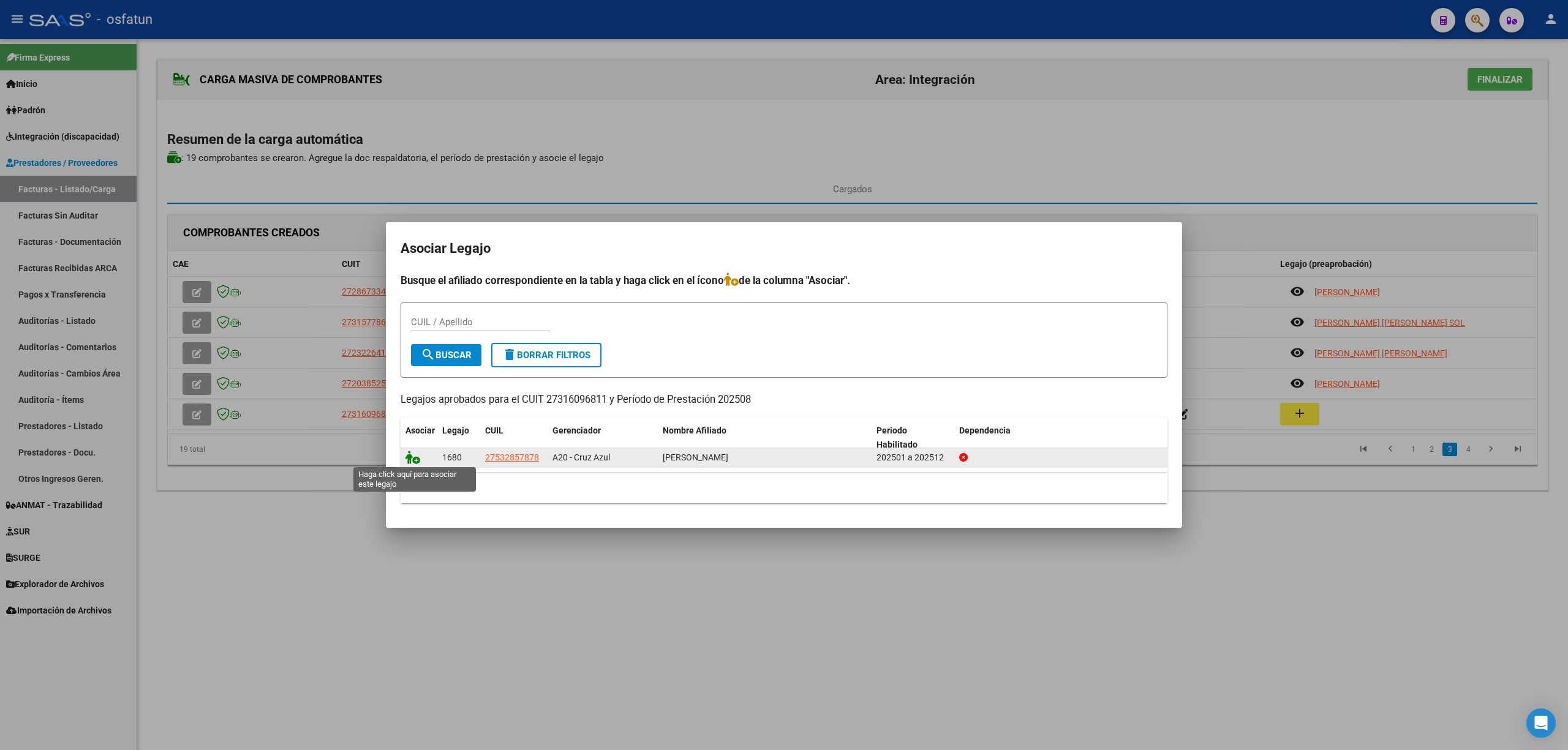
click at [410, 459] on icon at bounding box center [413, 457] width 15 height 14
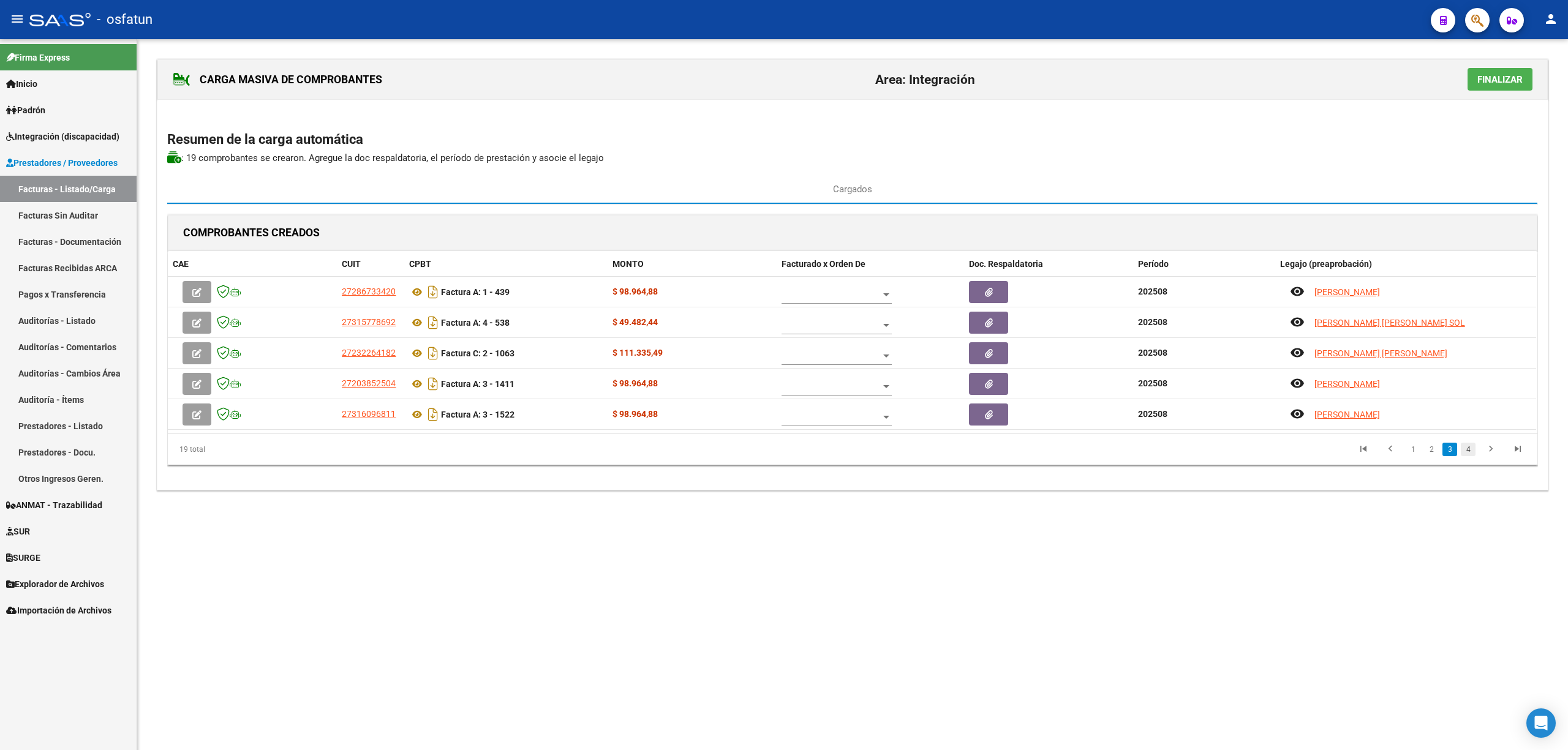
click at [1469, 450] on link "4" at bounding box center [1468, 449] width 15 height 14
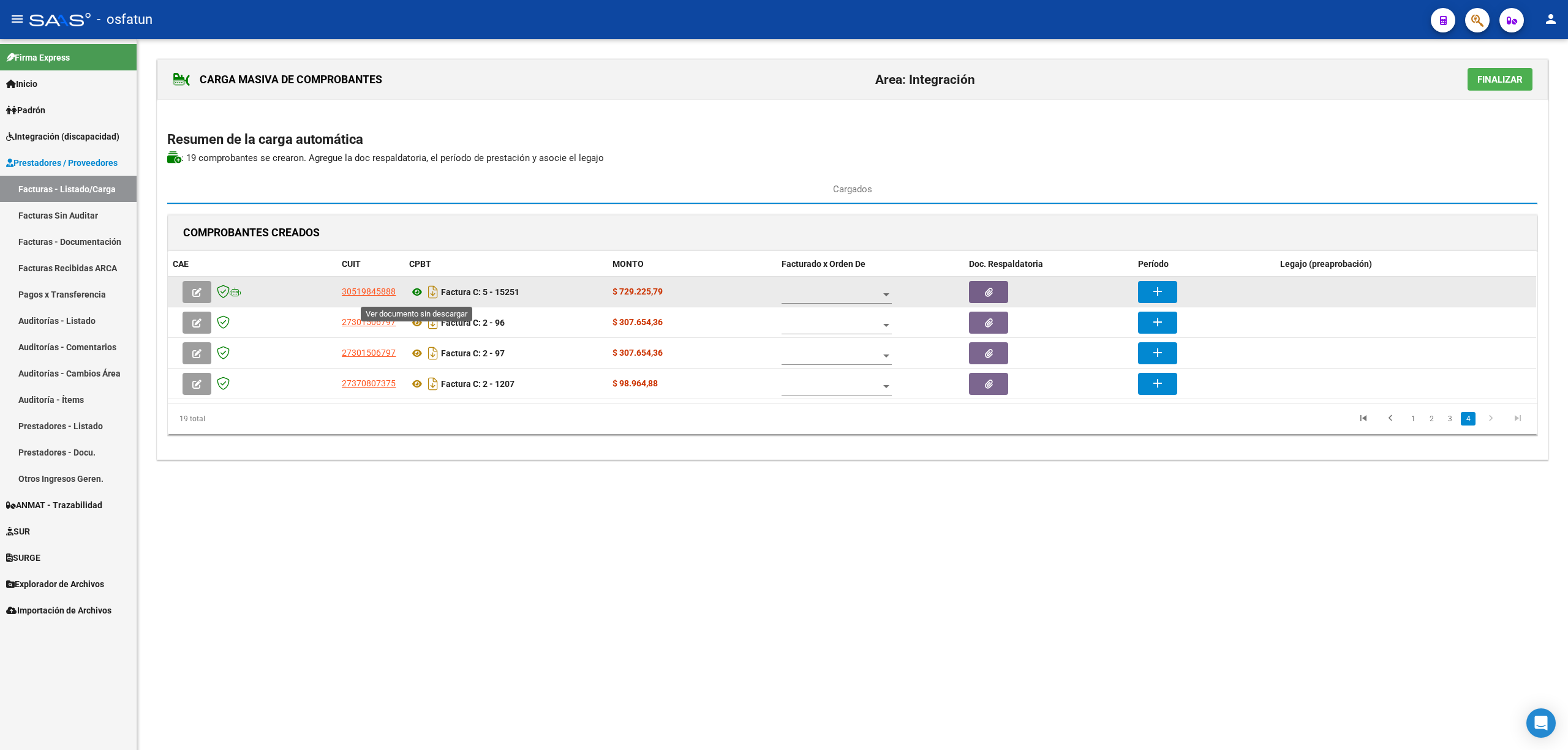
click at [421, 292] on icon at bounding box center [417, 292] width 16 height 15
click at [192, 285] on button "button" at bounding box center [197, 292] width 29 height 22
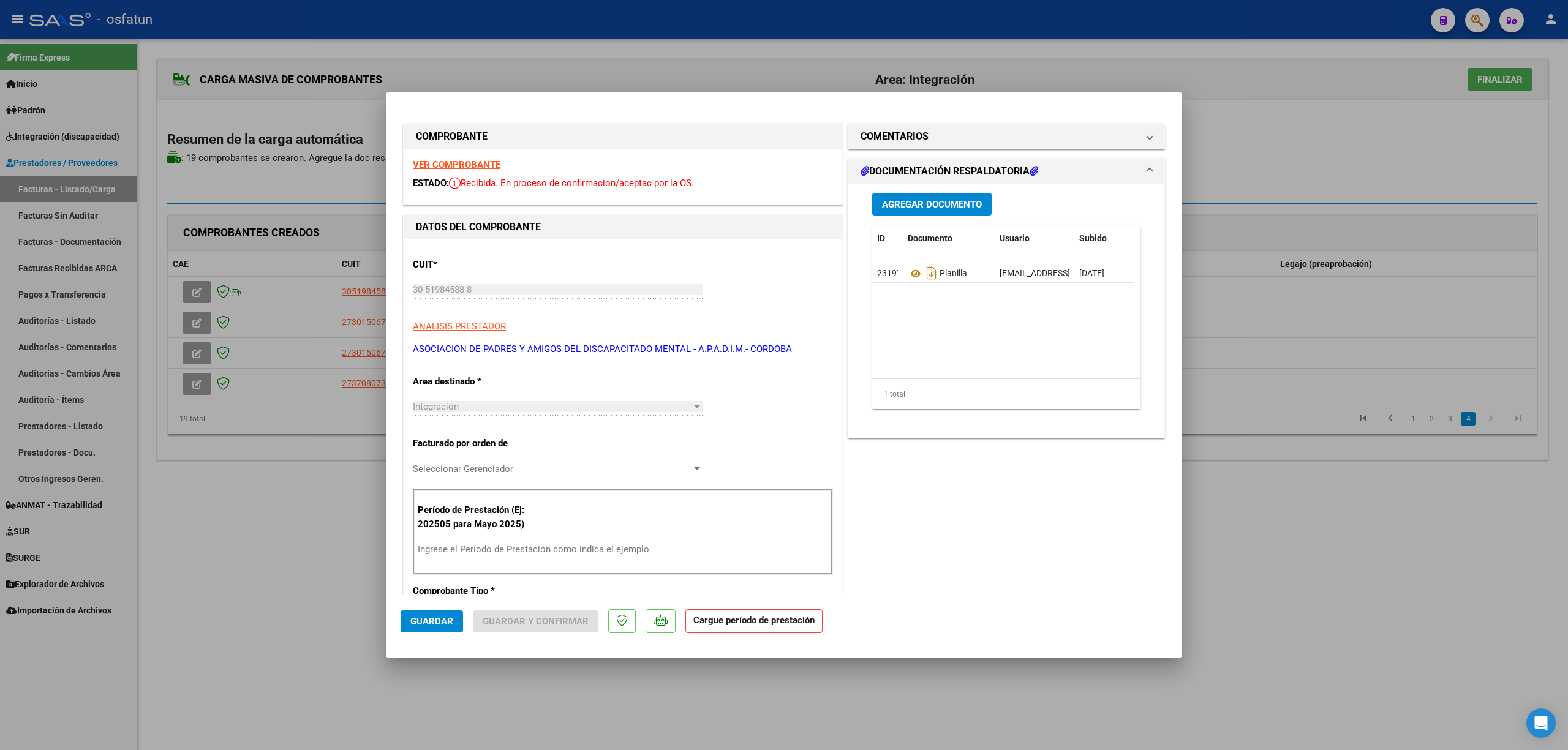
click at [1318, 468] on div at bounding box center [784, 375] width 1568 height 750
type input "$ 0,00"
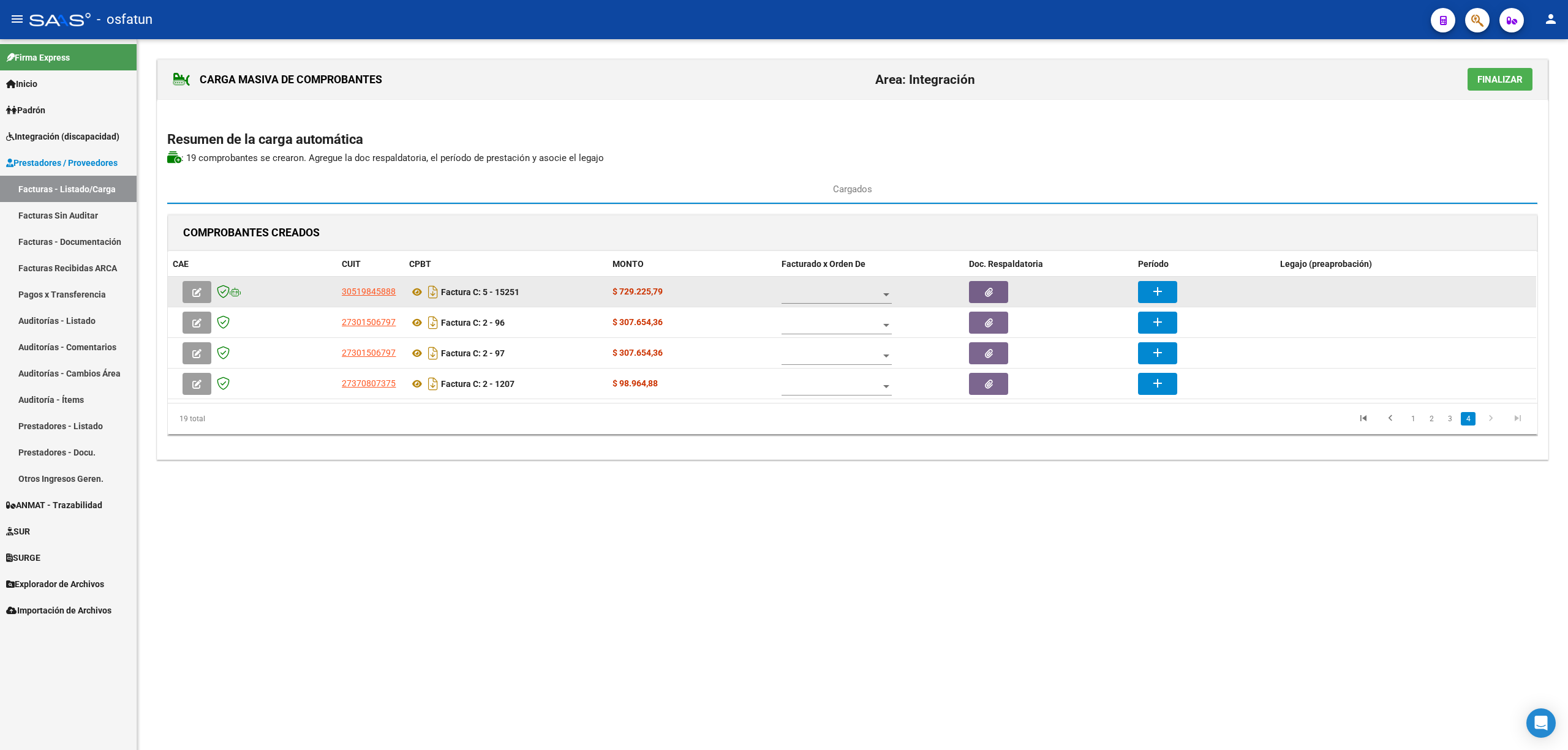
click at [1147, 290] on button "add" at bounding box center [1157, 292] width 39 height 22
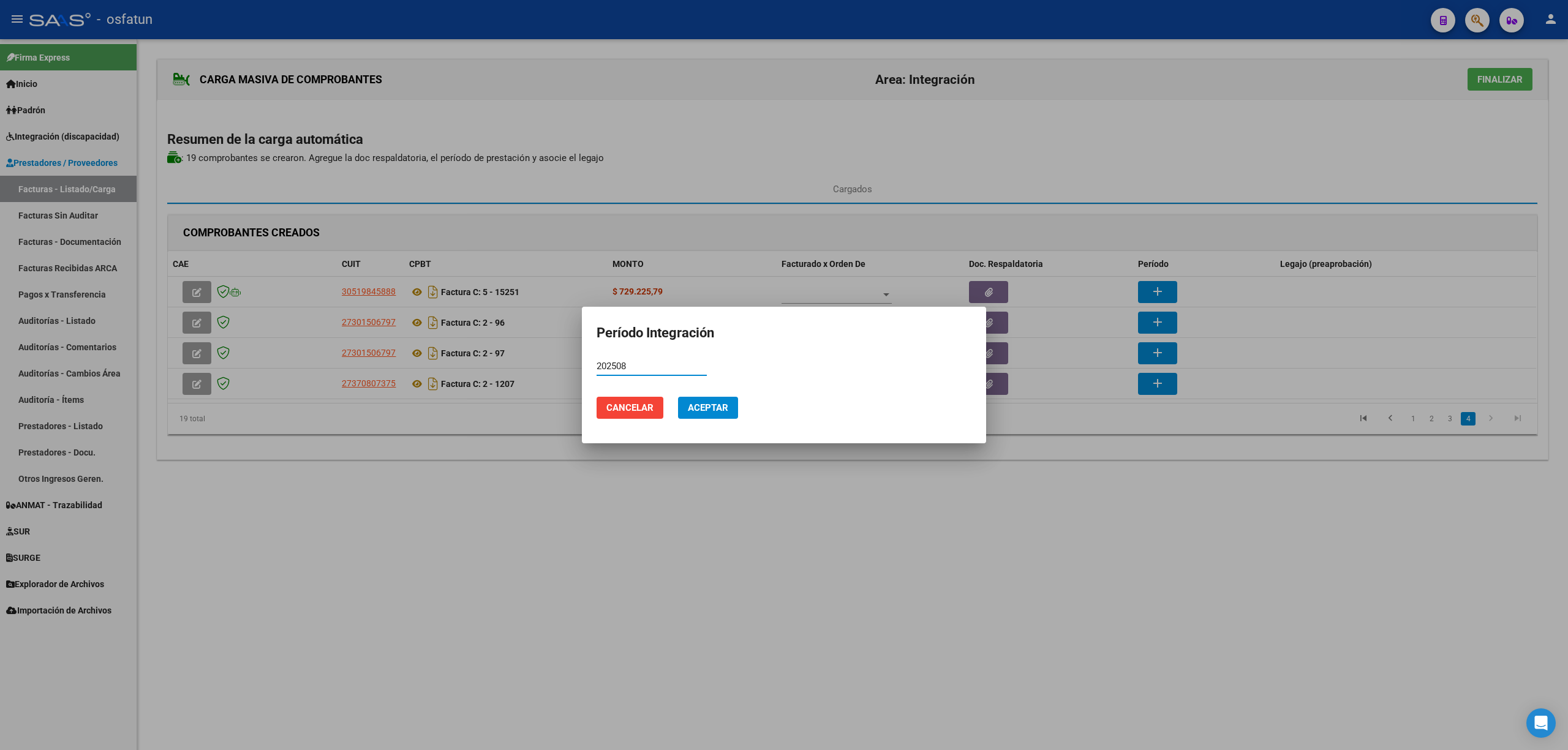
type input "202508"
click at [711, 414] on button "Aceptar" at bounding box center [708, 407] width 60 height 22
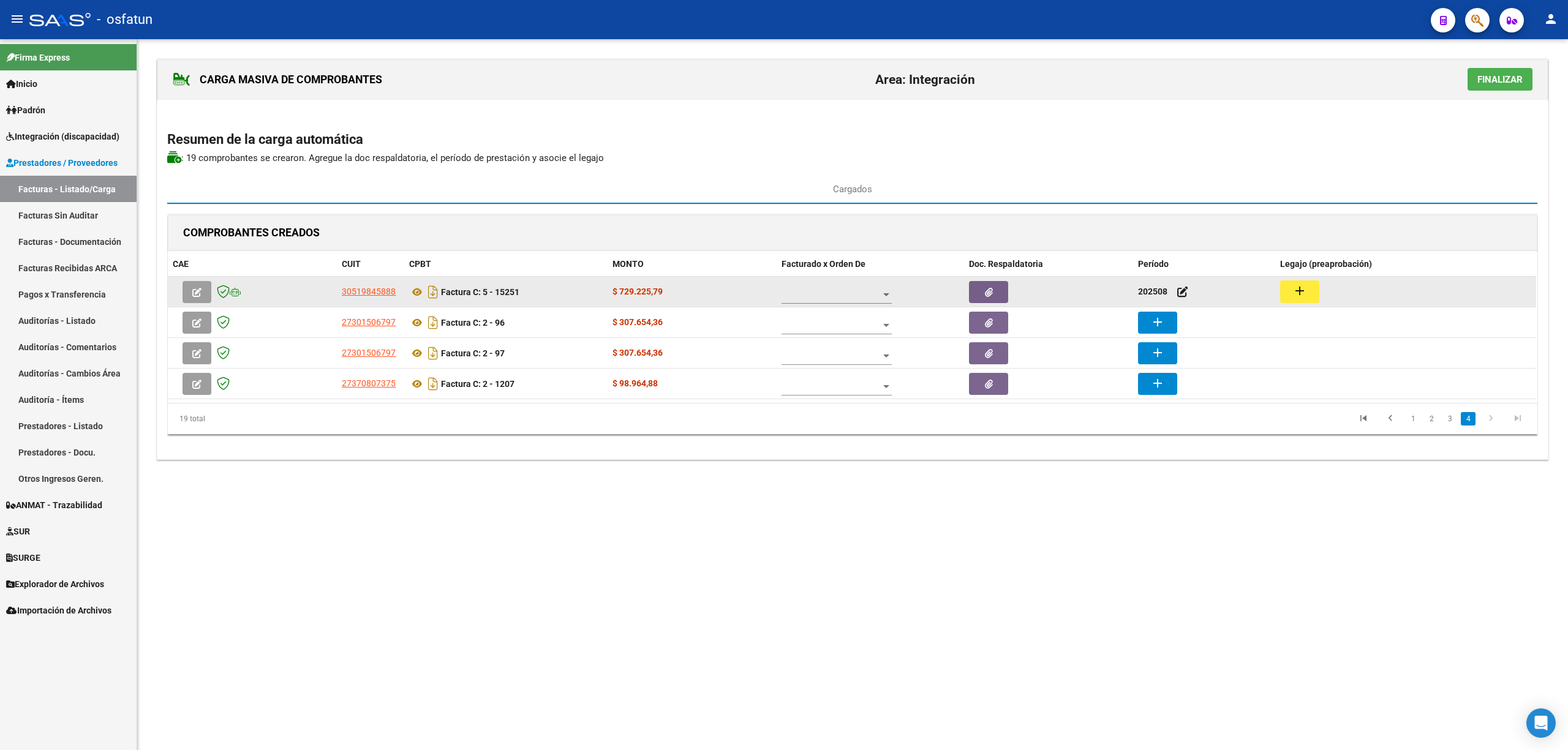
click at [1299, 295] on mat-icon "add" at bounding box center [1300, 290] width 15 height 15
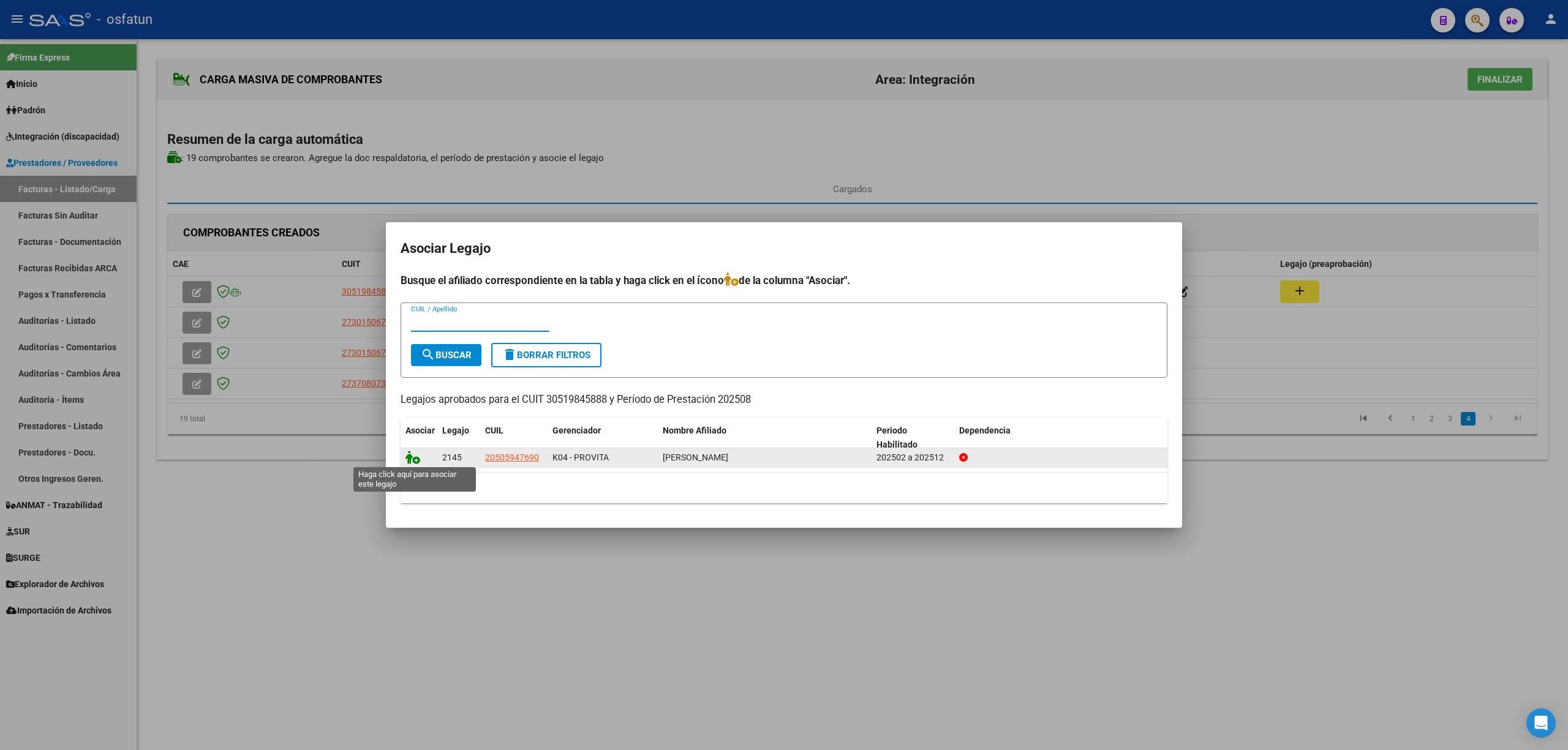
click at [412, 456] on icon at bounding box center [413, 457] width 15 height 14
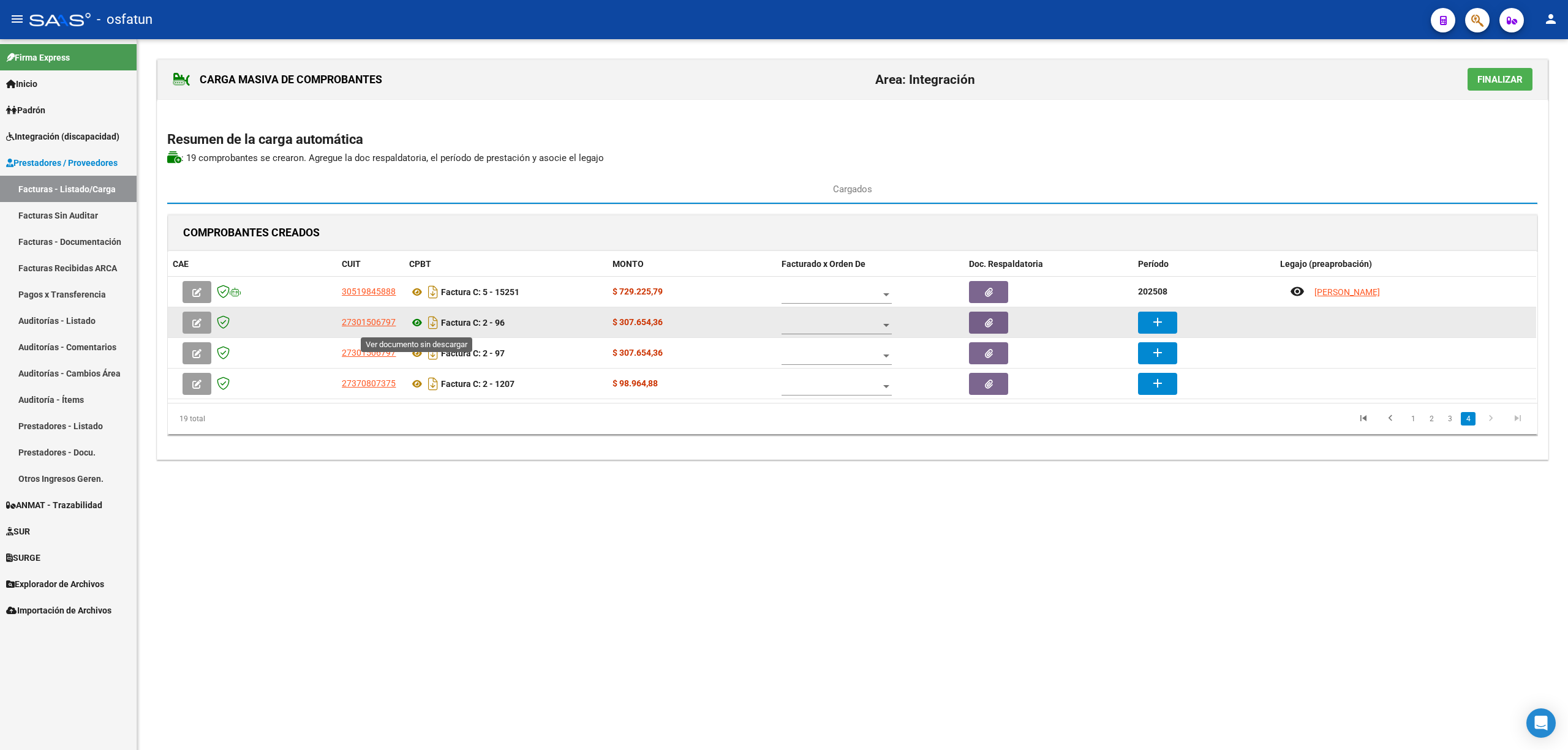
click at [416, 324] on icon at bounding box center [417, 323] width 16 height 15
click at [1165, 317] on button "add" at bounding box center [1157, 323] width 39 height 22
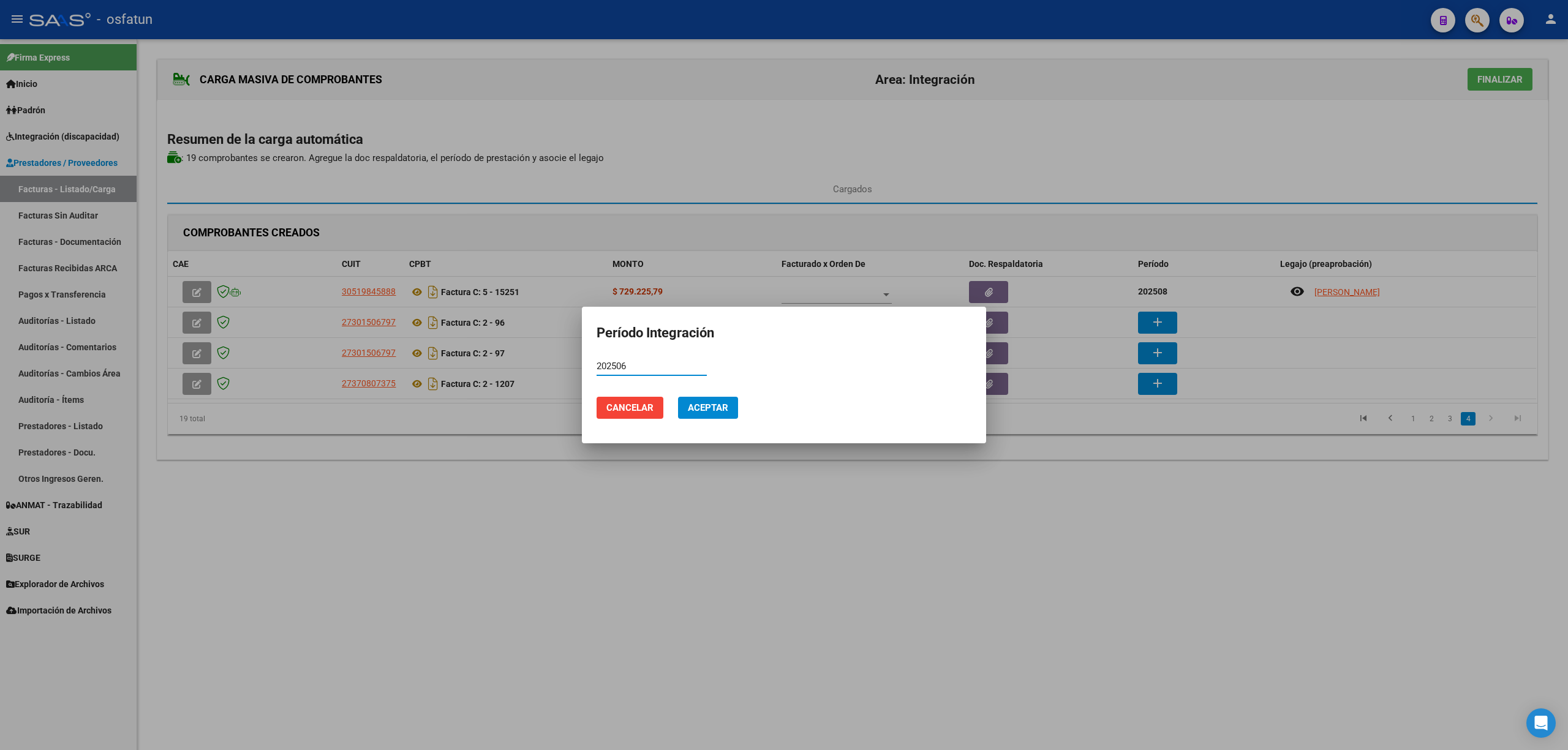
type input "202506"
click at [710, 402] on span "Aceptar" at bounding box center [708, 407] width 41 height 11
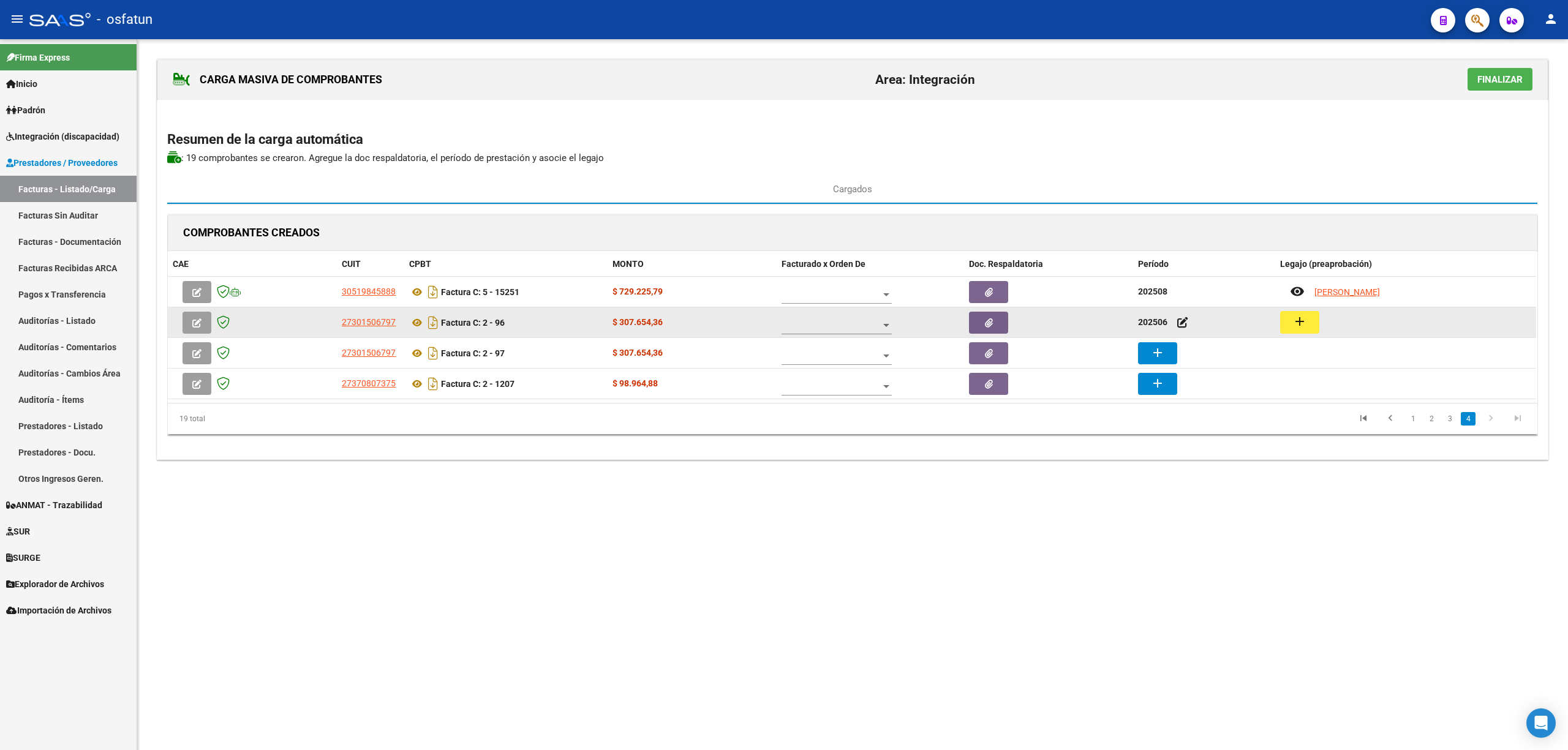
click at [1307, 329] on button "add" at bounding box center [1300, 323] width 39 height 23
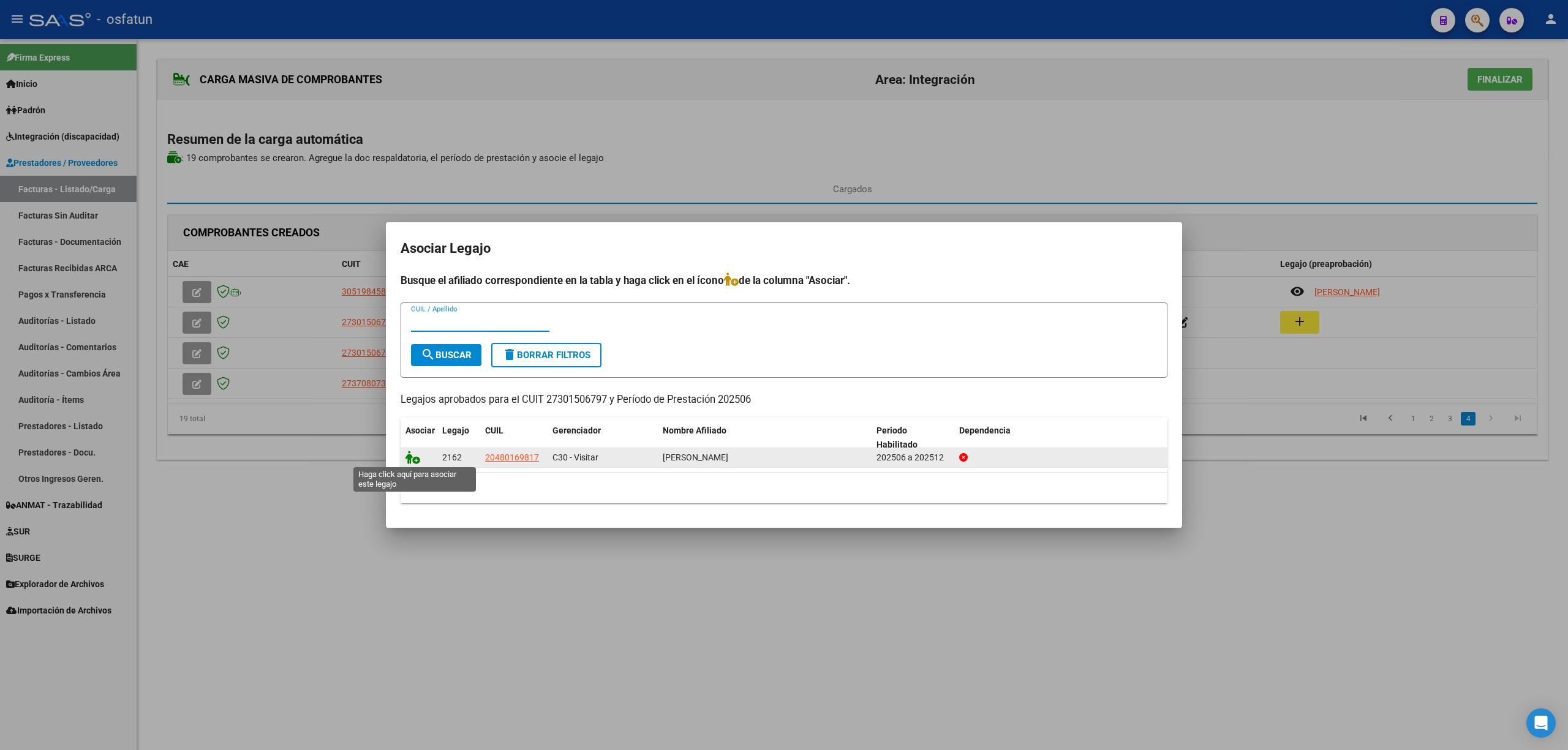
click at [406, 459] on icon at bounding box center [413, 457] width 15 height 14
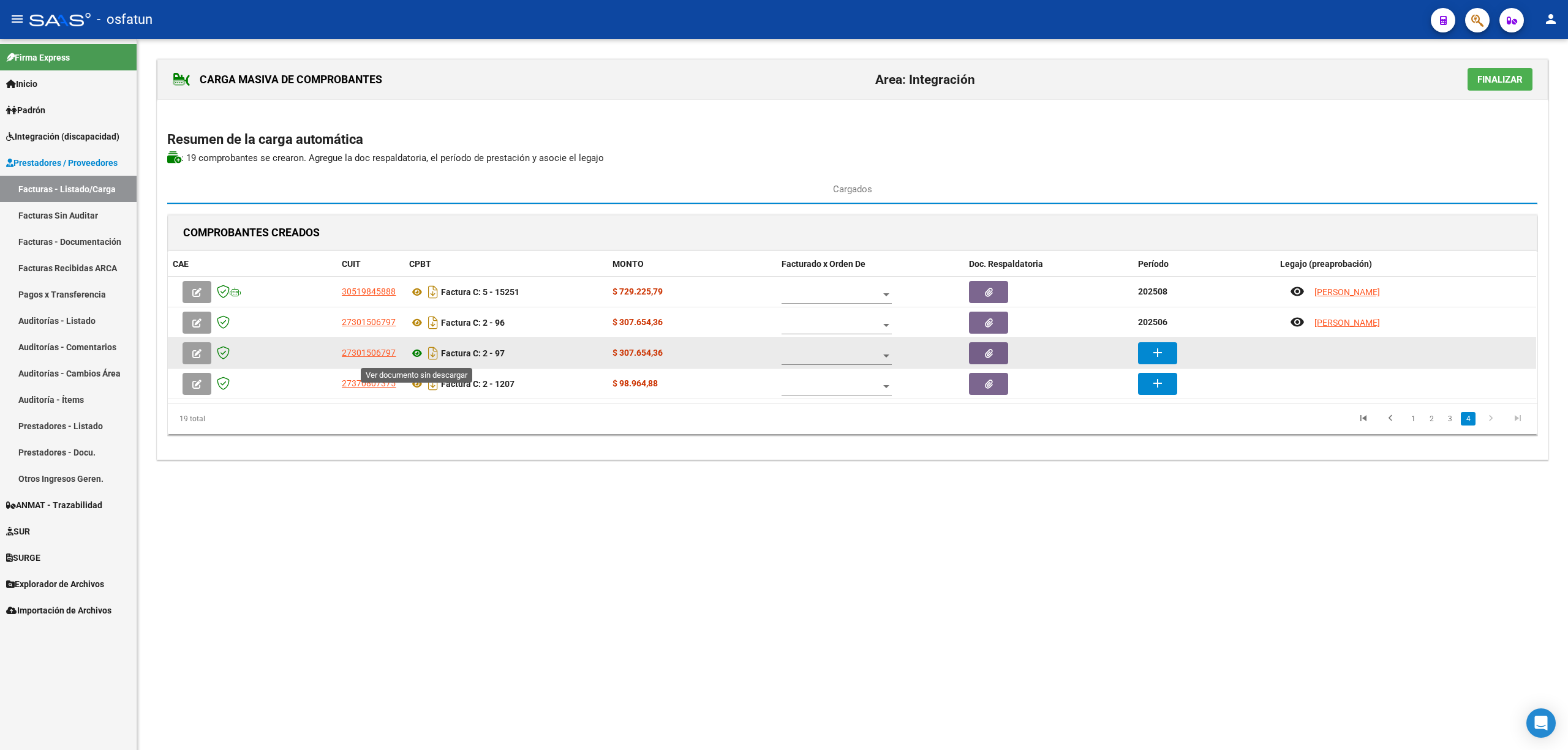
click at [422, 355] on icon at bounding box center [417, 353] width 16 height 15
click at [1160, 354] on mat-icon "add" at bounding box center [1157, 353] width 15 height 15
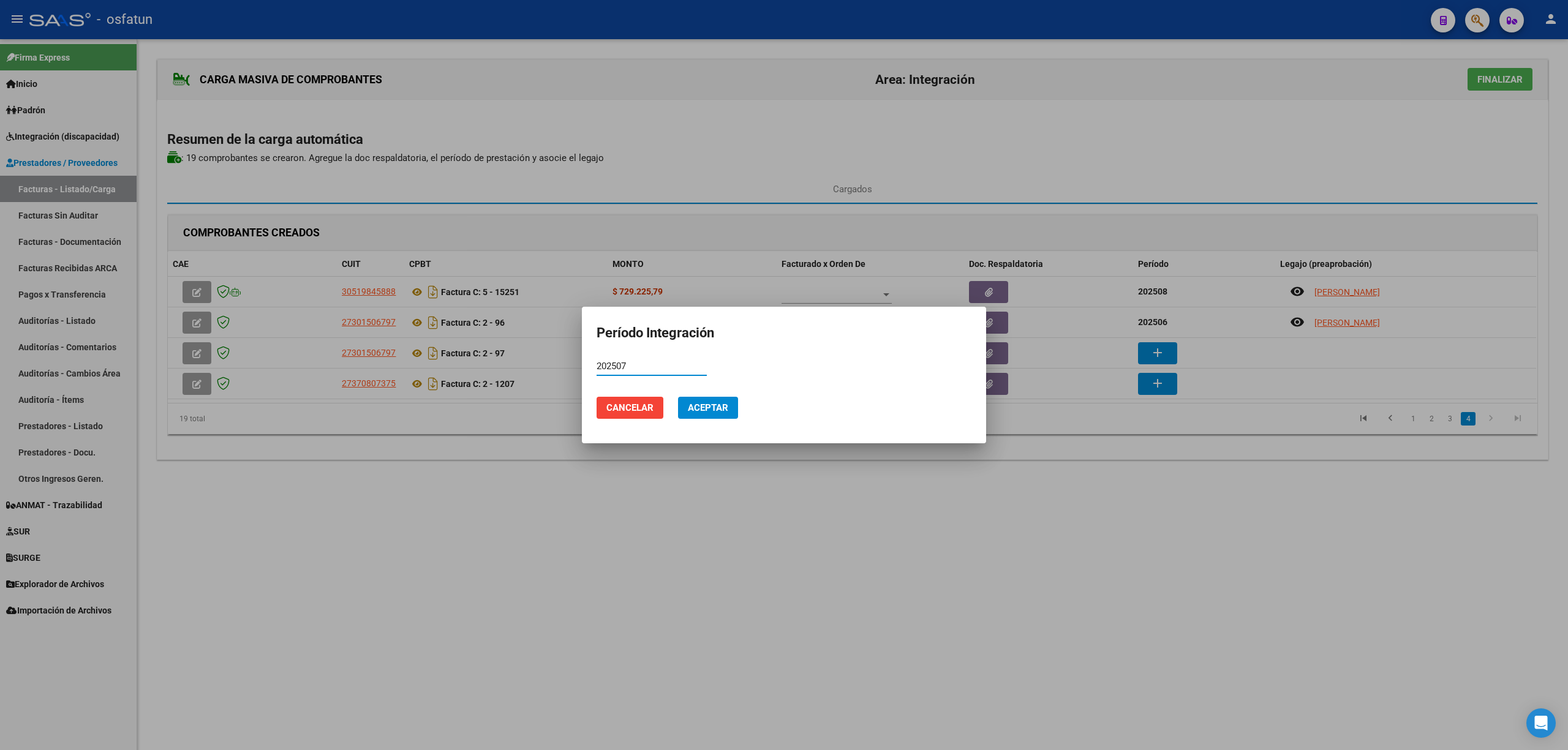
type input "202507"
click at [715, 407] on span "Aceptar" at bounding box center [708, 407] width 41 height 11
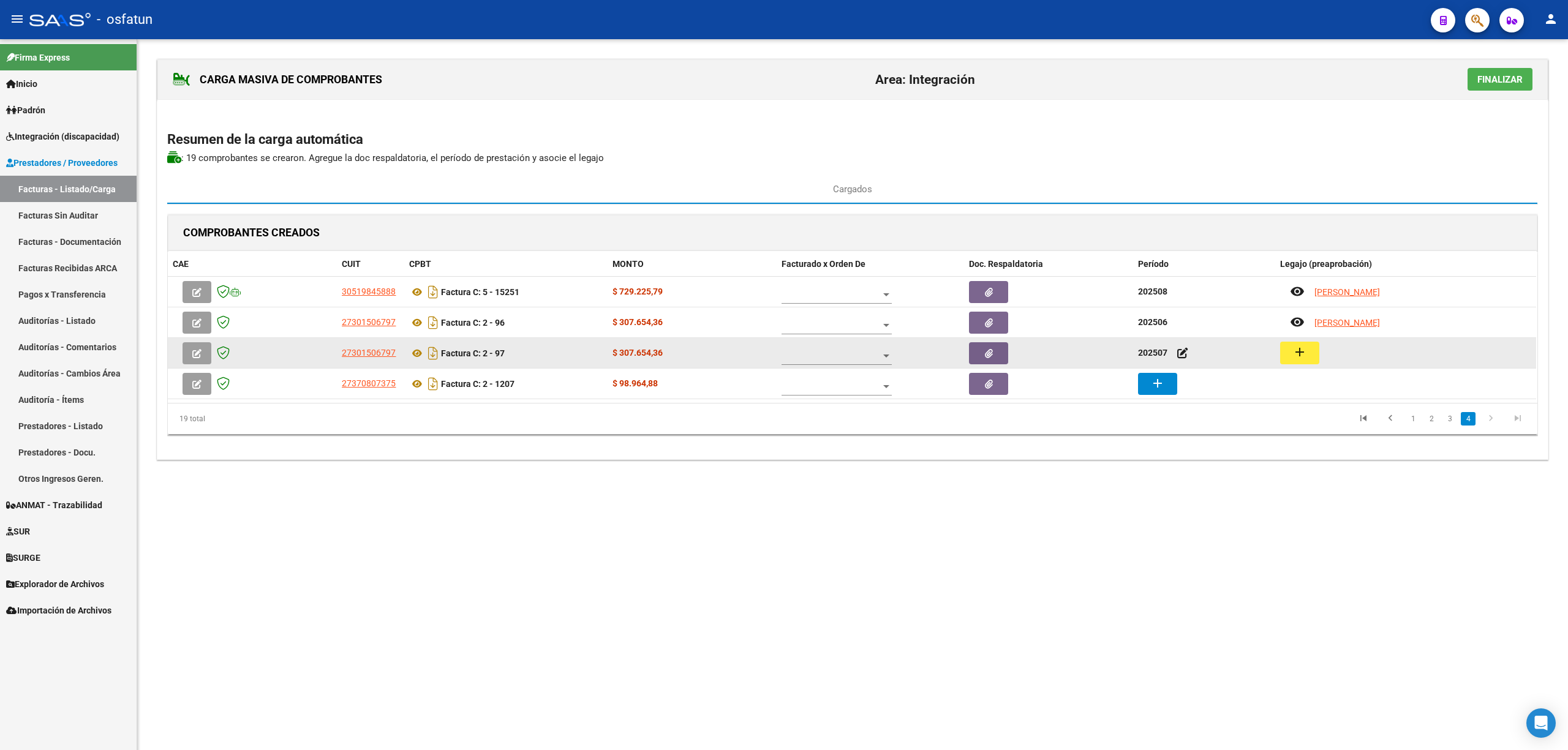
click at [1323, 351] on div "add" at bounding box center [1406, 353] width 251 height 23
click at [1309, 348] on button "add" at bounding box center [1300, 353] width 39 height 23
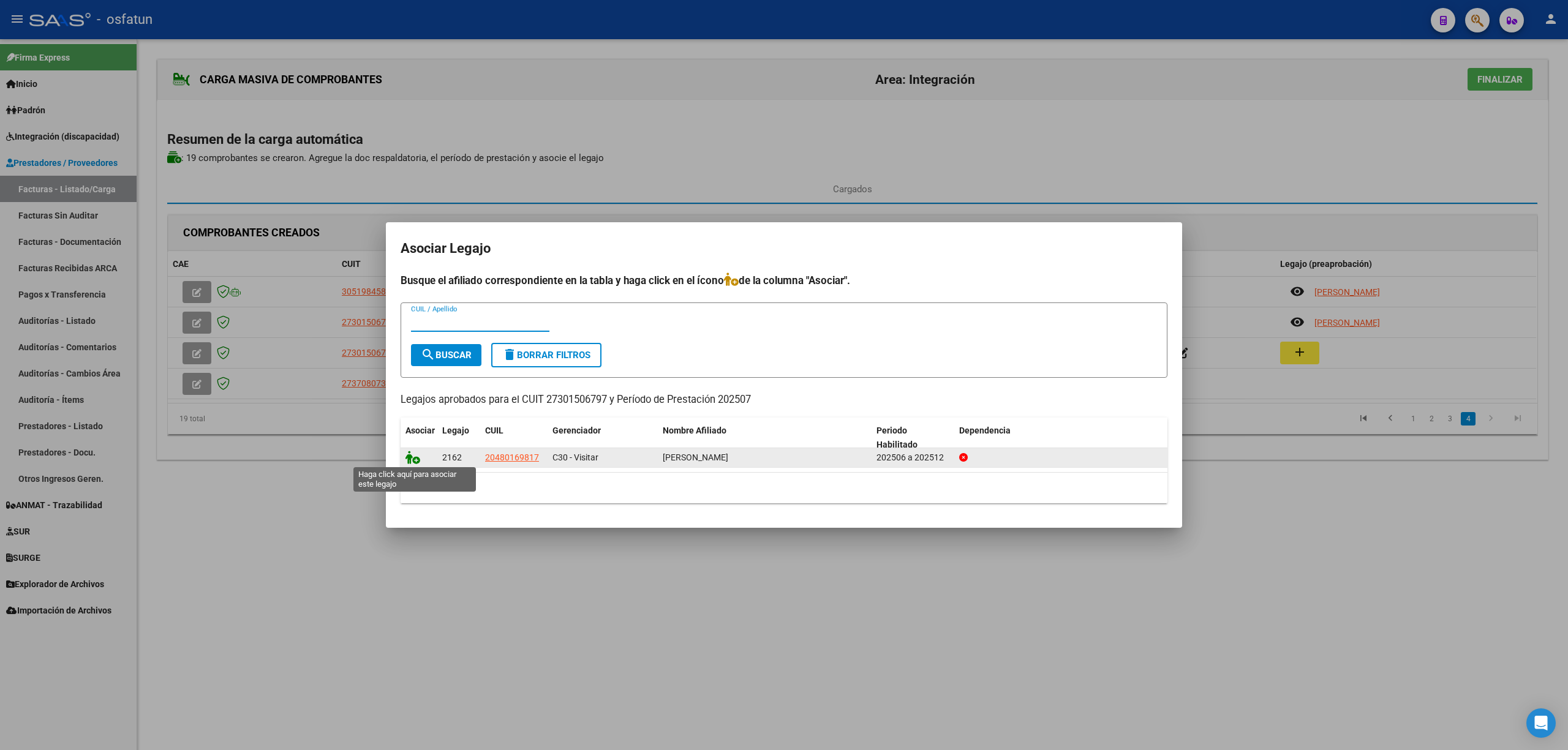
click at [414, 457] on icon at bounding box center [413, 457] width 15 height 14
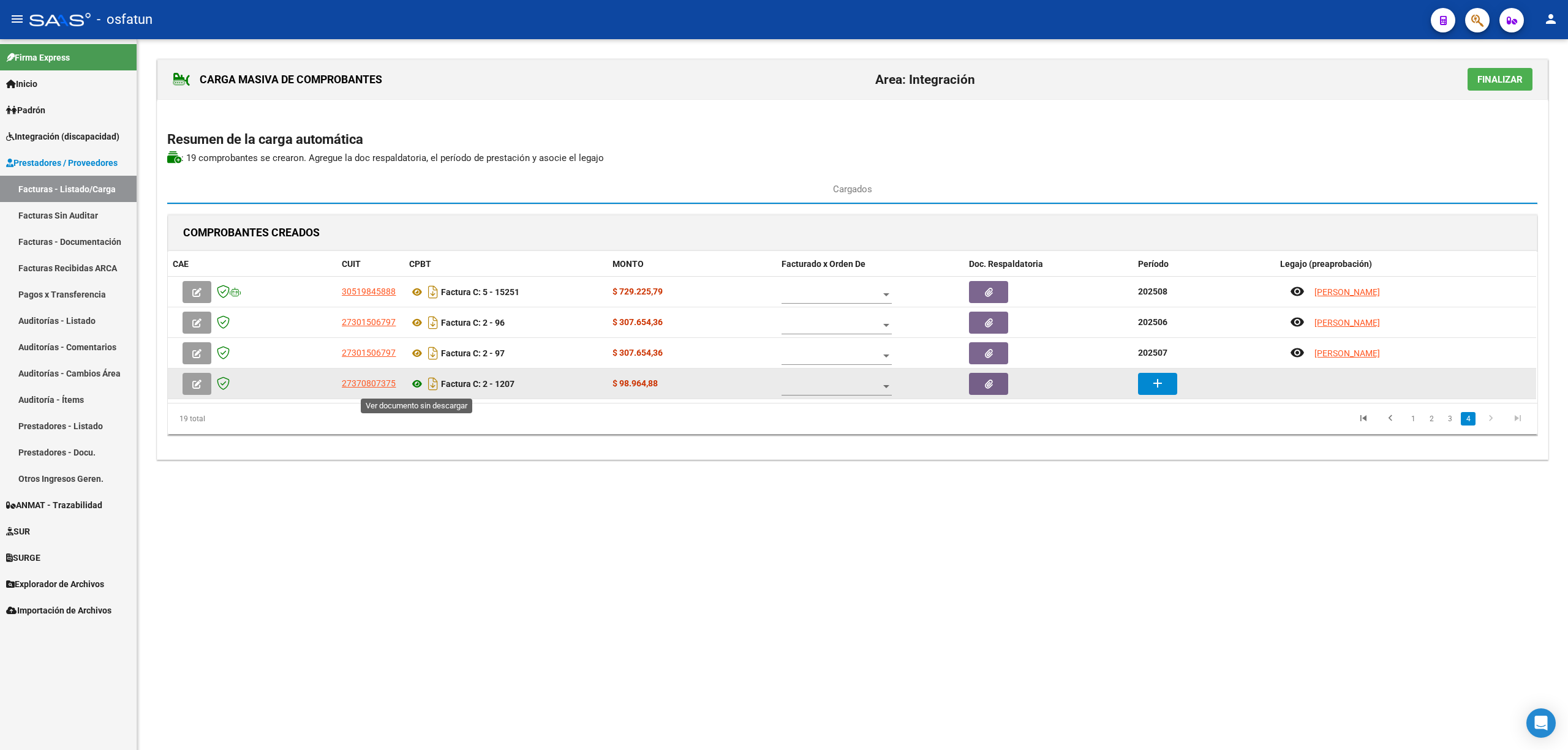
click at [415, 388] on icon at bounding box center [417, 384] width 16 height 15
click at [1170, 387] on button "add" at bounding box center [1157, 383] width 39 height 22
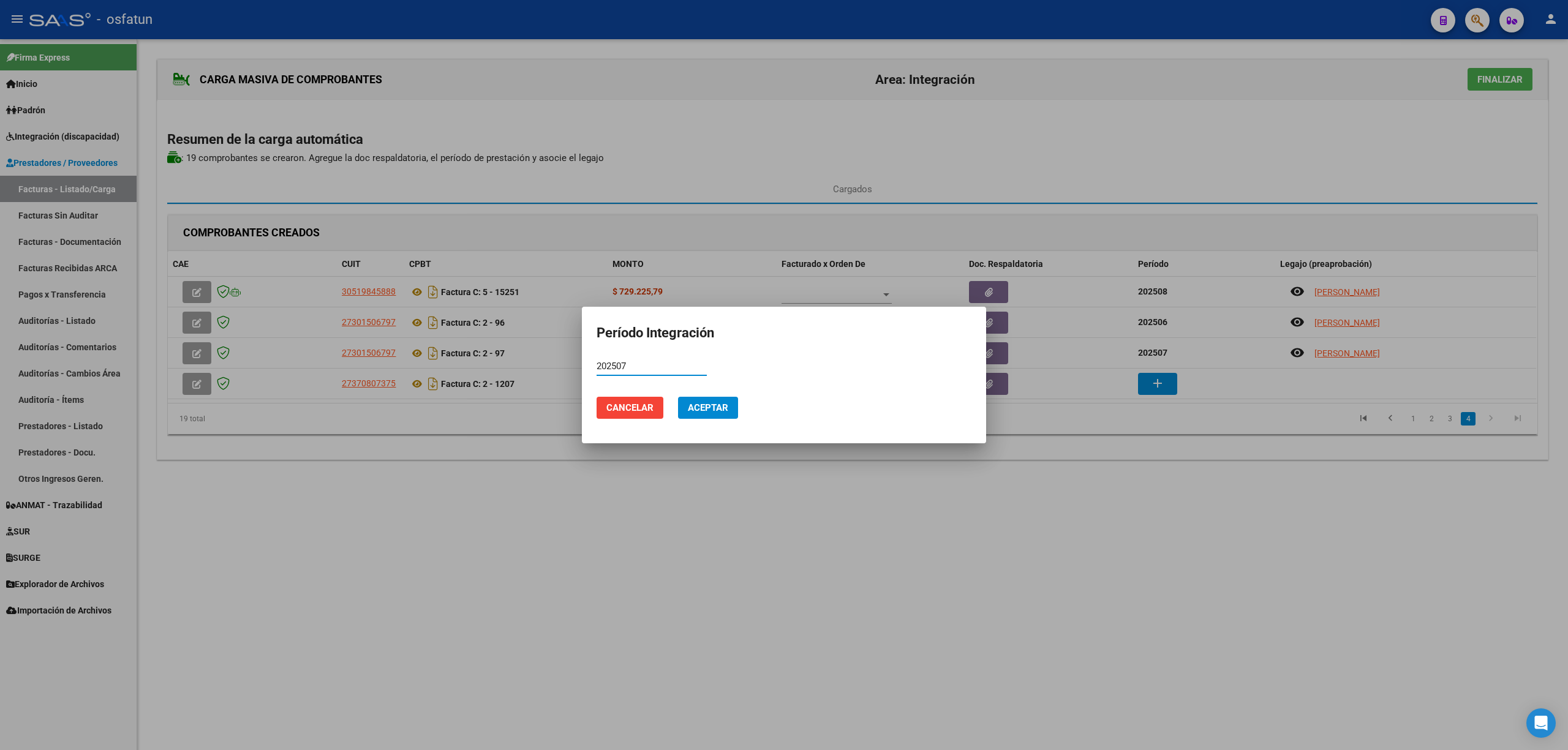
type input "202507"
click at [730, 399] on button "Aceptar" at bounding box center [708, 407] width 60 height 22
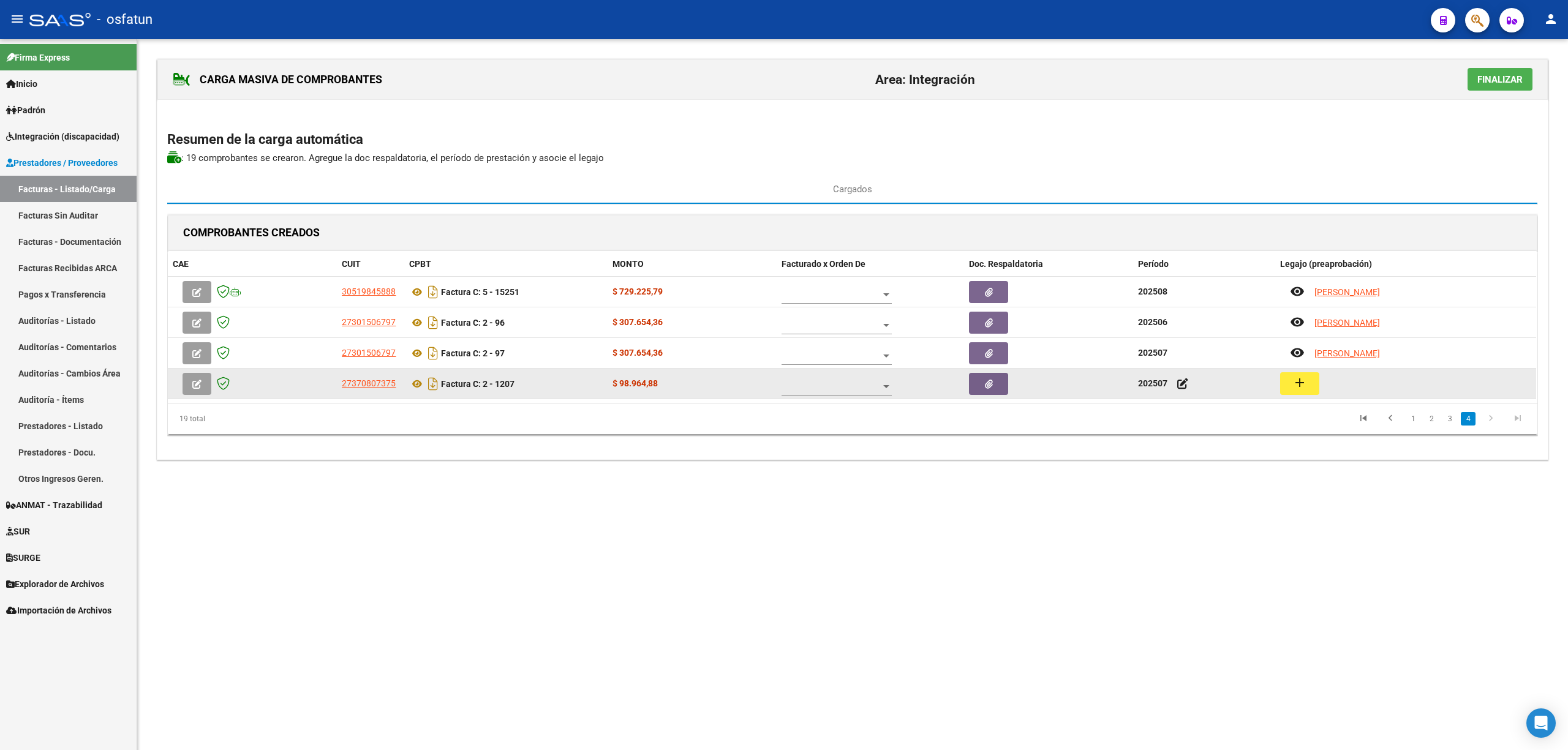
click at [1305, 382] on mat-icon "add" at bounding box center [1300, 382] width 15 height 15
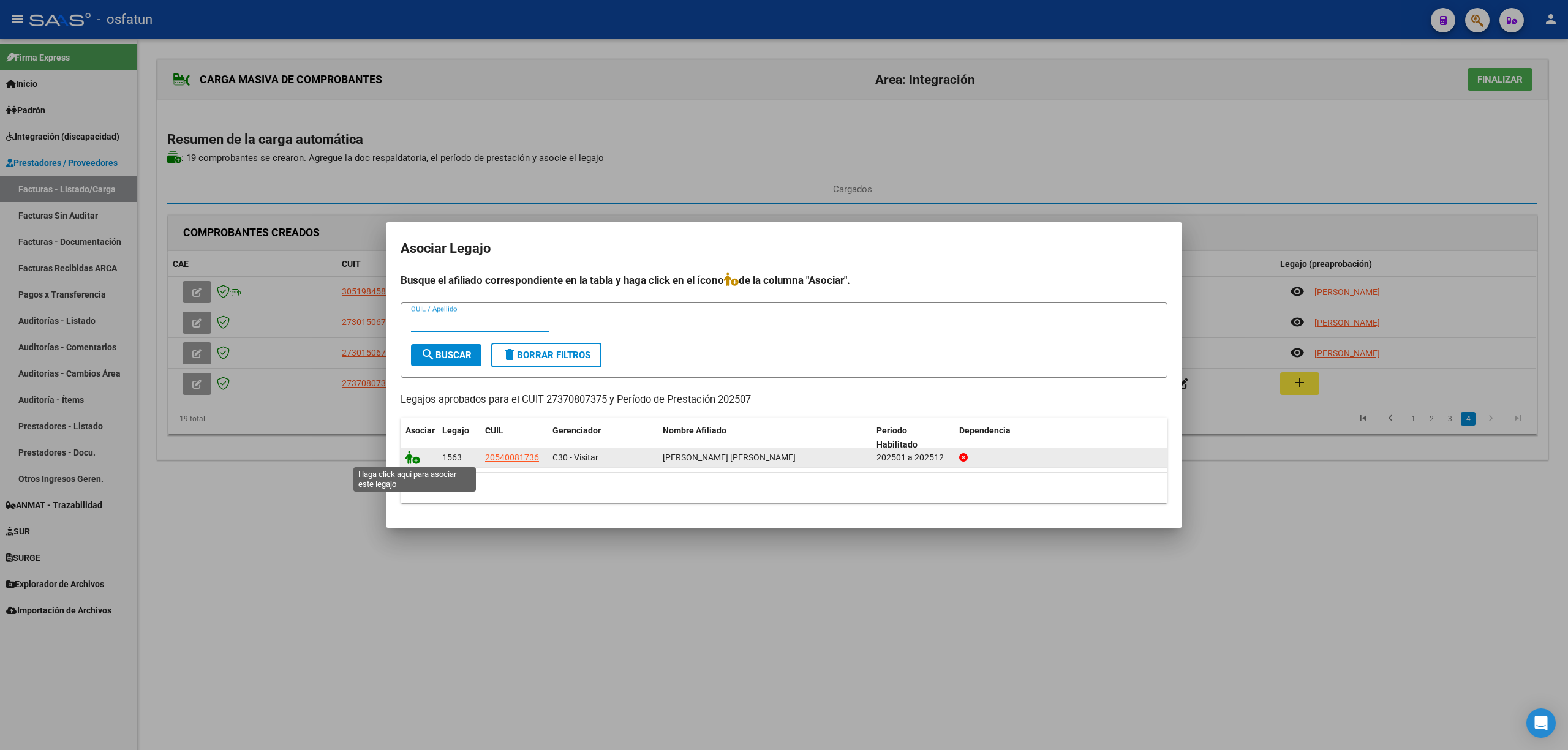
click at [414, 457] on icon at bounding box center [413, 457] width 15 height 14
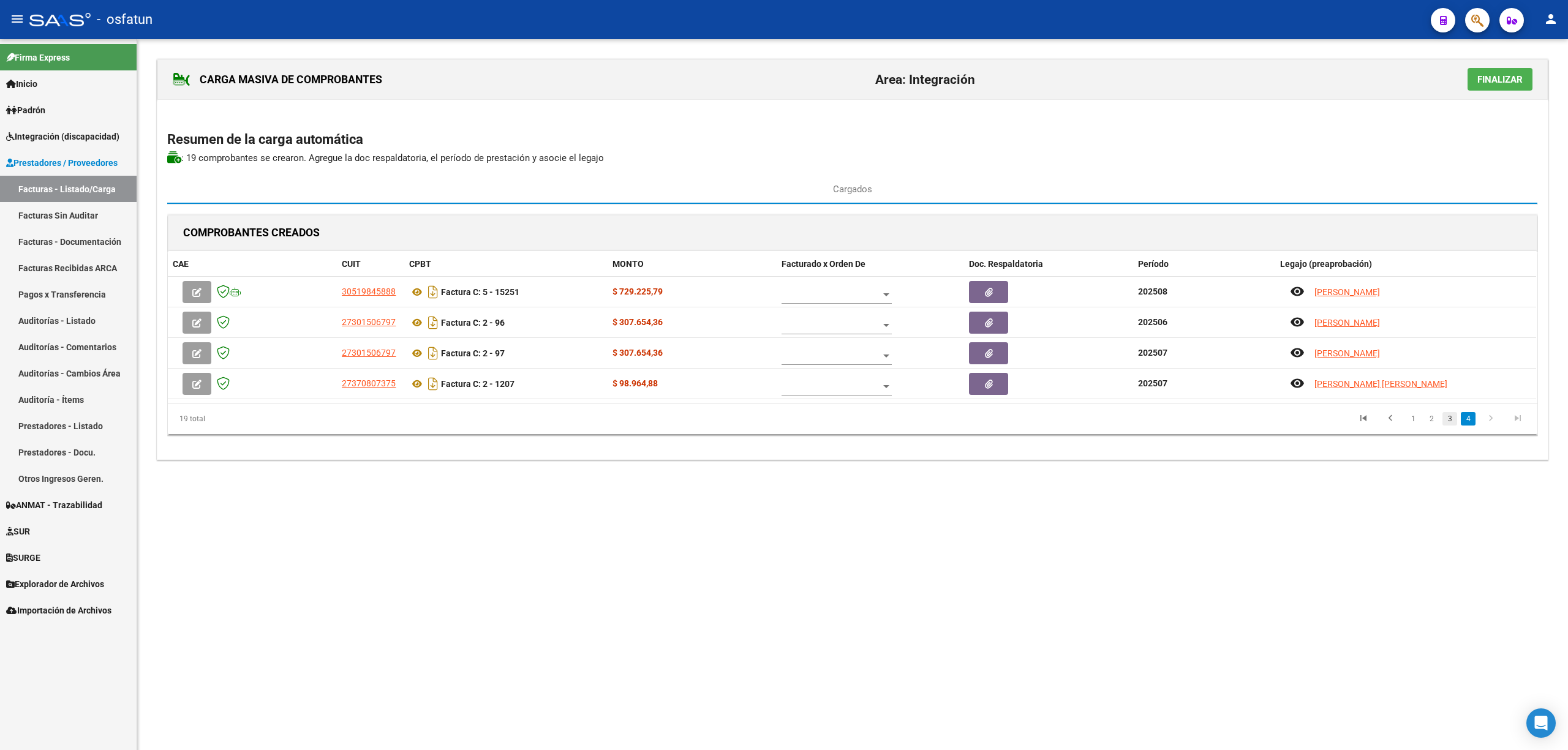
click at [1447, 419] on link "3" at bounding box center [1449, 418] width 15 height 14
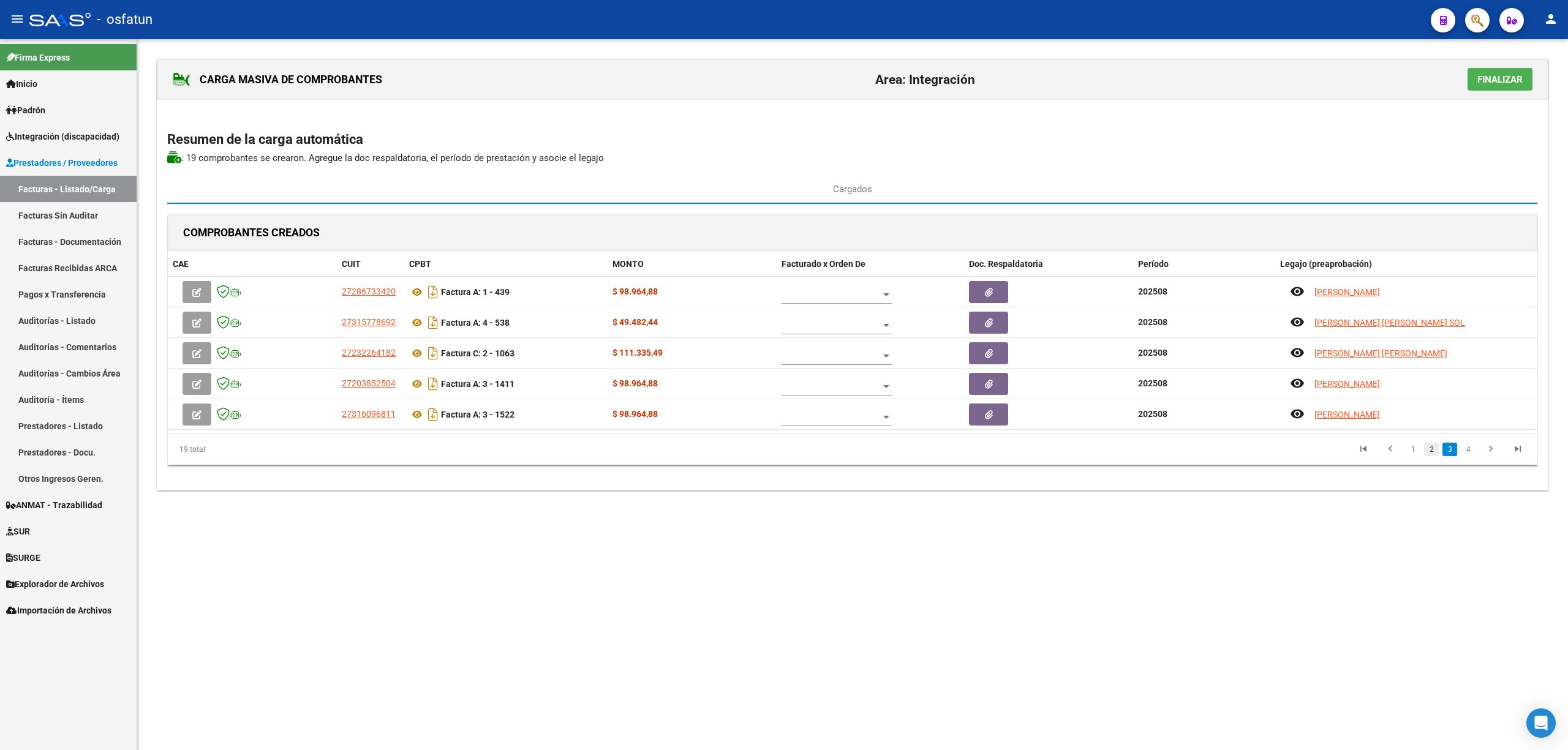
click at [1427, 450] on link "2" at bounding box center [1432, 449] width 15 height 14
click at [1415, 451] on link "1" at bounding box center [1413, 449] width 15 height 14
drag, startPoint x: 1506, startPoint y: 71, endPoint x: 1557, endPoint y: 2, distance: 85.8
click at [1513, 57] on div "CARGA MASIVA DE COMPROBANTES Area: Integración Finalizar Resumen de la carga au…" at bounding box center [853, 287] width 1431 height 495
click at [1494, 83] on span "Finalizar" at bounding box center [1499, 79] width 45 height 11
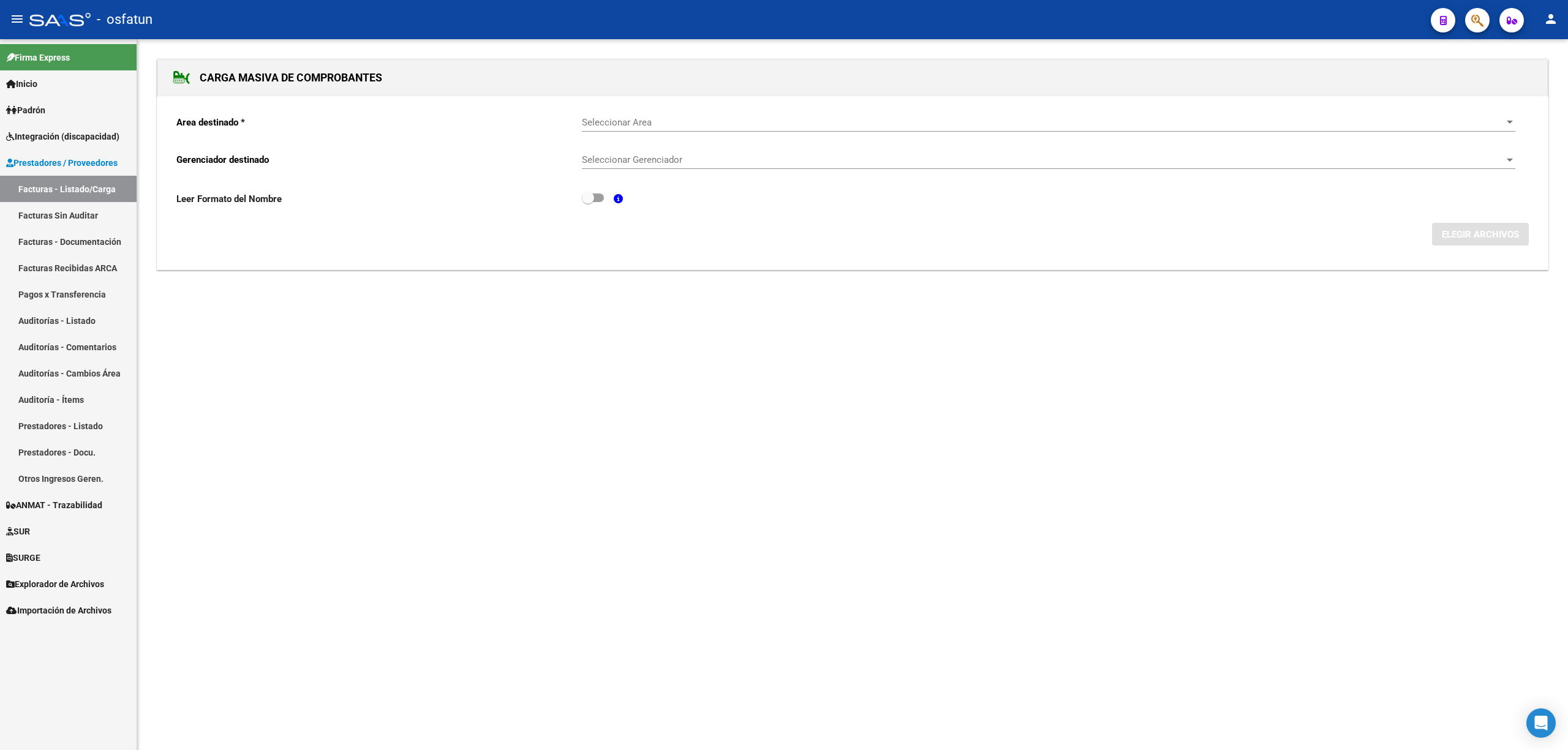
click at [56, 214] on link "Facturas Sin Auditar" at bounding box center [68, 215] width 136 height 26
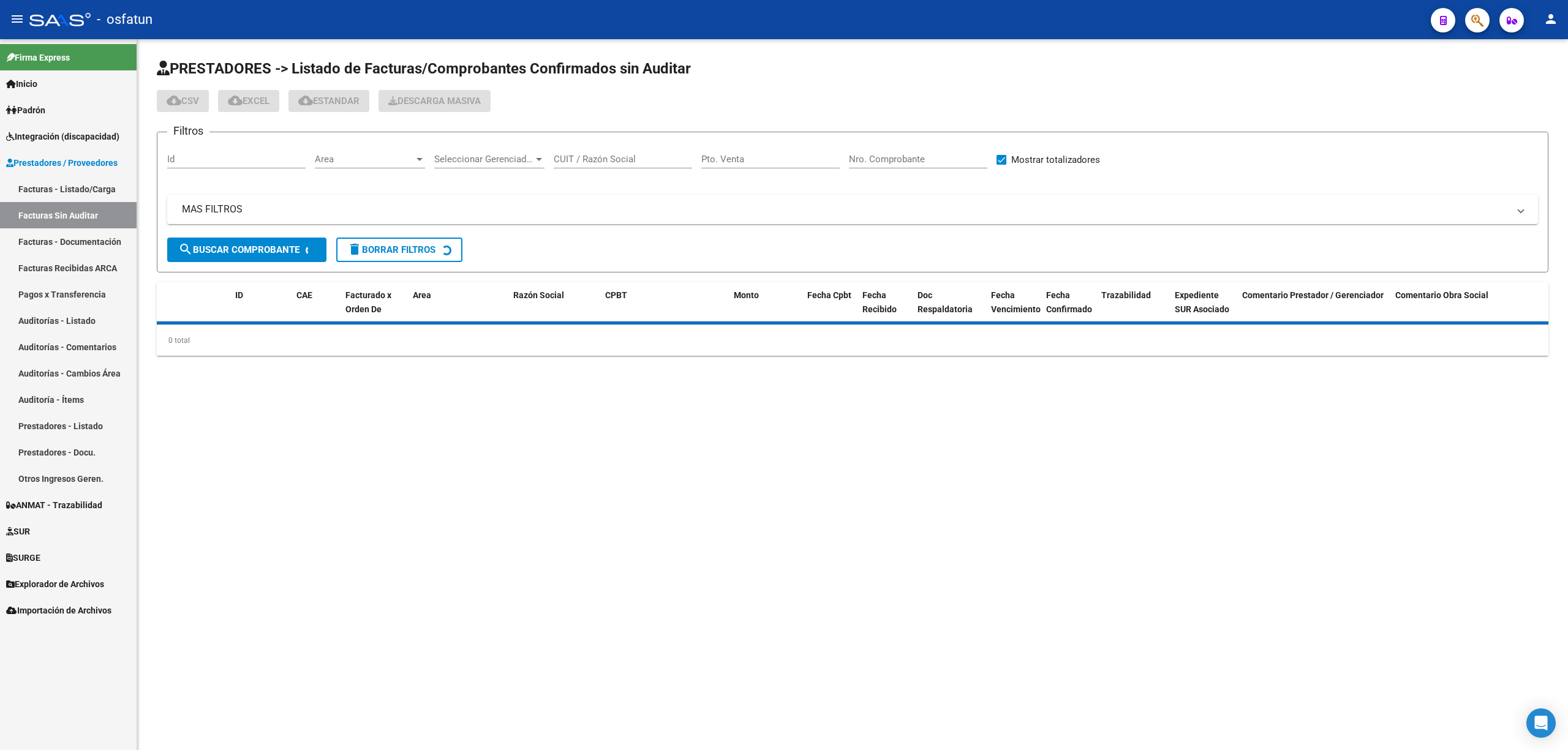
click at [59, 188] on link "Facturas - Listado/Carga" at bounding box center [68, 188] width 136 height 26
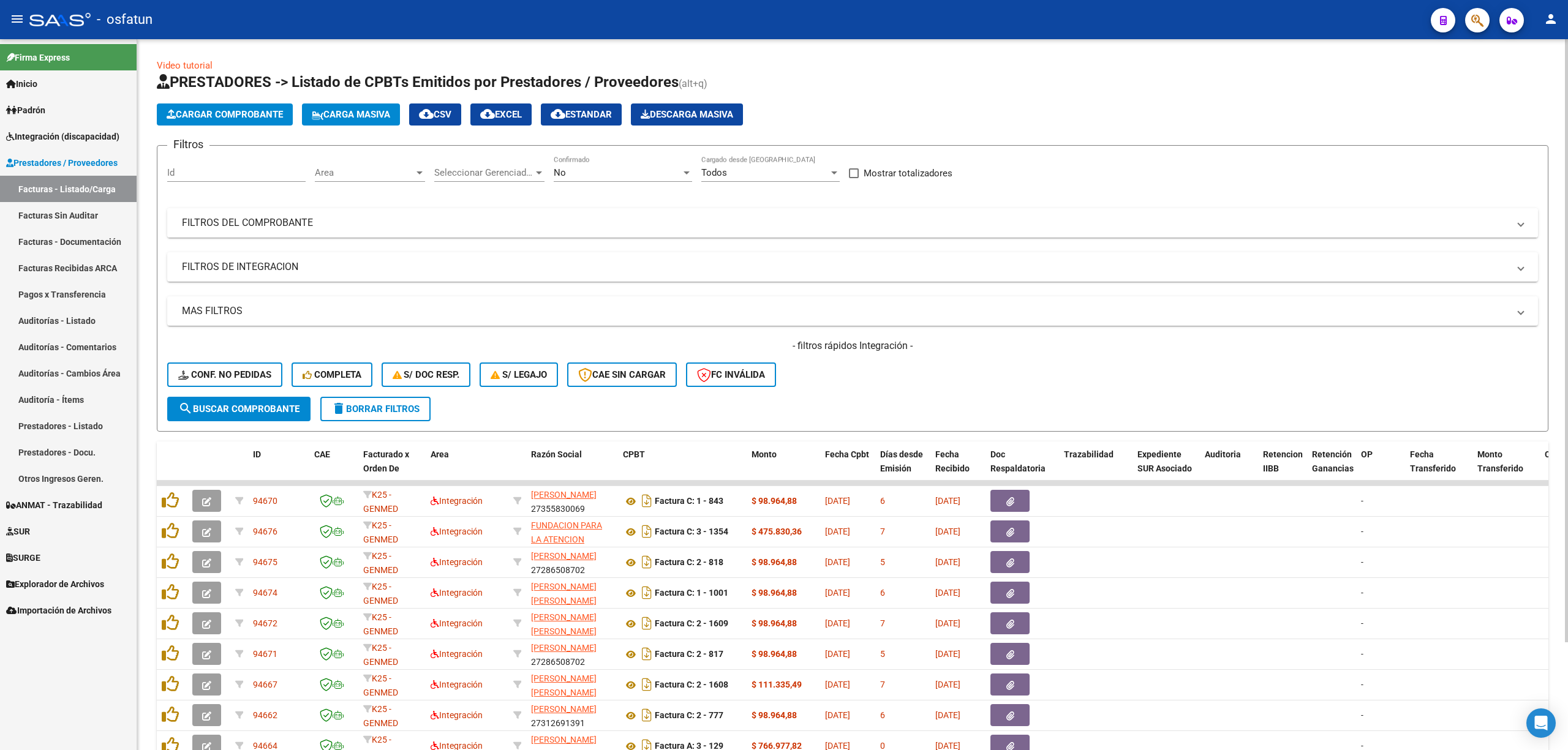
click at [275, 223] on mat-panel-title "FILTROS DEL COMPROBANTE" at bounding box center [845, 223] width 1327 height 14
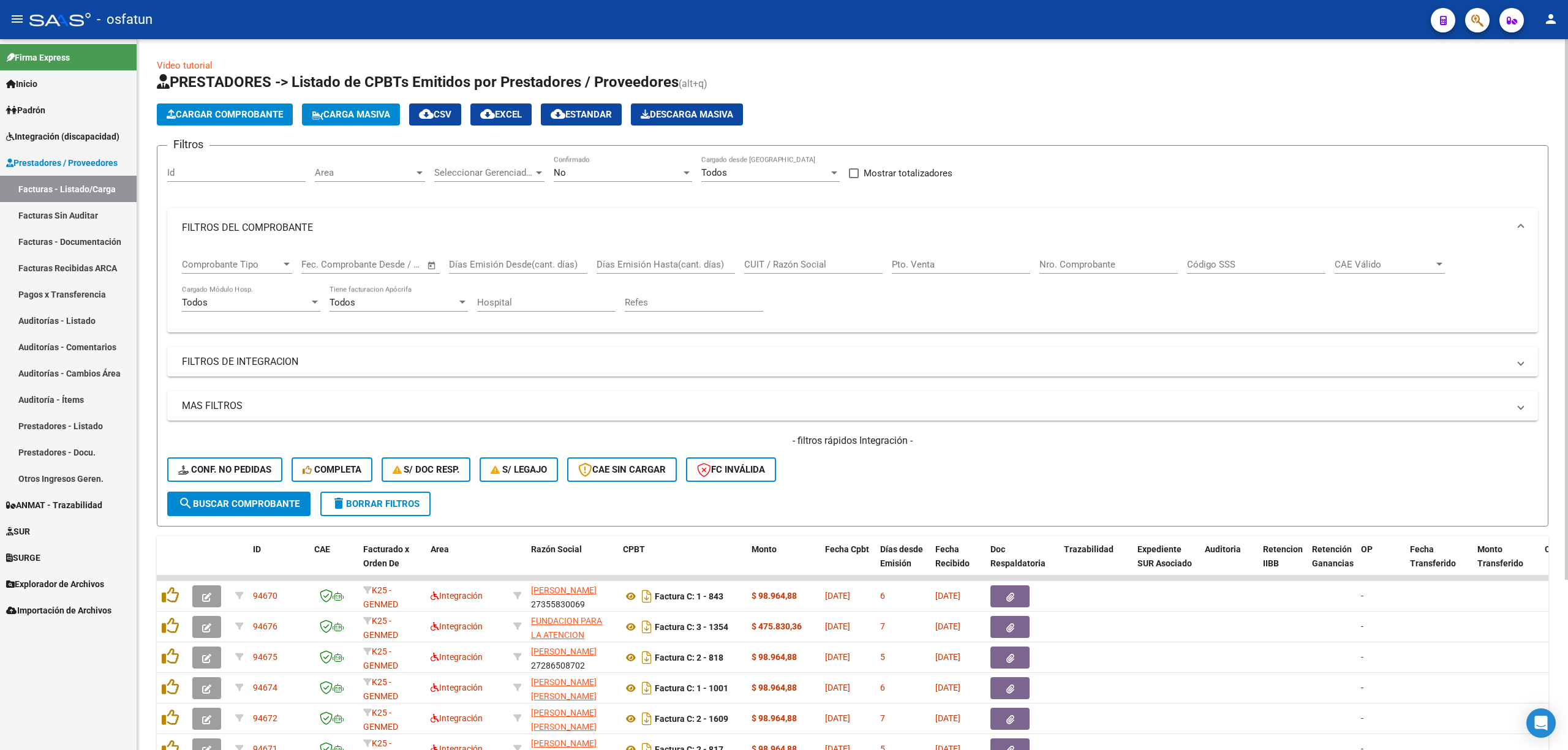
click at [892, 262] on input "Pto. Venta" at bounding box center [961, 264] width 139 height 11
click at [842, 263] on input "CUIT / Razón Social" at bounding box center [813, 264] width 139 height 11
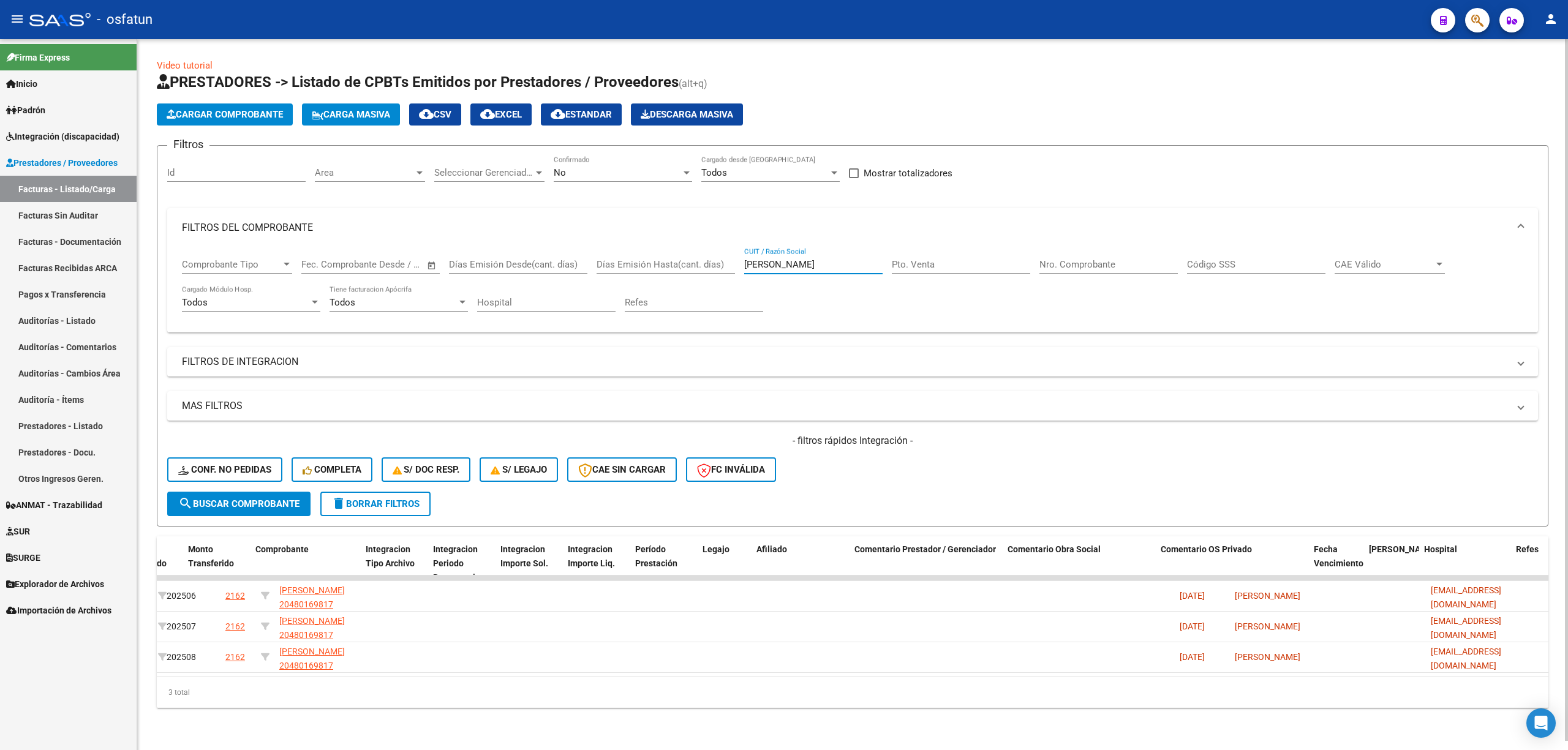
scroll to position [0, 1268]
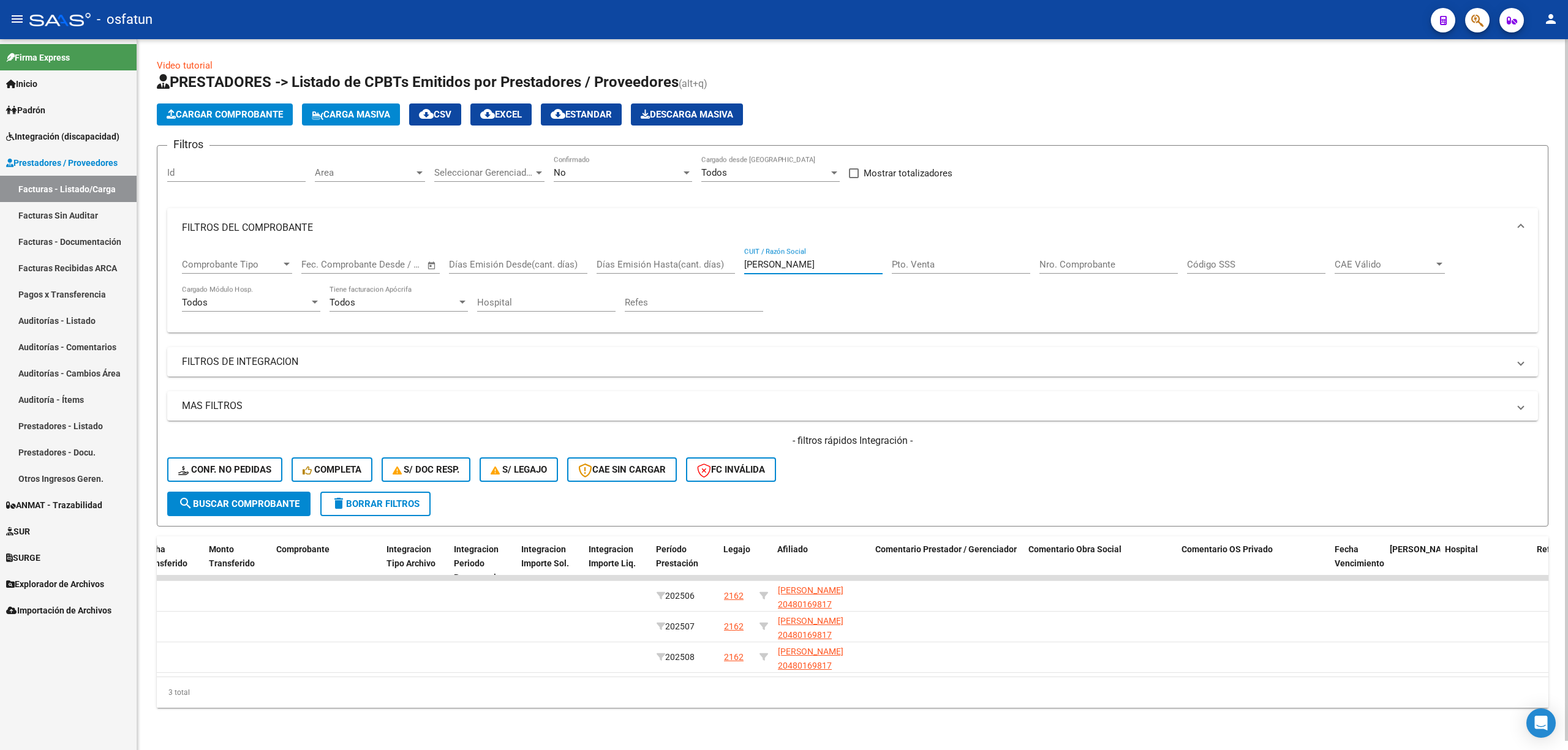
drag, startPoint x: 841, startPoint y: 265, endPoint x: 588, endPoint y: 243, distance: 254.0
click at [588, 243] on mat-expansion-panel "FILTROS DEL COMPROBANTE Comprobante Tipo Comprobante Tipo Fecha inicio – Fecha …" at bounding box center [853, 270] width 1371 height 125
type input "[PERSON_NAME]"
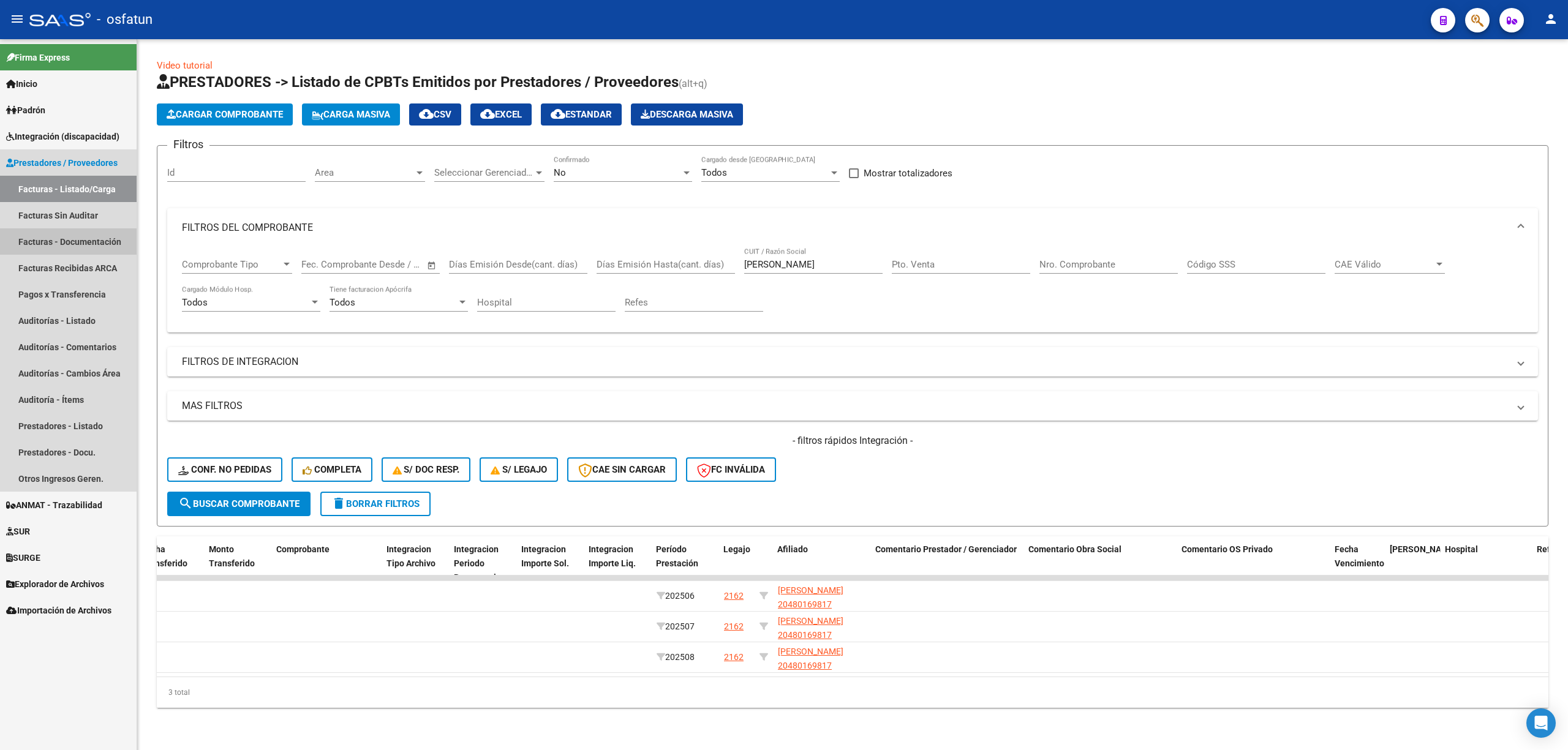
click at [89, 246] on link "Facturas - Documentación" at bounding box center [68, 241] width 136 height 26
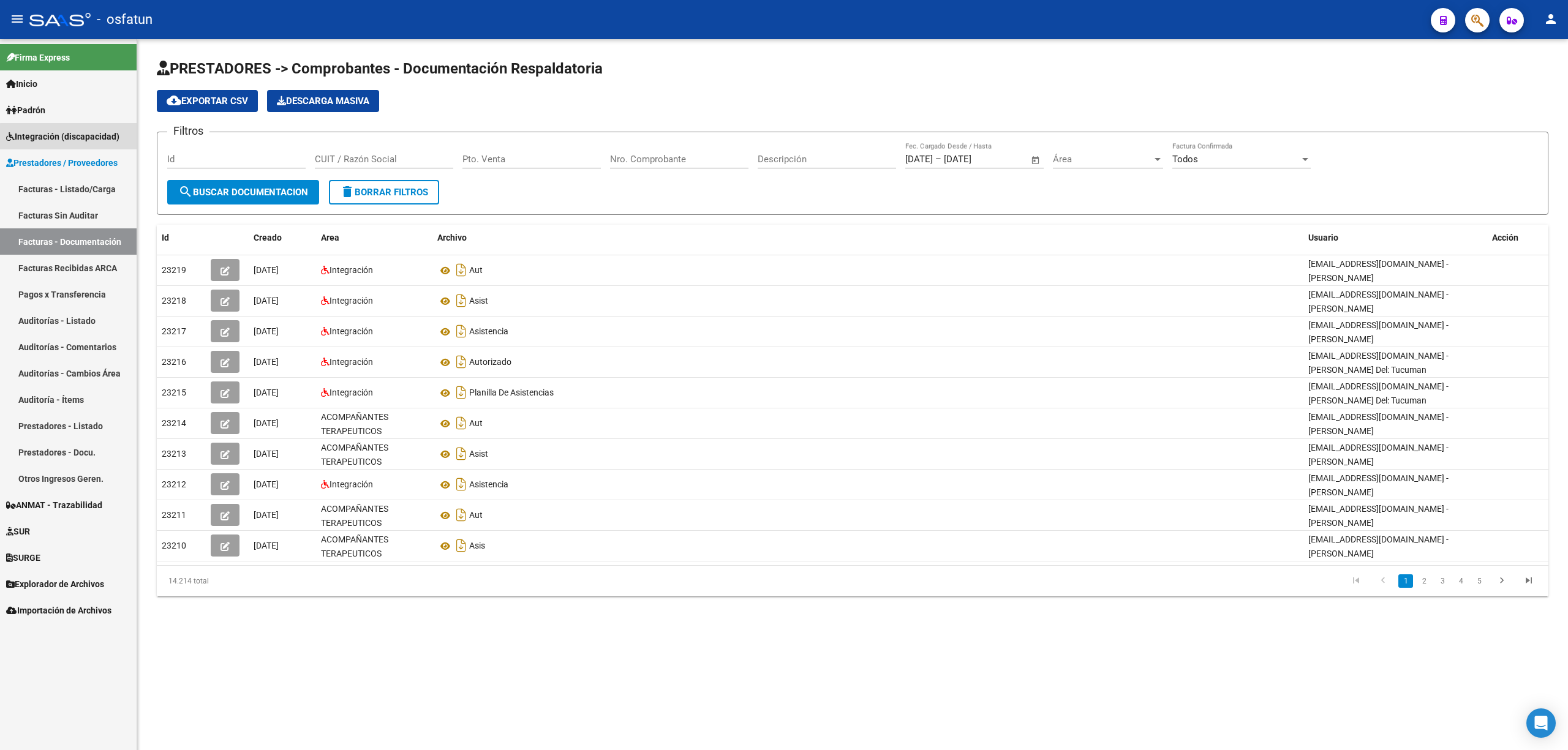
click at [76, 137] on span "Integración (discapacidad)" at bounding box center [63, 136] width 114 height 14
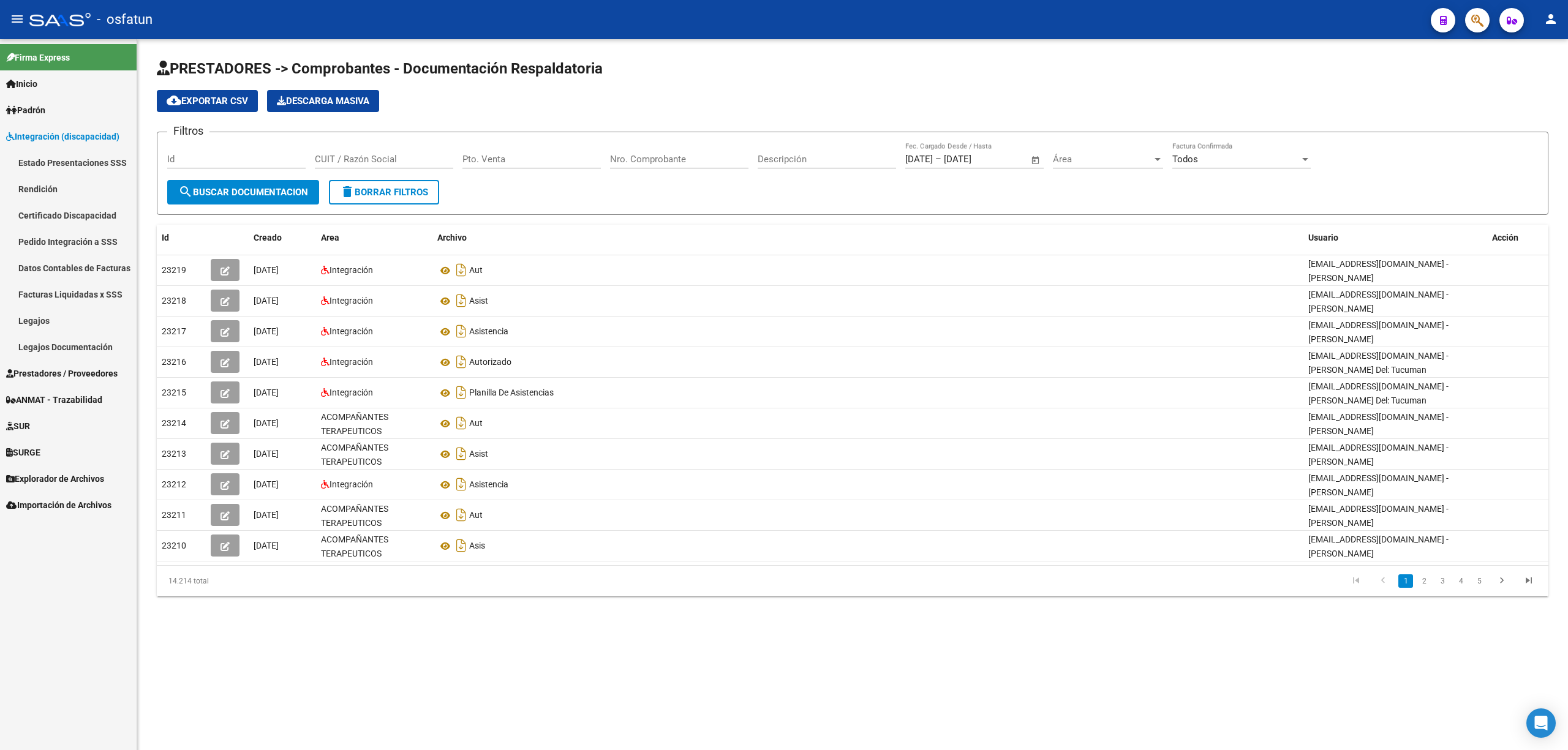
click at [77, 312] on link "Legajos" at bounding box center [68, 320] width 136 height 26
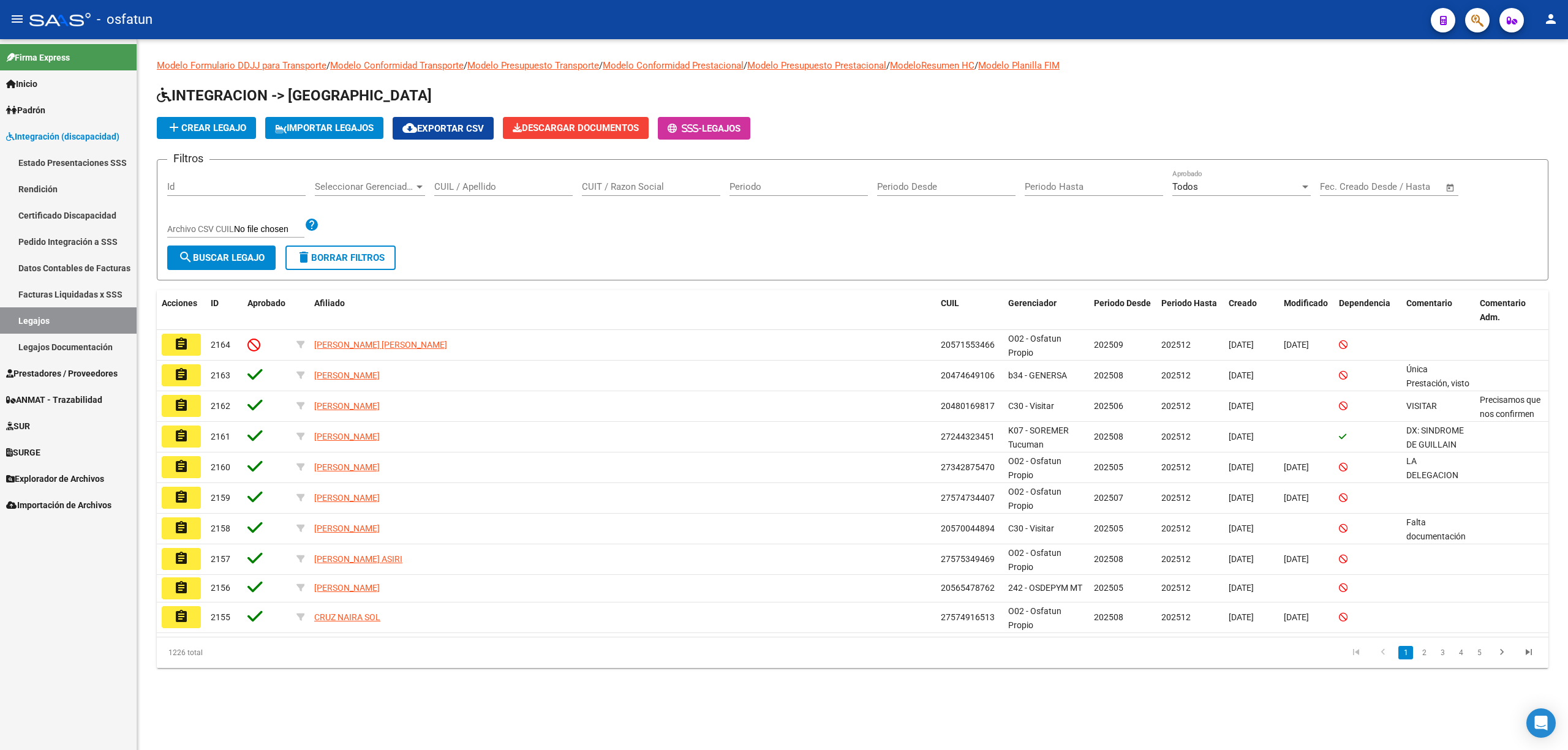
click at [67, 324] on link "Legajos" at bounding box center [68, 320] width 136 height 26
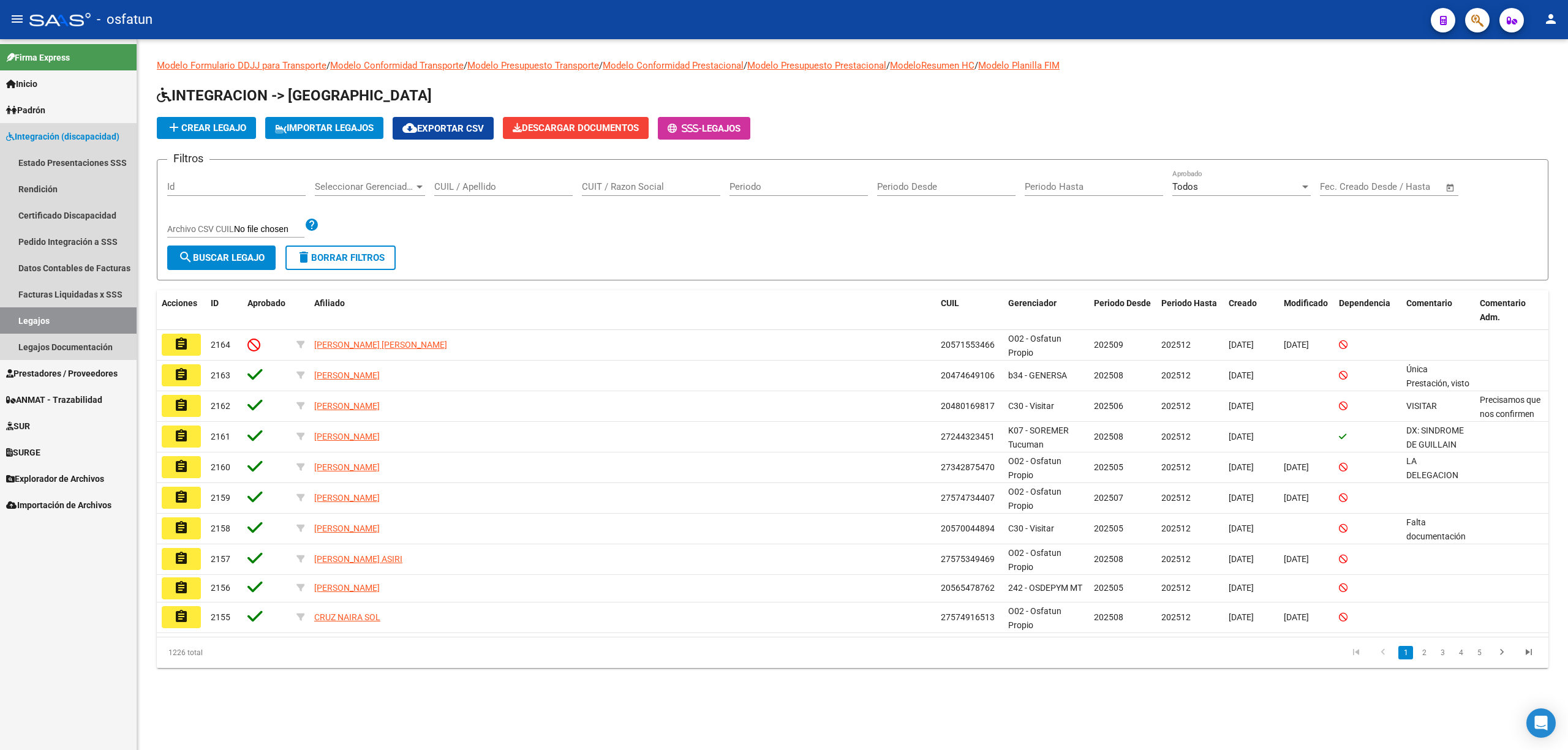
click at [67, 324] on link "Legajos" at bounding box center [68, 320] width 136 height 26
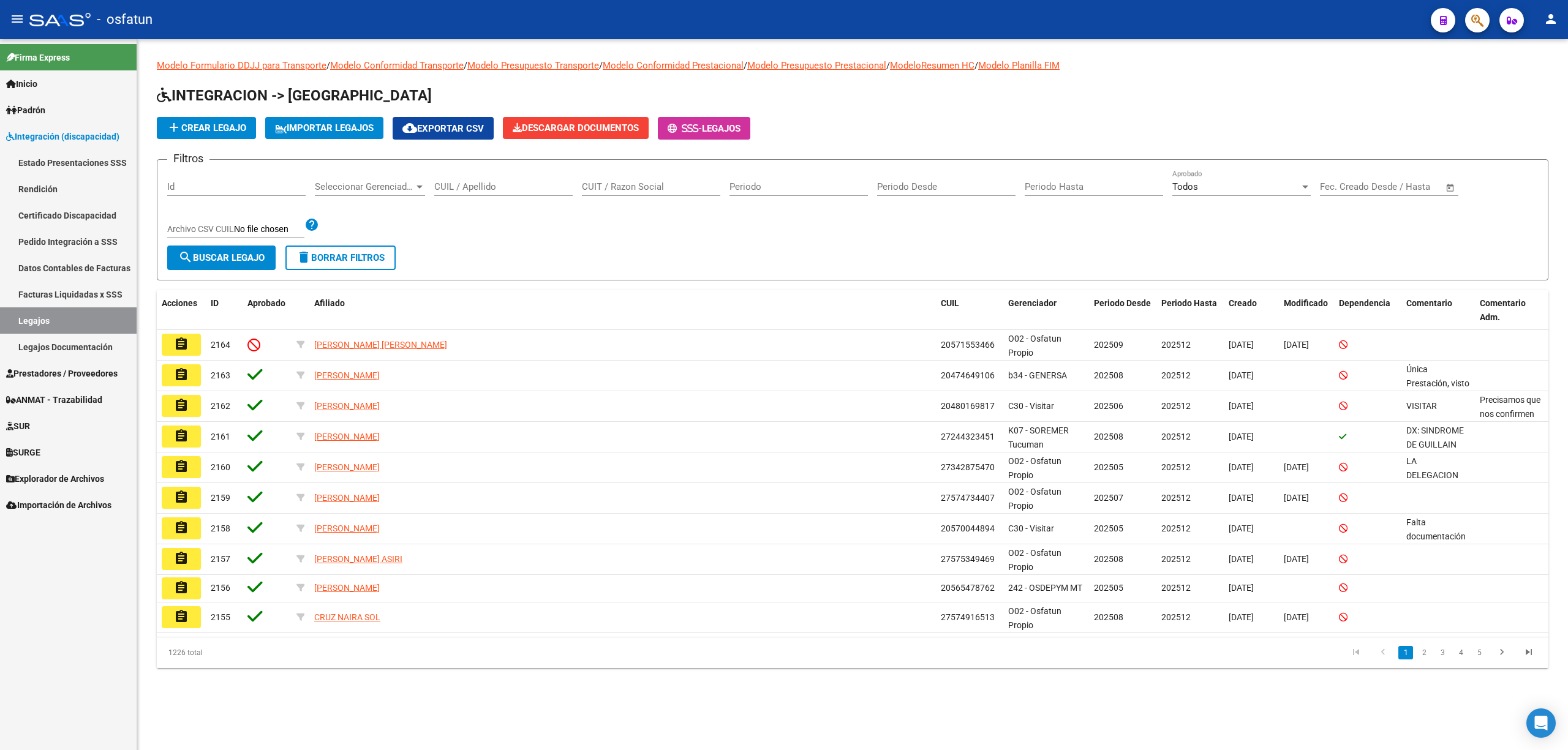
click at [502, 195] on div "CUIL / Apellido" at bounding box center [503, 183] width 139 height 26
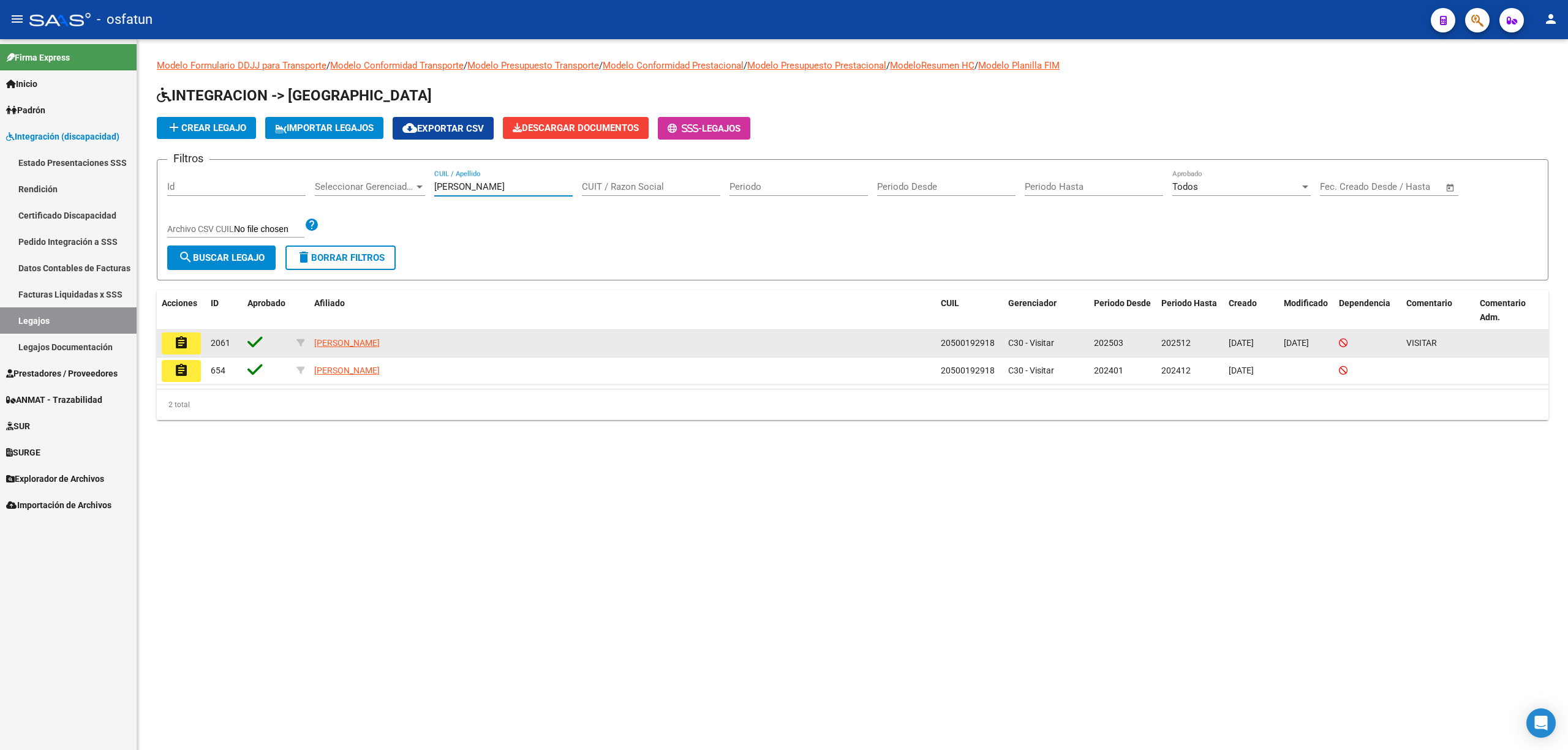
type input "[PERSON_NAME]"
click at [179, 345] on mat-icon "assignment" at bounding box center [181, 343] width 15 height 15
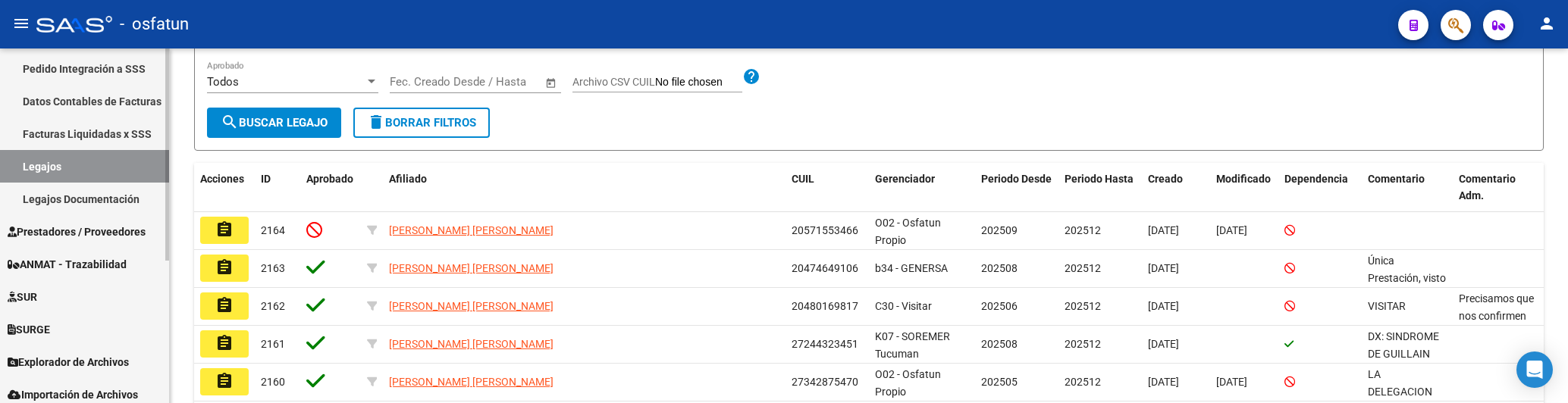
scroll to position [238, 0]
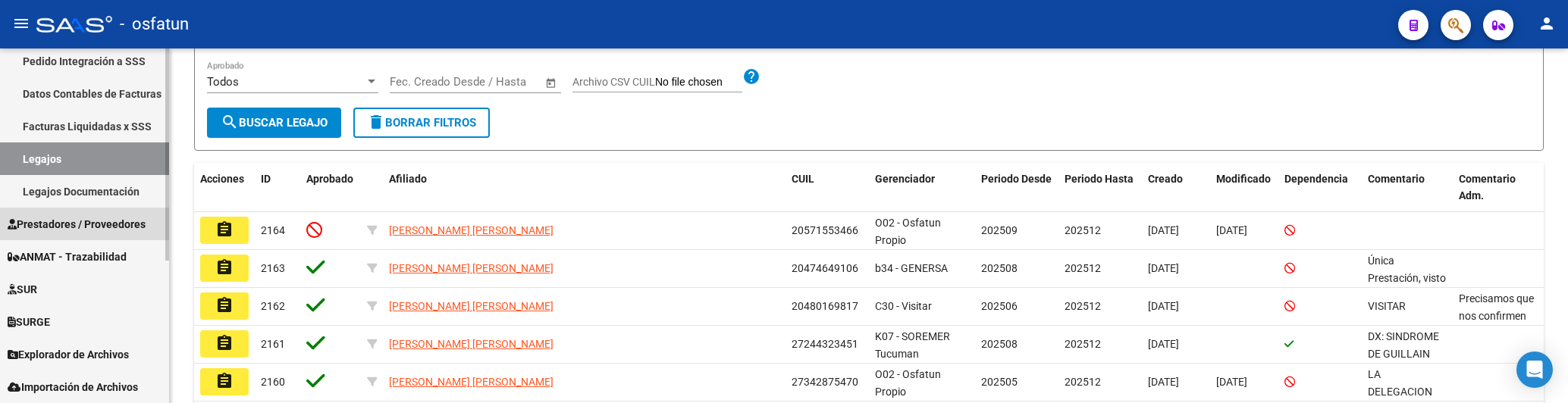
click at [88, 229] on span "Prestadores / Proveedores" at bounding box center [77, 224] width 138 height 17
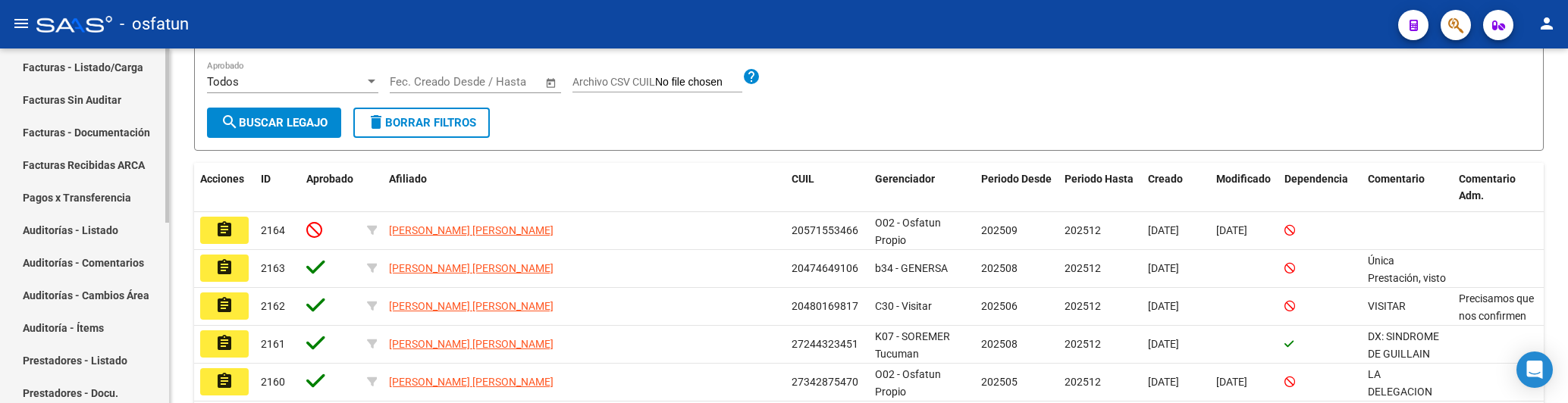
scroll to position [137, 0]
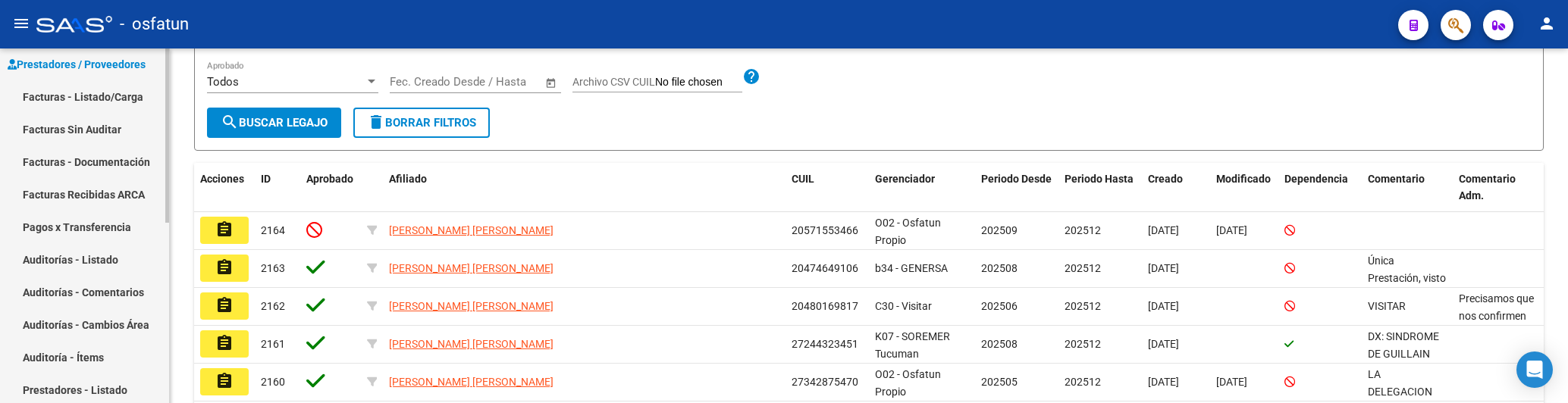
click at [102, 98] on link "Facturas - Listado/Carga" at bounding box center [84, 96] width 169 height 33
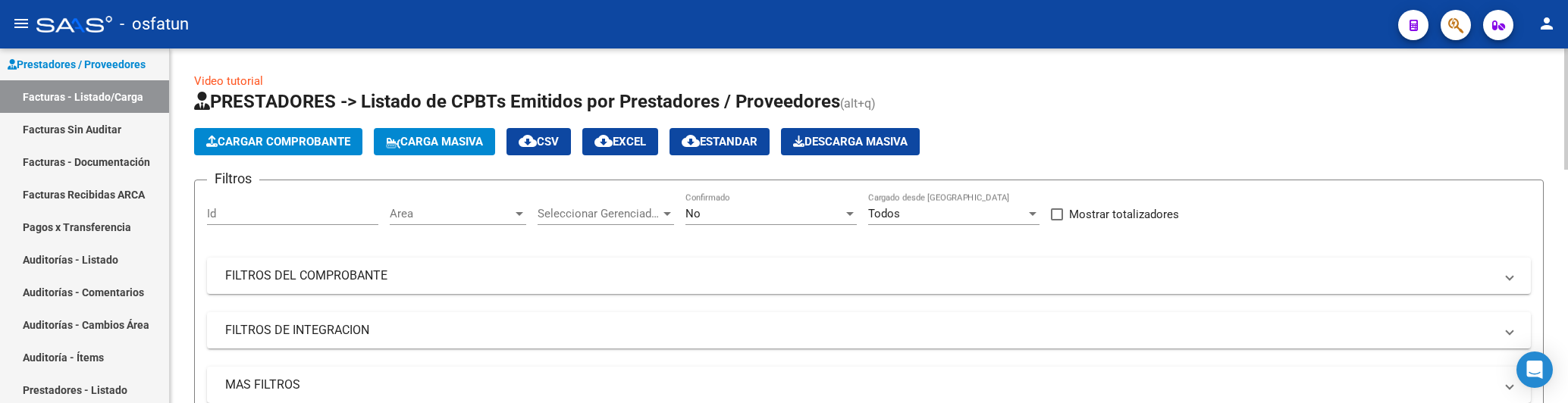
click at [547, 295] on div "Filtros Id Area Area Seleccionar Gerenciador Seleccionar Gerenciador No Confirm…" at bounding box center [869, 342] width 1324 height 299
click at [531, 277] on mat-panel-title "FILTROS DEL COMPROBANTE" at bounding box center [860, 276] width 1269 height 17
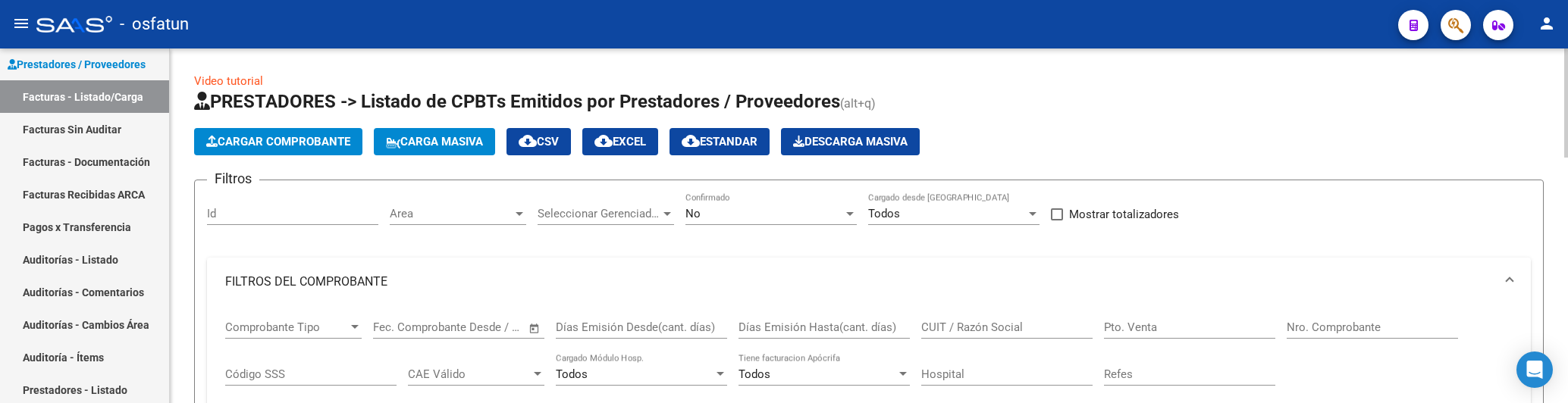
click at [953, 337] on div "CUIT / Razón Social" at bounding box center [1007, 323] width 171 height 33
paste input "20547853424"
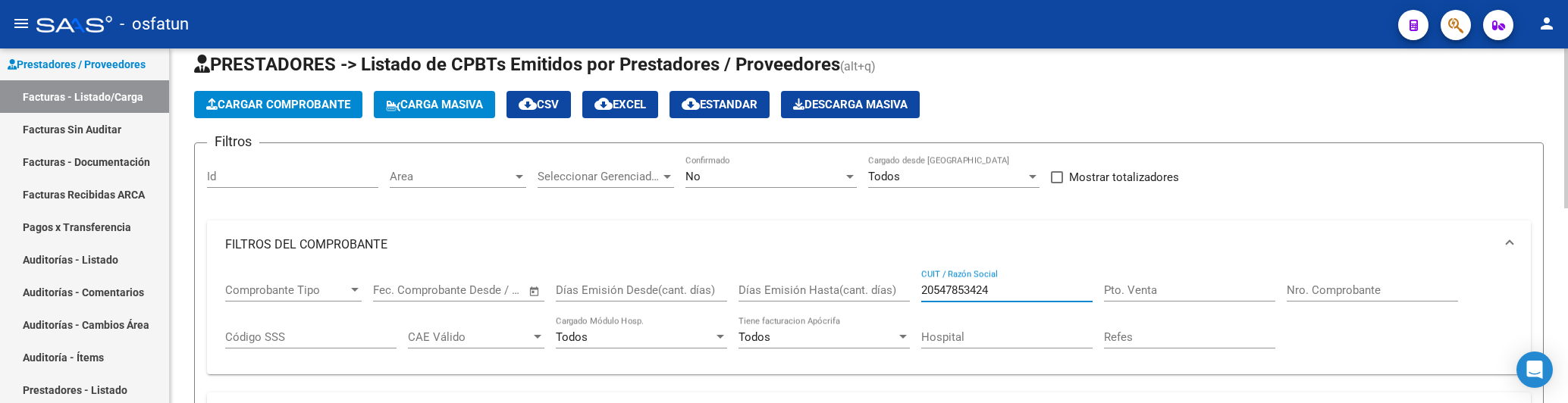
scroll to position [29, 0]
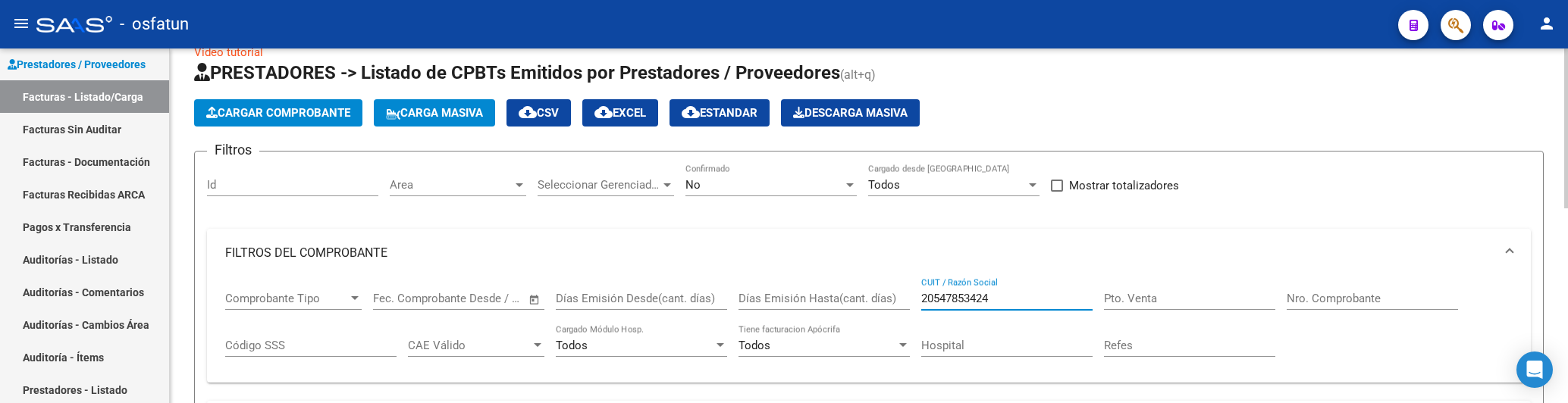
type input "20547853424"
click at [738, 195] on div "No Confirmado" at bounding box center [772, 186] width 171 height 47
click at [726, 177] on div "No Confirmado" at bounding box center [772, 179] width 171 height 33
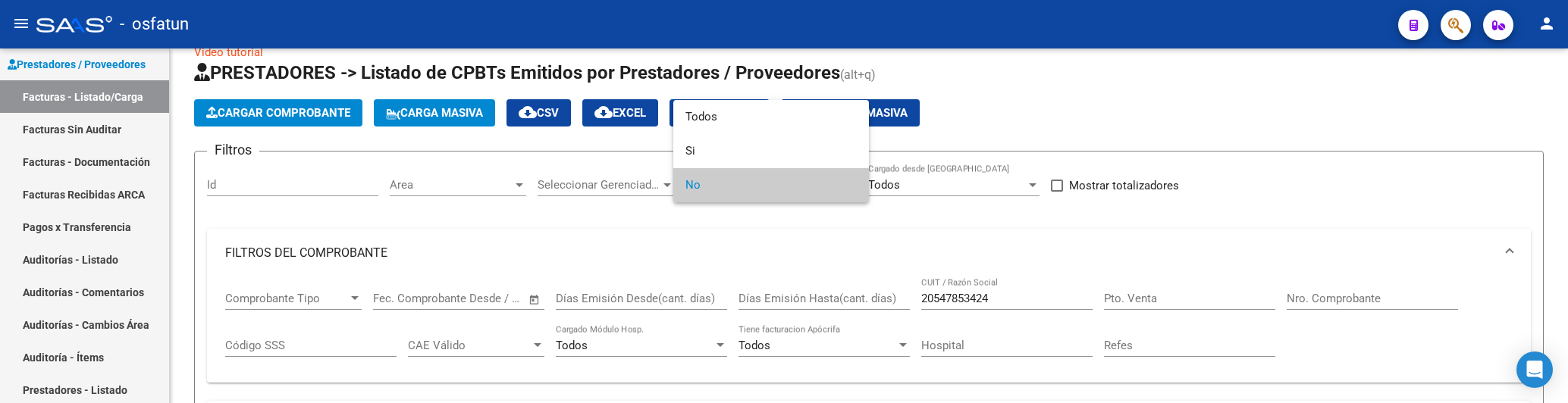
click at [292, 271] on div at bounding box center [784, 202] width 1568 height 403
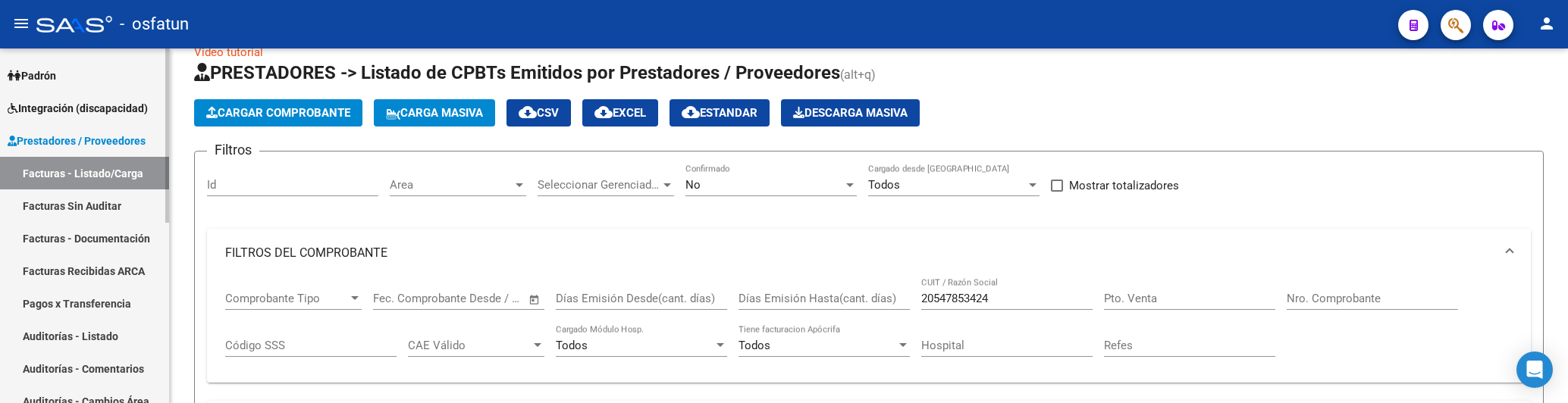
scroll to position [36, 0]
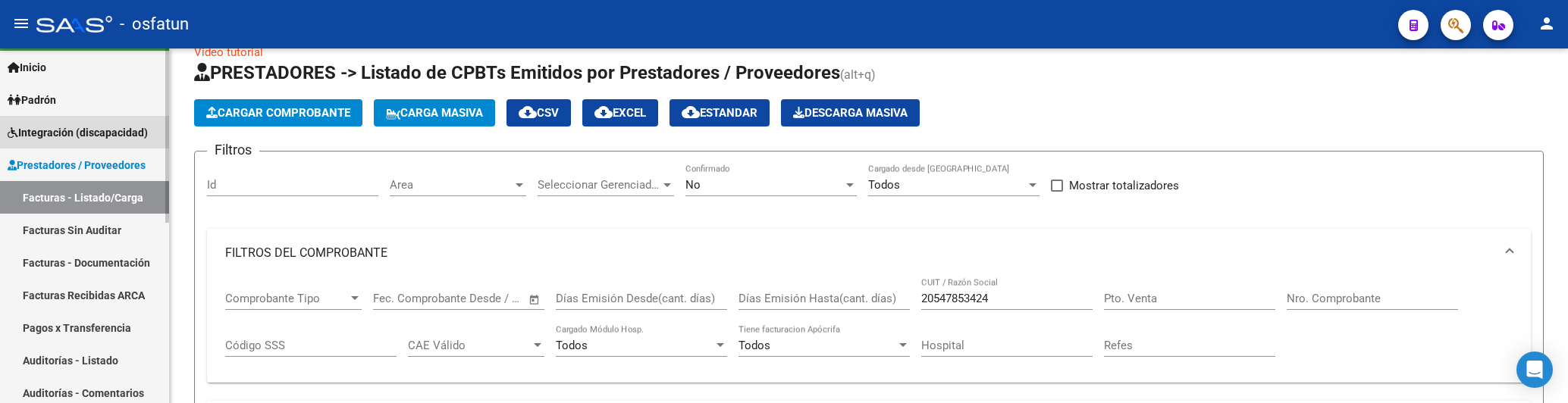
click at [85, 128] on span "Integración (discapacidad)" at bounding box center [78, 133] width 141 height 17
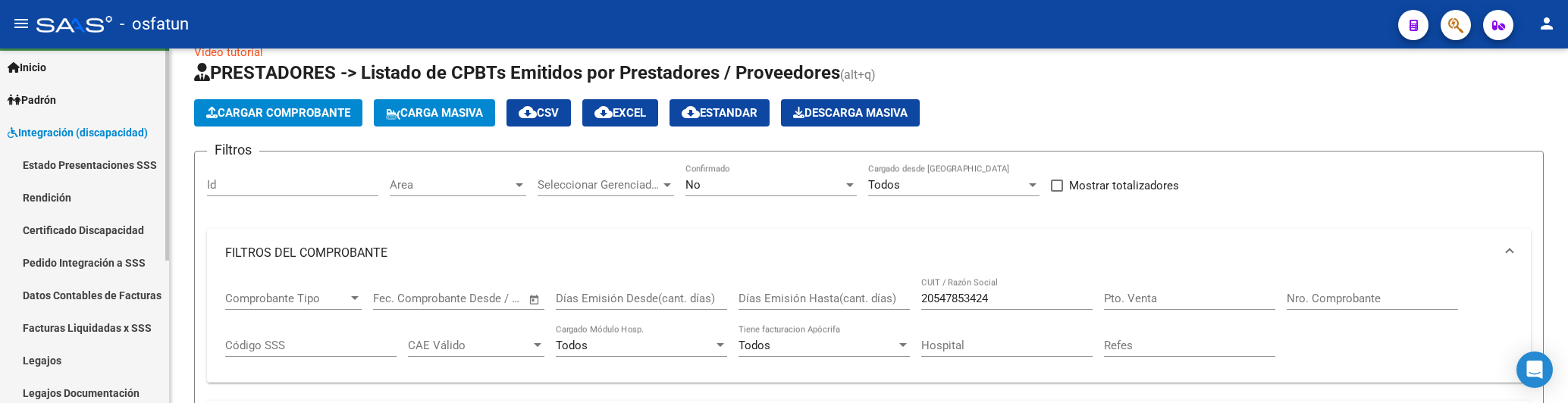
click at [92, 347] on link "Legajos" at bounding box center [84, 360] width 169 height 33
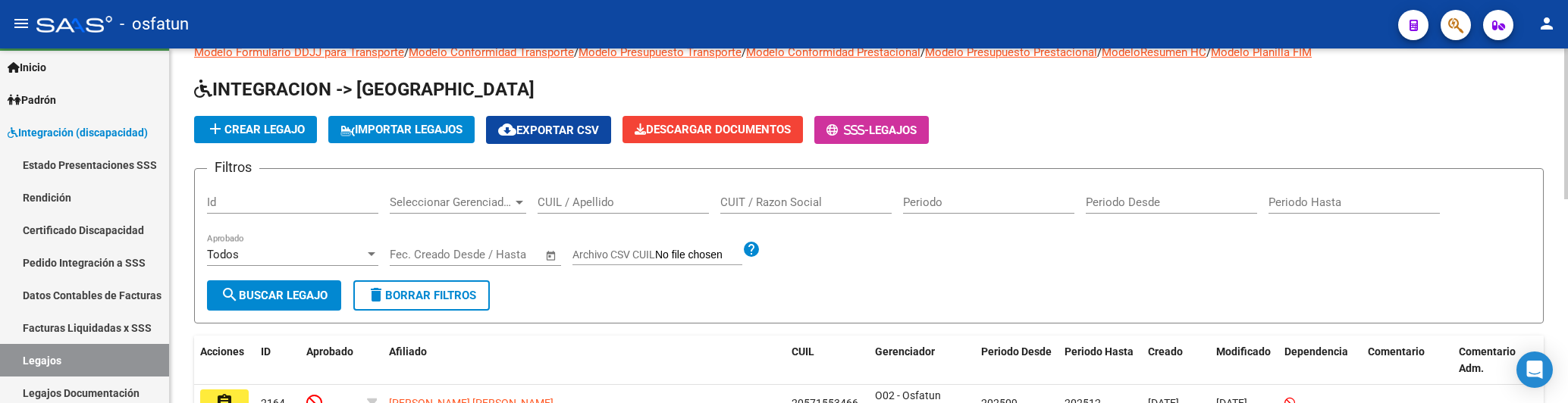
click at [648, 189] on div "CUIL / Apellido" at bounding box center [623, 197] width 171 height 33
paste input "20547853424"
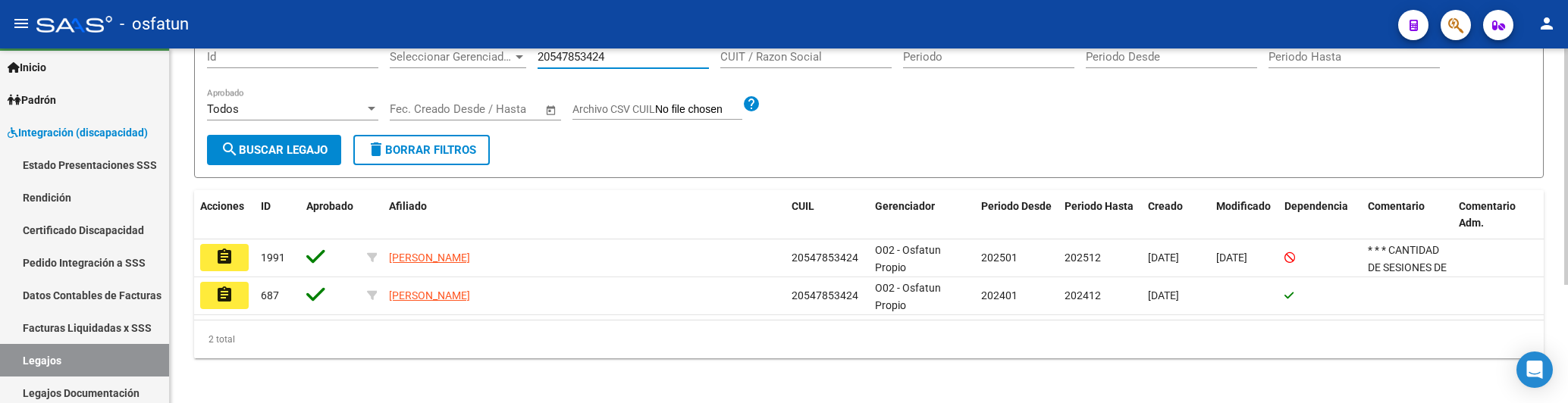
scroll to position [178, 0]
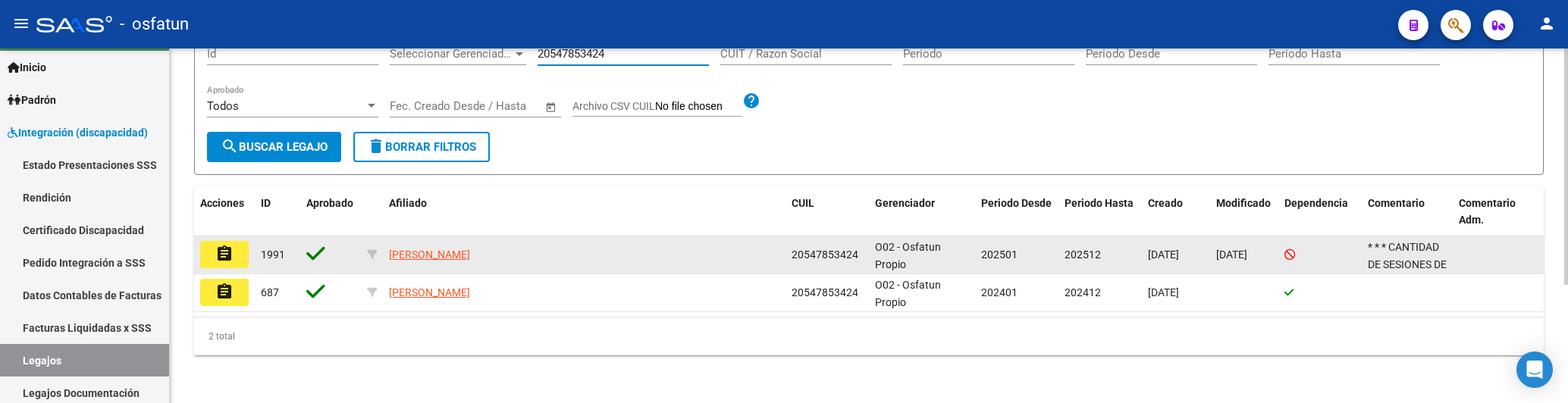
type input "20547853424"
click at [223, 254] on mat-icon "assignment" at bounding box center [225, 254] width 19 height 19
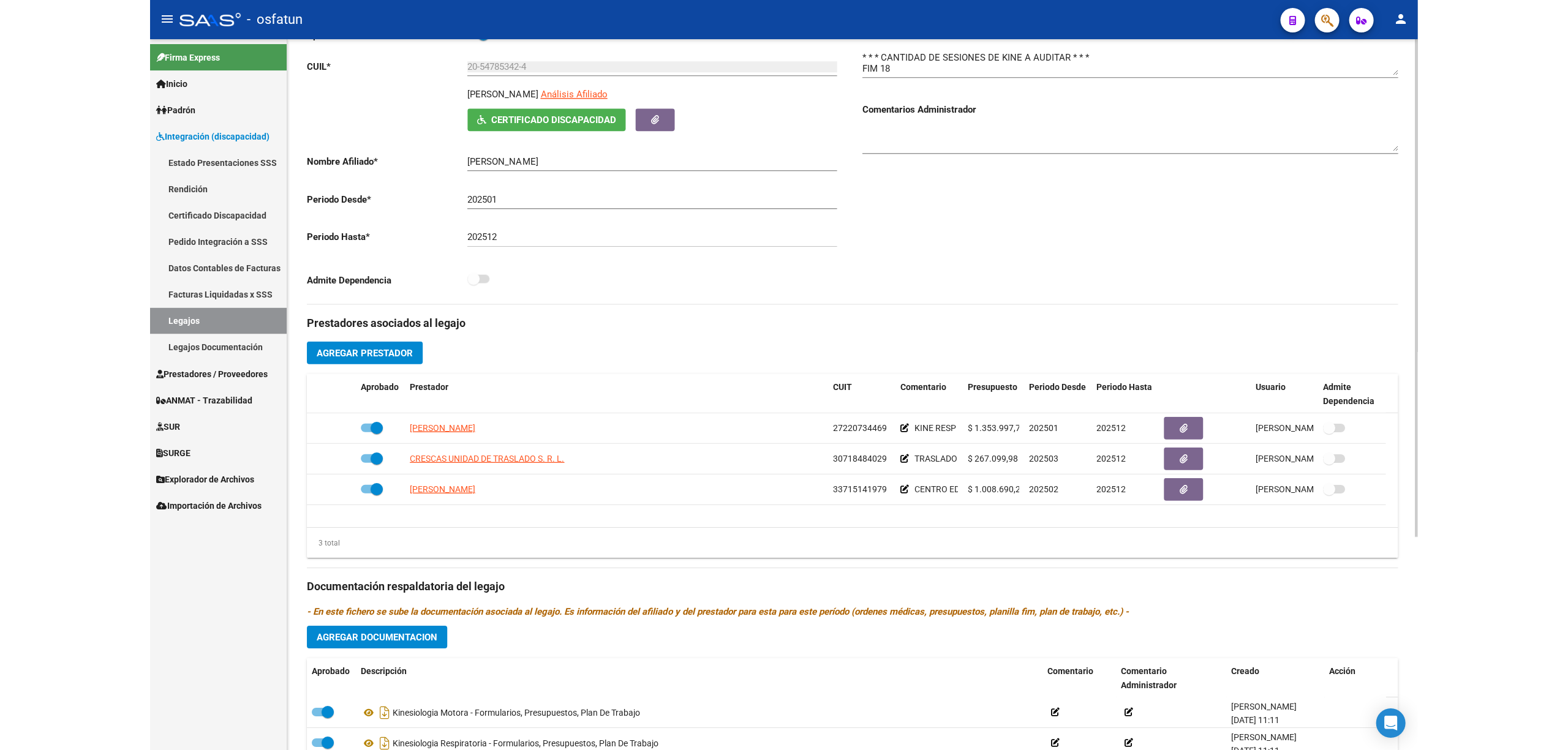
scroll to position [141, 0]
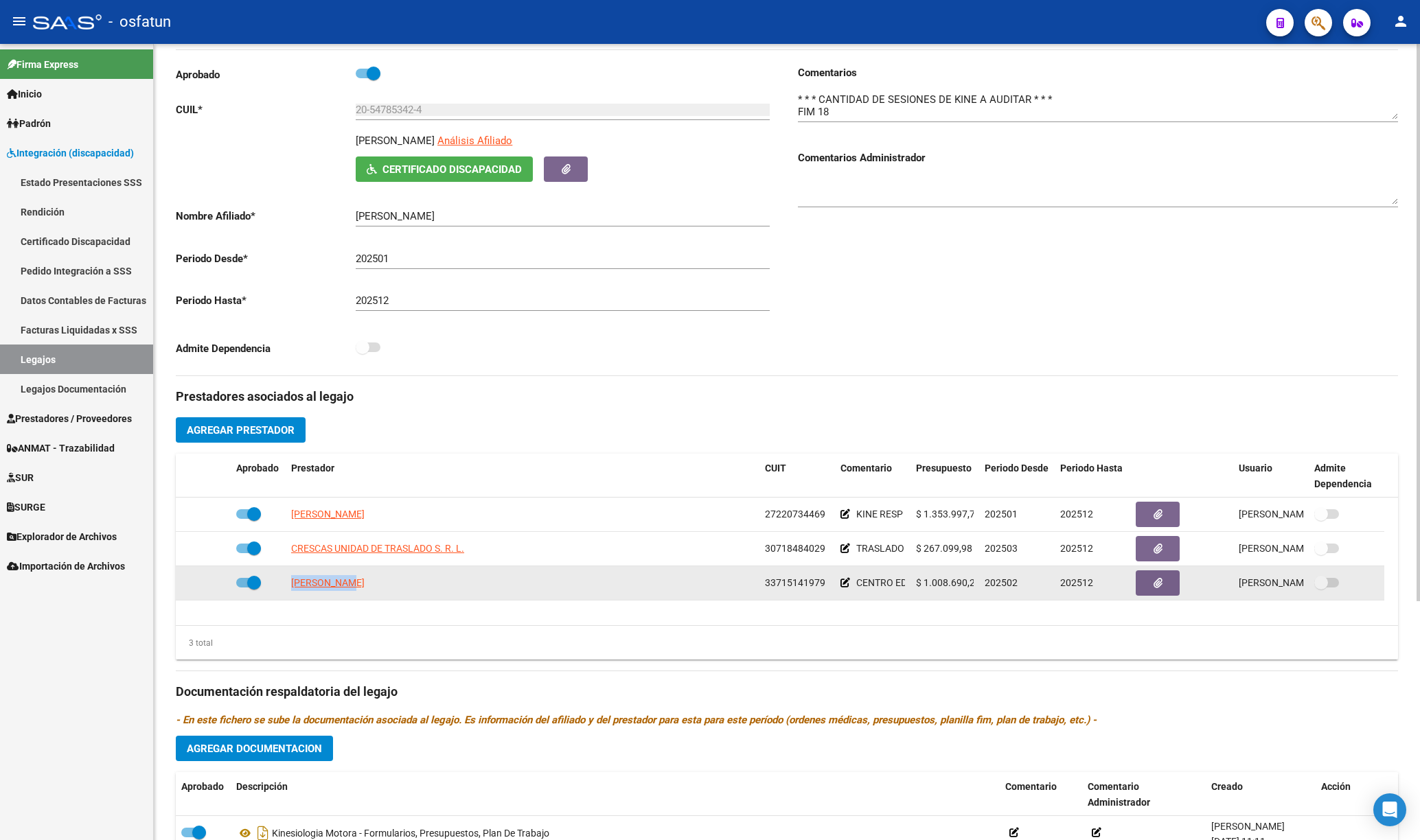
drag, startPoint x: 319, startPoint y: 582, endPoint x: 281, endPoint y: 586, distance: 38.2
click at [281, 365] on div "MARCKAY SRL 33715141979 CENTRO EDUC TERAPEUTICO $ 1.008.690,22 202502 202512 Di…" at bounding box center [780, 583] width 1209 height 34
copy span "[PERSON_NAME]"
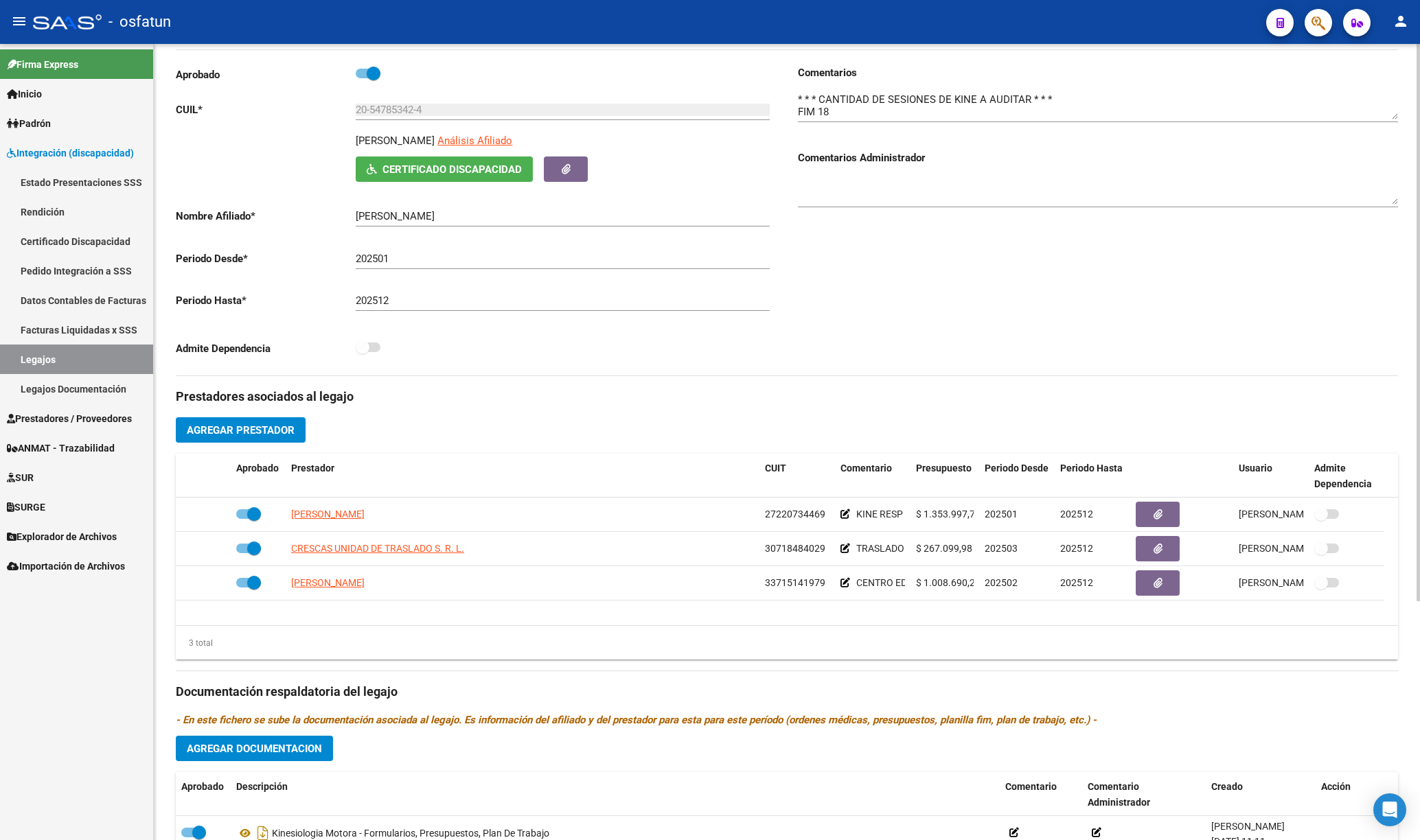
click at [383, 110] on input "20-54785342-4" at bounding box center [562, 110] width 414 height 12
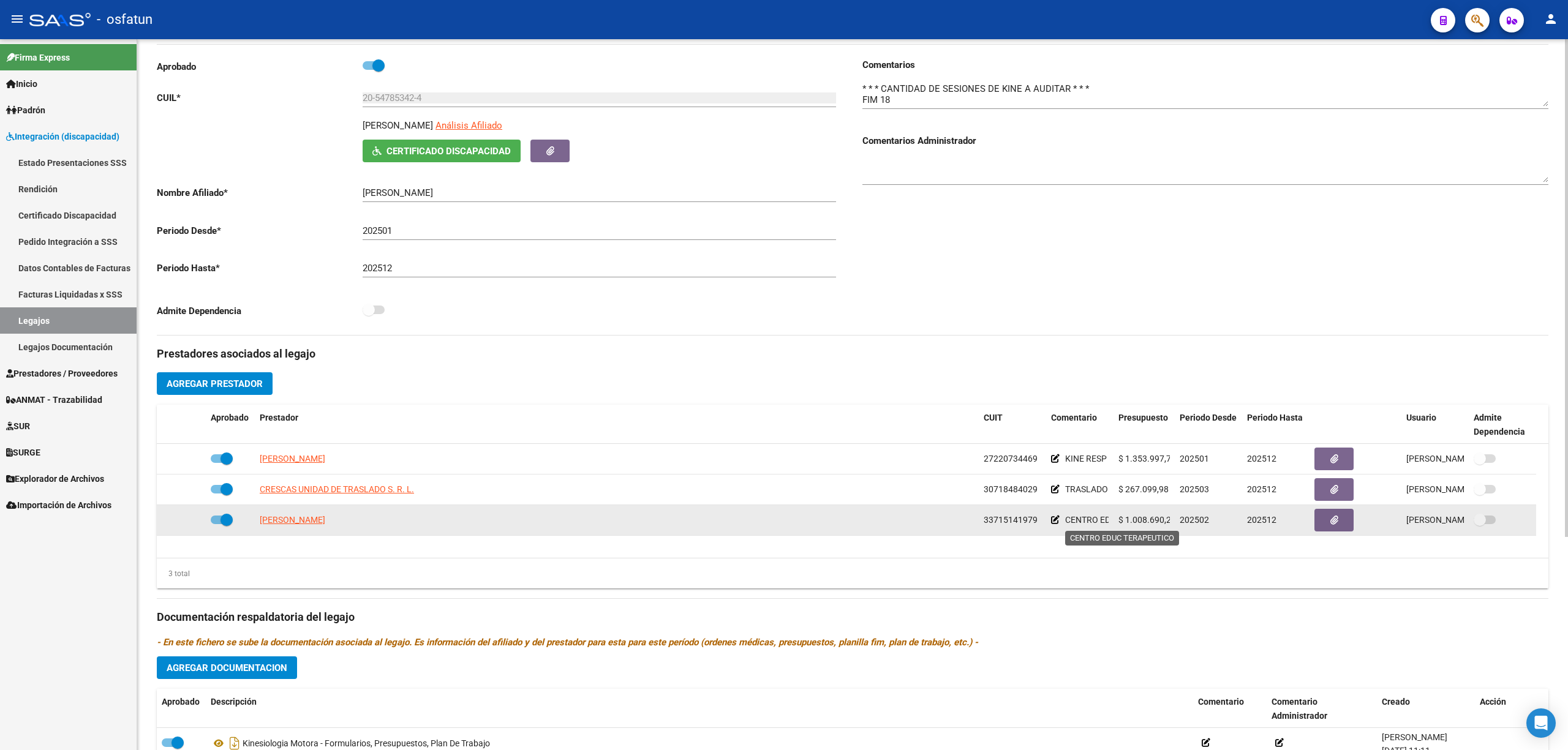
click at [1084, 325] on span "CENTRO EDUC TERAPEUTICO" at bounding box center [1122, 520] width 114 height 10
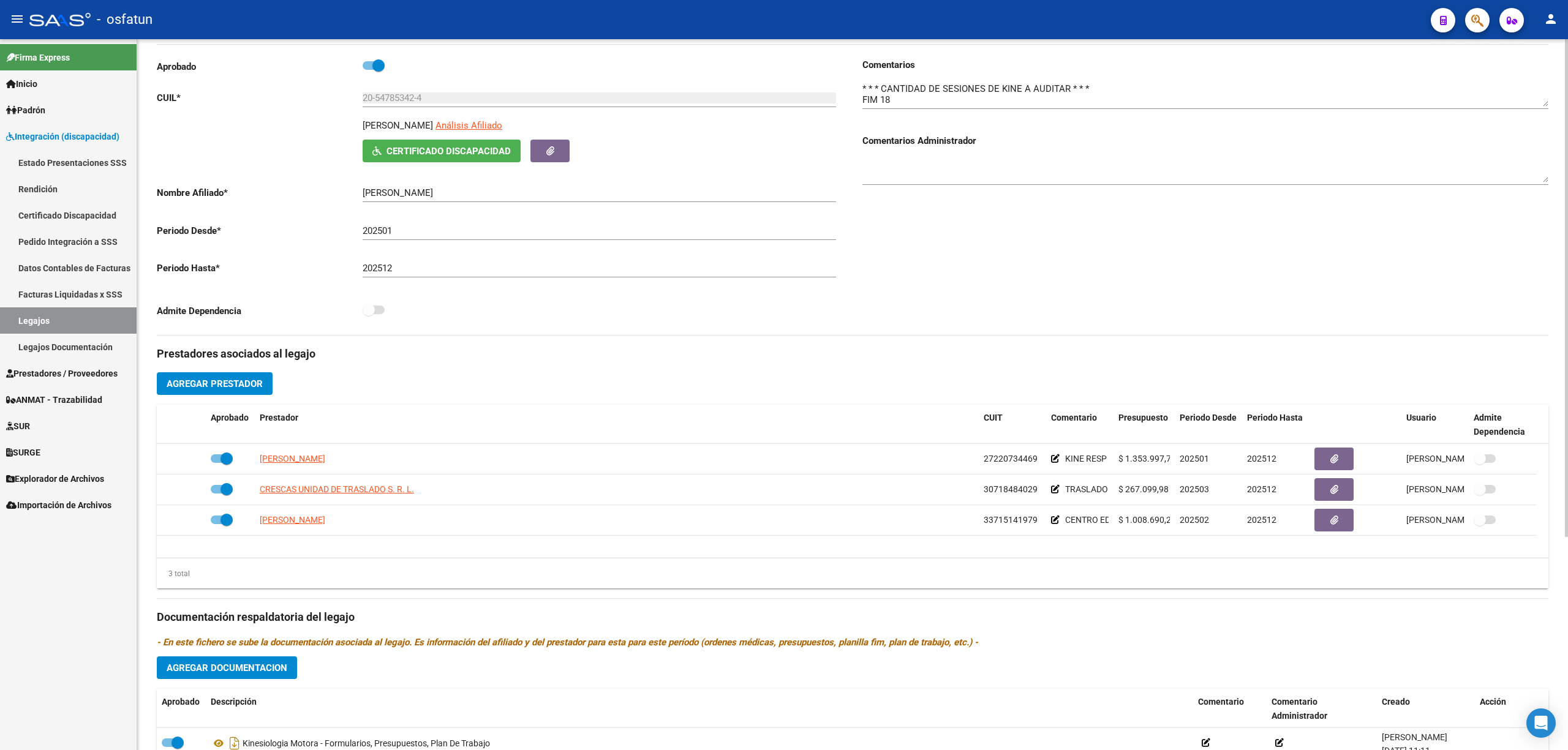
click at [1122, 325] on datatable-body "HUSSEN ANA CAROLINA 27220734469 KINE RESP $ 1.353.997,70 202501 202512 Diego De…" at bounding box center [853, 501] width 1392 height 114
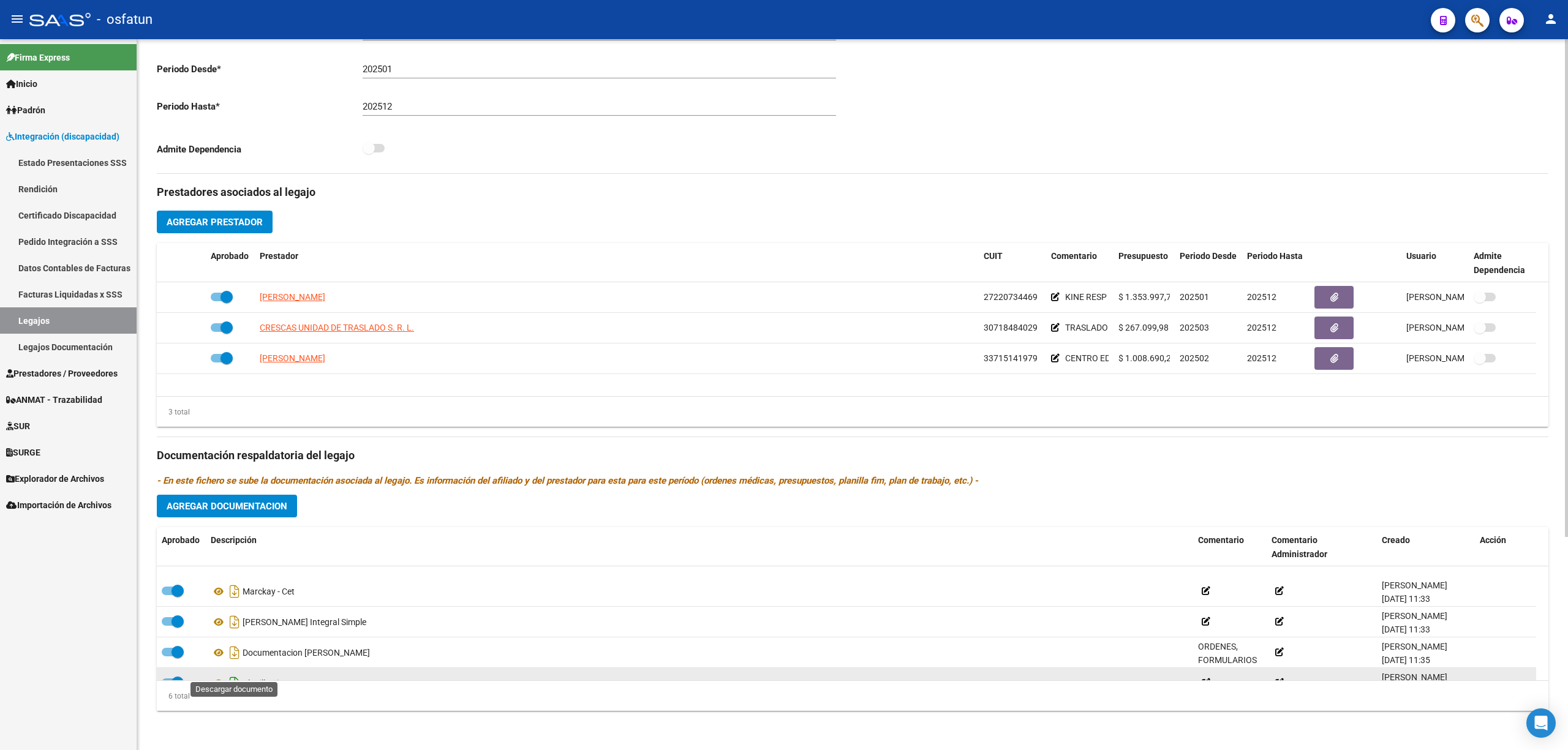
scroll to position [74, 0]
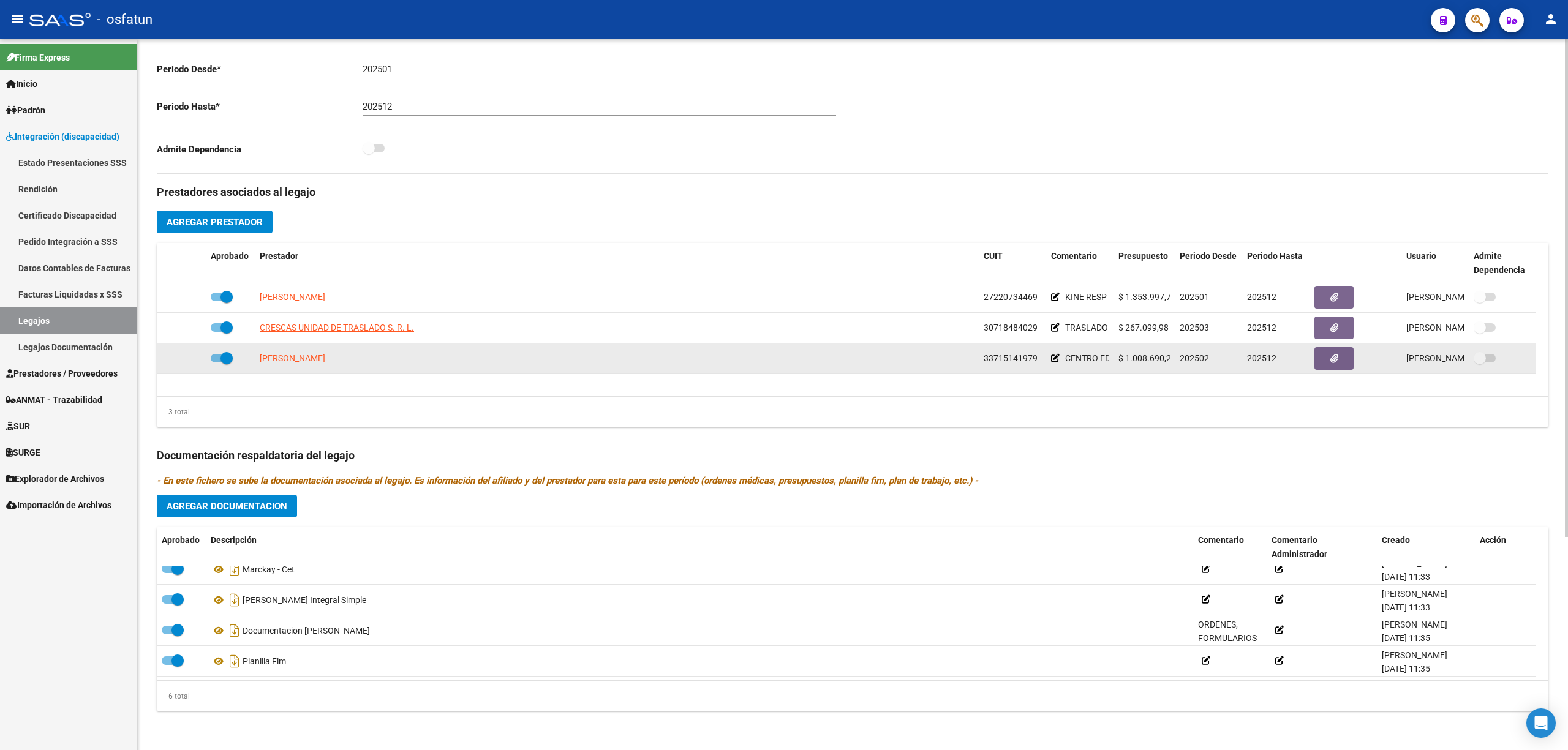
click at [1050, 325] on datatable-body-cell "CENTRO EDUC TERAPEUTICO" at bounding box center [1080, 358] width 67 height 30
click at [1055, 325] on icon at bounding box center [1055, 358] width 9 height 9
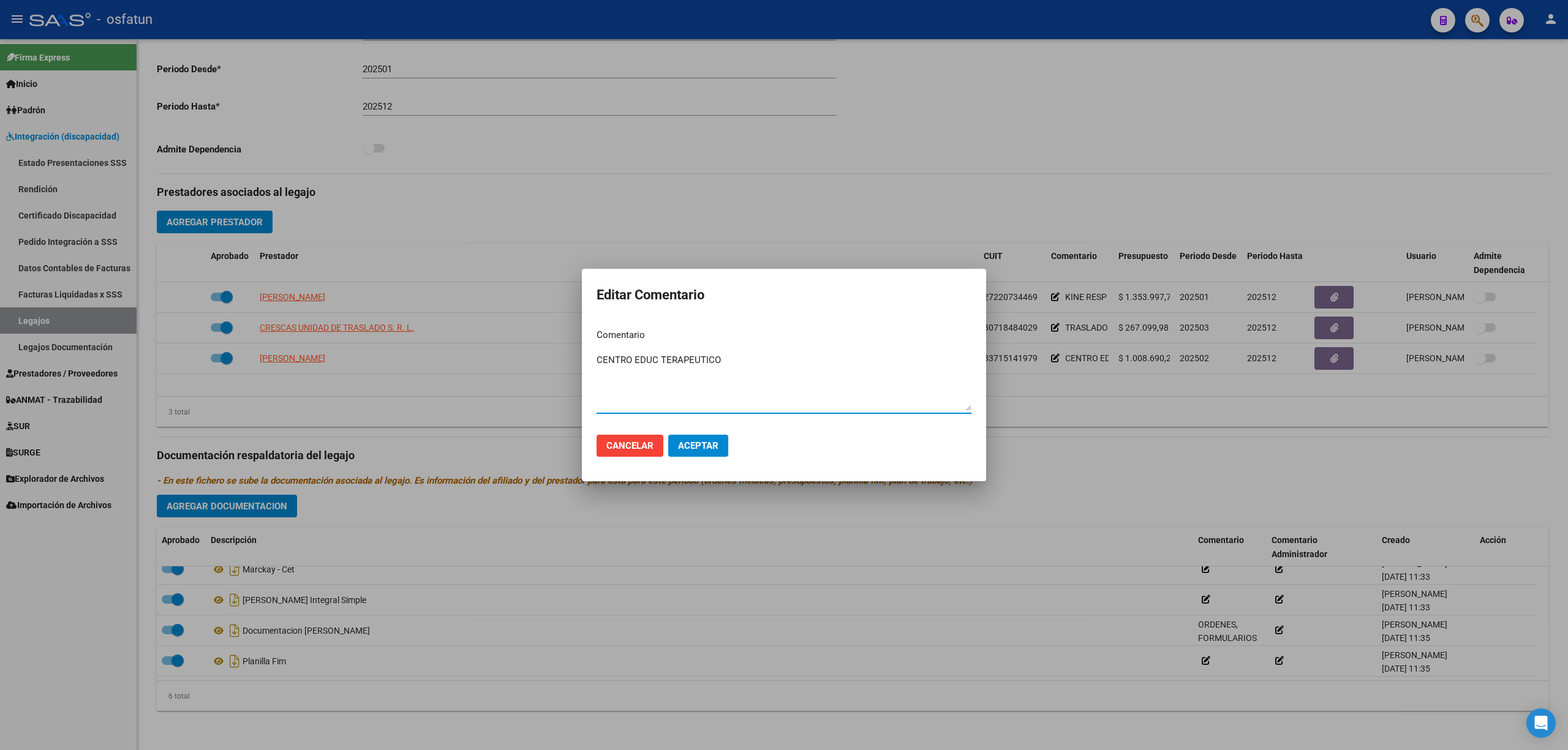
click at [1097, 325] on div at bounding box center [784, 375] width 1568 height 750
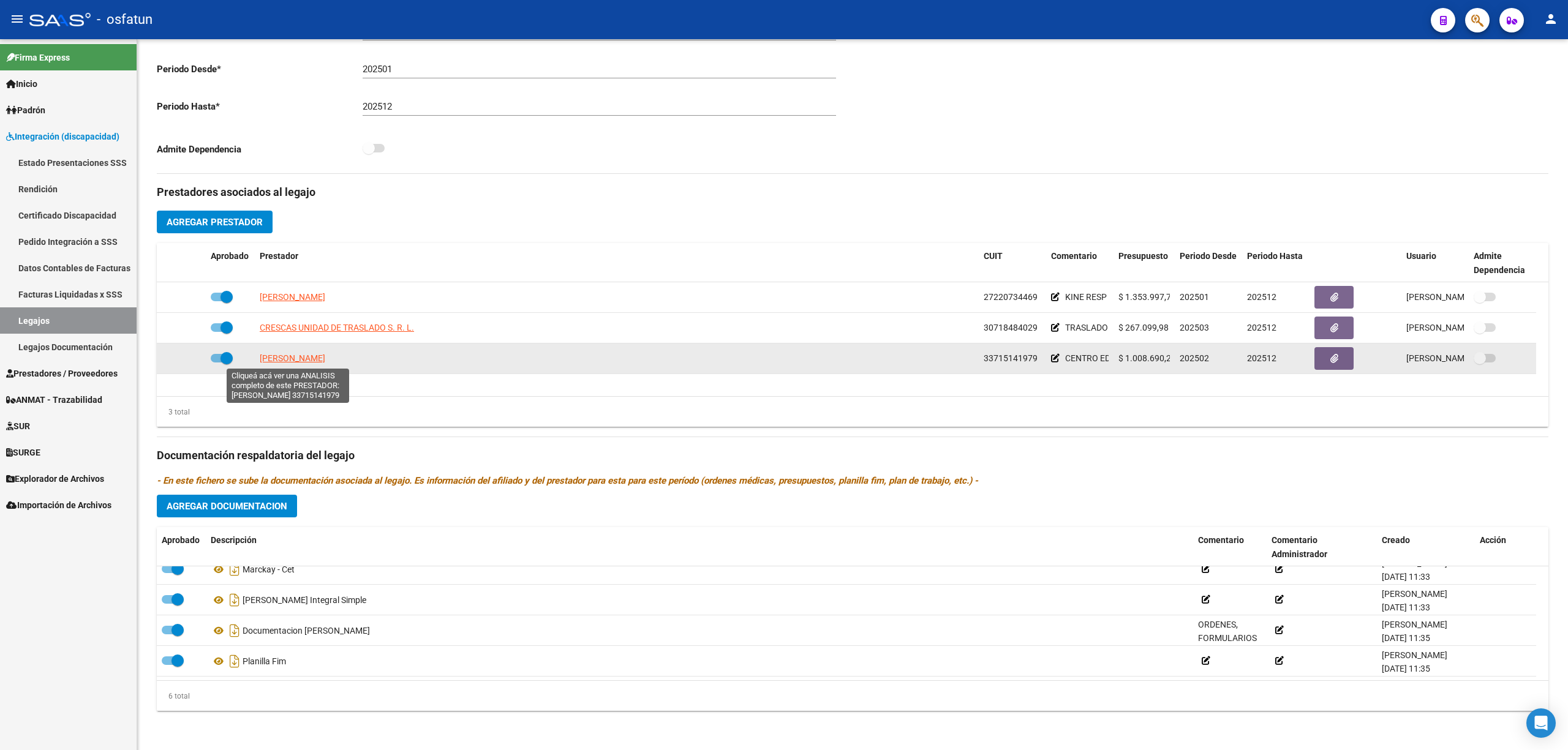
click at [283, 325] on span "[PERSON_NAME]" at bounding box center [293, 358] width 66 height 10
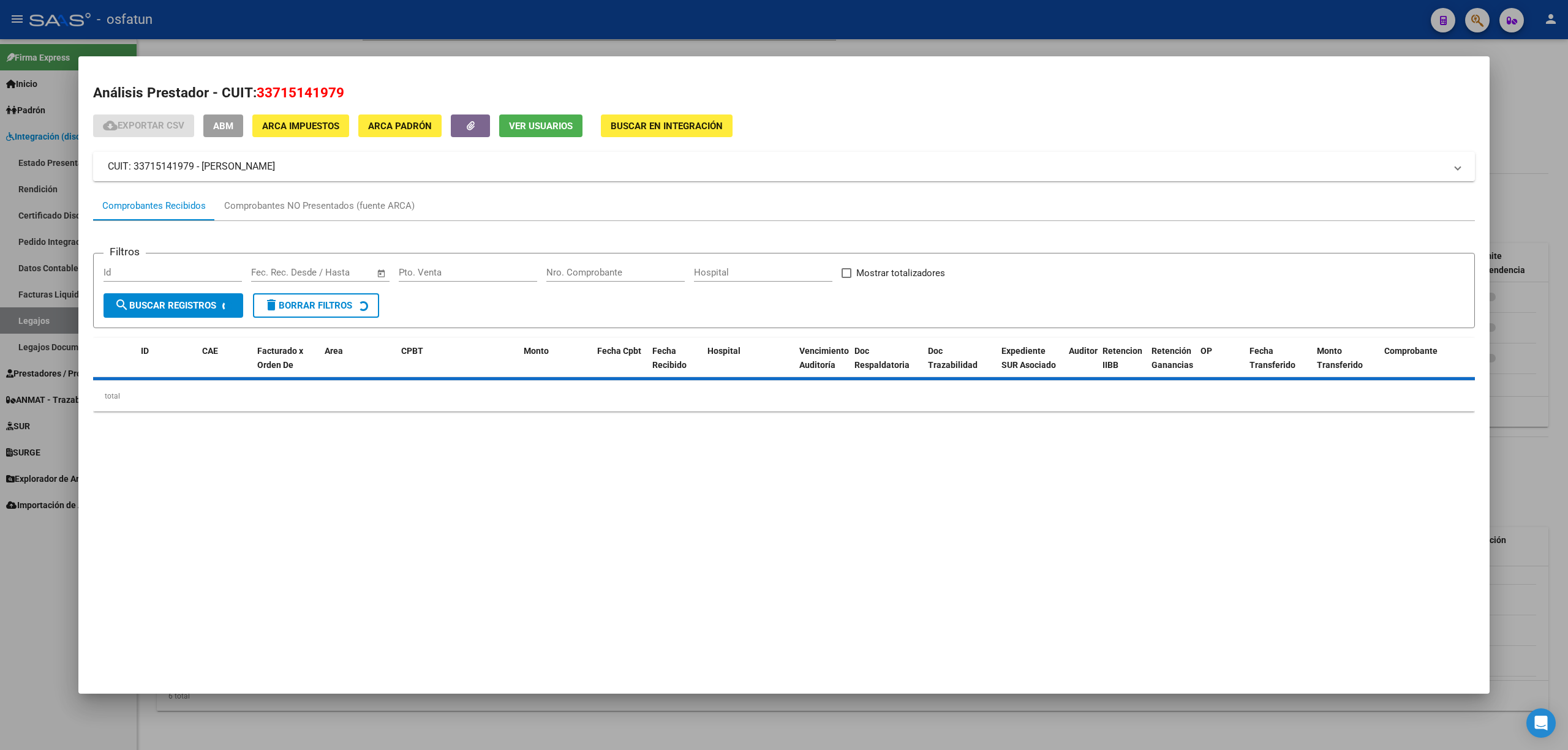
click at [278, 88] on span "33715141979" at bounding box center [300, 92] width 88 height 16
copy span "33715141979"
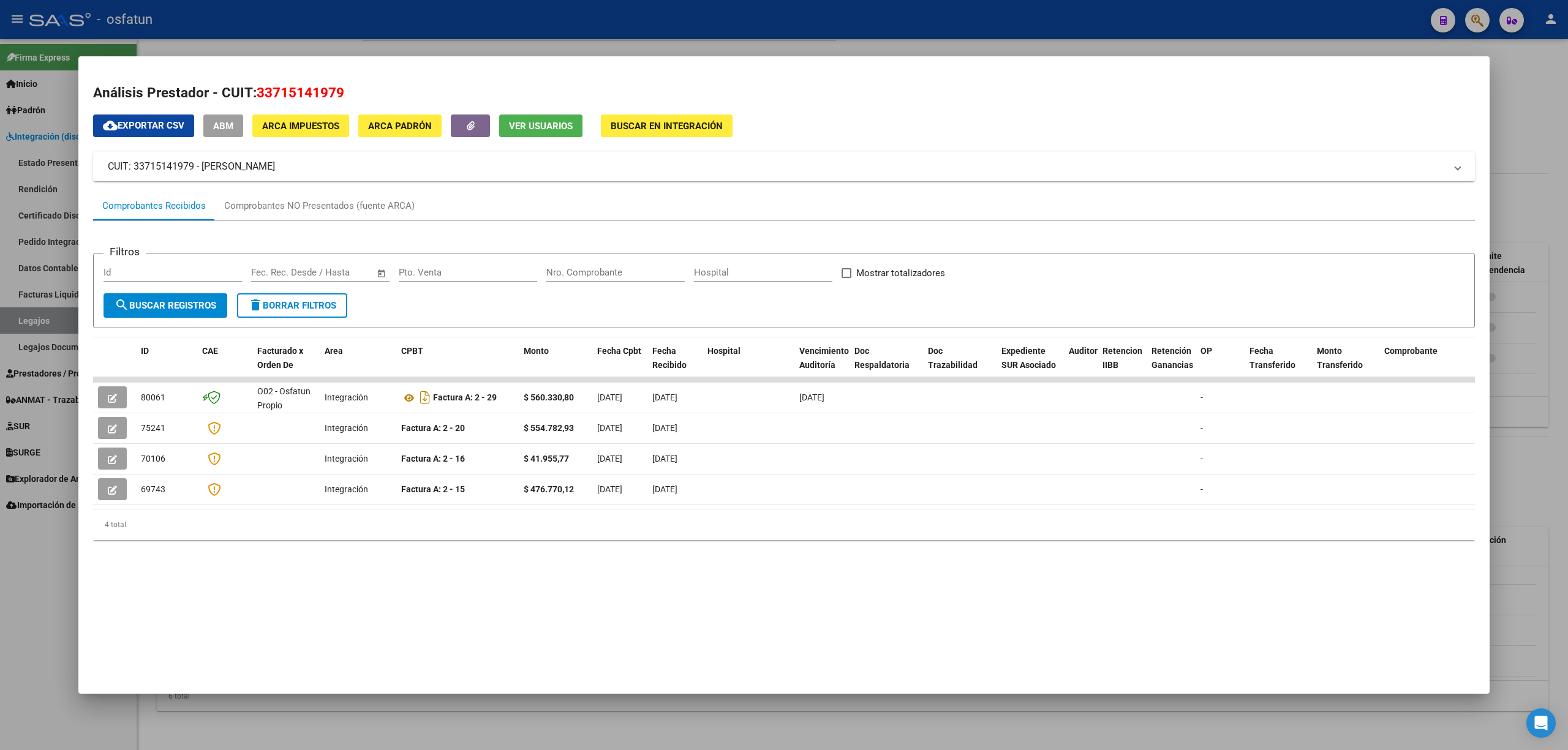
click at [228, 325] on mat-dialog-container "Análisis Prestador - CUIT: 33715141979 cloud_download Exportar CSV ABM ARCA Imp…" at bounding box center [784, 375] width 1412 height 637
click at [5, 325] on div at bounding box center [784, 375] width 1568 height 750
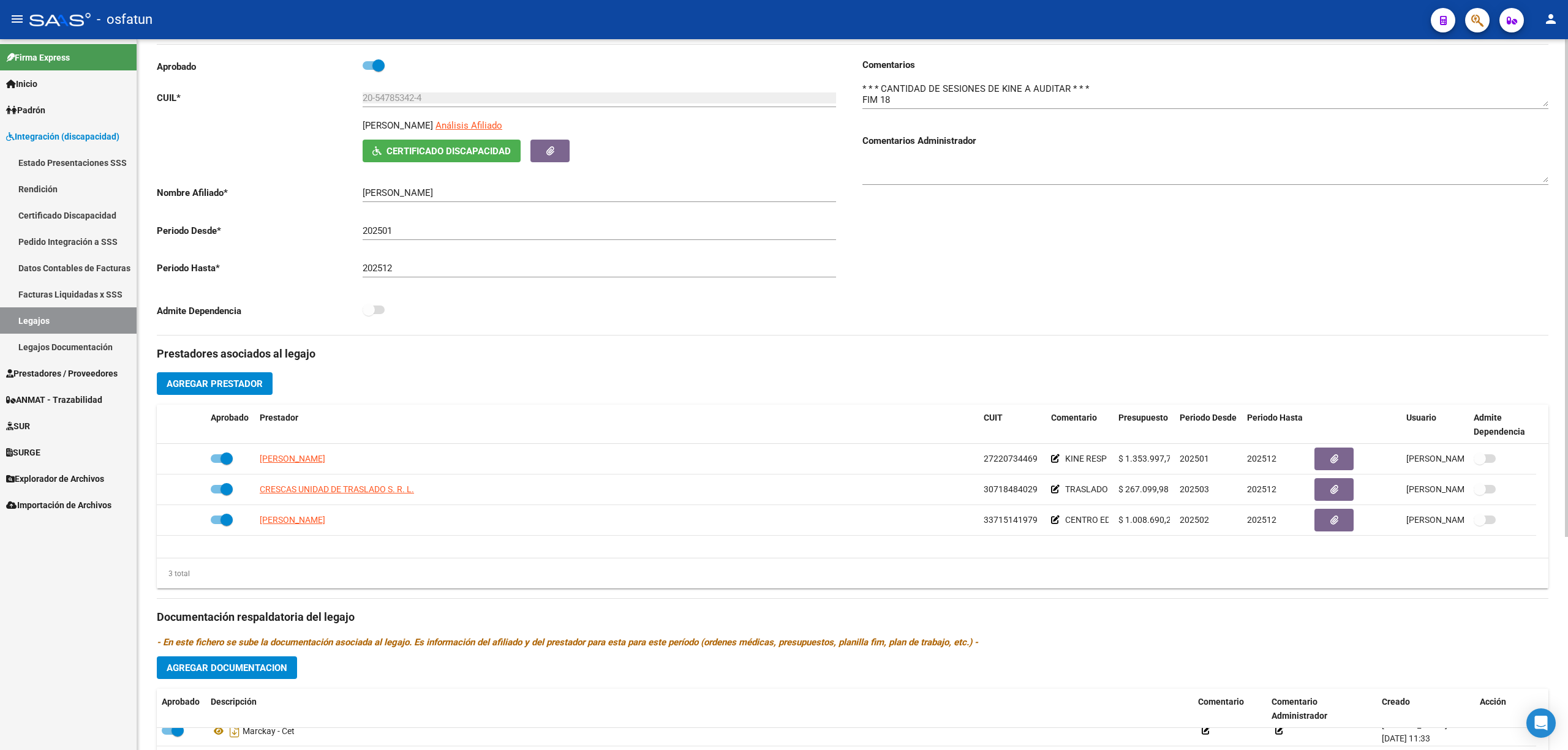
scroll to position [140, 0]
click at [391, 93] on input "20-54785342-4" at bounding box center [599, 98] width 473 height 11
click at [373, 121] on p "ROJAS FELIPE SANTINO" at bounding box center [398, 126] width 71 height 14
drag, startPoint x: 373, startPoint y: 121, endPoint x: 422, endPoint y: 133, distance: 50.4
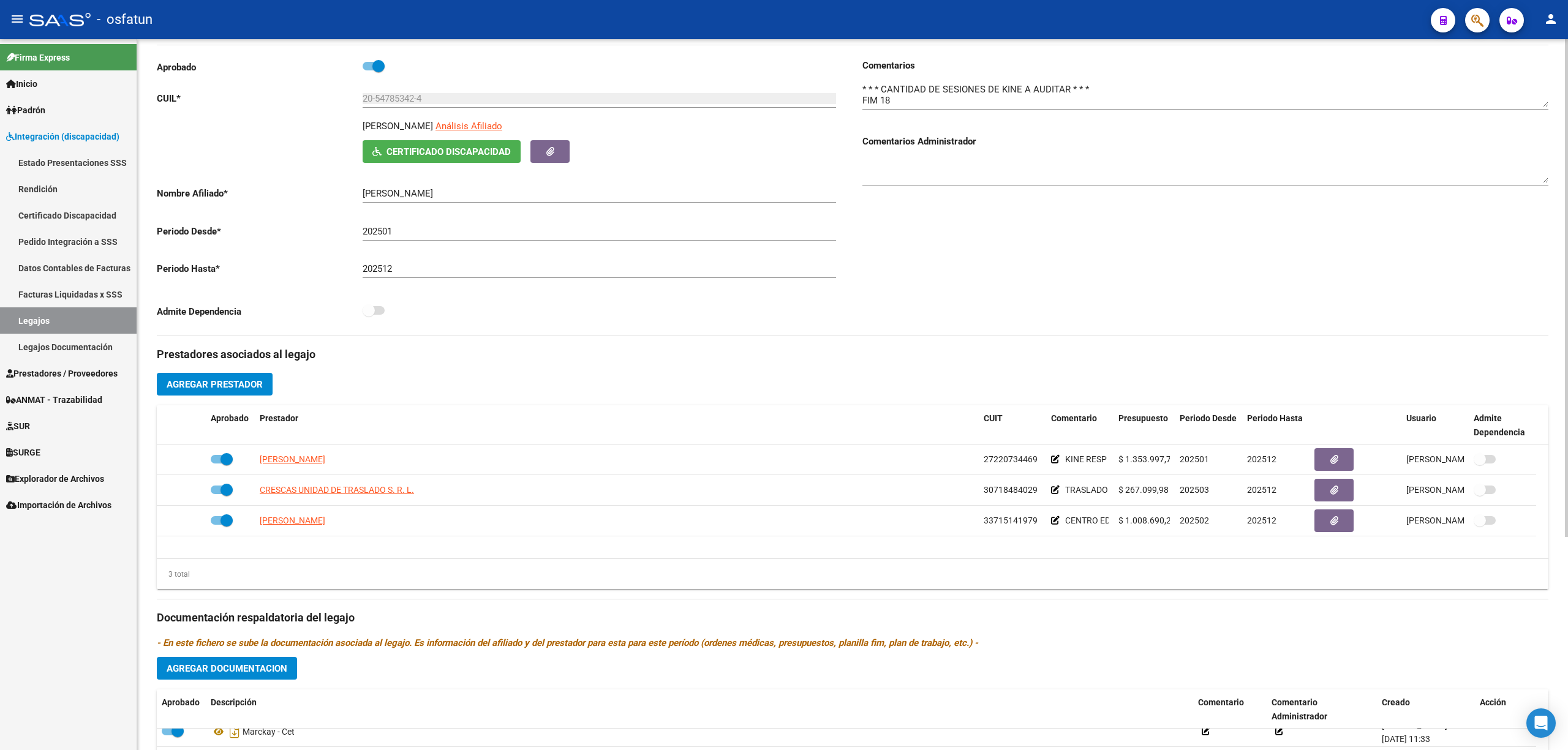
click at [422, 133] on div "ROJAS FELIPE SANTINO Análisis Afiliado" at bounding box center [603, 129] width 481 height 21
copy p "ROJAS FELIPE"
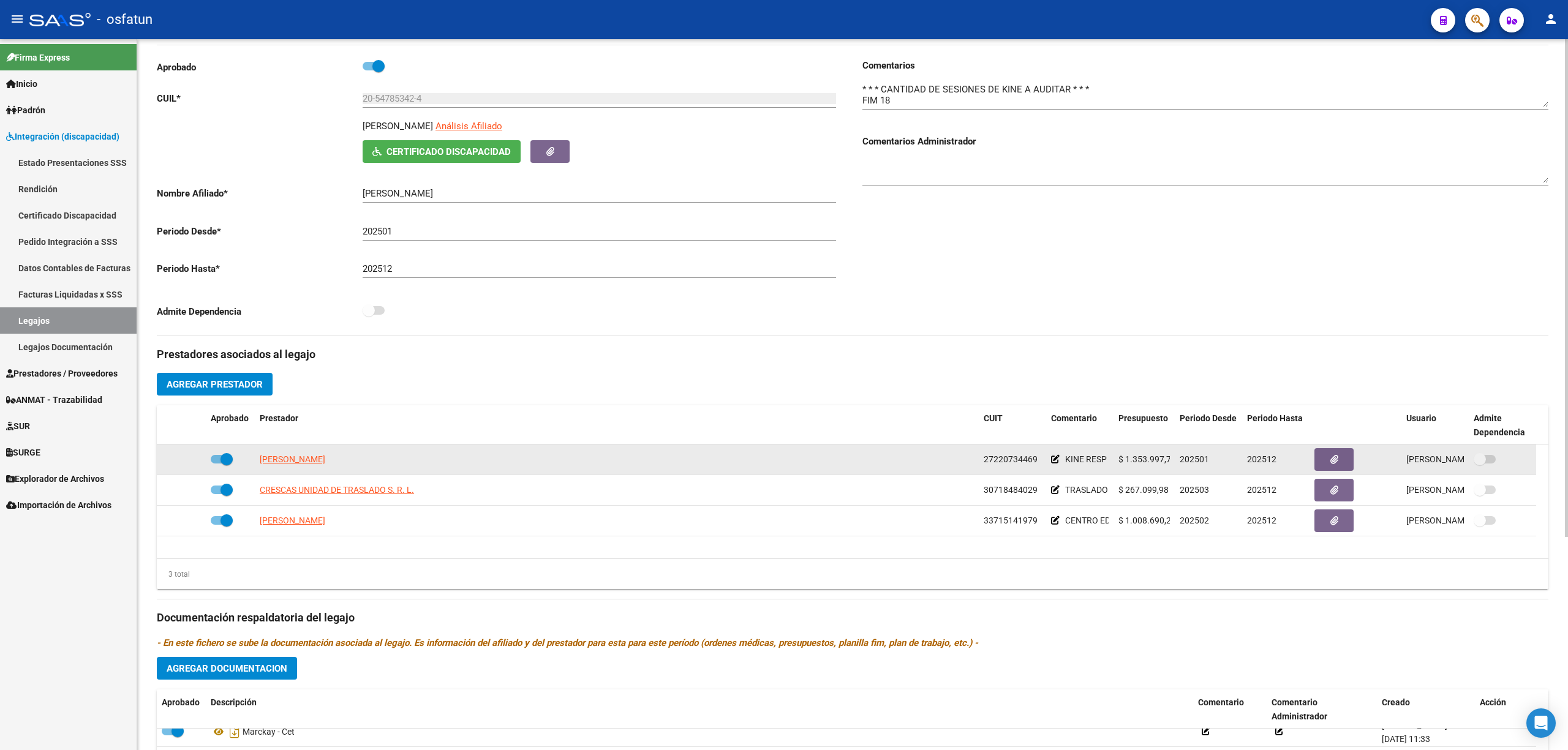
click at [364, 325] on div "[PERSON_NAME]" at bounding box center [617, 460] width 714 height 14
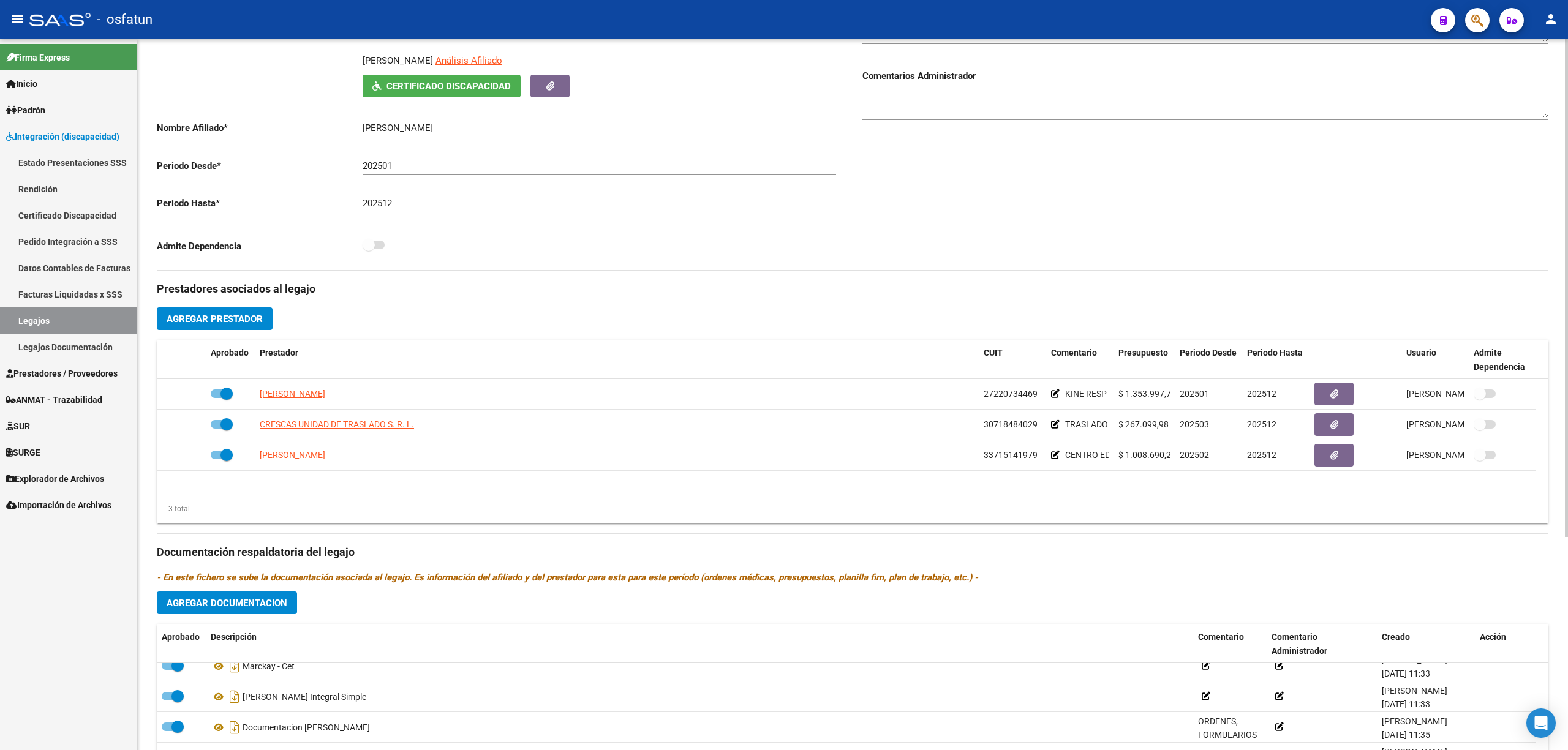
scroll to position [304, 0]
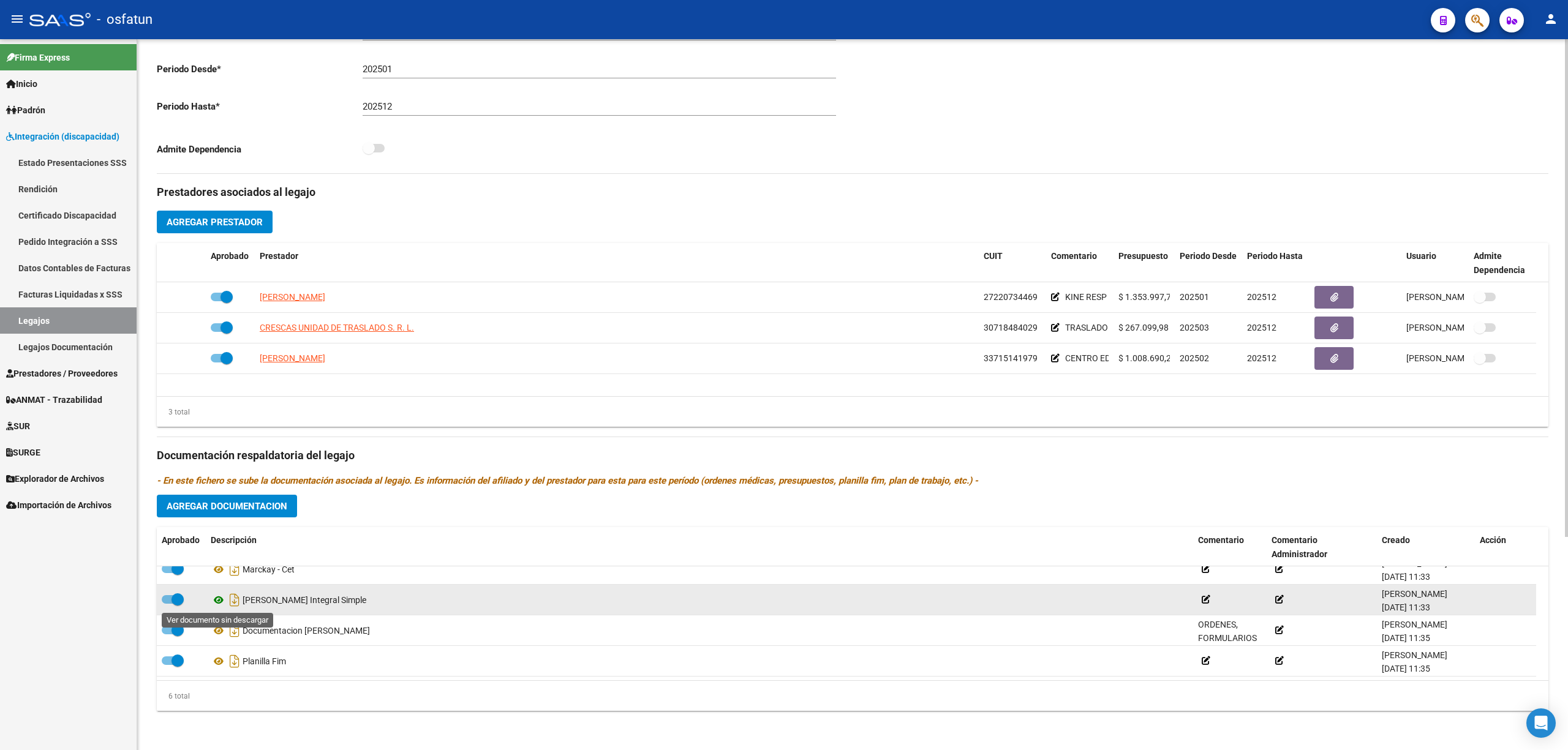
click at [218, 325] on icon at bounding box center [218, 599] width 16 height 15
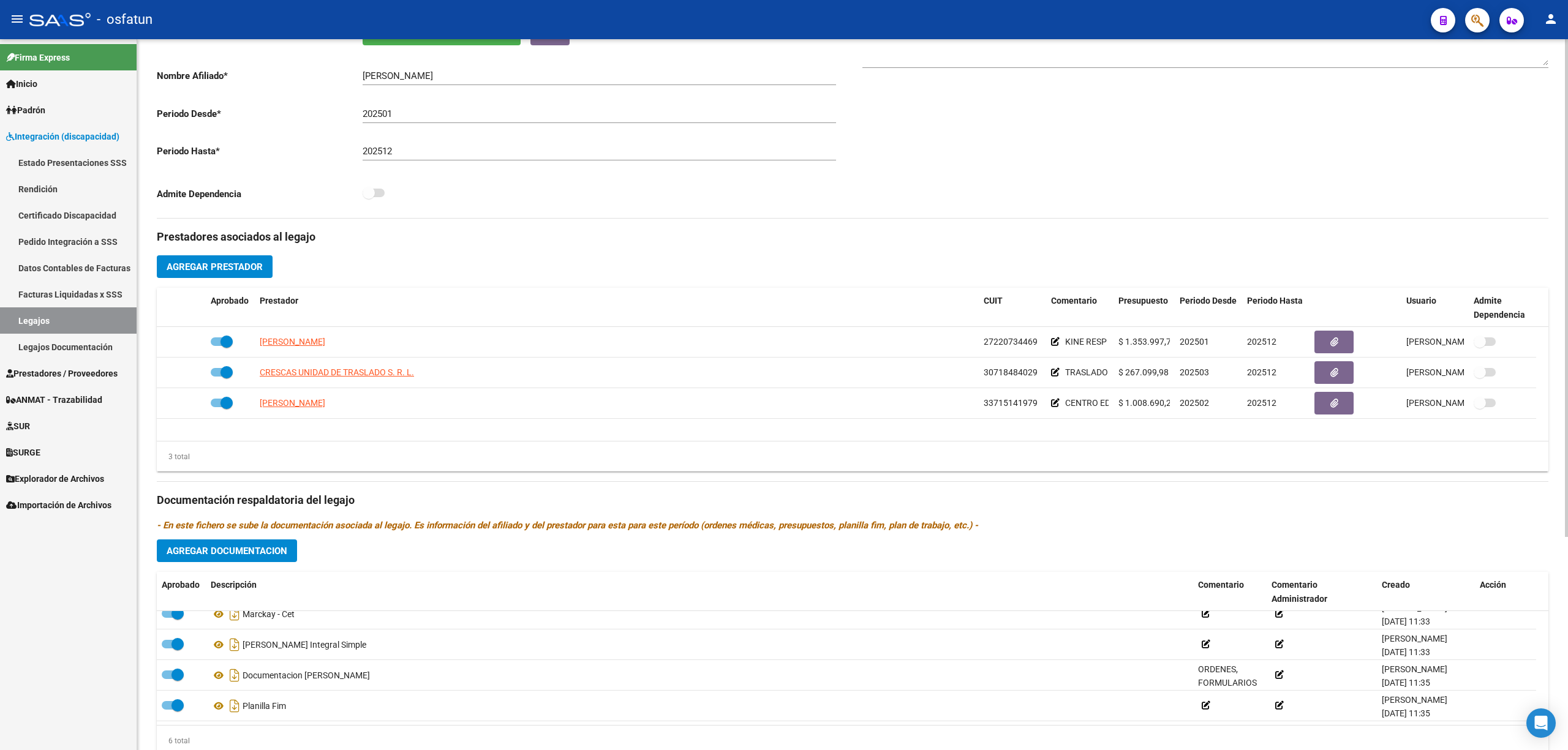
scroll to position [59, 0]
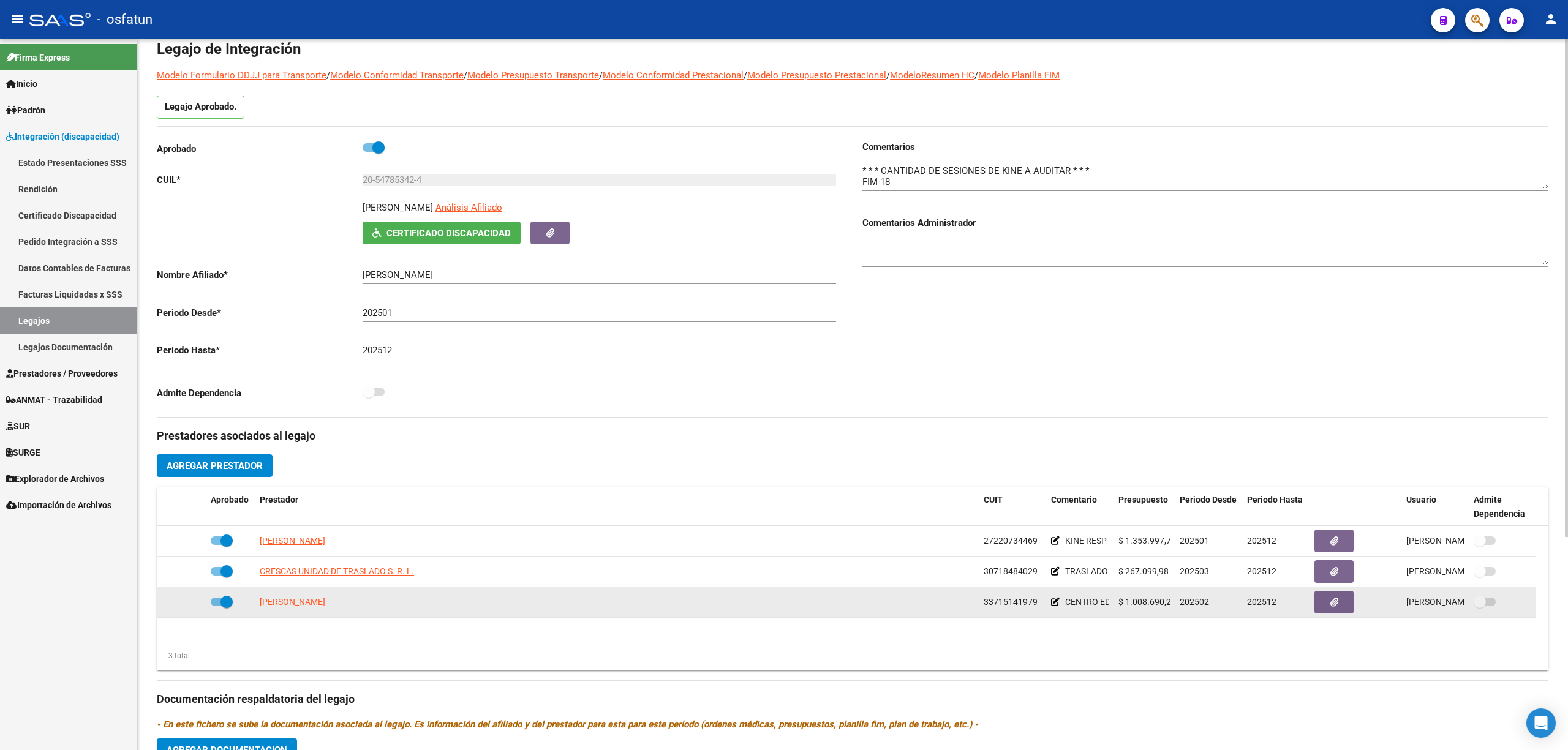
click at [1054, 325] on icon at bounding box center [1055, 602] width 9 height 9
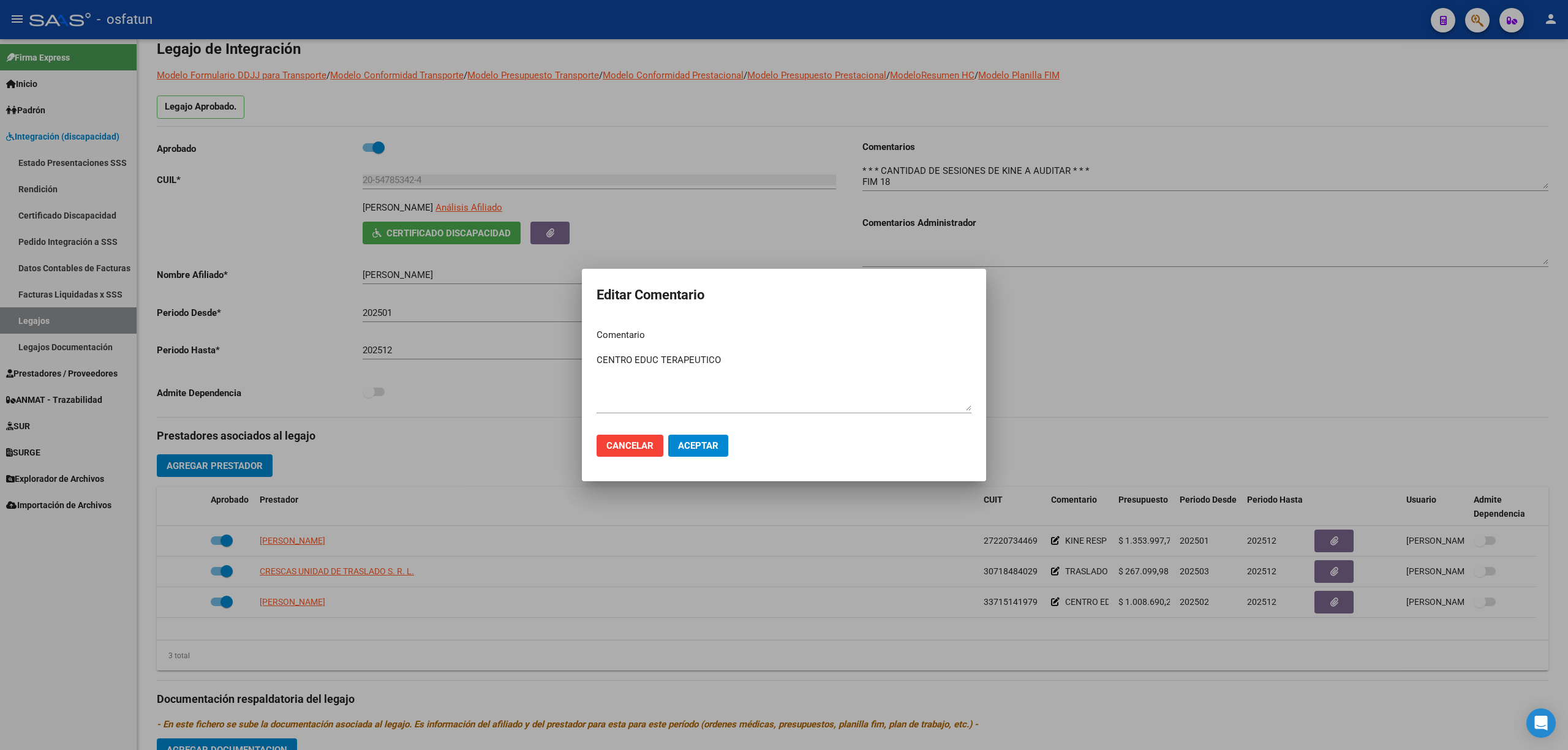
click at [830, 325] on div at bounding box center [784, 375] width 1568 height 750
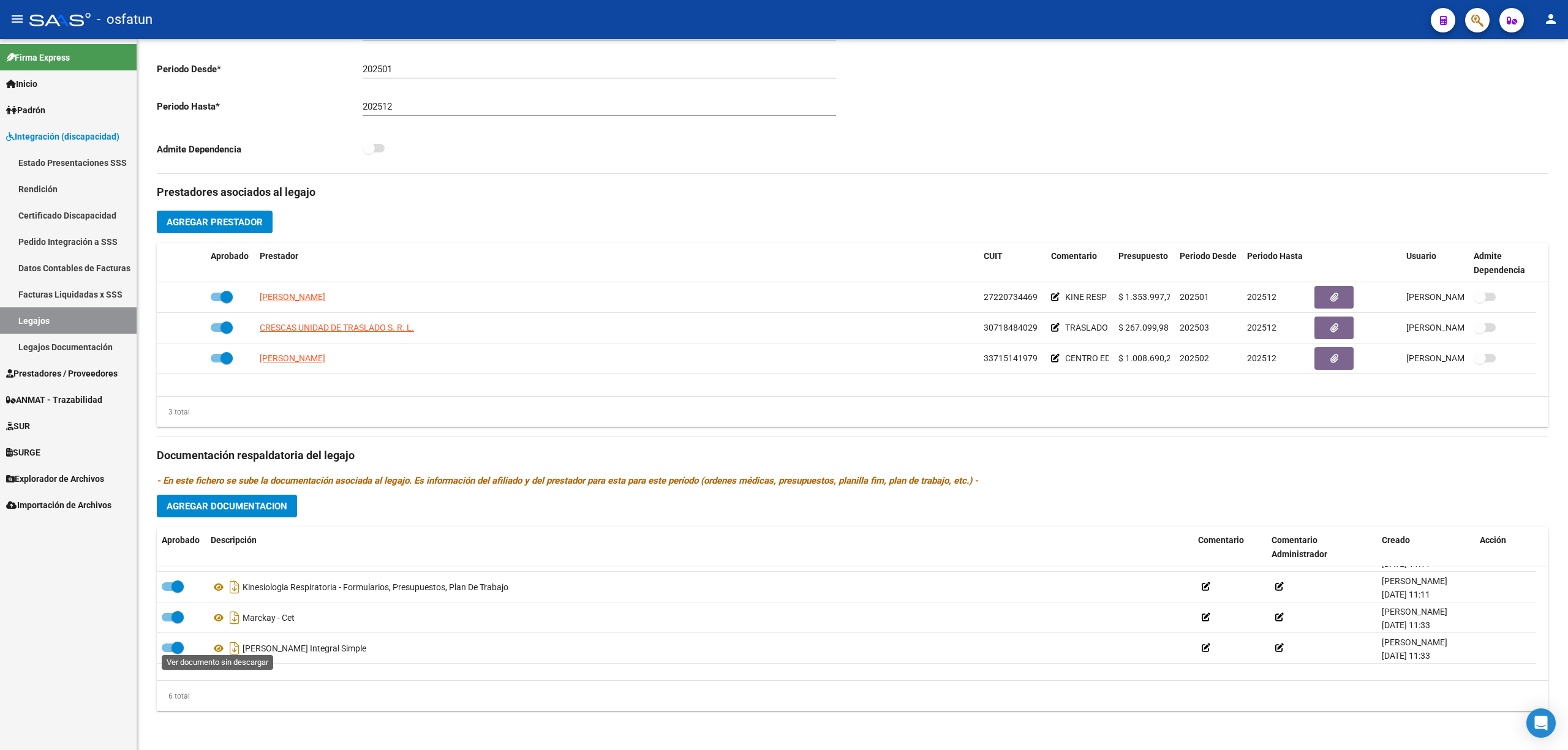
scroll to position [0, 0]
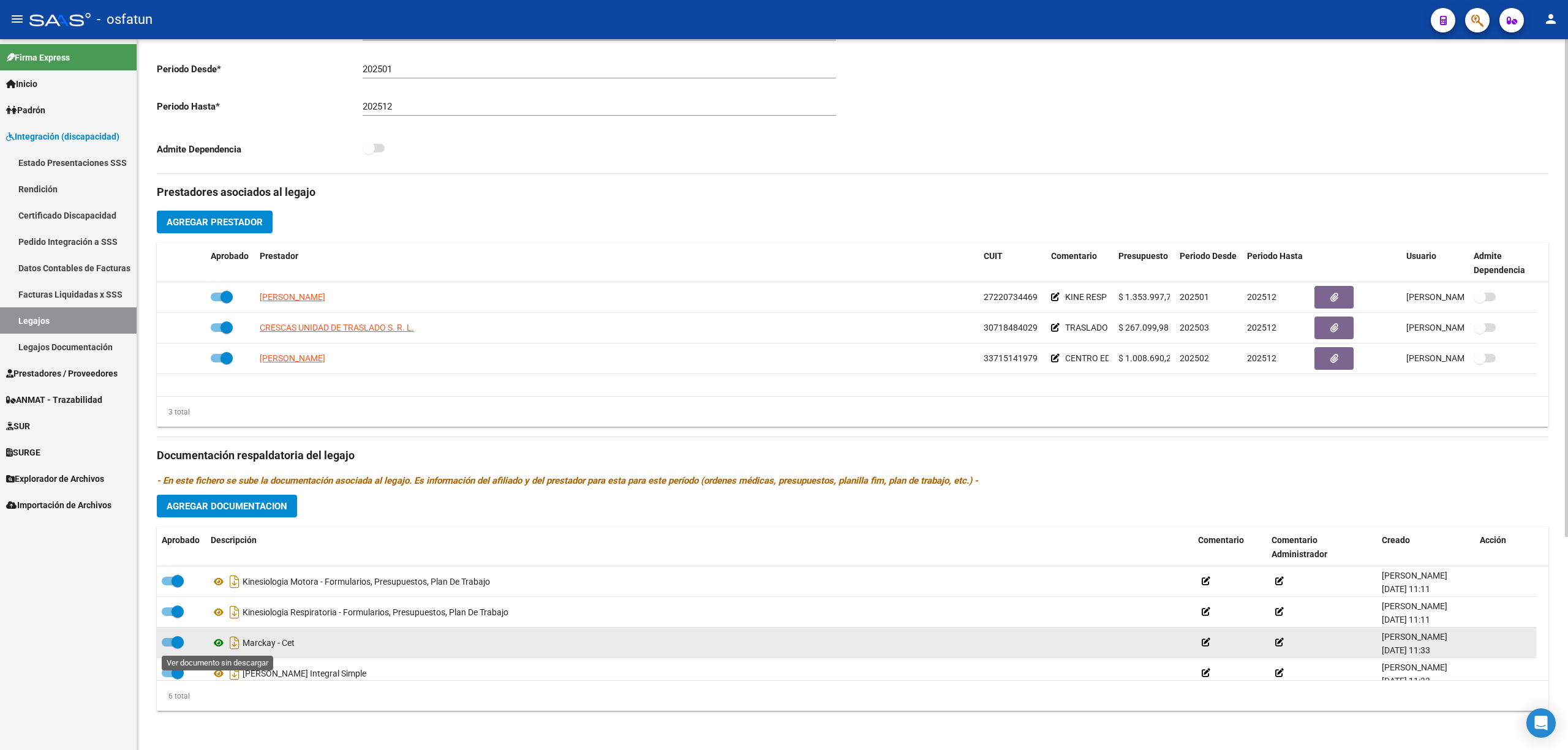
click at [219, 325] on icon at bounding box center [218, 643] width 16 height 15
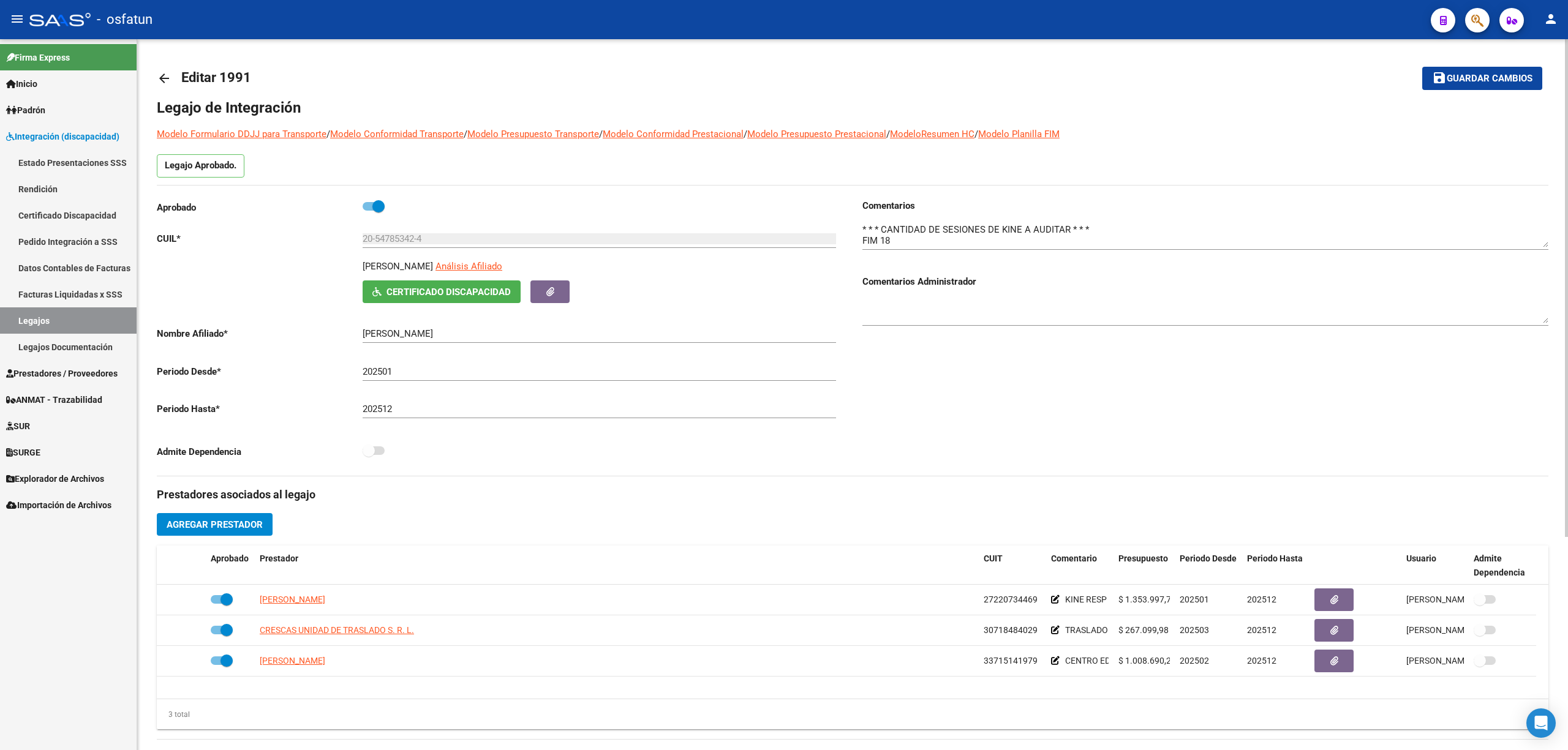
click at [401, 231] on div "20-54785342-4 Ingresar CUIL" at bounding box center [599, 235] width 473 height 26
click at [399, 243] on input "20-54785342-4" at bounding box center [599, 238] width 473 height 11
click at [395, 234] on input "20-54785342-4" at bounding box center [599, 238] width 473 height 11
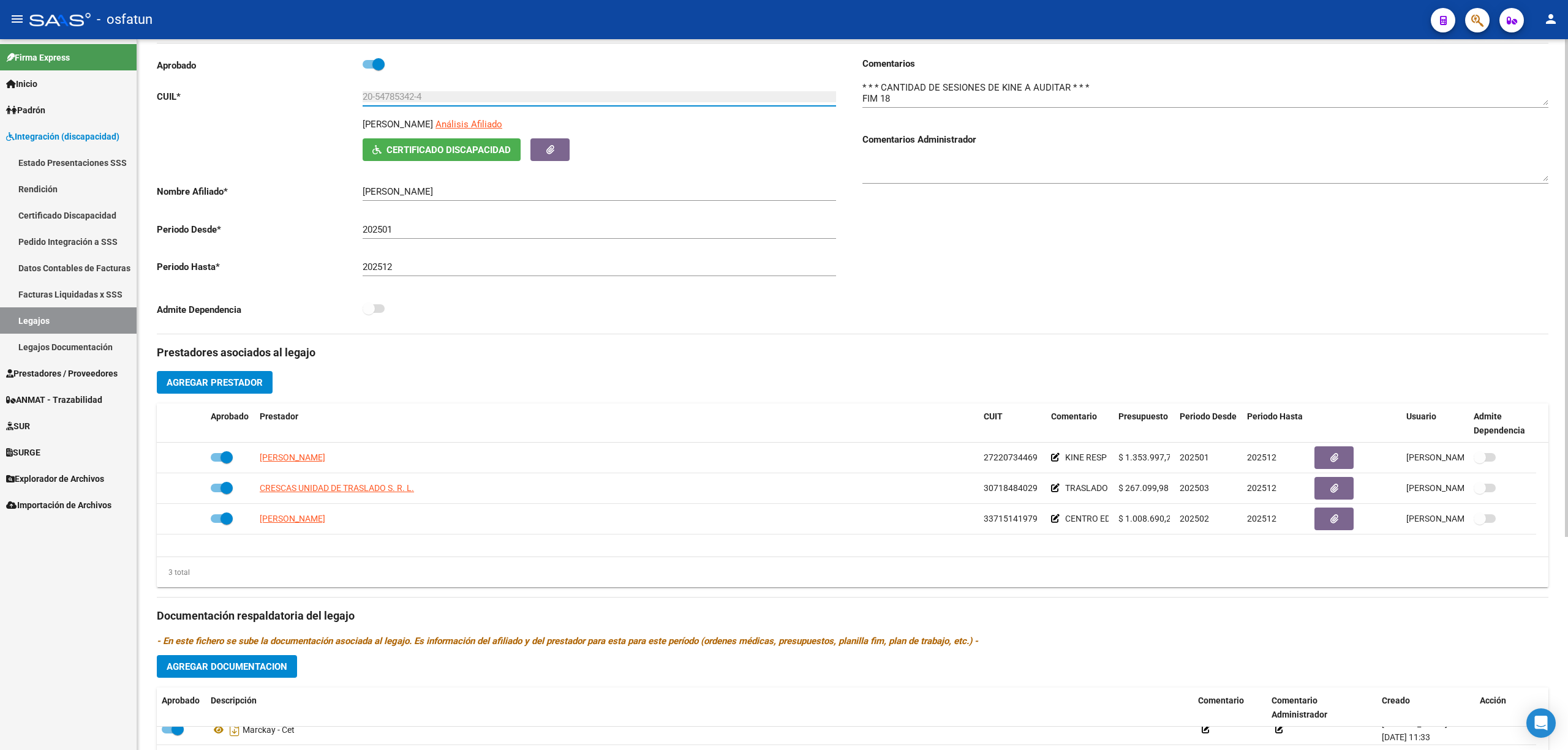
scroll to position [163, 0]
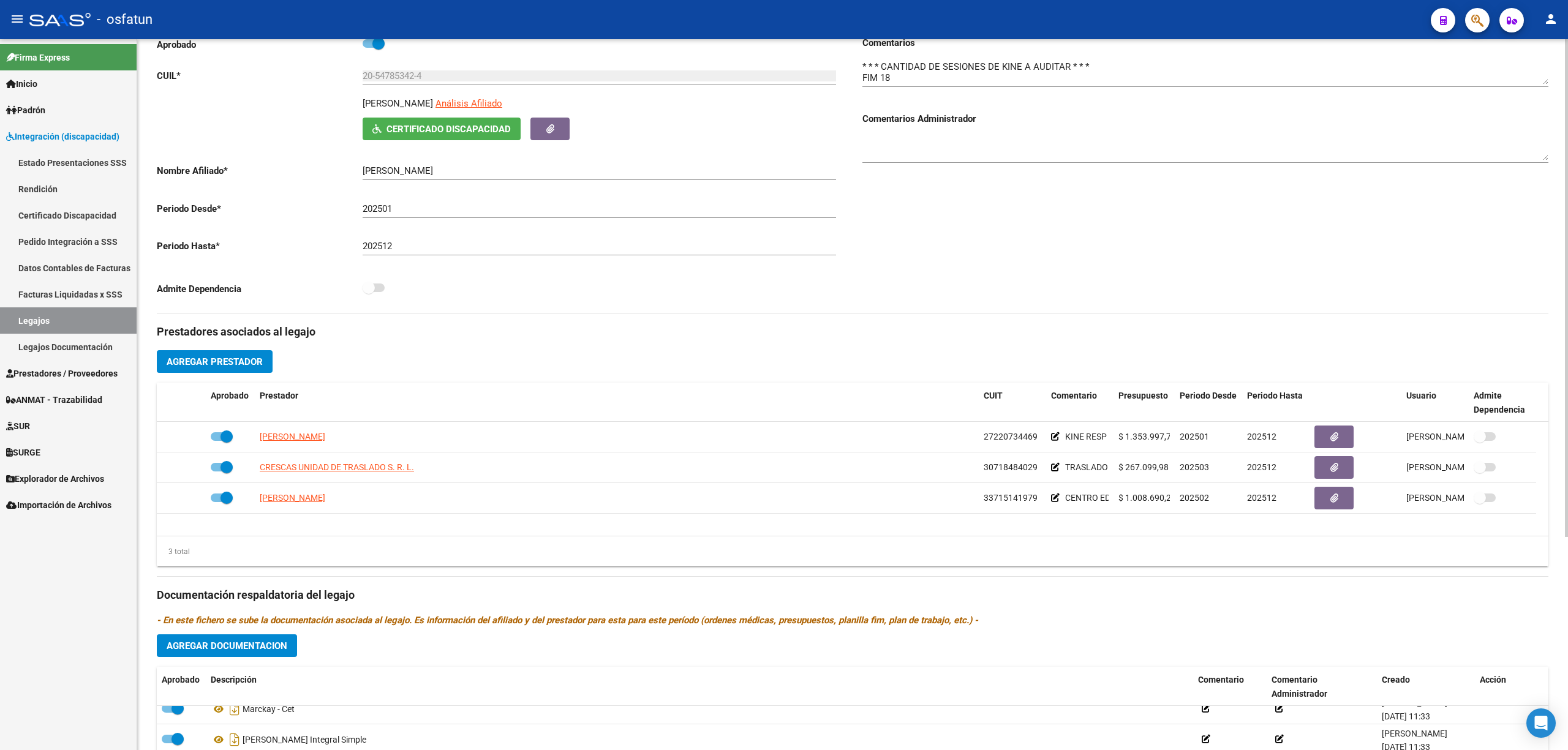
click at [1266, 275] on div "Comentarios Comentarios Administrador" at bounding box center [1200, 175] width 696 height 277
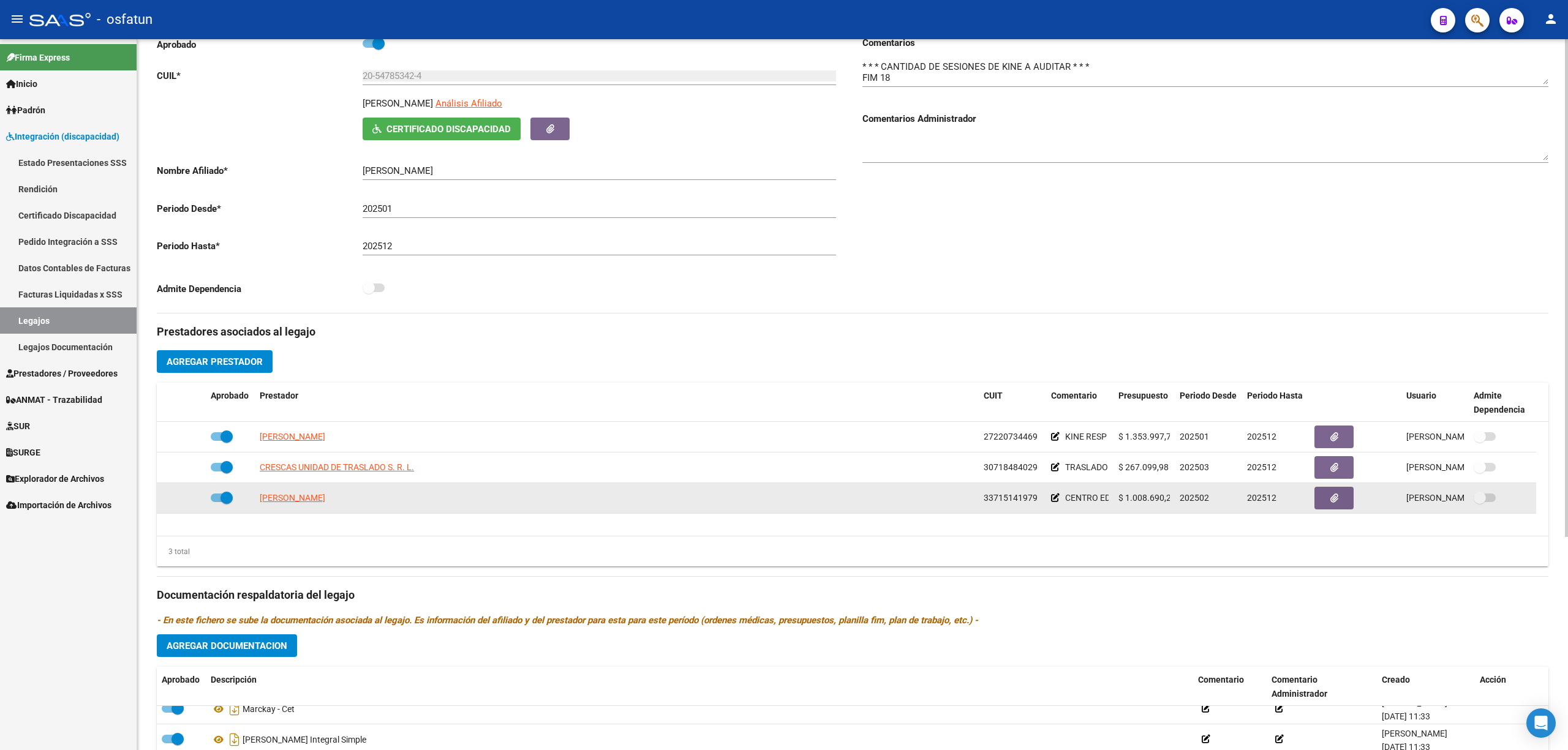
click at [1011, 325] on datatable-body-cell "33715141979" at bounding box center [1012, 498] width 67 height 30
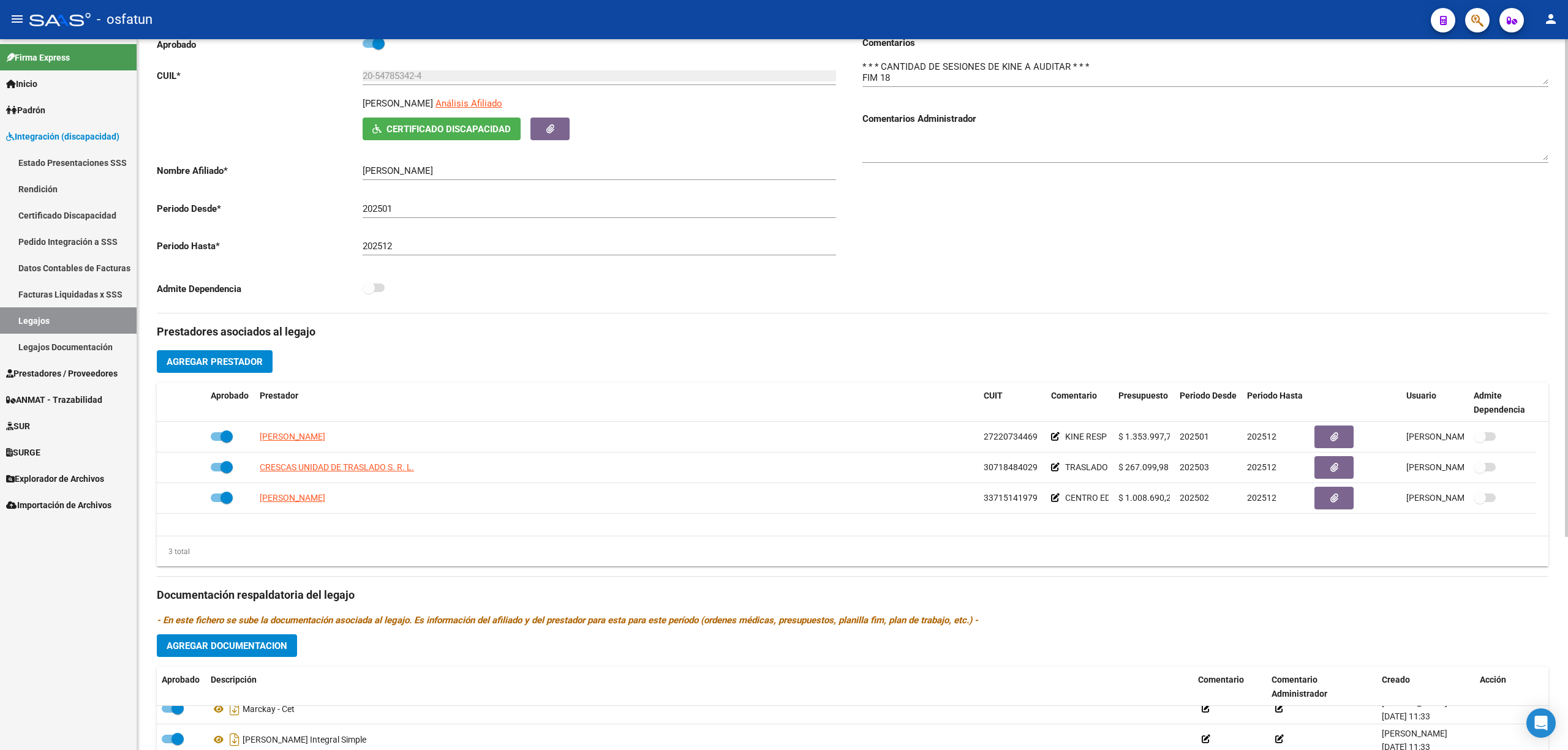
copy span "33715141979"
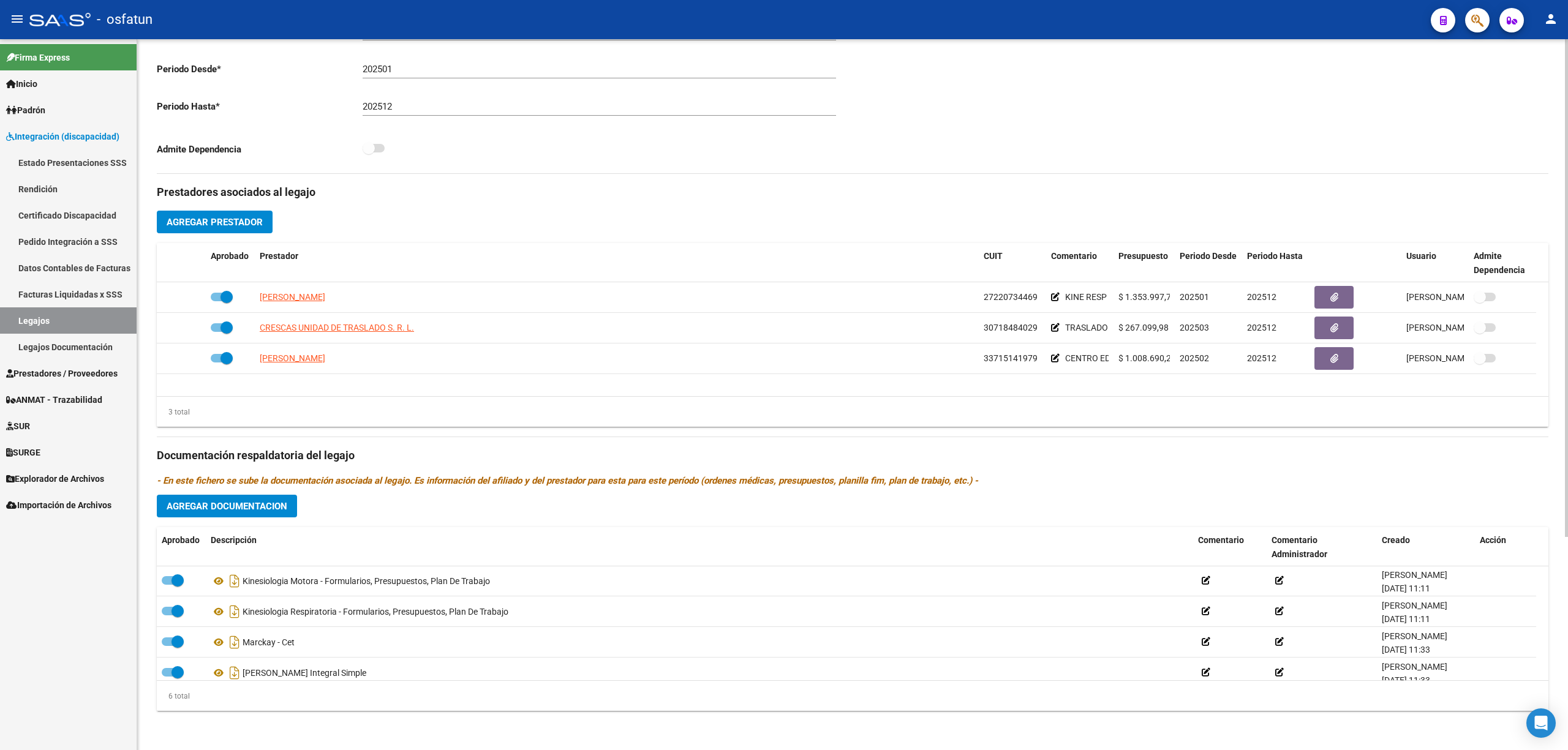
scroll to position [0, 0]
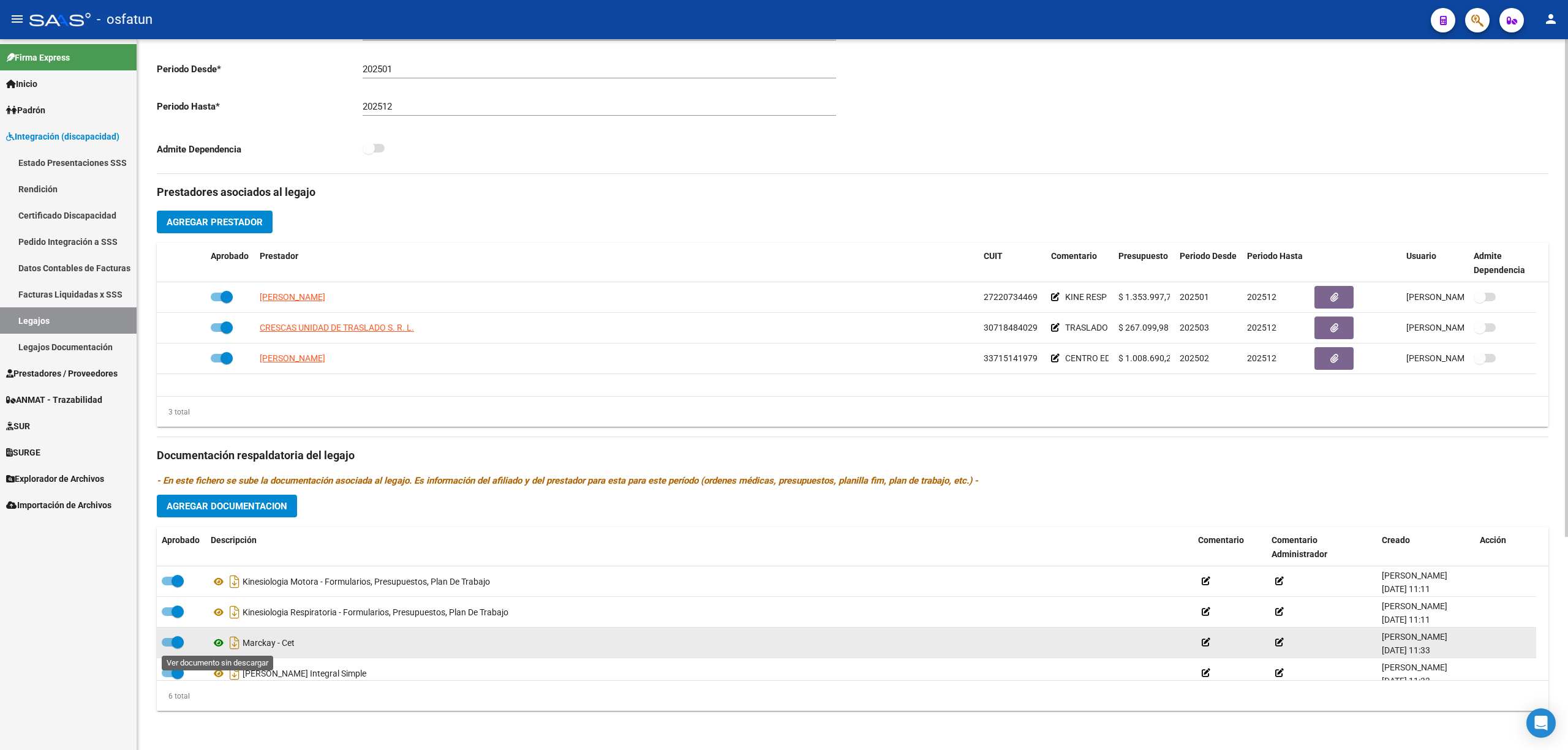
click at [212, 325] on icon at bounding box center [218, 643] width 16 height 15
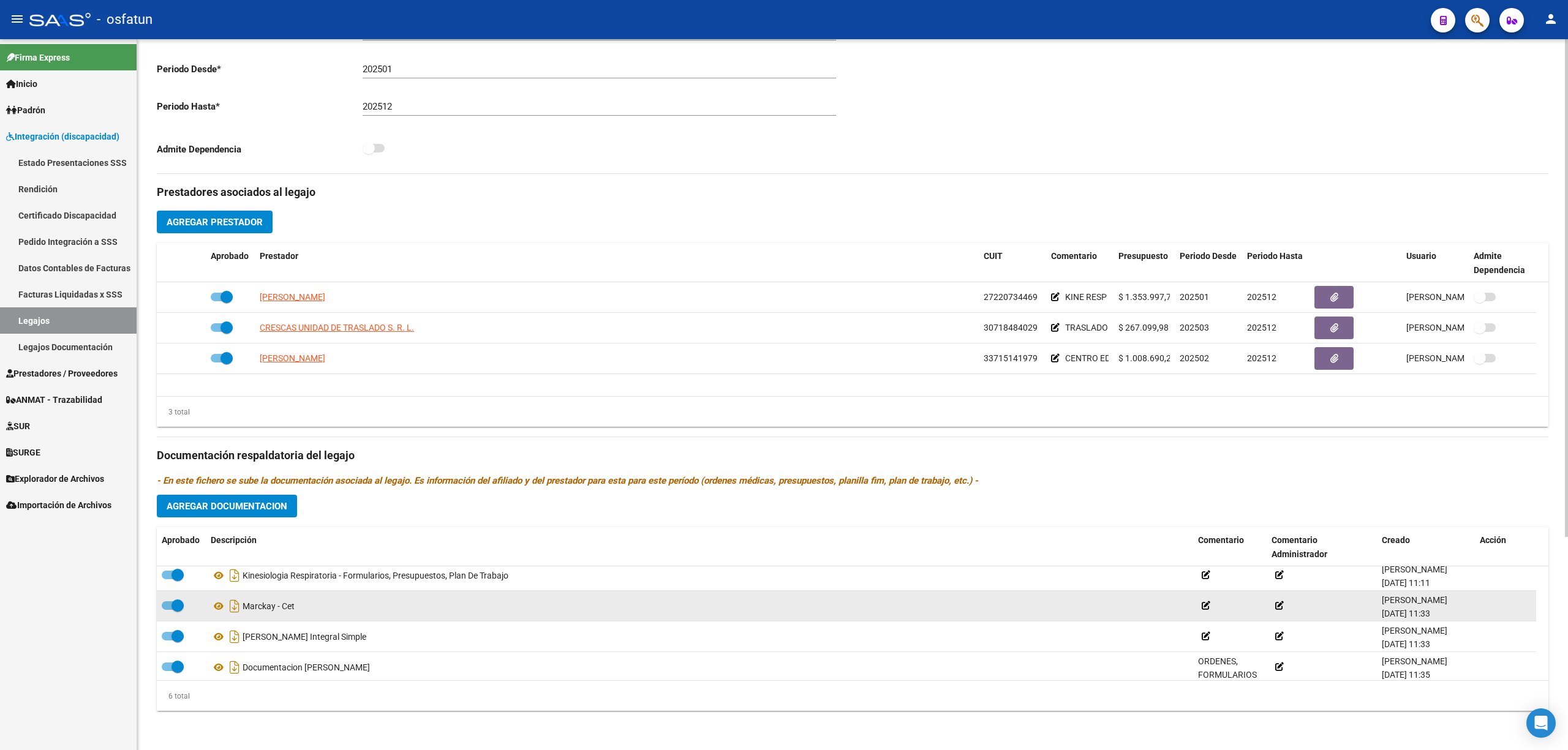
scroll to position [74, 0]
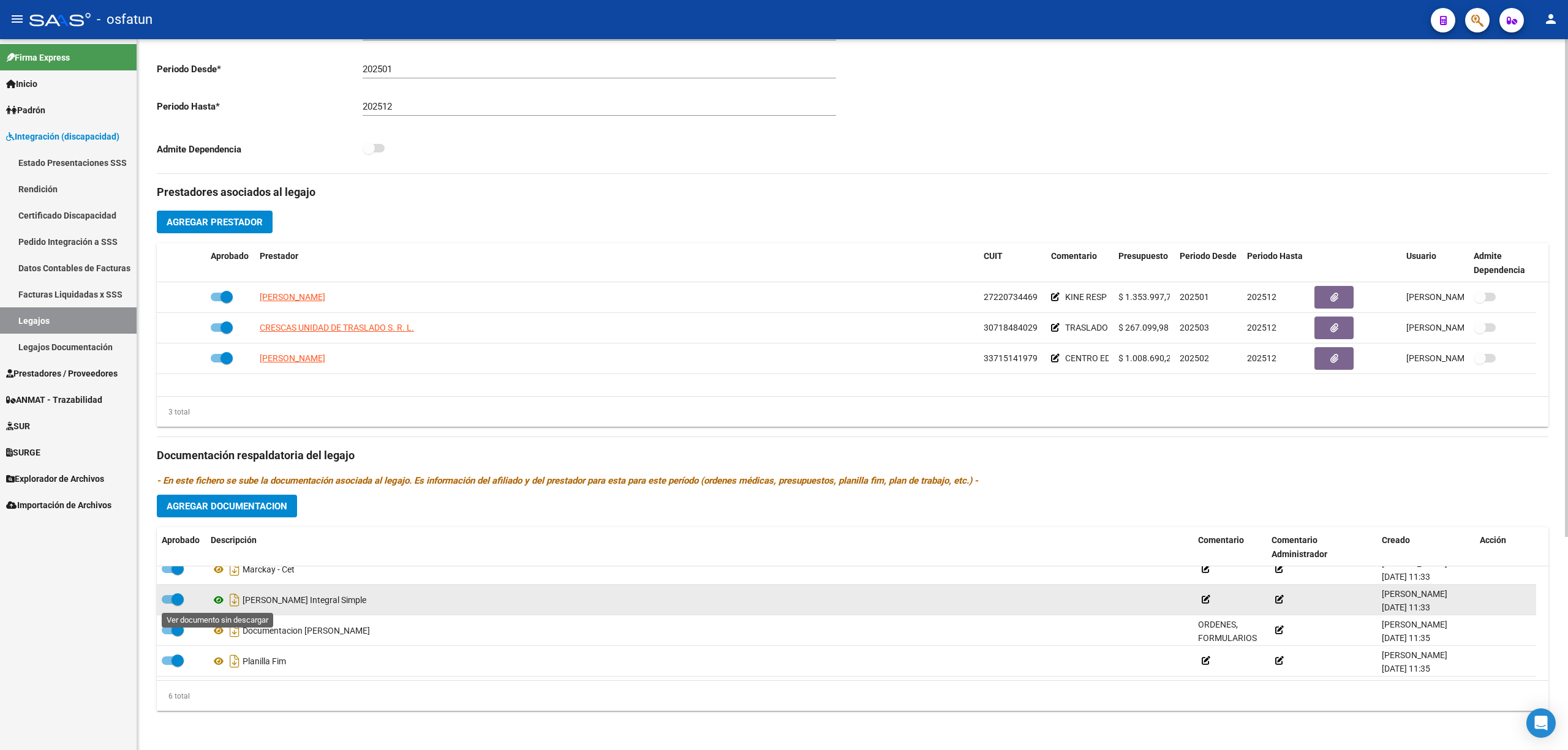
click at [216, 325] on icon at bounding box center [218, 599] width 16 height 15
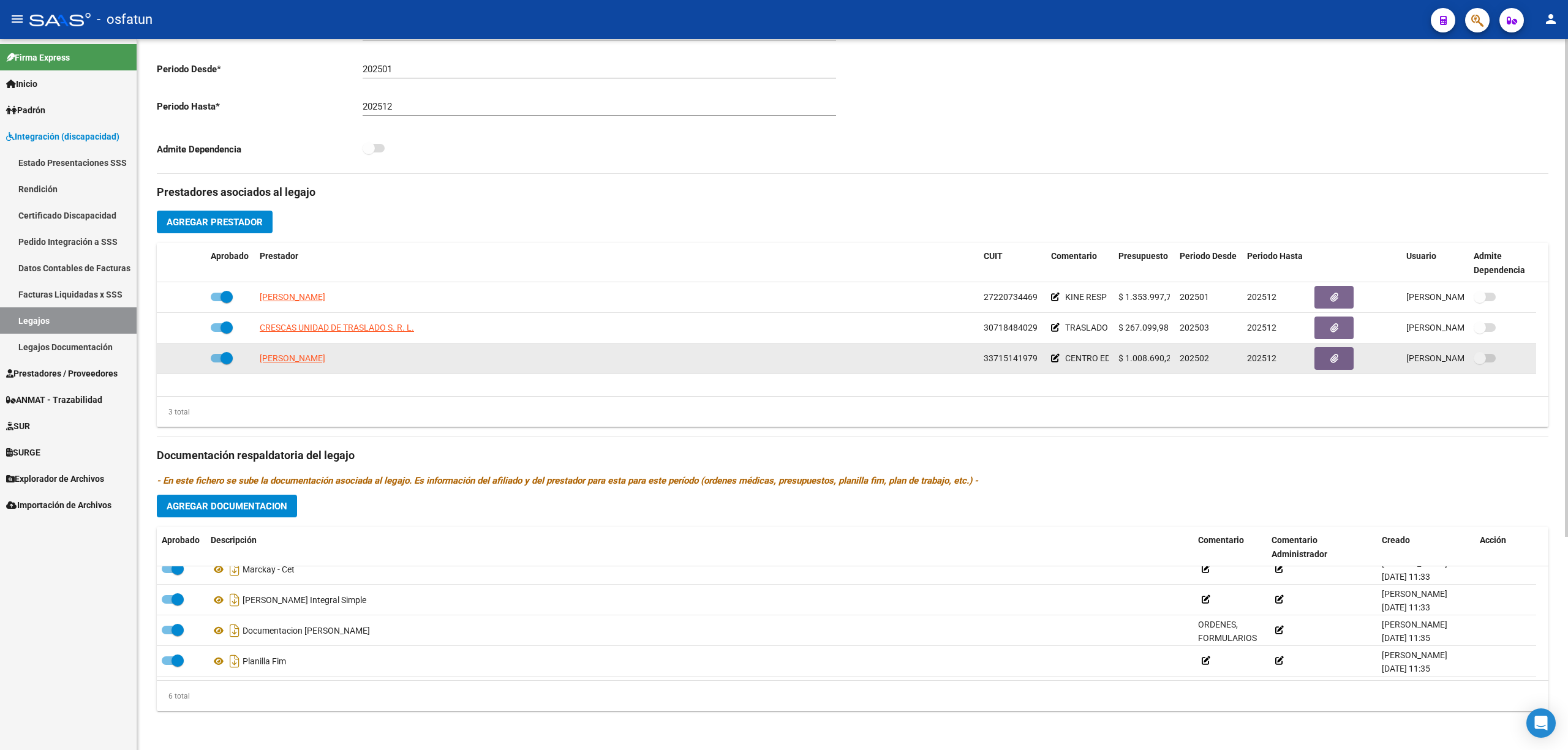
click at [996, 325] on datatable-body-cell "33715141979" at bounding box center [1012, 358] width 67 height 30
click at [1007, 325] on span "33715141979" at bounding box center [1010, 358] width 54 height 10
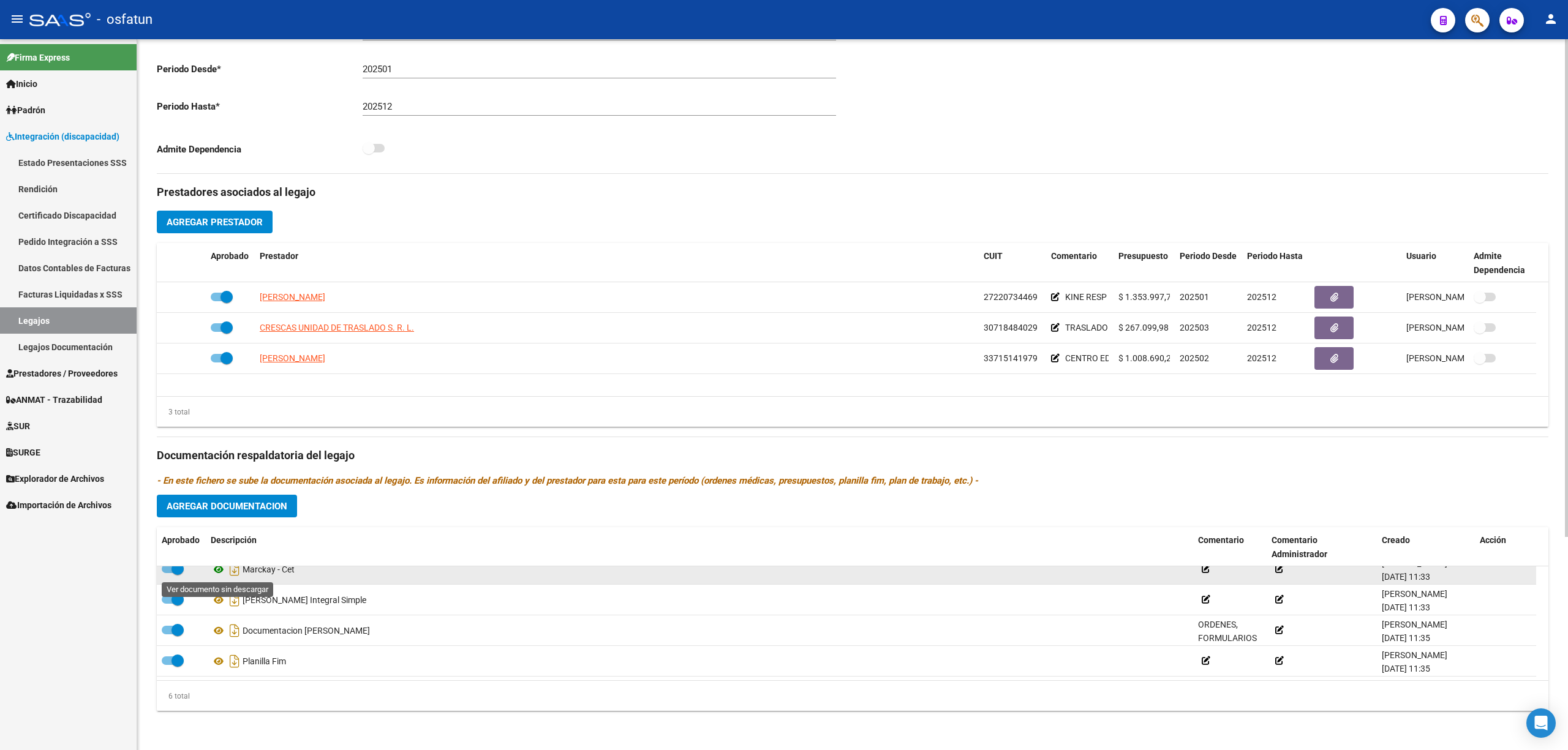
click at [219, 325] on icon at bounding box center [218, 569] width 16 height 15
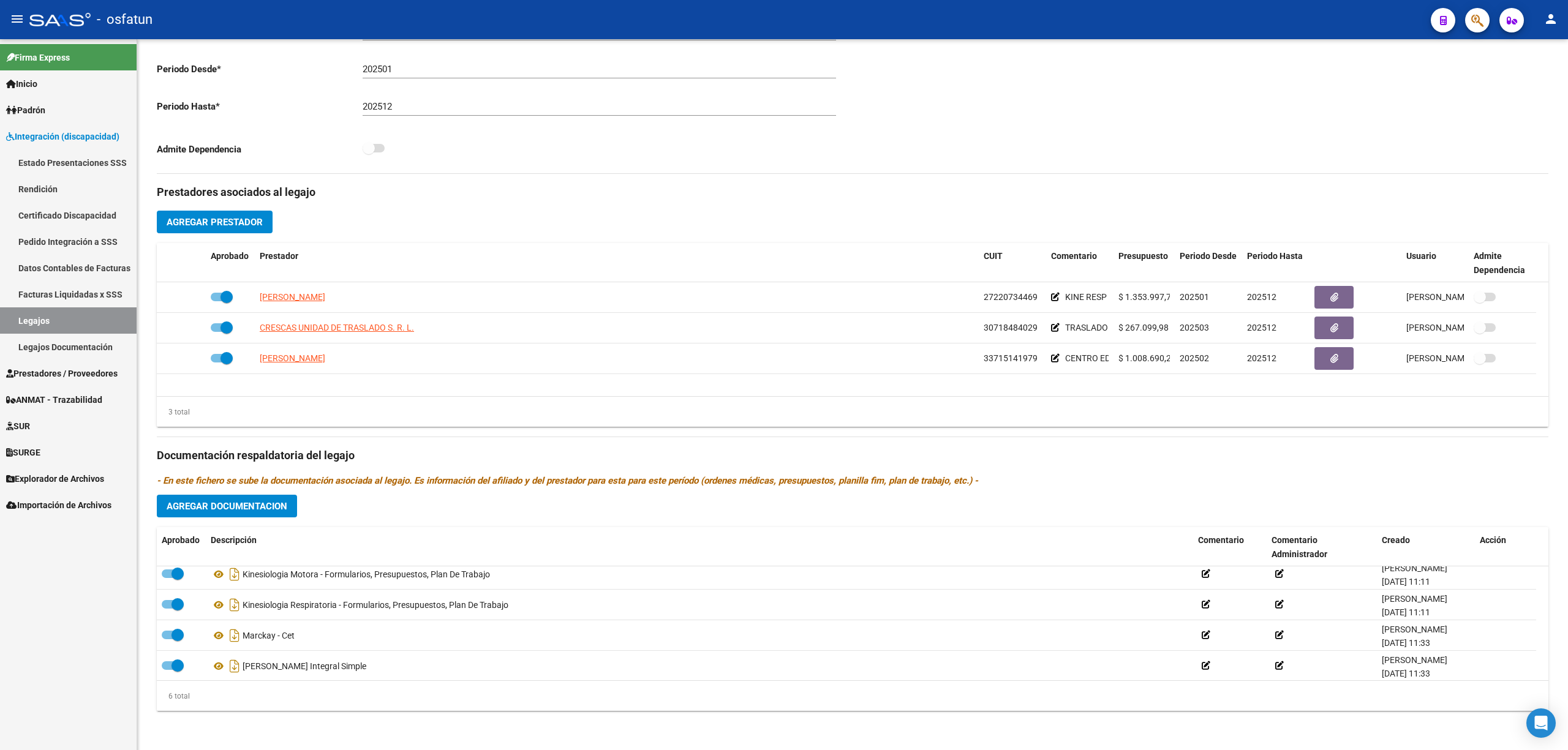
scroll to position [0, 0]
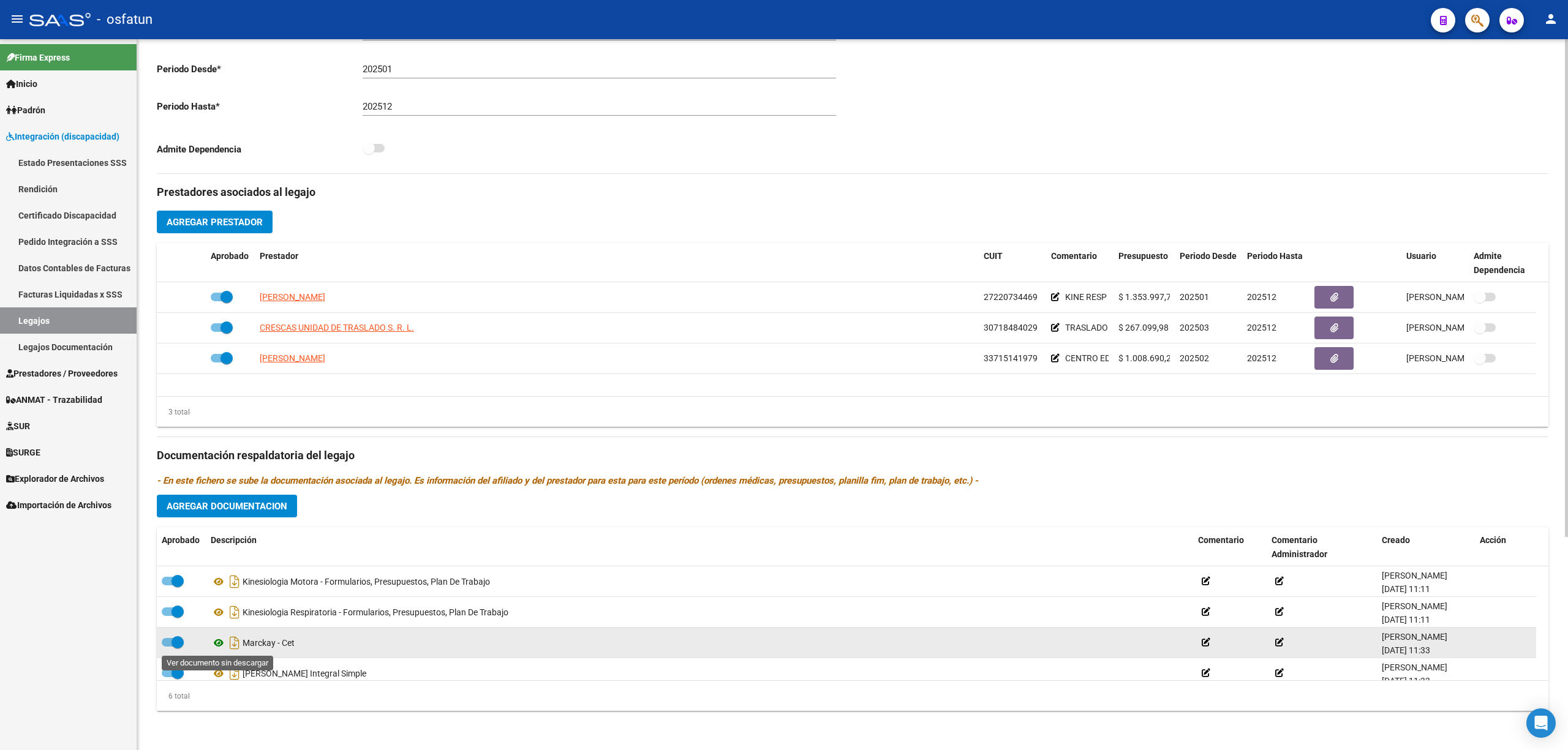
click at [218, 325] on icon at bounding box center [218, 643] width 16 height 15
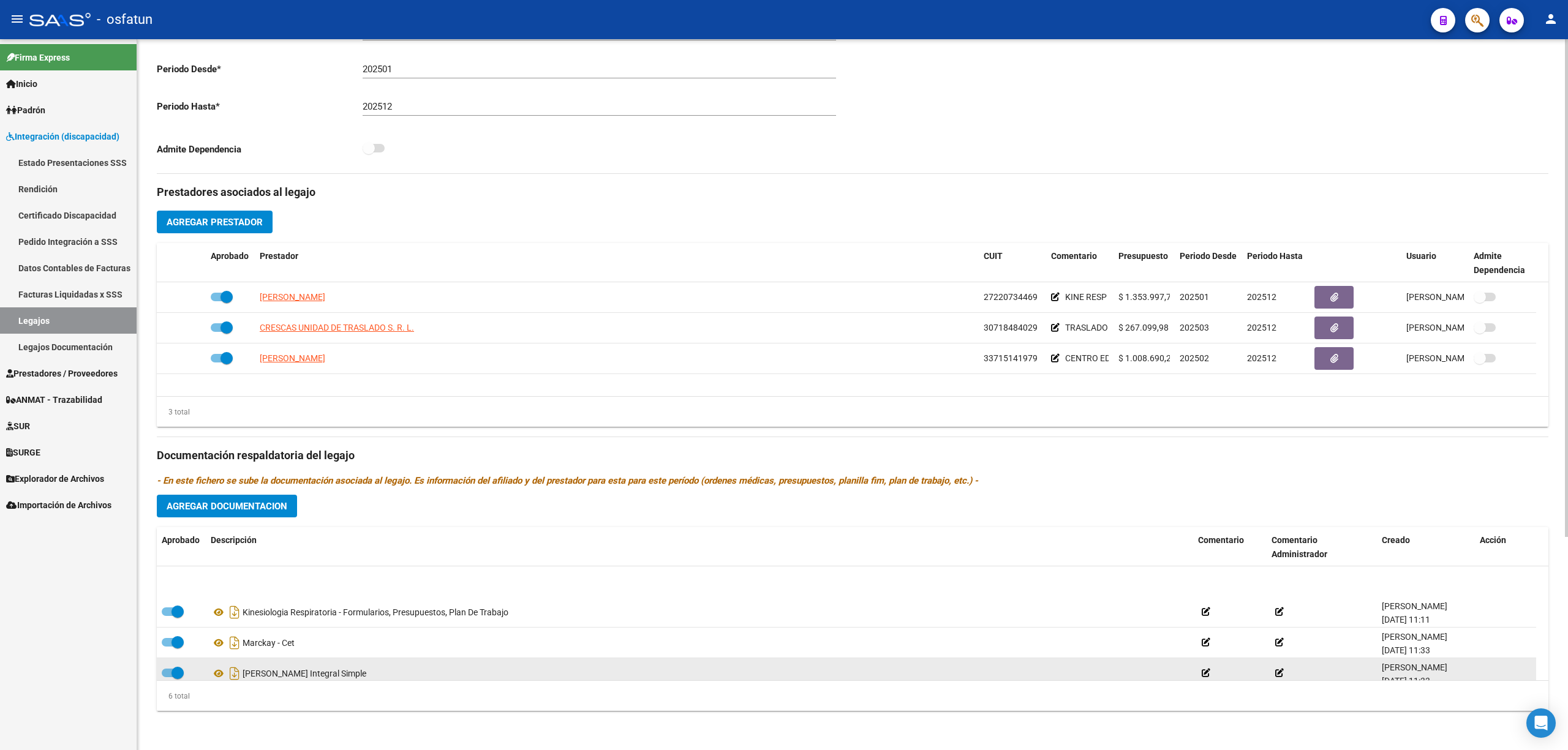
scroll to position [74, 0]
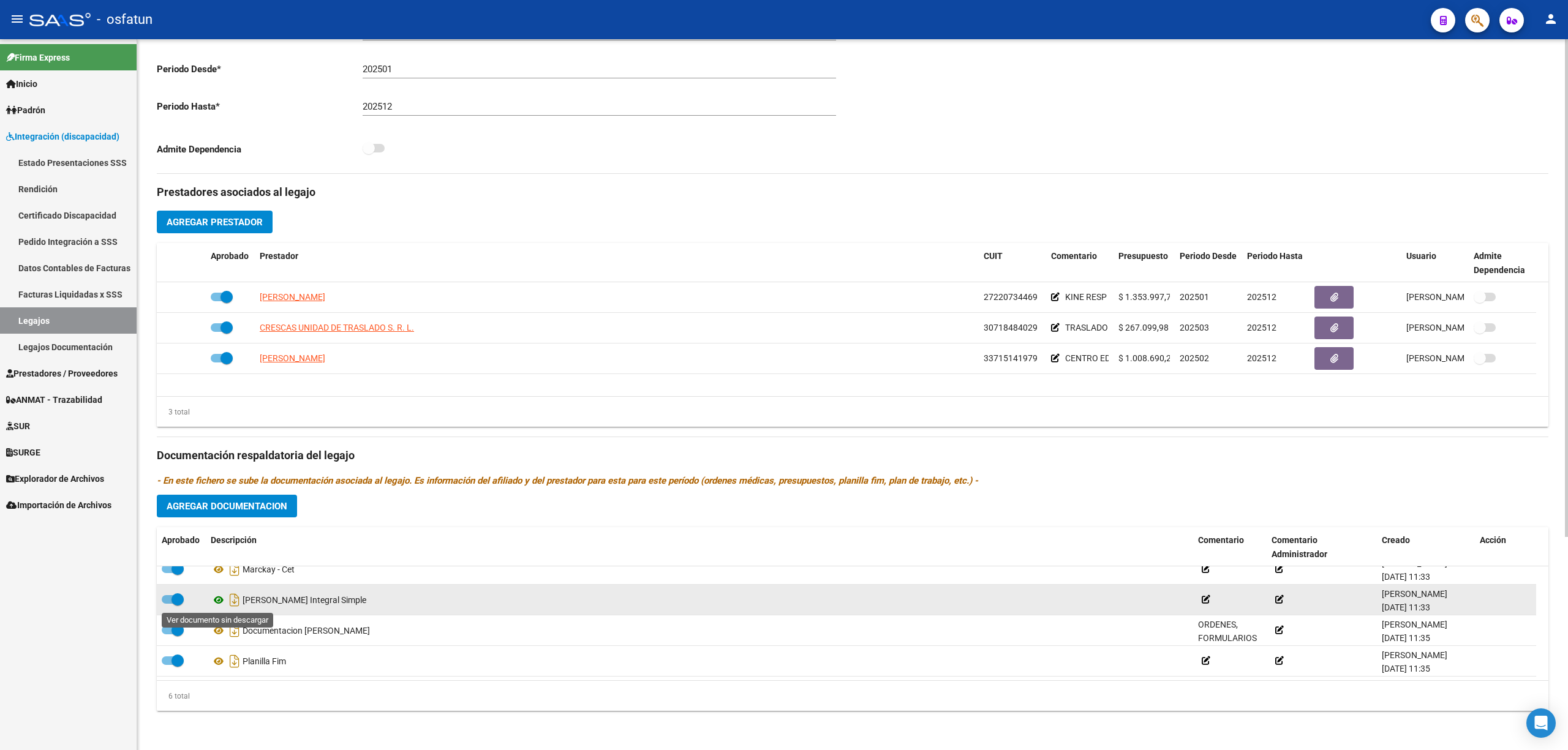
click at [217, 325] on icon at bounding box center [218, 599] width 16 height 15
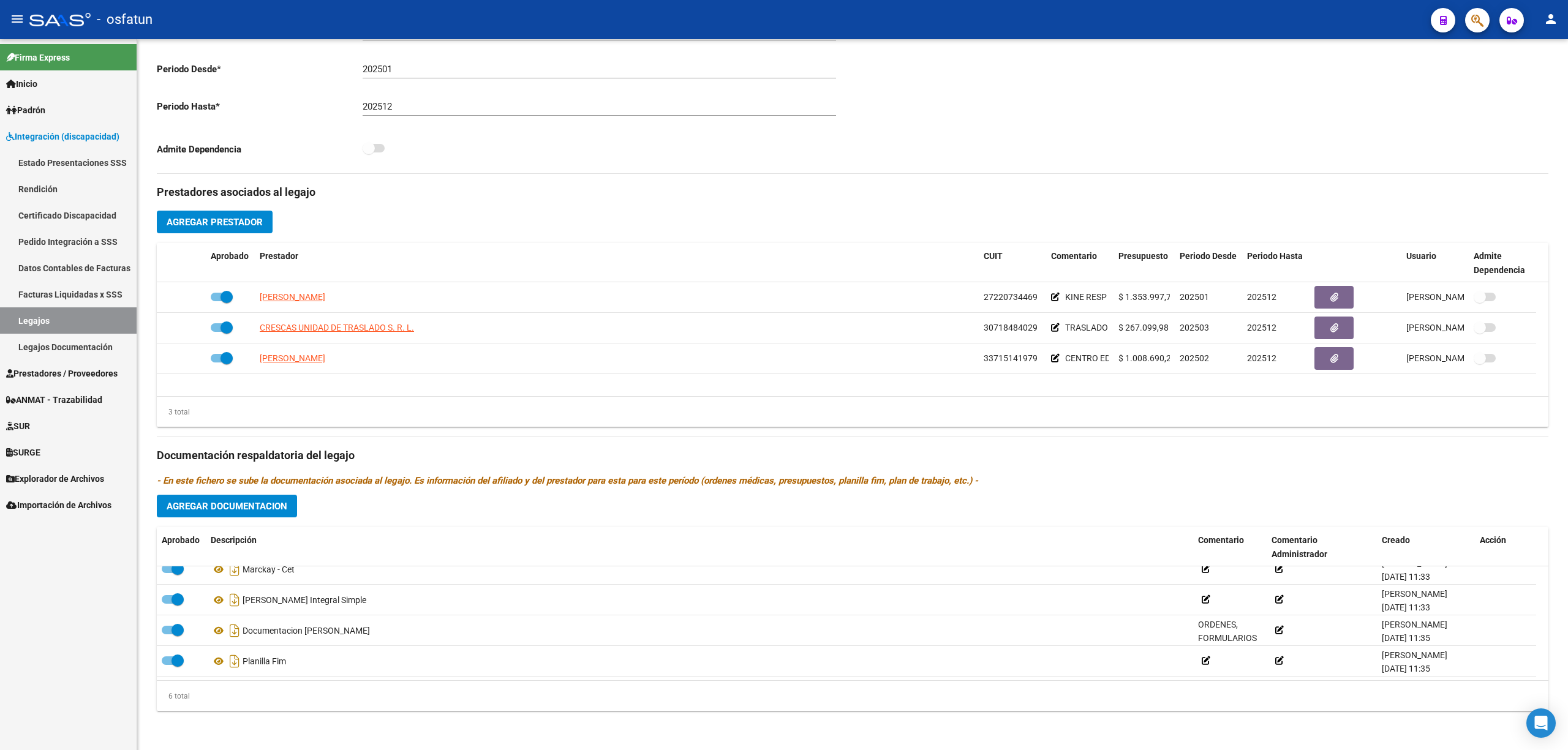
click at [65, 325] on link "Legajos Documentación" at bounding box center [68, 347] width 136 height 26
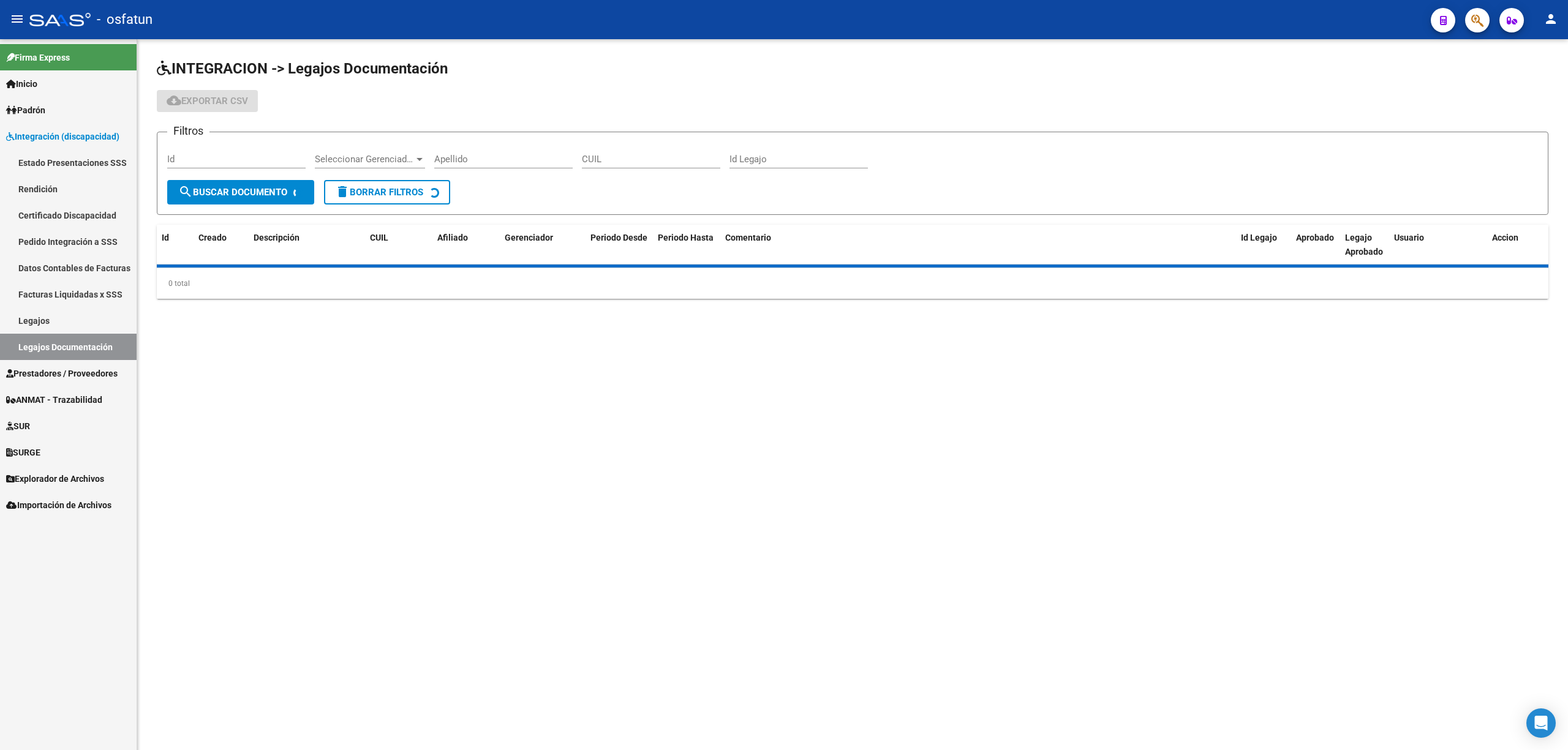
click at [50, 320] on link "Legajos" at bounding box center [68, 320] width 136 height 26
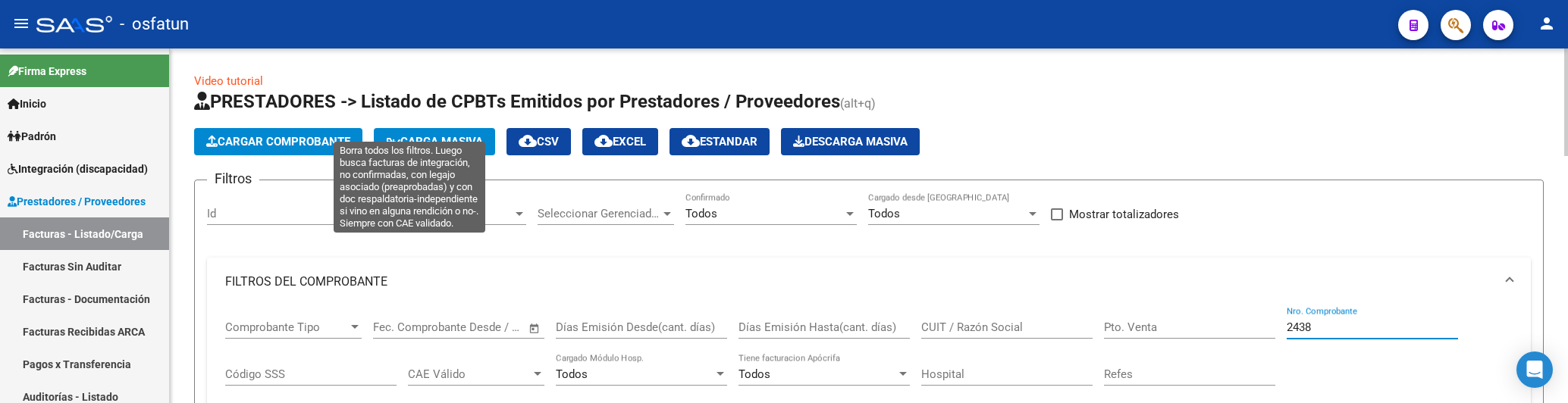
scroll to position [814, 0]
